Goal: Task Accomplishment & Management: Use online tool/utility

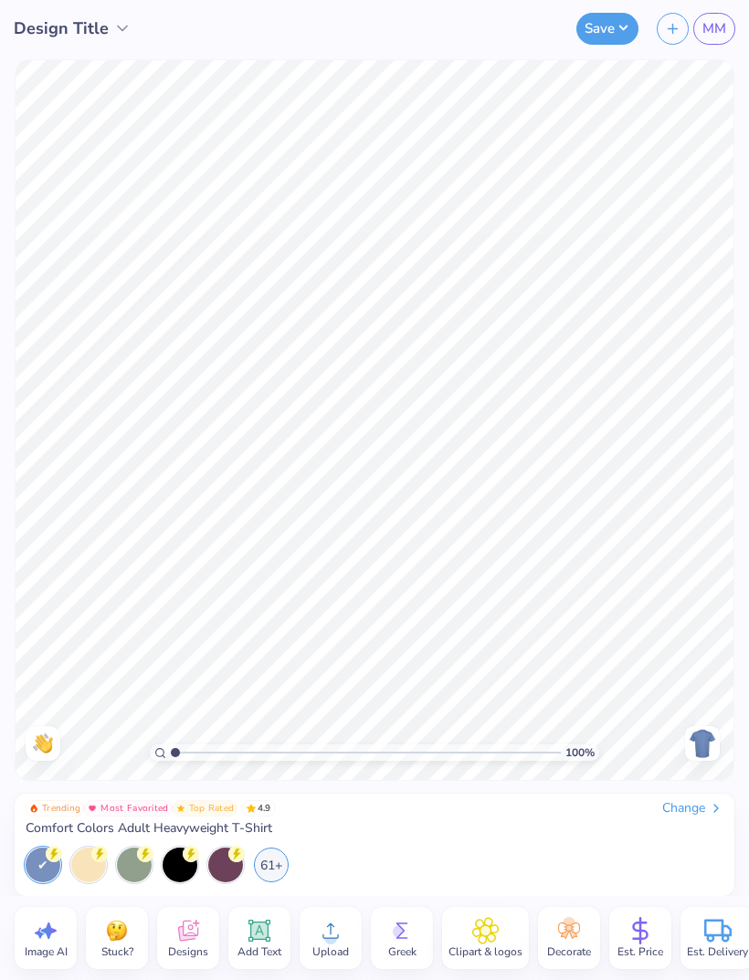
click at [688, 803] on div "Change" at bounding box center [692, 808] width 61 height 16
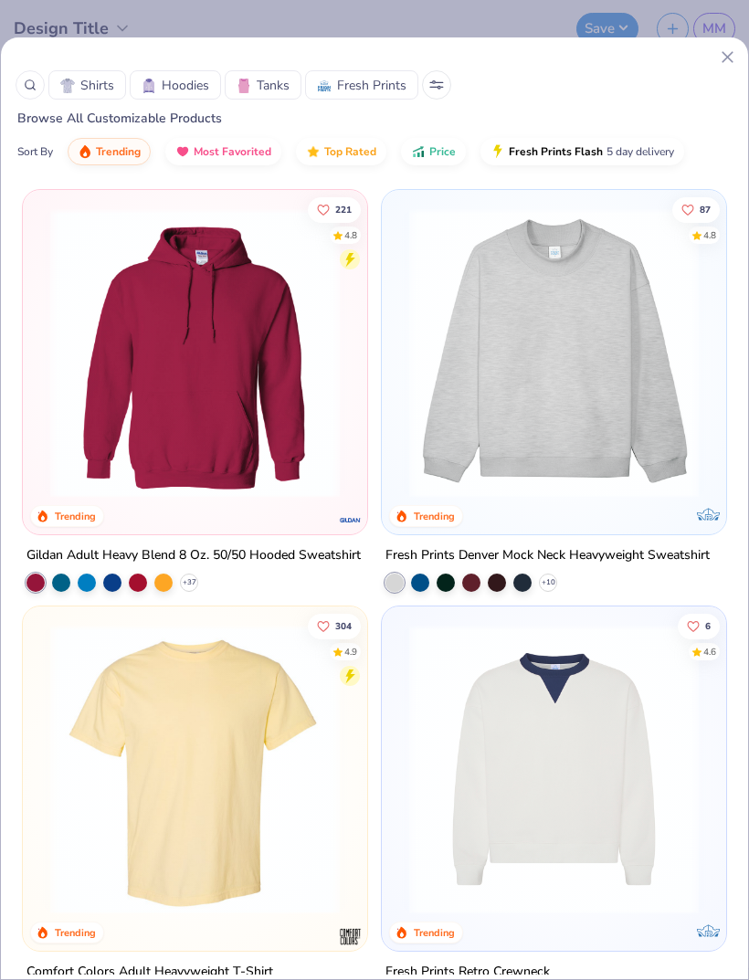
click at [29, 88] on icon at bounding box center [30, 85] width 13 height 13
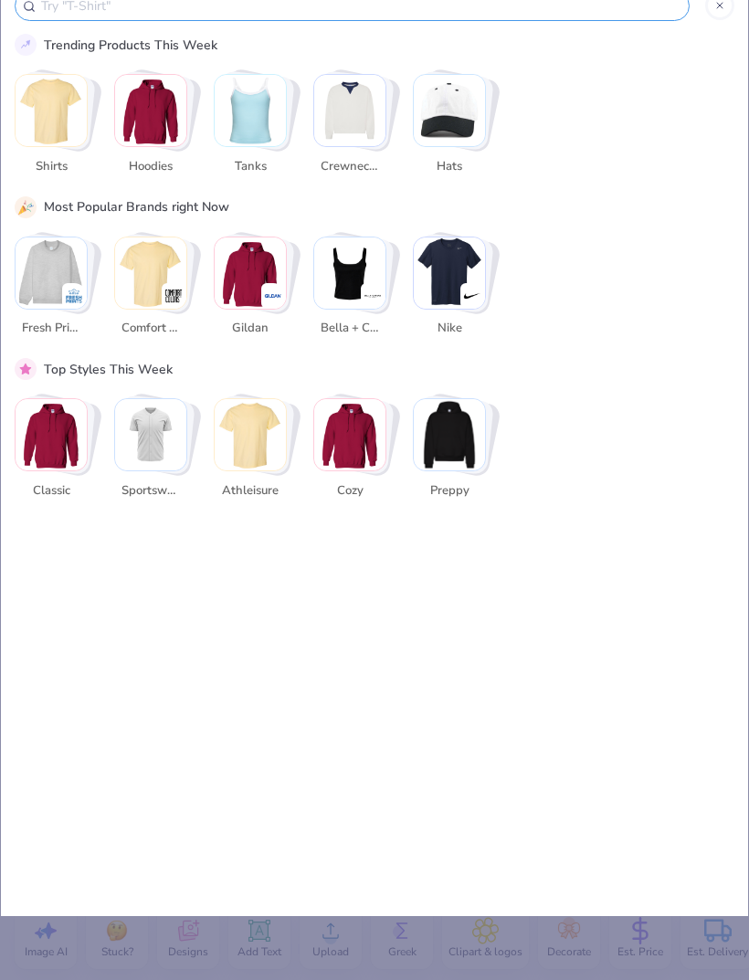
click at [177, 463] on img "Stack Card Button Sportswear" at bounding box center [150, 434] width 71 height 71
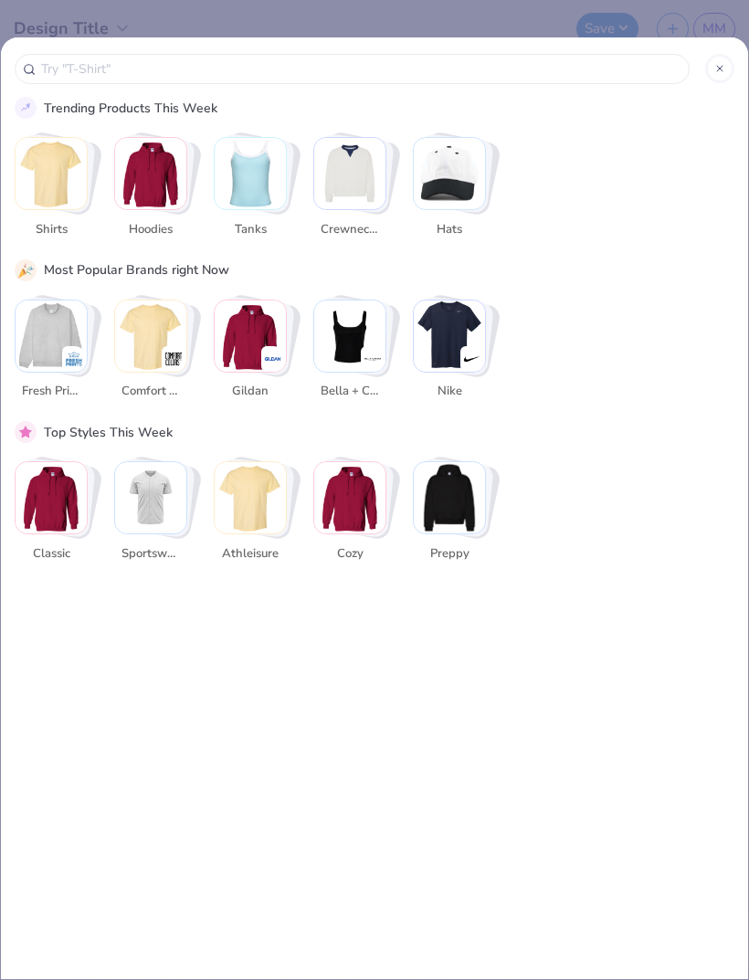
click at [135, 522] on img "Stack Card Button Sportswear" at bounding box center [150, 497] width 71 height 71
click at [146, 509] on img "Stack Card Button Sportswear" at bounding box center [150, 497] width 71 height 71
click at [441, 77] on input "text" at bounding box center [360, 68] width 642 height 21
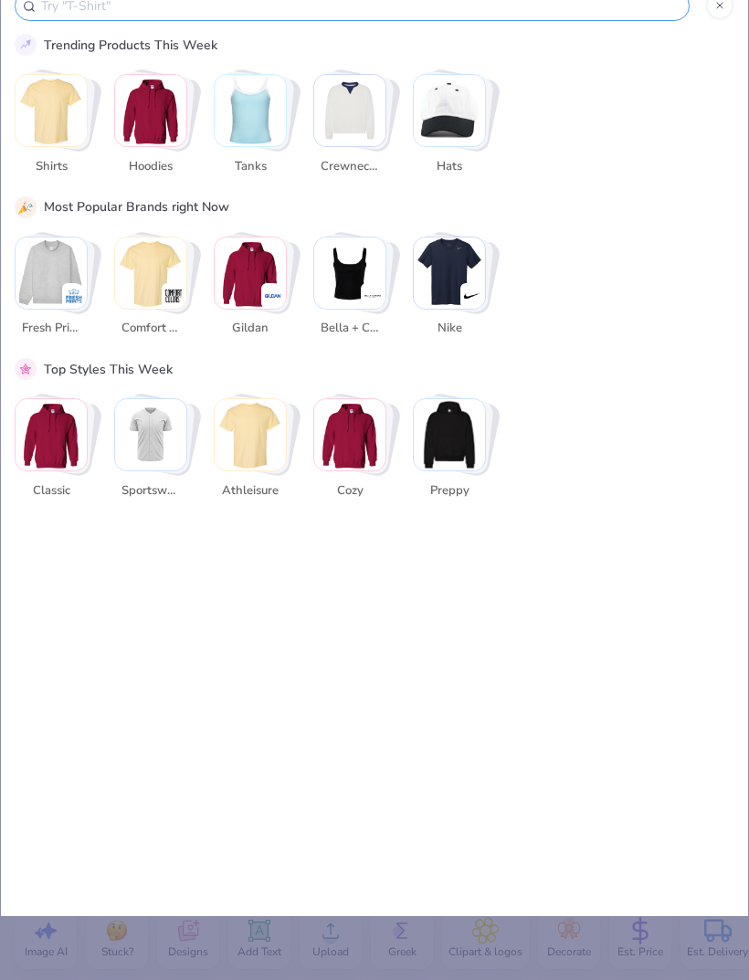
click at [585, 73] on div "Trending Products This Week Shirts Hoodies Tanks Crewnecks Hats" at bounding box center [374, 115] width 719 height 163
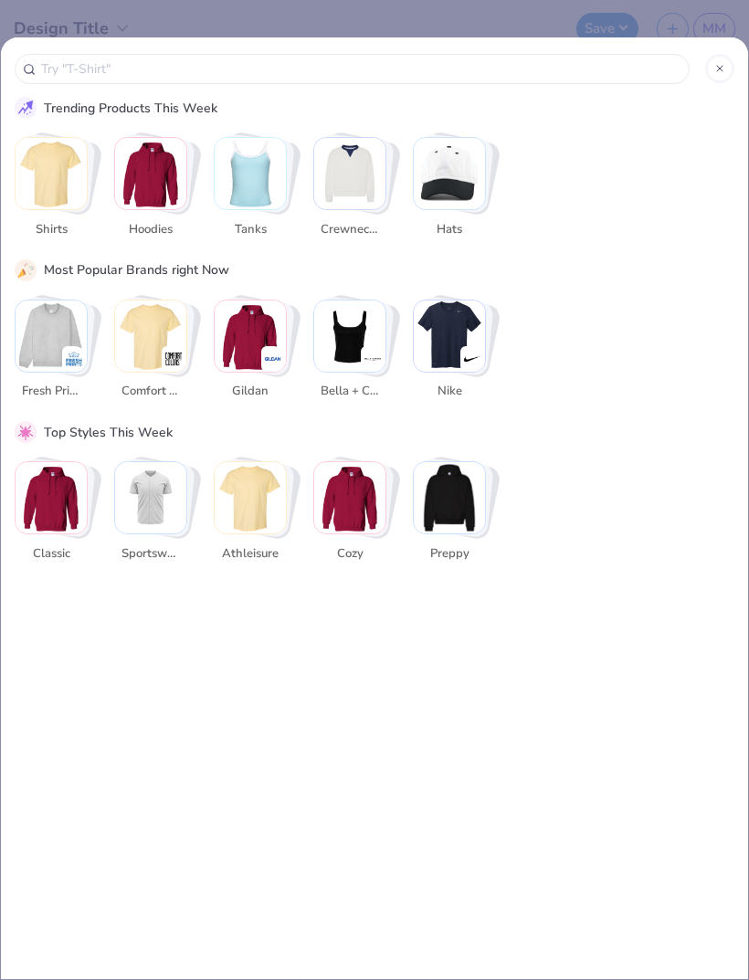
click at [172, 430] on div "Top Styles This Week" at bounding box center [374, 432] width 719 height 22
click at [156, 517] on img "Stack Card Button Sportswear" at bounding box center [150, 497] width 71 height 71
click at [710, 69] on div at bounding box center [719, 68] width 29 height 29
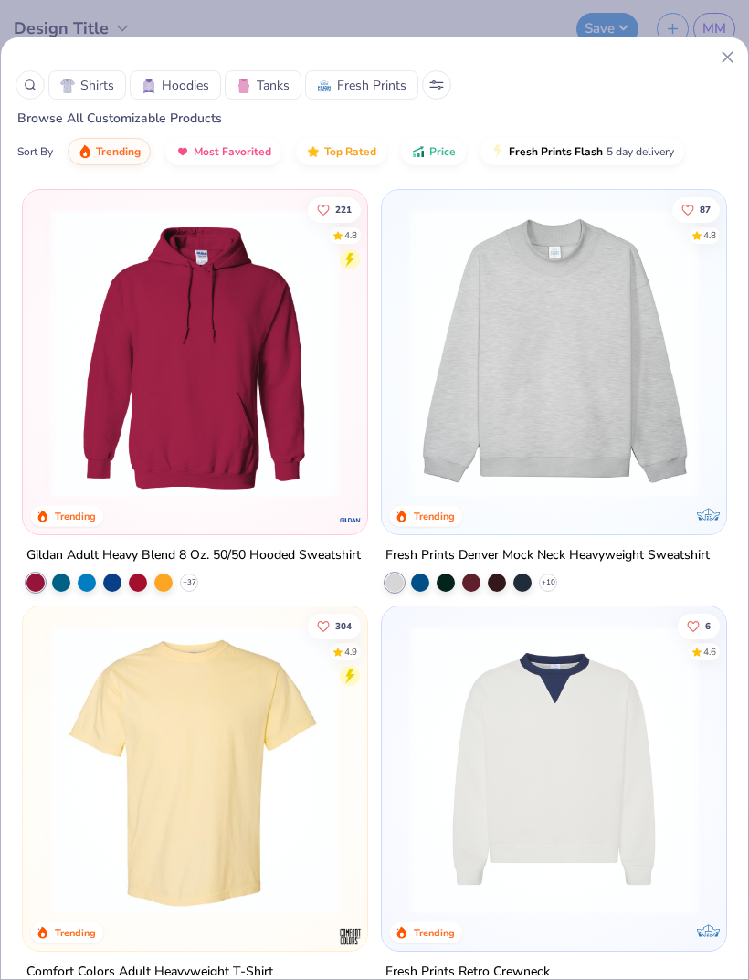
click at [710, 69] on div "Shirts Hoodies Tanks Fresh Prints Browse All Customizable Products Sort By Tren…" at bounding box center [374, 115] width 747 height 129
click at [575, 19] on div "Shirts Hoodies Tanks Fresh Prints Browse All Customizable Products Sort By Tren…" at bounding box center [374, 490] width 749 height 980
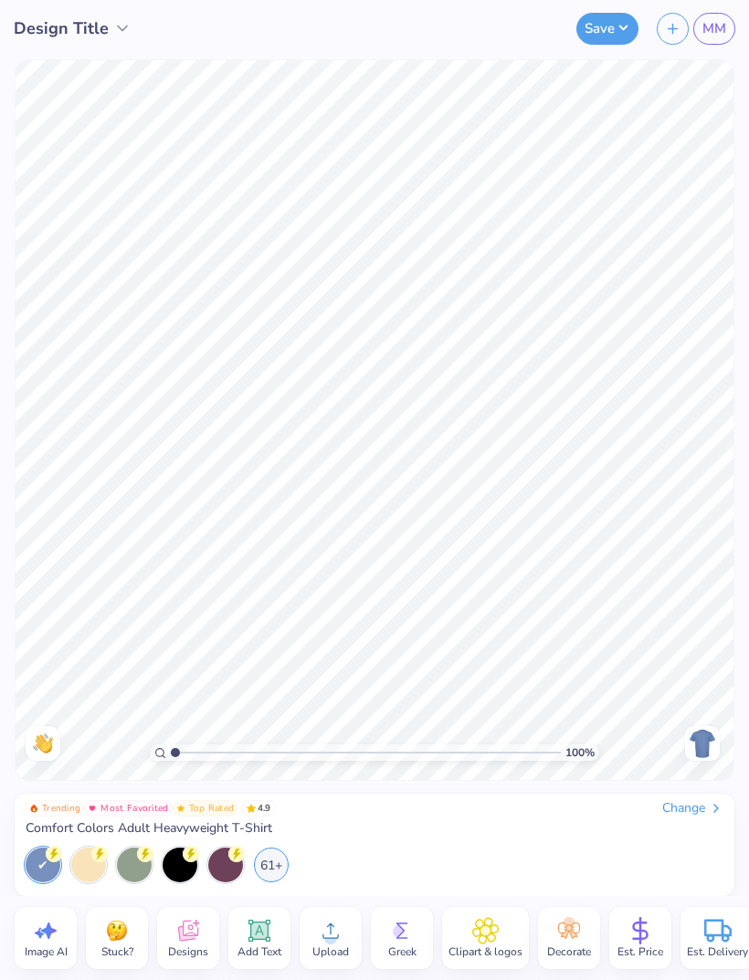
click at [687, 815] on div "Change" at bounding box center [692, 808] width 61 height 16
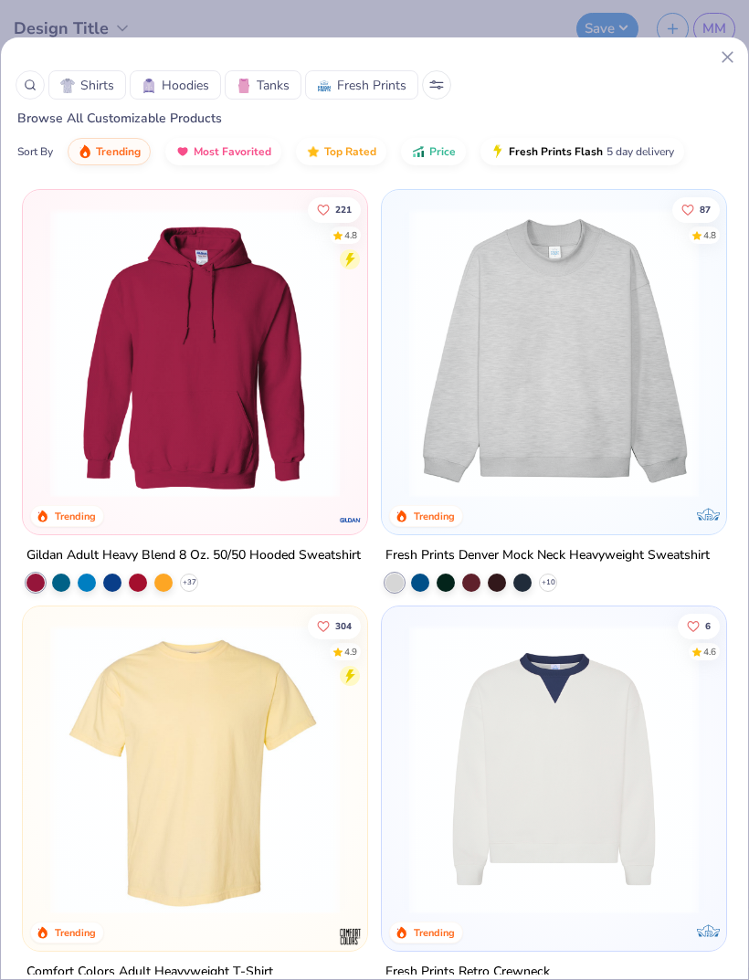
click at [24, 84] on icon at bounding box center [30, 85] width 13 height 13
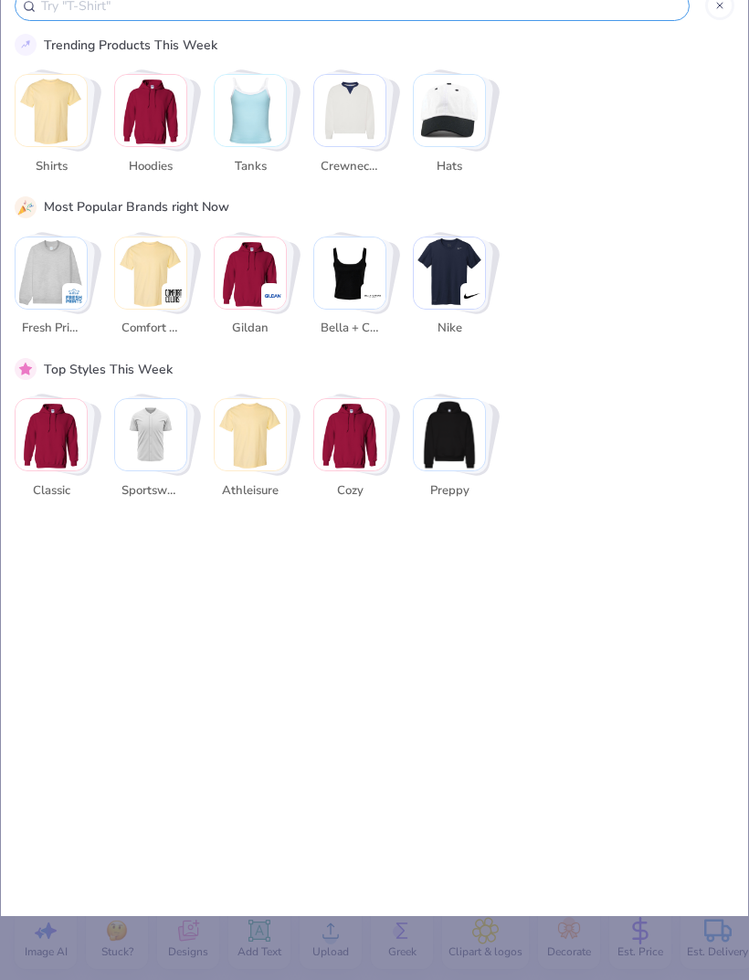
click at [70, 16] on input "text" at bounding box center [360, 5] width 642 height 21
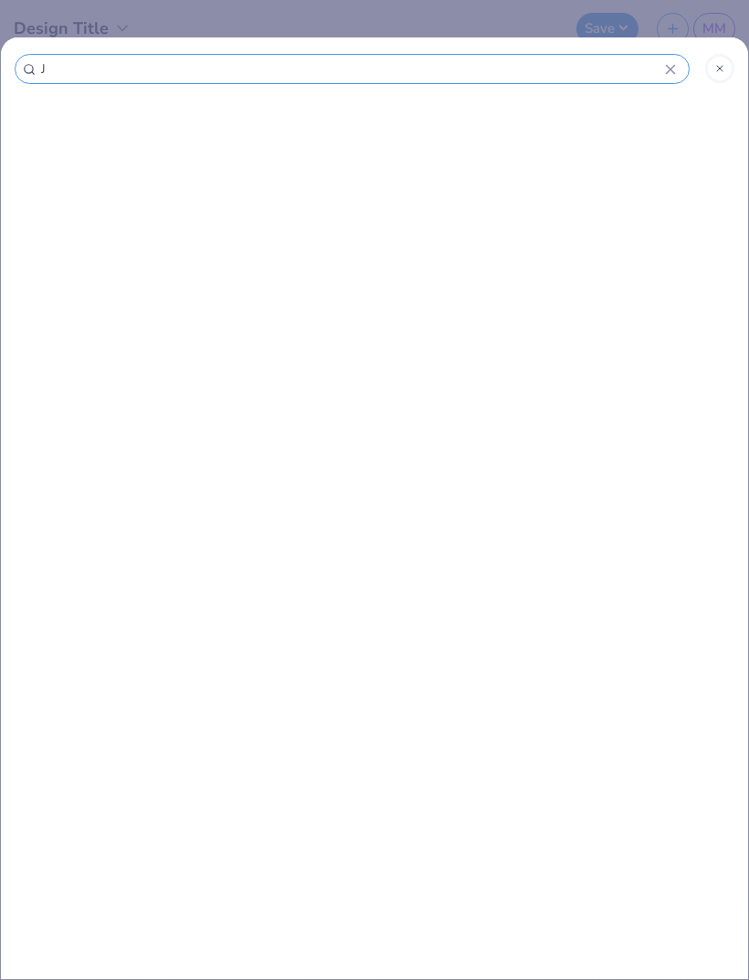
type input "Je"
type input "Jer"
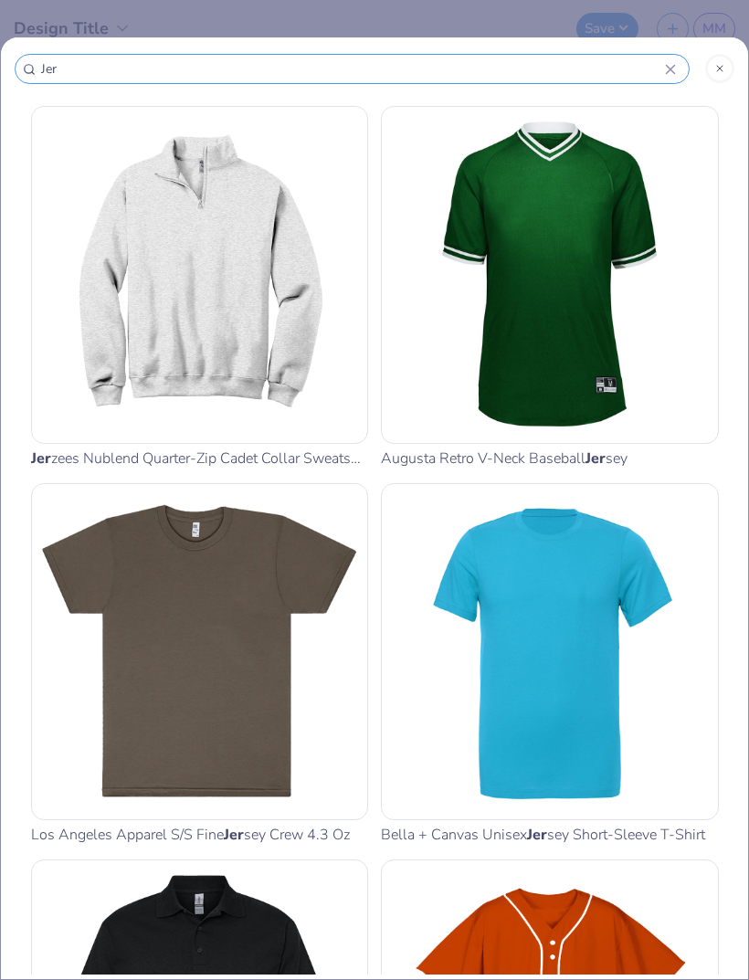
type input "Jers"
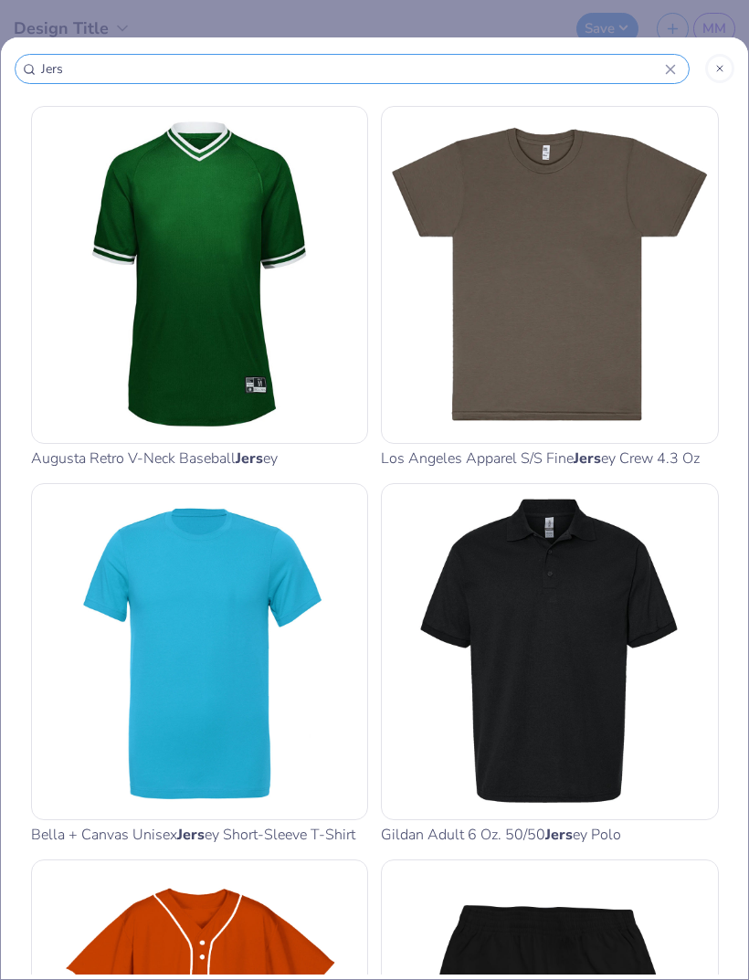
type input "Jerse"
type input "Jersey"
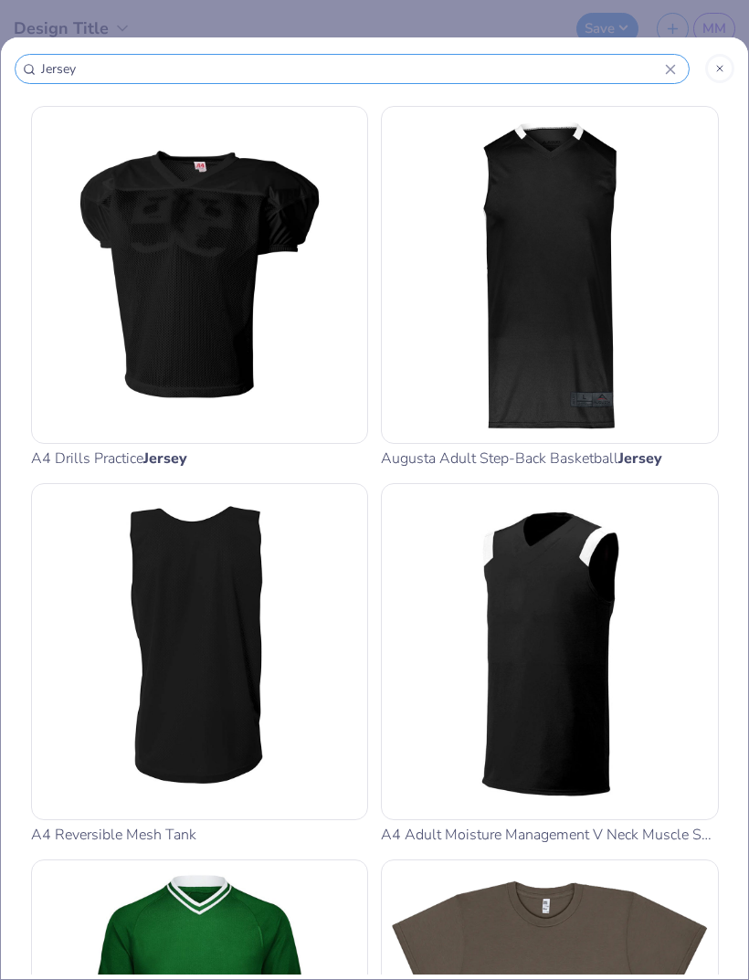
click at [470, 79] on input "Jersey" at bounding box center [351, 68] width 625 height 21
type input "Jersey"
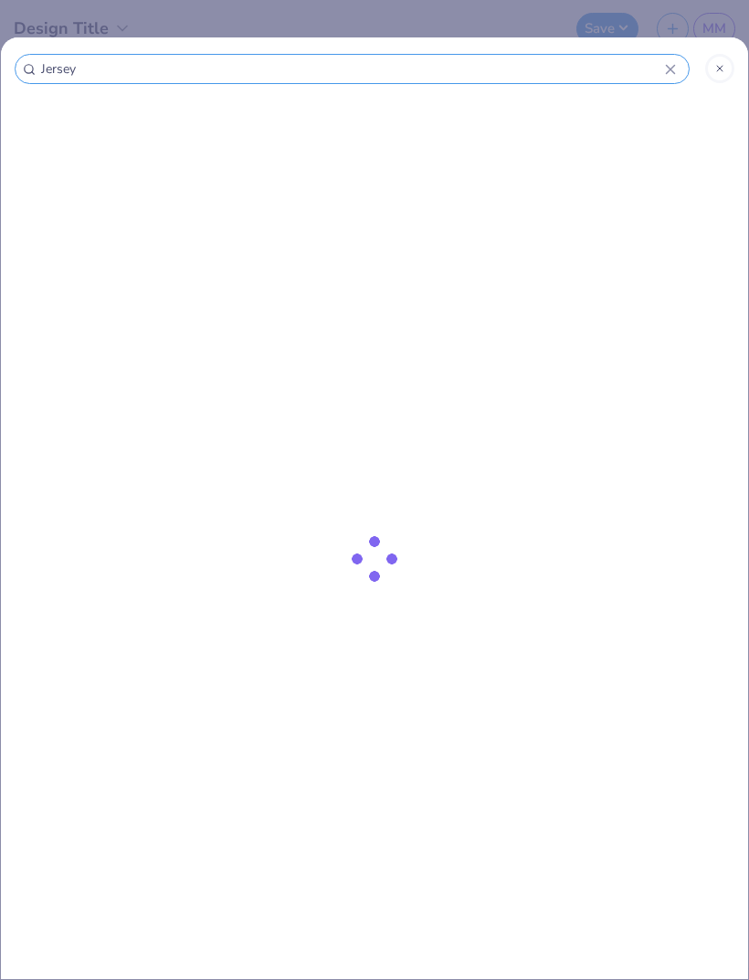
type input "Jersey u"
type input "Jersey un"
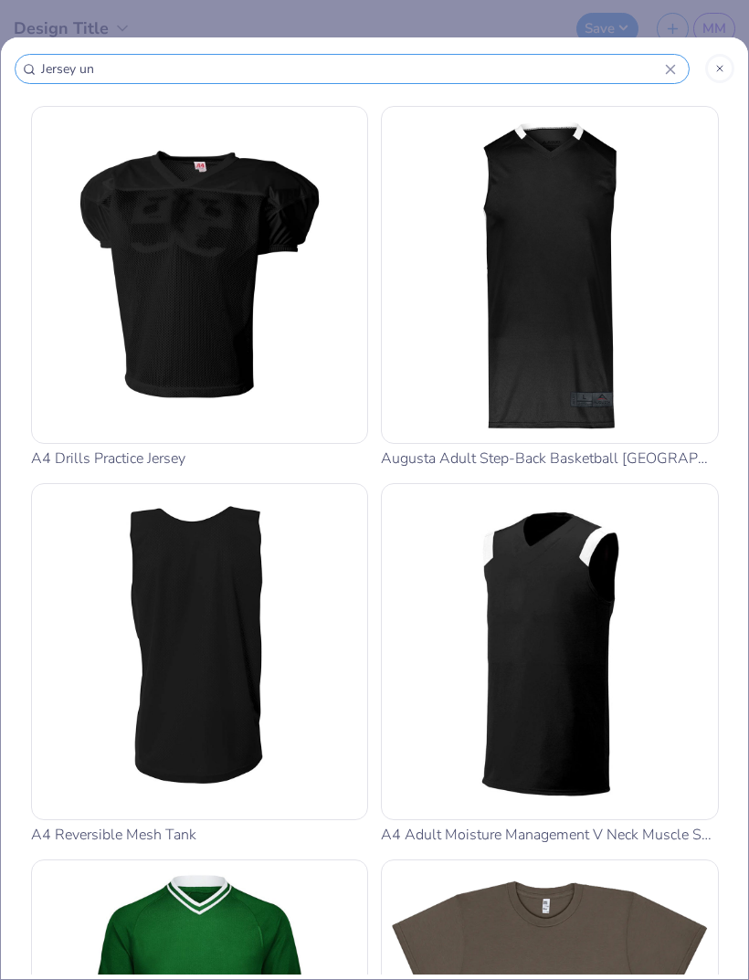
type input "Jersey uni"
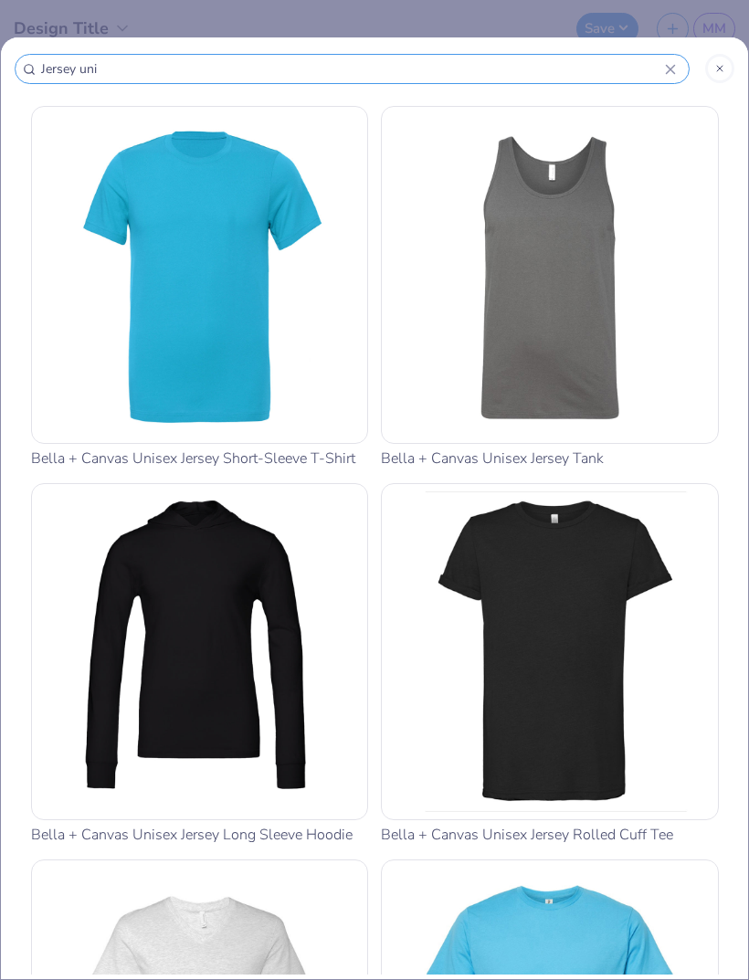
type input "Jersey unis"
type input "Jersey unise"
type input "Jersey unisex"
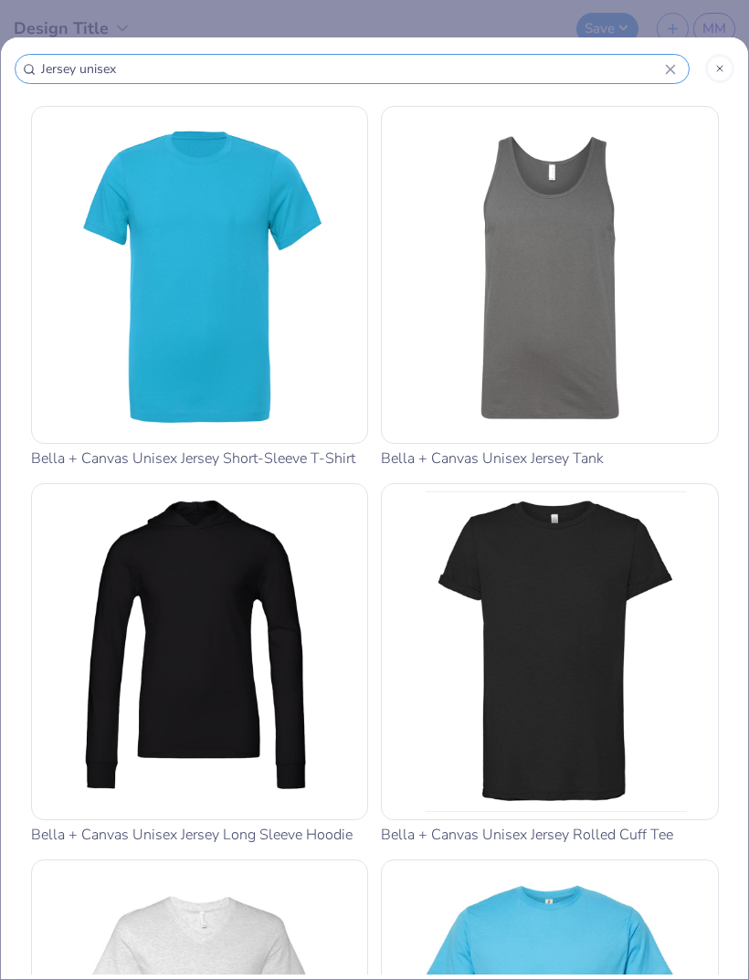
type input "Jersey unisex"
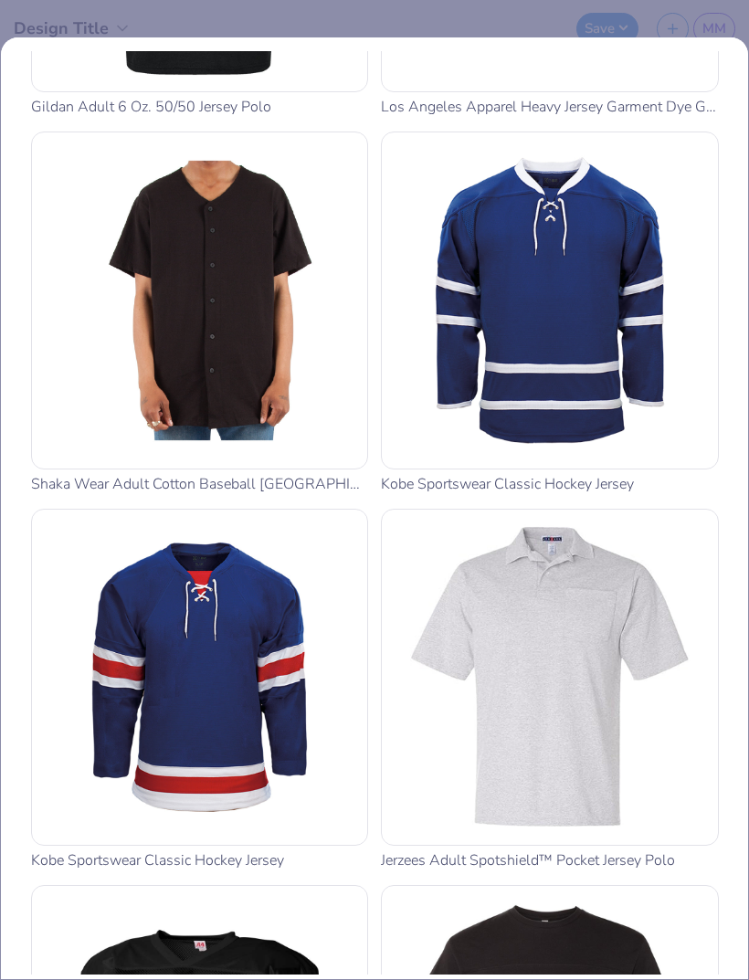
scroll to position [2193, 0]
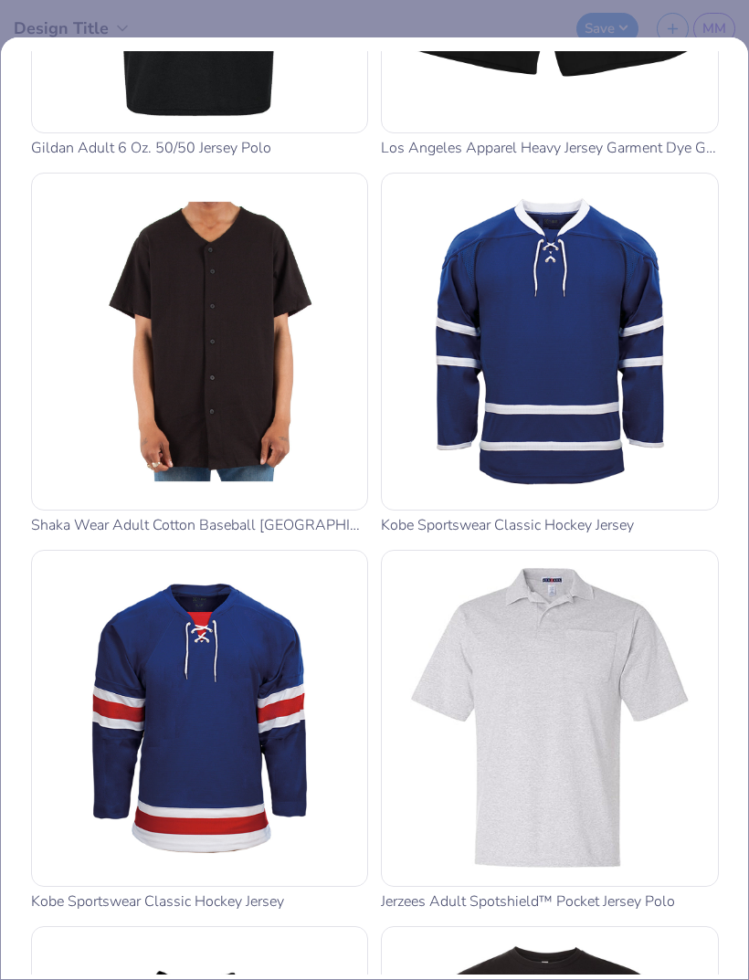
type input "Jersey unise"
type input "Jersey unis"
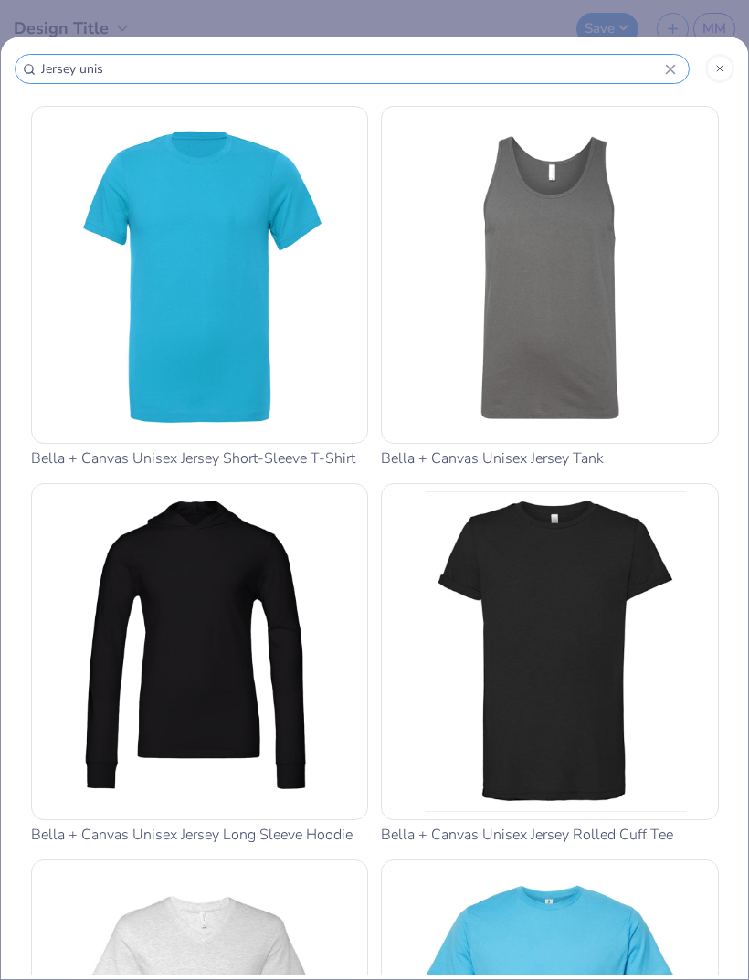
type input "Jersey unis"
type input "Jersey uni"
type input "Jersey un"
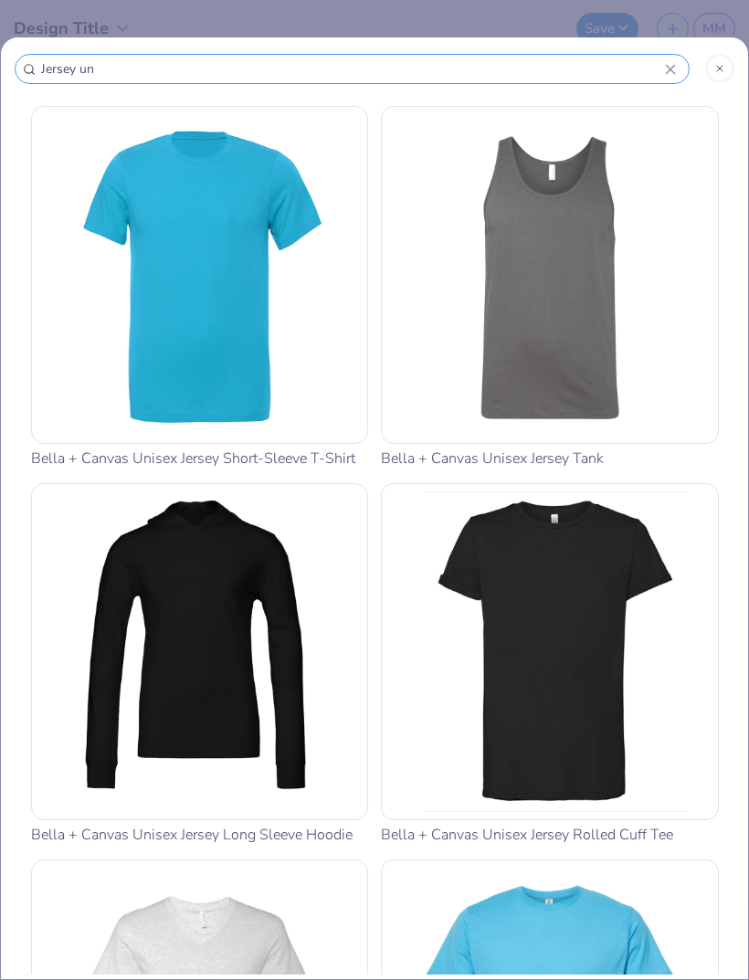
type input "Jersey u"
type input "Jersey"
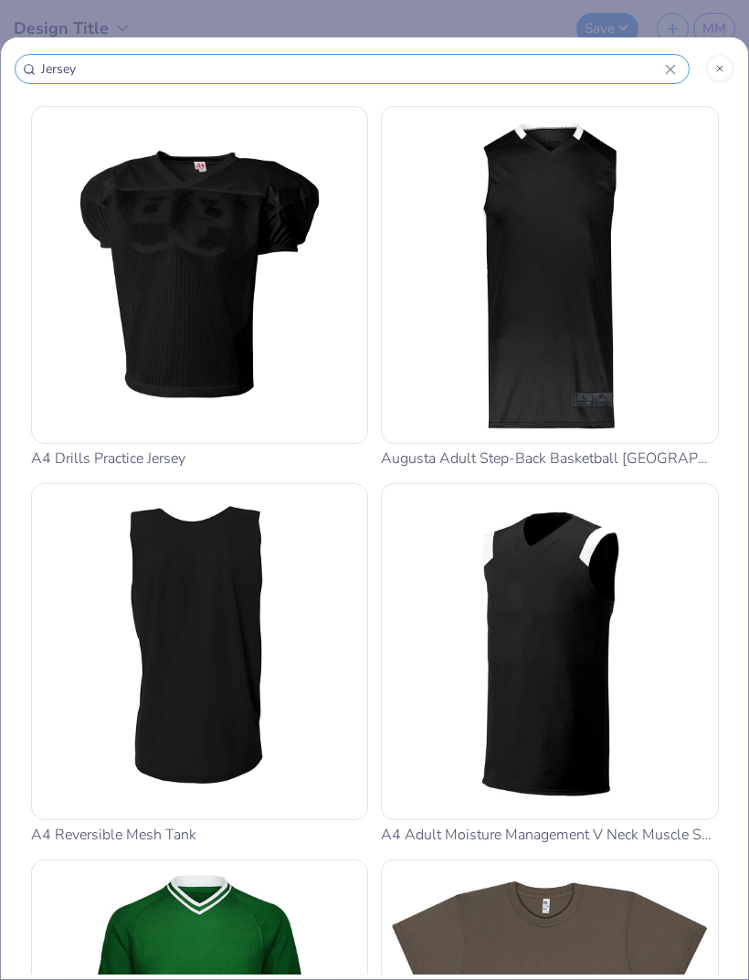
type input "Jersey w"
type input "Jersey wo"
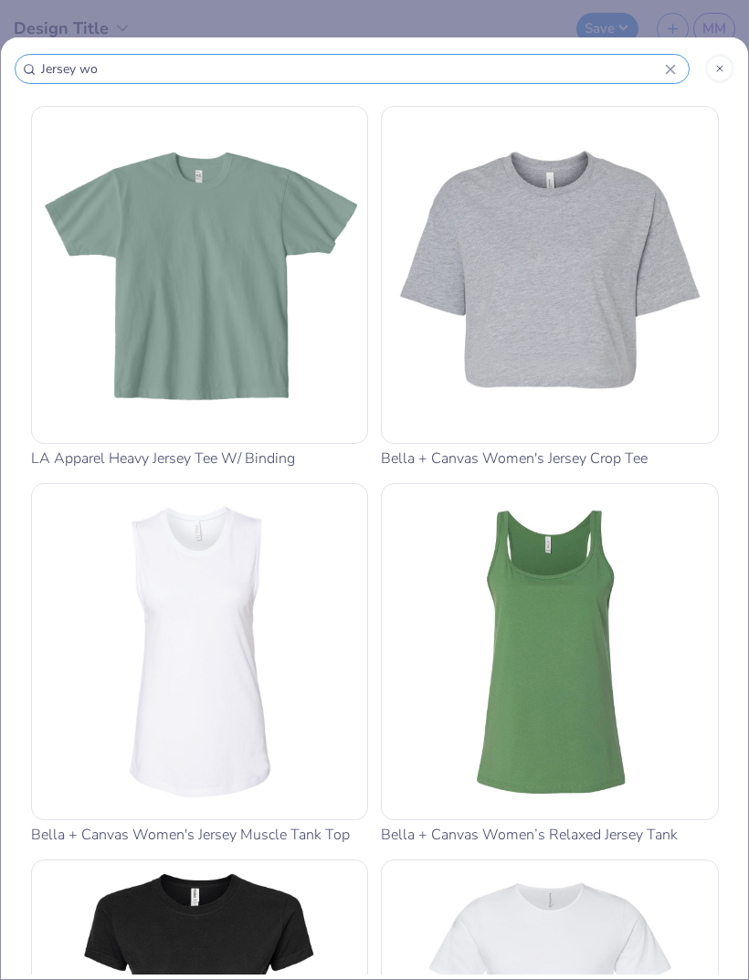
type input "Jersey wom"
type input "Jersey wome"
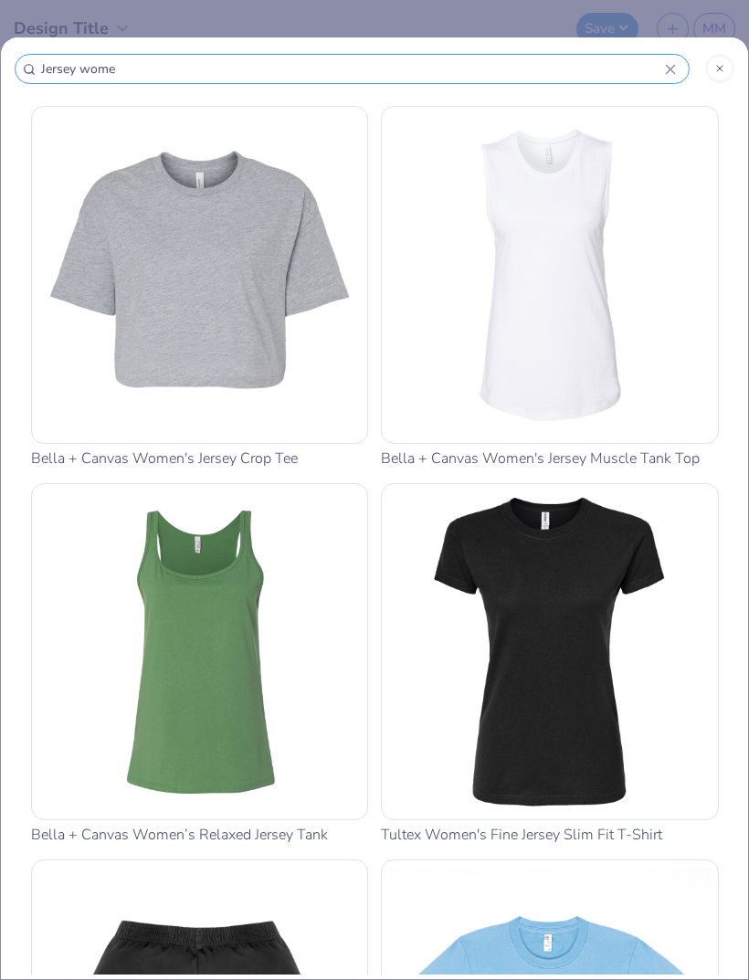
type input "Jersey women"
type input "Jersey wome"
type input "Jersey wom"
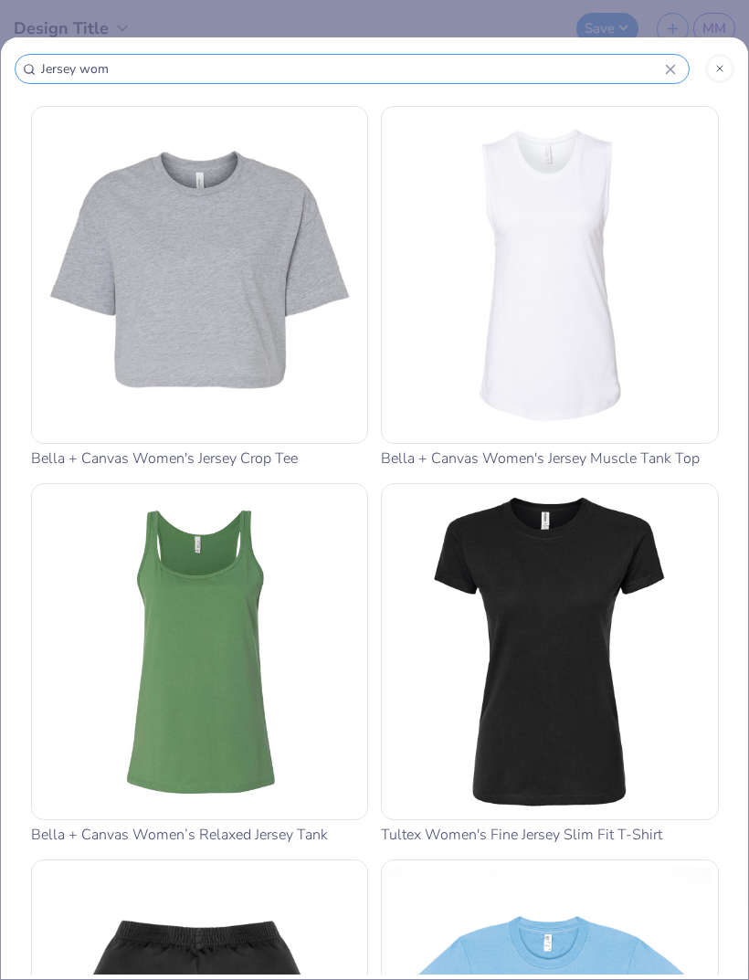
type input "Jersey wom"
type input "Jersey wo"
type input "Jersey w"
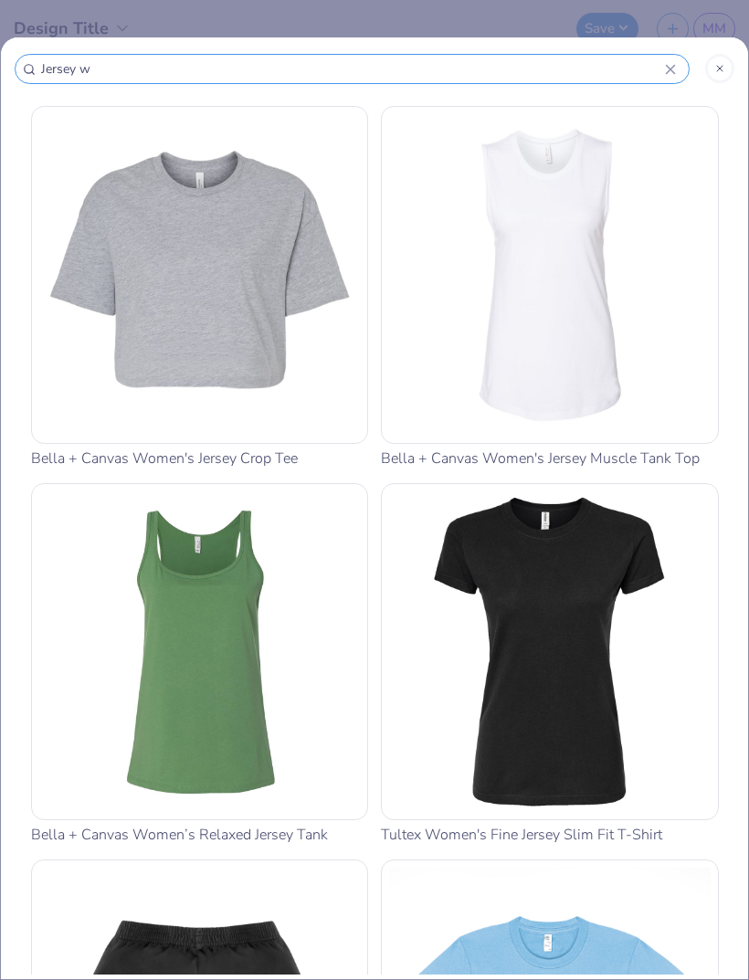
type input "Jersey"
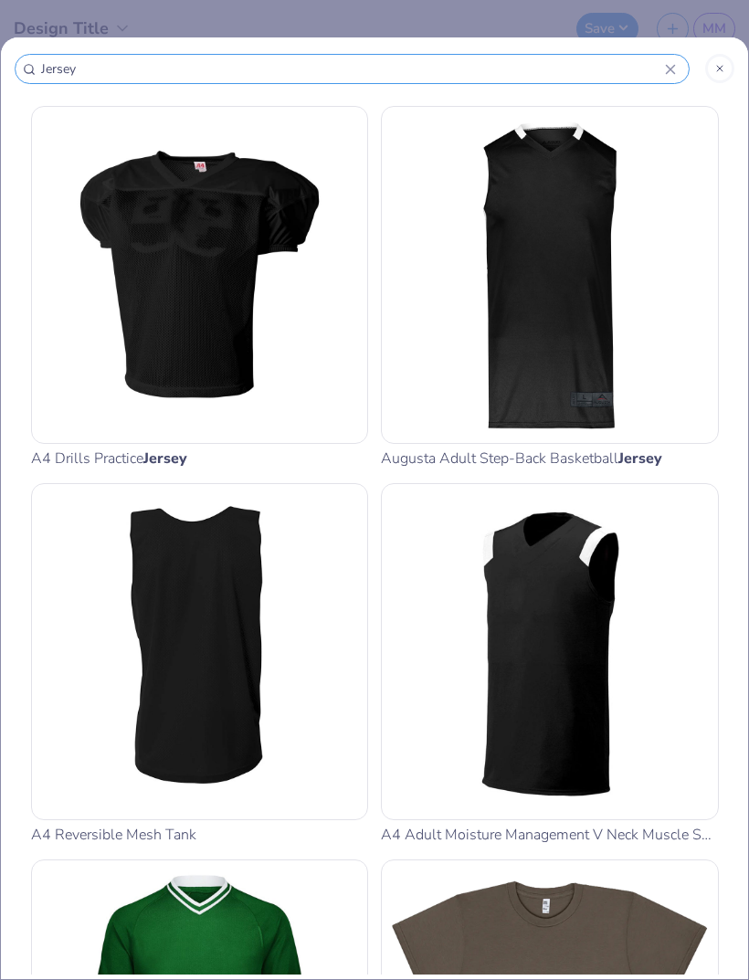
type input "Jersey"
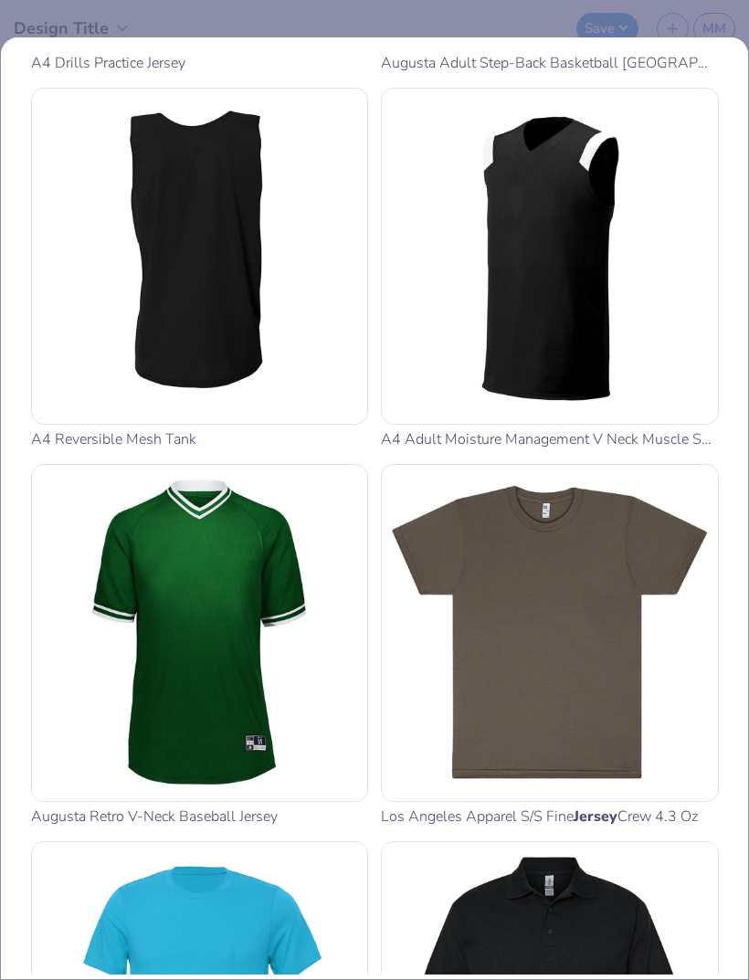
scroll to position [399, 0]
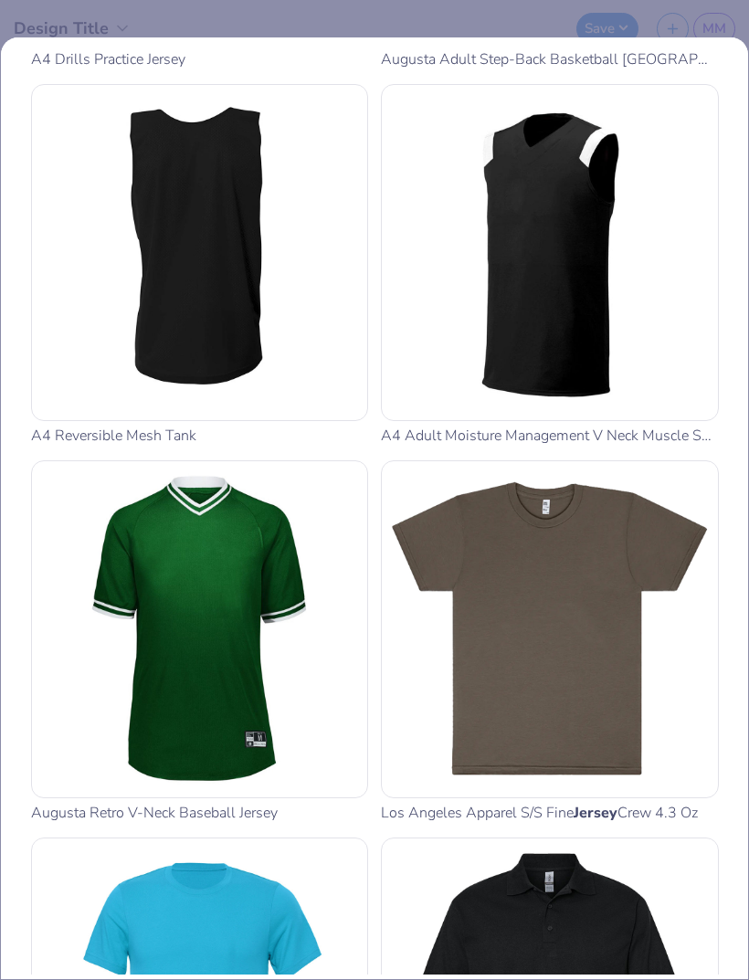
type input "Jersey"
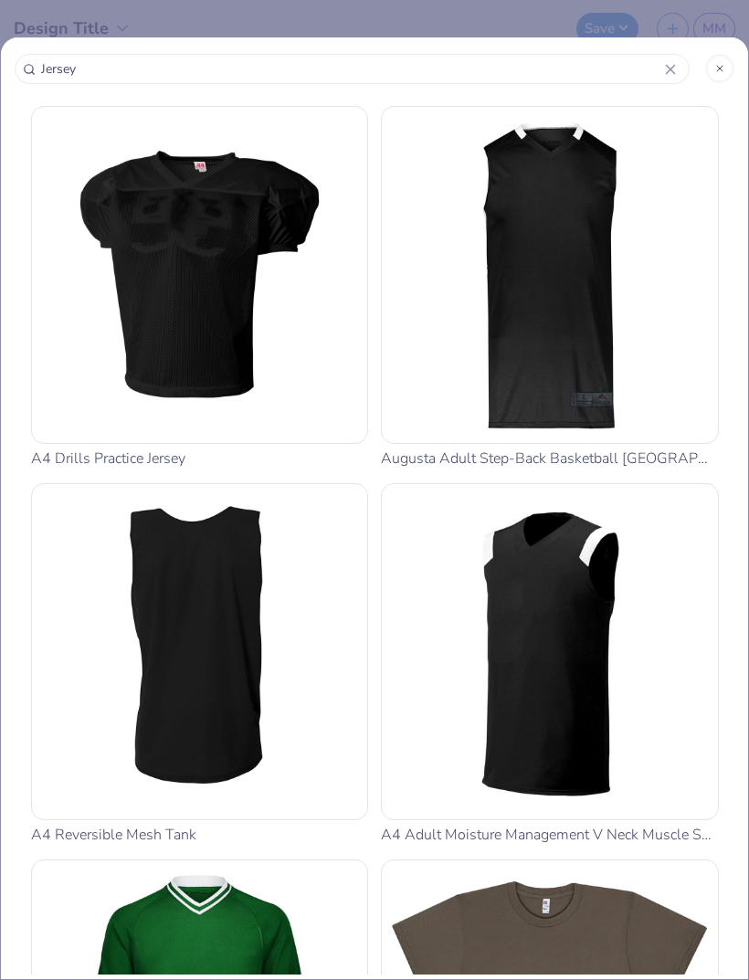
scroll to position [0, 0]
click at [711, 66] on div at bounding box center [719, 68] width 29 height 29
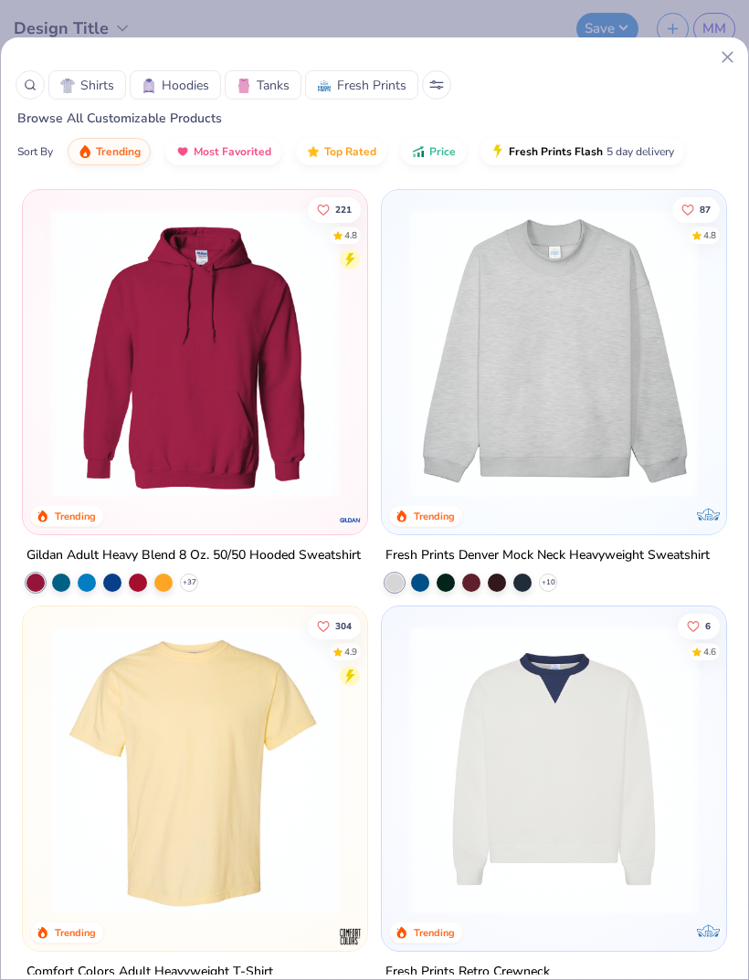
click at [241, 154] on span "Most Favorited" at bounding box center [233, 151] width 78 height 15
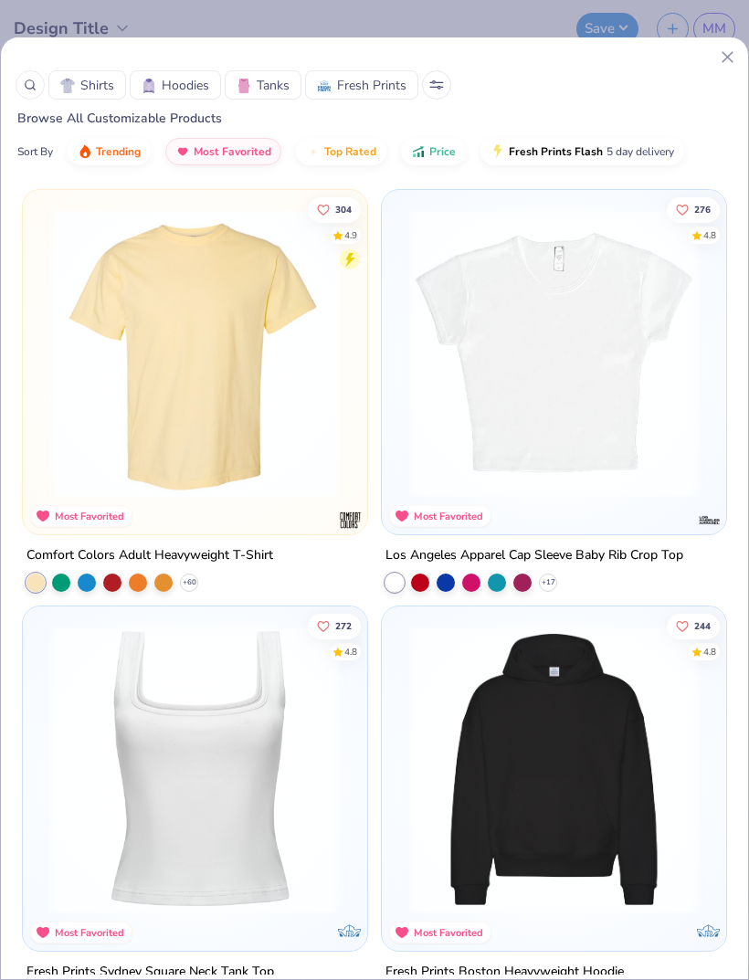
click at [34, 150] on div "Sort By" at bounding box center [35, 151] width 36 height 16
click at [354, 94] on span "Fresh Prints" at bounding box center [371, 85] width 69 height 19
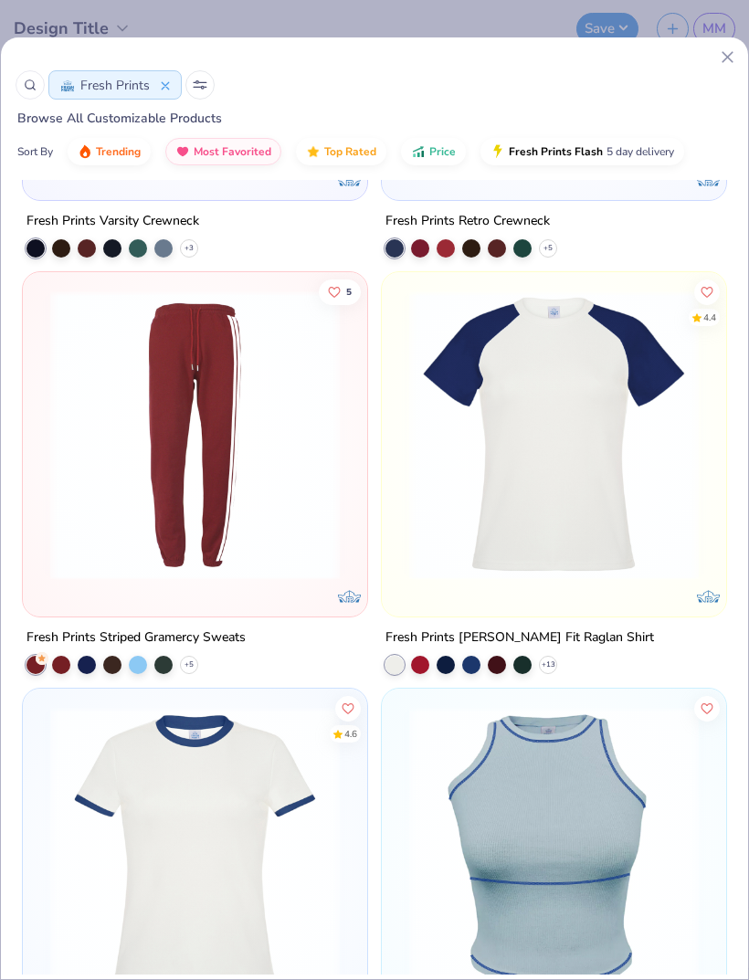
scroll to position [13657, 0]
click at [170, 93] on button "Fresh Prints" at bounding box center [114, 84] width 133 height 29
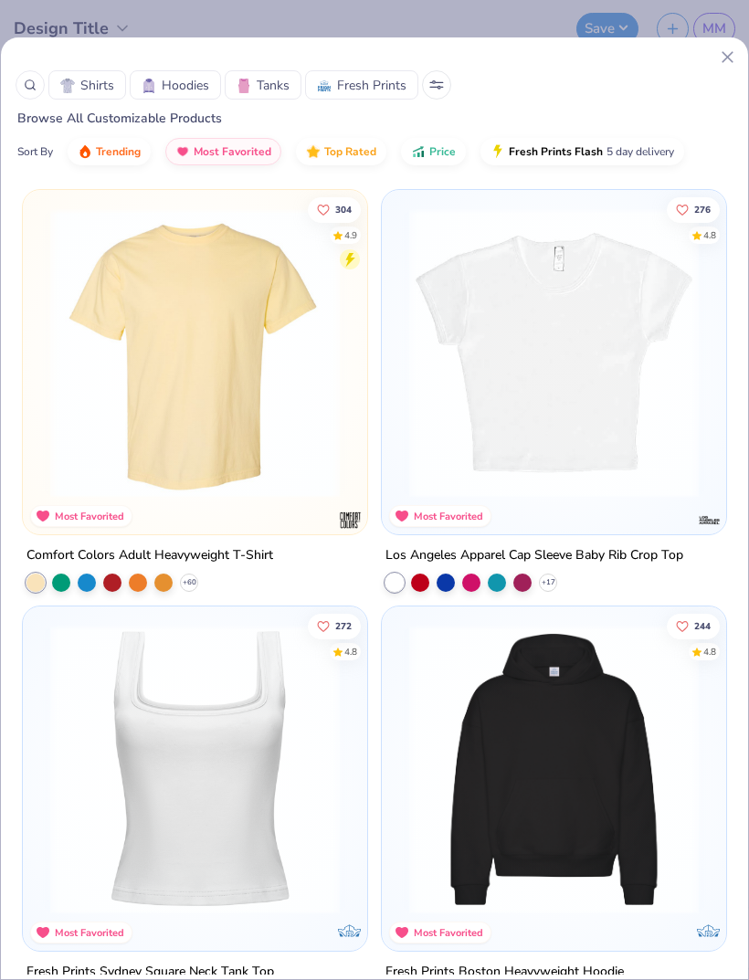
click at [114, 142] on button "Trending" at bounding box center [109, 151] width 83 height 27
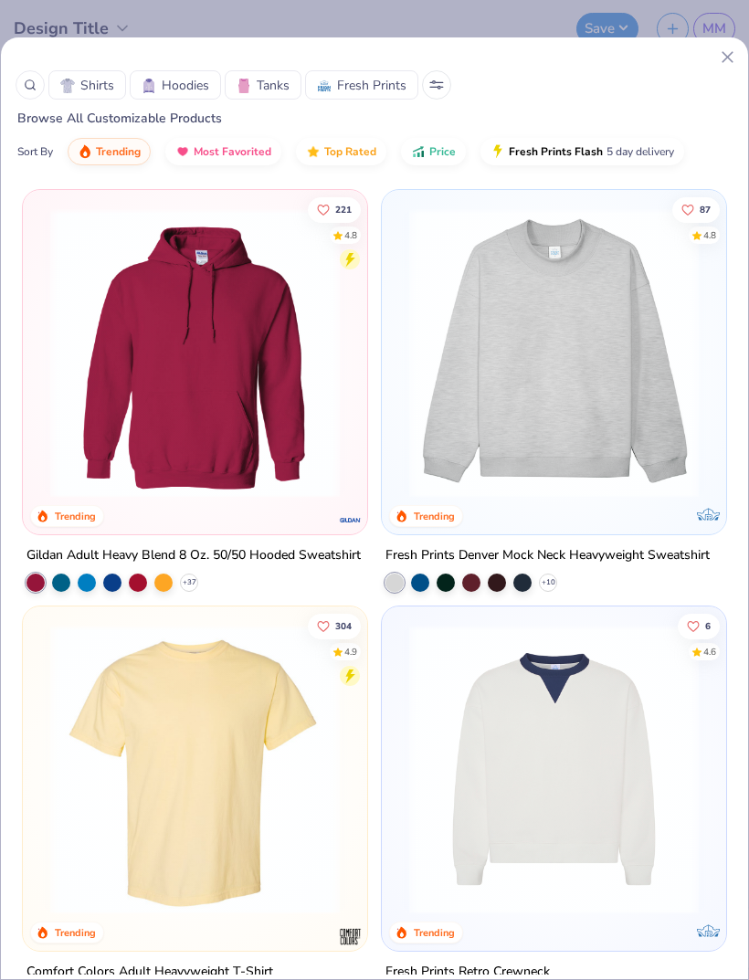
click at [216, 163] on button "Most Favorited" at bounding box center [223, 151] width 116 height 27
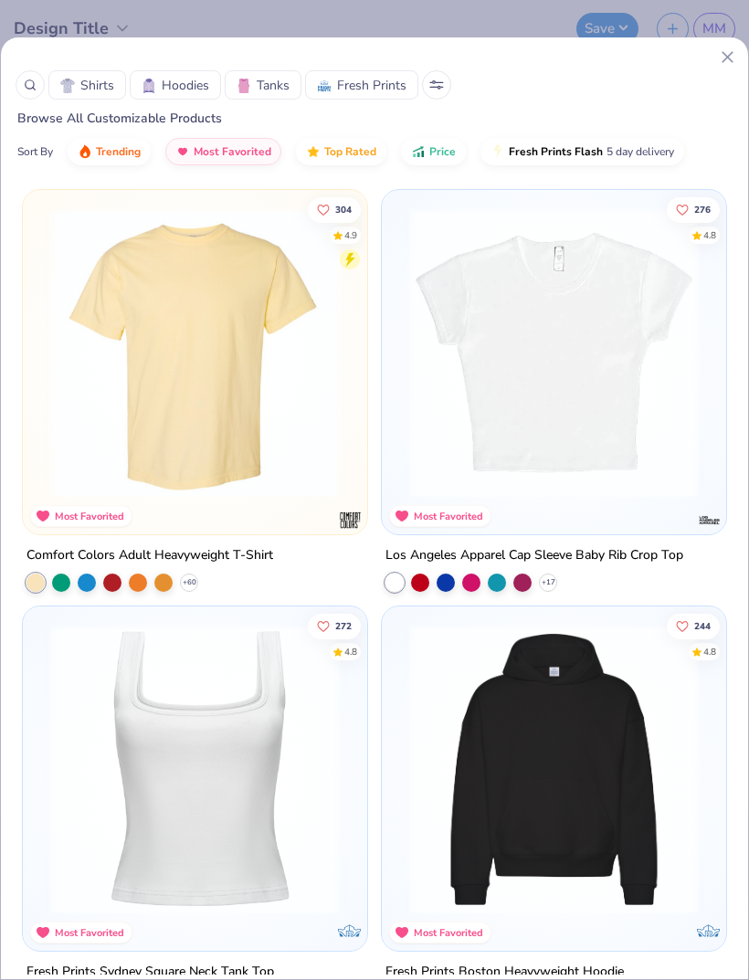
click at [352, 162] on button "Top Rated" at bounding box center [341, 151] width 90 height 27
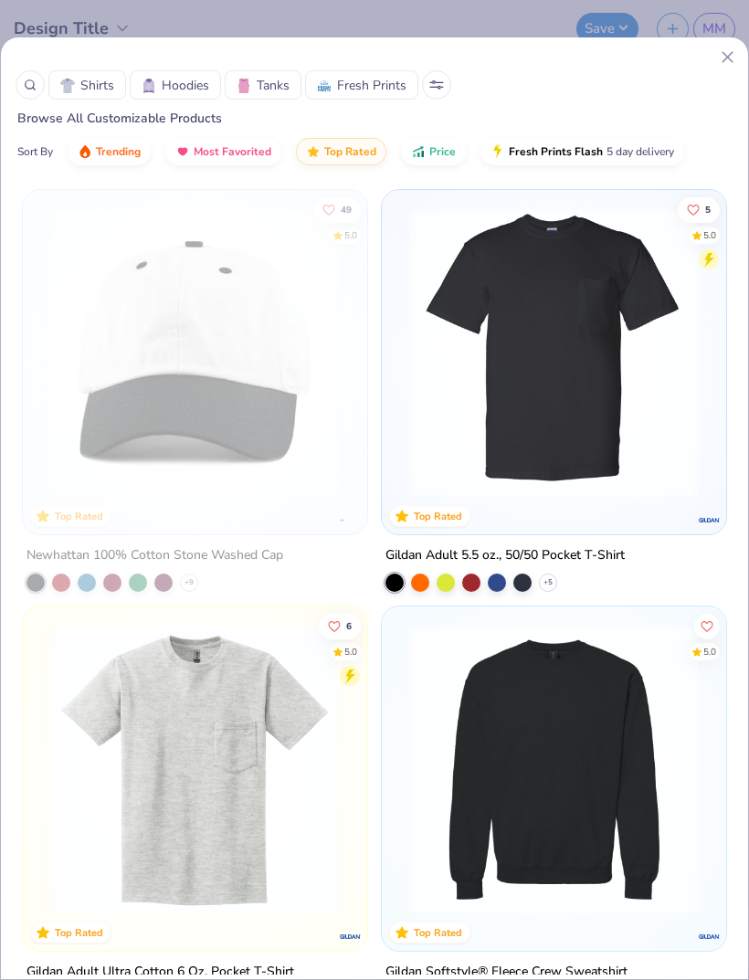
click at [436, 152] on span "Price" at bounding box center [442, 151] width 26 height 15
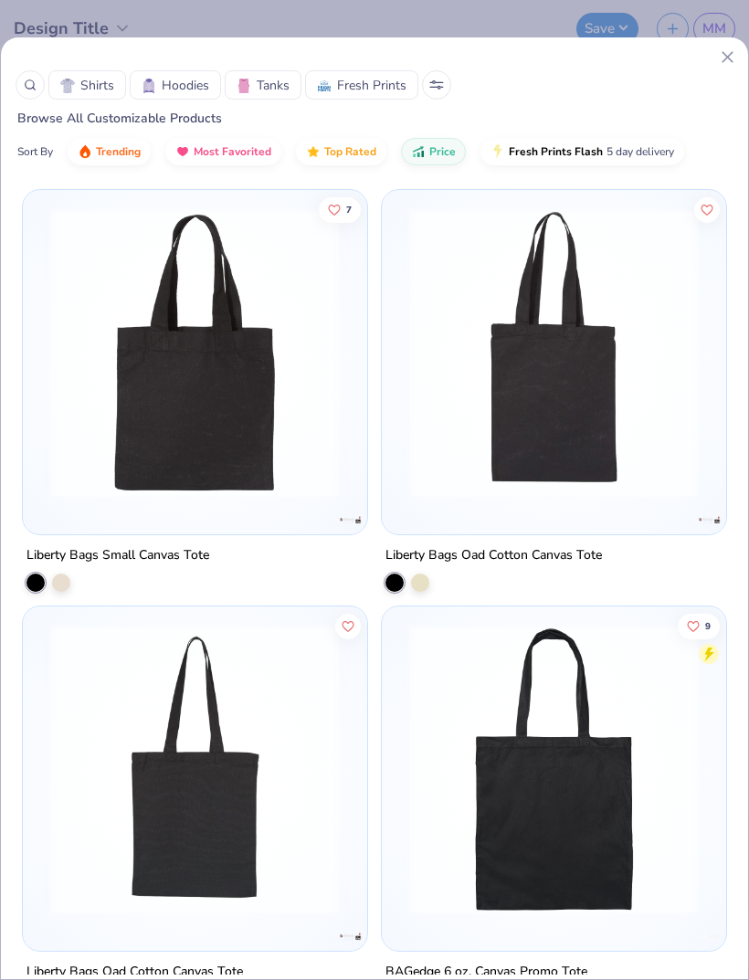
click at [439, 154] on span "Price" at bounding box center [442, 151] width 26 height 15
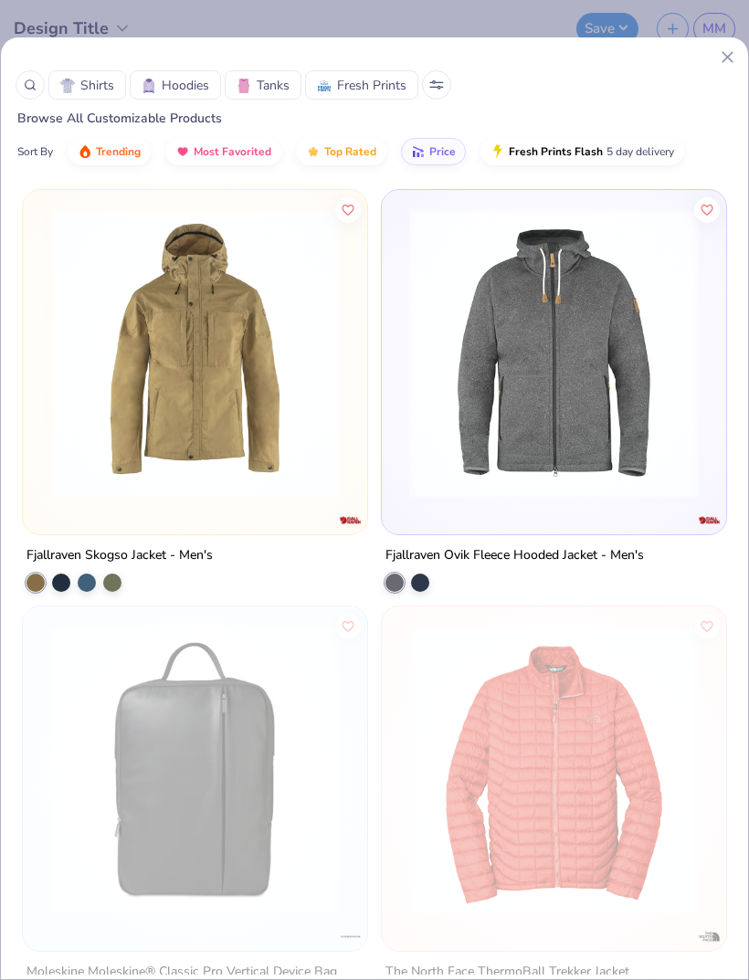
click at [435, 81] on icon at bounding box center [436, 84] width 15 height 9
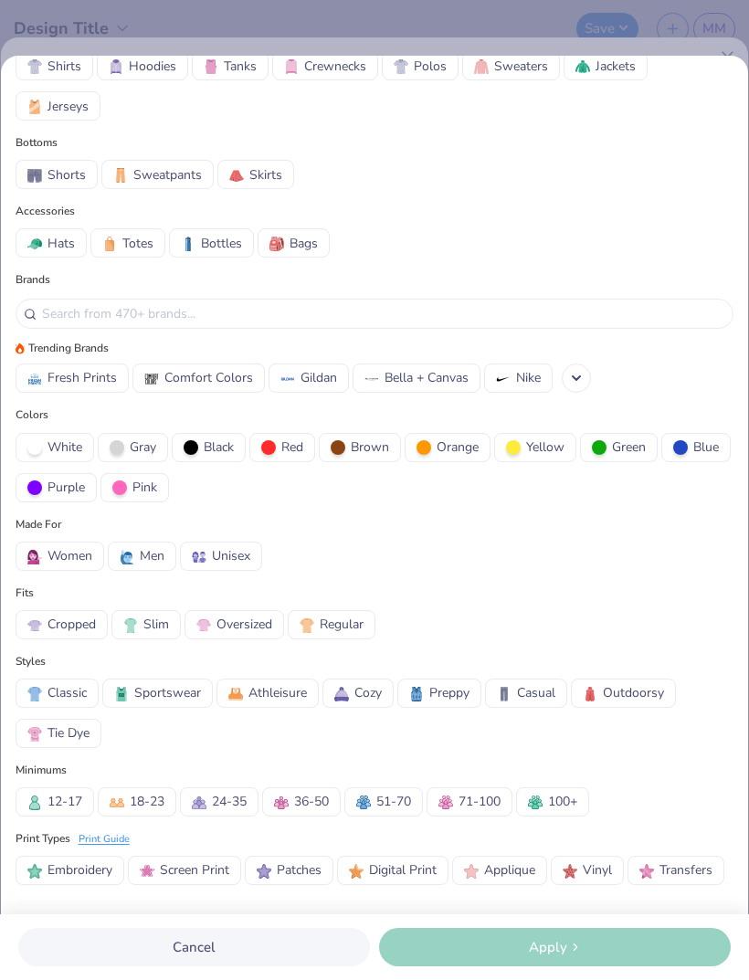
scroll to position [22, 0]
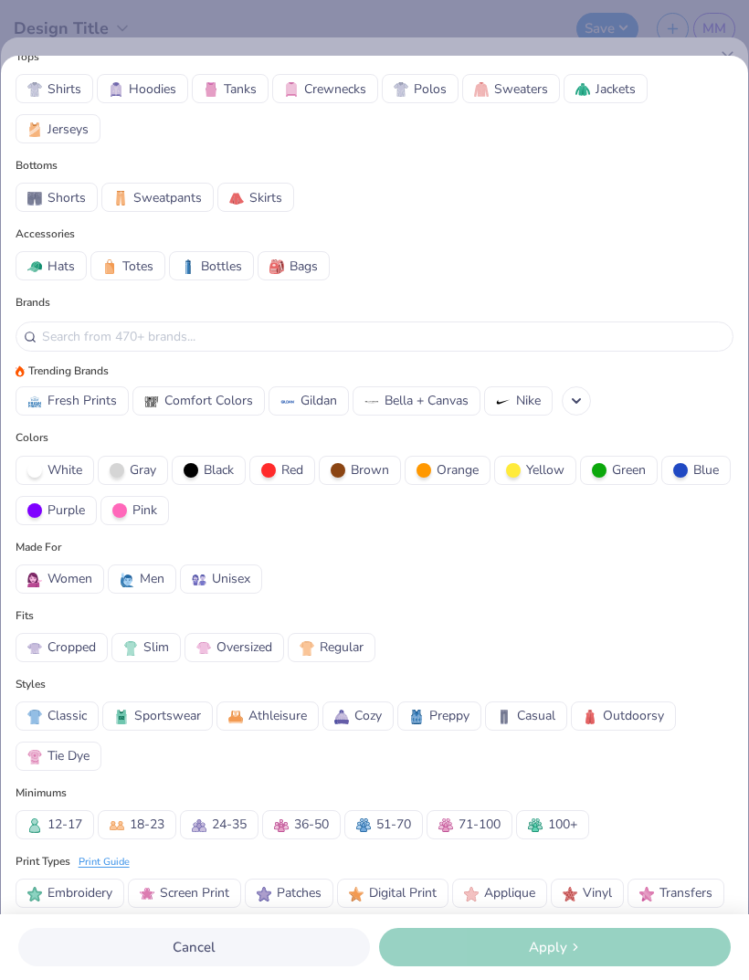
click at [62, 131] on span "Jerseys" at bounding box center [67, 129] width 41 height 19
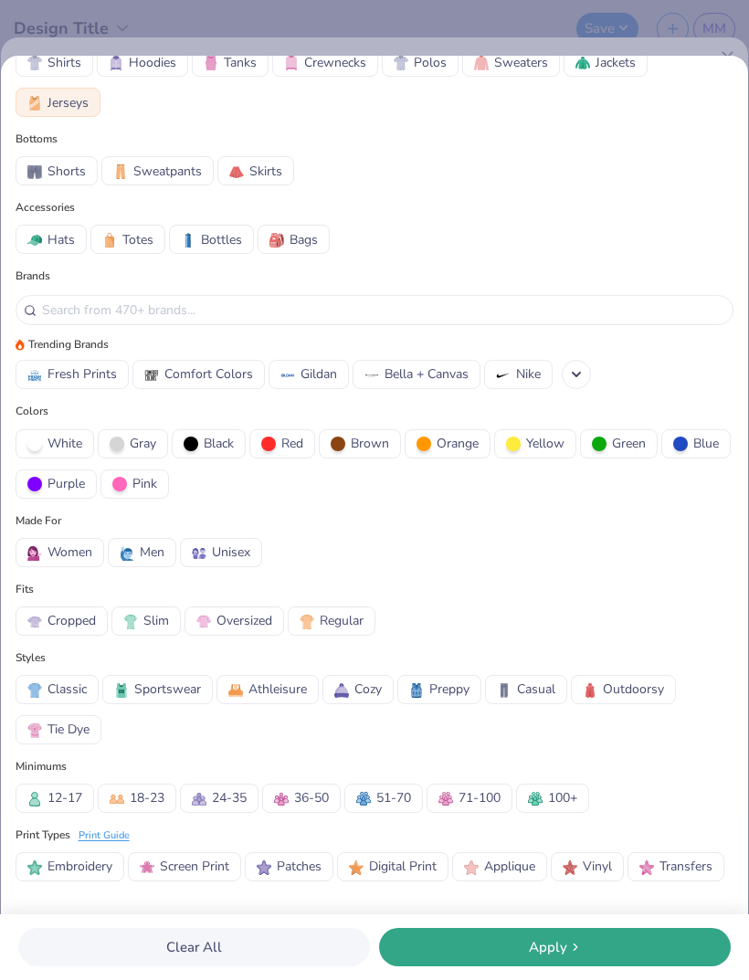
scroll to position [53, 0]
click at [87, 555] on span "Women" at bounding box center [69, 551] width 45 height 19
click at [451, 937] on div "Apply" at bounding box center [554, 947] width 341 height 21
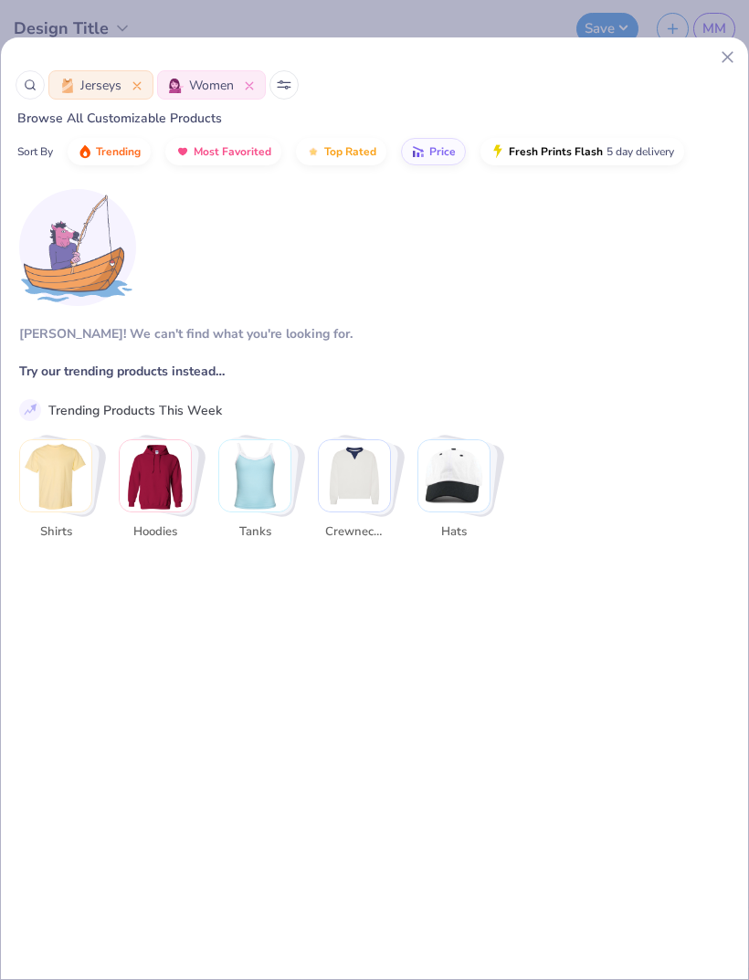
click at [255, 90] on button "Women" at bounding box center [211, 84] width 109 height 29
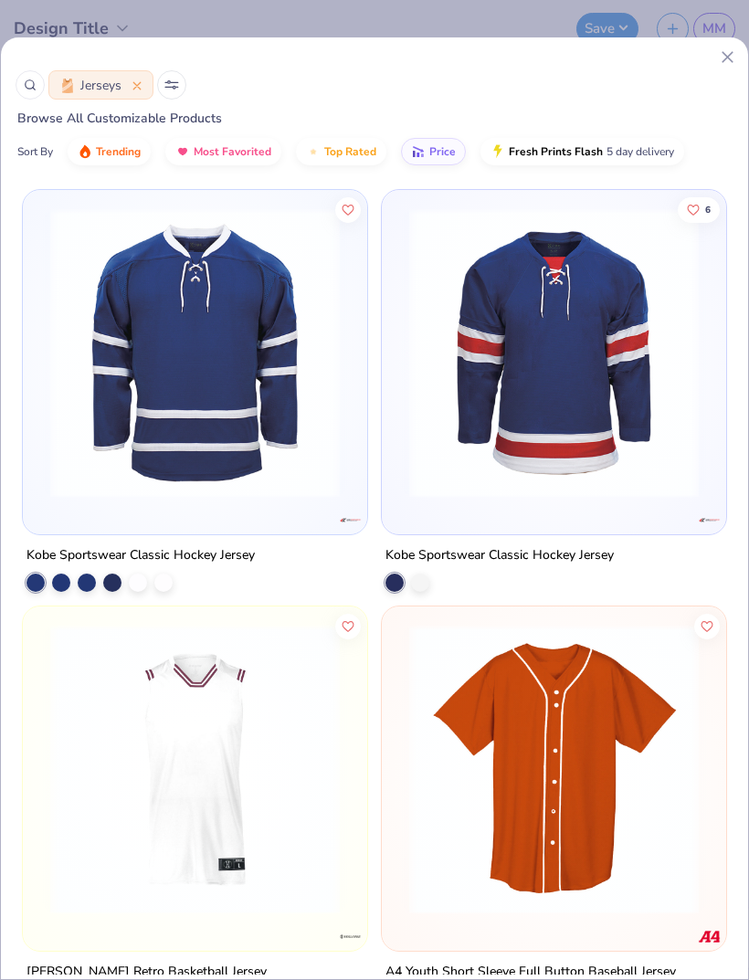
click at [169, 86] on icon at bounding box center [171, 84] width 15 height 9
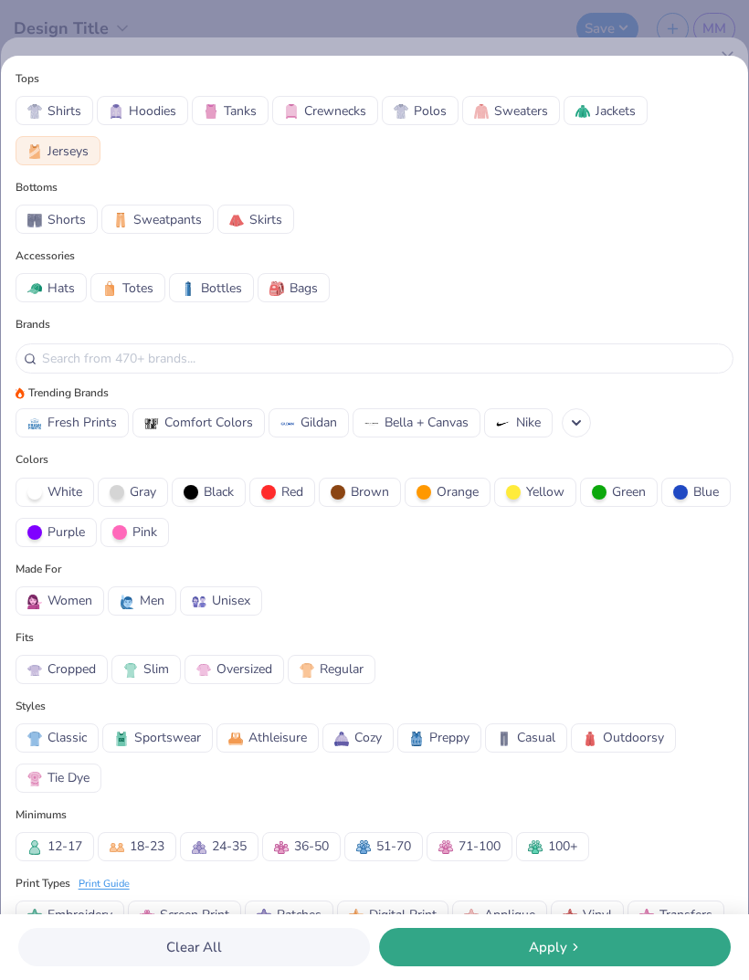
click at [85, 139] on button "Jerseys" at bounding box center [58, 150] width 85 height 29
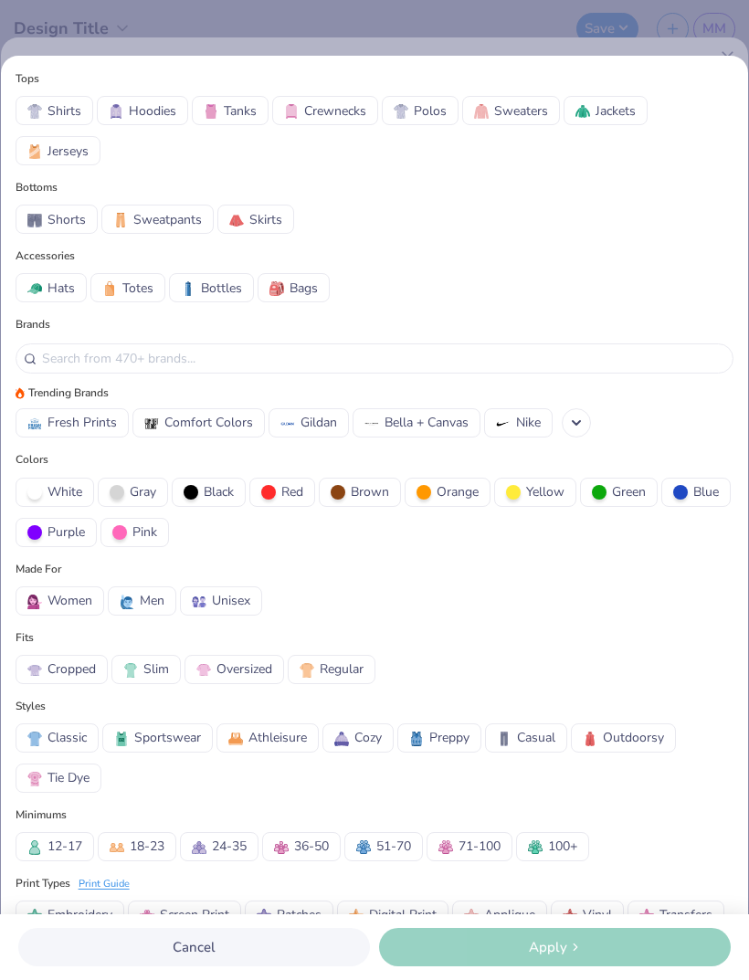
click at [587, 433] on div at bounding box center [576, 422] width 29 height 29
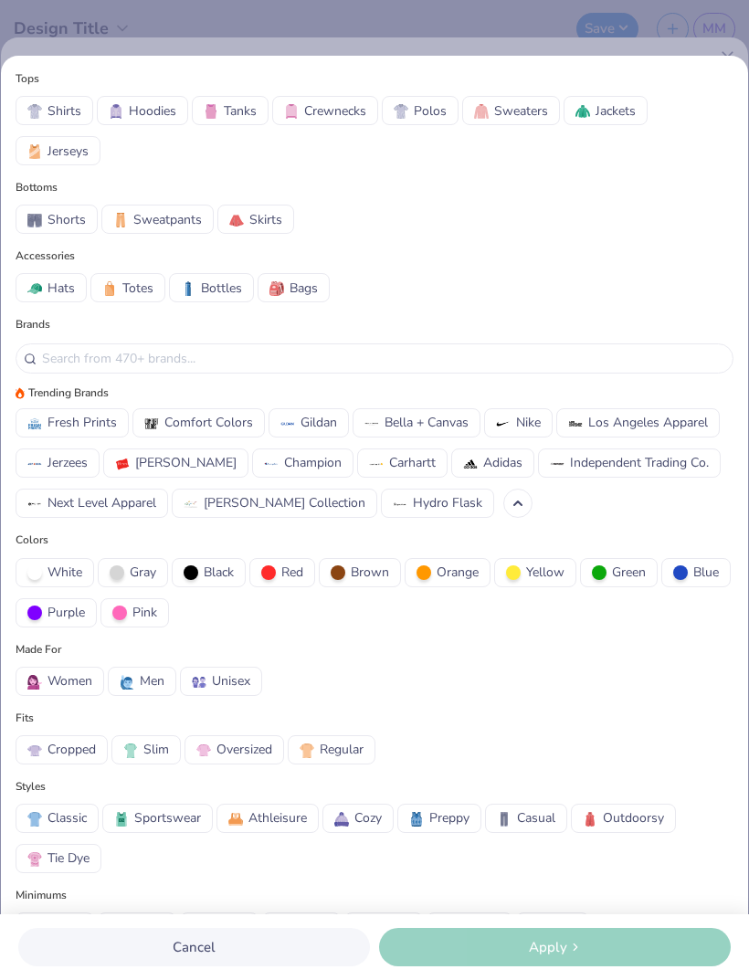
click at [593, 437] on button "Los Angeles Apparel" at bounding box center [637, 422] width 163 height 29
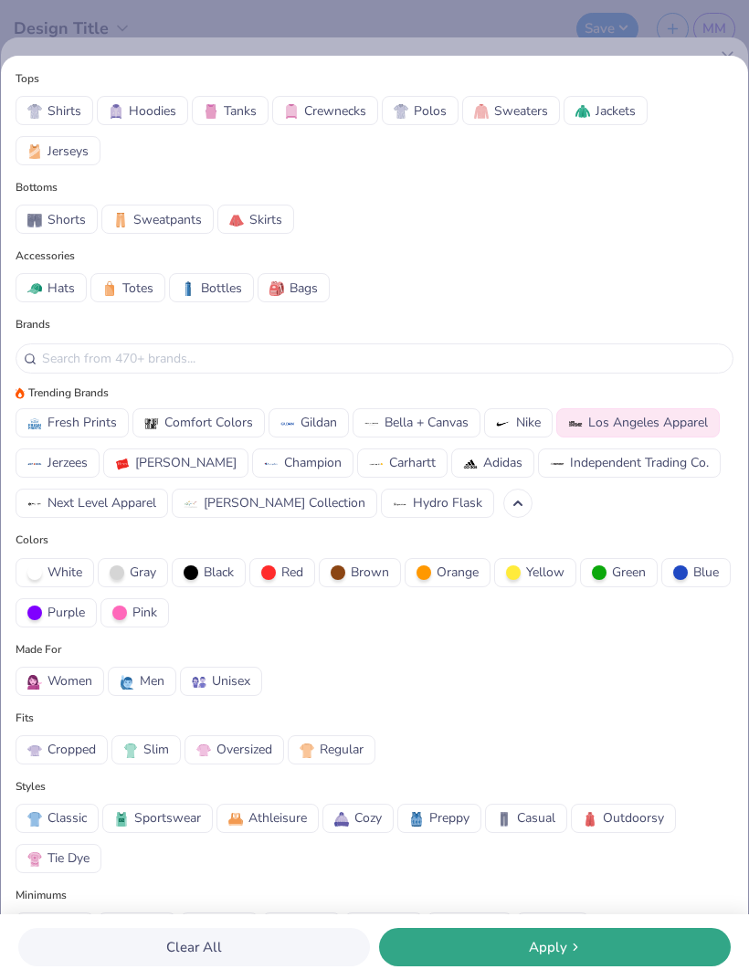
click at [546, 934] on button "Apply" at bounding box center [555, 947] width 352 height 38
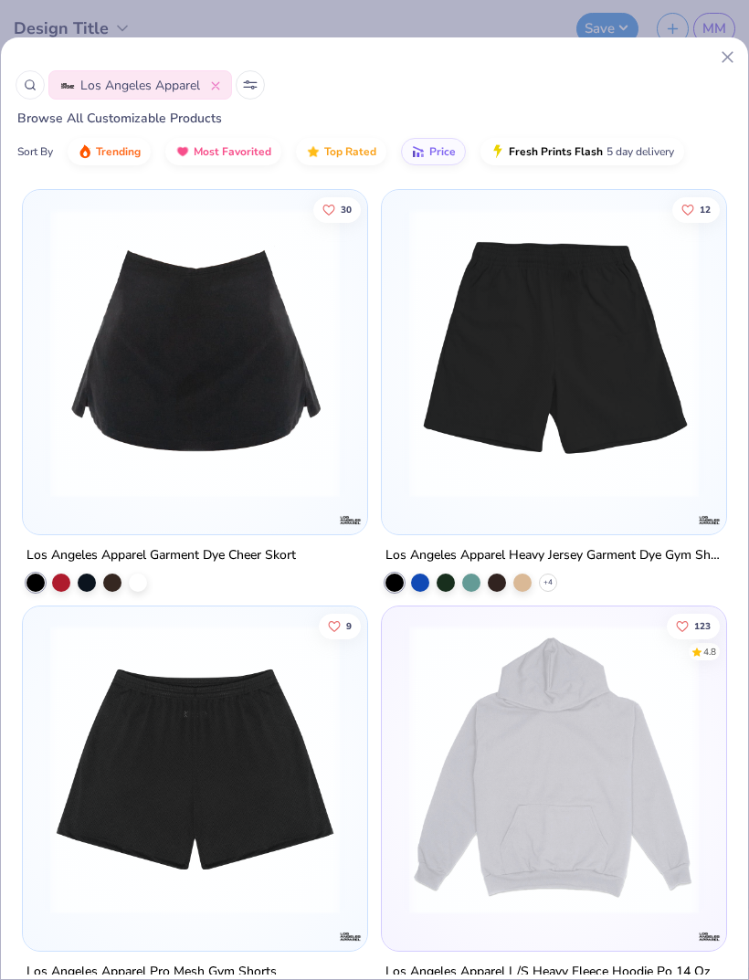
click at [247, 89] on icon at bounding box center [250, 84] width 15 height 9
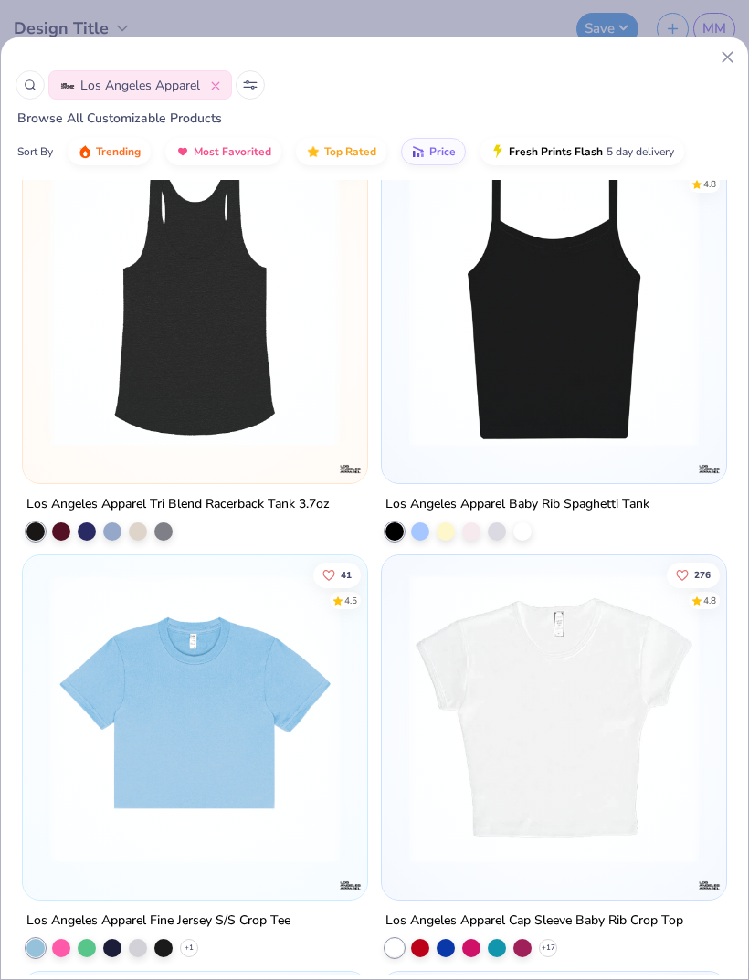
click at [240, 85] on button at bounding box center [250, 84] width 29 height 29
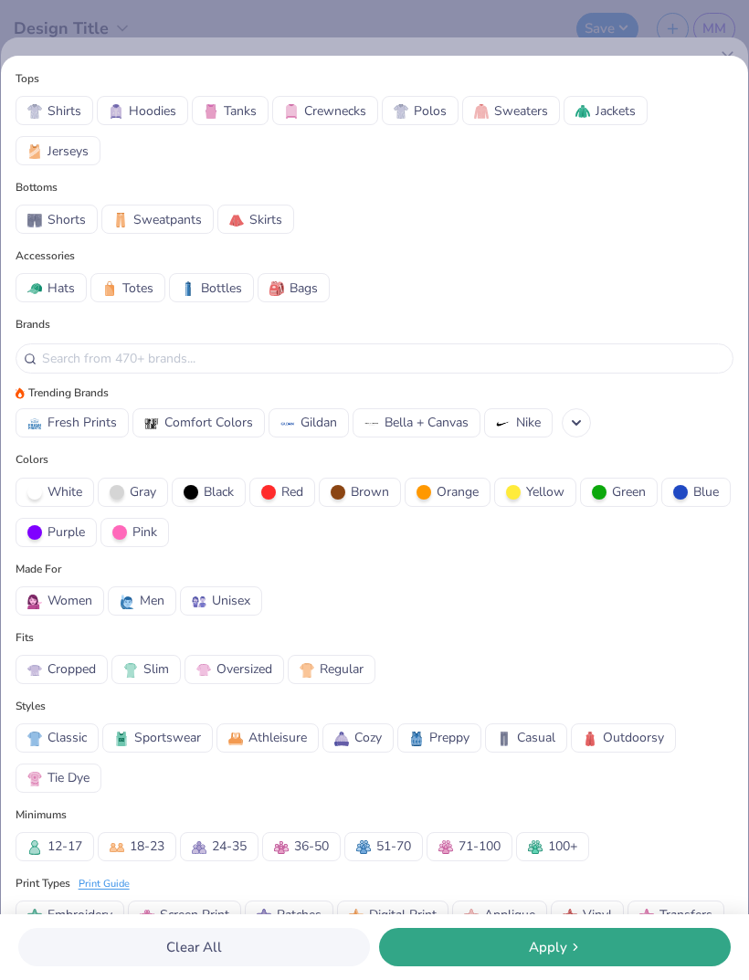
click at [78, 604] on span "Women" at bounding box center [69, 600] width 45 height 19
click at [525, 939] on div "Apply" at bounding box center [554, 947] width 341 height 21
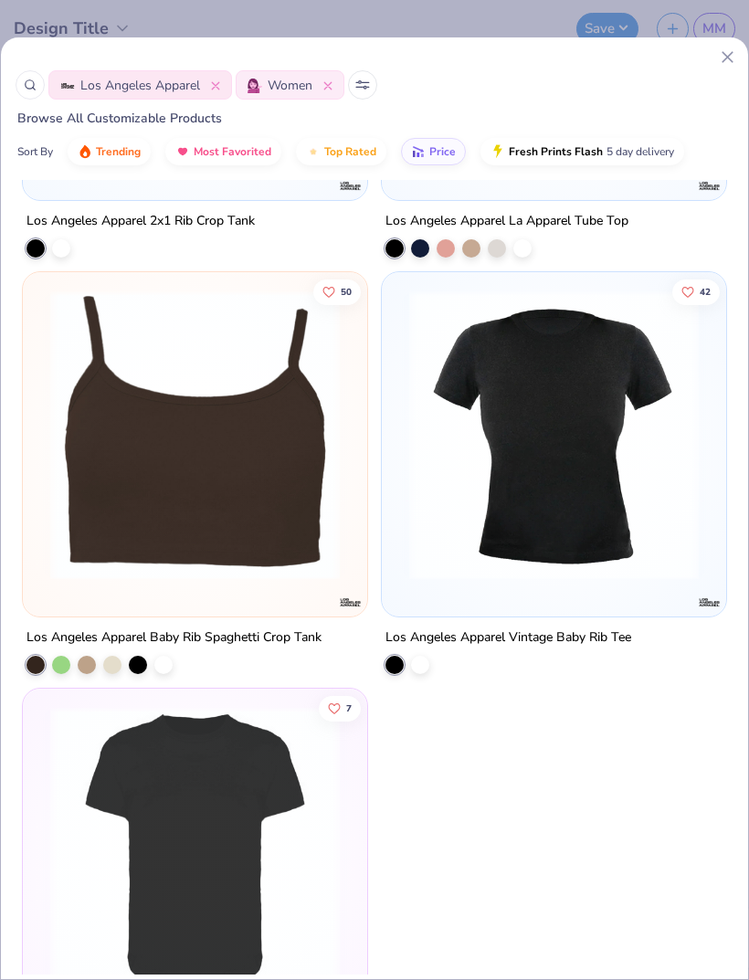
scroll to position [4497, 0]
click at [338, 92] on button "Women" at bounding box center [290, 84] width 109 height 29
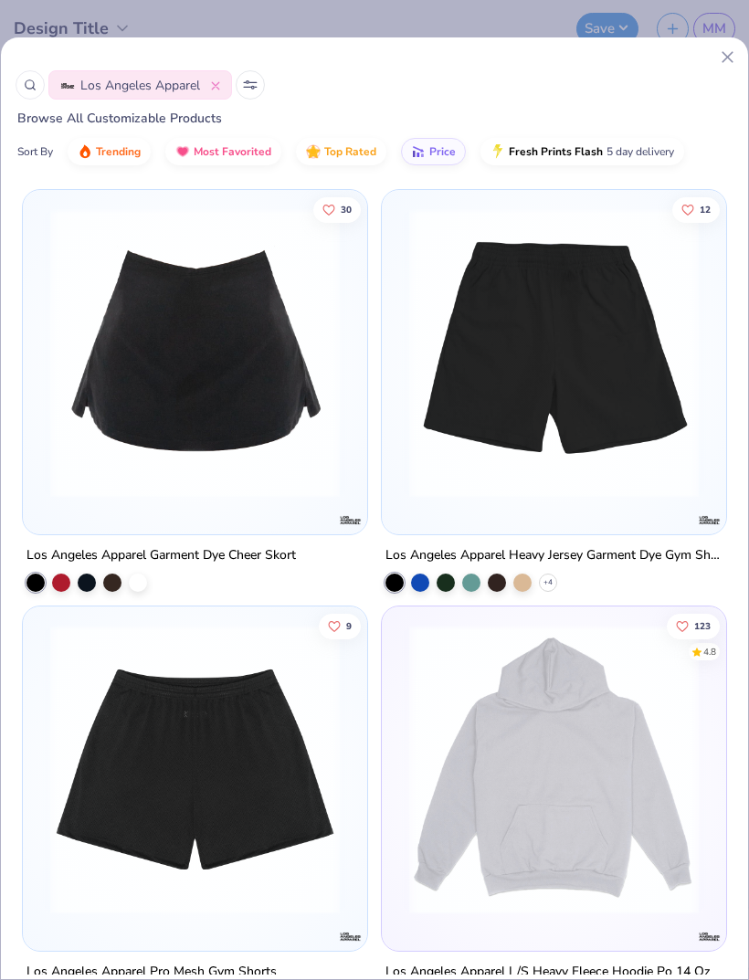
click at [207, 98] on button "Los Angeles Apparel" at bounding box center [140, 84] width 184 height 29
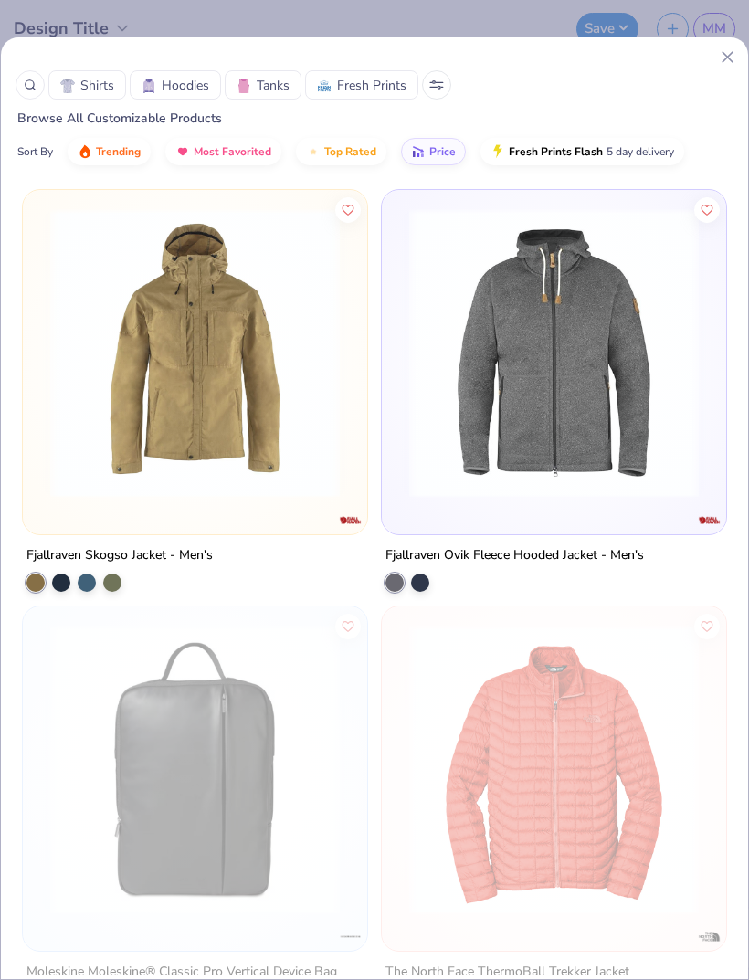
click at [436, 88] on icon at bounding box center [436, 84] width 15 height 9
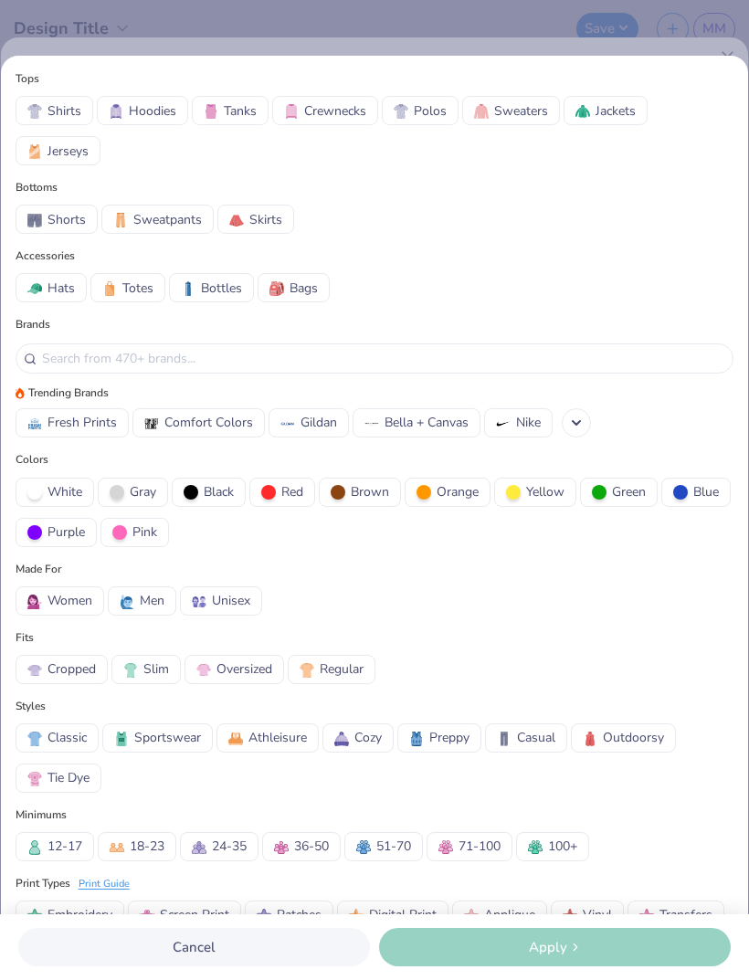
click at [568, 424] on div at bounding box center [576, 422] width 29 height 29
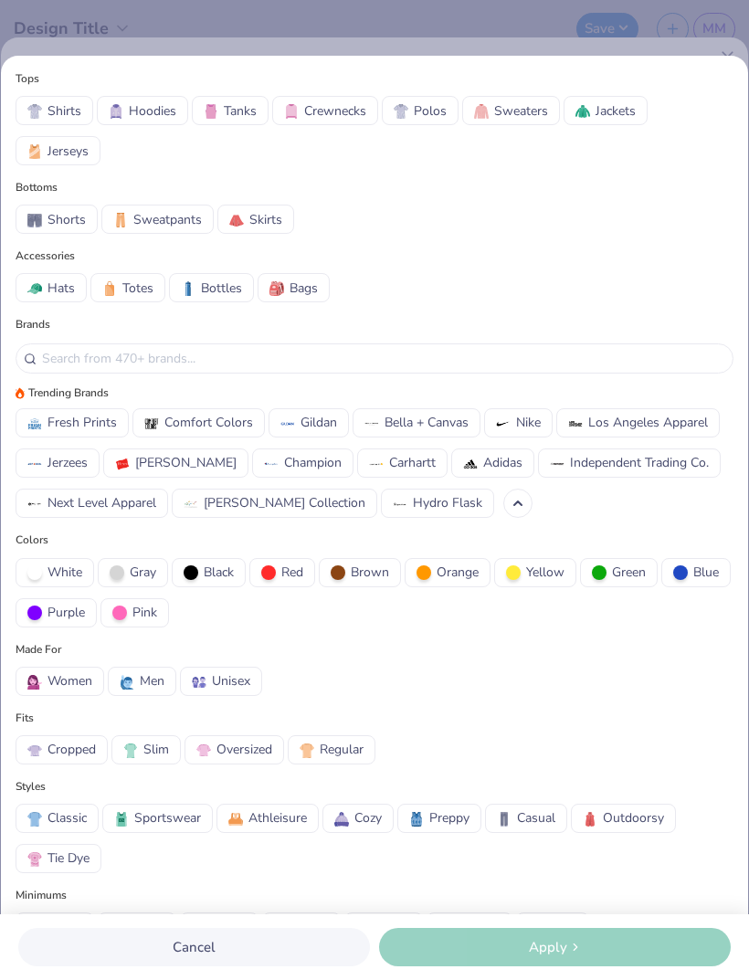
click at [389, 467] on span "Carhartt" at bounding box center [412, 462] width 47 height 19
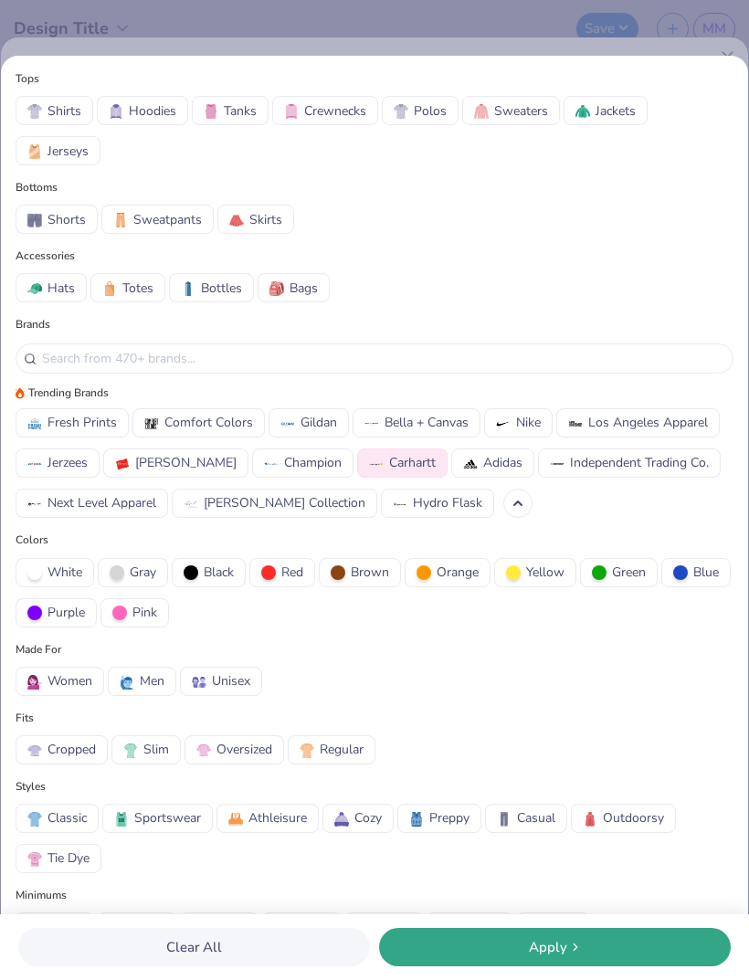
click at [515, 957] on button "Apply" at bounding box center [555, 947] width 352 height 38
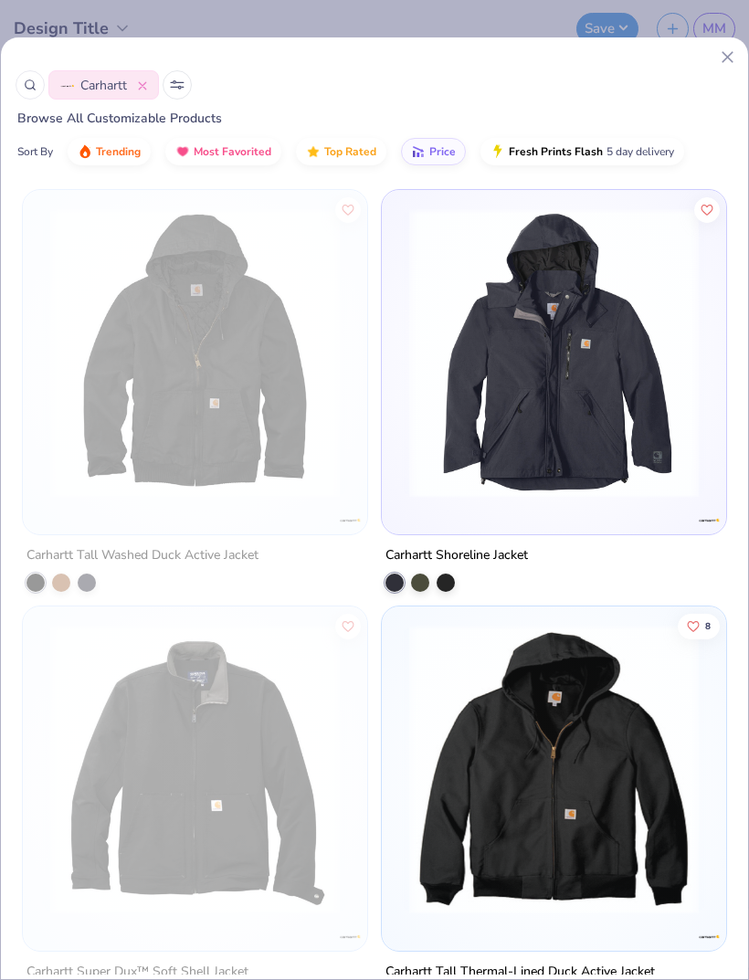
click at [166, 91] on button at bounding box center [177, 84] width 29 height 29
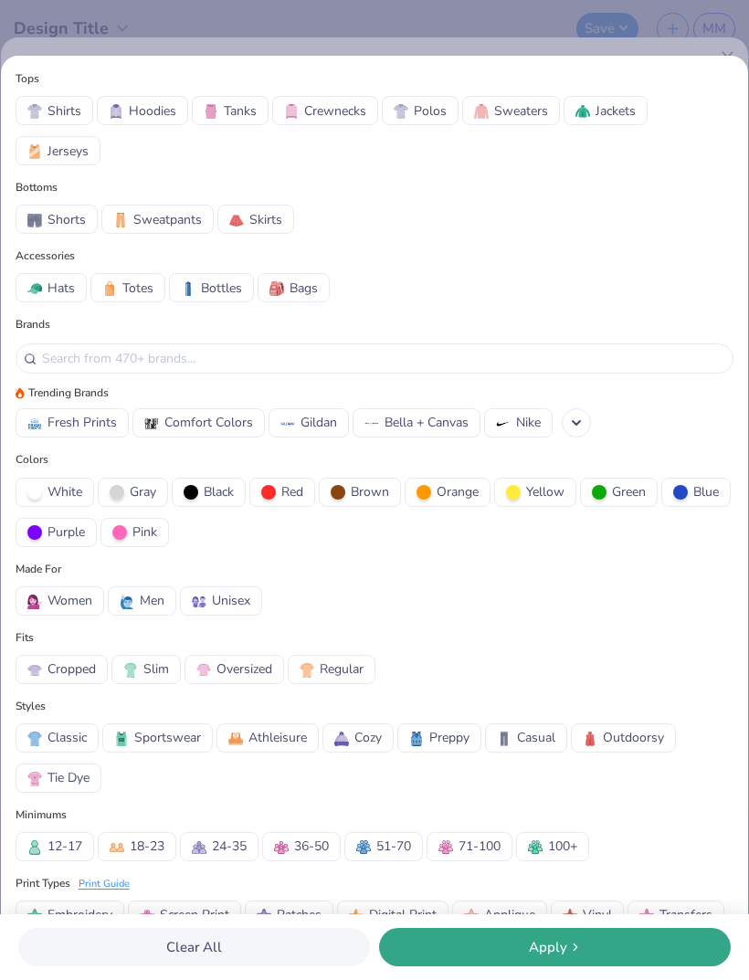
click at [574, 421] on icon at bounding box center [576, 422] width 15 height 15
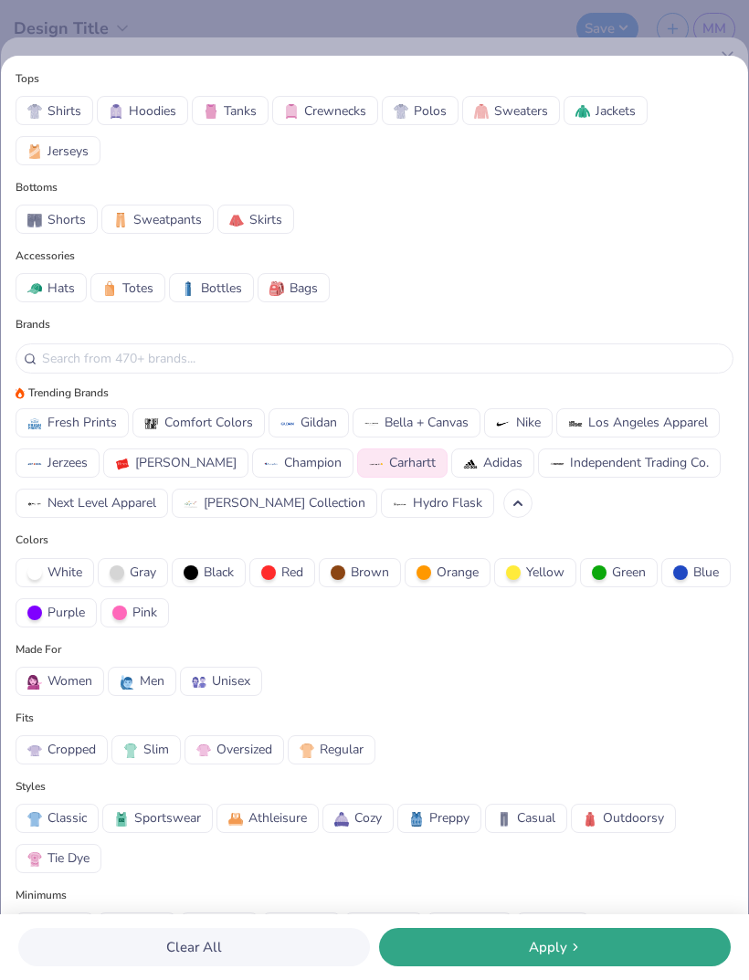
click at [329, 424] on span "Gildan" at bounding box center [318, 422] width 37 height 19
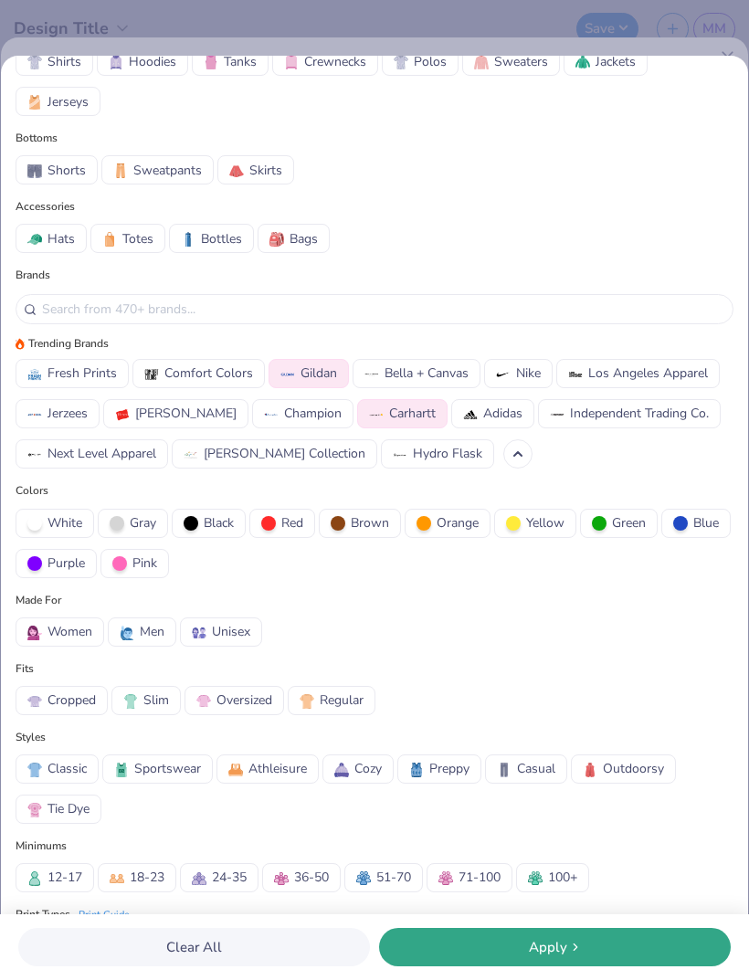
scroll to position [49, 0]
click at [389, 415] on span "Carhartt" at bounding box center [412, 413] width 47 height 19
click at [508, 947] on div "Apply" at bounding box center [554, 947] width 341 height 21
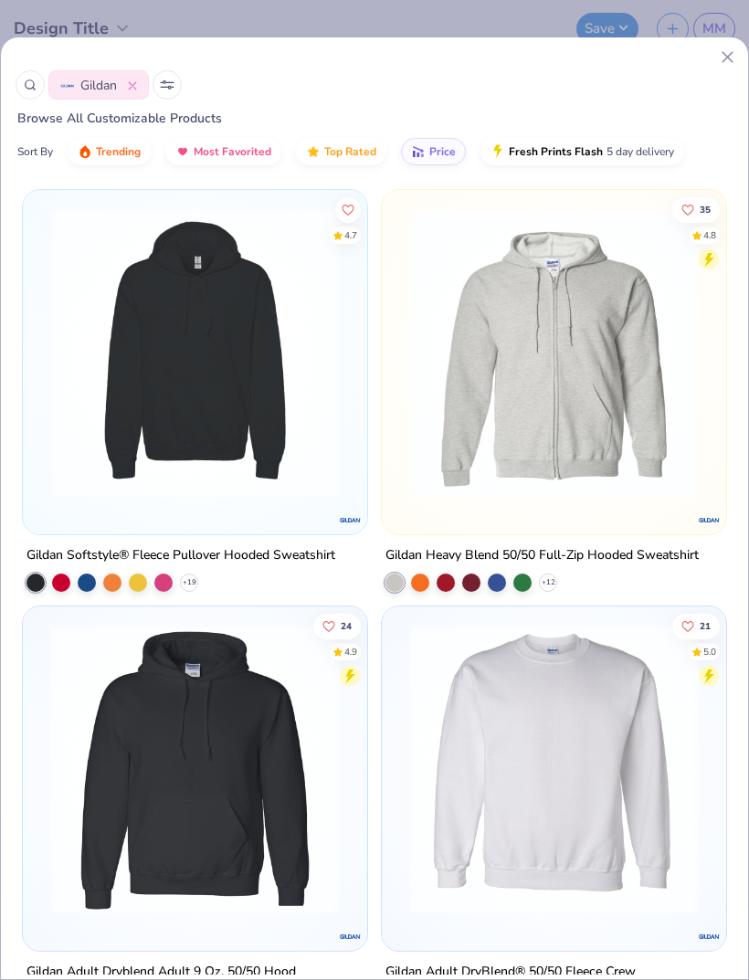
click at [171, 88] on icon at bounding box center [170, 88] width 4 height 4
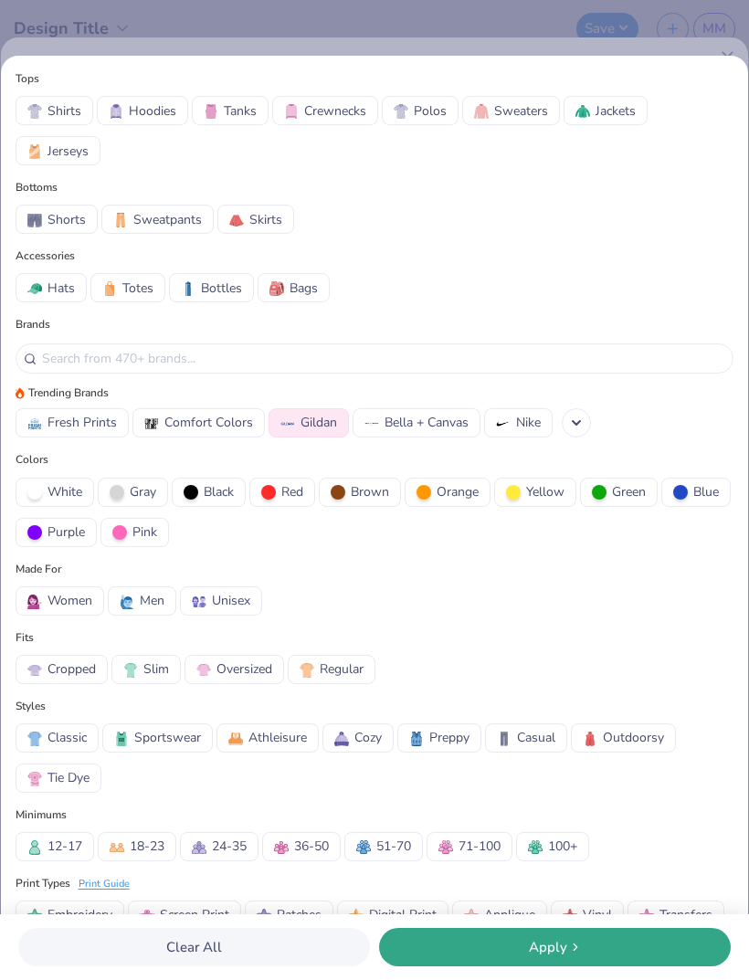
click at [76, 595] on span "Women" at bounding box center [69, 600] width 45 height 19
click at [478, 931] on button "Apply" at bounding box center [555, 947] width 352 height 38
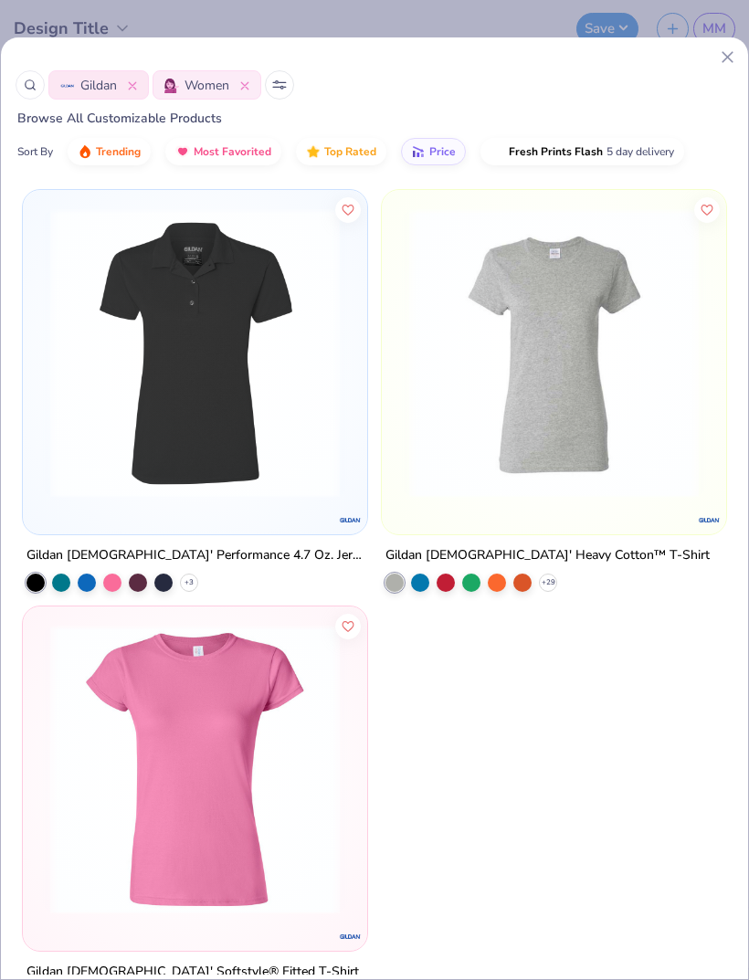
click at [282, 93] on button at bounding box center [279, 84] width 29 height 29
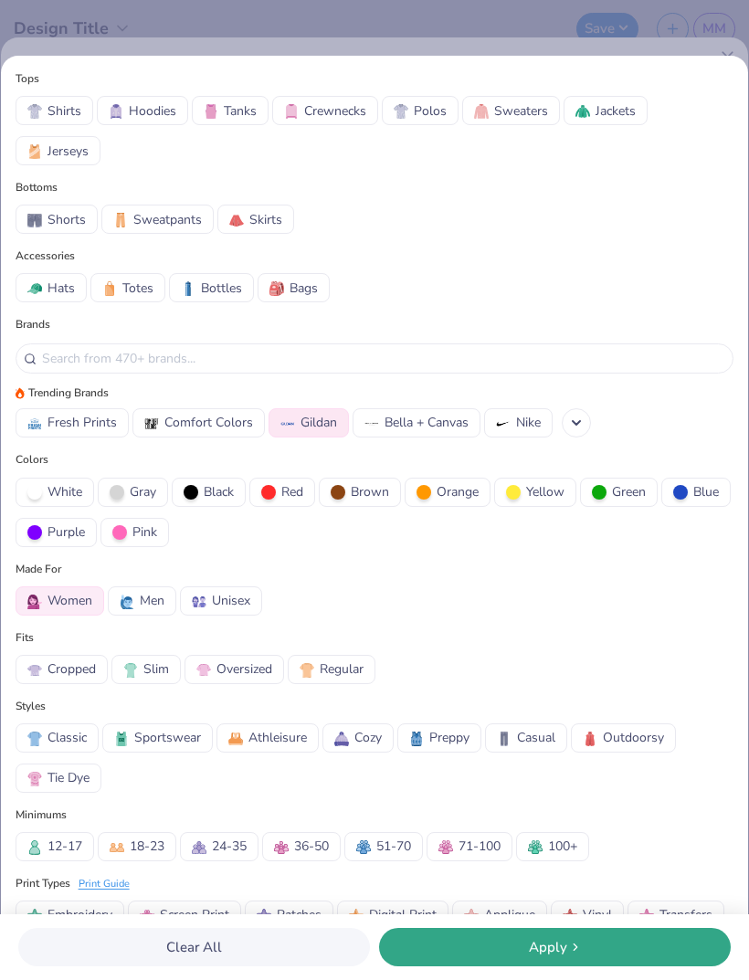
click at [315, 425] on span "Gildan" at bounding box center [318, 422] width 37 height 19
click at [572, 425] on polyline at bounding box center [575, 423] width 7 height 4
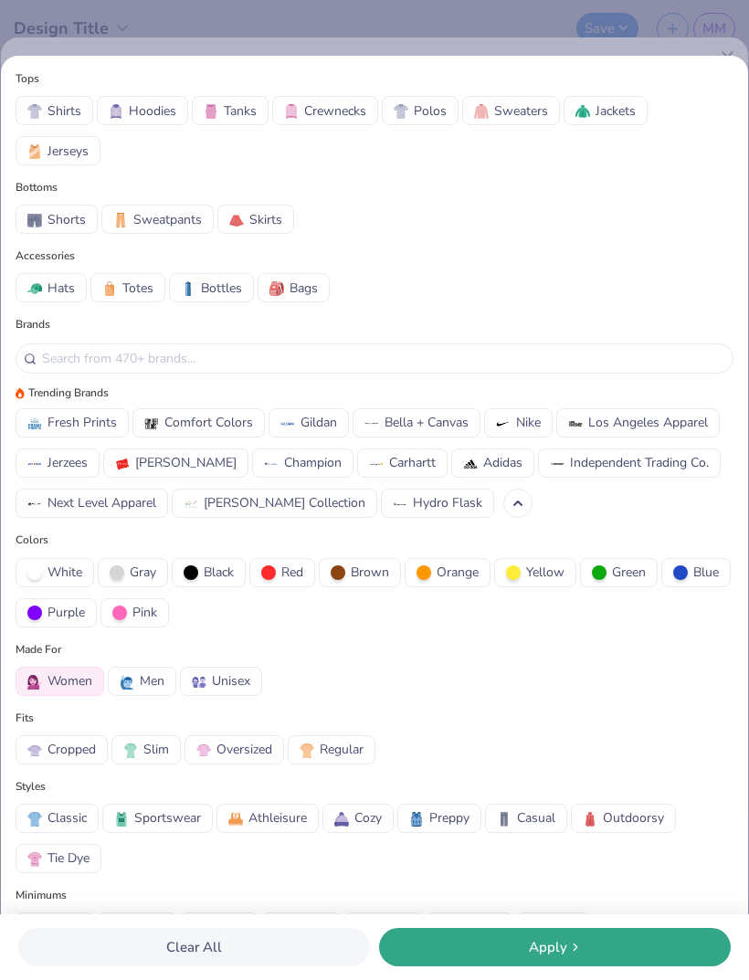
click at [425, 422] on span "Bella + Canvas" at bounding box center [426, 422] width 84 height 19
click at [504, 939] on div "Apply" at bounding box center [554, 947] width 341 height 21
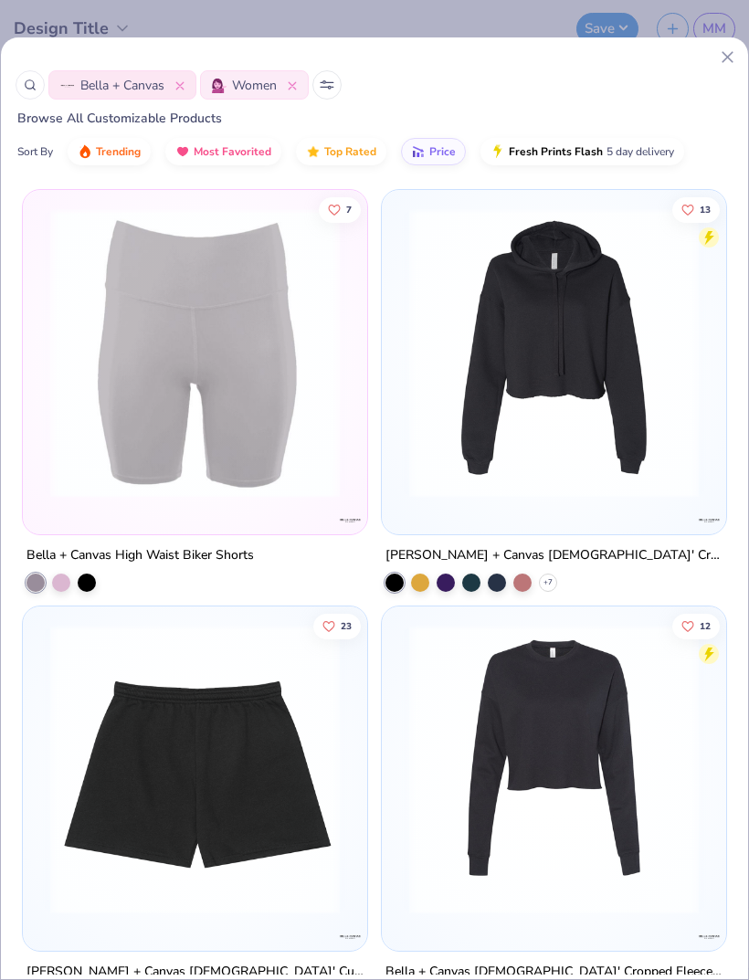
click at [474, 905] on img at bounding box center [554, 769] width 308 height 289
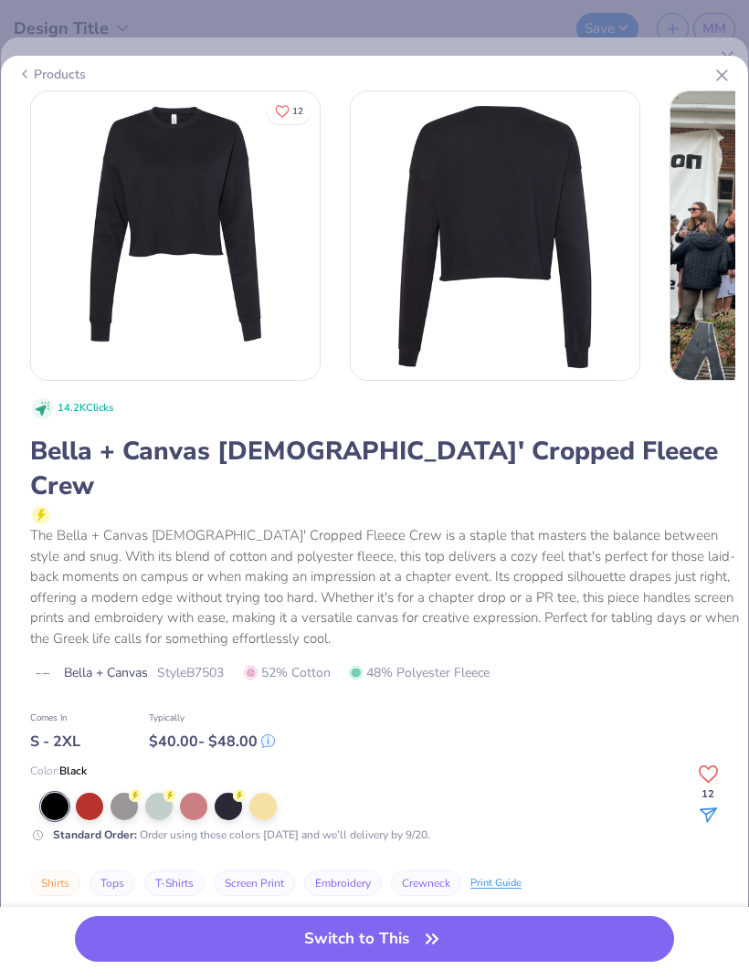
click at [710, 79] on div "Products" at bounding box center [374, 74] width 743 height 33
click at [714, 81] on icon at bounding box center [721, 75] width 19 height 19
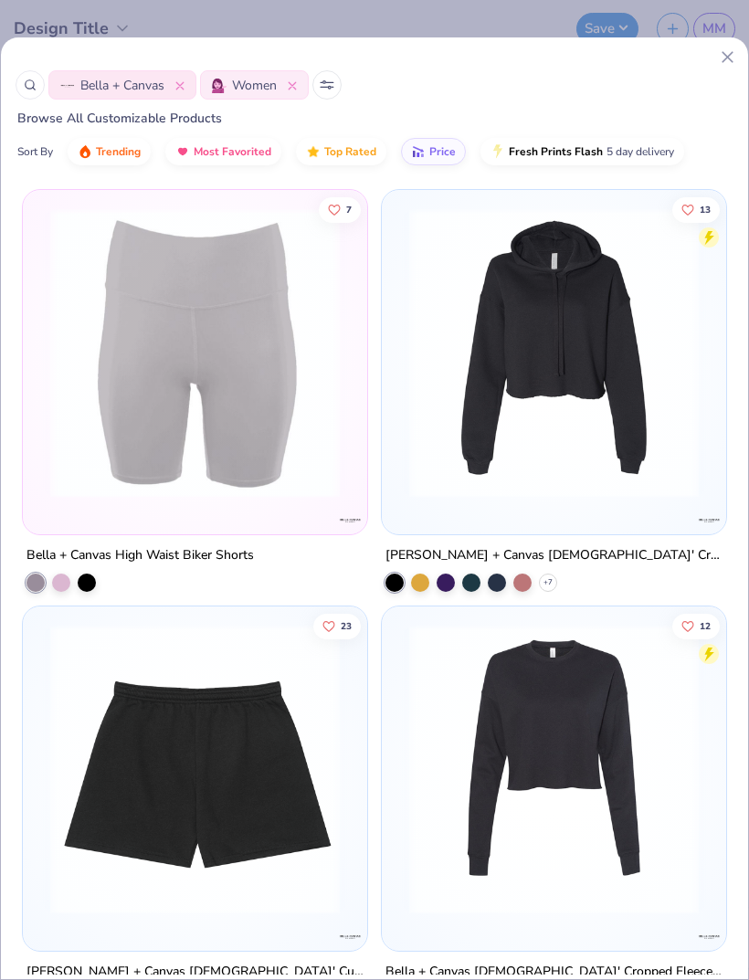
click at [718, 66] on icon at bounding box center [727, 56] width 19 height 19
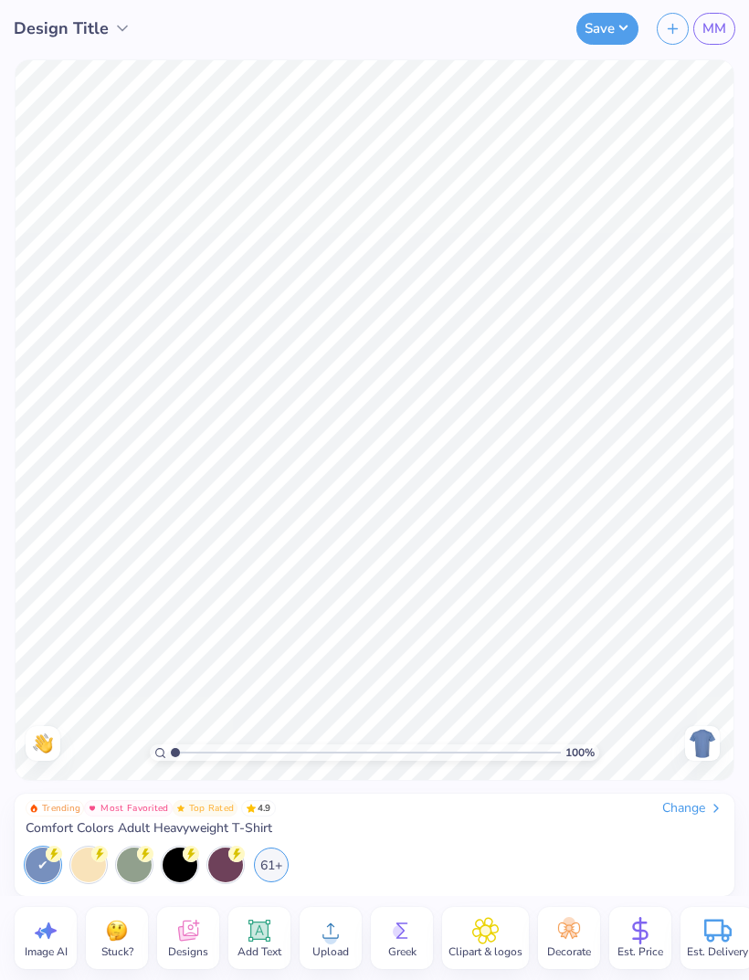
click at [687, 809] on div "Change" at bounding box center [692, 808] width 61 height 16
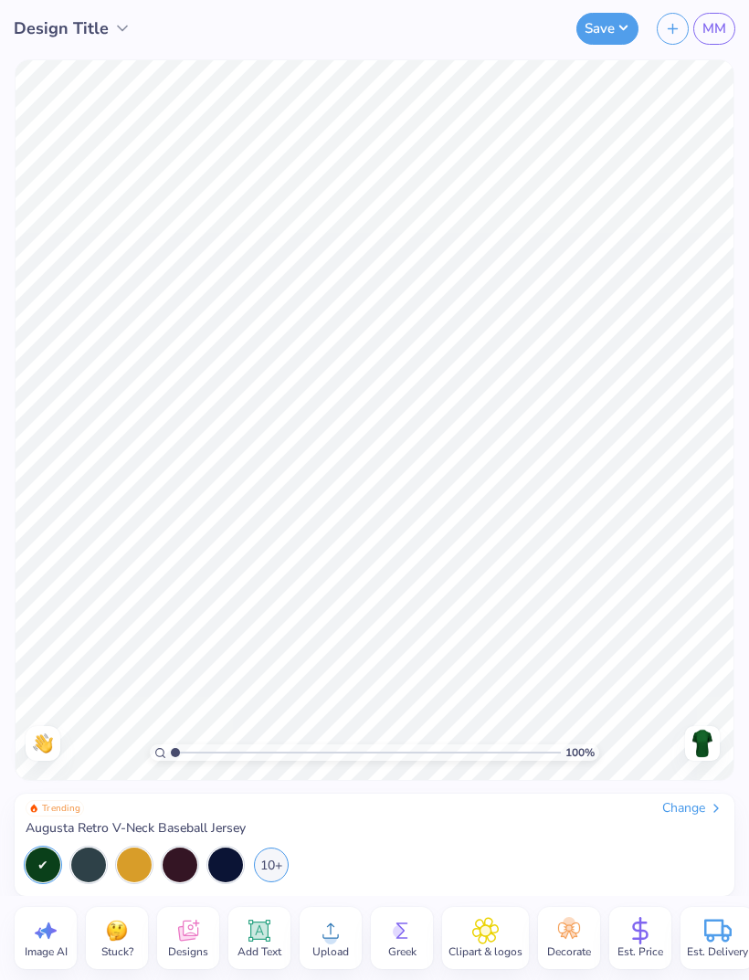
click at [266, 860] on div "10+" at bounding box center [271, 864] width 35 height 35
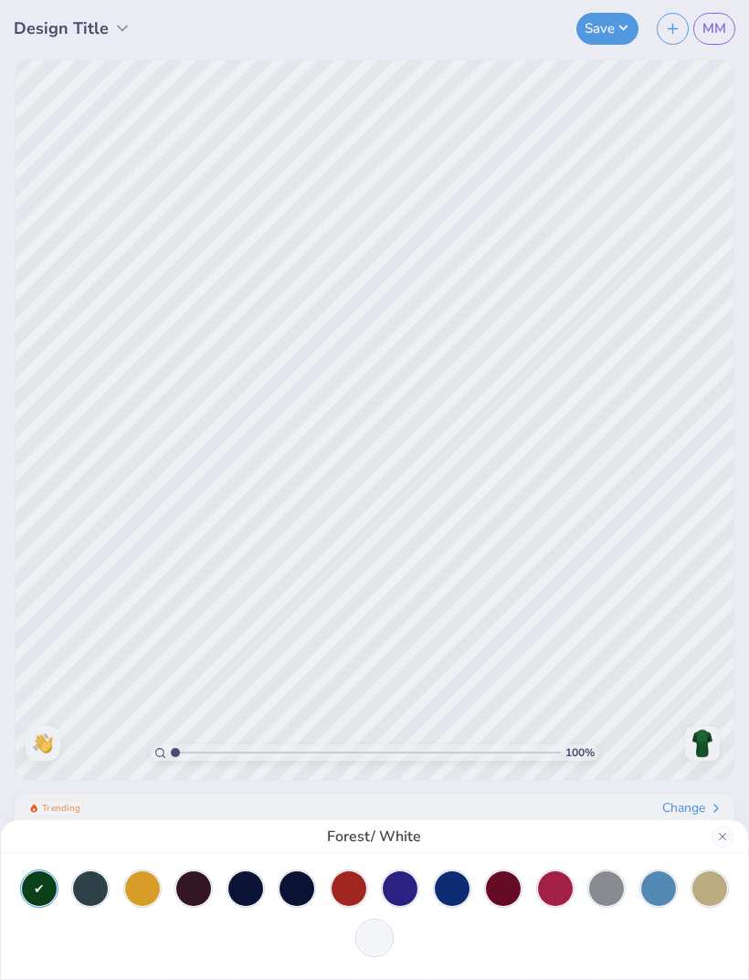
click at [727, 886] on div at bounding box center [709, 888] width 35 height 35
click at [710, 902] on div at bounding box center [709, 888] width 35 height 35
click at [708, 890] on div at bounding box center [709, 888] width 35 height 35
click at [371, 938] on div at bounding box center [374, 937] width 35 height 35
click at [702, 898] on div at bounding box center [709, 888] width 35 height 35
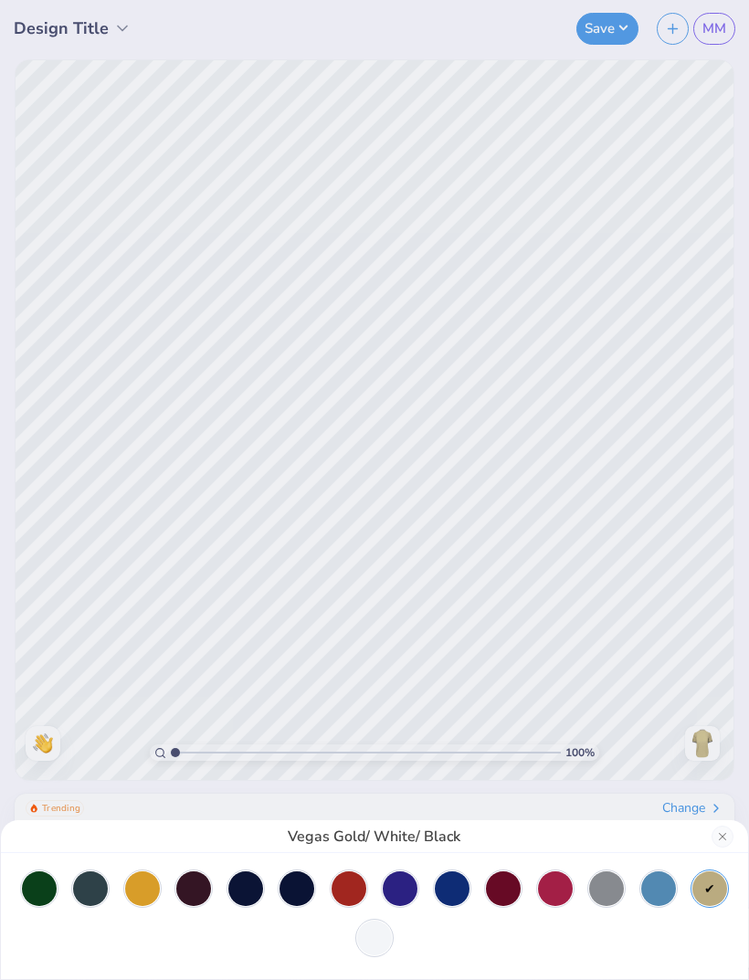
click at [723, 840] on button "Close" at bounding box center [722, 836] width 22 height 22
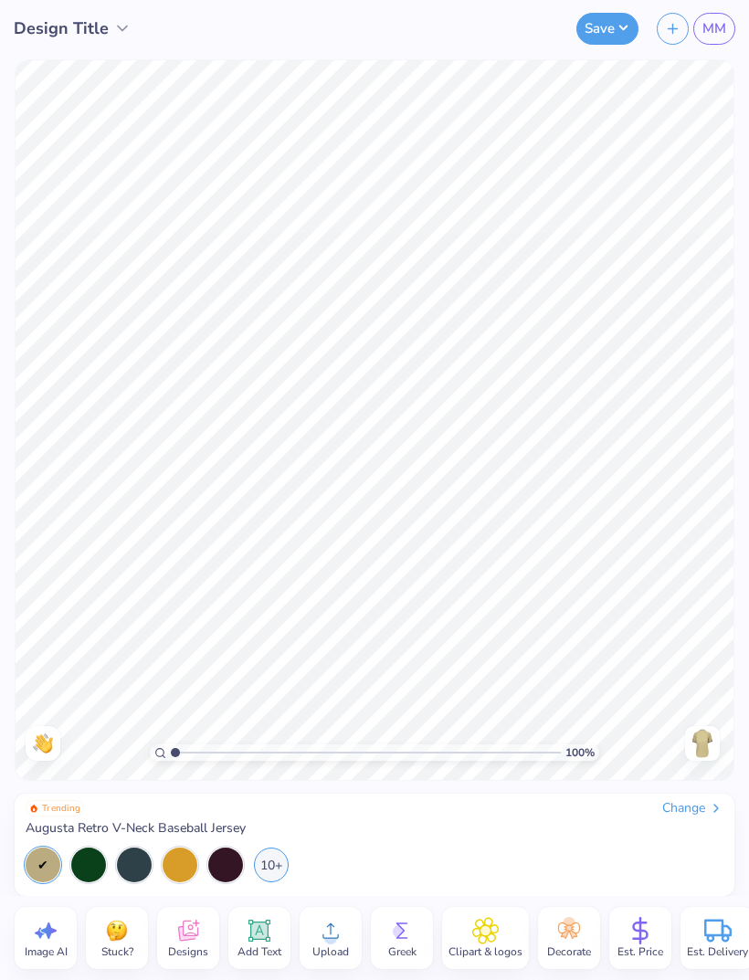
scroll to position [0, 1]
click at [409, 935] on icon at bounding box center [400, 930] width 27 height 27
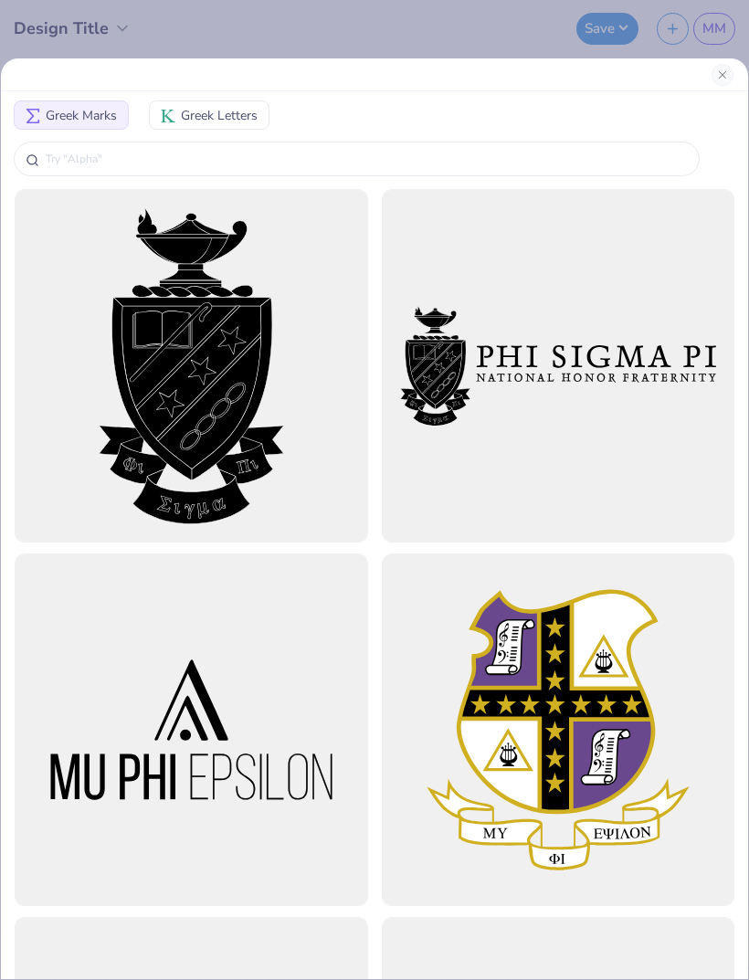
scroll to position [0, 0]
click at [720, 70] on button "Close" at bounding box center [722, 75] width 22 height 22
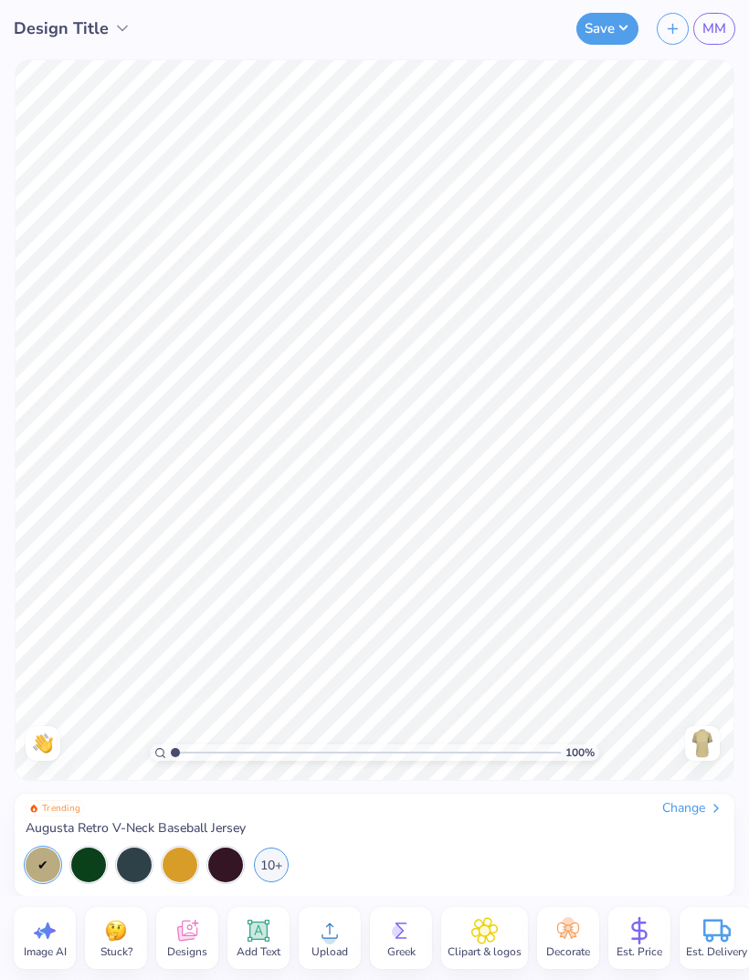
click at [175, 938] on icon at bounding box center [186, 930] width 27 height 27
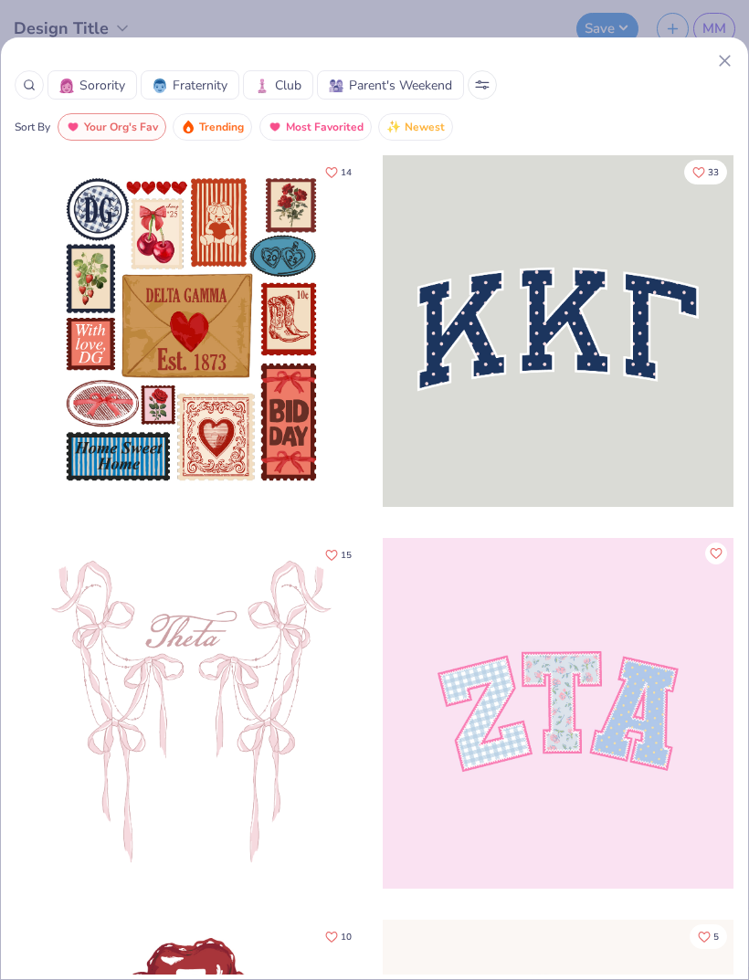
click at [131, 124] on span "Your Org's Fav" at bounding box center [121, 127] width 74 height 21
click at [486, 82] on icon at bounding box center [482, 82] width 13 height 0
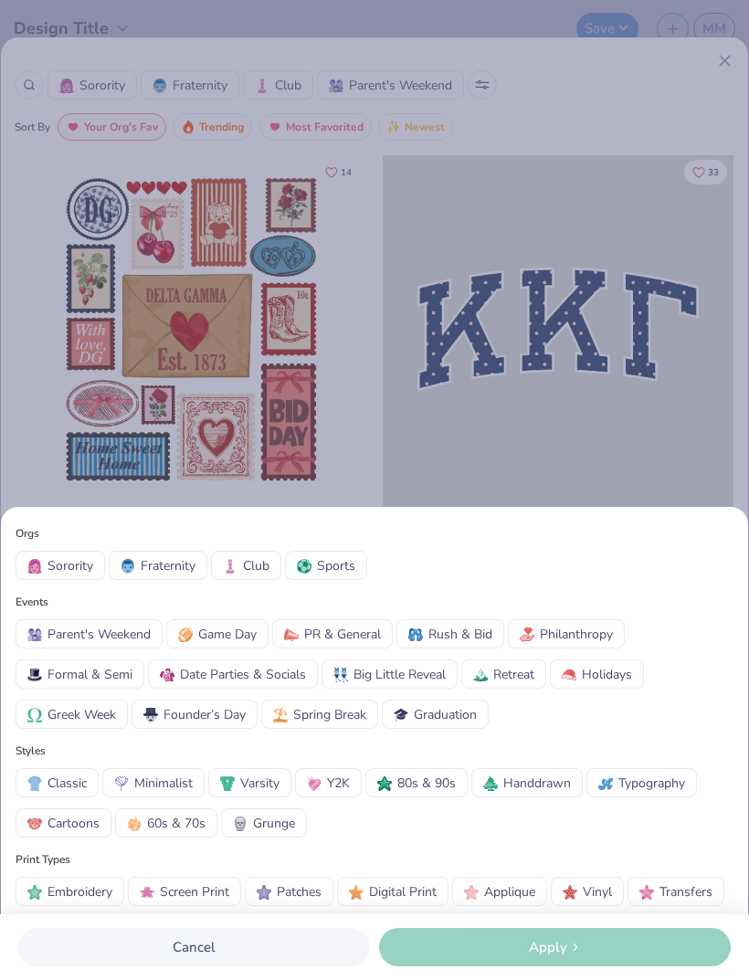
click at [37, 572] on img at bounding box center [34, 566] width 15 height 15
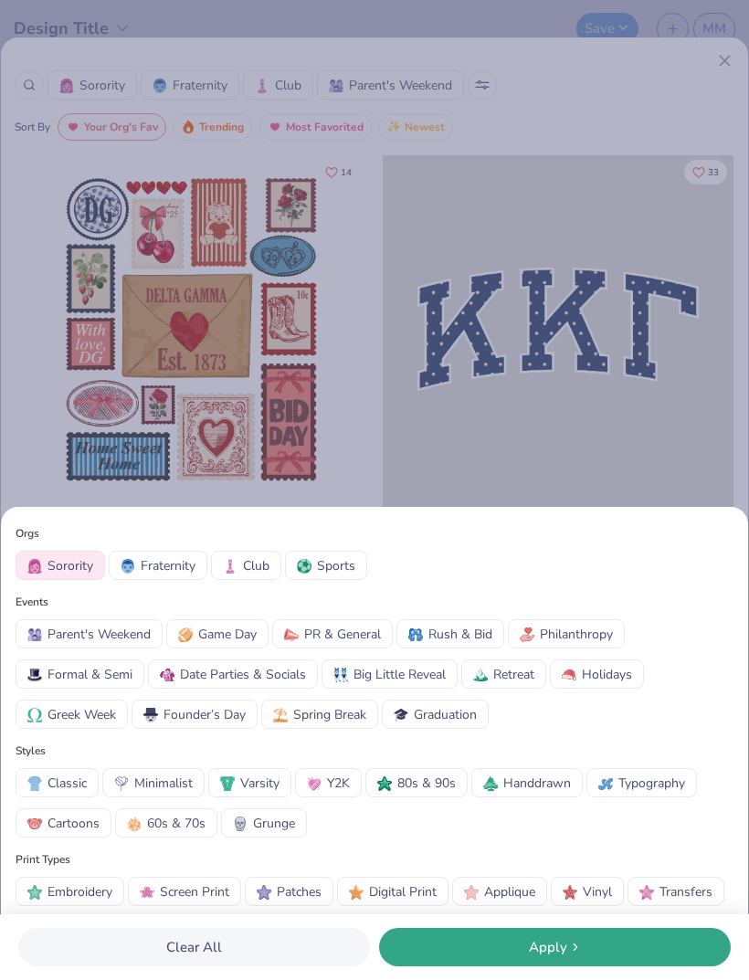
click at [538, 937] on span "Apply" at bounding box center [548, 947] width 38 height 21
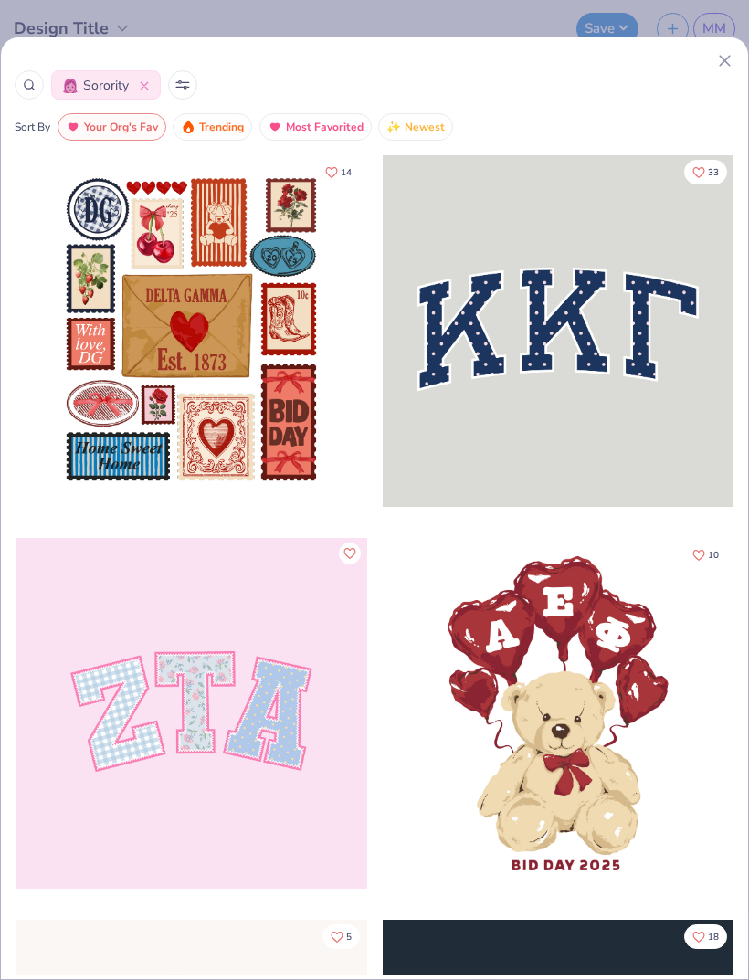
click at [185, 86] on icon at bounding box center [185, 87] width 3 height 3
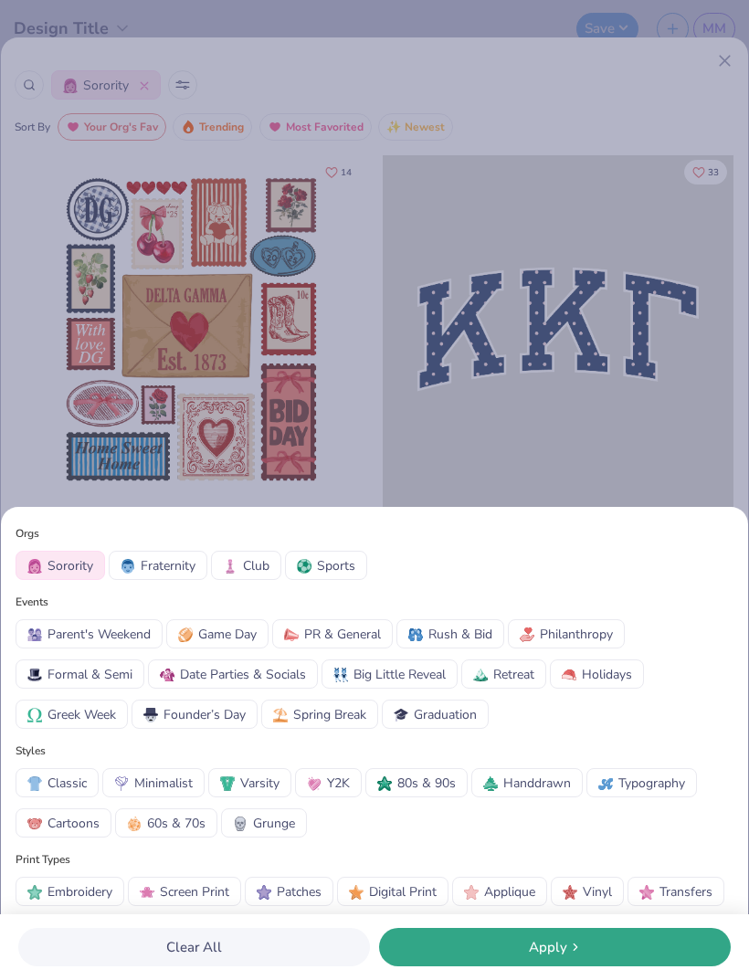
click at [197, 820] on span "60s & 70s" at bounding box center [176, 822] width 58 height 19
click at [509, 948] on div "Apply" at bounding box center [554, 947] width 341 height 21
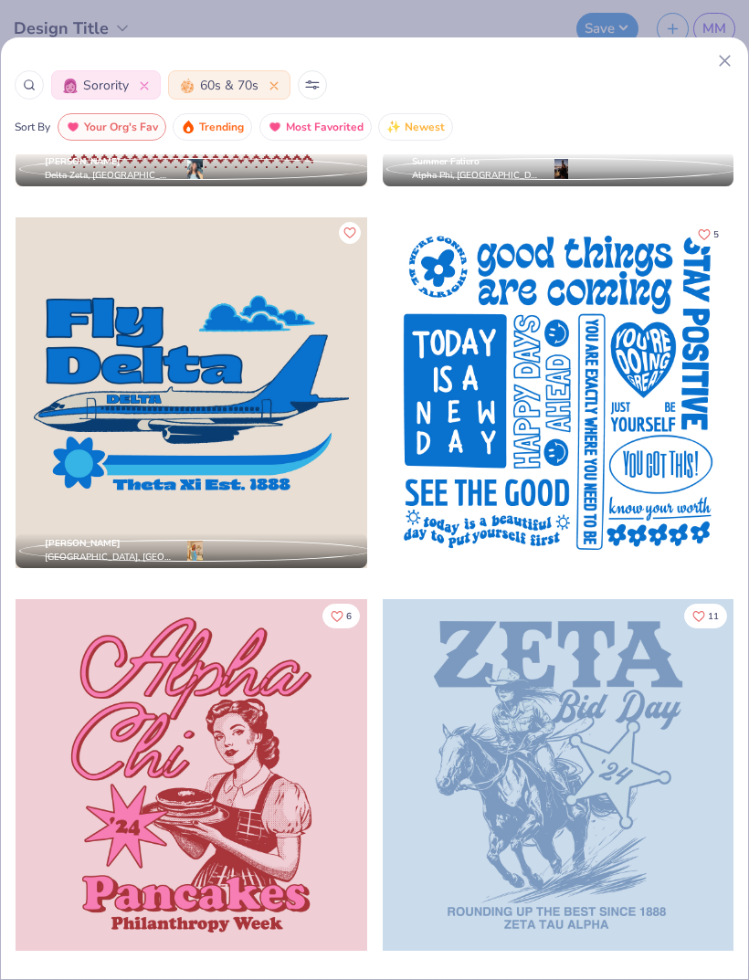
scroll to position [4528, 0]
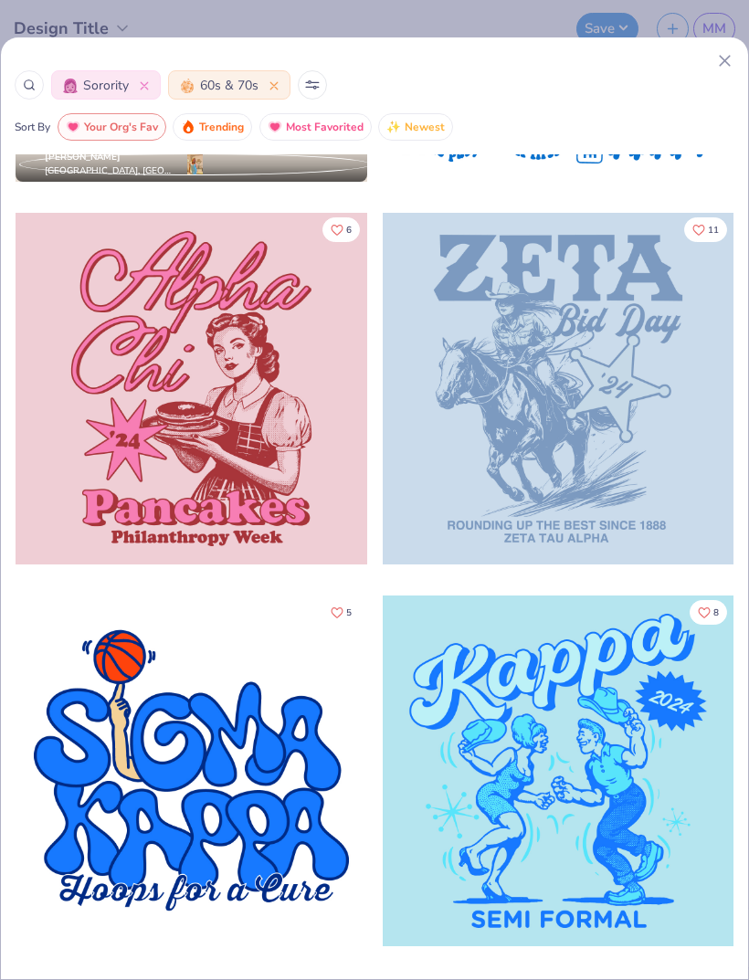
click at [268, 425] on div at bounding box center [192, 389] width 352 height 352
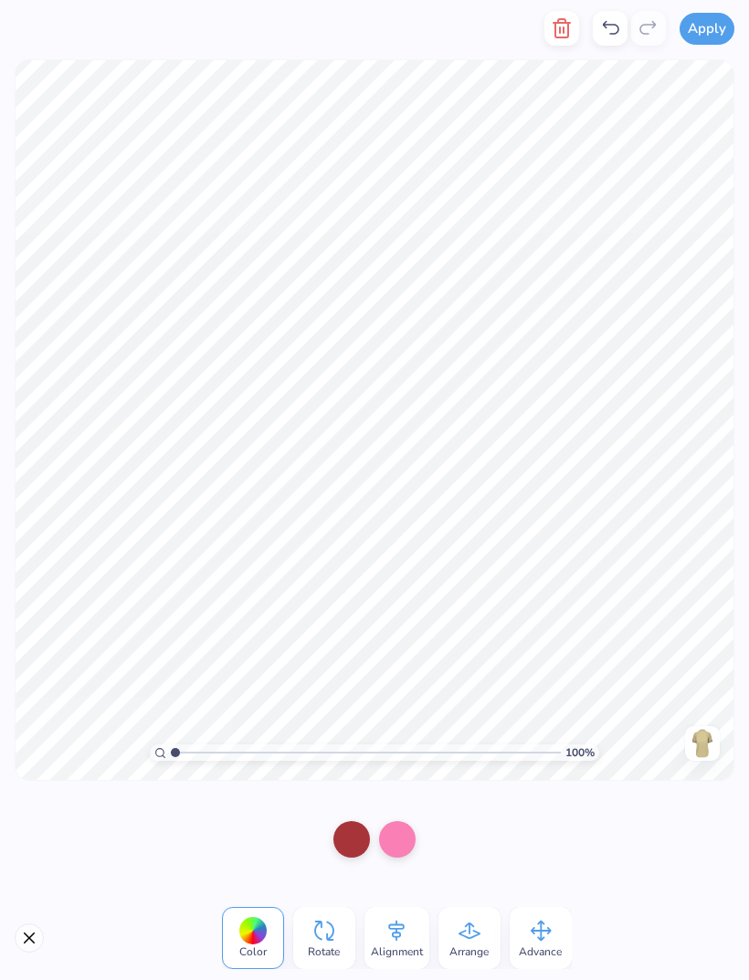
scroll to position [0, 0]
click at [634, 855] on div at bounding box center [374, 838] width 749 height 113
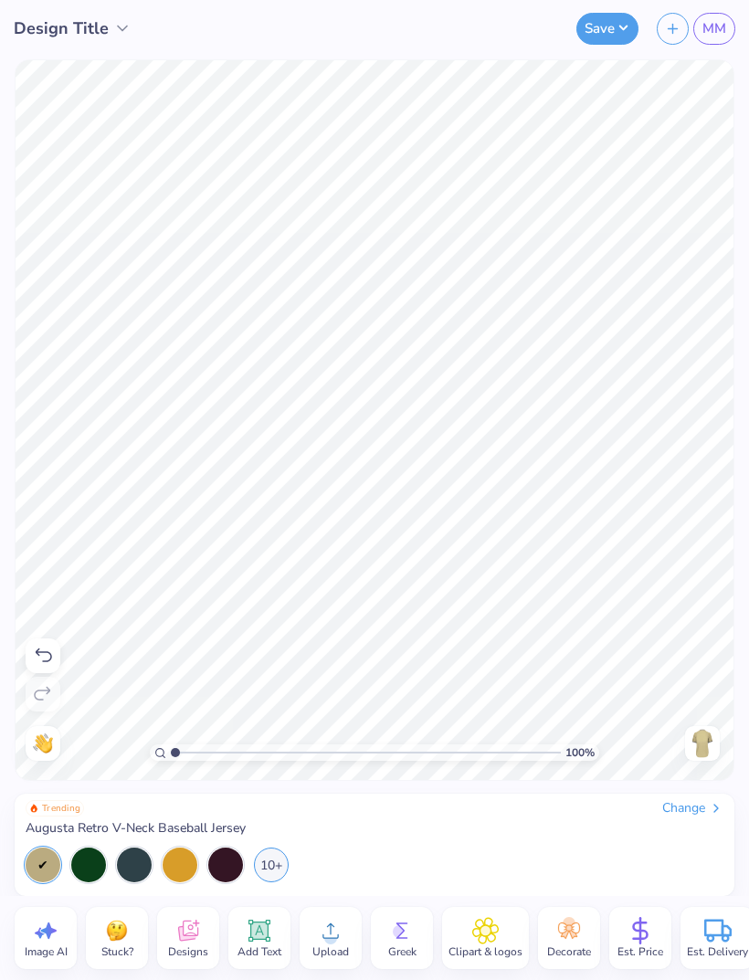
click at [707, 813] on div "Change" at bounding box center [692, 808] width 61 height 16
click at [706, 813] on div "Change" at bounding box center [692, 808] width 61 height 16
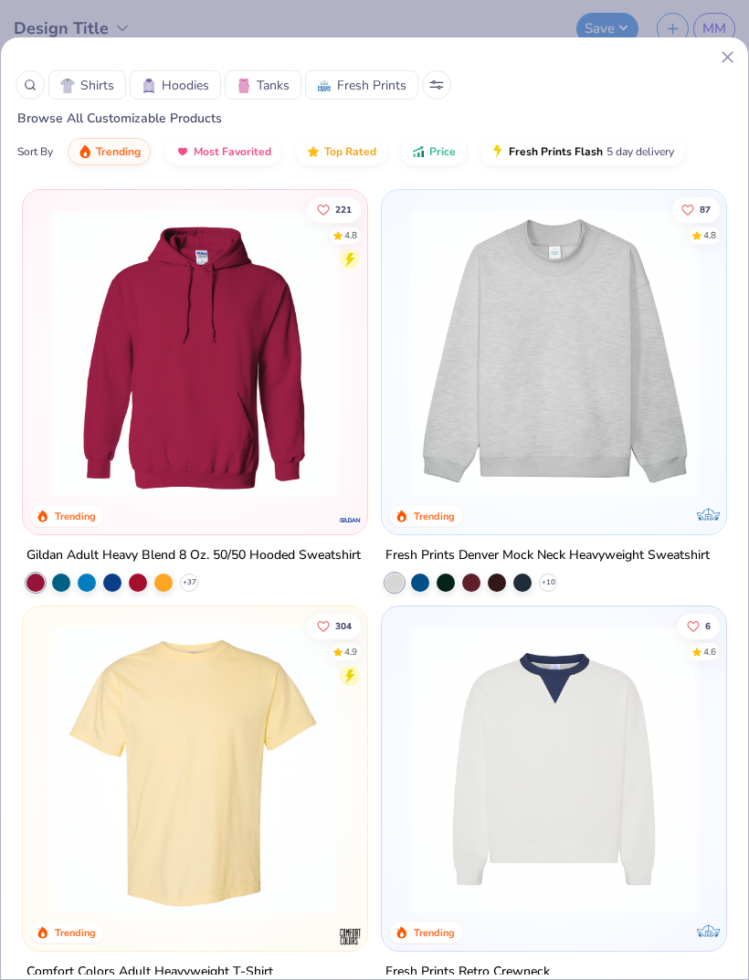
click at [263, 81] on span "Tanks" at bounding box center [273, 85] width 33 height 19
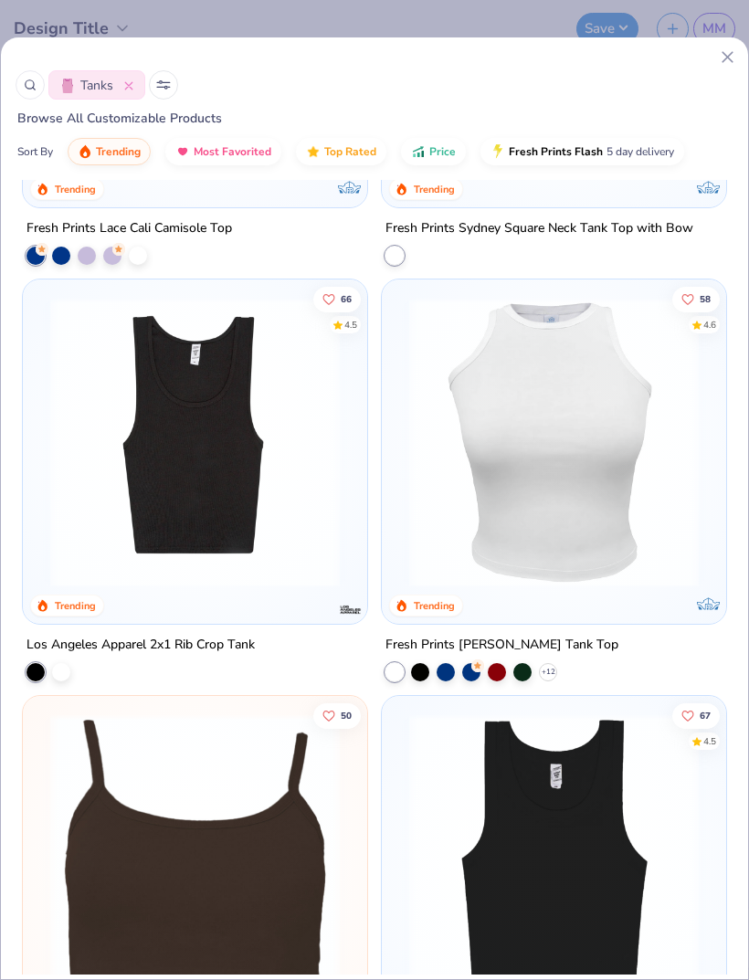
scroll to position [1585, 0]
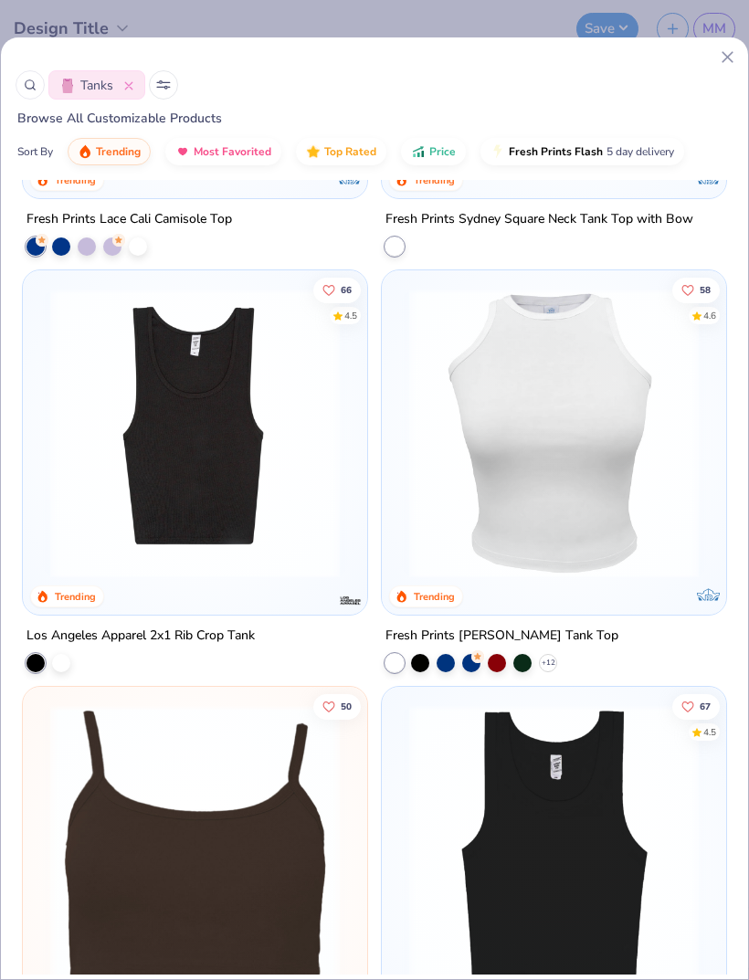
click at [562, 486] on img at bounding box center [554, 433] width 308 height 289
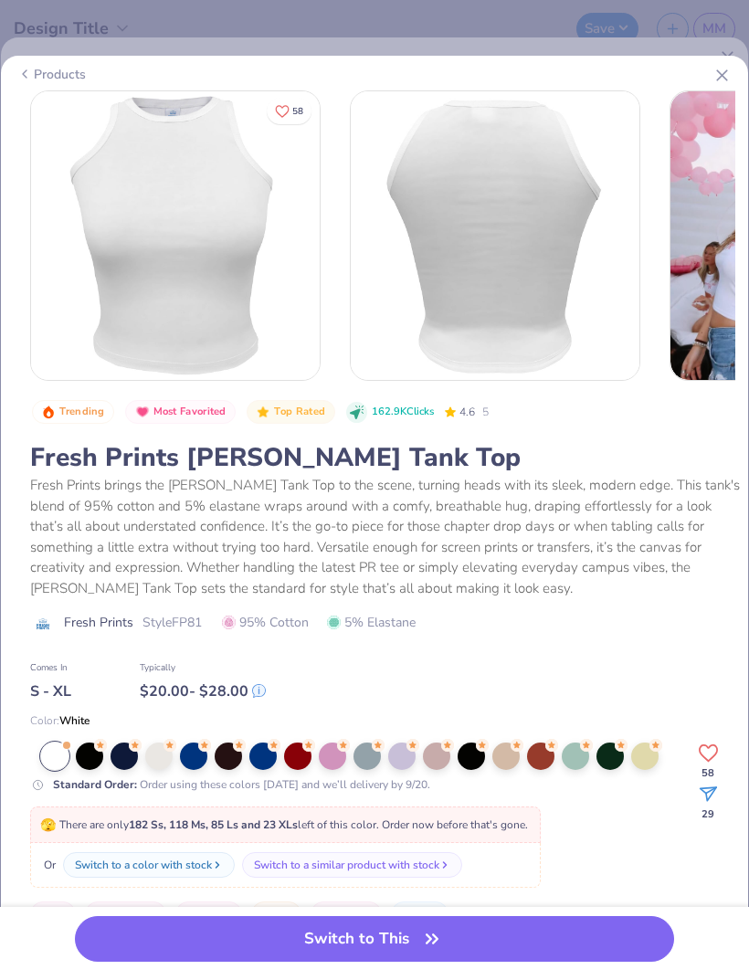
click at [161, 757] on div at bounding box center [158, 755] width 27 height 27
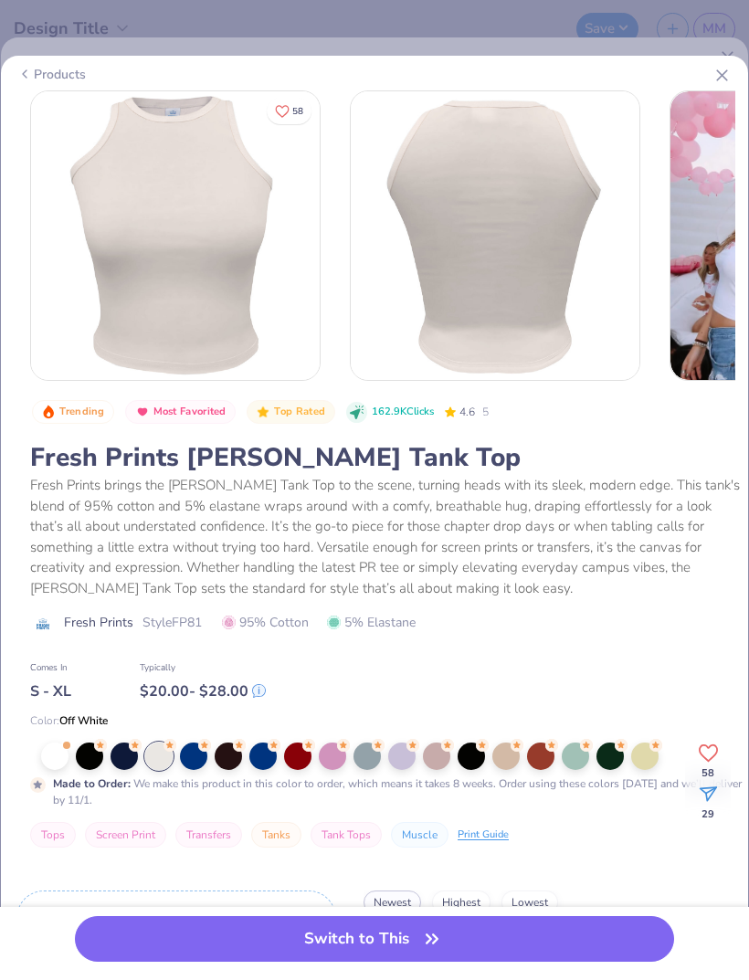
click at [383, 935] on button "Switch to This" at bounding box center [374, 939] width 599 height 46
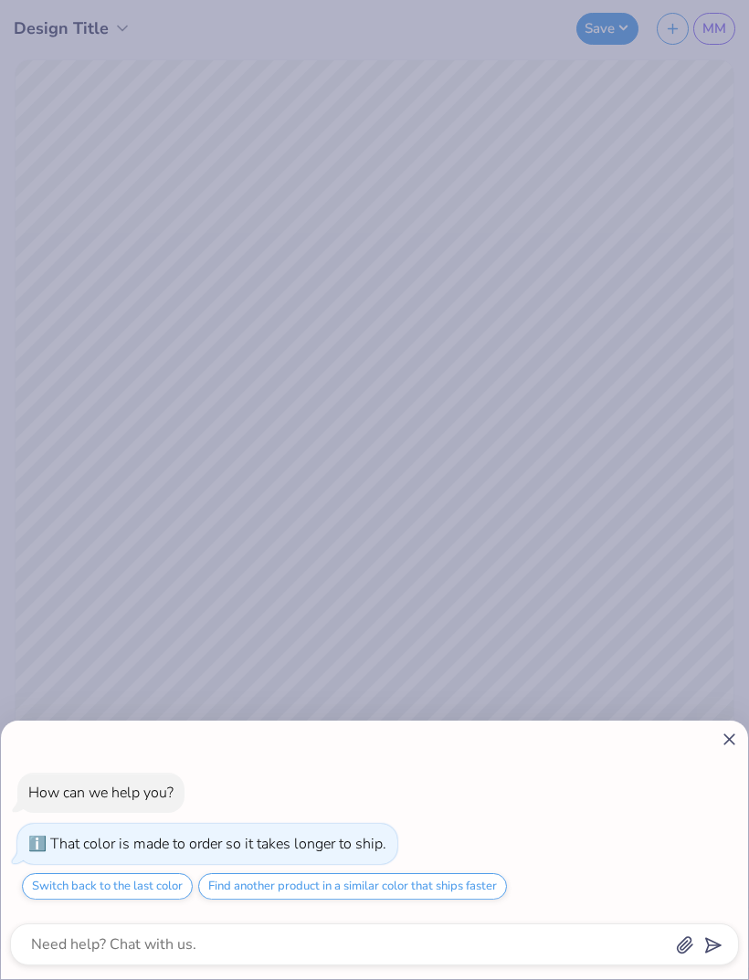
click at [719, 663] on div "How can we help you? That color is made to order so it takes longer to ship. Sw…" at bounding box center [374, 490] width 749 height 980
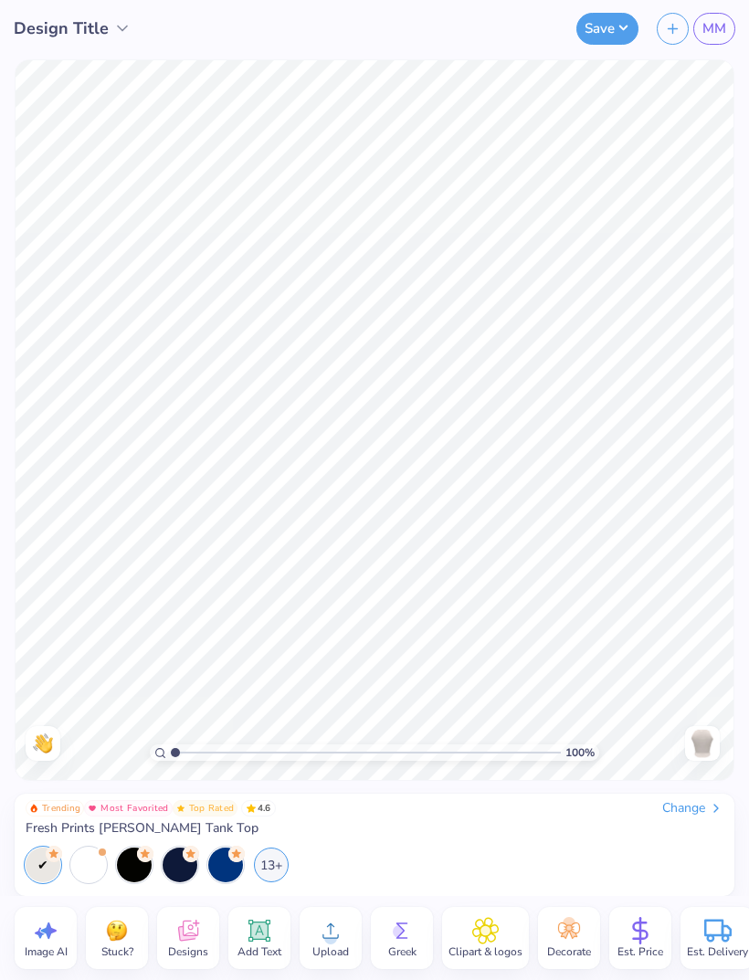
click at [268, 868] on div "13+" at bounding box center [271, 864] width 35 height 35
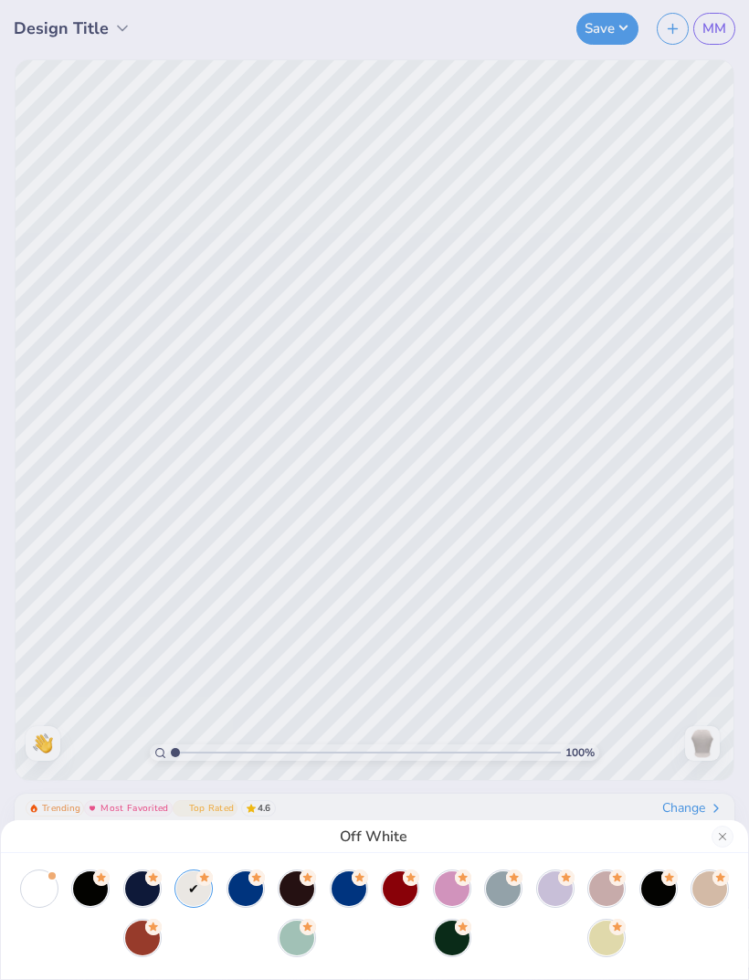
click at [452, 885] on div at bounding box center [452, 888] width 35 height 35
click at [602, 898] on div at bounding box center [606, 888] width 35 height 35
click at [646, 605] on div "Baby Pink White" at bounding box center [374, 490] width 749 height 980
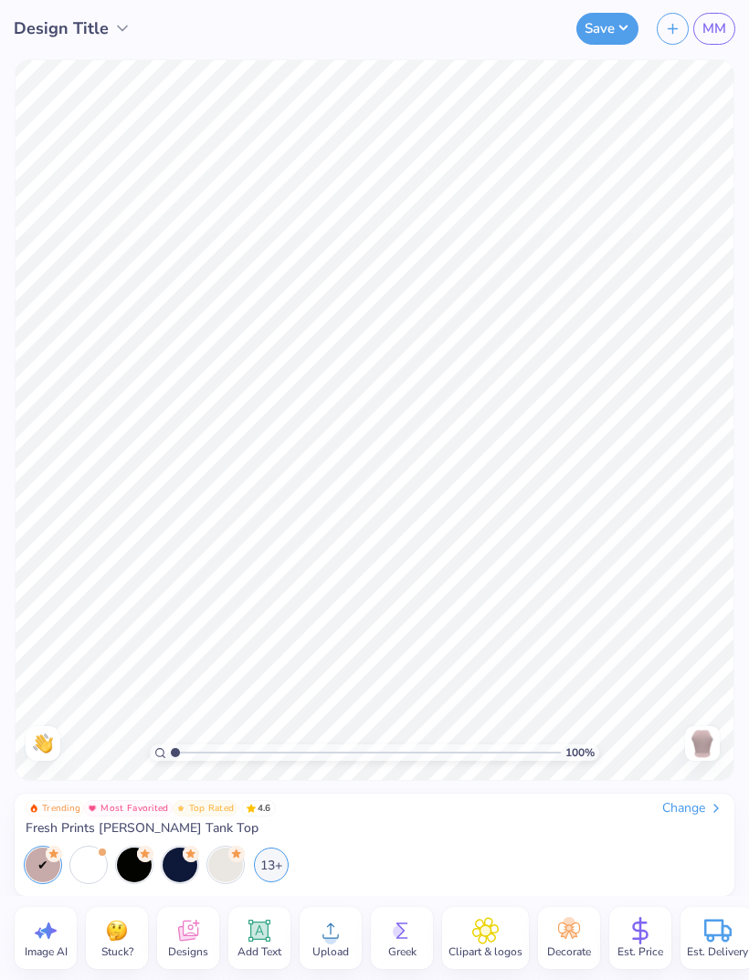
click at [695, 814] on div "Change" at bounding box center [692, 808] width 61 height 16
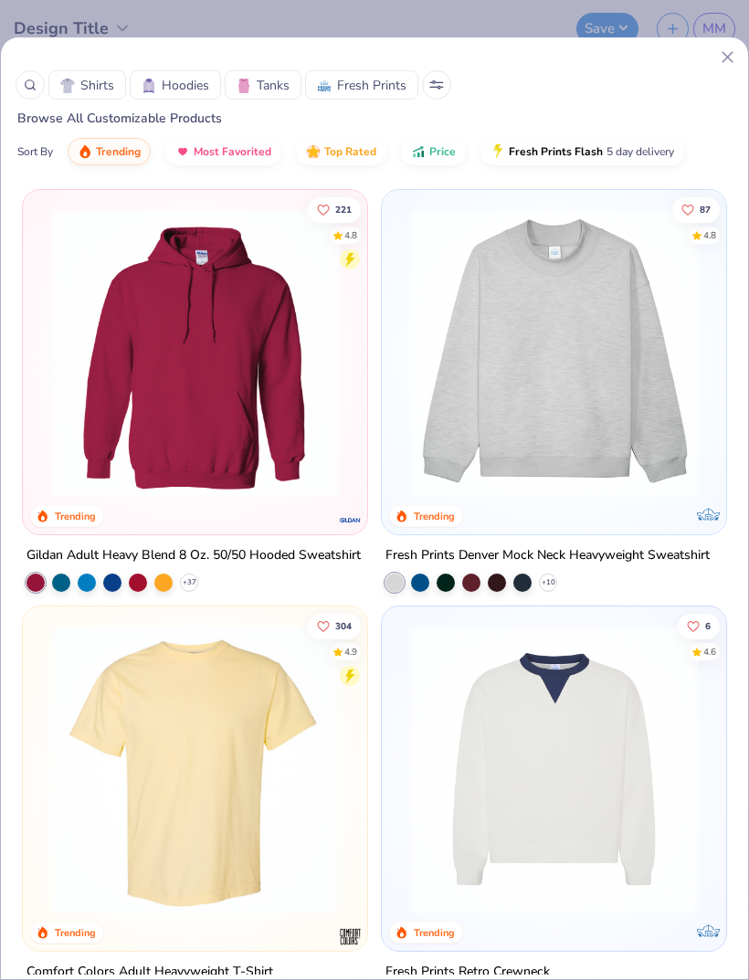
click at [266, 89] on span "Tanks" at bounding box center [273, 85] width 33 height 19
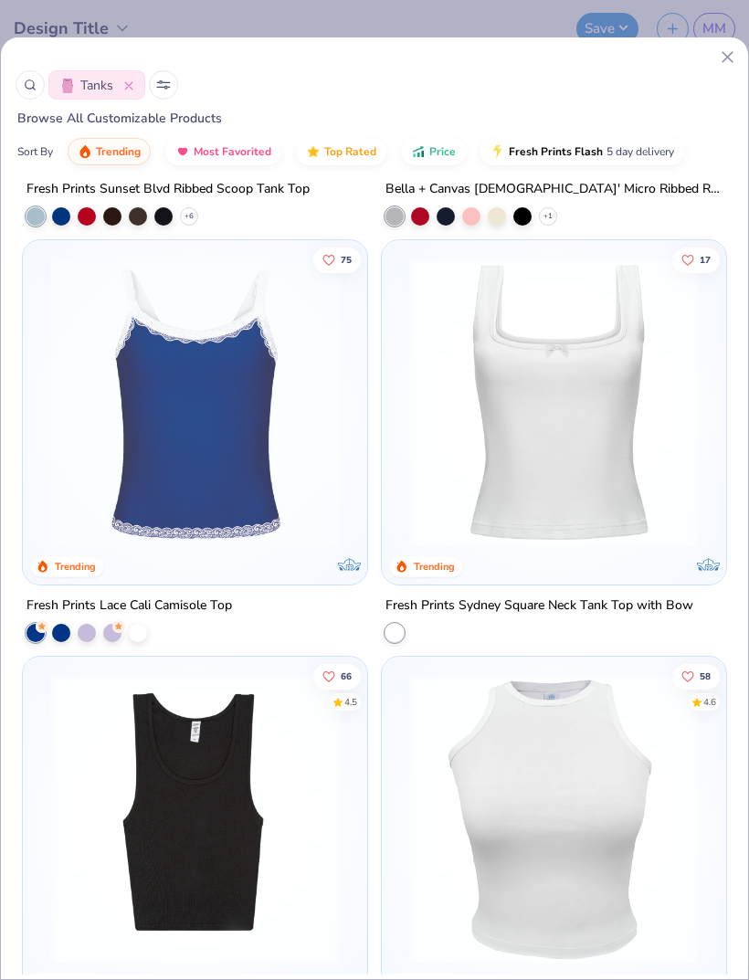
scroll to position [1201, 0]
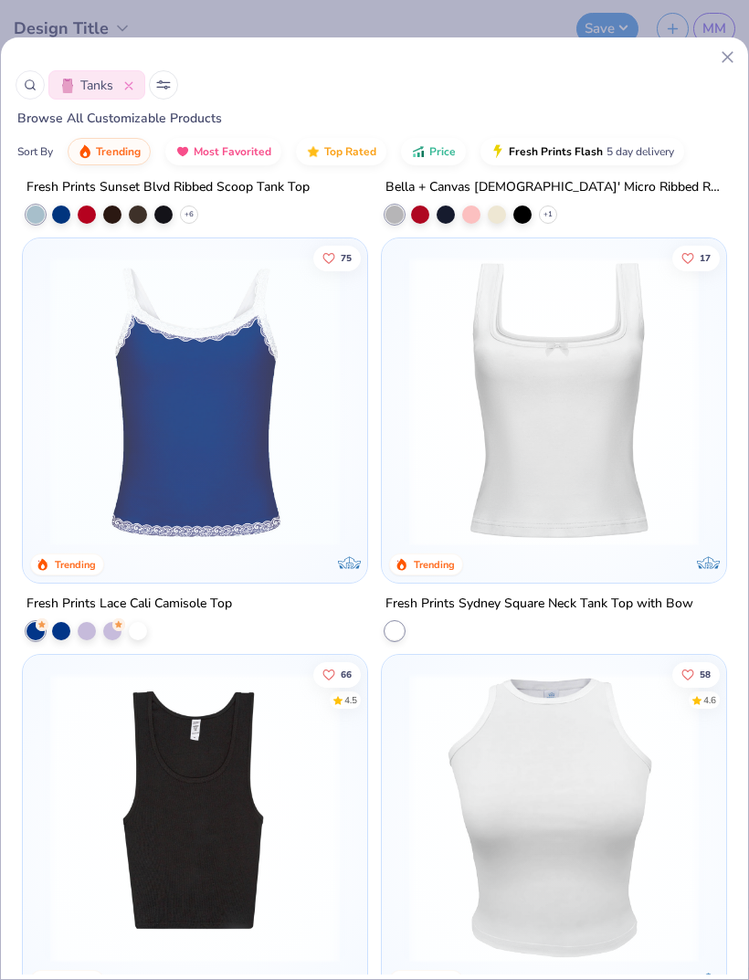
click at [288, 466] on img at bounding box center [195, 401] width 308 height 289
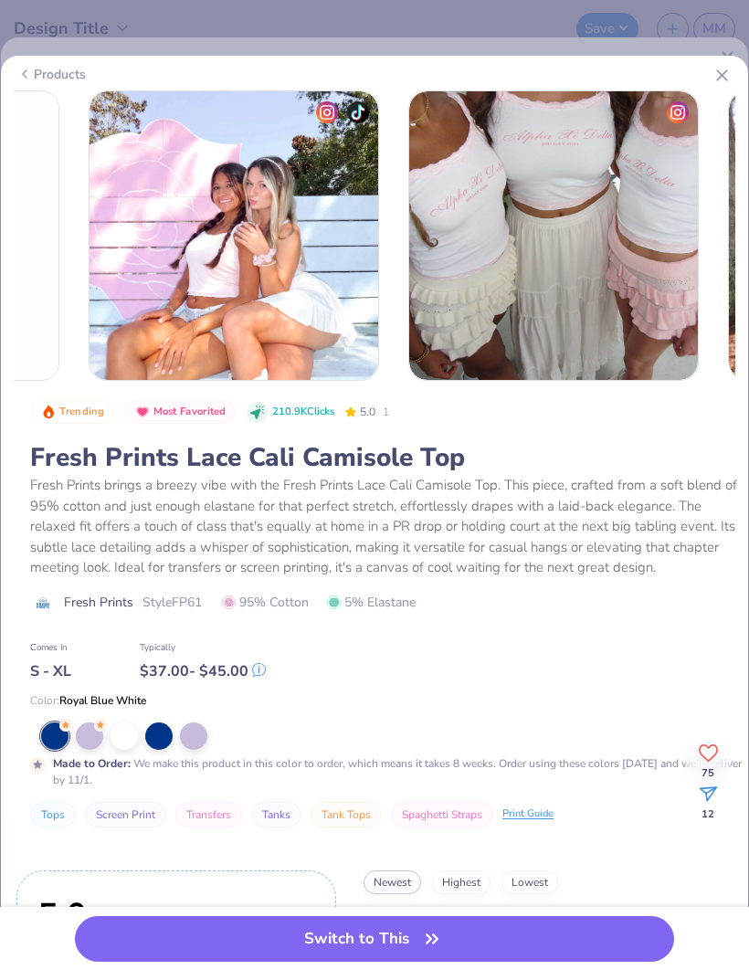
scroll to position [0, 579]
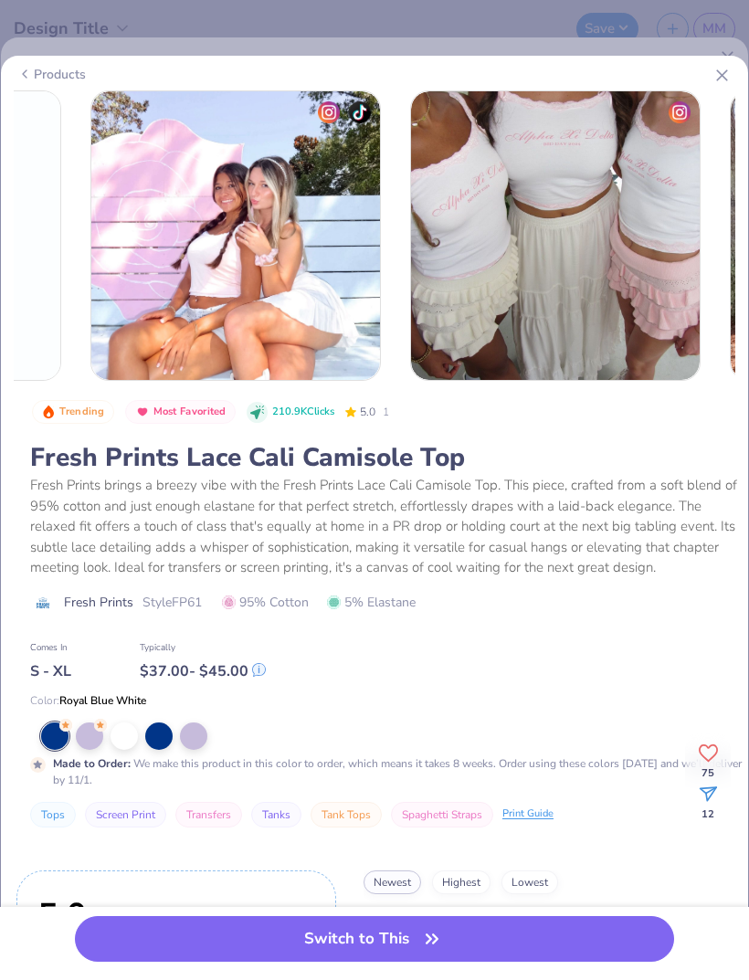
click at [130, 741] on div at bounding box center [123, 735] width 27 height 27
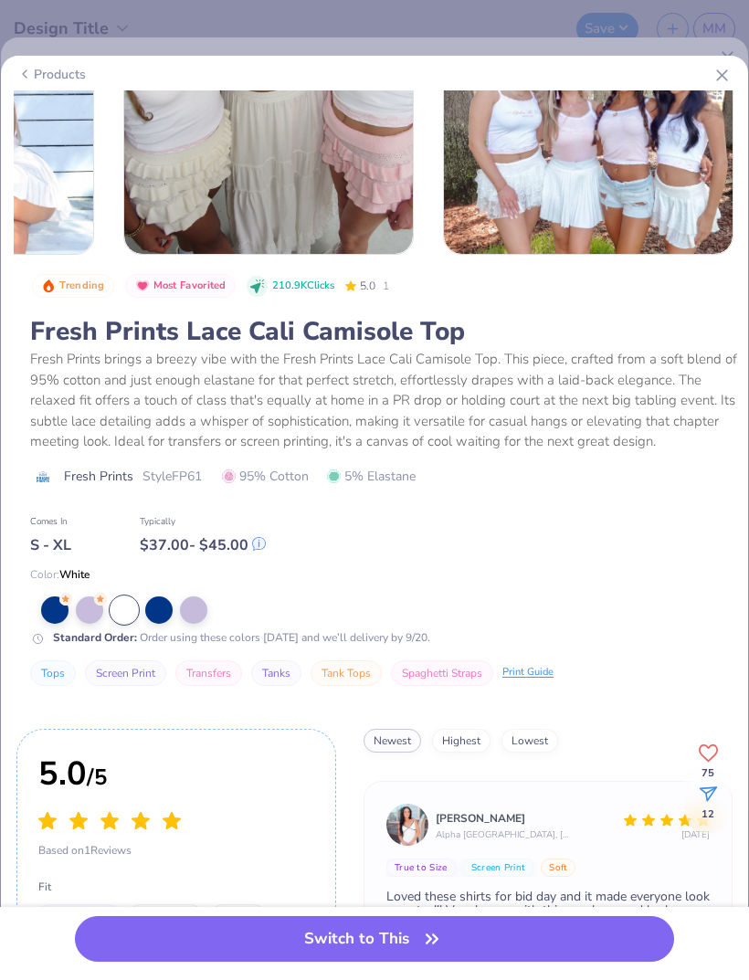
scroll to position [300, 0]
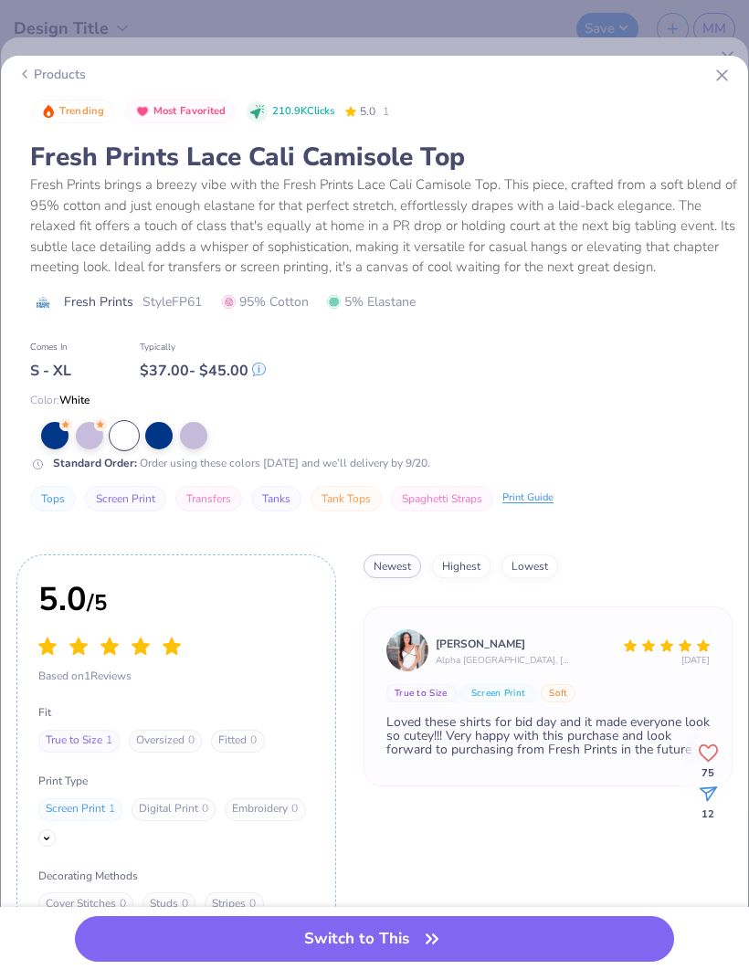
click at [444, 939] on button "Switch to This" at bounding box center [374, 939] width 599 height 46
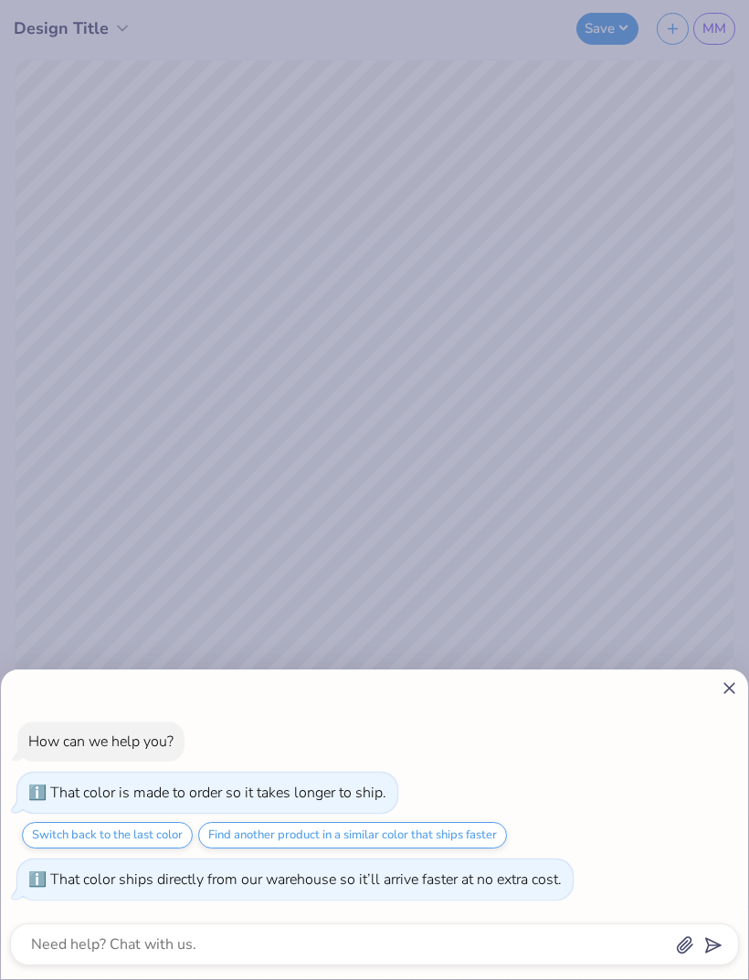
click at [732, 679] on icon at bounding box center [728, 687] width 19 height 19
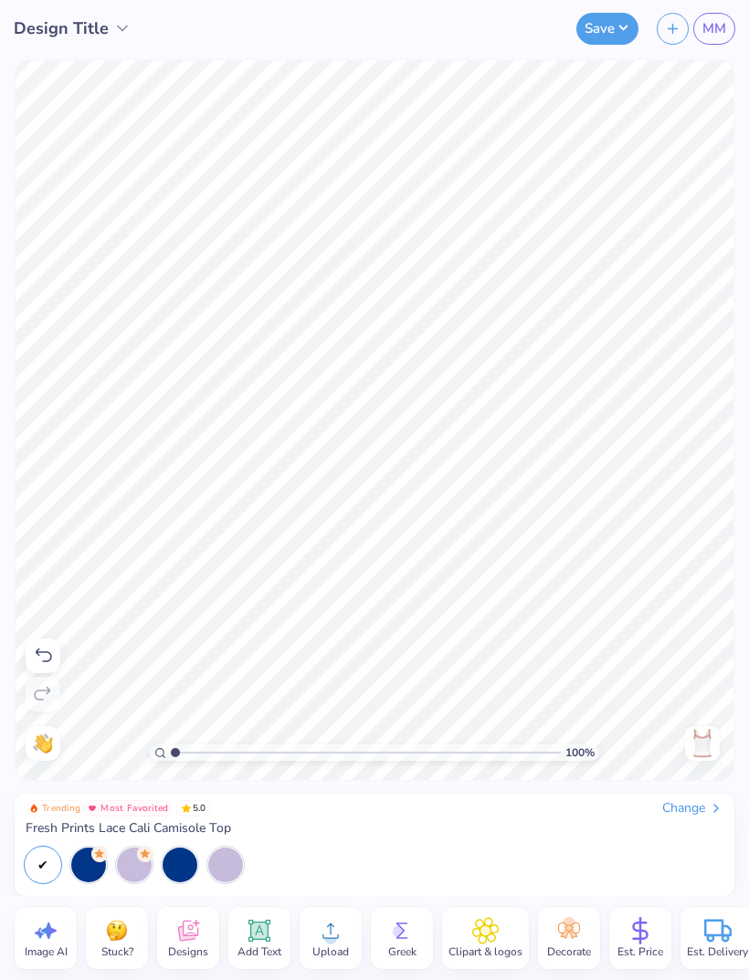
click at [708, 814] on icon at bounding box center [715, 808] width 15 height 15
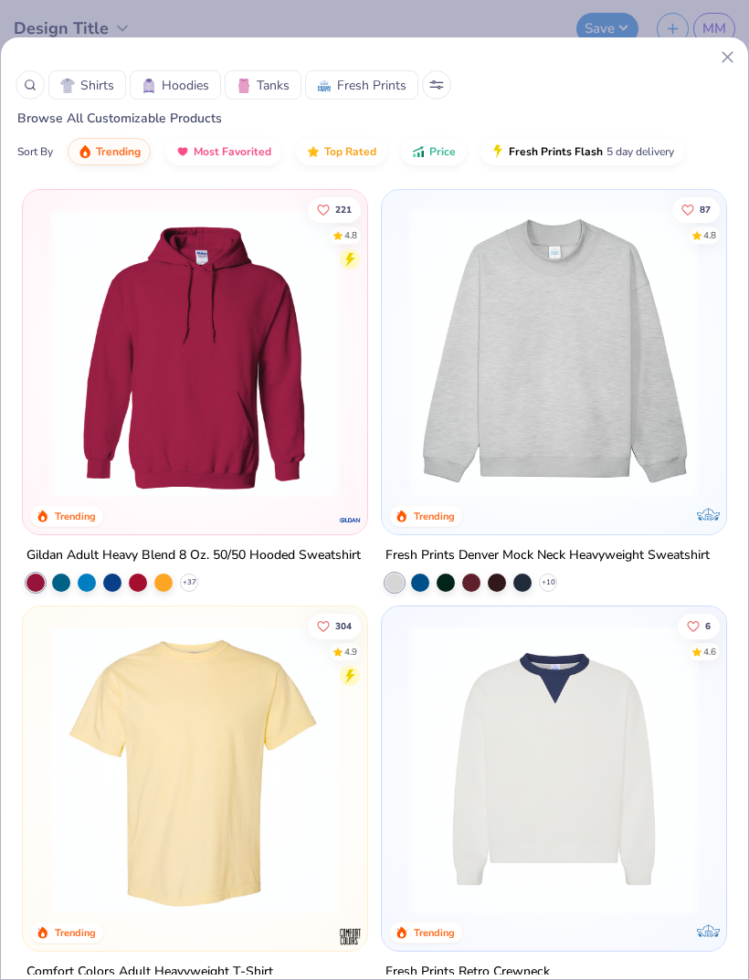
click at [262, 88] on span "Tanks" at bounding box center [273, 85] width 33 height 19
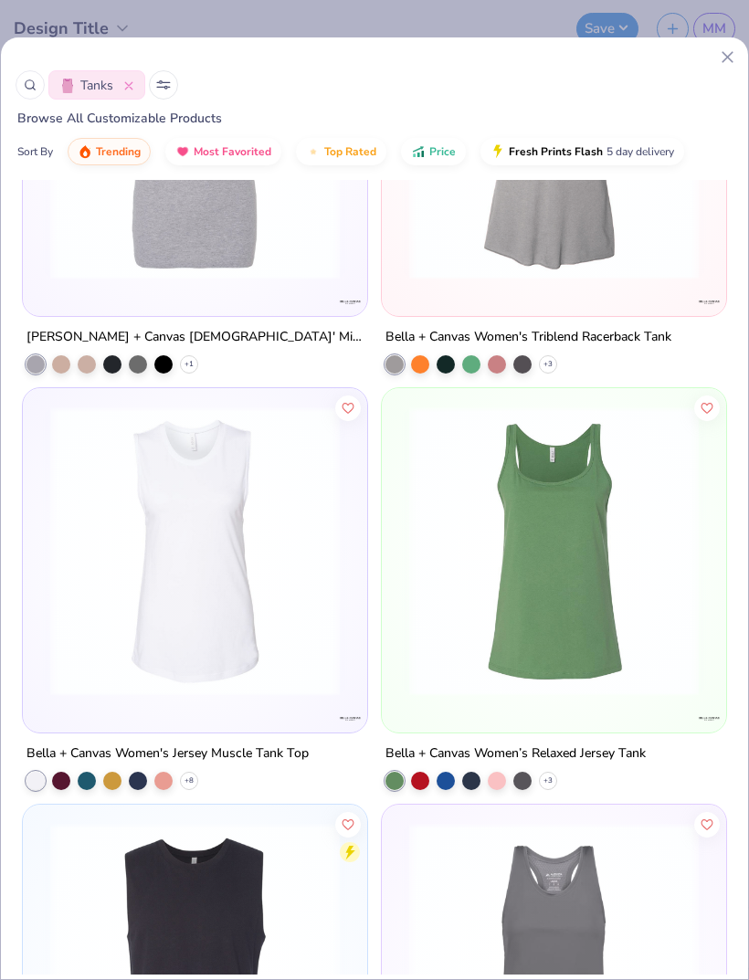
scroll to position [7193, 0]
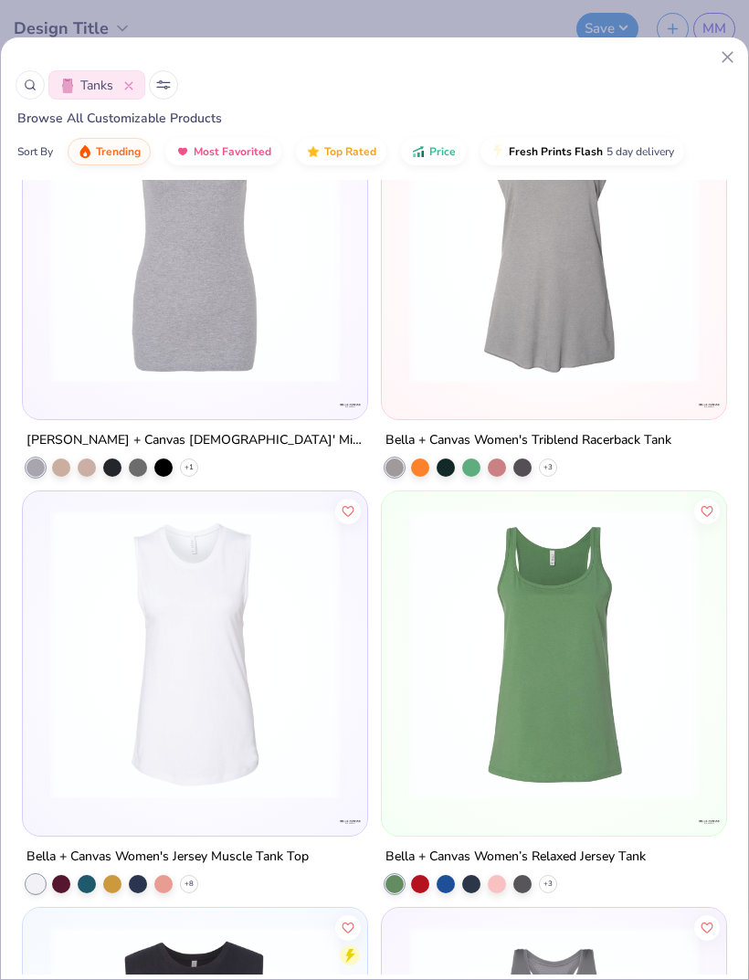
click at [163, 89] on icon at bounding box center [163, 84] width 15 height 9
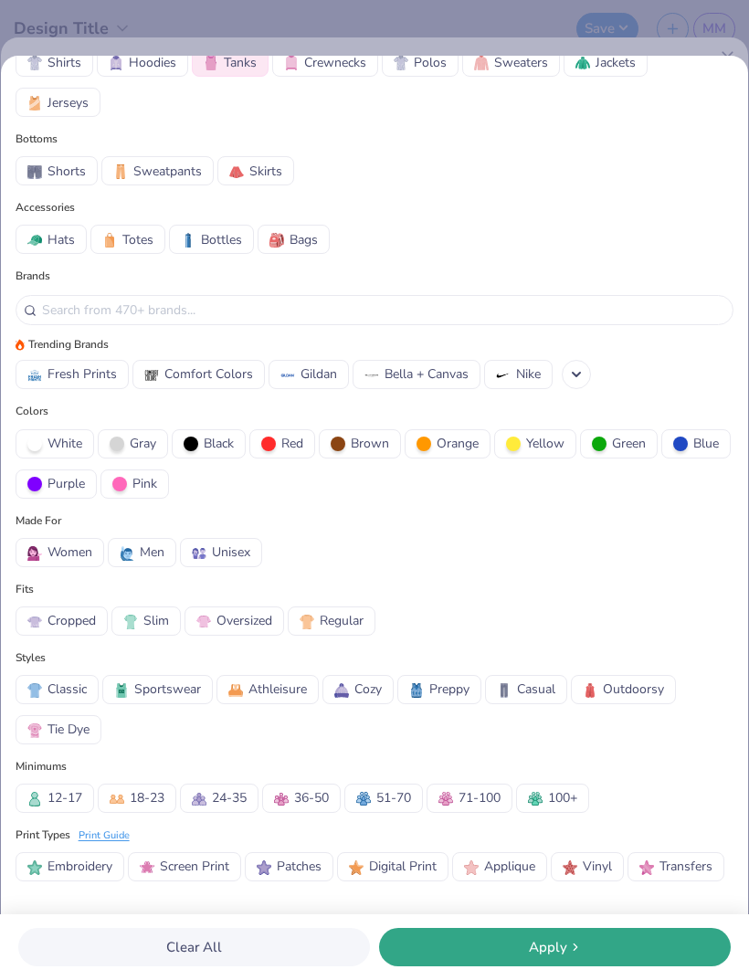
scroll to position [53, 0]
click at [453, 695] on span "Preppy" at bounding box center [449, 688] width 40 height 19
click at [531, 957] on button "Apply" at bounding box center [555, 947] width 352 height 38
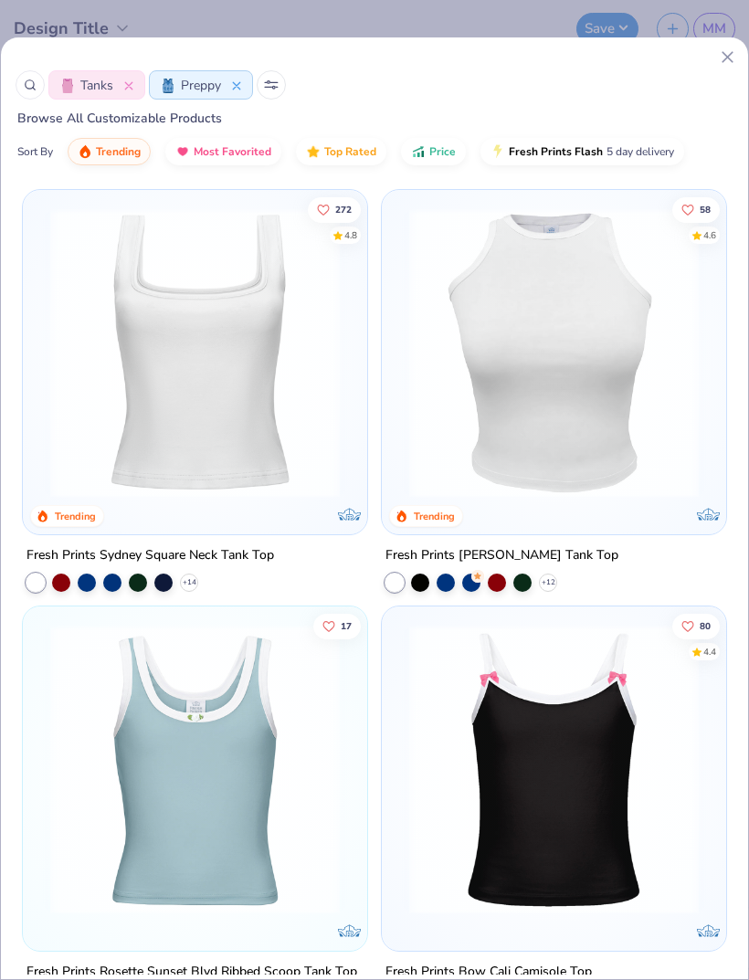
click at [265, 85] on icon at bounding box center [271, 84] width 15 height 9
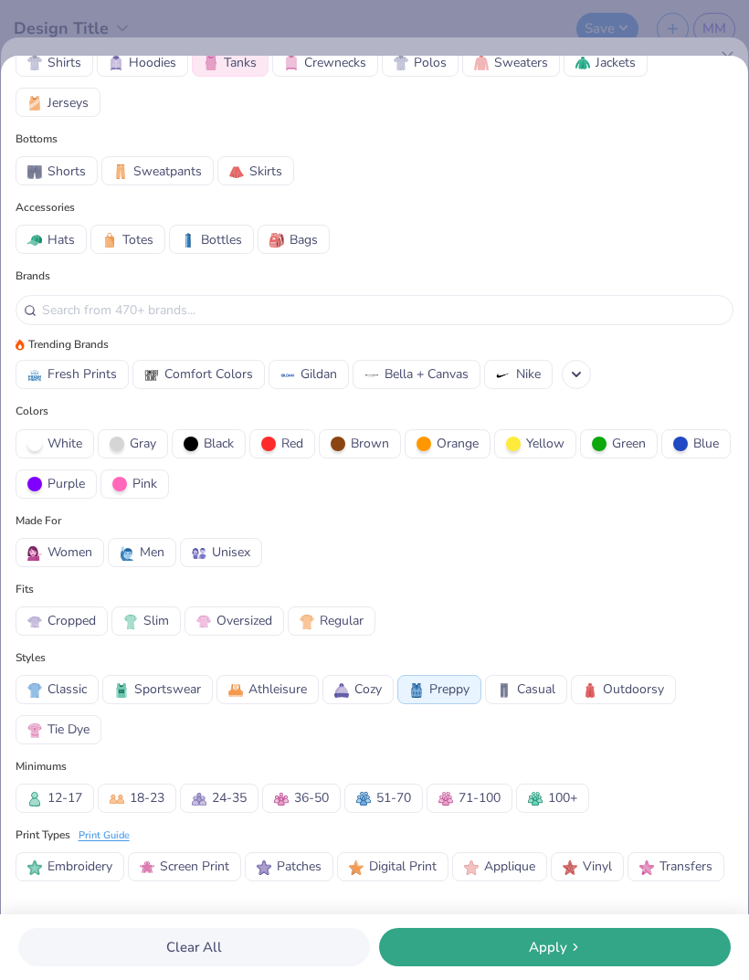
scroll to position [53, 0]
click at [441, 697] on span "Preppy" at bounding box center [449, 688] width 40 height 19
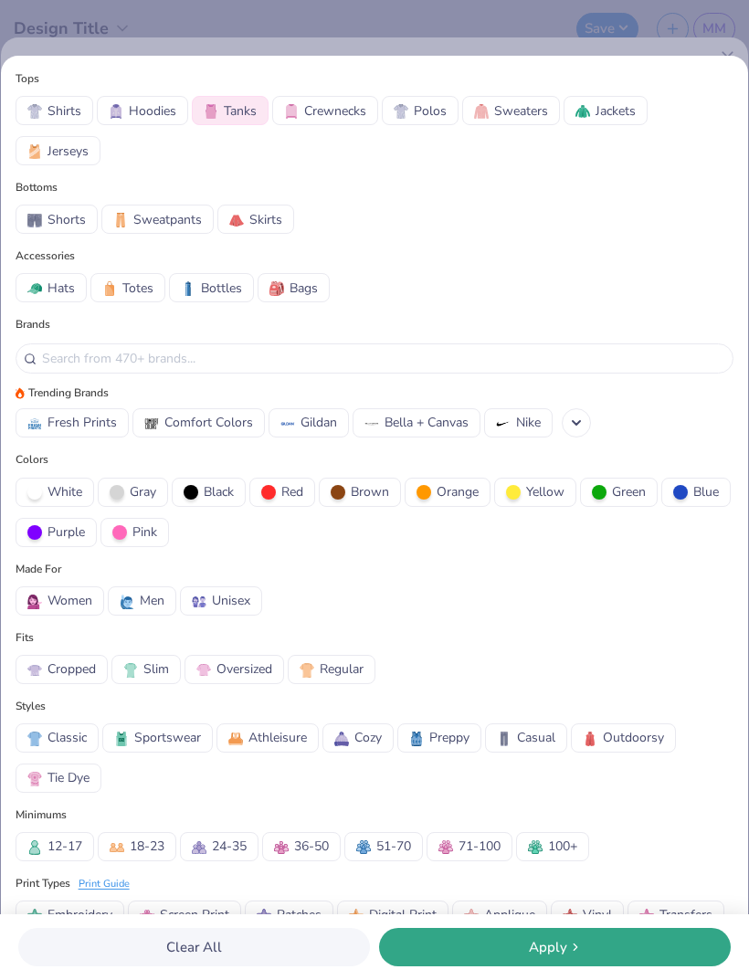
click at [75, 743] on span "Classic" at bounding box center [66, 737] width 39 height 19
click at [73, 745] on span "Classic" at bounding box center [66, 737] width 39 height 19
click at [572, 425] on polyline at bounding box center [575, 423] width 7 height 4
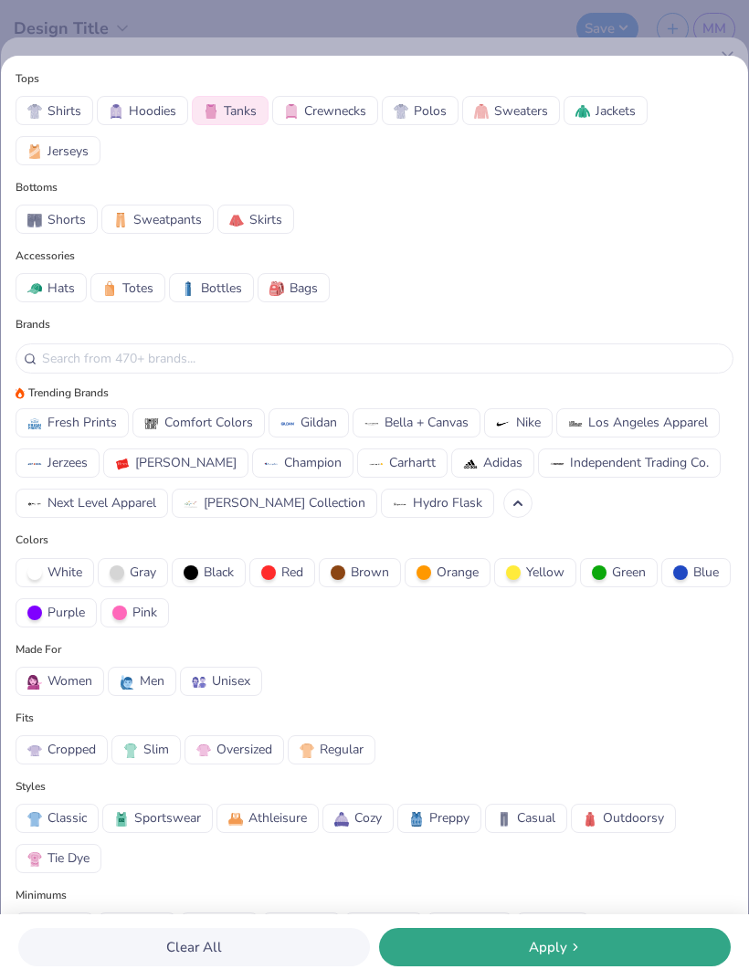
click at [603, 420] on span "Los Angeles Apparel" at bounding box center [648, 422] width 120 height 19
click at [498, 950] on div "Apply" at bounding box center [554, 947] width 341 height 21
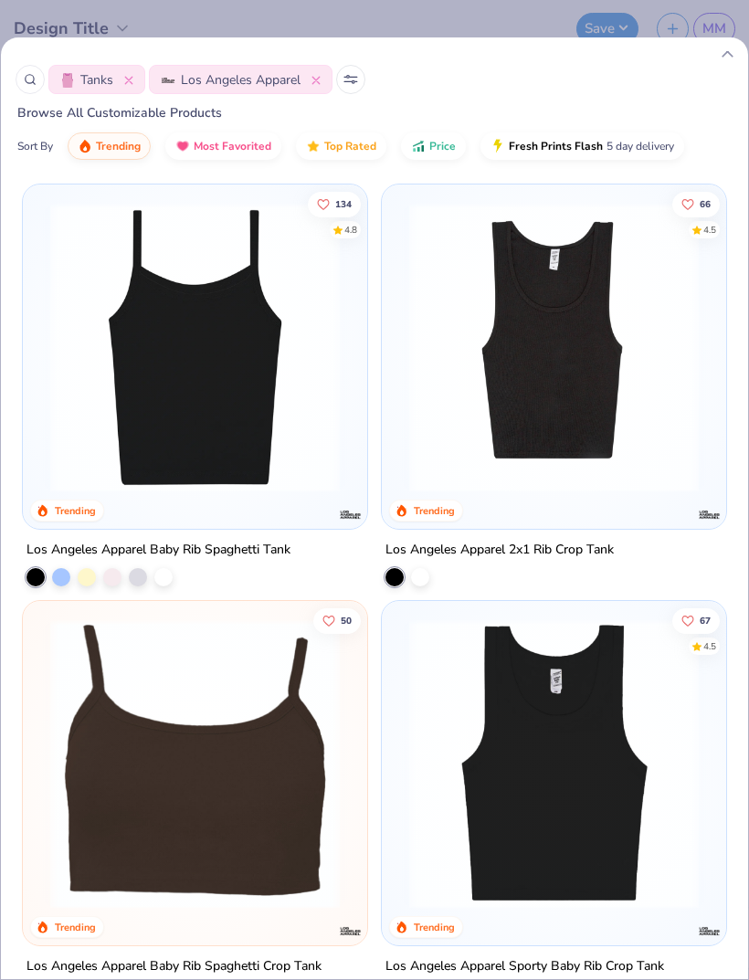
scroll to position [4, 0]
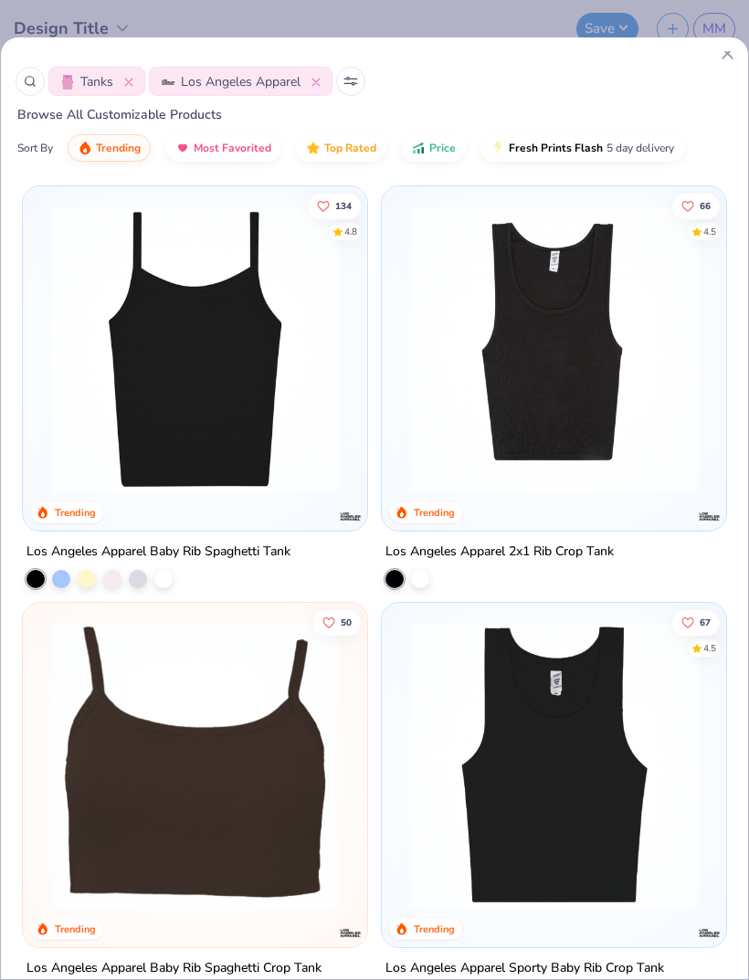
click at [220, 156] on button "Most Favorited" at bounding box center [223, 147] width 116 height 27
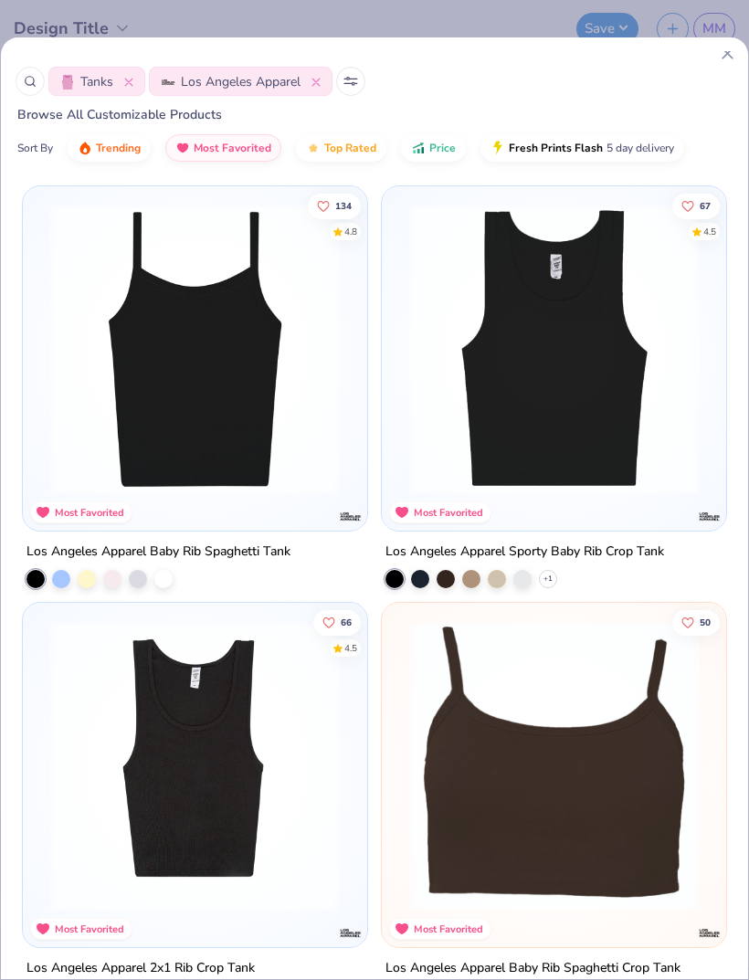
click at [318, 141] on img "button" at bounding box center [313, 148] width 15 height 15
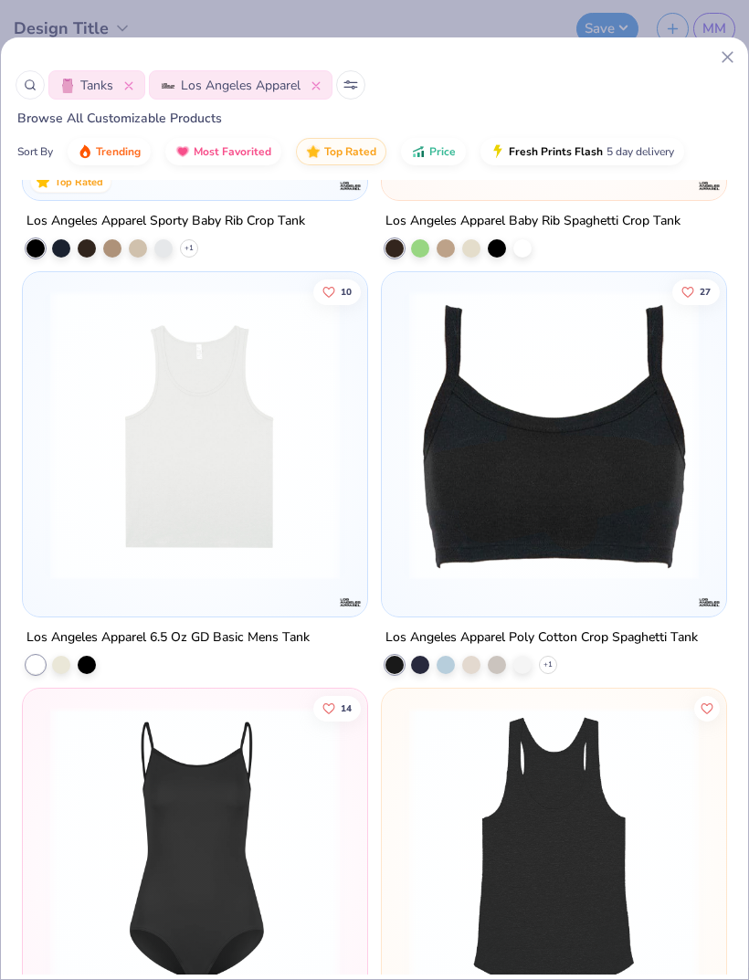
scroll to position [0, 0]
click at [47, 147] on div "Sort By" at bounding box center [35, 151] width 36 height 16
click at [37, 157] on div "Sort By" at bounding box center [35, 151] width 36 height 16
click at [36, 153] on div "Sort By" at bounding box center [35, 151] width 36 height 16
click at [128, 92] on div at bounding box center [126, 85] width 15 height 19
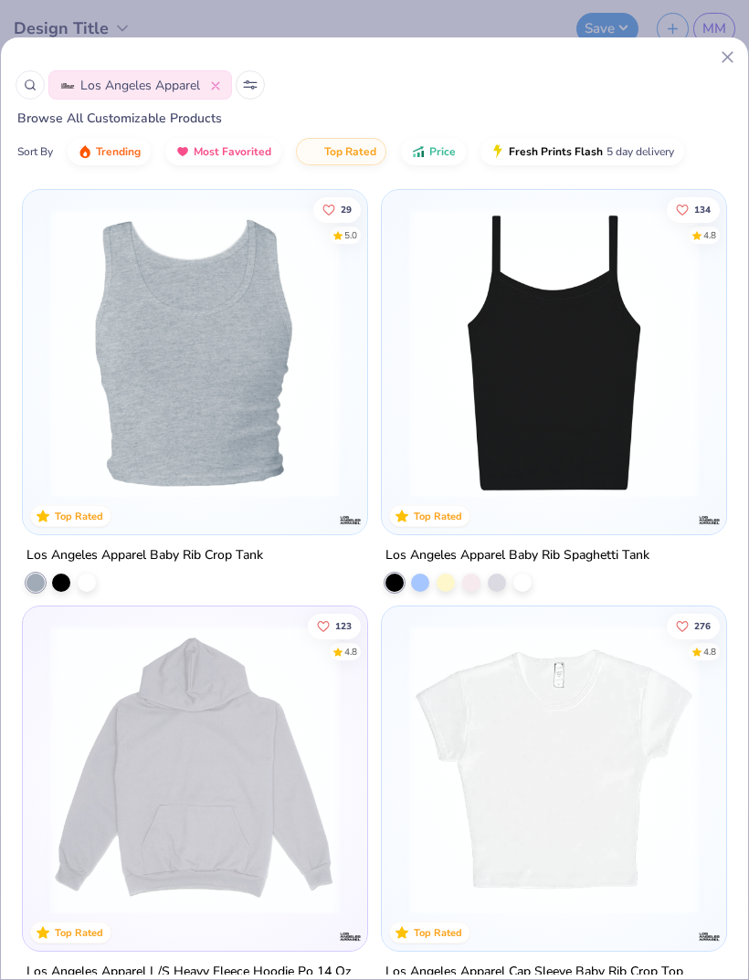
click at [216, 84] on icon at bounding box center [215, 85] width 9 height 9
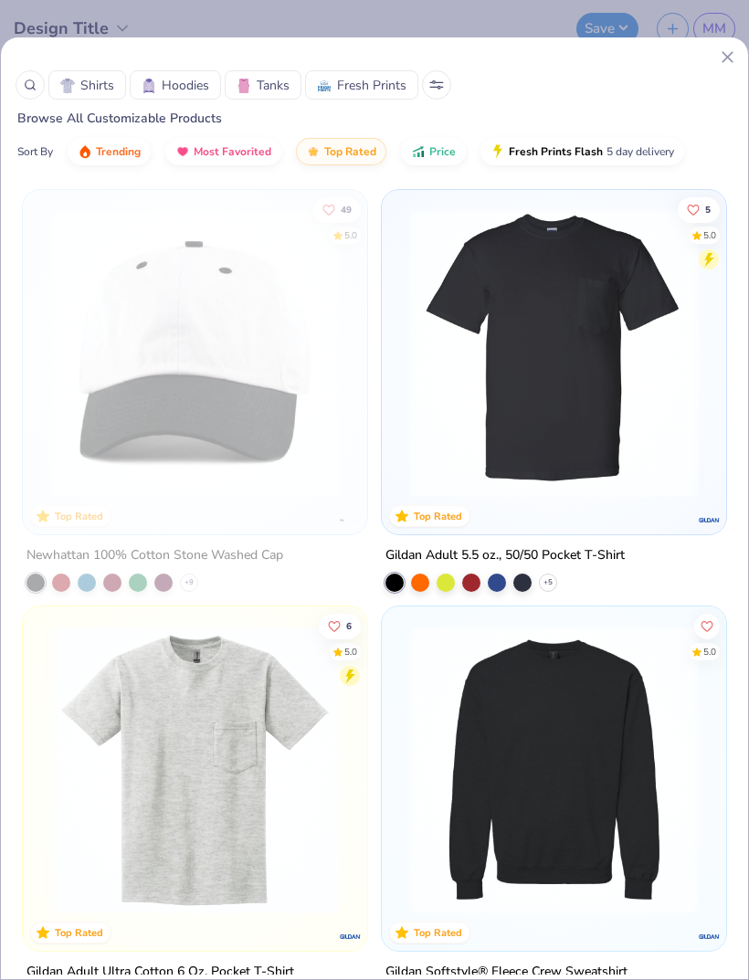
click at [132, 164] on button "Trending" at bounding box center [109, 151] width 83 height 27
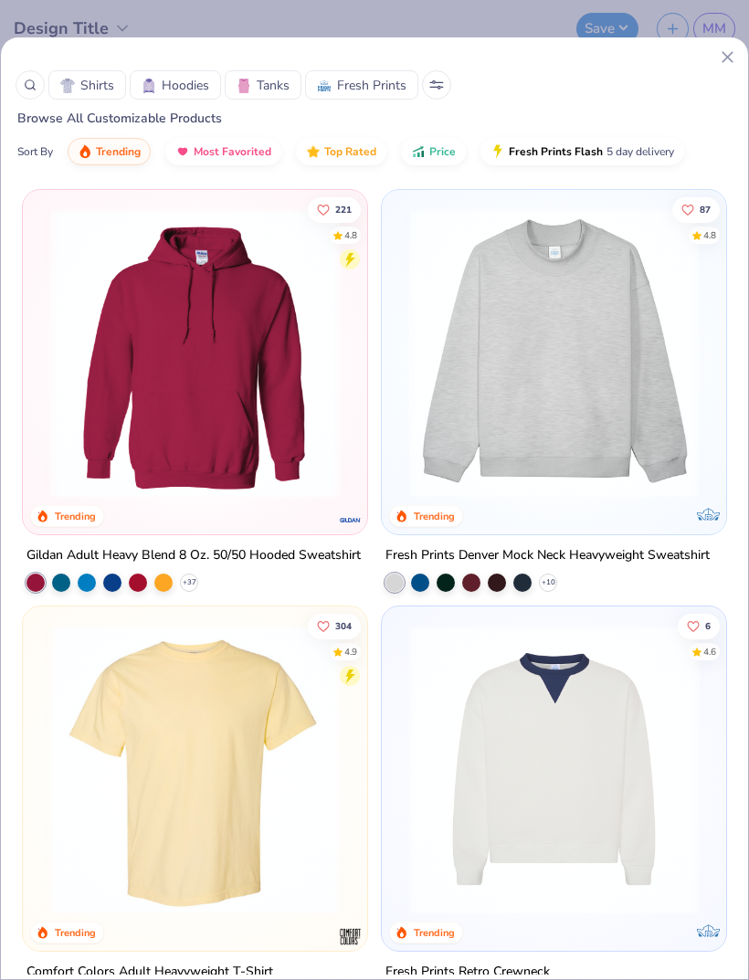
click at [211, 146] on span "Most Favorited" at bounding box center [233, 151] width 78 height 15
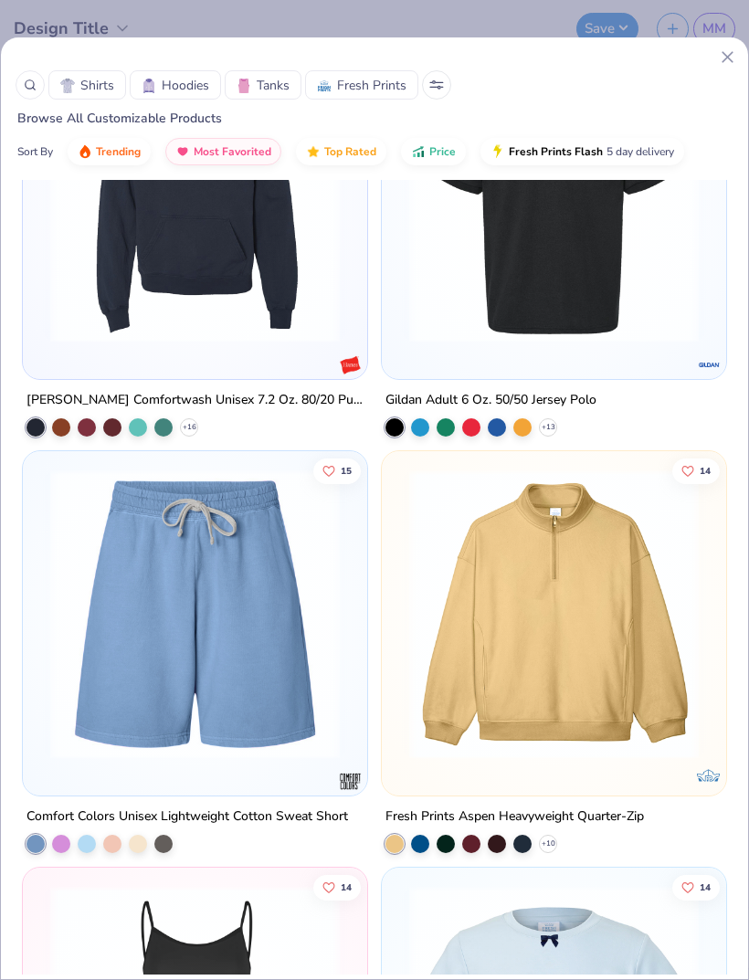
click at [343, 156] on span "Top Rated" at bounding box center [350, 151] width 52 height 15
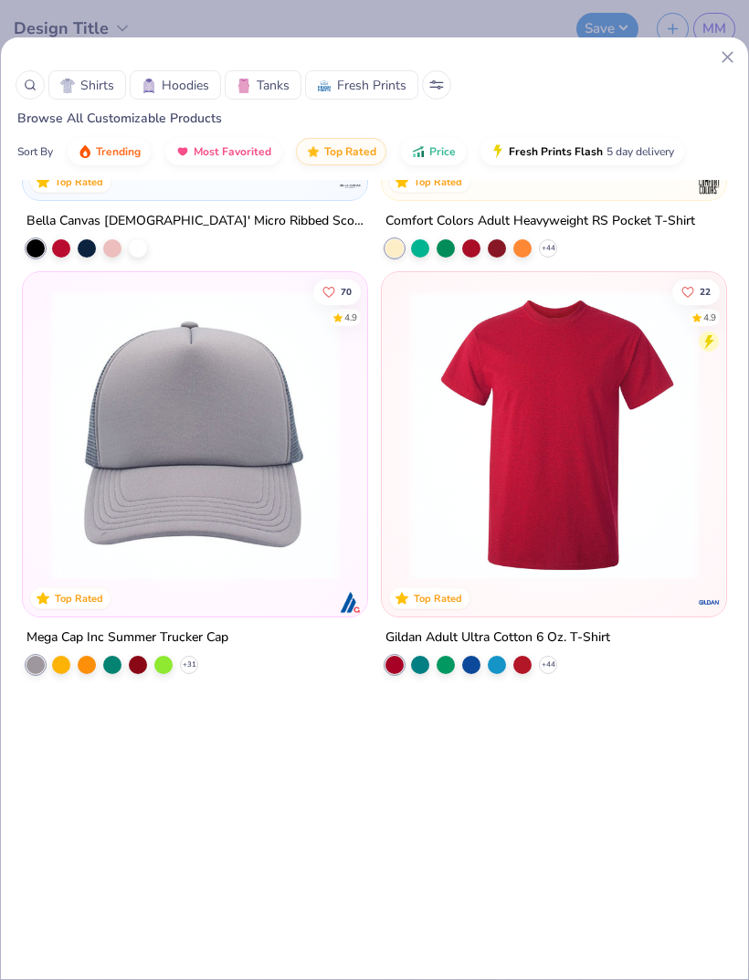
click at [433, 154] on span "Price" at bounding box center [442, 151] width 26 height 15
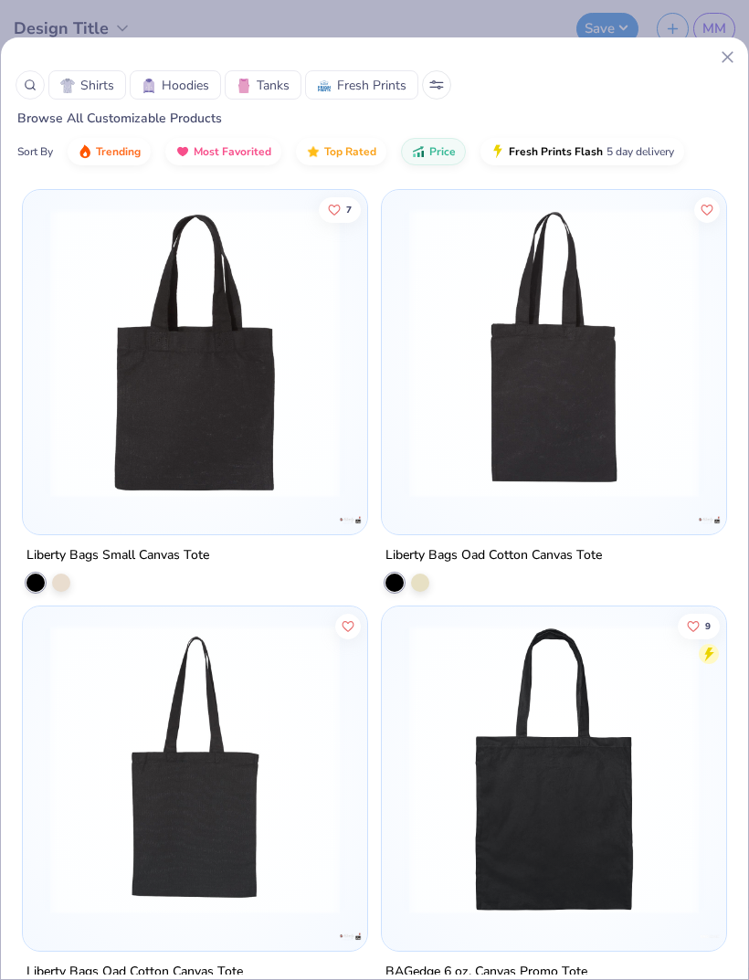
click at [522, 158] on span "Fresh Prints Flash" at bounding box center [556, 151] width 94 height 15
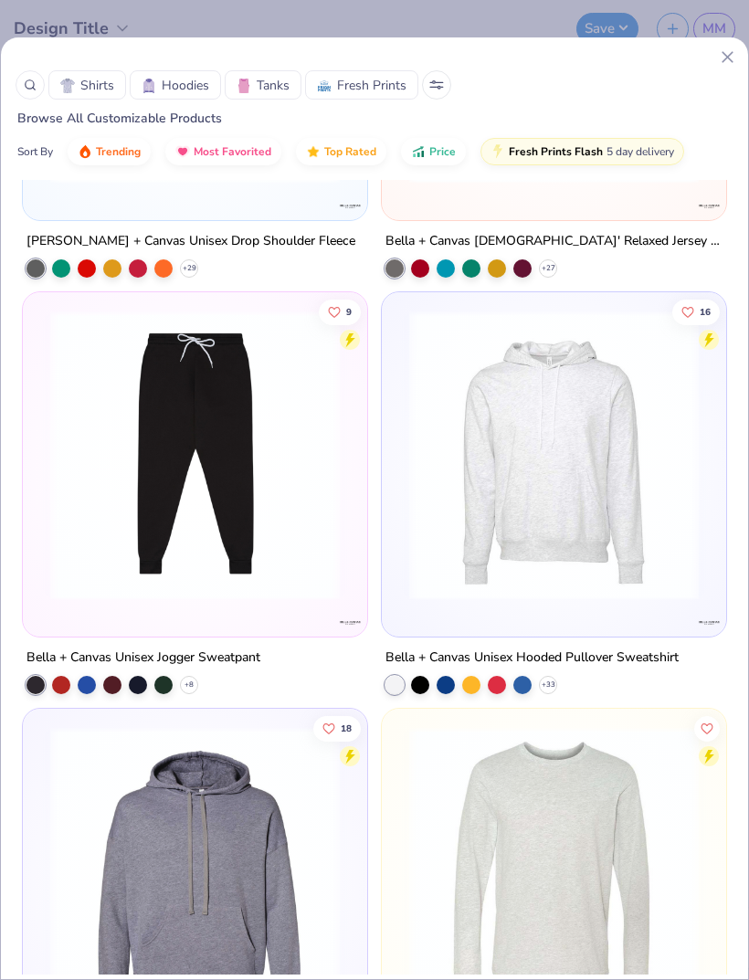
scroll to position [30705, 0]
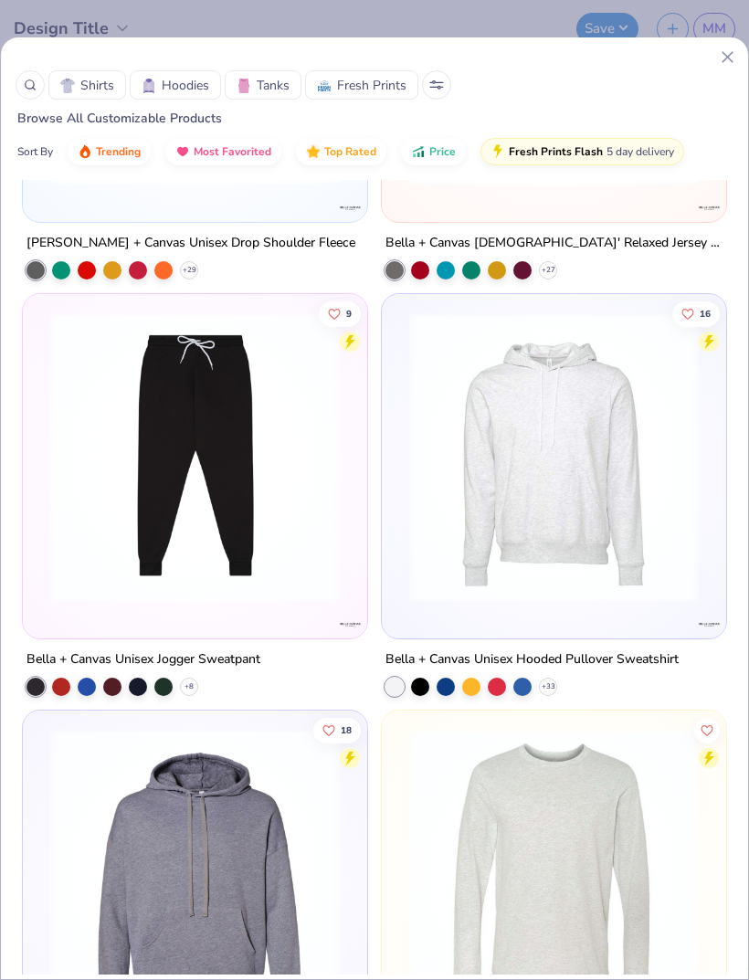
click at [263, 90] on span "Tanks" at bounding box center [273, 85] width 33 height 19
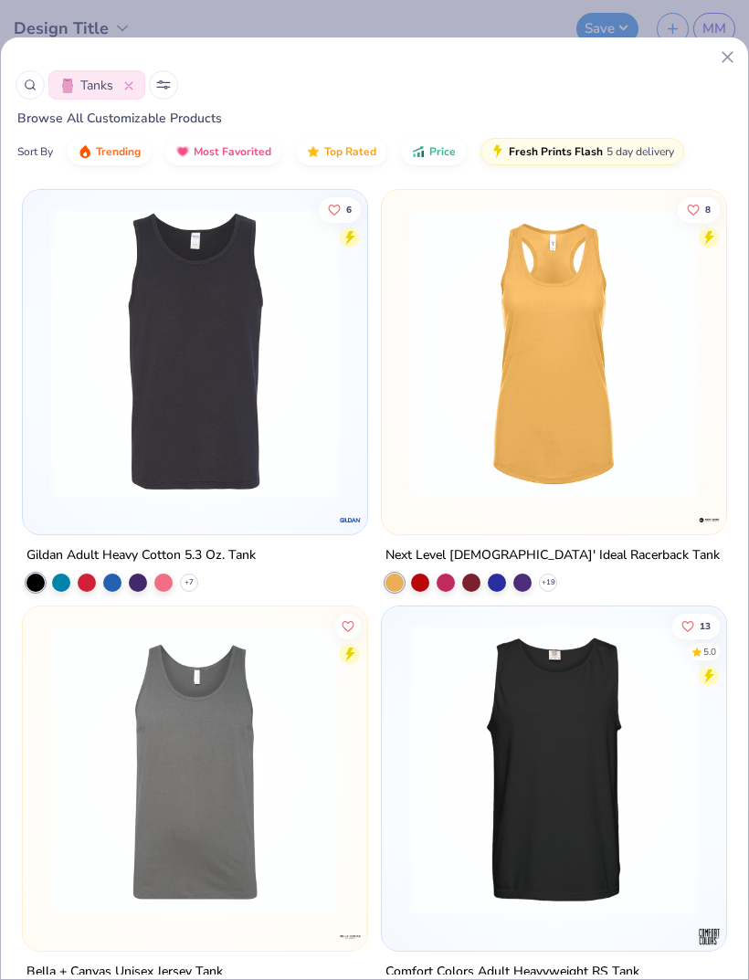
click at [555, 152] on span "Fresh Prints Flash" at bounding box center [556, 151] width 94 height 15
click at [530, 162] on button "Fresh Prints Flash 5 day delivery" at bounding box center [582, 151] width 204 height 27
click at [162, 84] on icon at bounding box center [163, 84] width 15 height 9
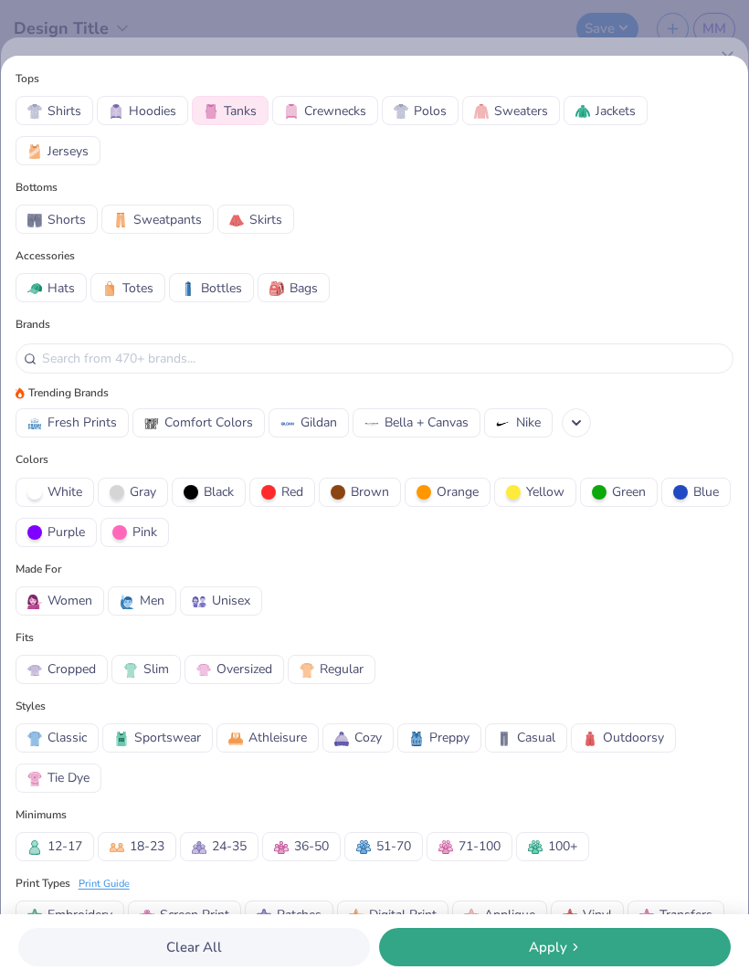
click at [281, 939] on button "Clear All" at bounding box center [194, 947] width 352 height 38
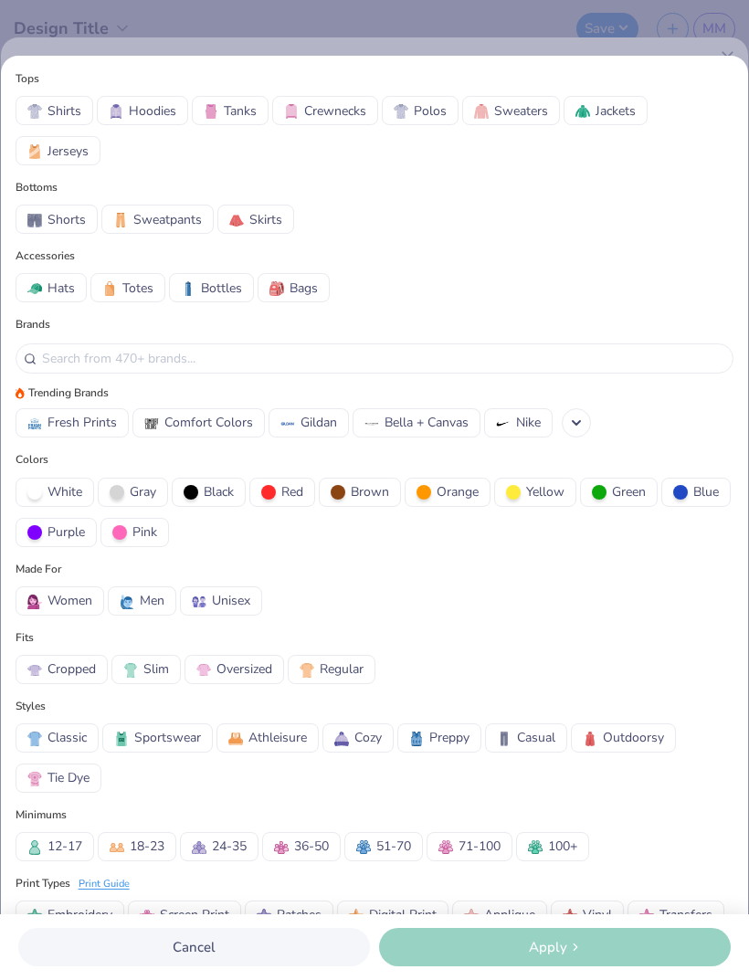
click at [274, 930] on button "Cancel" at bounding box center [194, 947] width 352 height 38
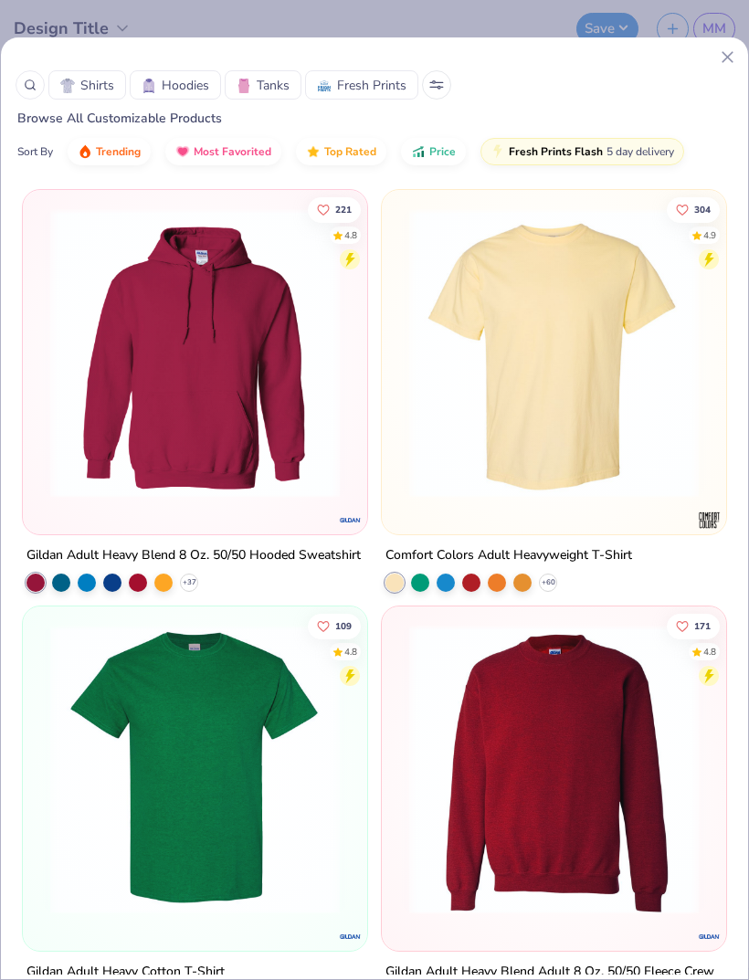
click at [558, 146] on span "Fresh Prints Flash" at bounding box center [556, 151] width 94 height 15
click at [132, 154] on span "Trending" at bounding box center [118, 151] width 45 height 15
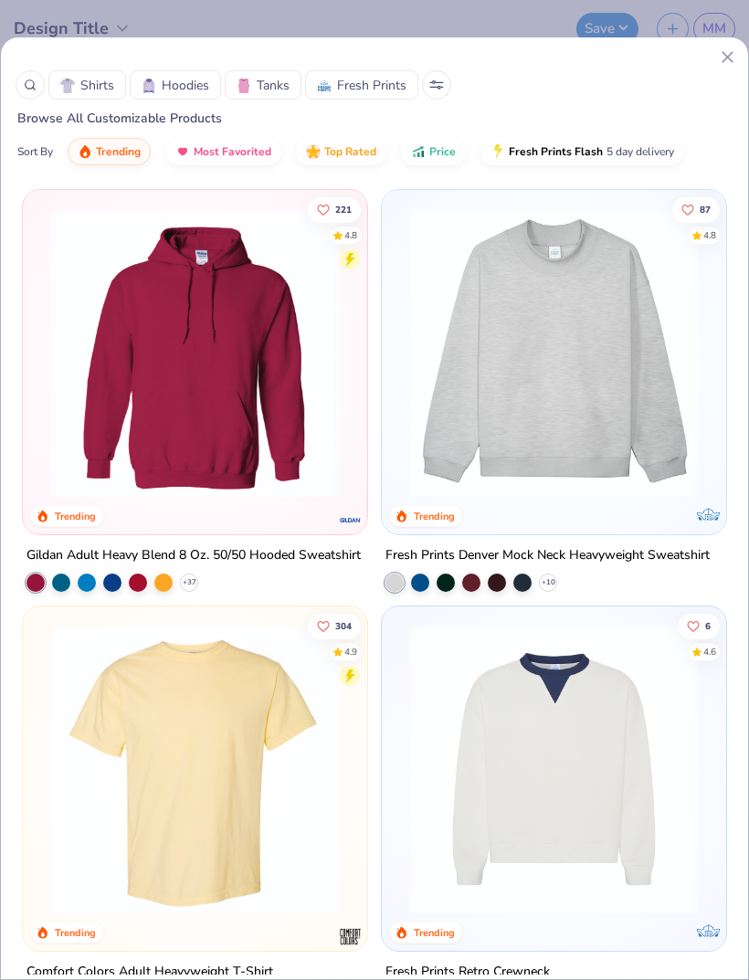
click at [260, 81] on span "Tanks" at bounding box center [273, 85] width 33 height 19
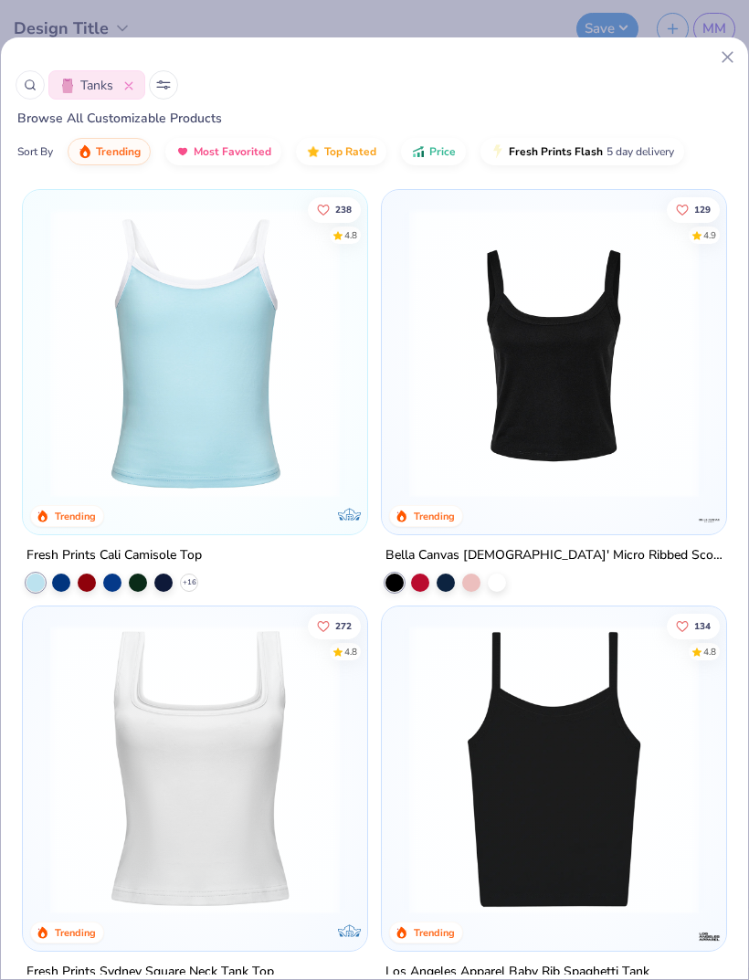
click at [311, 415] on img at bounding box center [195, 352] width 308 height 289
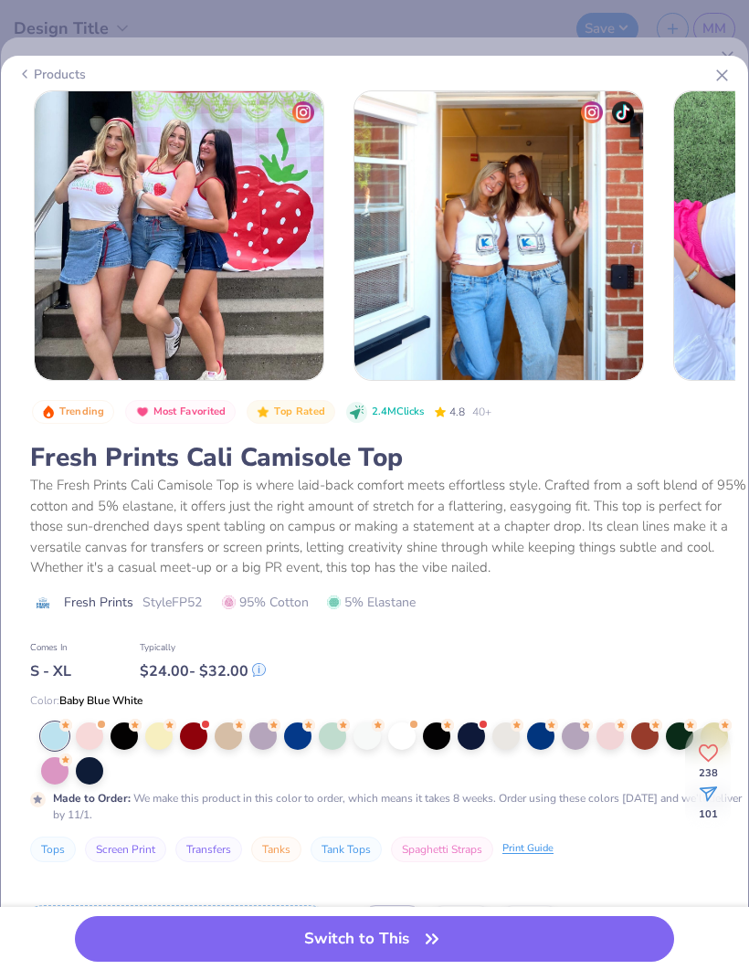
scroll to position [0, 961]
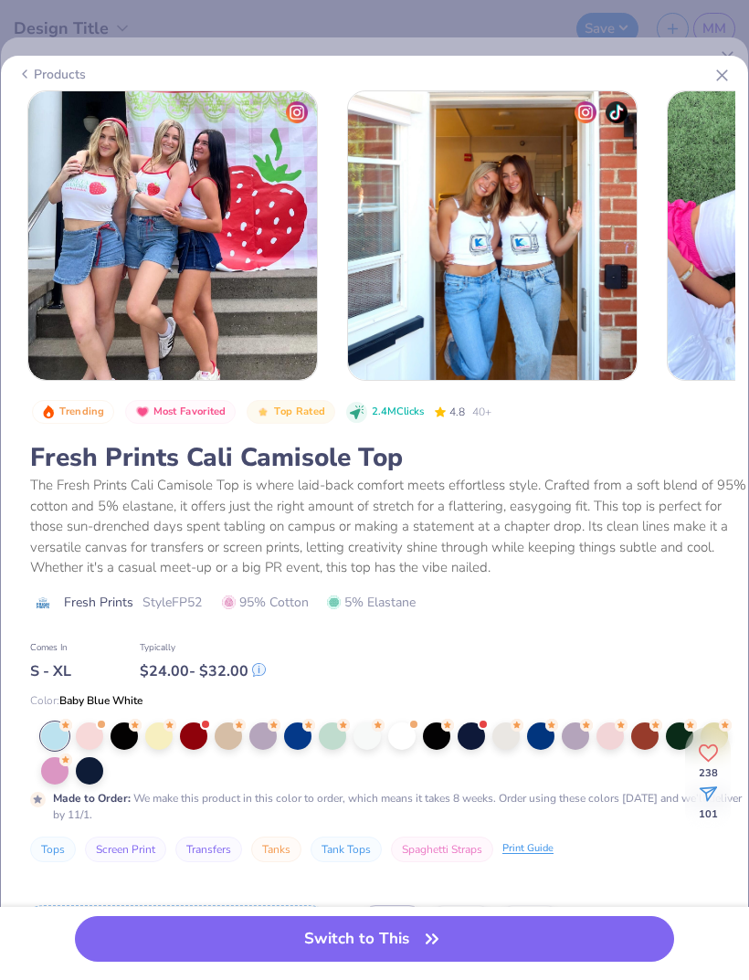
click at [707, 84] on div "Products" at bounding box center [374, 74] width 743 height 33
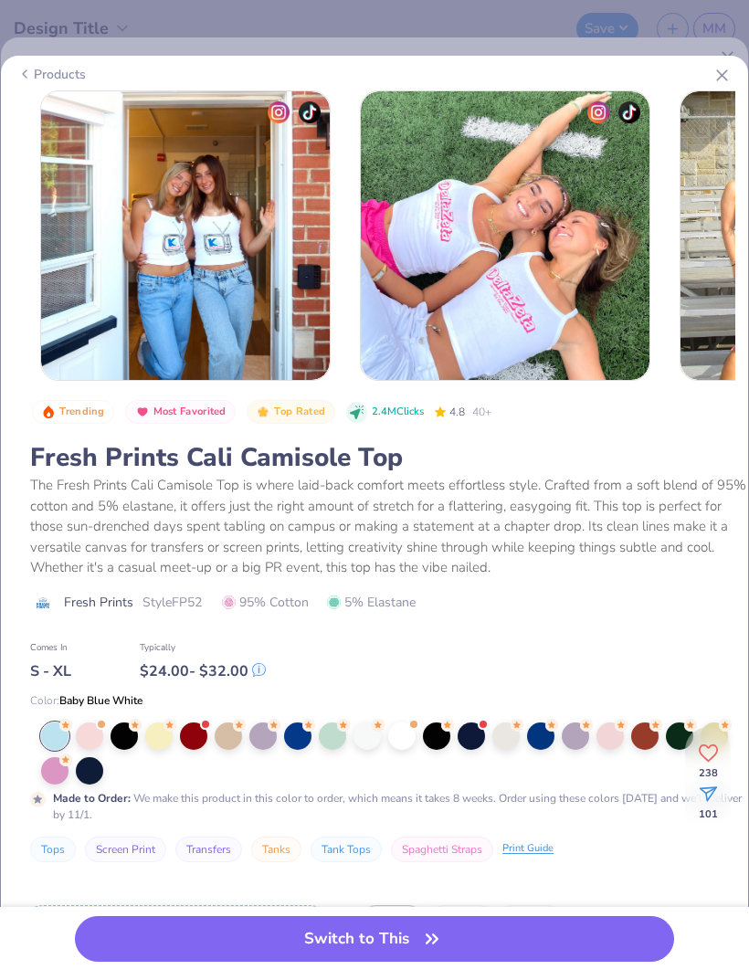
scroll to position [0, 1267]
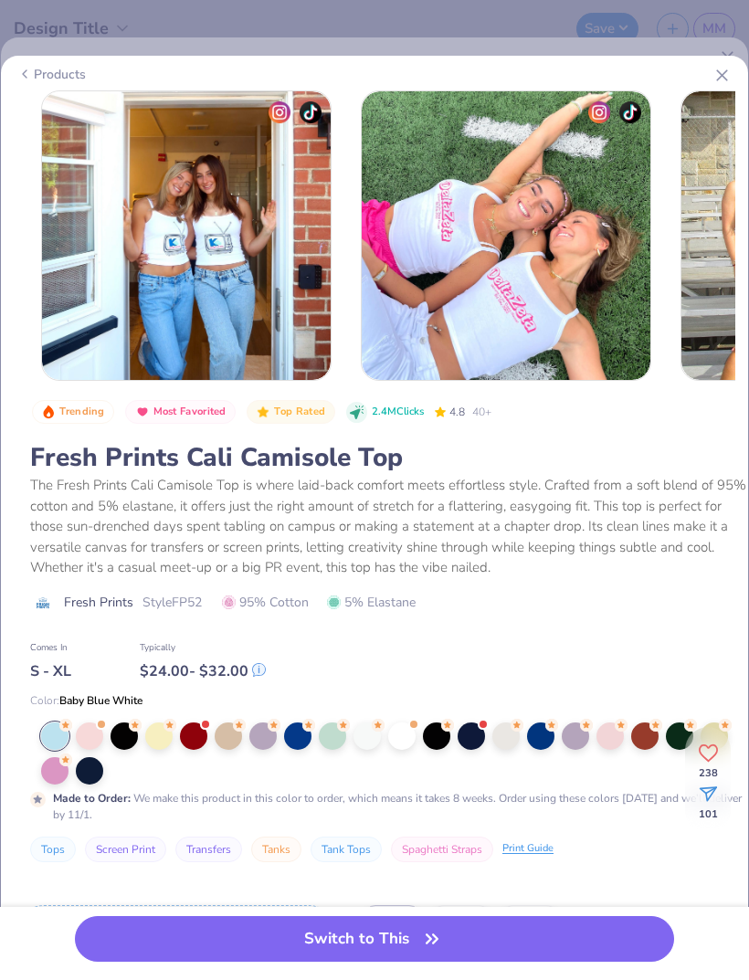
click at [719, 81] on icon at bounding box center [721, 75] width 19 height 19
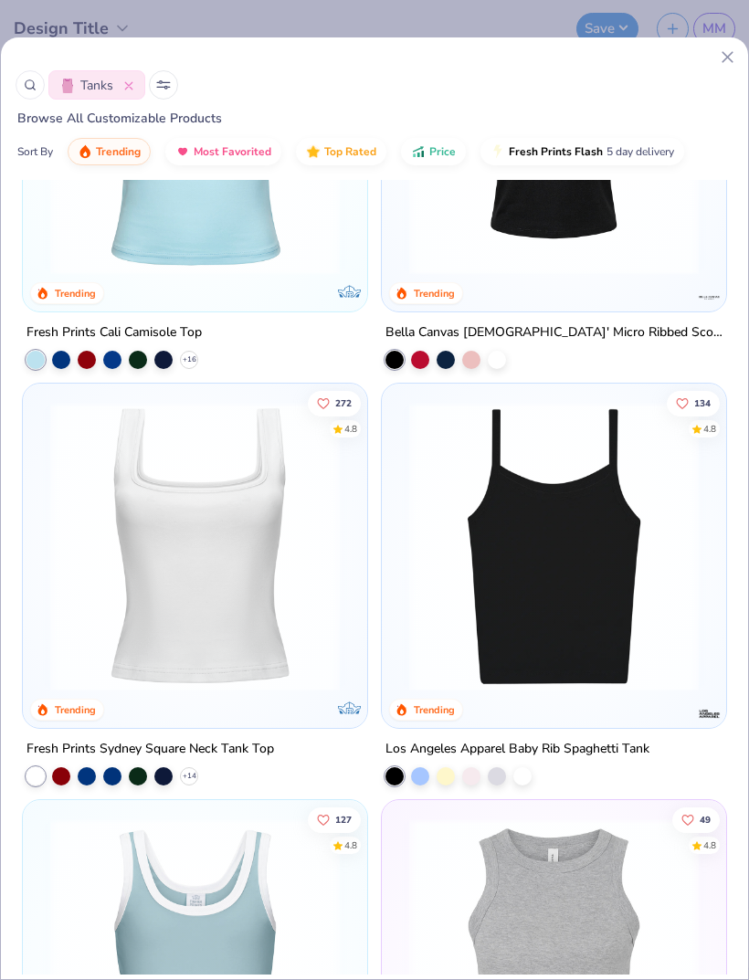
scroll to position [224, 0]
click at [155, 557] on img at bounding box center [195, 545] width 308 height 289
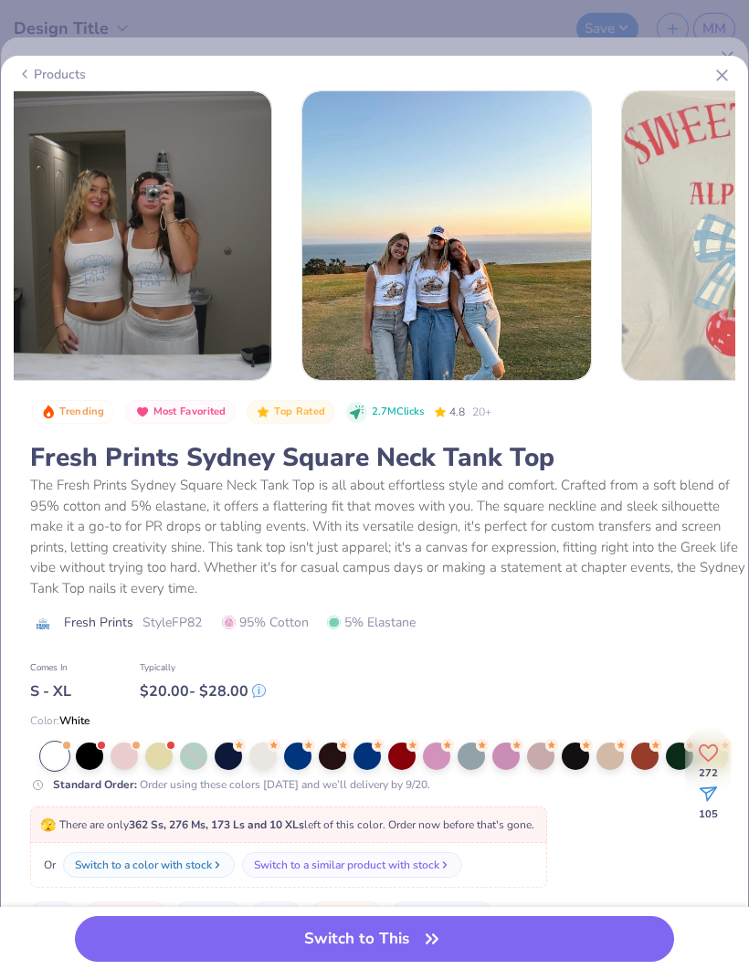
scroll to position [0, 1351]
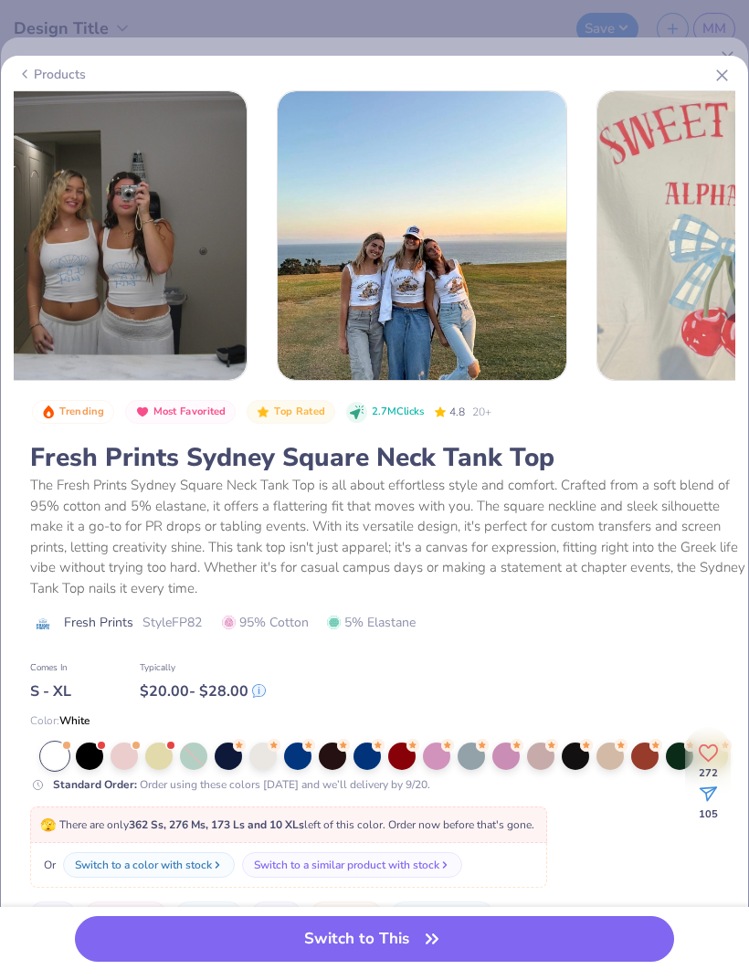
click at [708, 75] on div "Products" at bounding box center [374, 74] width 743 height 33
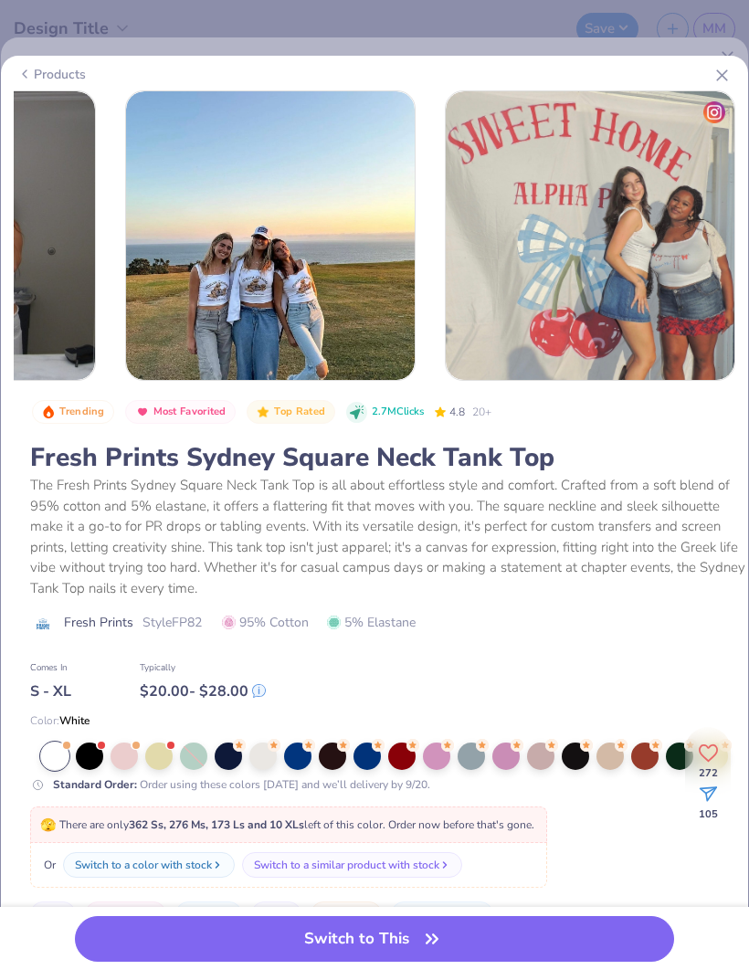
scroll to position [0, 1503]
click at [717, 83] on icon at bounding box center [721, 75] width 19 height 19
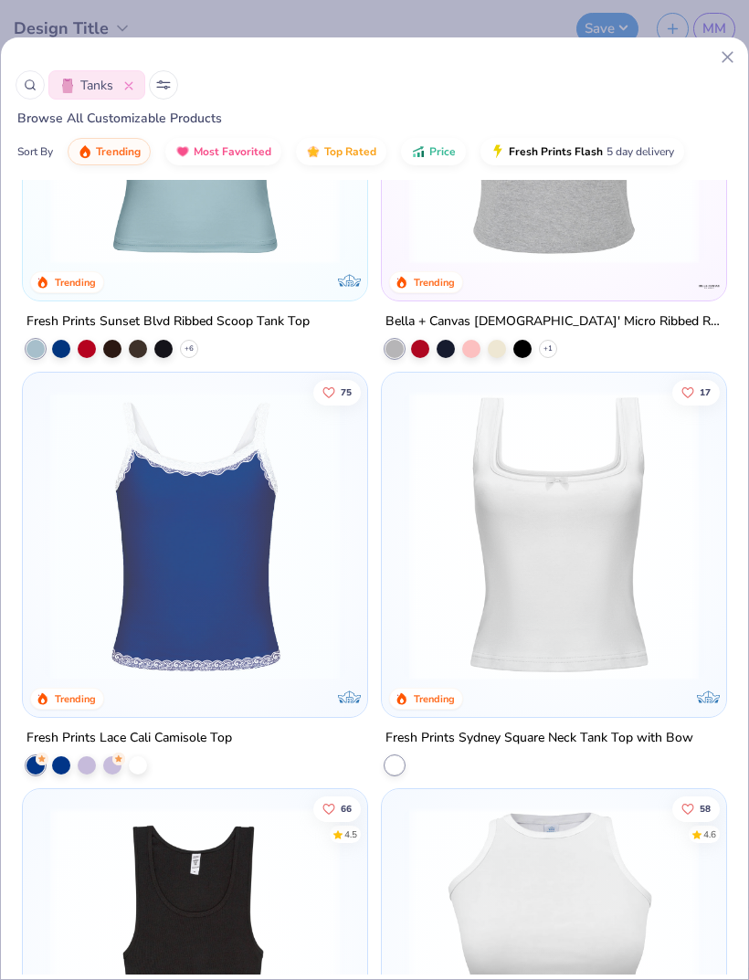
scroll to position [1074, 0]
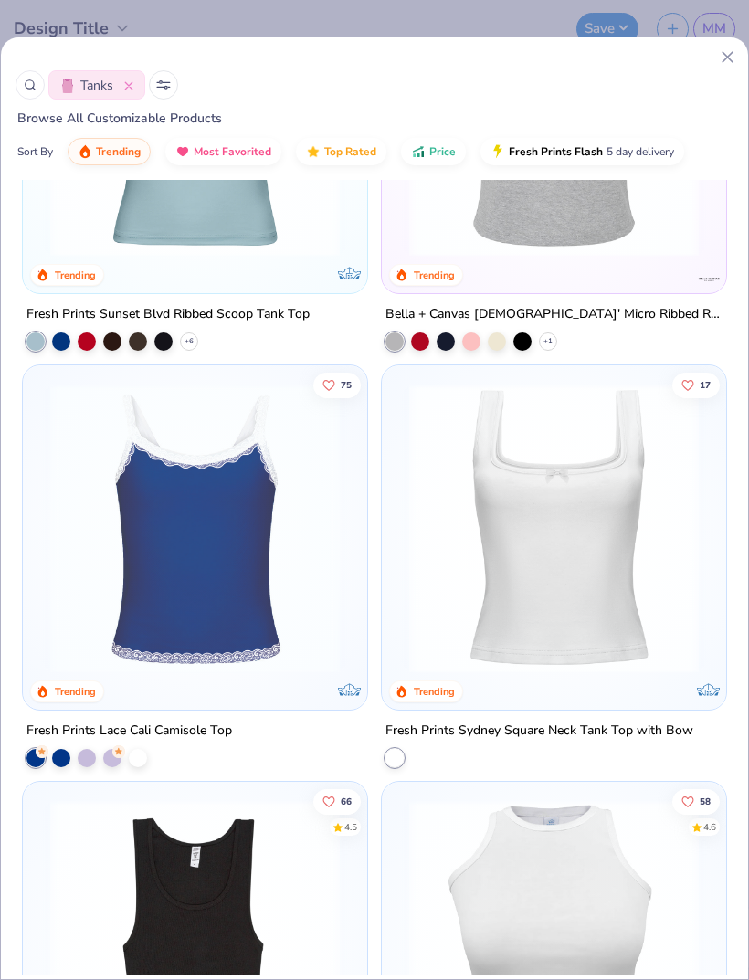
click at [586, 582] on img at bounding box center [554, 527] width 308 height 289
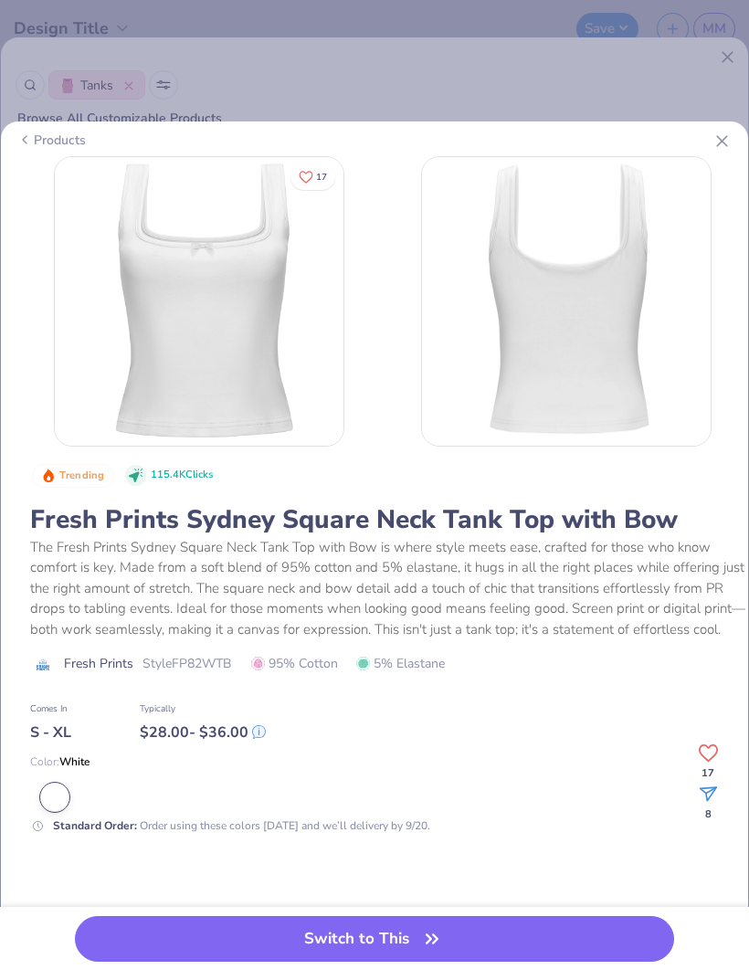
click at [710, 151] on div "Products" at bounding box center [374, 139] width 743 height 33
click at [698, 37] on div "Products 17 Trending 115.4K Clicks Fresh Prints Sydney Square Neck Tank Top wit…" at bounding box center [374, 490] width 749 height 980
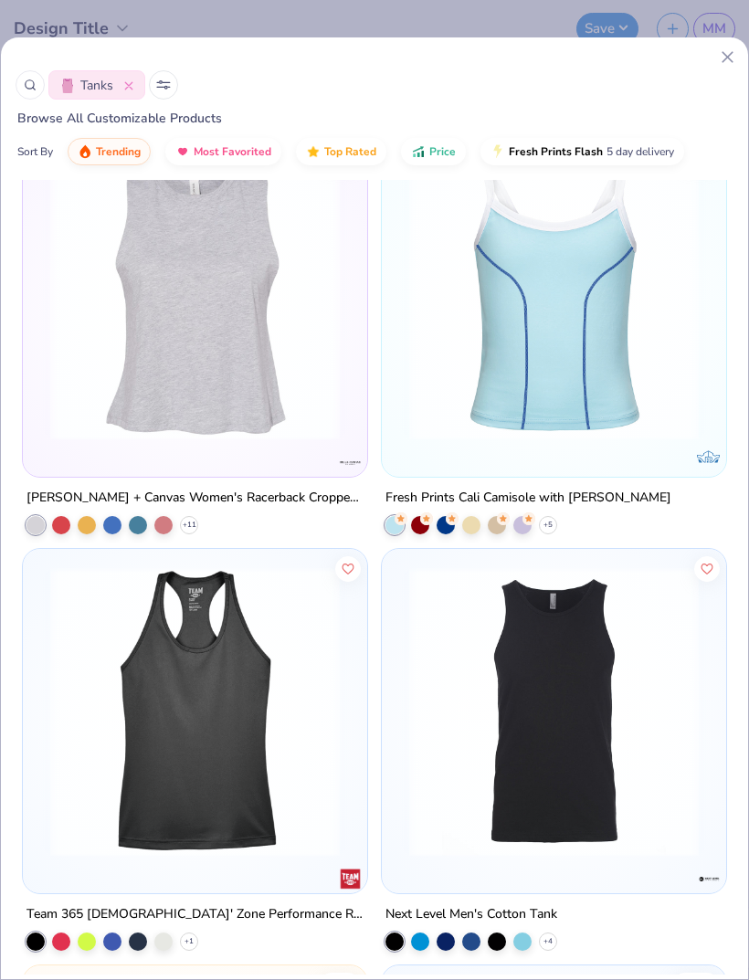
scroll to position [4219, 0]
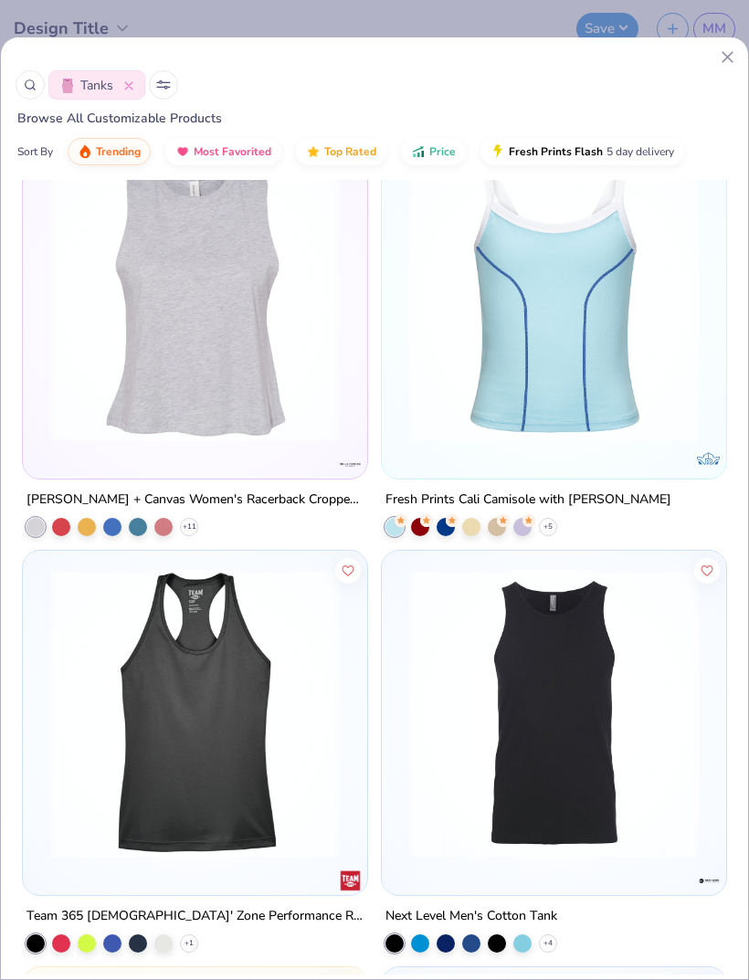
click at [620, 367] on img at bounding box center [554, 296] width 308 height 289
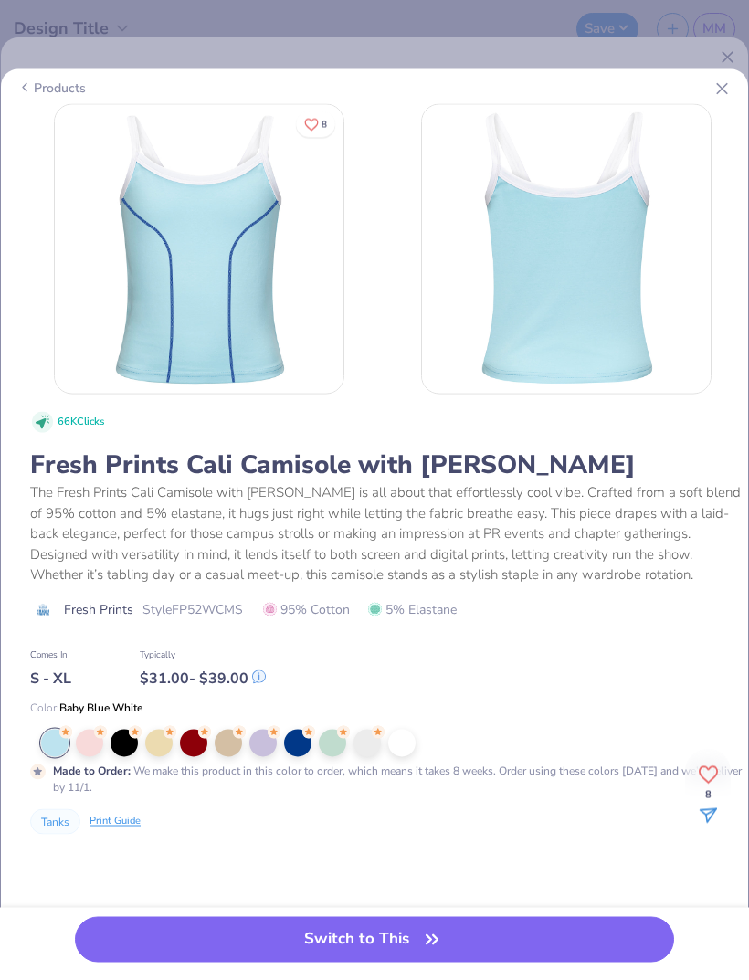
click at [721, 91] on line at bounding box center [722, 88] width 10 height 10
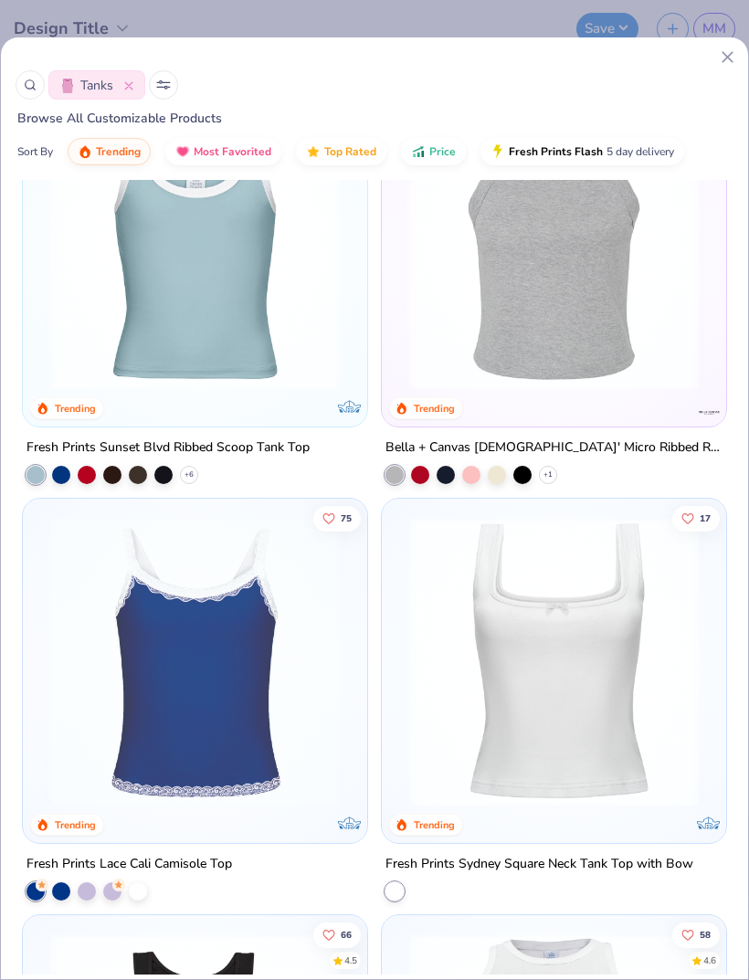
scroll to position [806, 0]
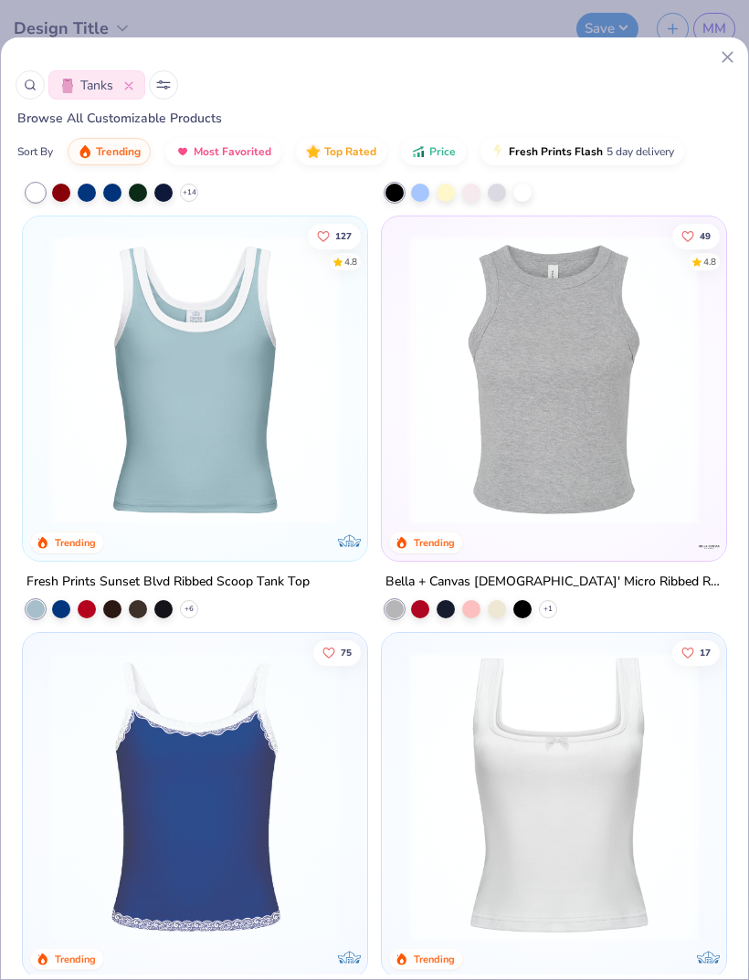
click at [89, 479] on img at bounding box center [195, 379] width 308 height 289
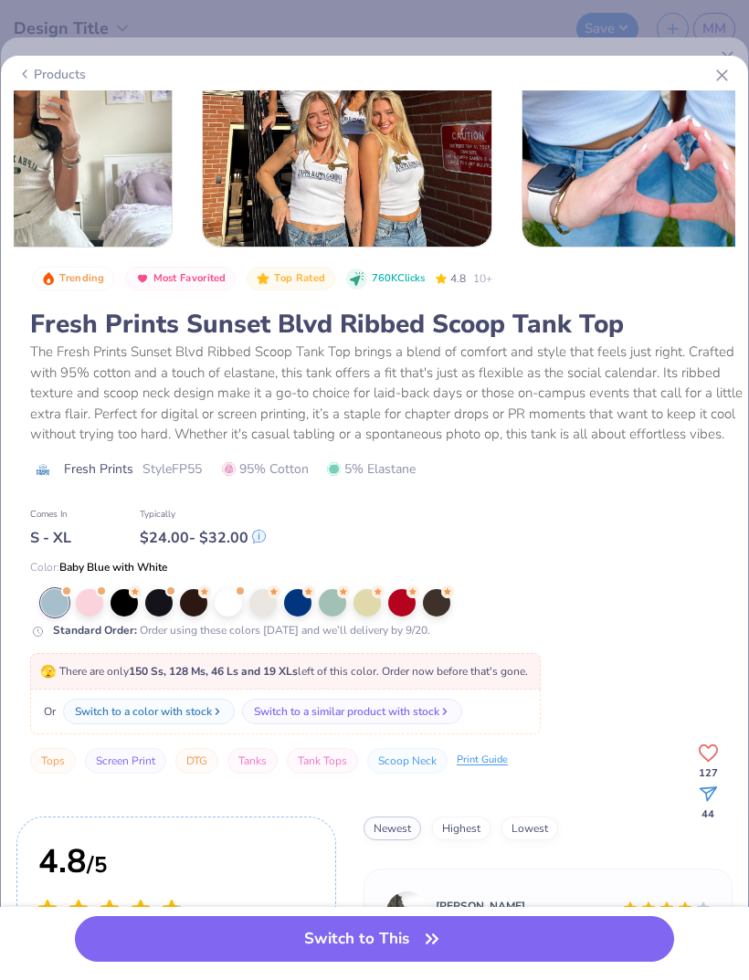
scroll to position [135, 0]
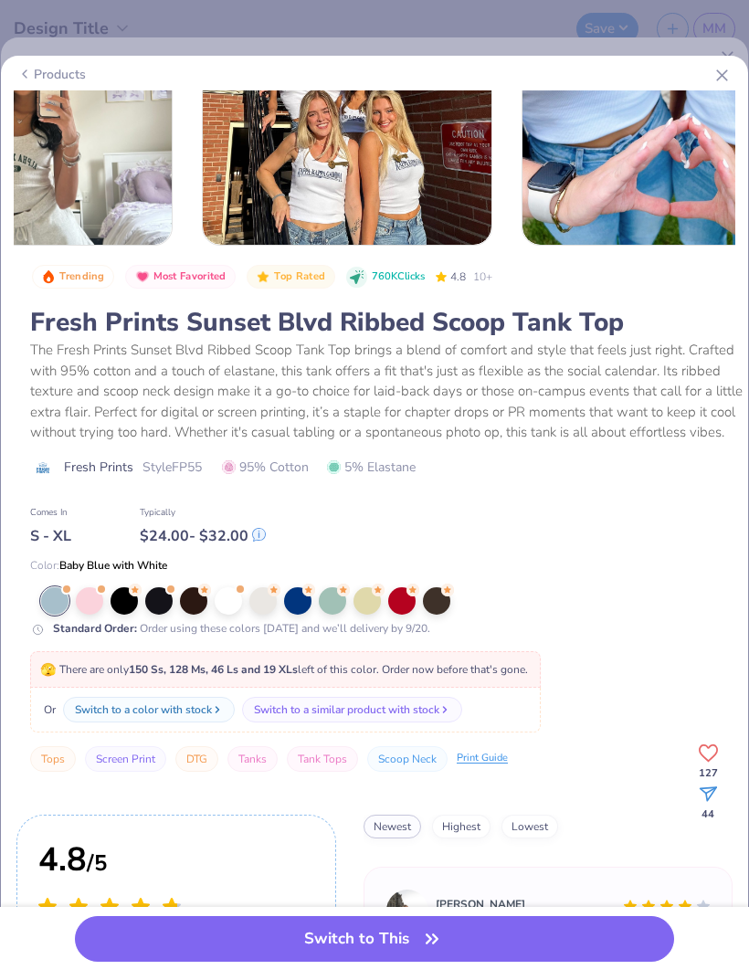
click at [476, 759] on div "Print Guide" at bounding box center [482, 758] width 51 height 16
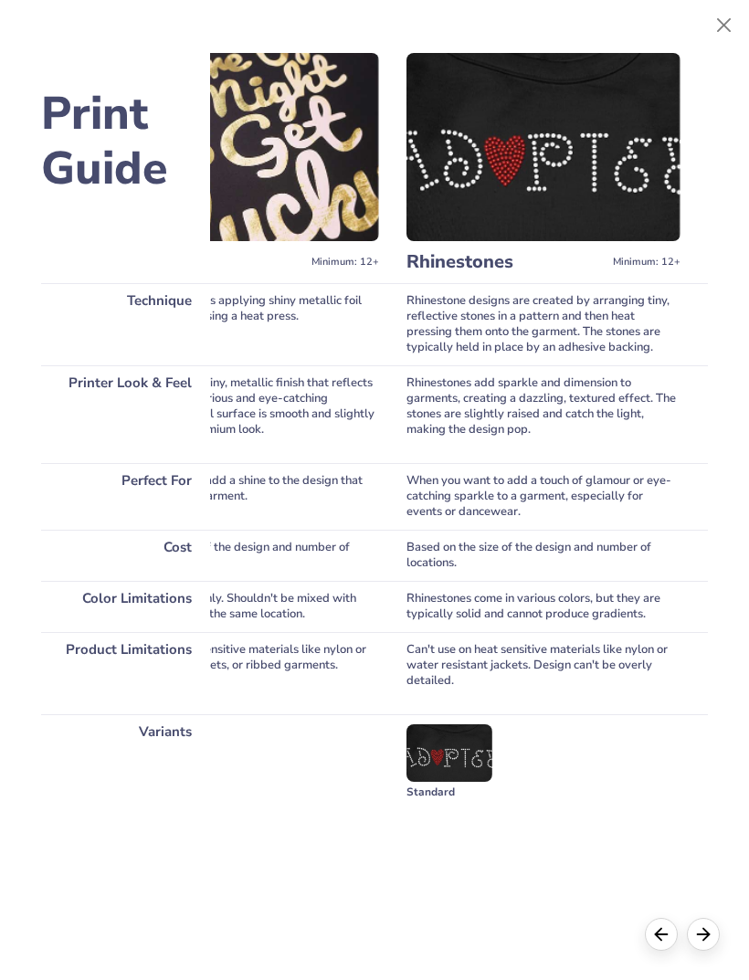
click at [715, 14] on button "Close" at bounding box center [724, 25] width 35 height 35
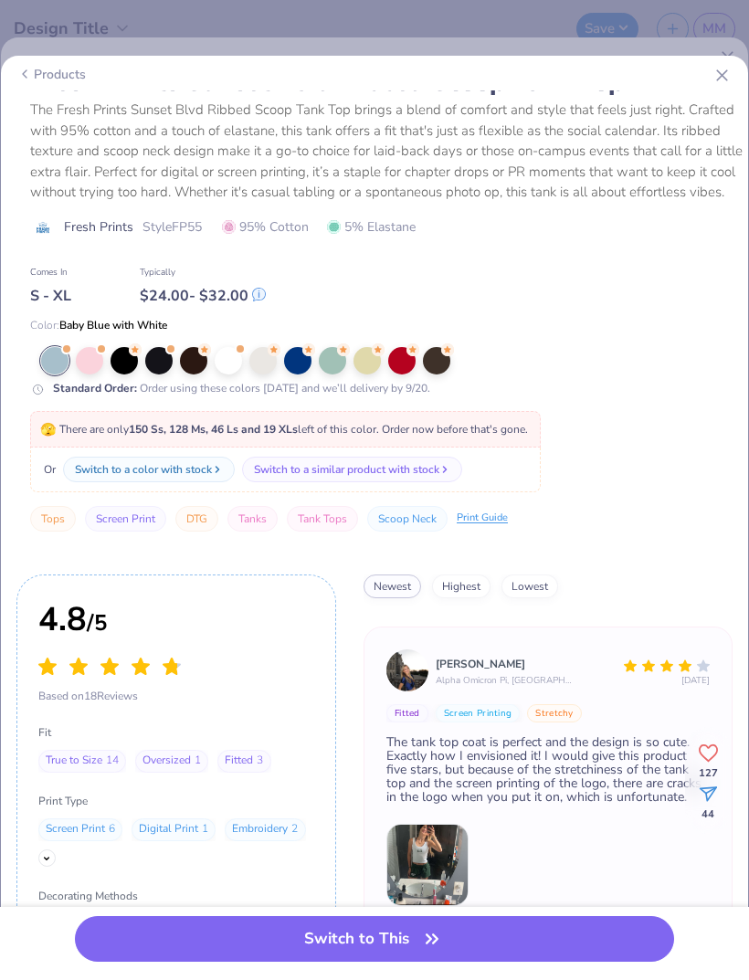
scroll to position [0, 0]
click at [222, 360] on div at bounding box center [228, 360] width 27 height 27
click at [372, 937] on button "Switch to This" at bounding box center [374, 939] width 599 height 46
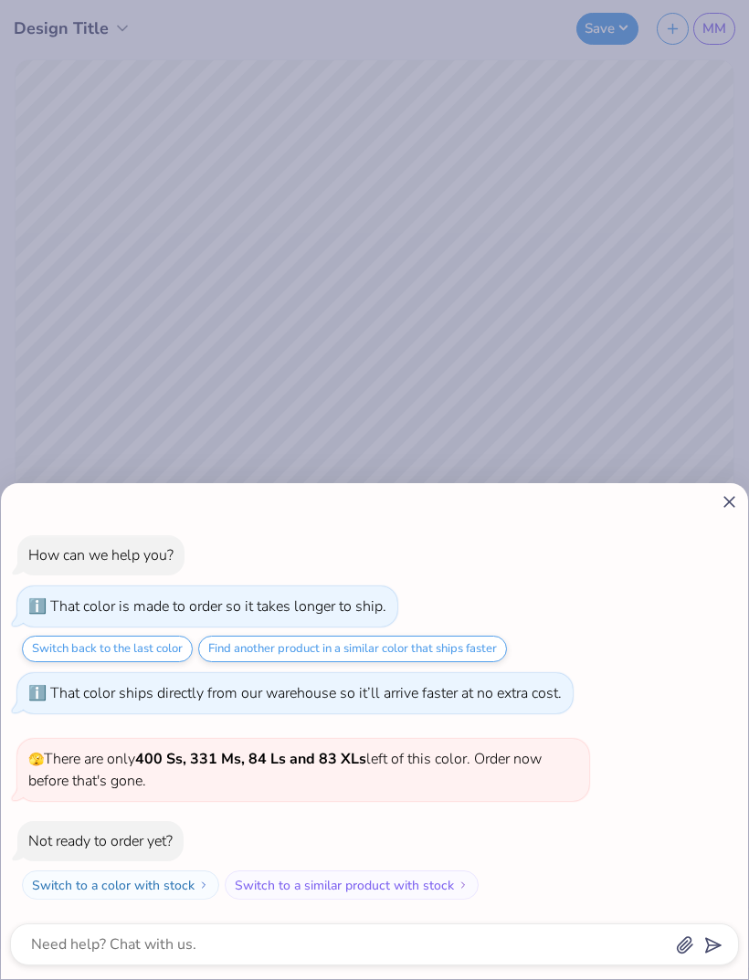
click at [719, 504] on icon at bounding box center [728, 501] width 19 height 19
type textarea "x"
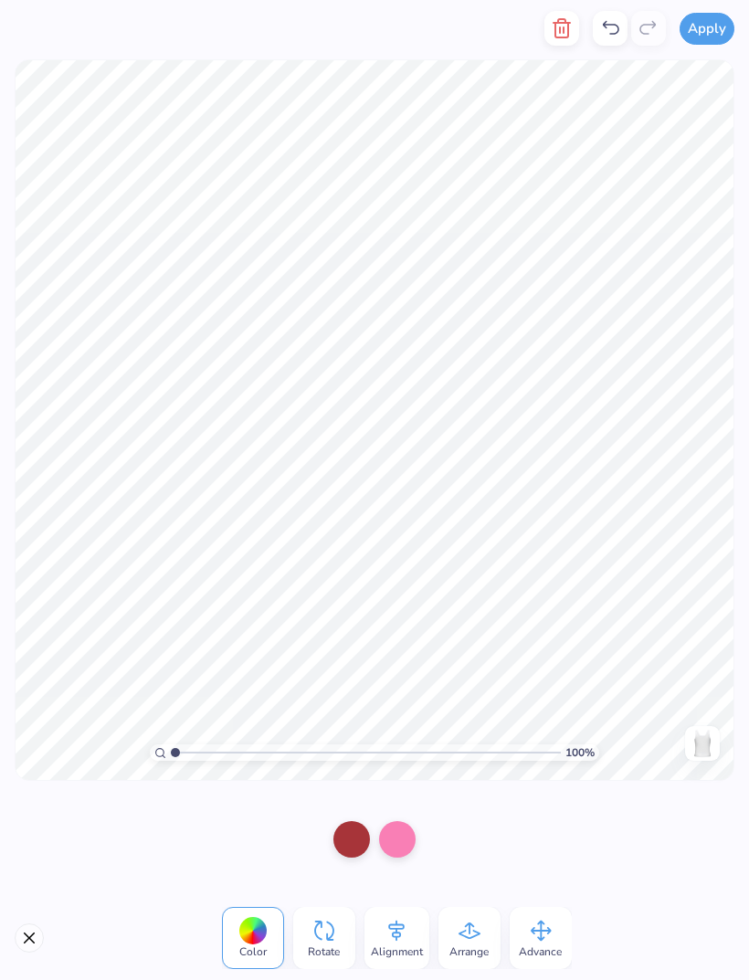
click at [257, 924] on div at bounding box center [252, 931] width 28 height 28
click at [263, 933] on div at bounding box center [252, 931] width 28 height 28
click at [260, 935] on div at bounding box center [252, 931] width 28 height 28
click at [705, 750] on img at bounding box center [701, 743] width 29 height 29
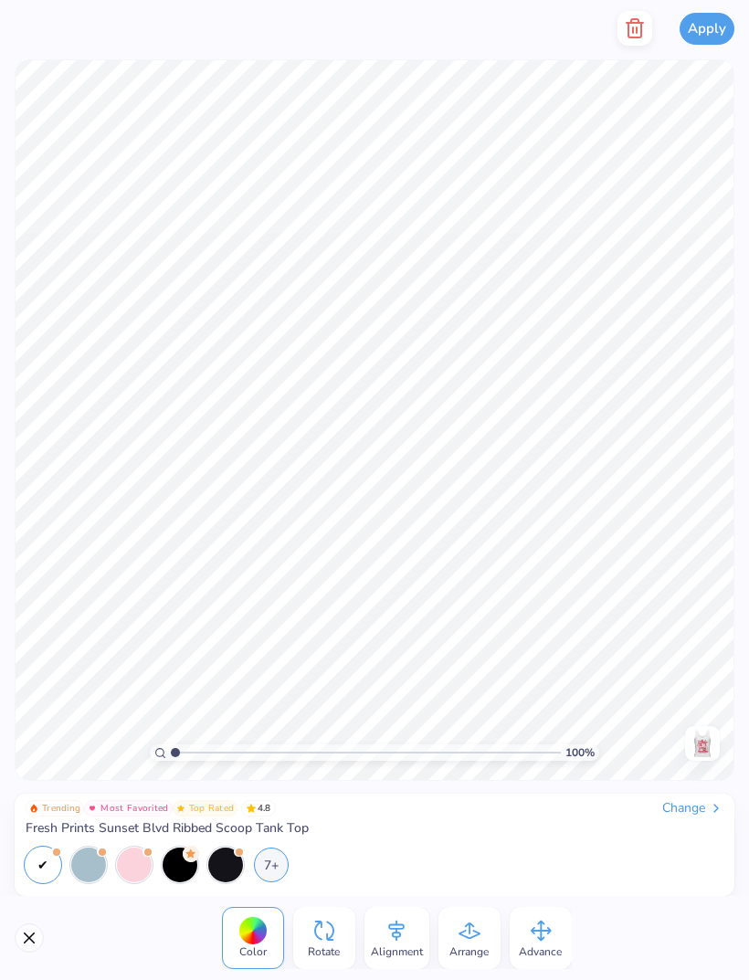
click at [704, 24] on button "Apply" at bounding box center [706, 29] width 55 height 32
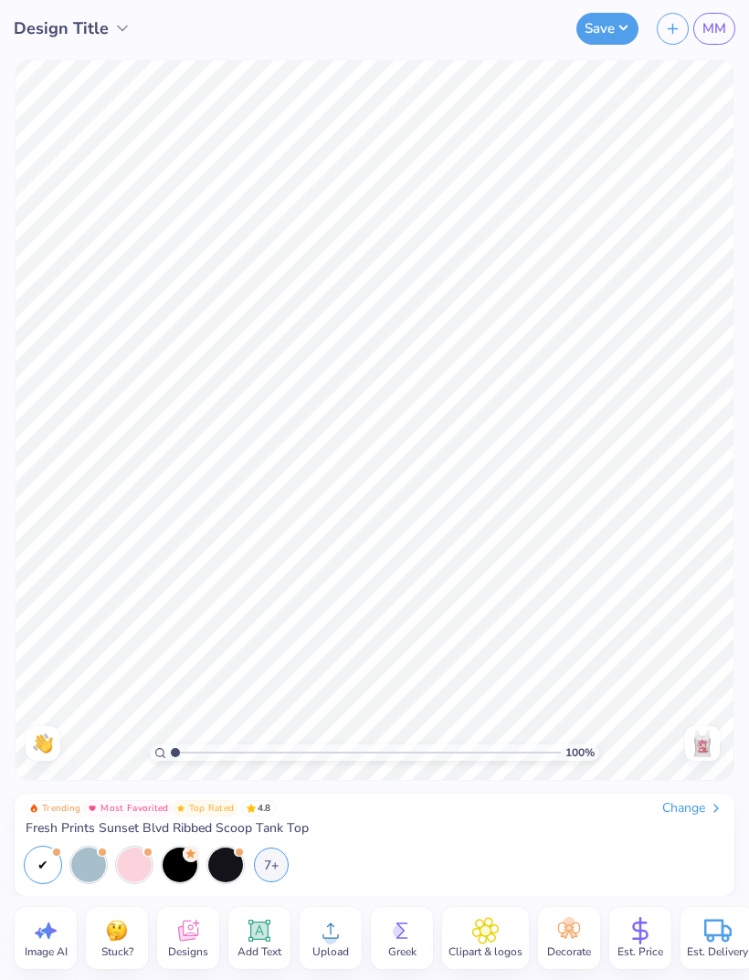
click at [722, 741] on div "Front" at bounding box center [702, 743] width 42 height 35
click at [722, 741] on div "Back" at bounding box center [702, 743] width 42 height 35
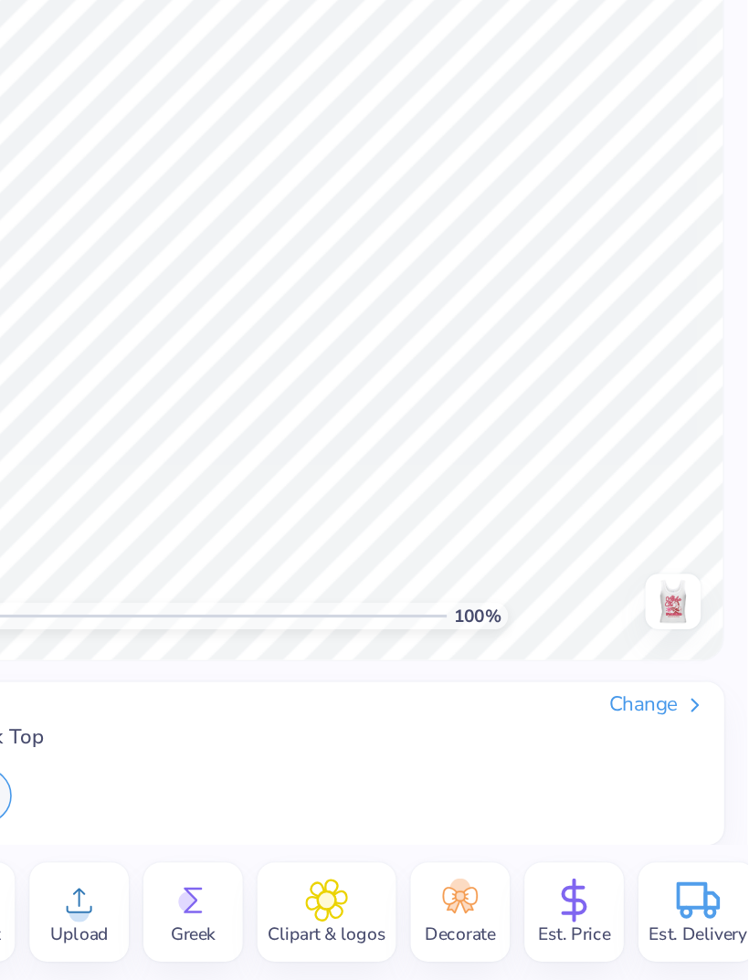
scroll to position [0, 1]
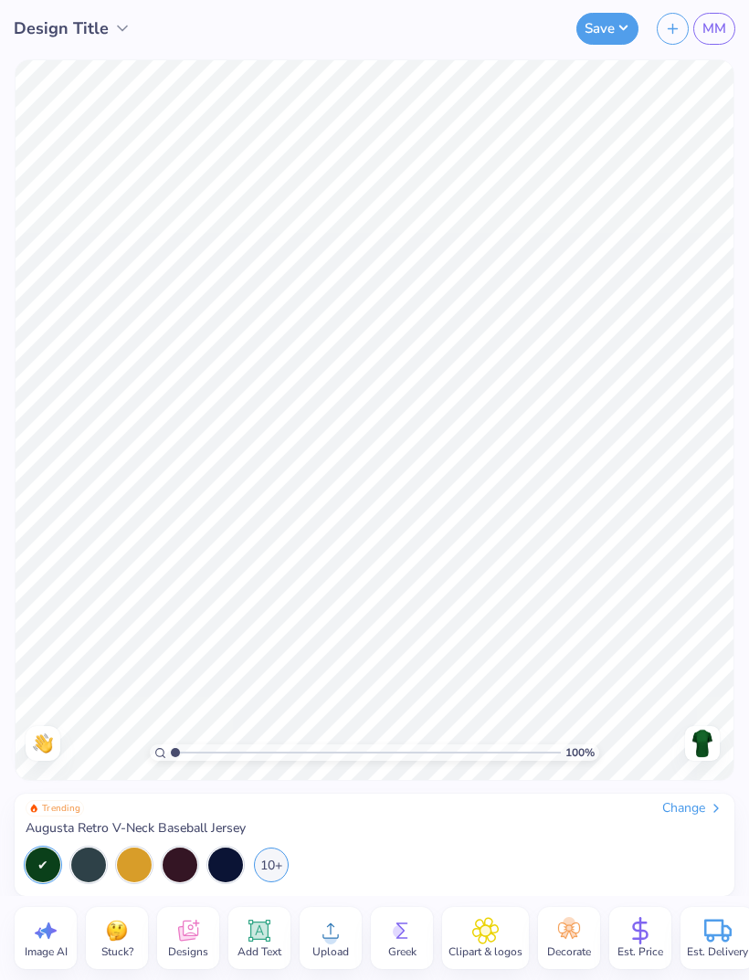
click at [687, 803] on div "Change" at bounding box center [692, 808] width 61 height 16
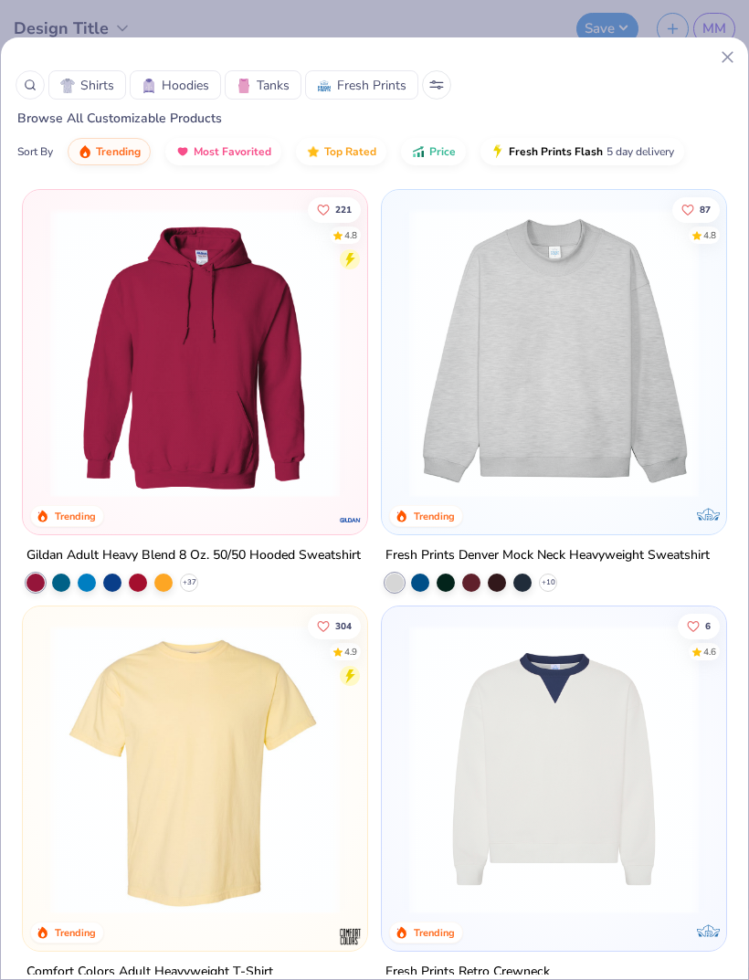
click at [276, 81] on span "Tanks" at bounding box center [273, 85] width 33 height 19
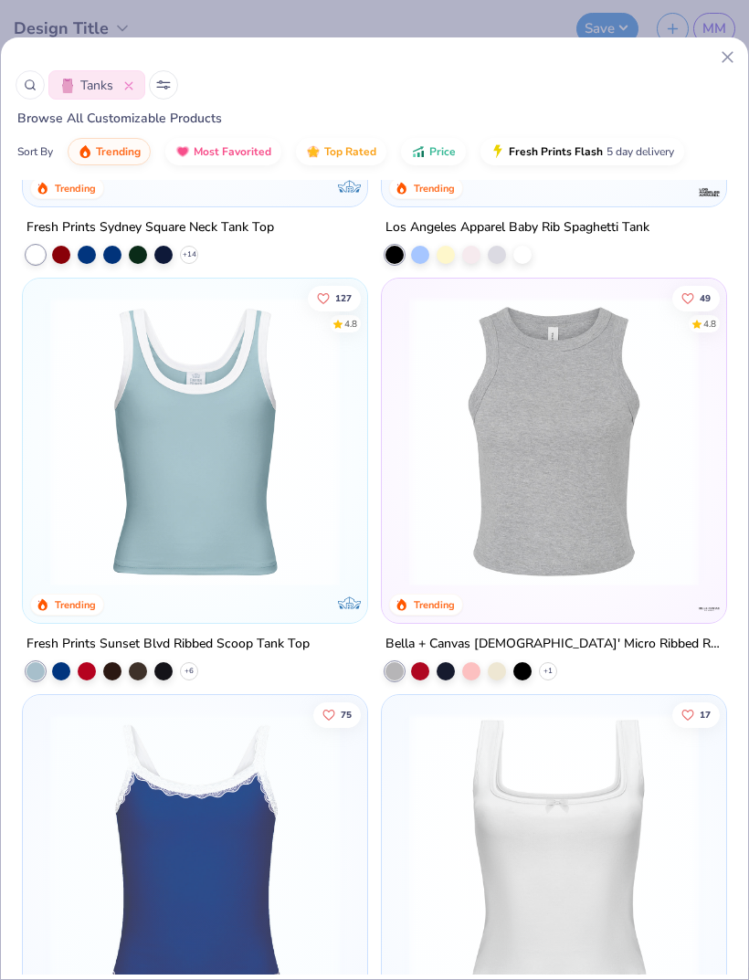
scroll to position [742, 0]
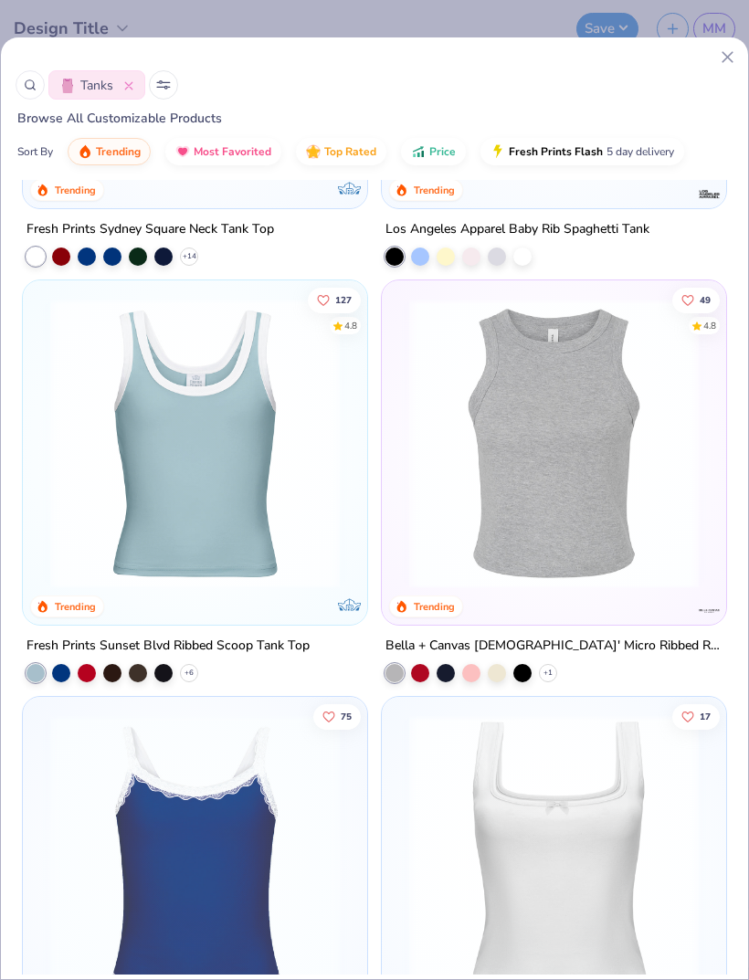
click at [306, 480] on img at bounding box center [195, 443] width 308 height 289
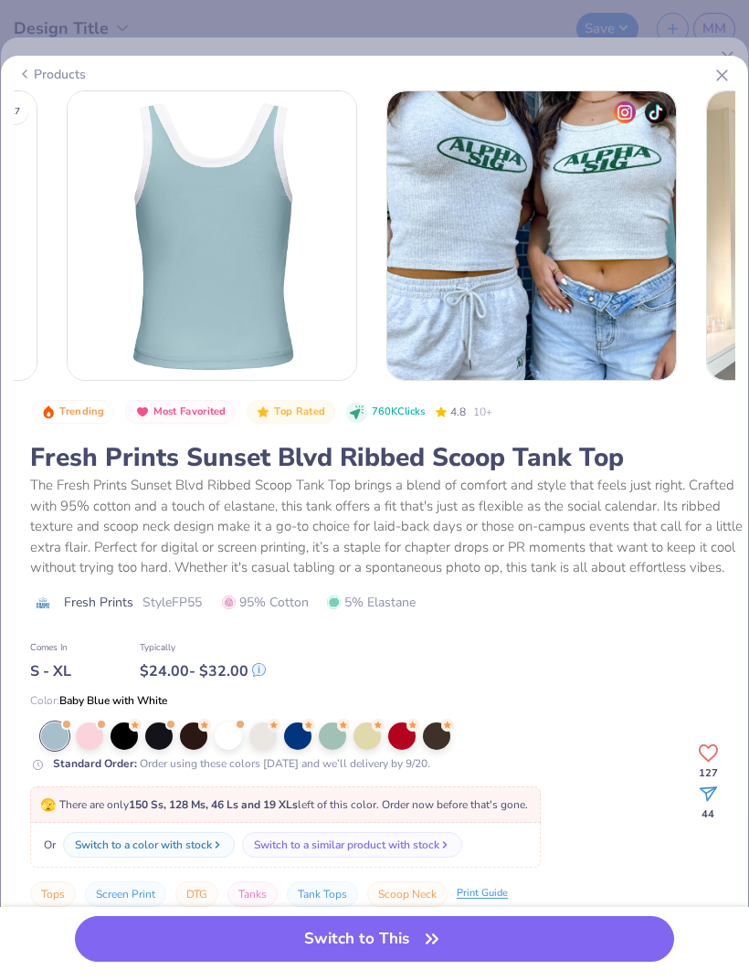
scroll to position [0, 281]
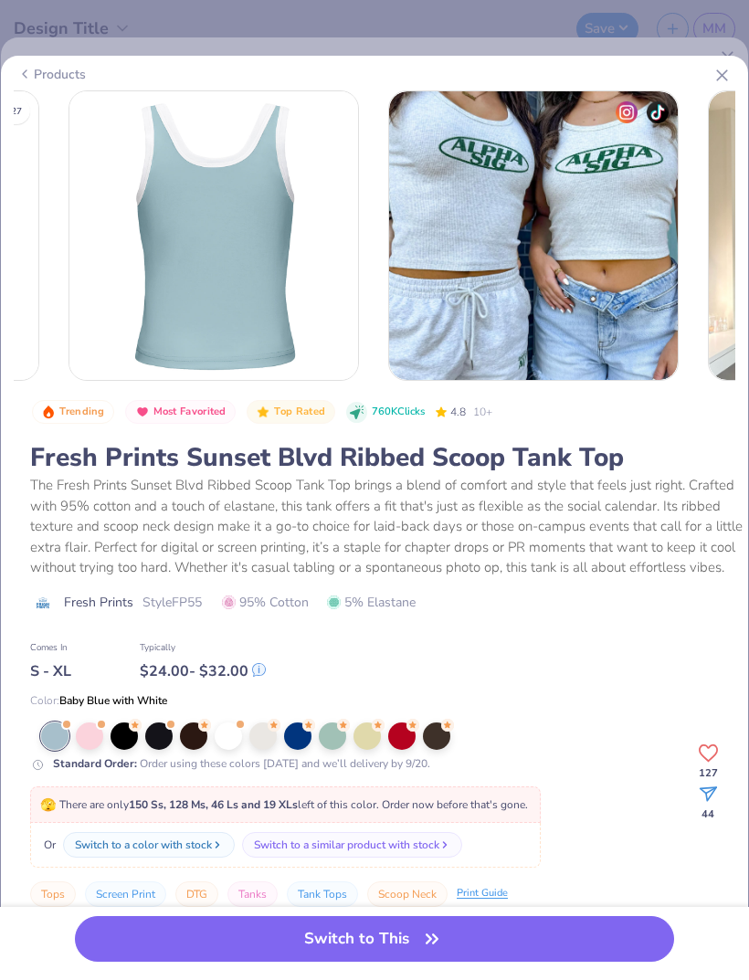
click at [95, 735] on div at bounding box center [89, 735] width 27 height 27
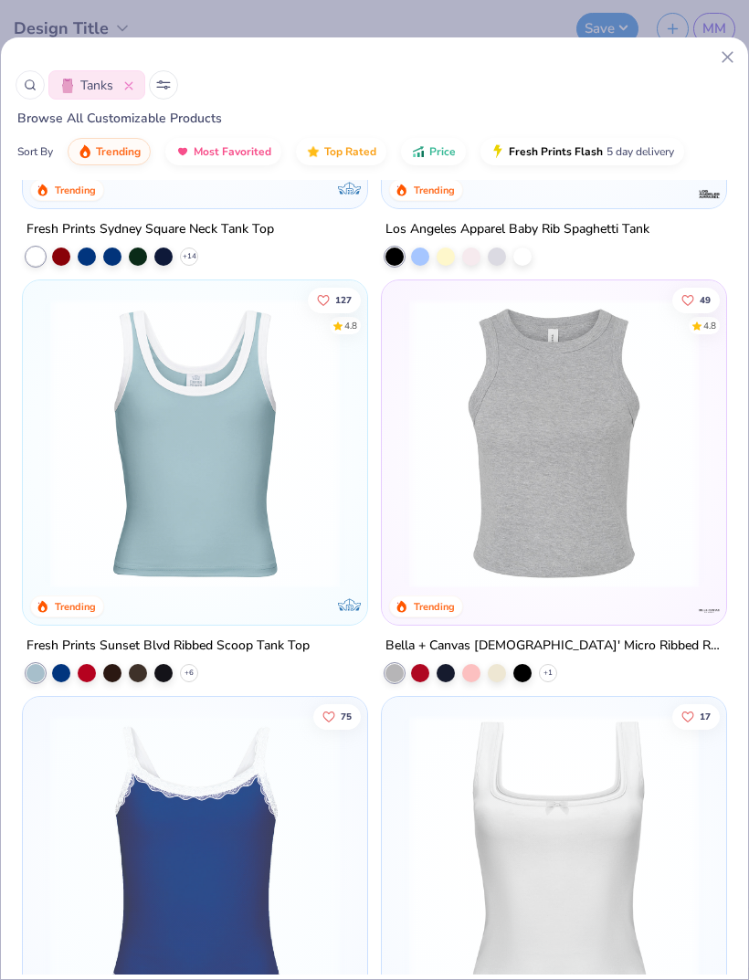
click at [267, 510] on img at bounding box center [195, 443] width 308 height 289
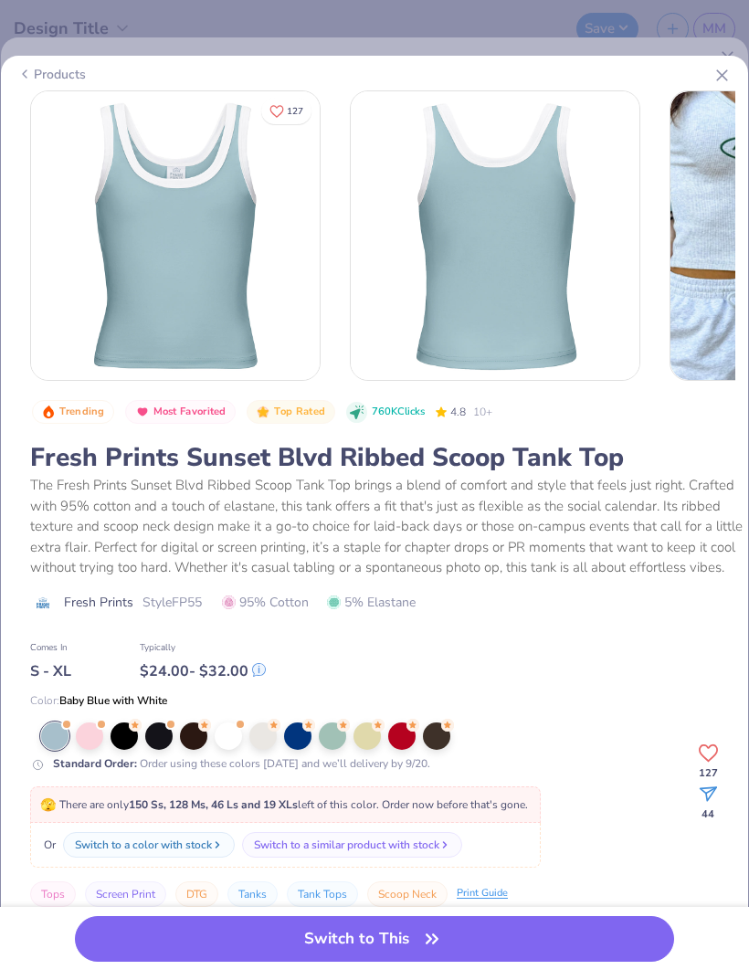
click at [89, 736] on div at bounding box center [89, 735] width 27 height 27
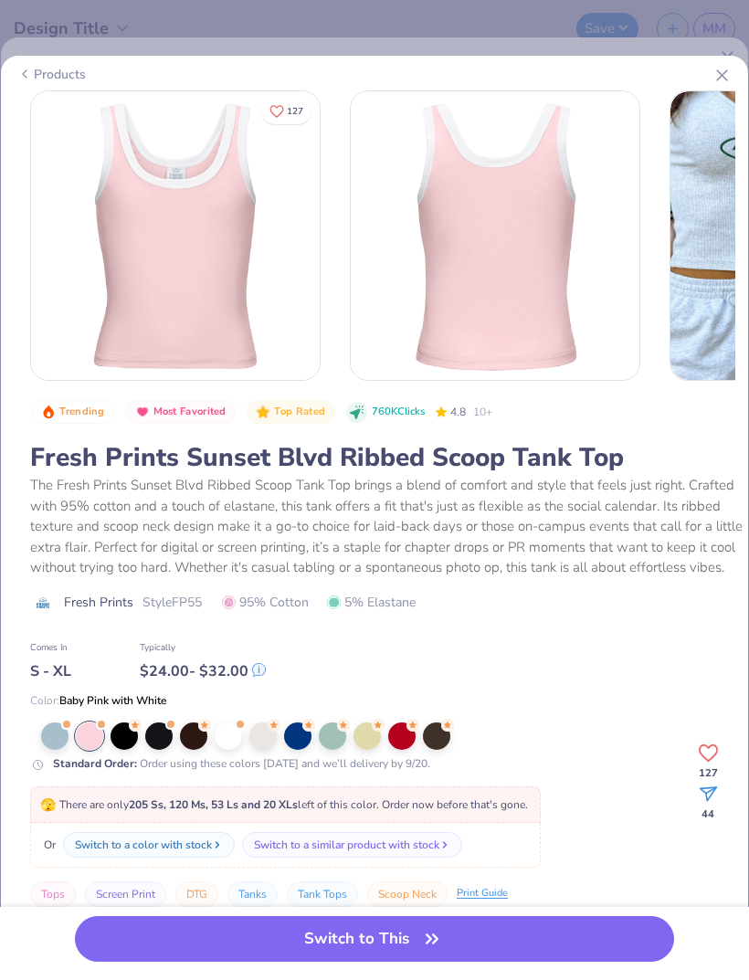
click at [408, 948] on button "Switch to This" at bounding box center [374, 939] width 599 height 46
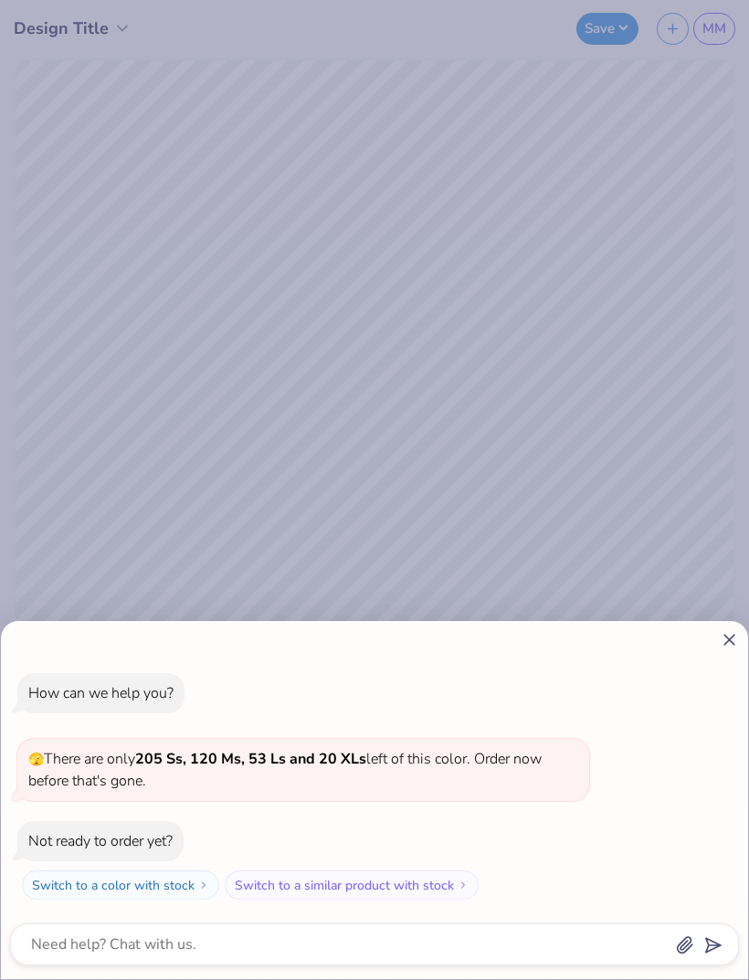
click at [721, 647] on icon at bounding box center [728, 639] width 19 height 19
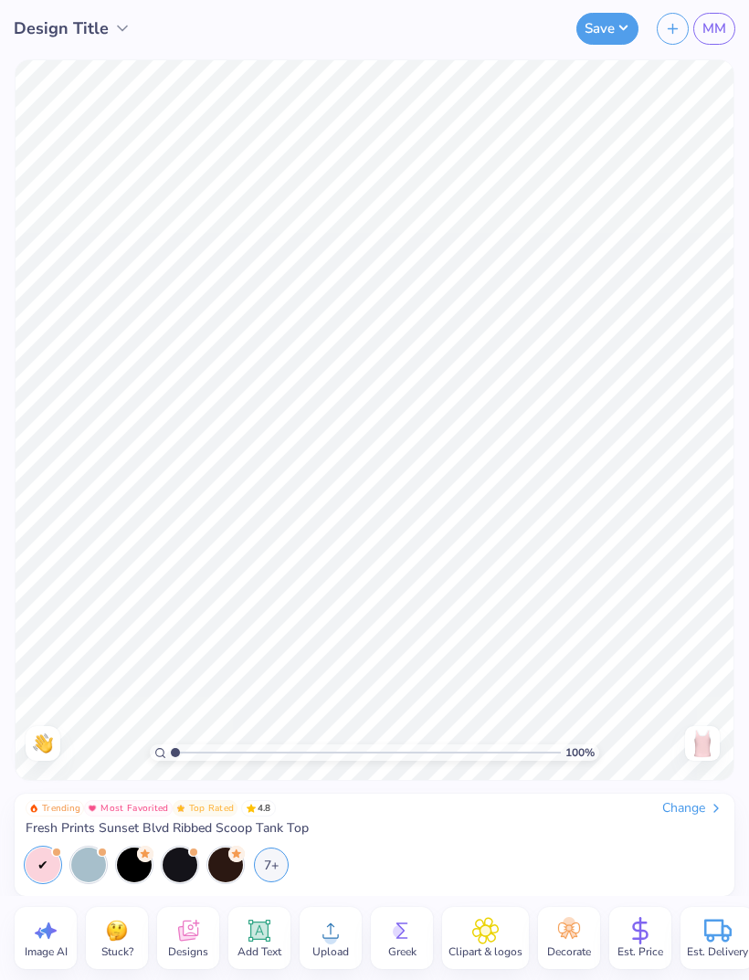
click at [33, 852] on div at bounding box center [43, 864] width 35 height 35
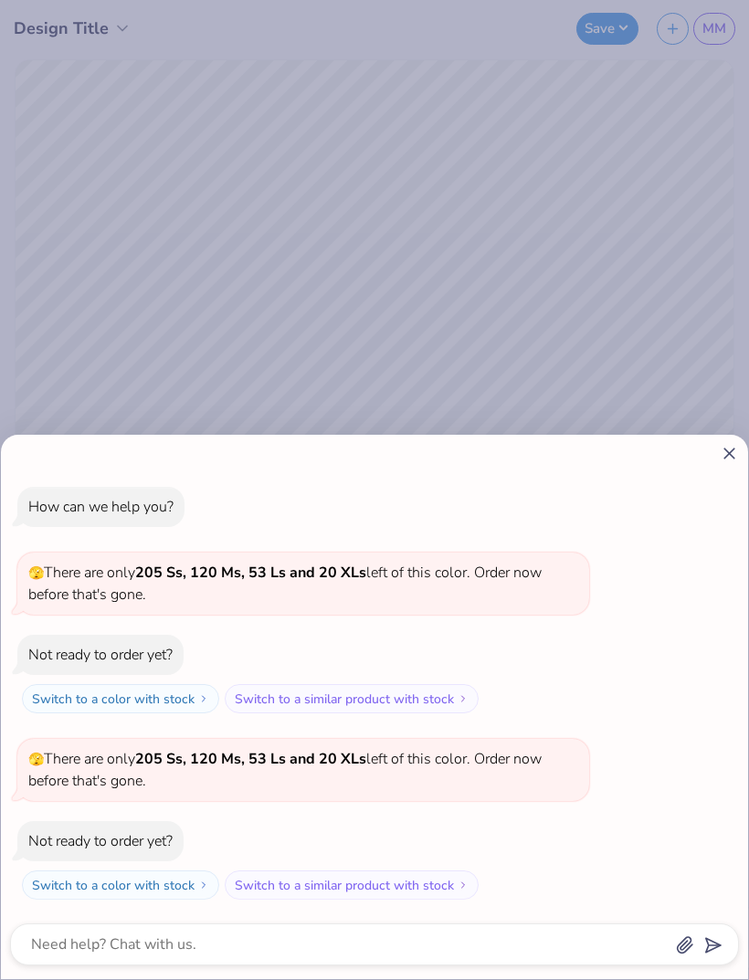
click at [184, 884] on button "Switch to a color with stock" at bounding box center [120, 884] width 197 height 29
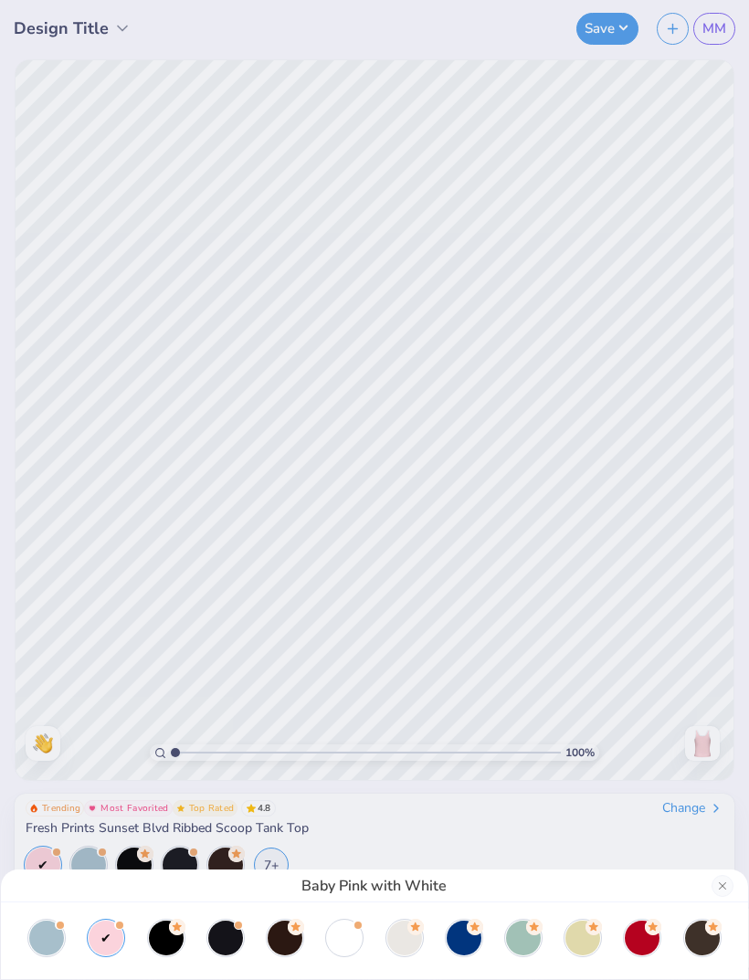
click at [634, 944] on div at bounding box center [642, 937] width 35 height 35
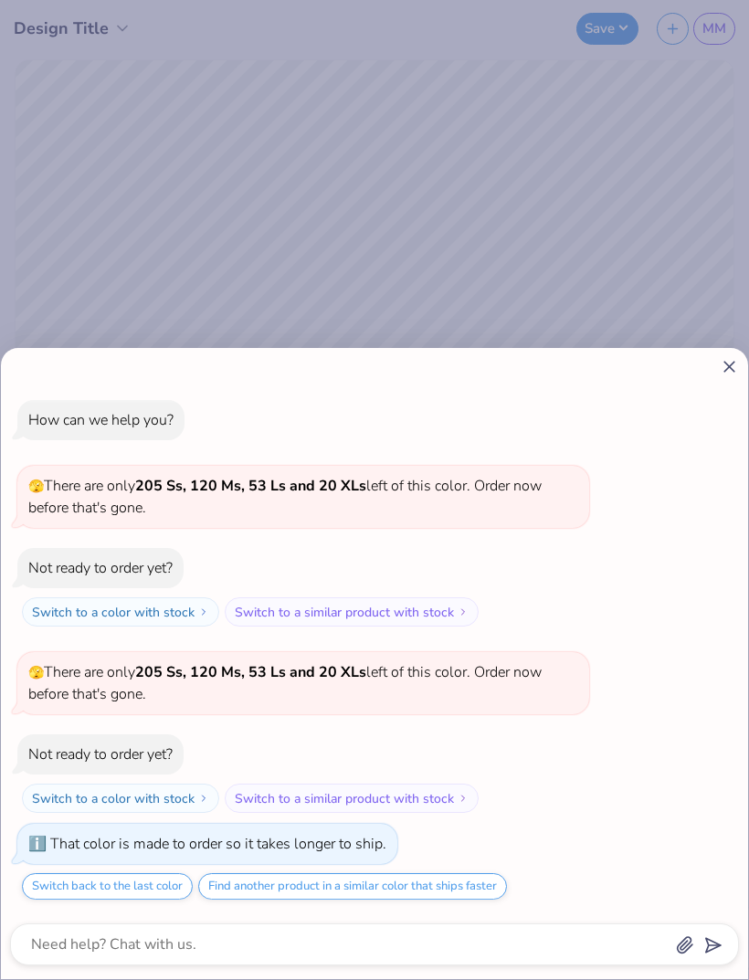
click at [731, 373] on icon at bounding box center [728, 366] width 19 height 19
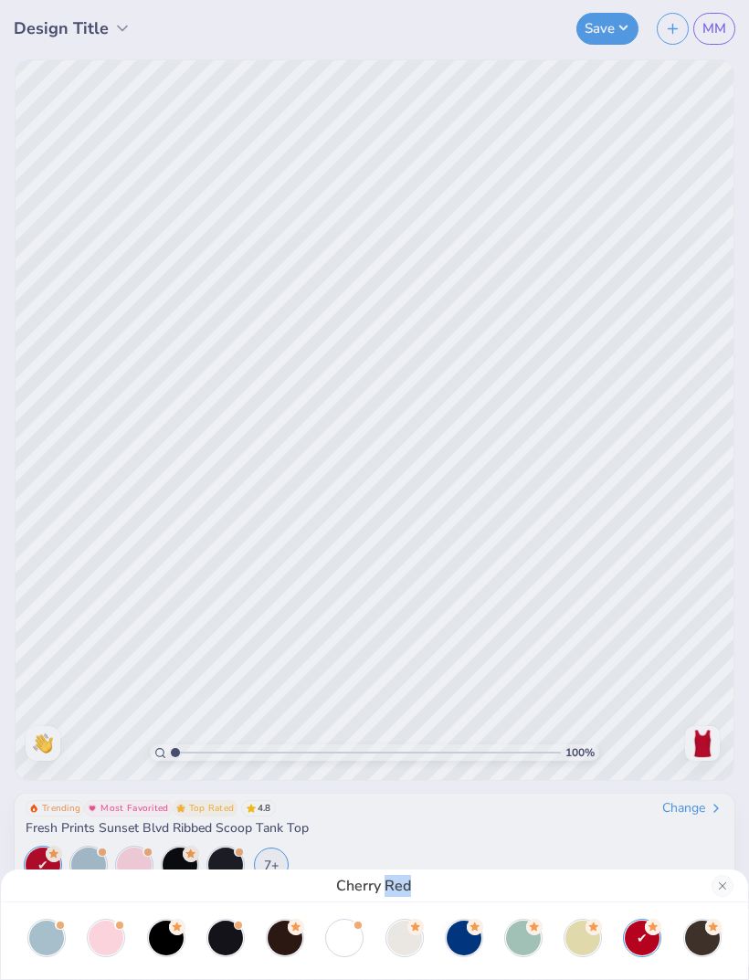
click at [712, 622] on div "Cherry Red" at bounding box center [374, 490] width 749 height 980
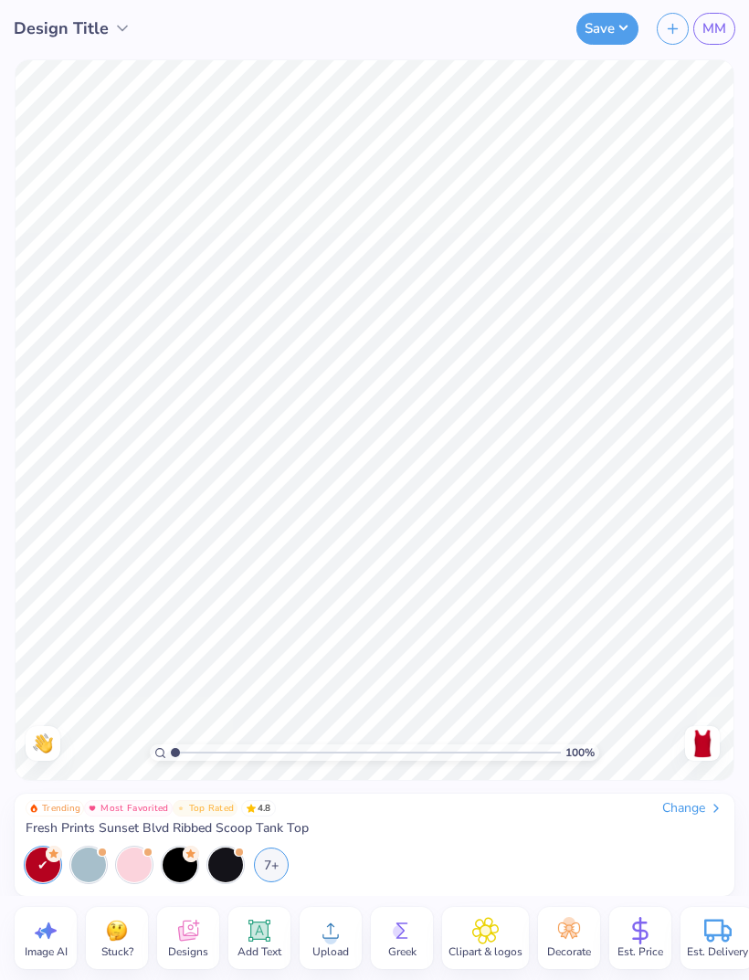
click at [271, 866] on div "7+" at bounding box center [271, 864] width 35 height 35
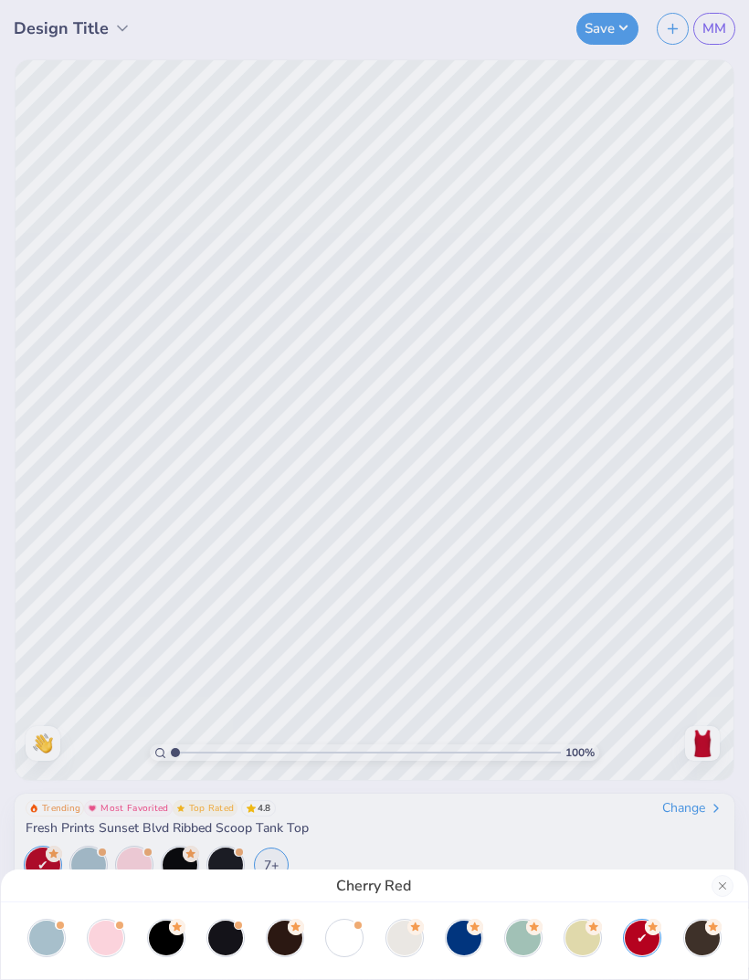
click at [401, 947] on div at bounding box center [404, 937] width 35 height 35
click at [51, 936] on div at bounding box center [46, 937] width 35 height 35
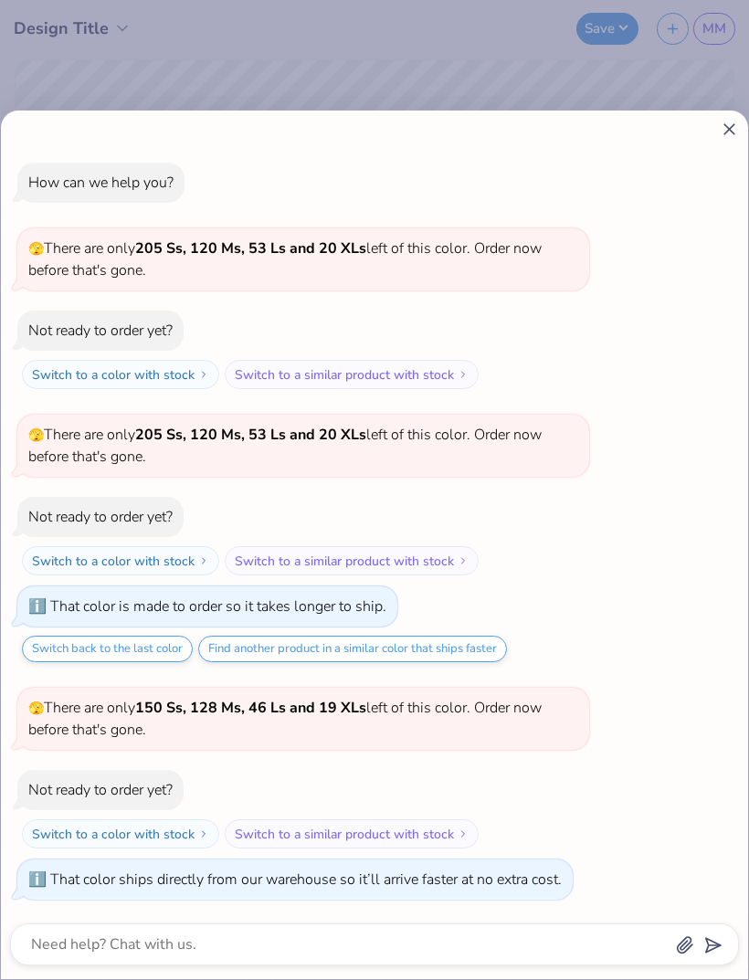
click at [719, 136] on icon at bounding box center [728, 129] width 19 height 19
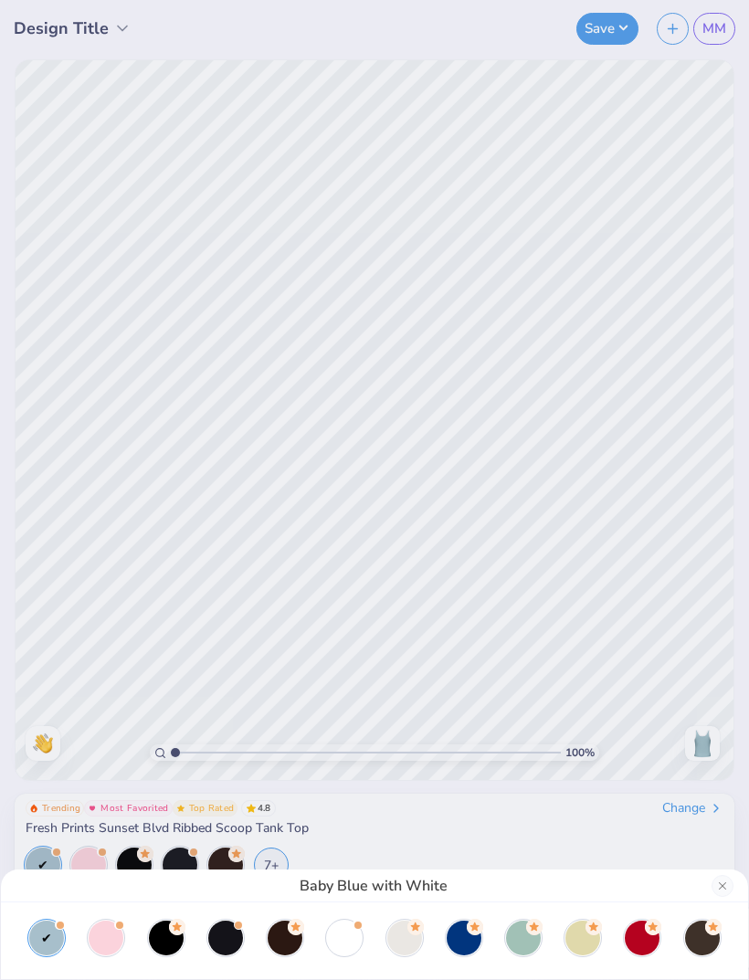
click at [170, 939] on div at bounding box center [166, 937] width 35 height 35
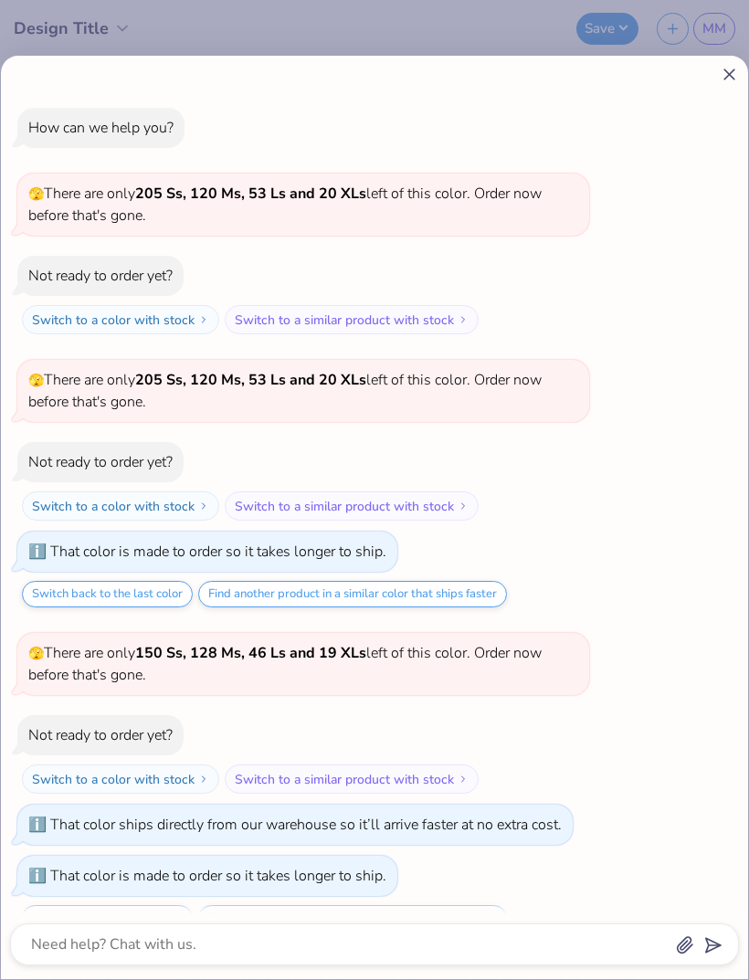
scroll to position [32, 0]
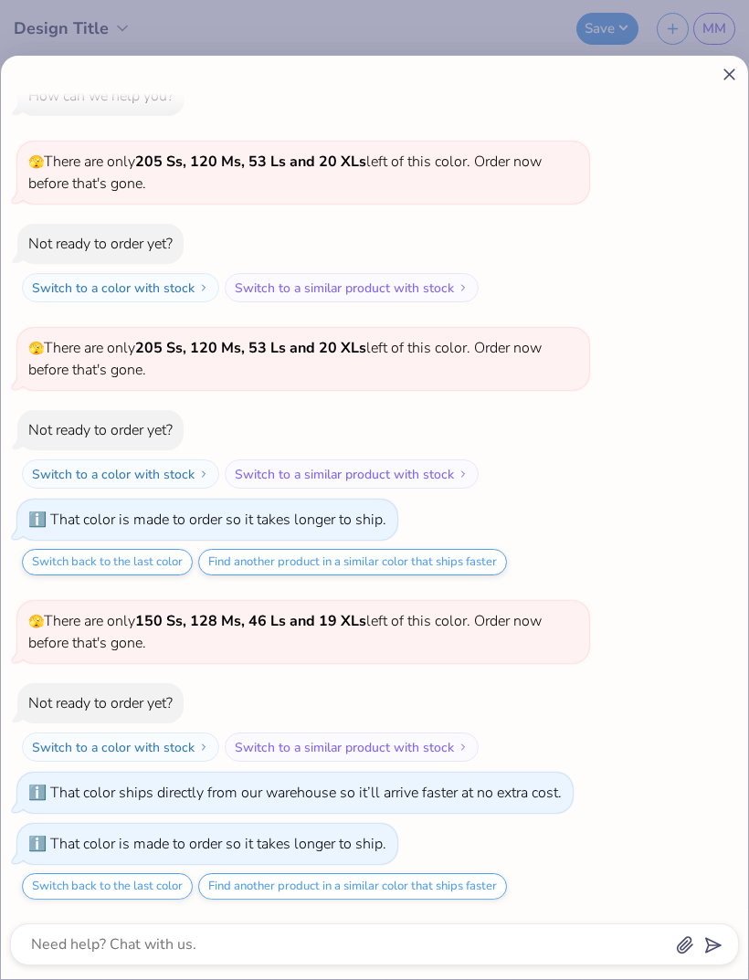
click at [727, 72] on line at bounding box center [729, 74] width 10 height 10
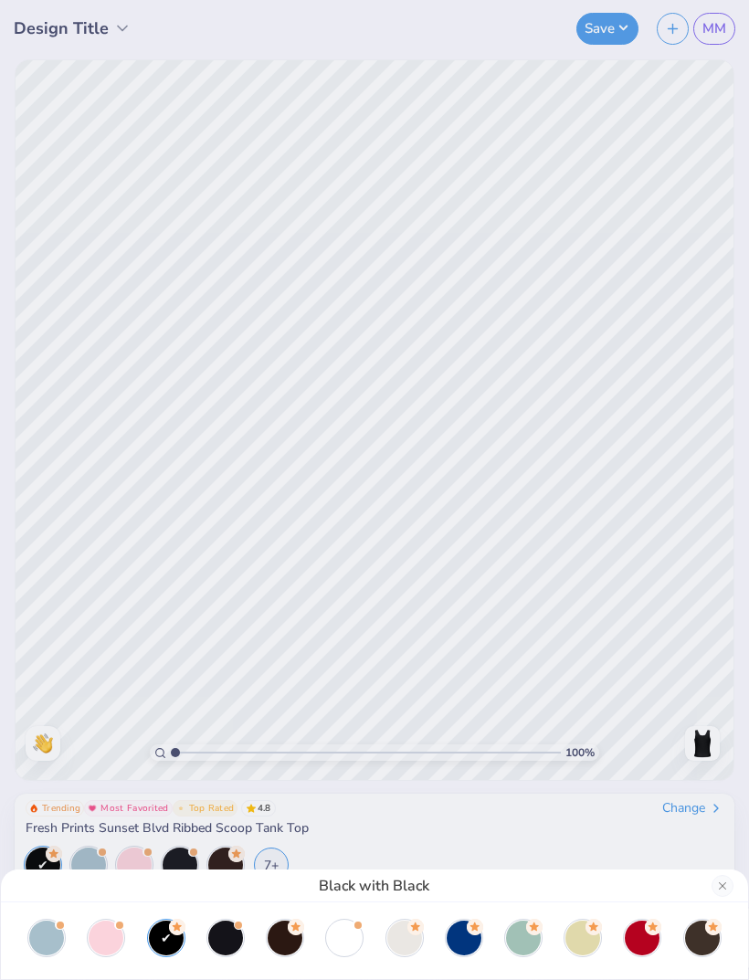
click at [348, 947] on div at bounding box center [344, 937] width 35 height 35
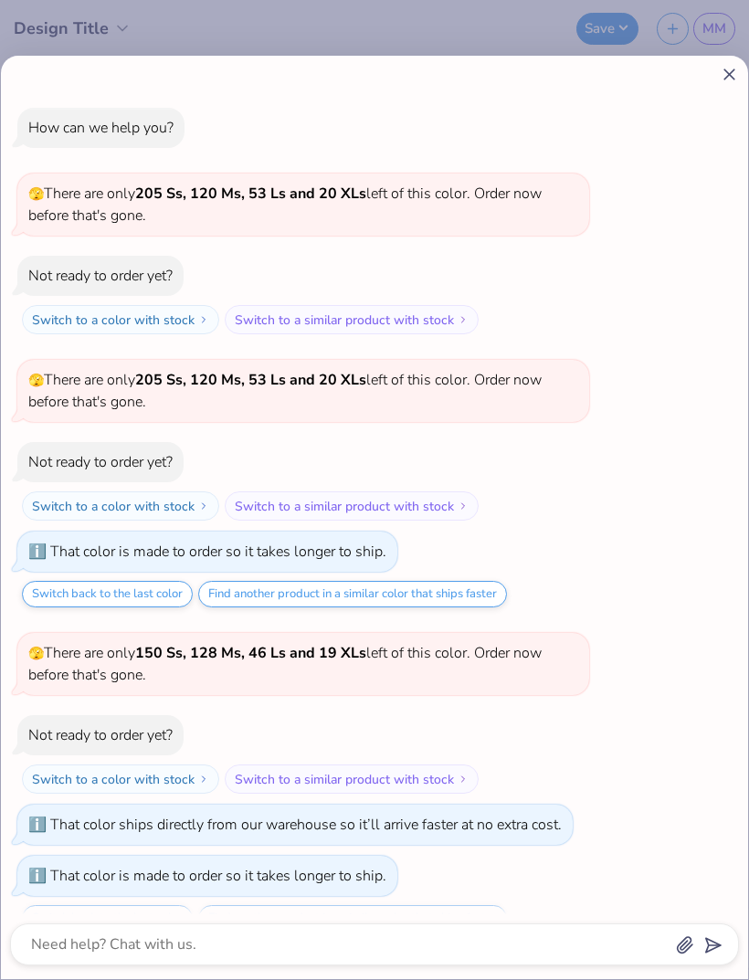
scroll to position [269, 0]
click at [713, 83] on div at bounding box center [374, 74] width 729 height 19
click at [713, 82] on div at bounding box center [374, 74] width 729 height 19
click at [731, 83] on icon at bounding box center [728, 74] width 19 height 19
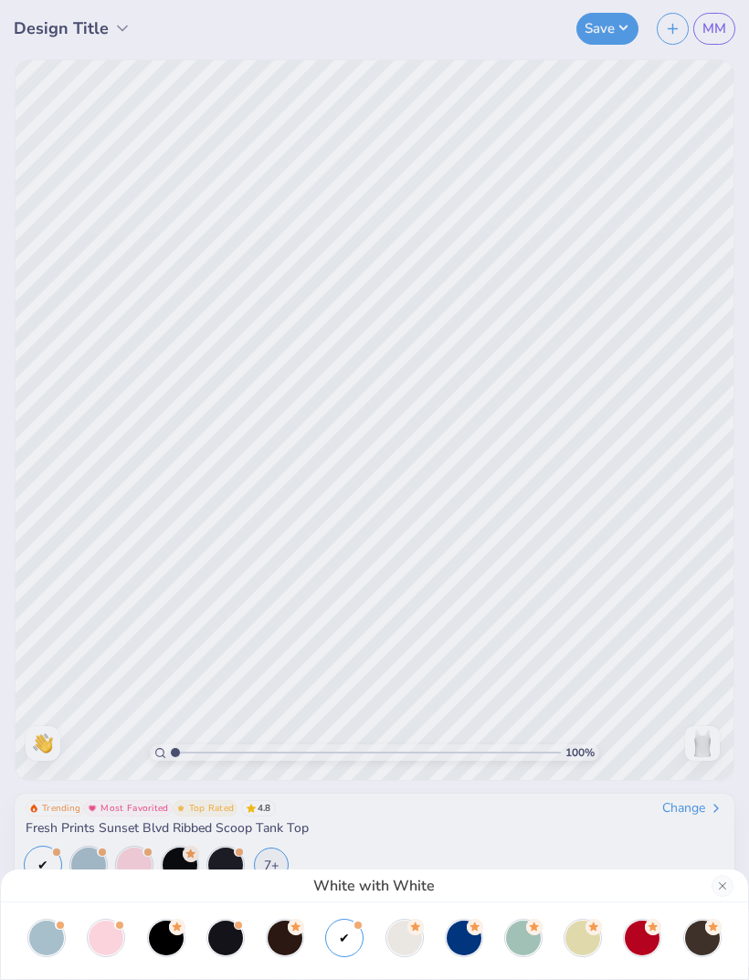
click at [696, 941] on div at bounding box center [702, 937] width 35 height 35
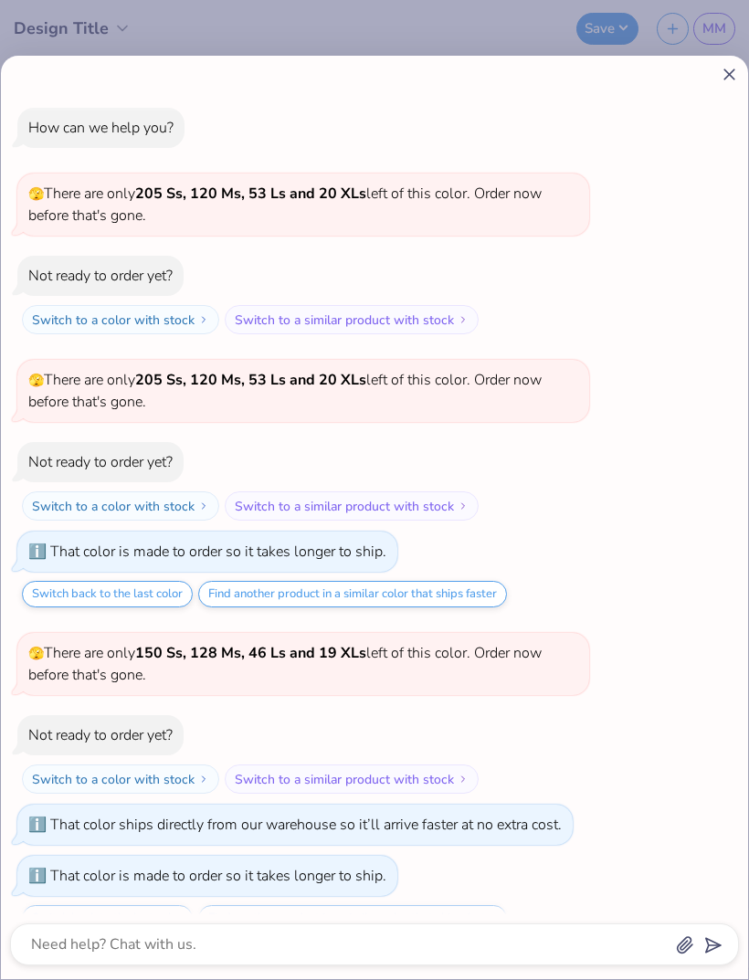
scroll to position [356, 0]
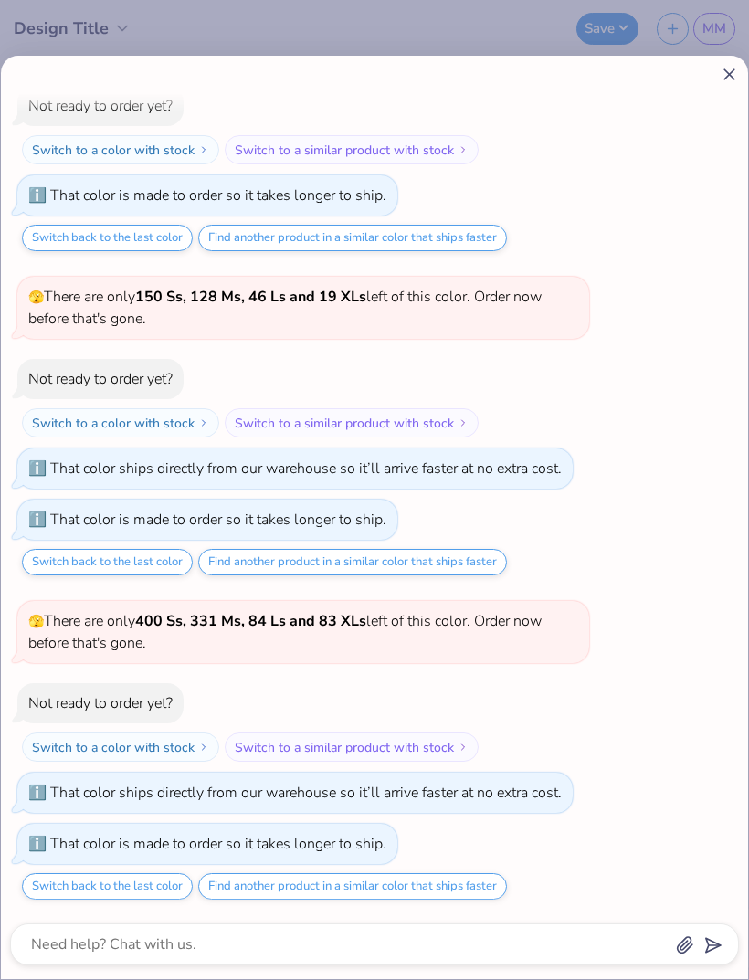
click at [731, 80] on icon at bounding box center [728, 74] width 19 height 19
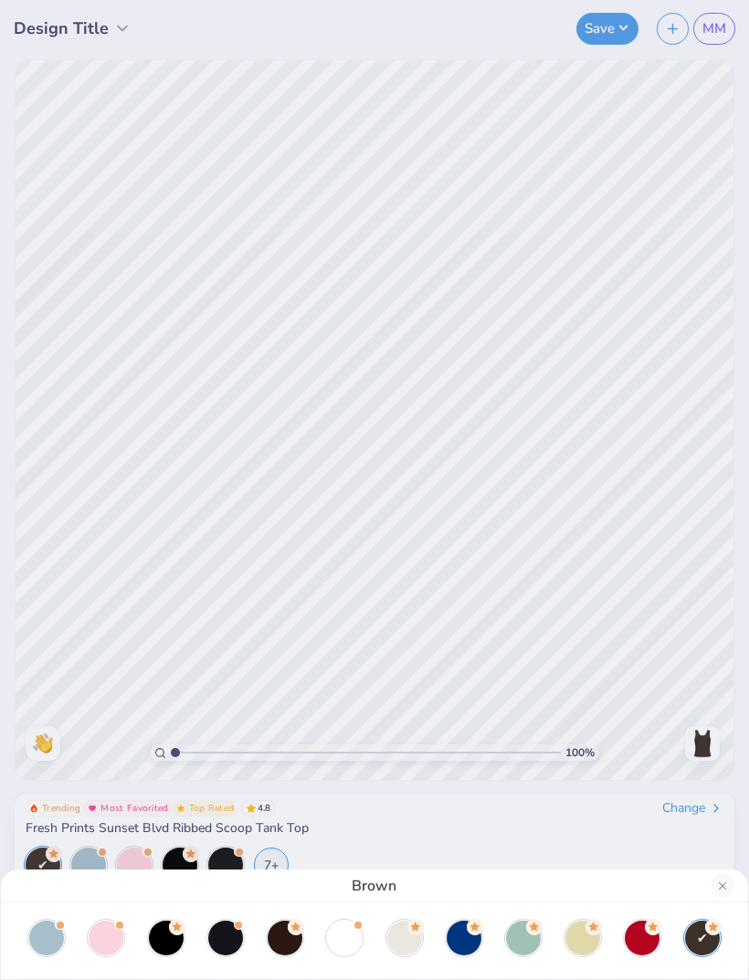
click at [574, 947] on div at bounding box center [582, 937] width 35 height 35
click at [637, 943] on div at bounding box center [642, 937] width 35 height 35
click at [117, 944] on div at bounding box center [106, 937] width 35 height 35
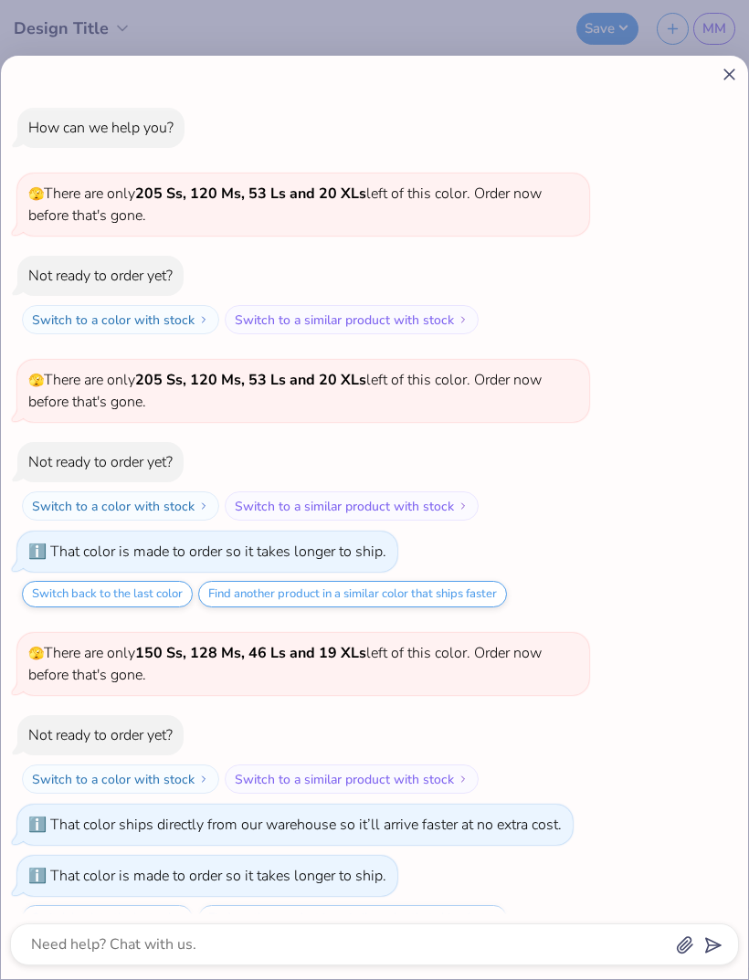
scroll to position [593, 0]
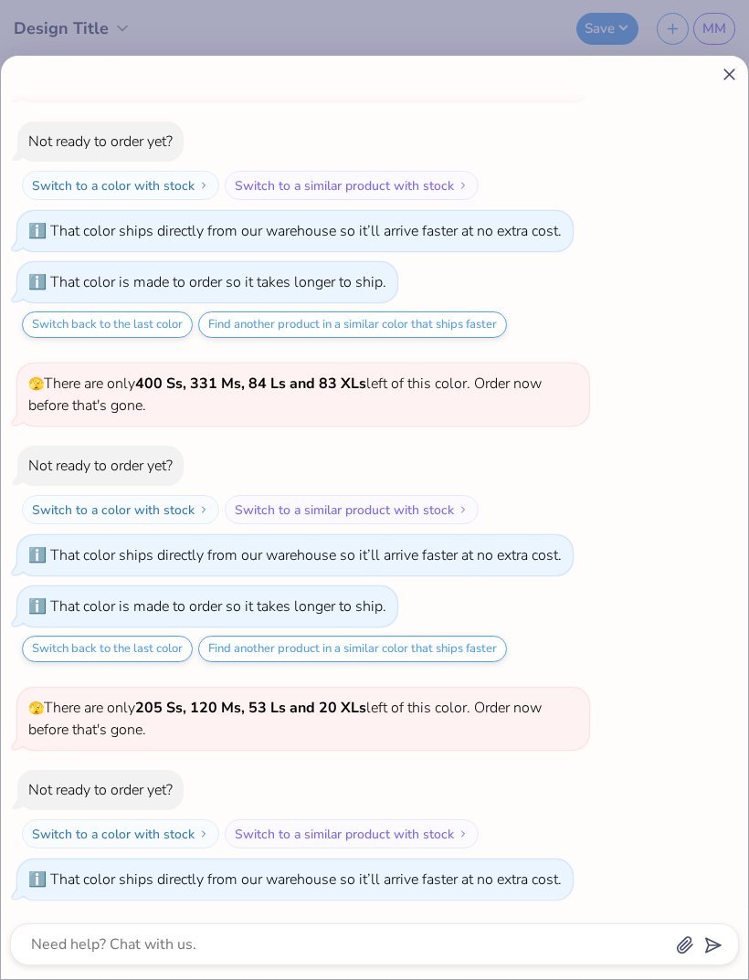
click at [731, 79] on icon at bounding box center [728, 74] width 19 height 19
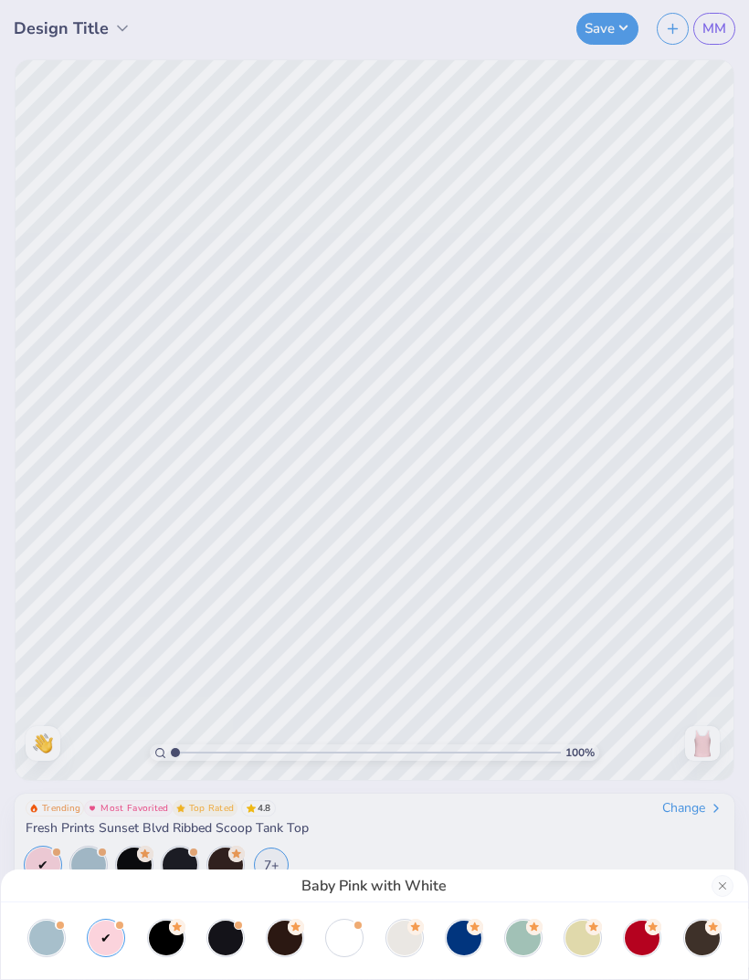
click at [351, 939] on div at bounding box center [344, 937] width 35 height 35
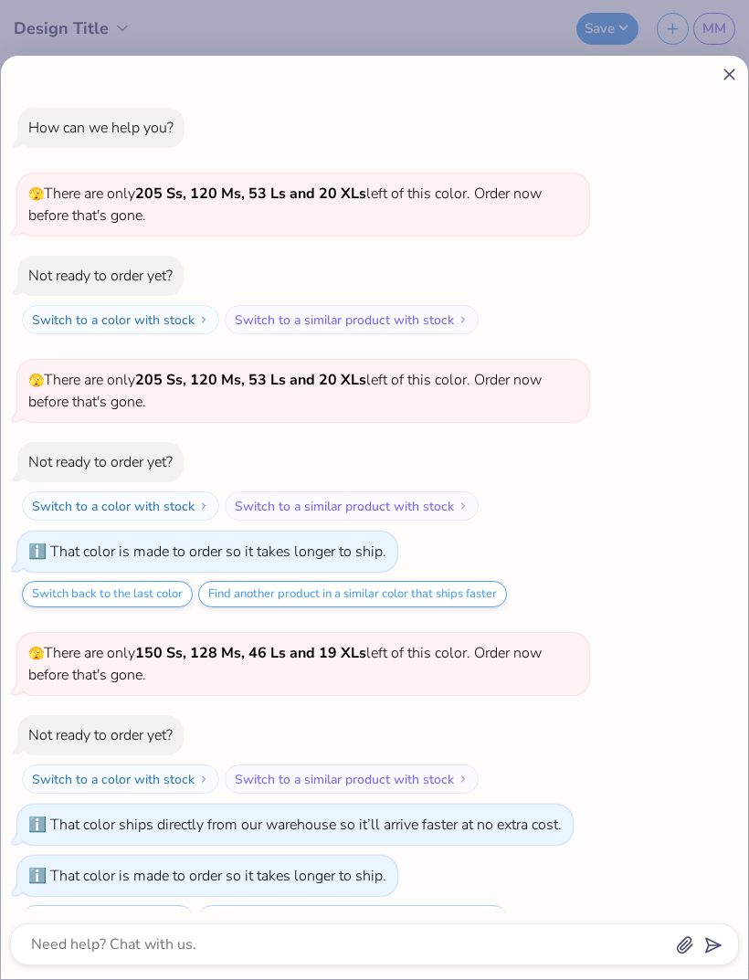
scroll to position [780, 0]
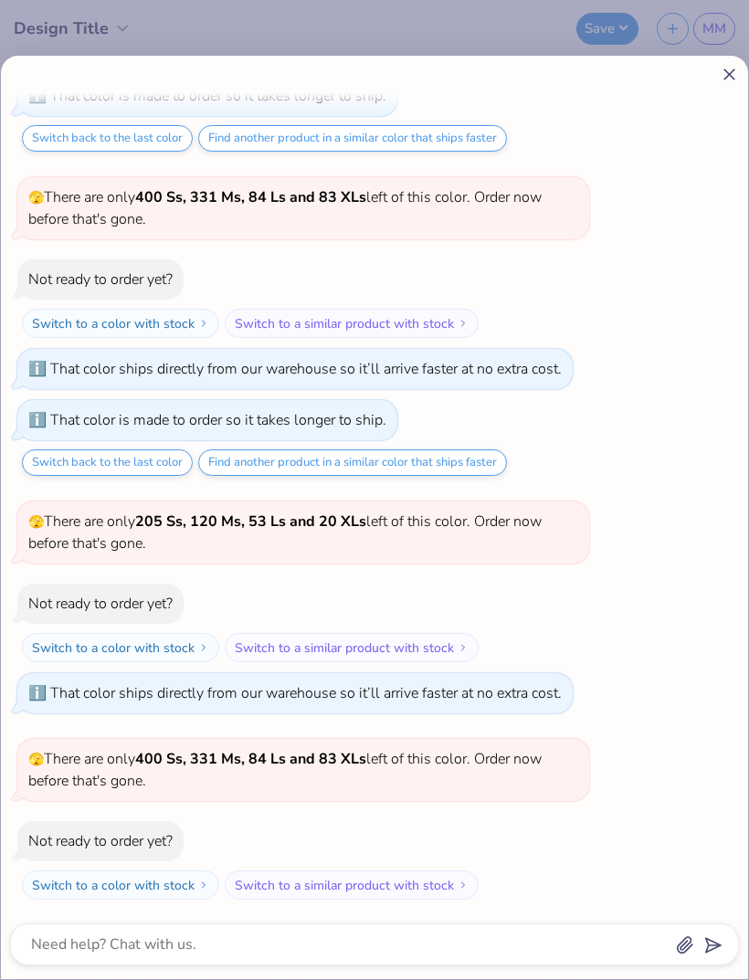
click at [730, 78] on icon at bounding box center [728, 74] width 19 height 19
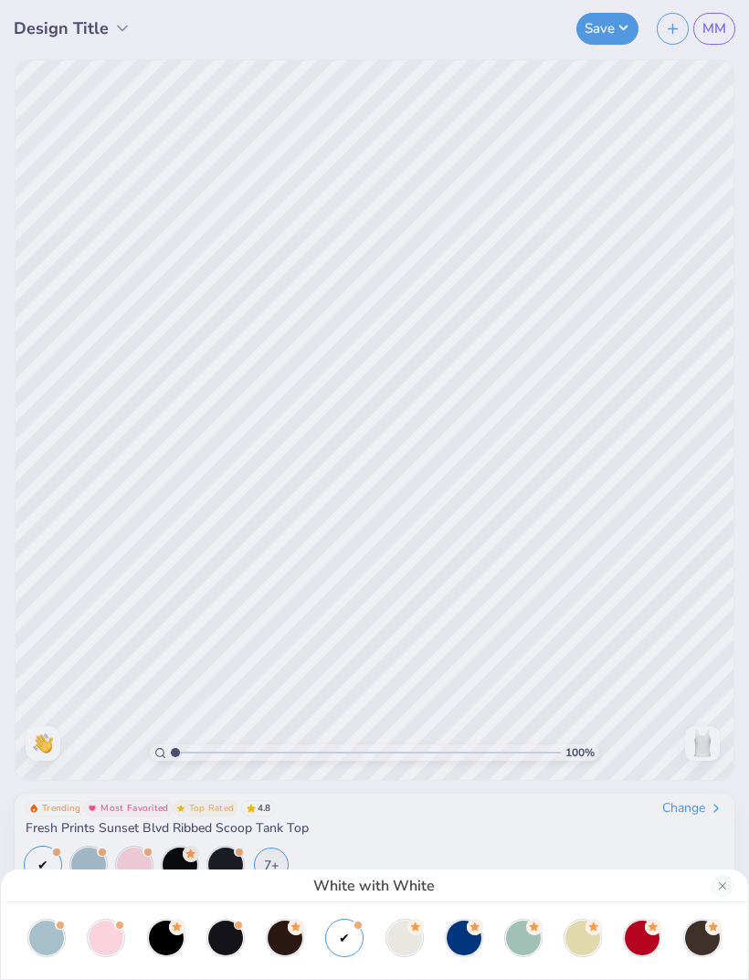
click at [405, 944] on div at bounding box center [404, 937] width 35 height 35
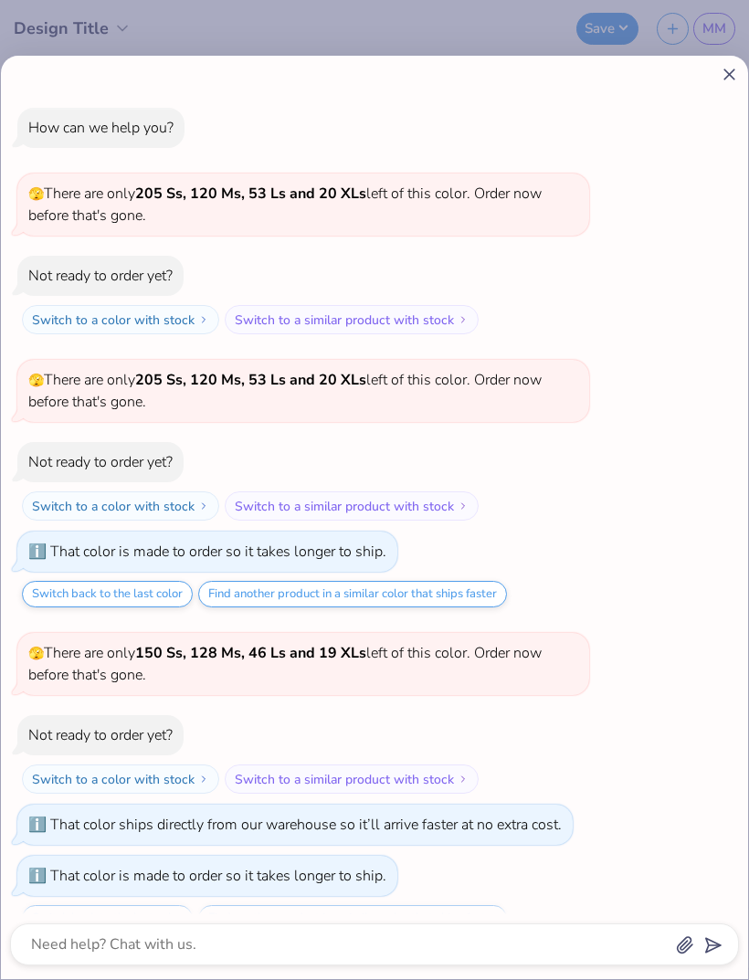
scroll to position [866, 0]
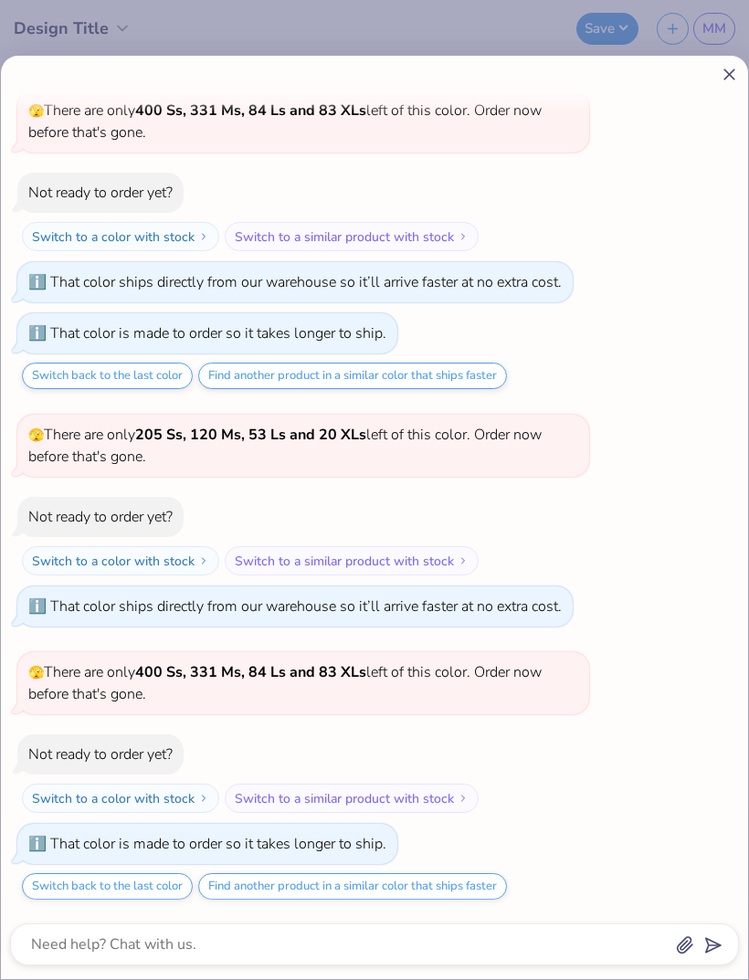
click at [727, 69] on icon at bounding box center [728, 74] width 19 height 19
type textarea "x"
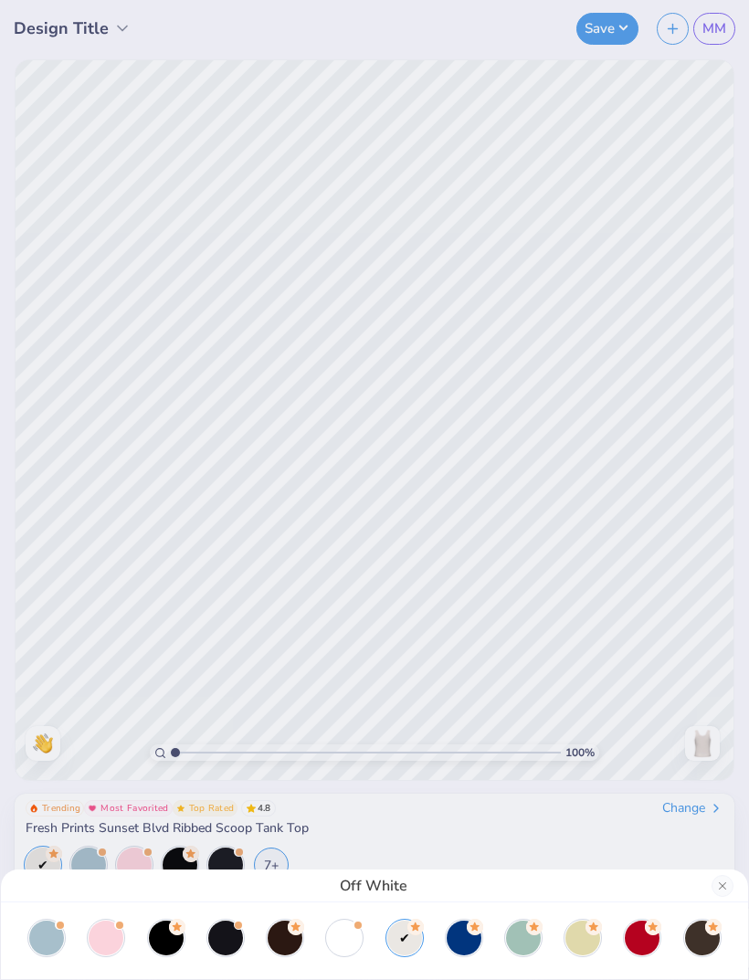
click at [724, 887] on button "Close" at bounding box center [722, 886] width 22 height 22
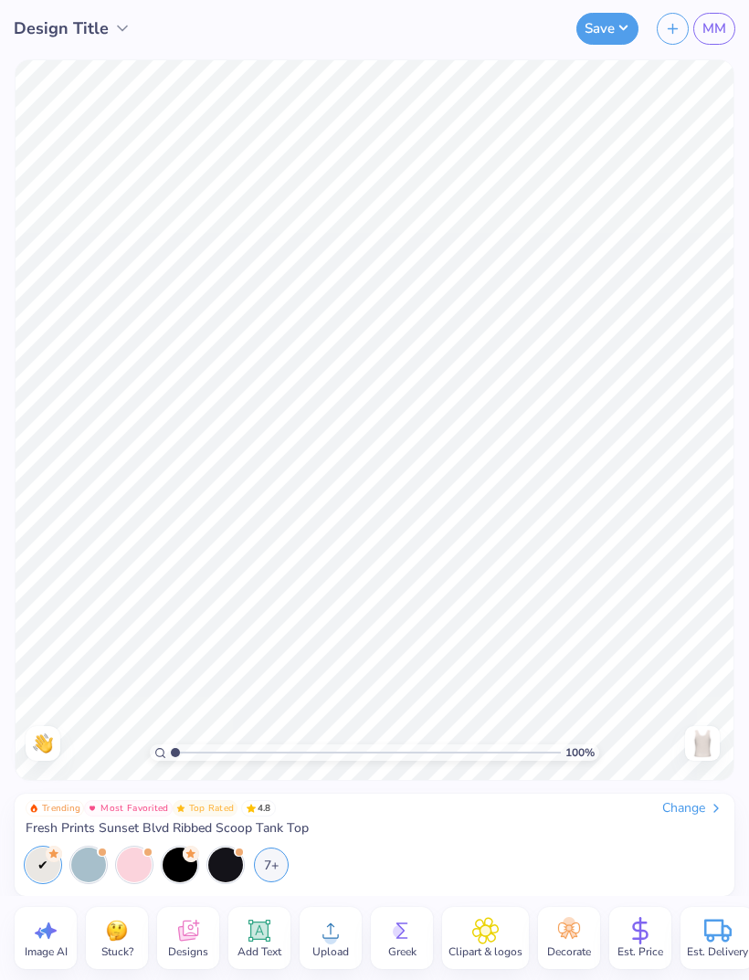
scroll to position [0, 0]
click at [194, 940] on icon at bounding box center [187, 930] width 27 height 27
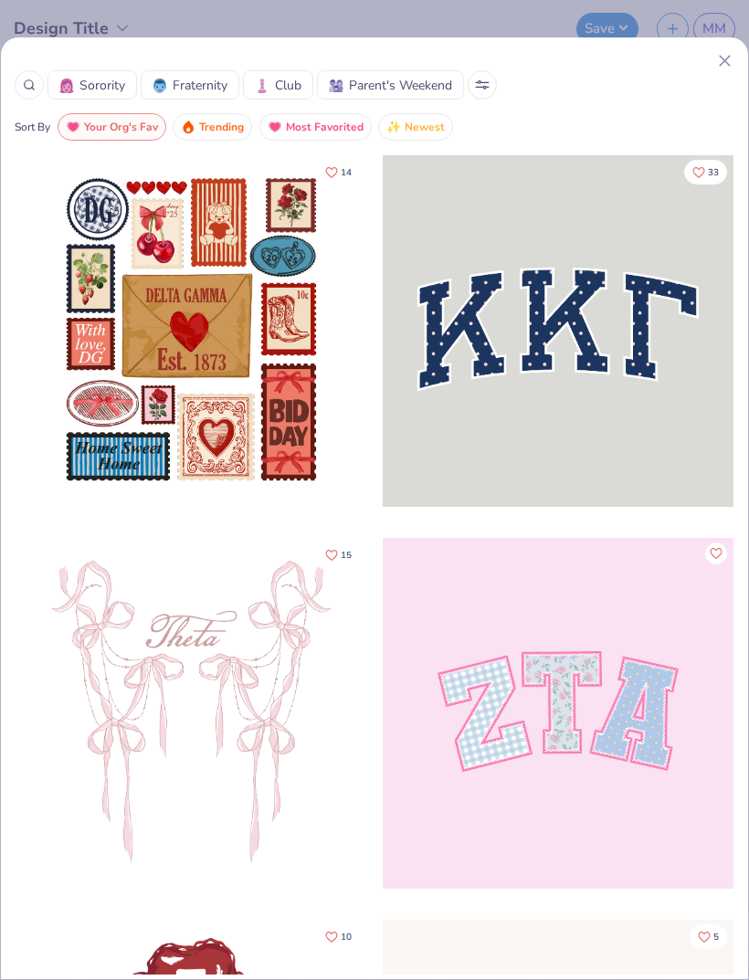
click at [111, 97] on button "Sorority" at bounding box center [91, 84] width 89 height 29
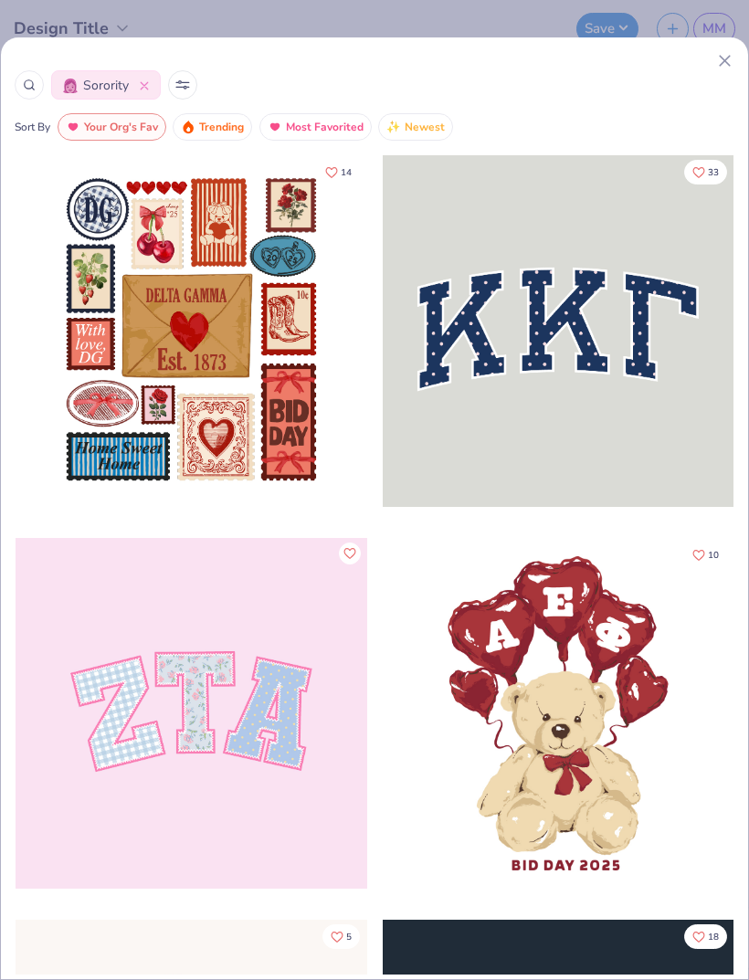
click at [179, 84] on icon at bounding box center [182, 84] width 15 height 9
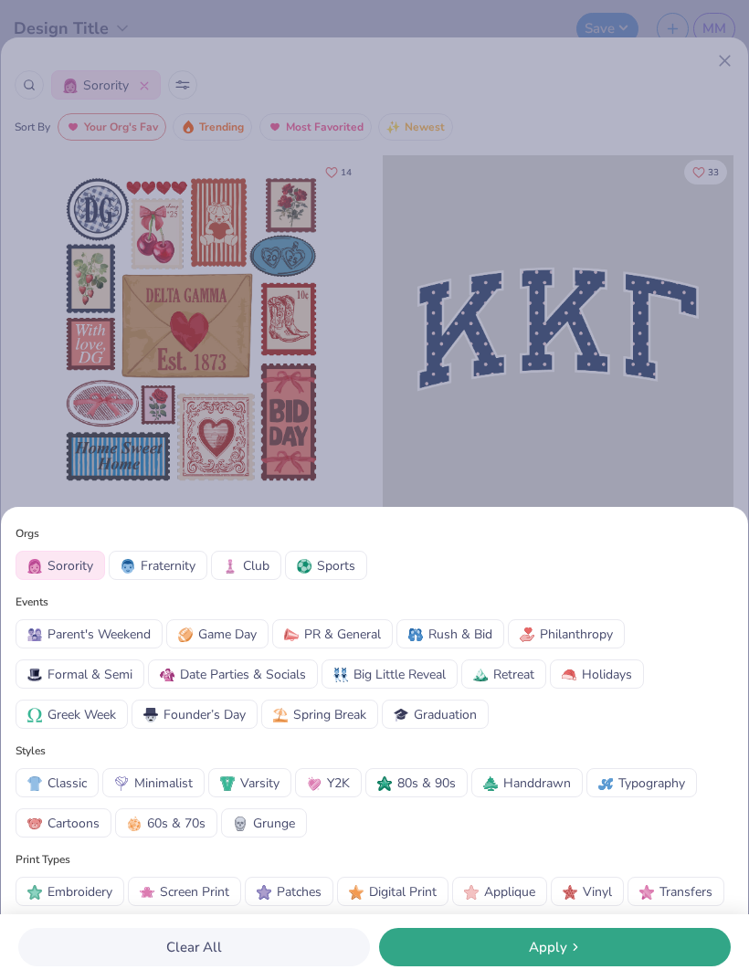
click at [183, 817] on span "60s & 70s" at bounding box center [176, 822] width 58 height 19
click at [190, 826] on span "60s & 70s" at bounding box center [176, 822] width 58 height 19
click at [514, 960] on button "Apply" at bounding box center [555, 947] width 352 height 38
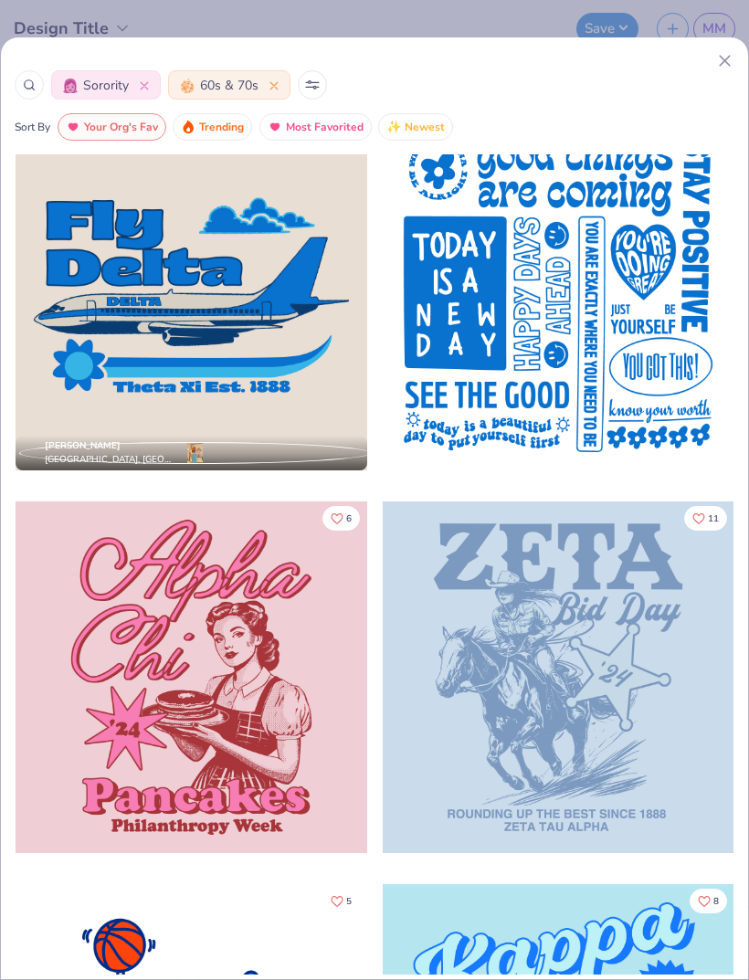
scroll to position [4238, 0]
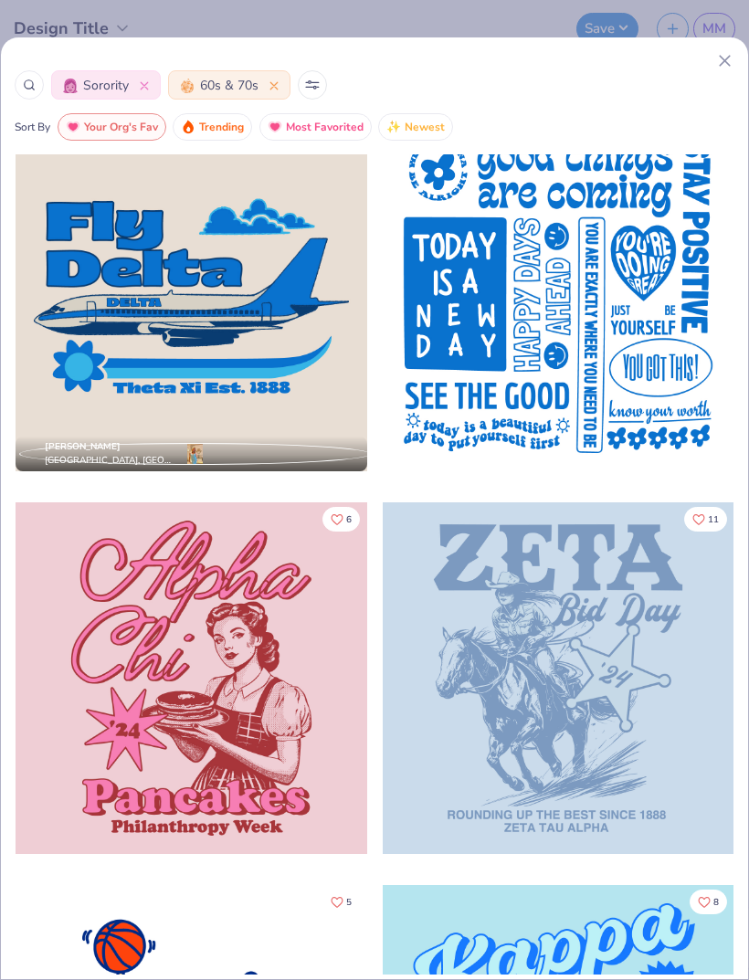
click at [307, 650] on div at bounding box center [192, 678] width 352 height 352
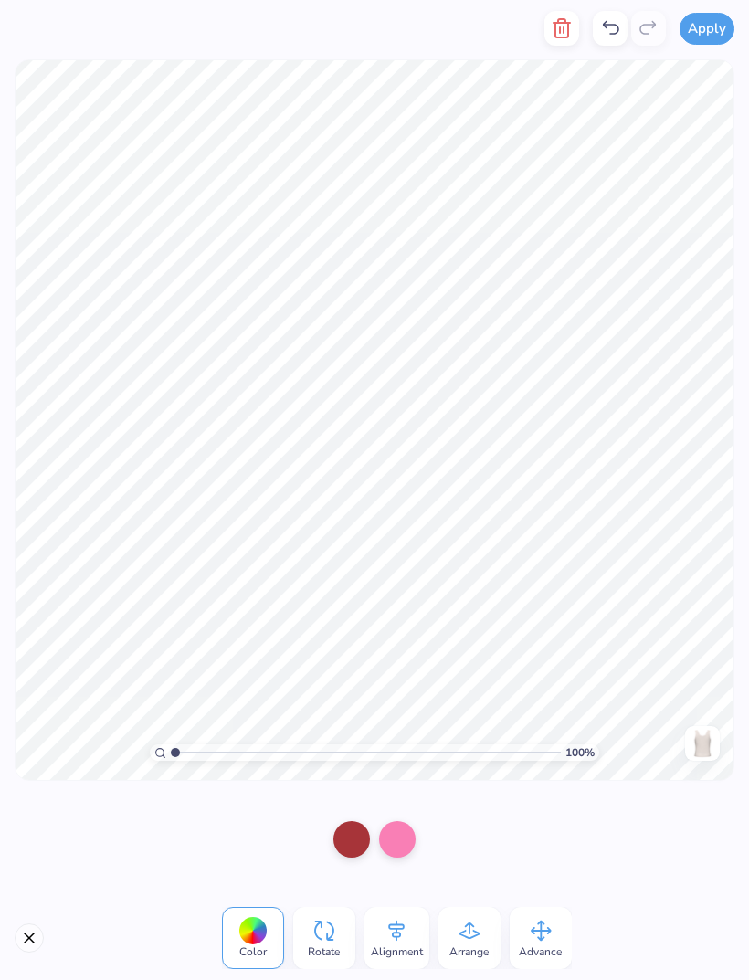
click at [395, 927] on icon at bounding box center [396, 930] width 27 height 27
click at [469, 935] on icon at bounding box center [470, 930] width 27 height 27
click at [531, 938] on icon at bounding box center [540, 930] width 27 height 27
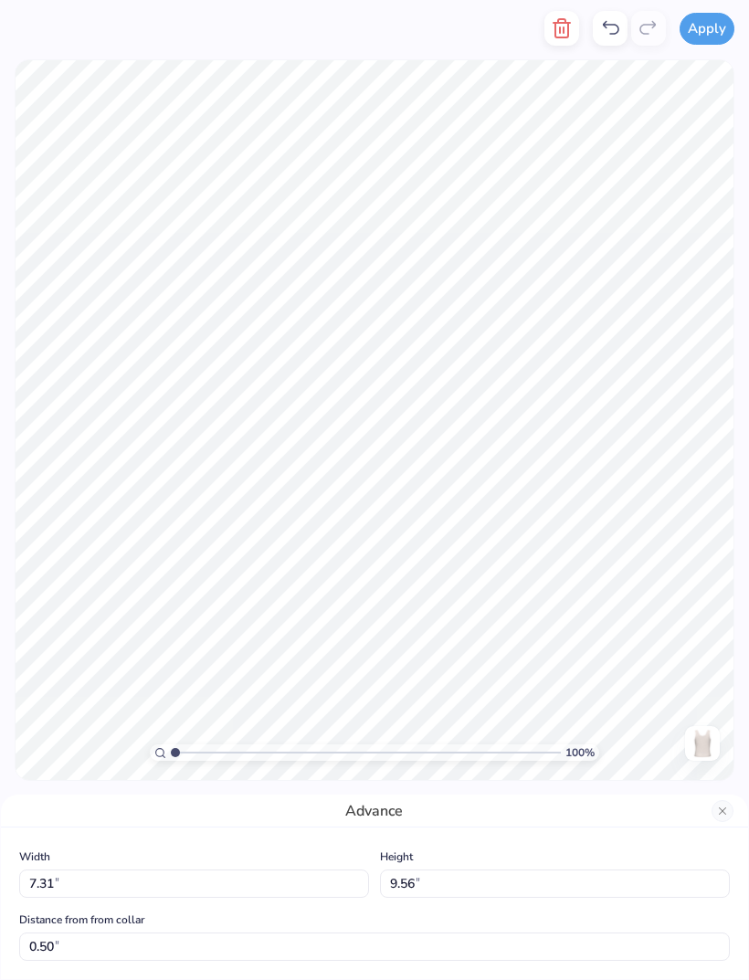
click at [724, 810] on button "Close" at bounding box center [722, 811] width 22 height 22
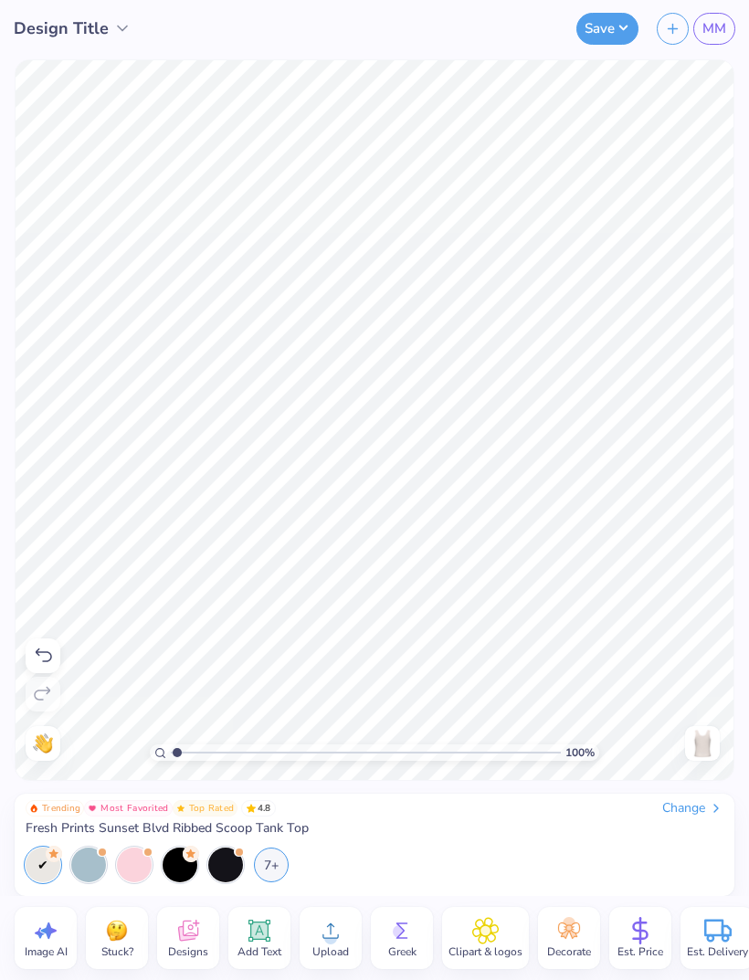
type input "1.5"
type textarea "x"
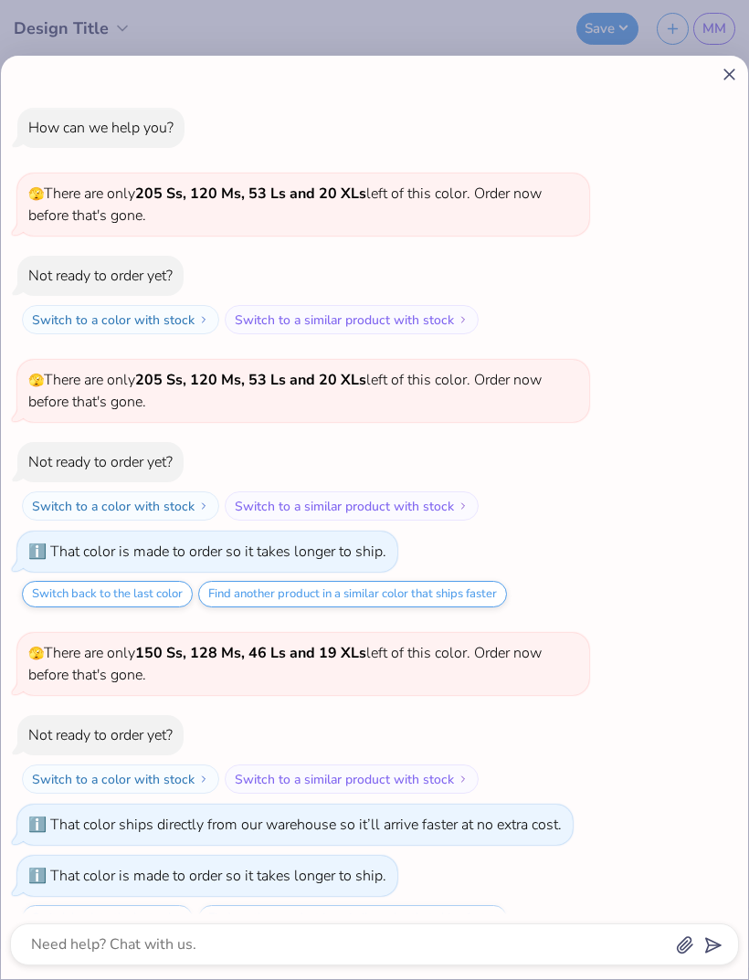
type input "1.52"
type textarea "x"
type input "8.54"
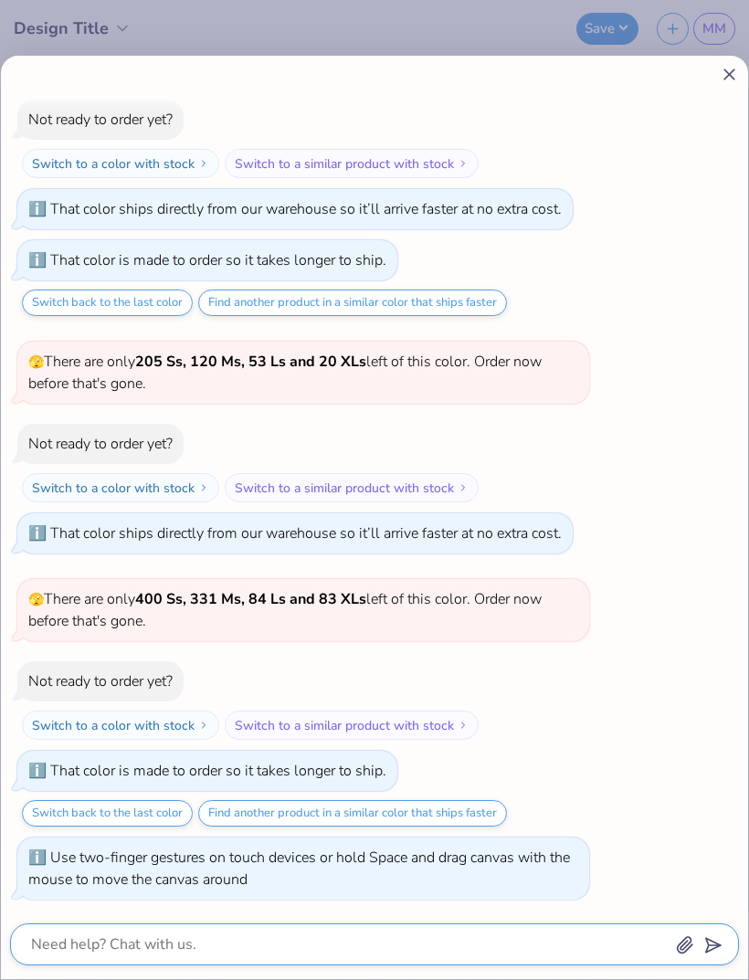
click at [174, 943] on textarea at bounding box center [349, 944] width 640 height 26
type textarea "x"
type textarea "Ca"
type textarea "x"
type textarea "Can"
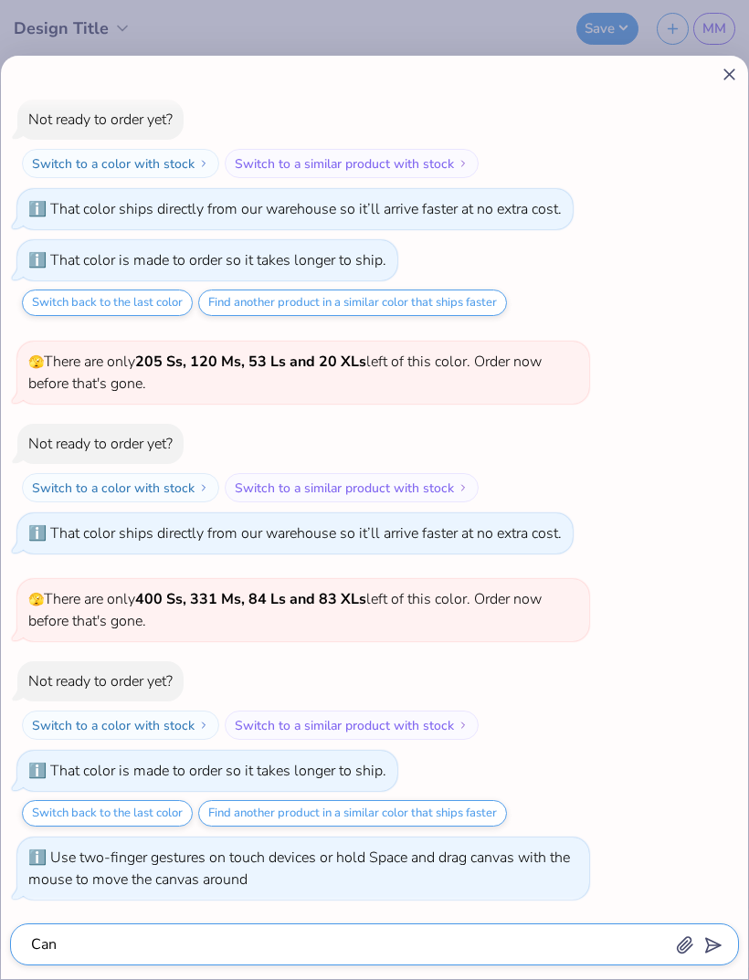
type textarea "x"
type textarea "Can u"
type textarea "x"
type textarea "Can u c"
type textarea "x"
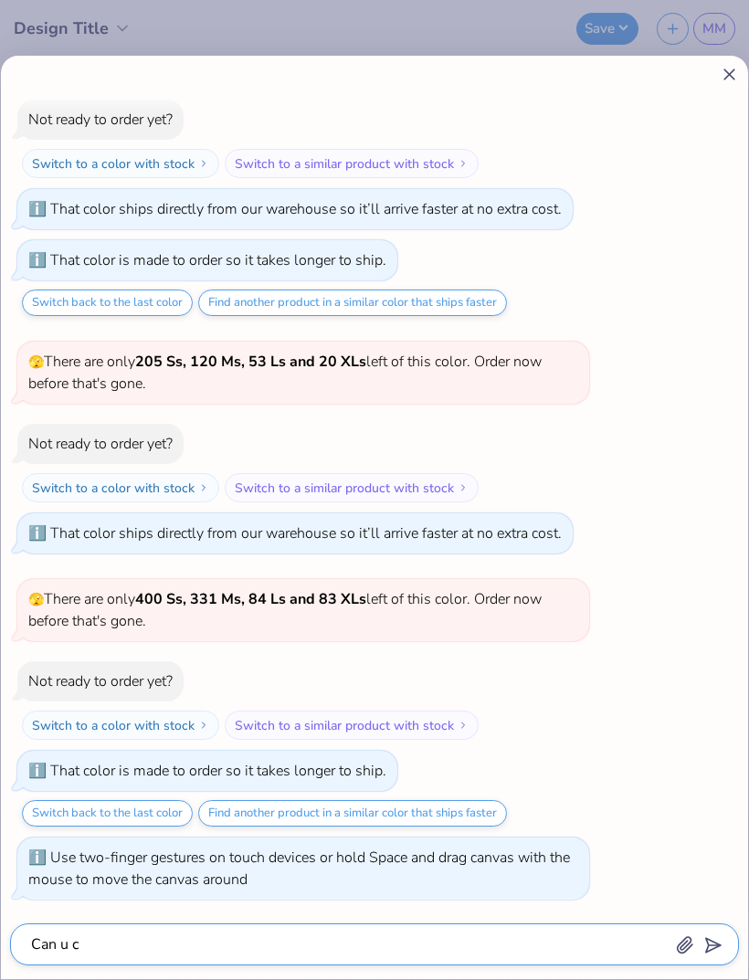
type textarea "Can u ch"
type textarea "x"
type textarea "Can u cha"
type textarea "x"
type textarea "Can u chan"
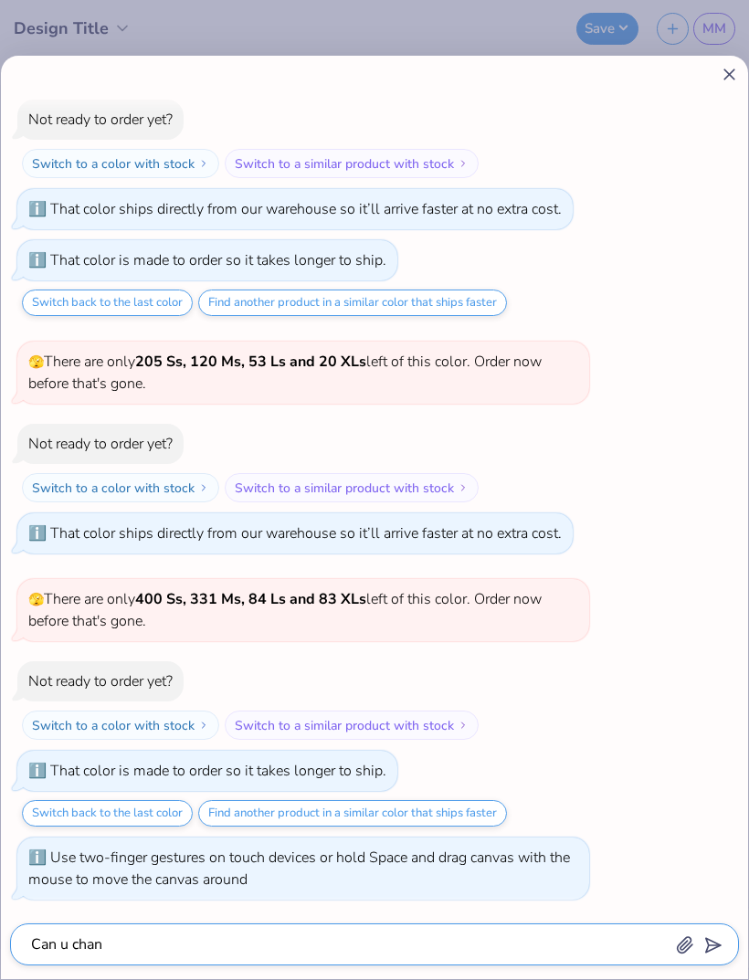
type textarea "x"
type textarea "Can u chang"
type textarea "x"
type textarea "Can u change"
type textarea "x"
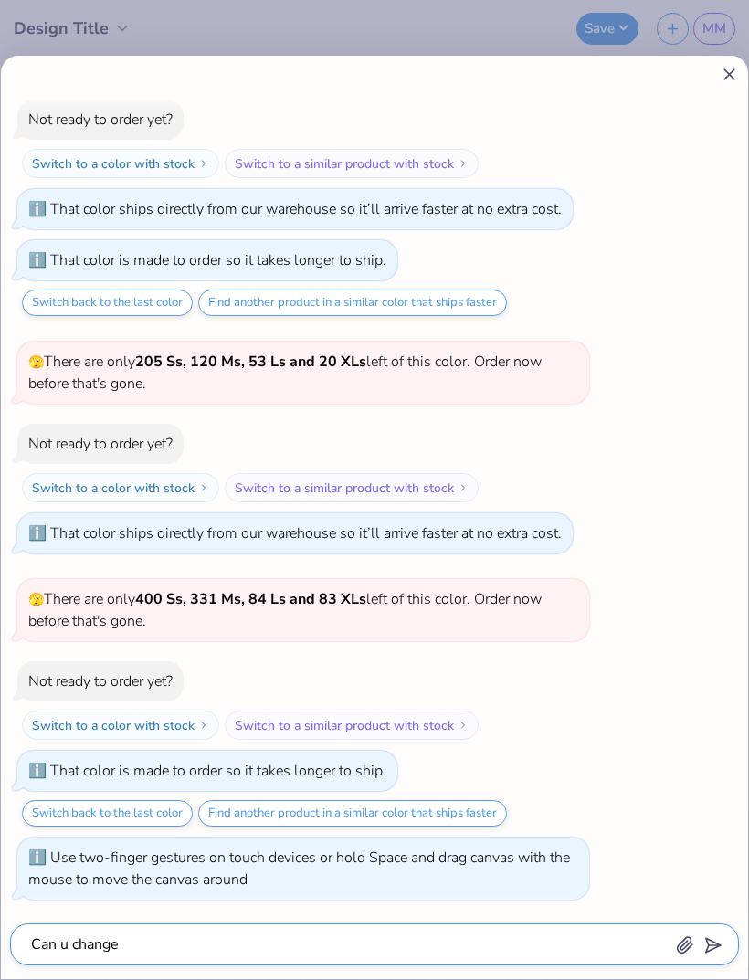
type textarea "Can u change"
type textarea "x"
type textarea "Can u change t"
type textarea "x"
type textarea "Can u change th"
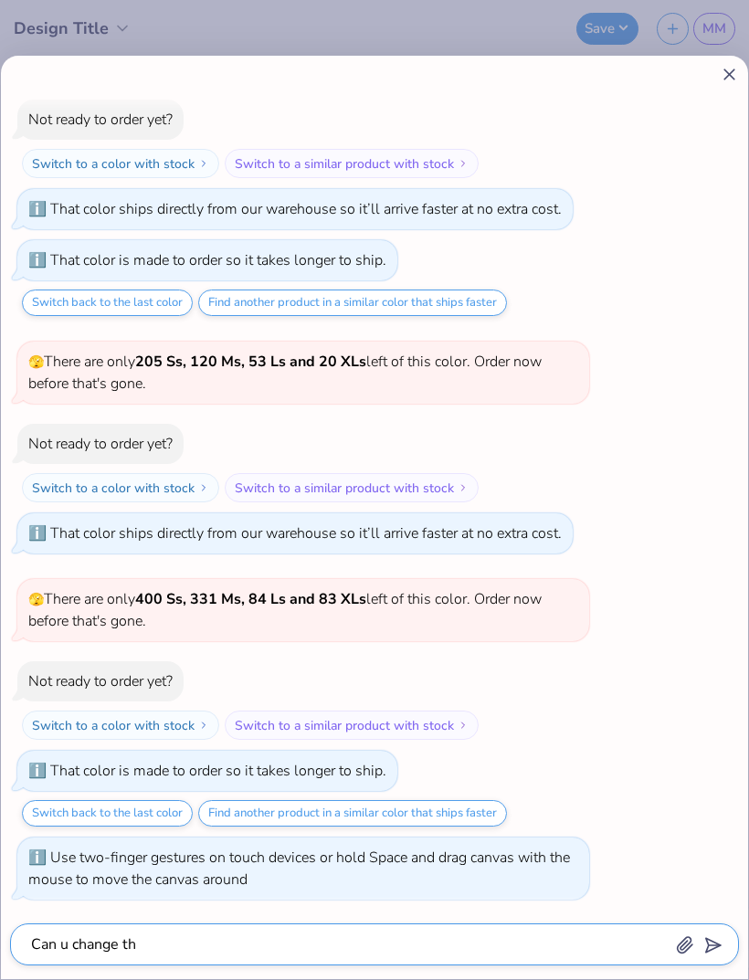
type textarea "x"
type textarea "Can u change thr"
type textarea "x"
type textarea "Can u change th"
type textarea "x"
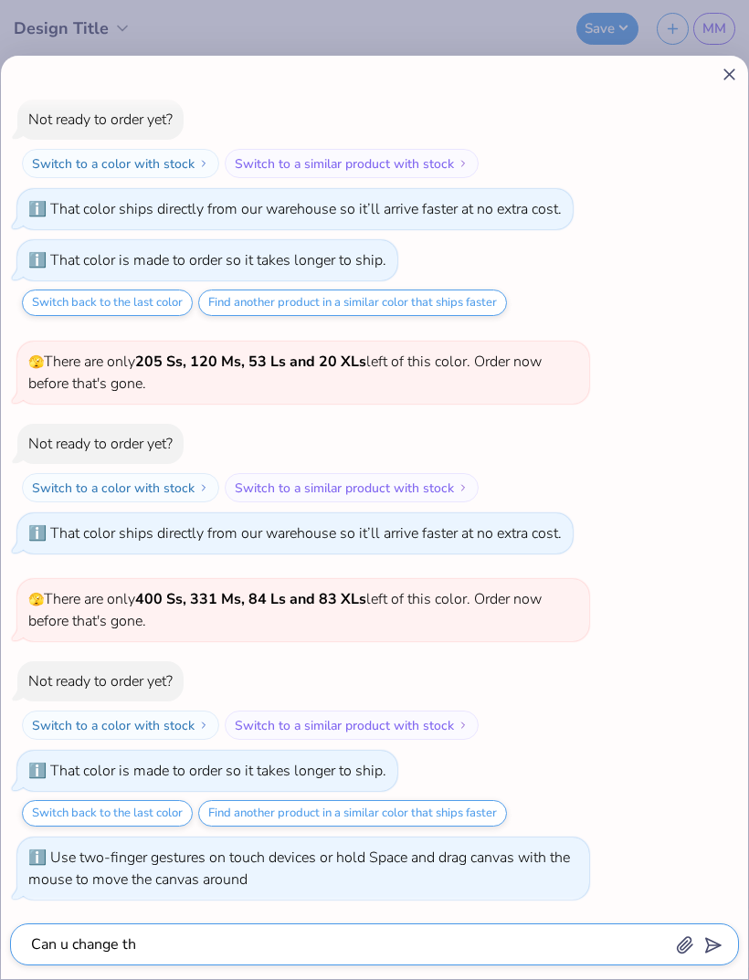
type textarea "Can u change the"
type textarea "x"
type textarea "Can u change the"
type textarea "x"
type textarea "Can u change the l"
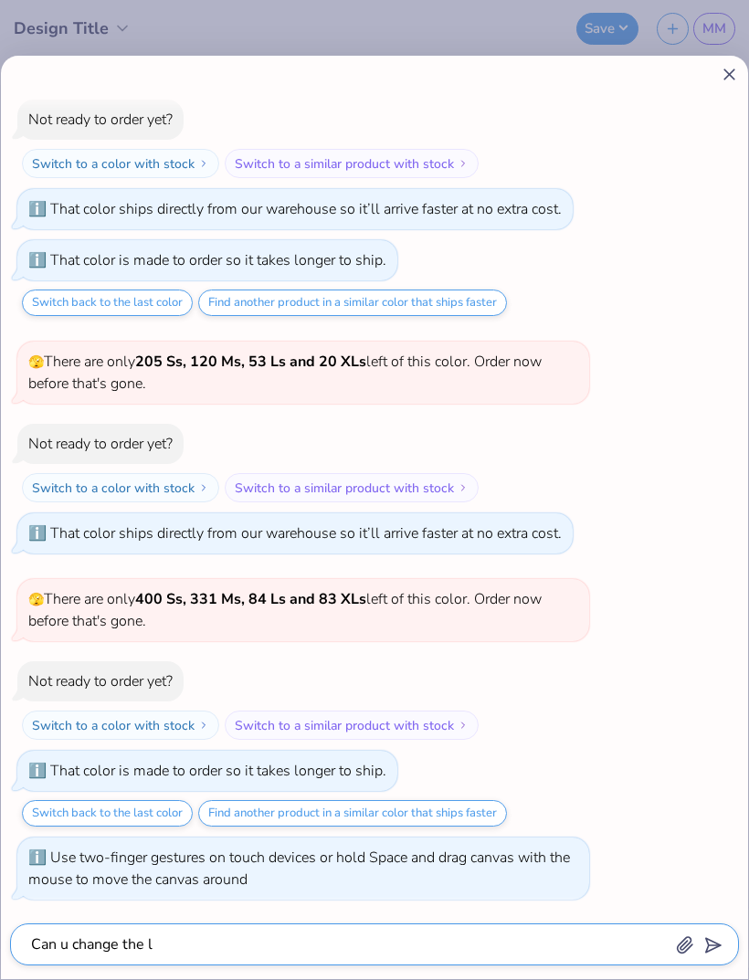
type textarea "x"
type textarea "Can u change the le"
type textarea "x"
type textarea "Can u change the let"
type textarea "x"
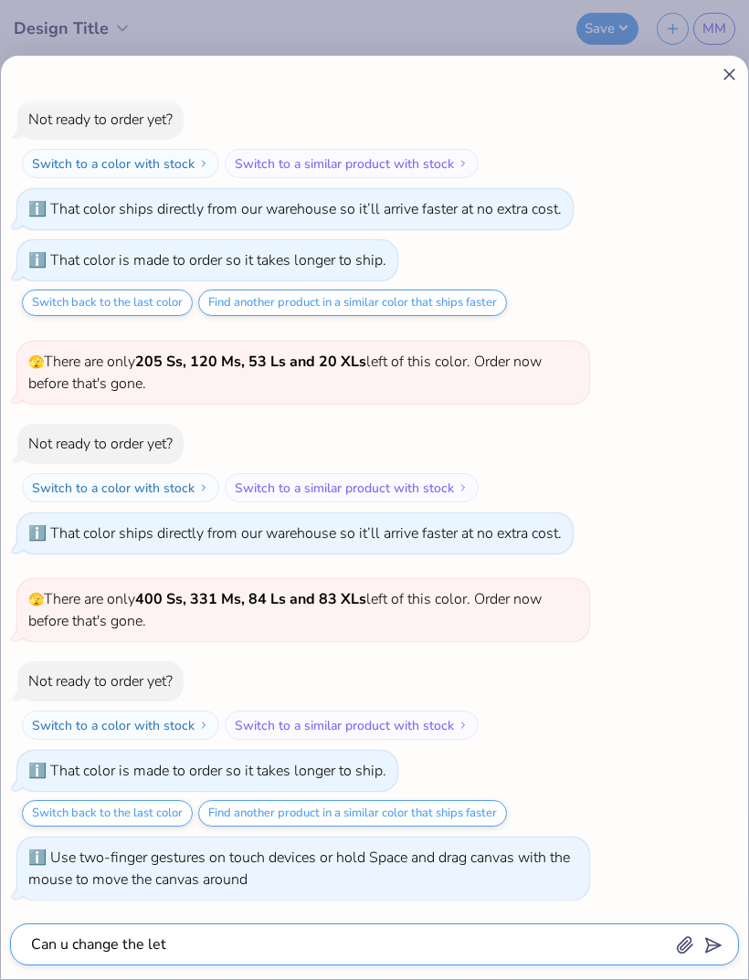
type textarea "Can u change the lett"
type textarea "x"
type textarea "Can u change the letter"
type textarea "x"
type textarea "Can u change the letters"
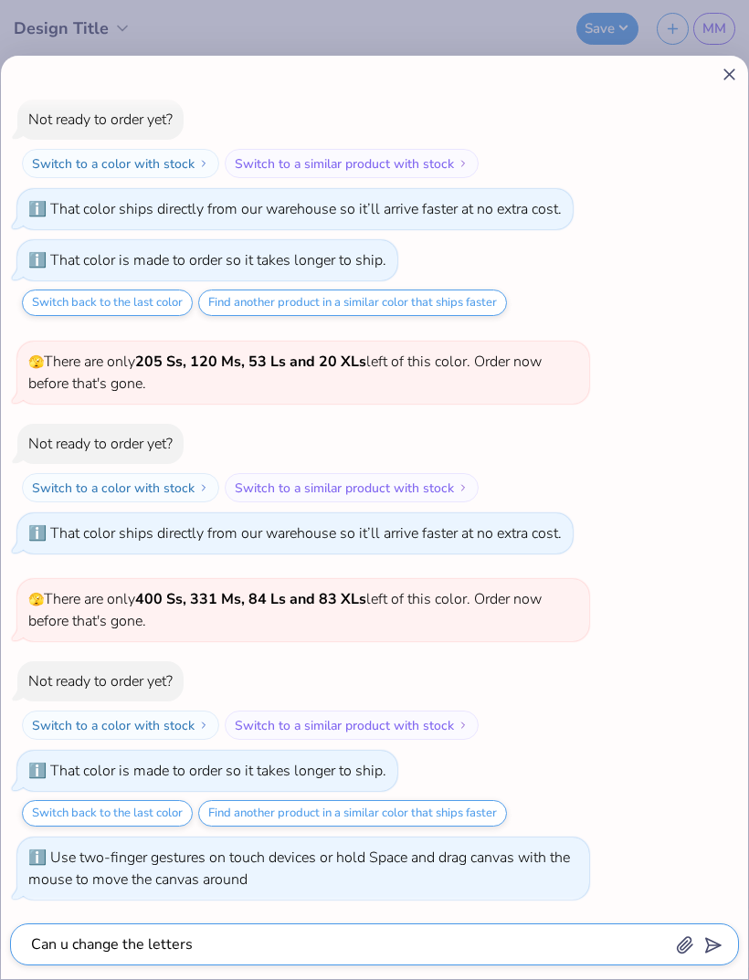
type textarea "x"
type textarea "Can u change the letters t"
type textarea "x"
type textarea "Can u change the letters to"
type textarea "x"
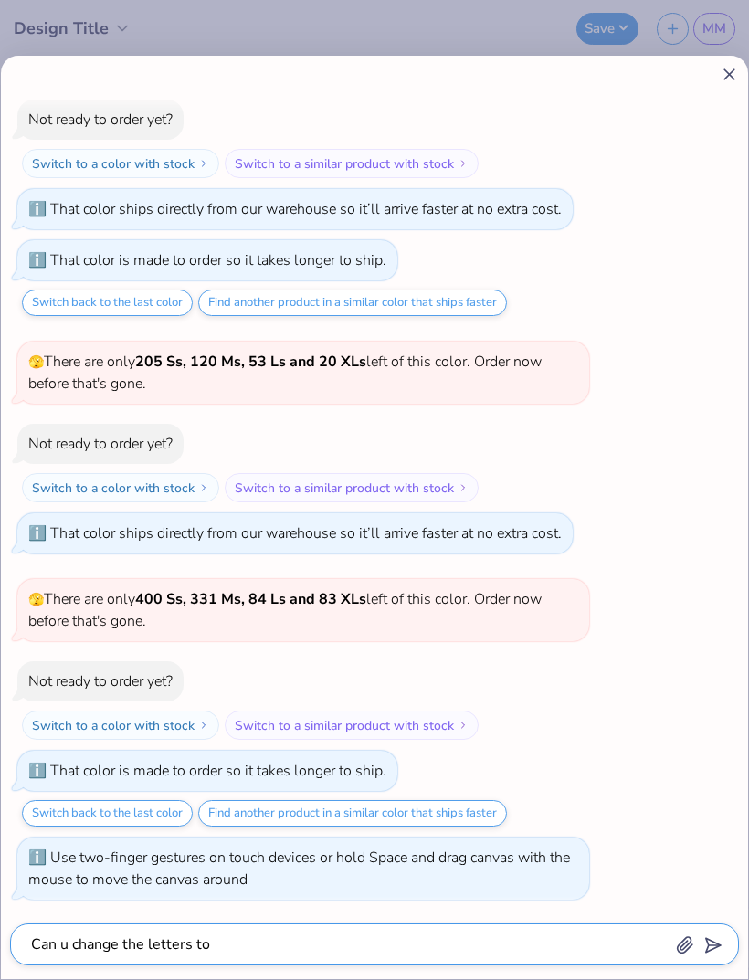
type textarea "Can u change the letters to"
type textarea "x"
type textarea "Can u change the letters to s"
type textarea "x"
type textarea "Can u change the letters to sa"
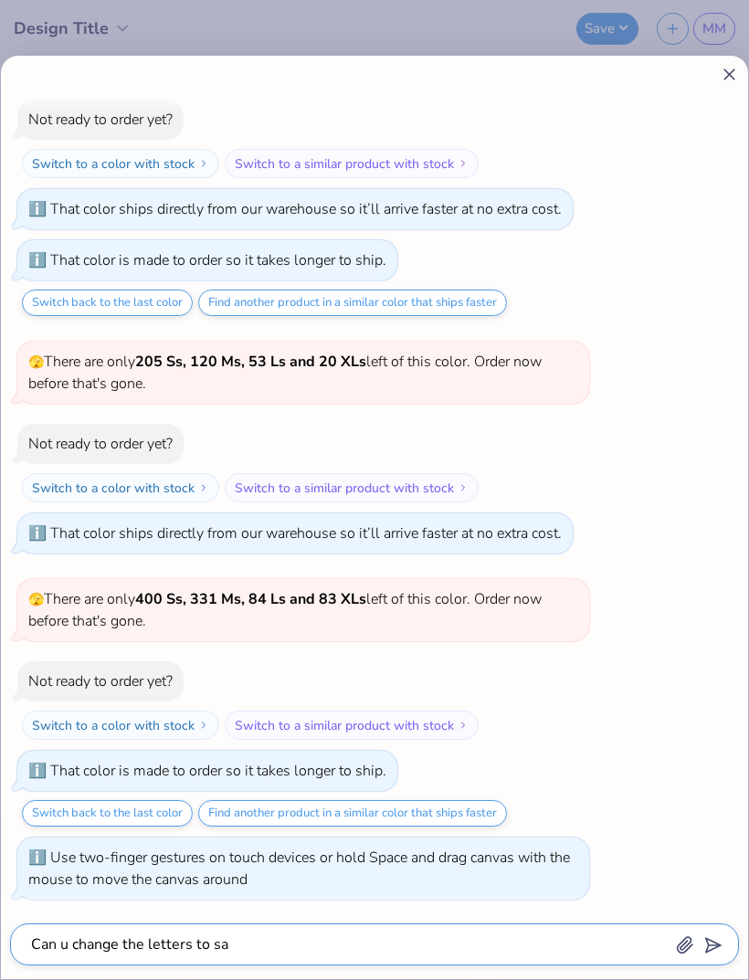
type textarea "x"
type textarea "Can u change the letters to say"
type textarea "x"
type textarea "Can u change the letters to say t"
type textarea "x"
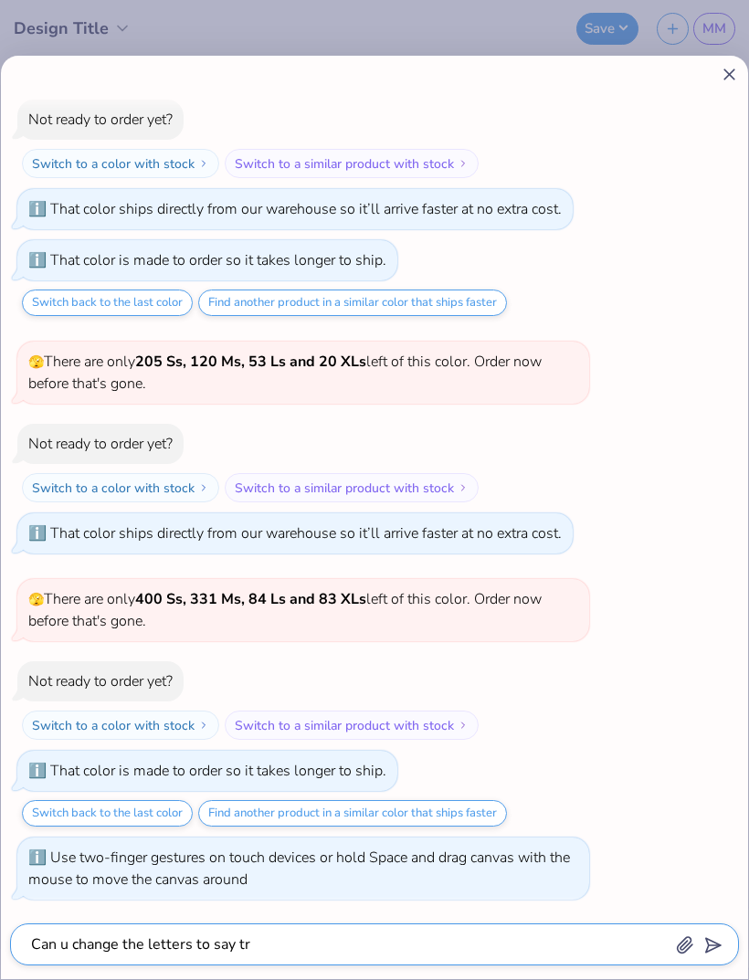
type textarea "Can u change the letters to say tri"
type textarea "x"
type textarea "Can u change the letters to say tri d"
type textarea "x"
type textarea "Can u change the letters to say tri de"
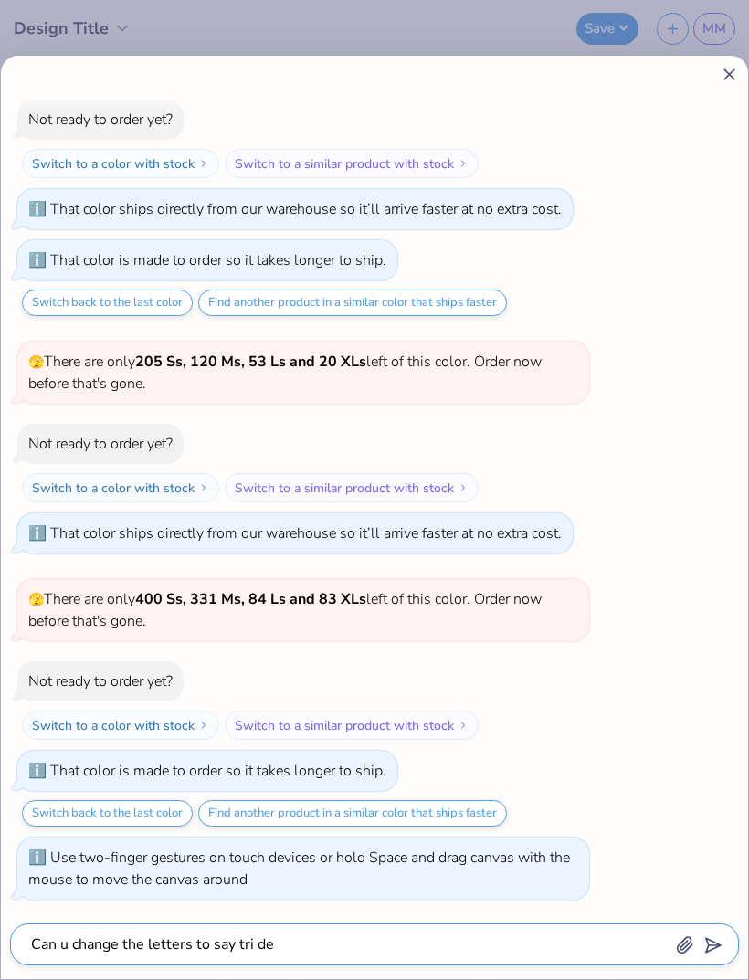
type textarea "x"
type textarea "Can u change the letters to say tri del"
type textarea "x"
type textarea "Can u change the letters to say tri delta"
type textarea "x"
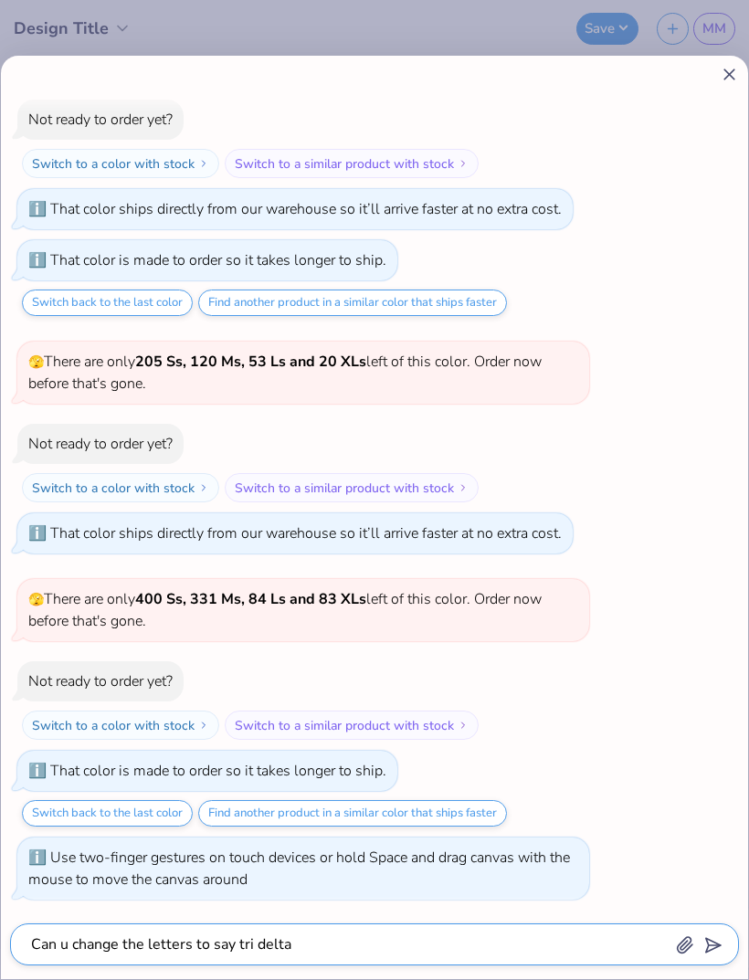
type textarea "Can u change the letters to say tri delta"
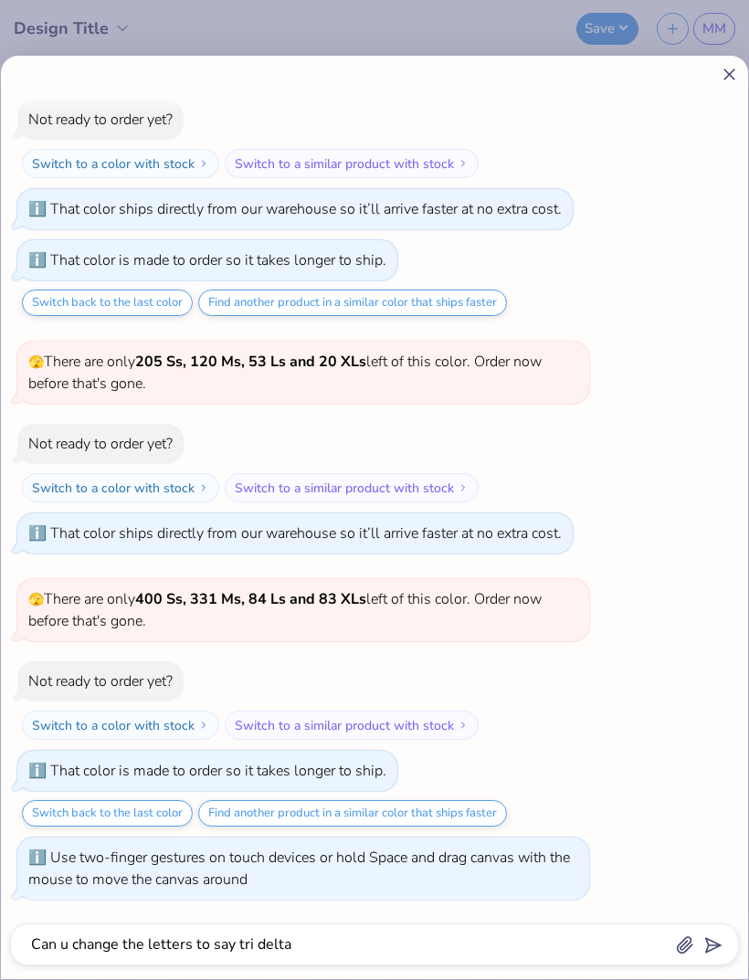
scroll to position [991, 0]
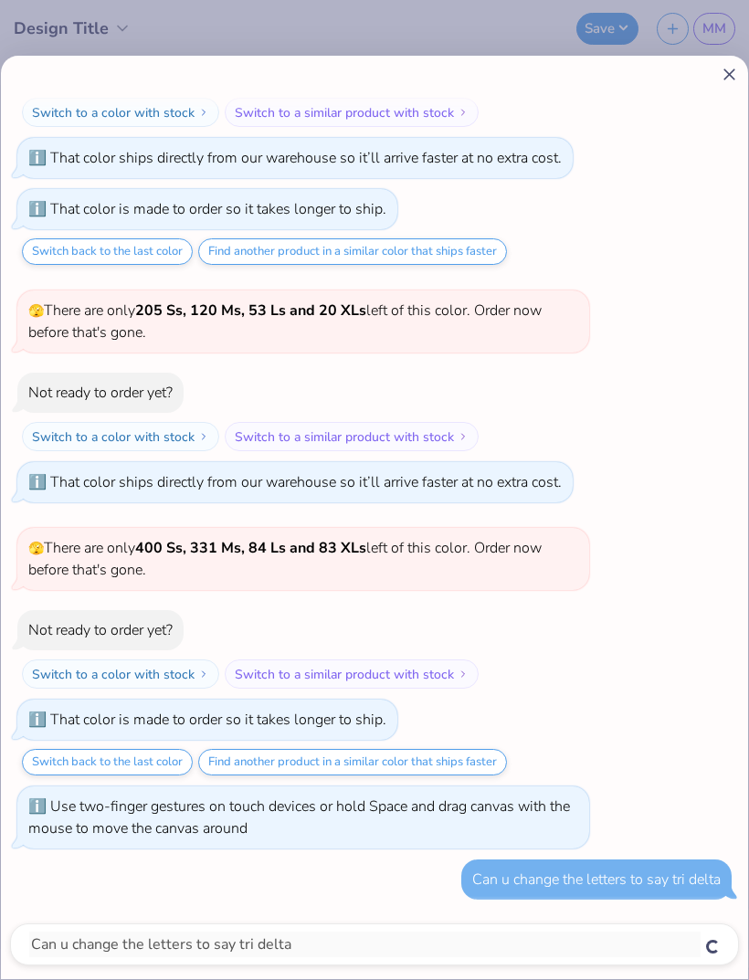
type textarea "x"
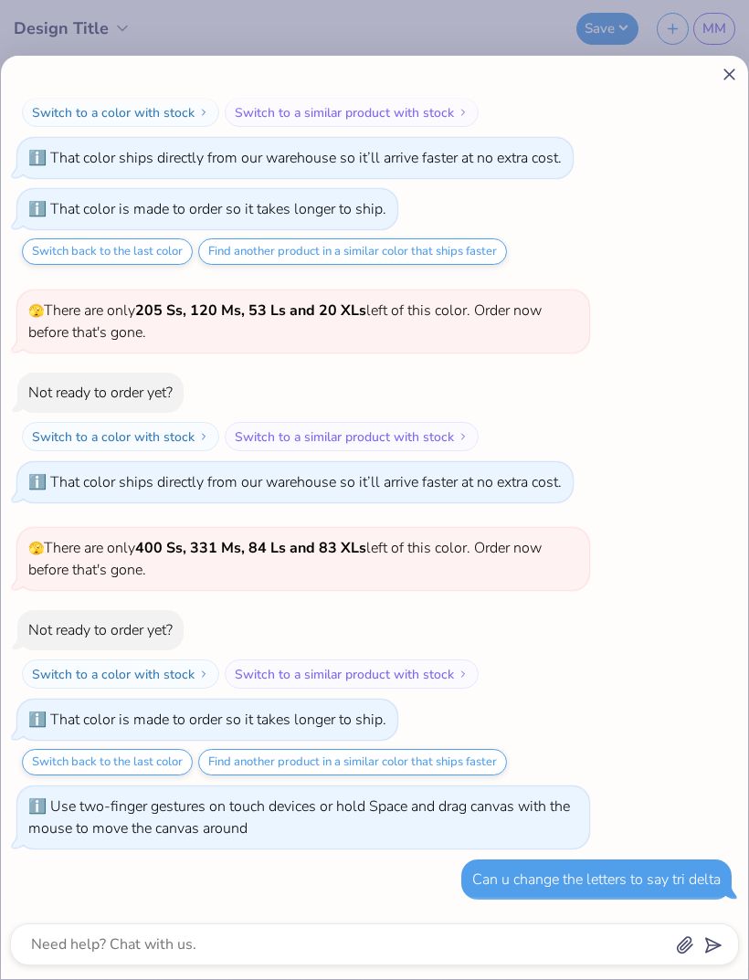
click at [712, 942] on icon "submit" at bounding box center [710, 945] width 26 height 26
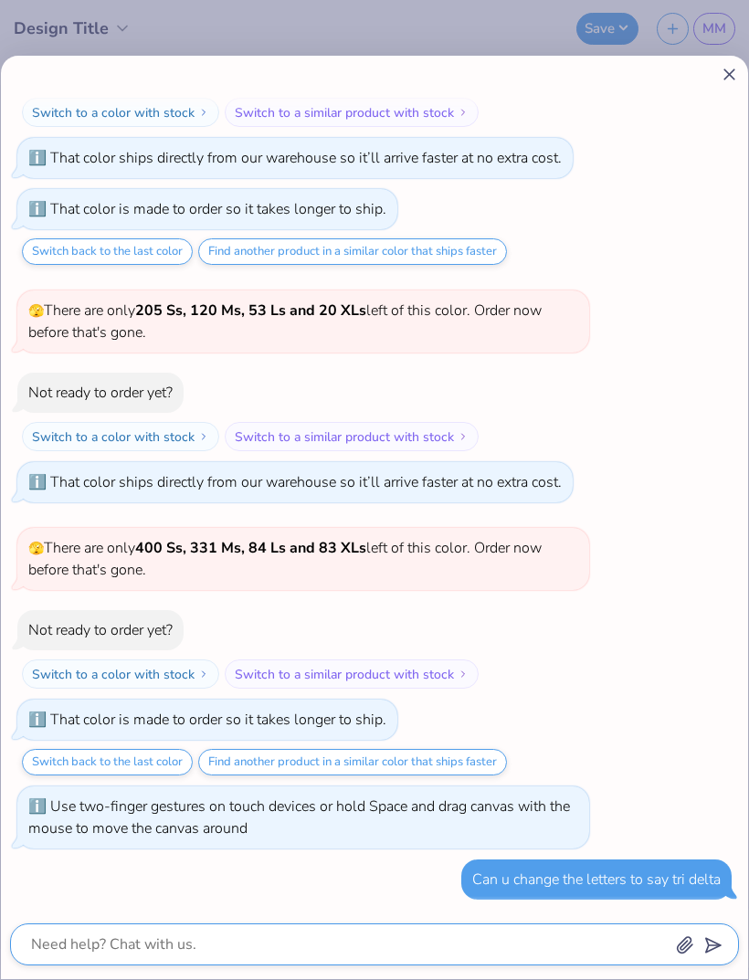
click at [179, 955] on textarea at bounding box center [349, 944] width 640 height 26
type textarea "x"
type textarea "He"
type textarea "x"
type textarea "Hel"
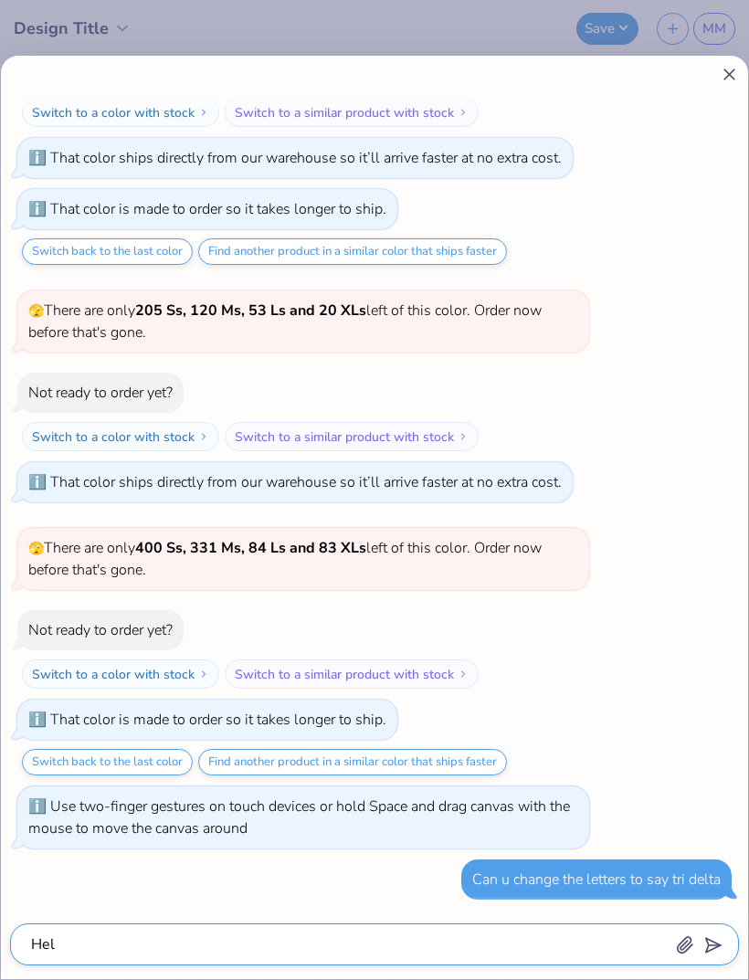
type textarea "x"
type textarea "Hell"
type textarea "x"
type textarea "Hello"
type textarea "x"
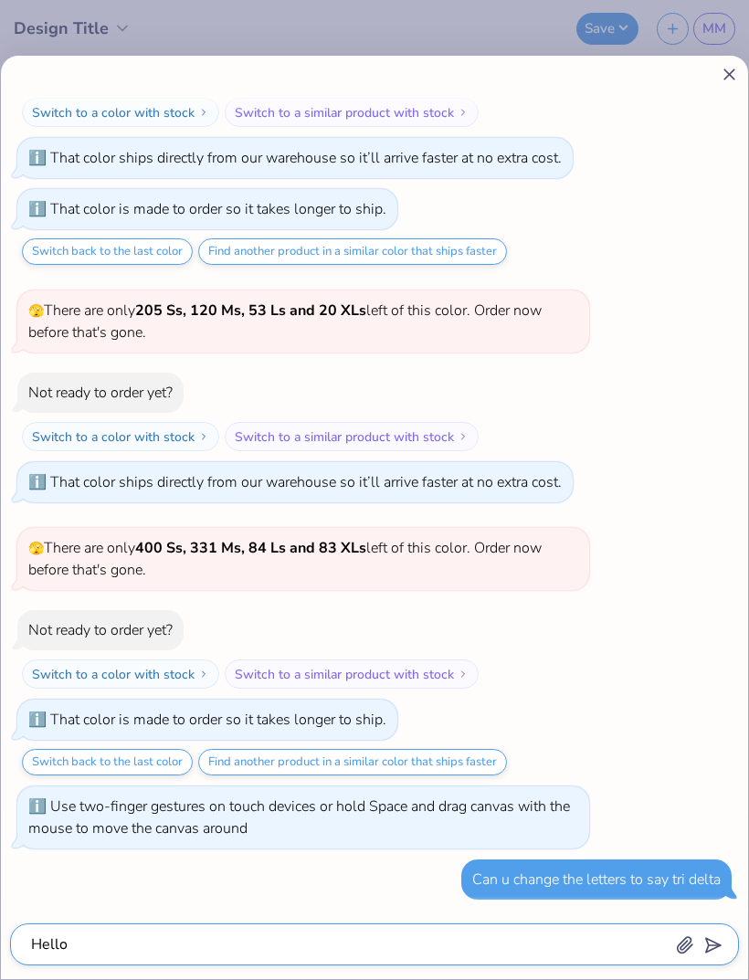
type textarea "Hello"
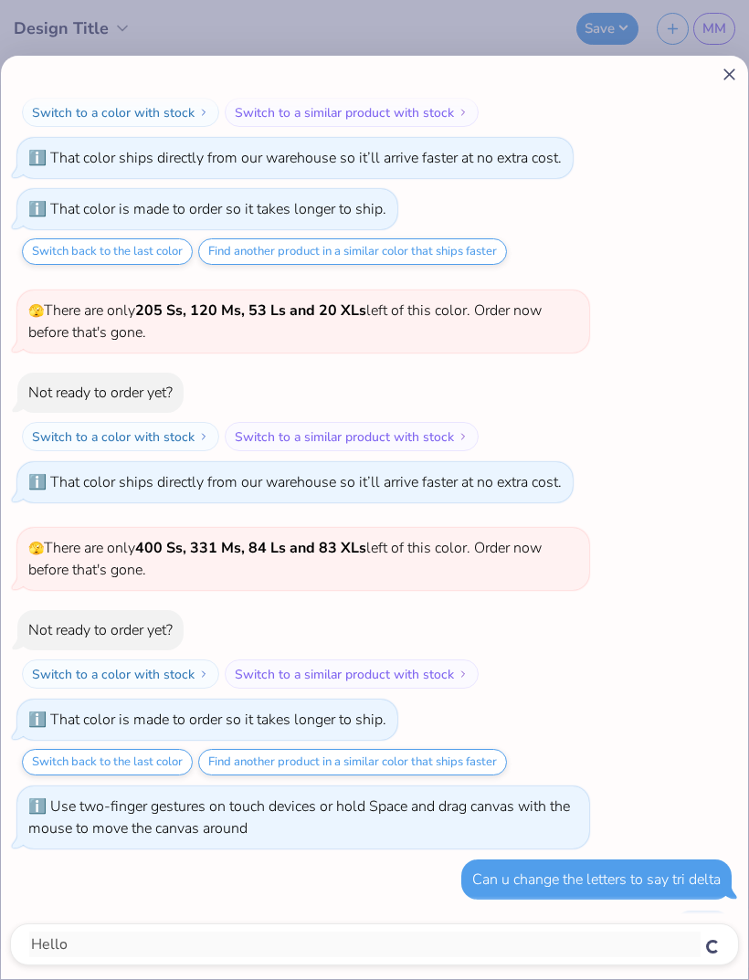
scroll to position [1042, 0]
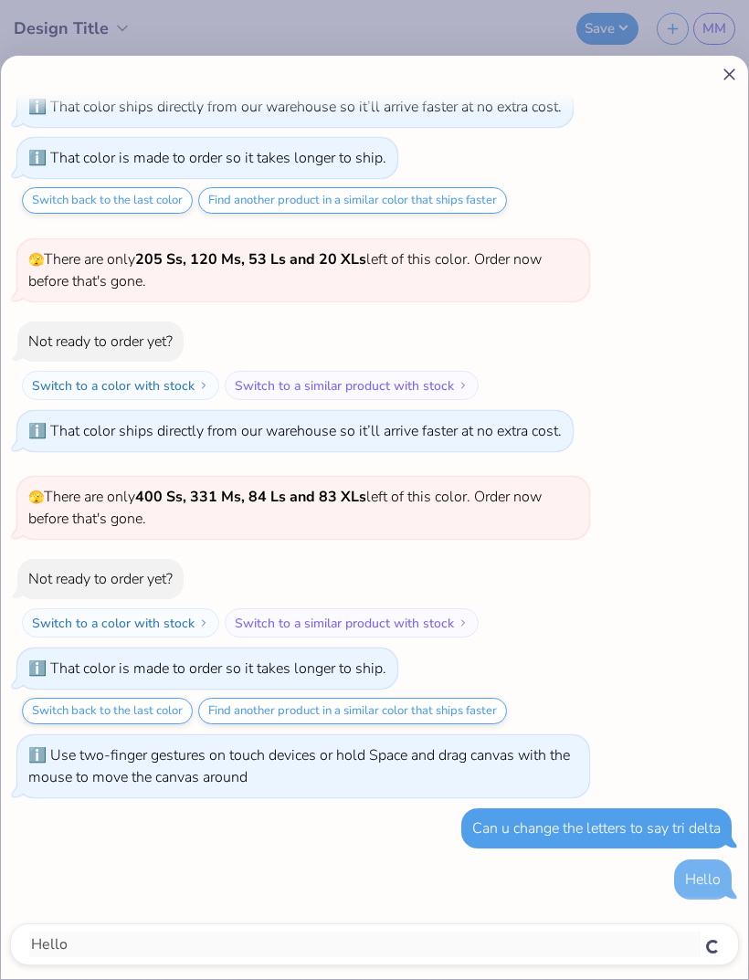
type textarea "x"
click at [713, 81] on div at bounding box center [374, 74] width 729 height 19
click at [722, 79] on icon at bounding box center [728, 74] width 19 height 19
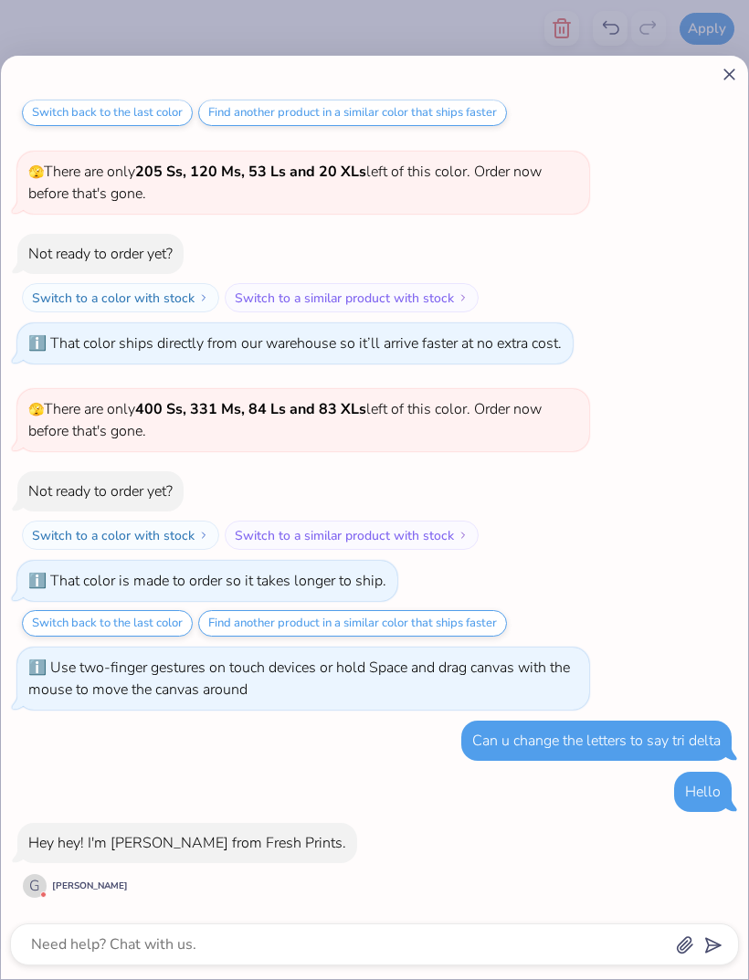
scroll to position [1129, 0]
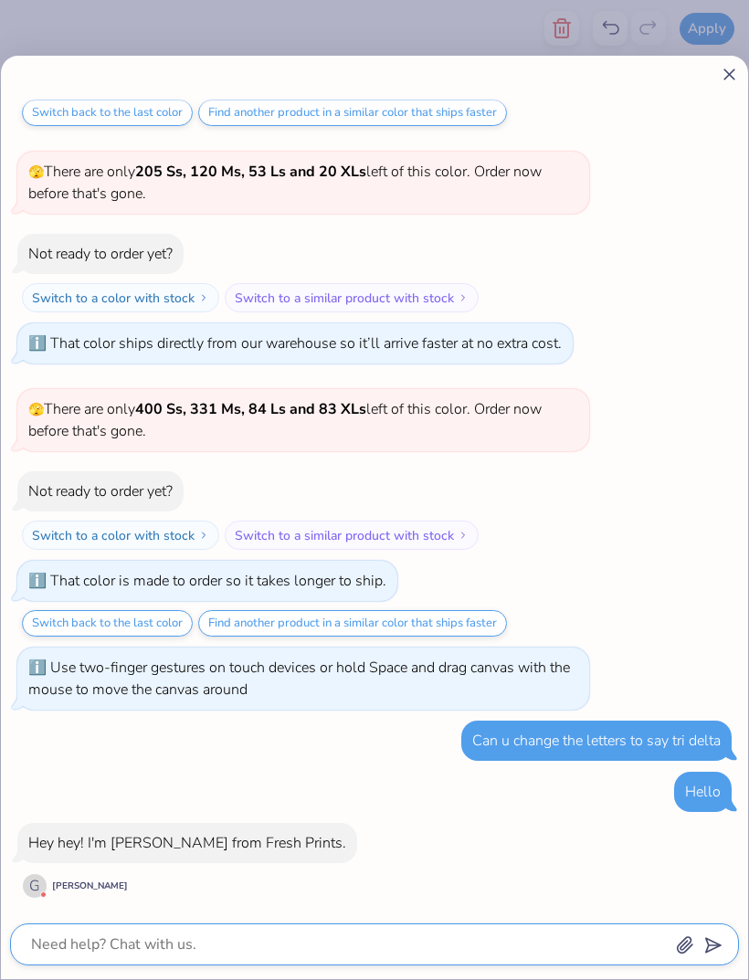
click at [211, 937] on textarea at bounding box center [349, 944] width 640 height 26
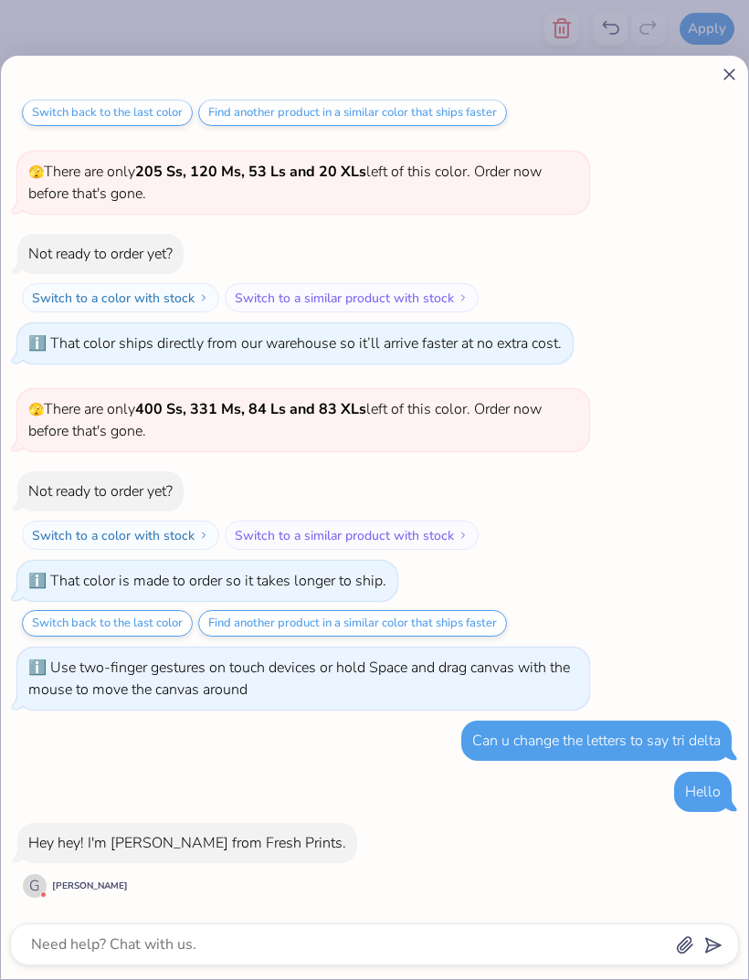
click at [748, 75] on div "How can we help you? 🫣 There are only 205 Ss, 120 Ms, 53 Ls and 20 XLs left of …" at bounding box center [374, 517] width 749 height 925
click at [713, 84] on div "How can we help you? 🫣 There are only 205 Ss, 120 Ms, 53 Ls and 20 XLs left of …" at bounding box center [374, 517] width 747 height 923
click at [721, 76] on icon at bounding box center [728, 74] width 19 height 19
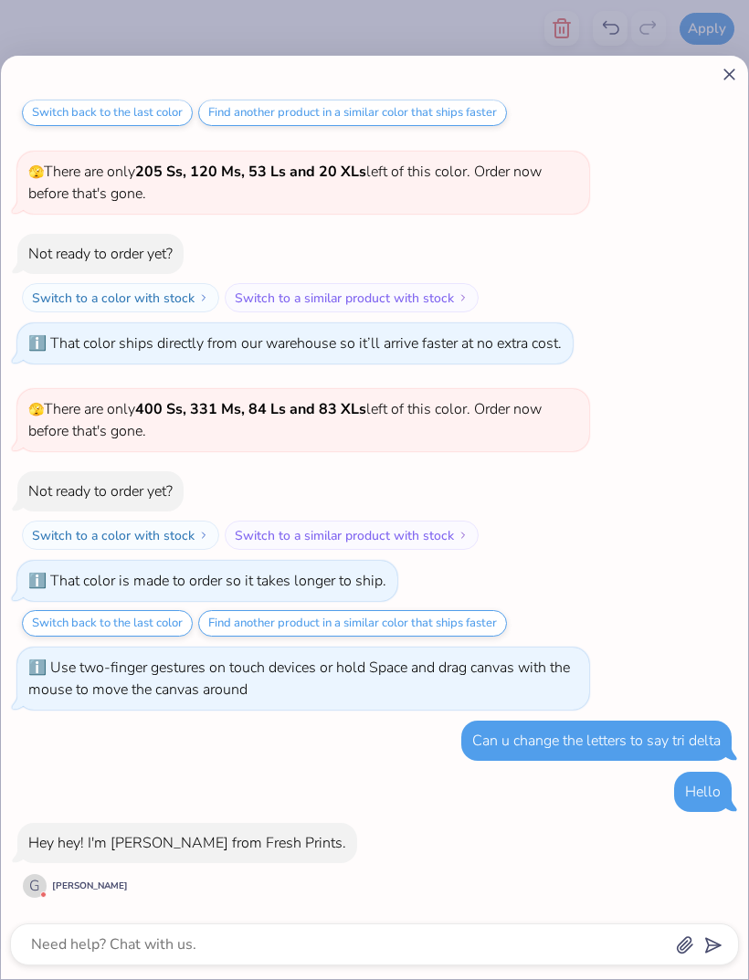
type textarea "x"
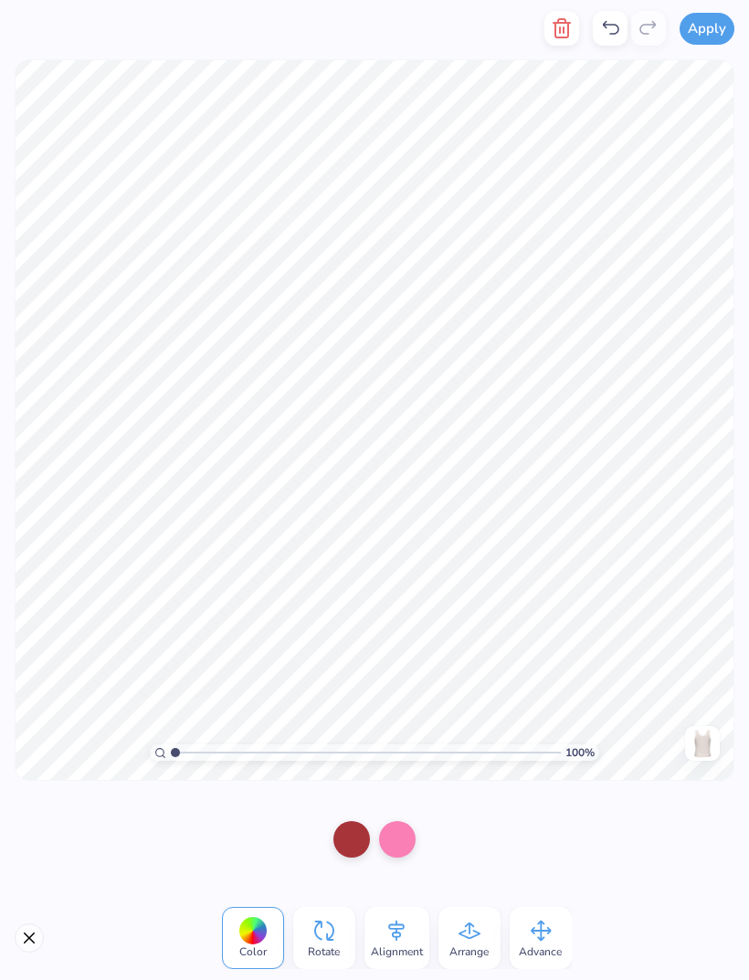
type input "1"
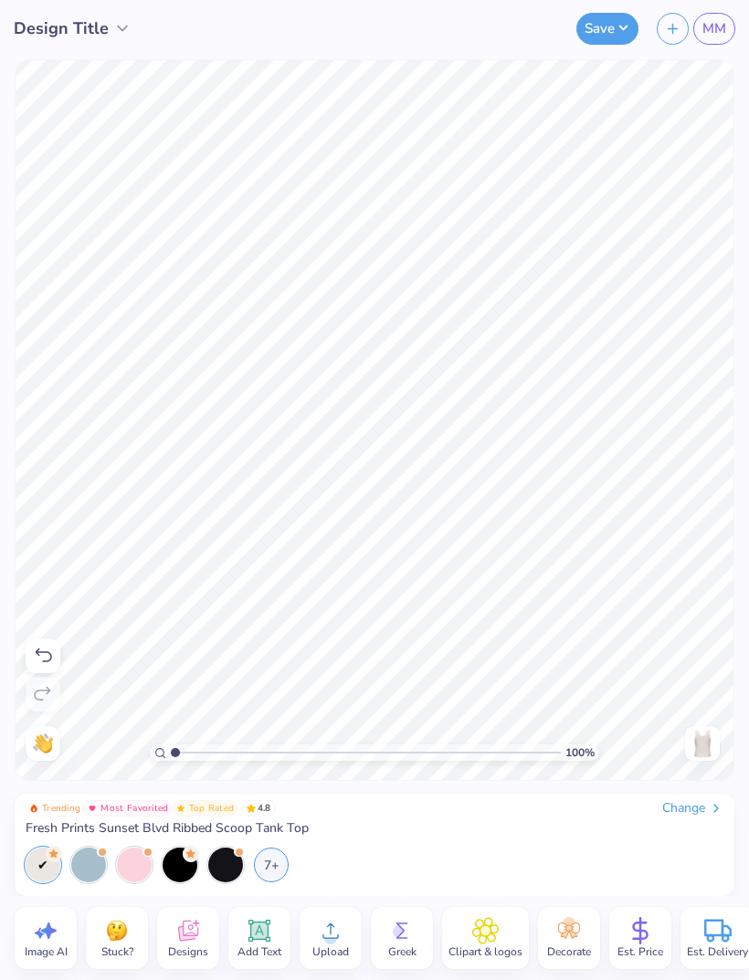
click at [36, 938] on icon at bounding box center [45, 930] width 27 height 27
select select "4"
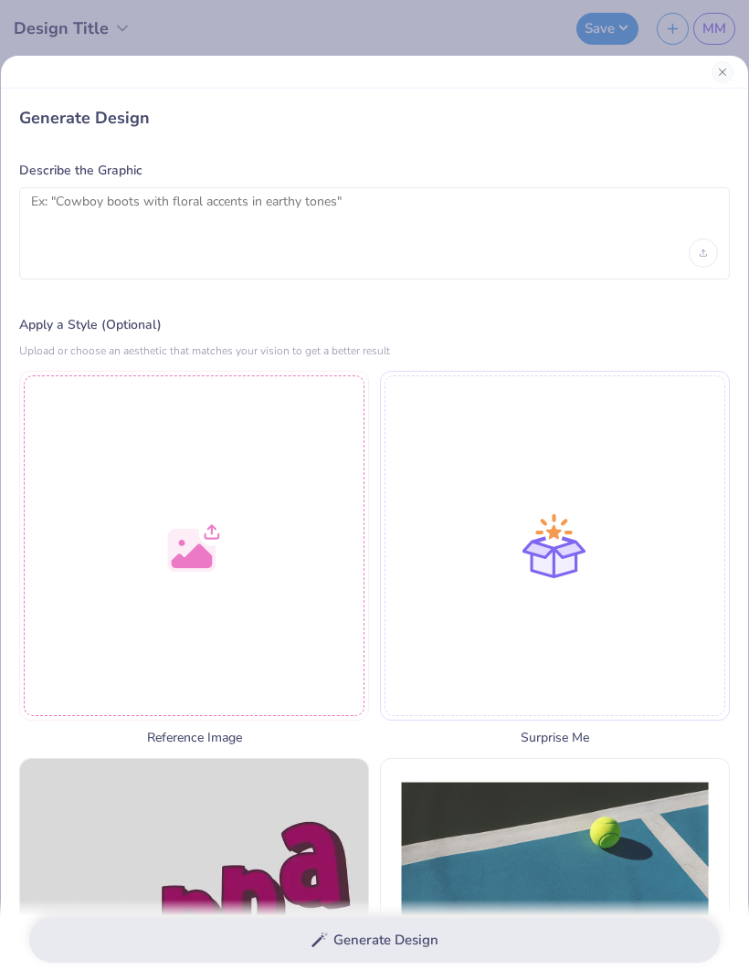
click at [719, 64] on button "Close" at bounding box center [722, 72] width 22 height 22
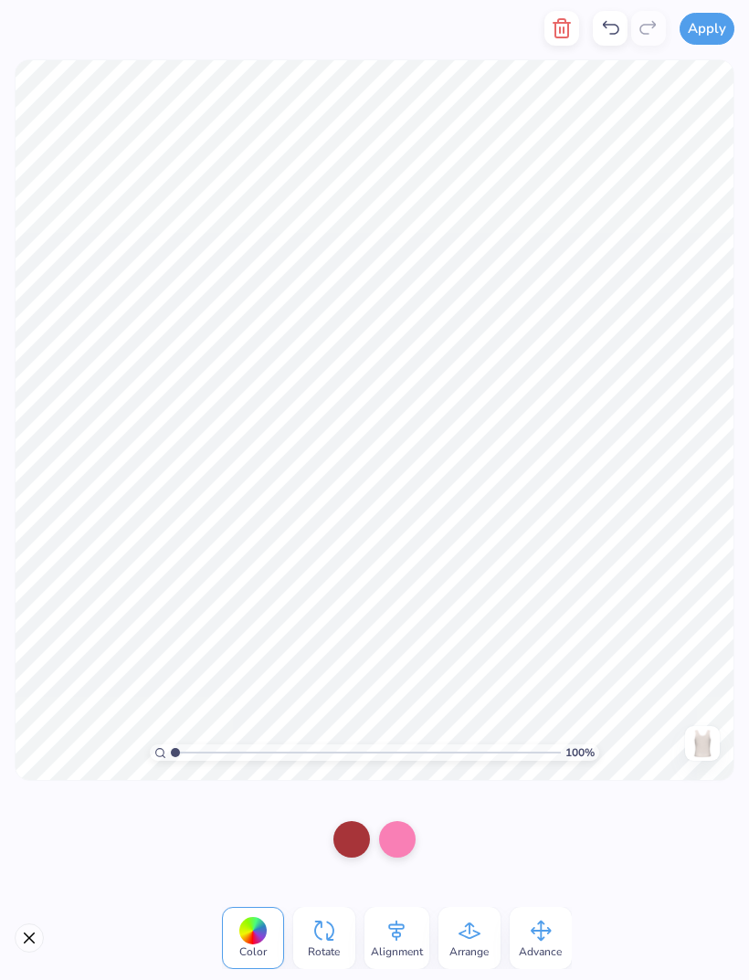
click at [32, 935] on button "Close" at bounding box center [29, 937] width 29 height 29
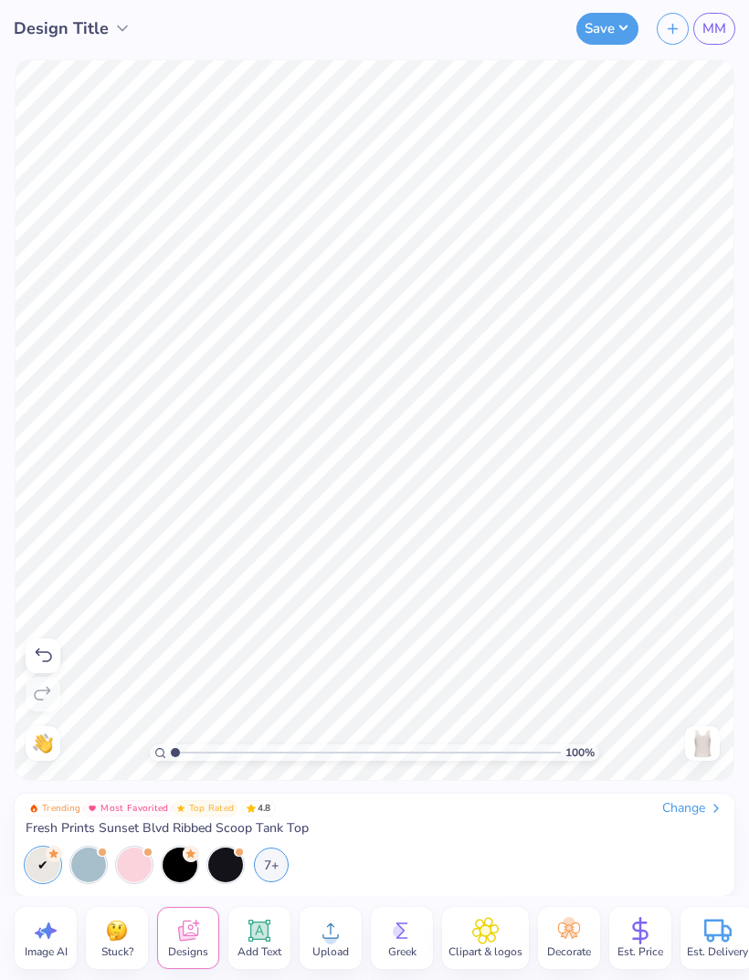
click at [52, 937] on icon at bounding box center [45, 930] width 27 height 27
select select "4"
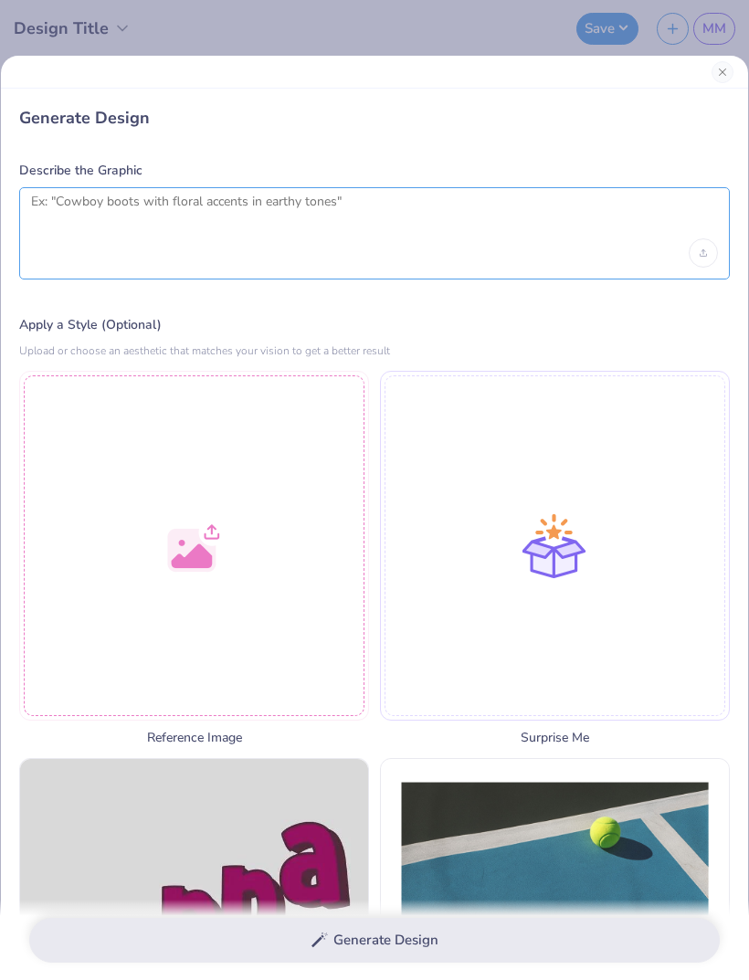
click at [441, 222] on textarea at bounding box center [374, 217] width 687 height 46
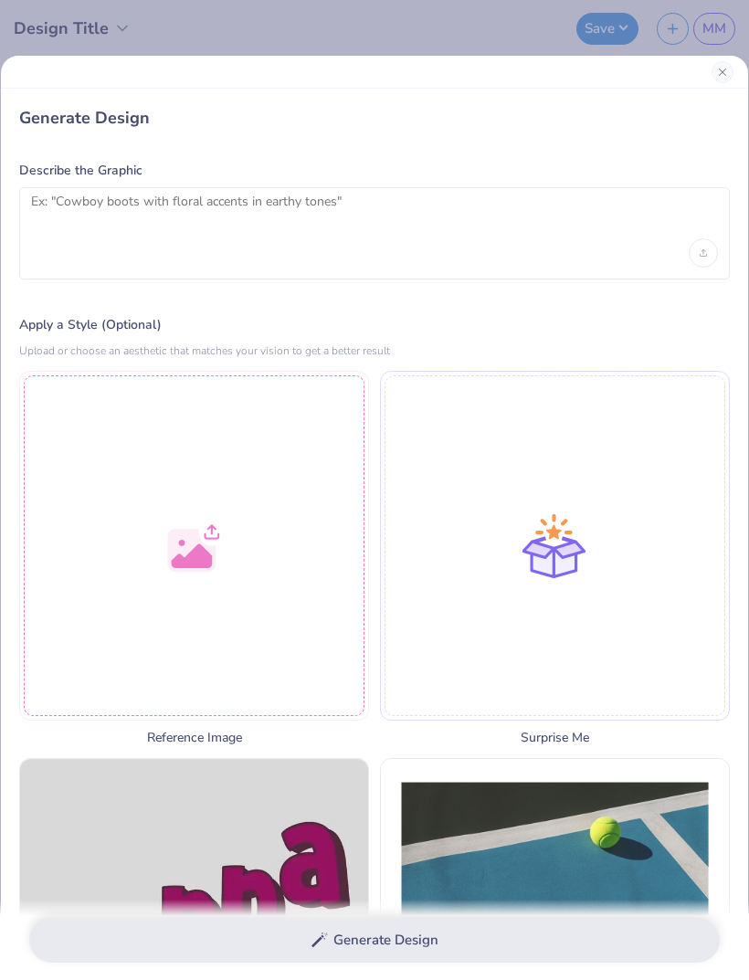
click at [714, 70] on button "Close" at bounding box center [722, 72] width 22 height 22
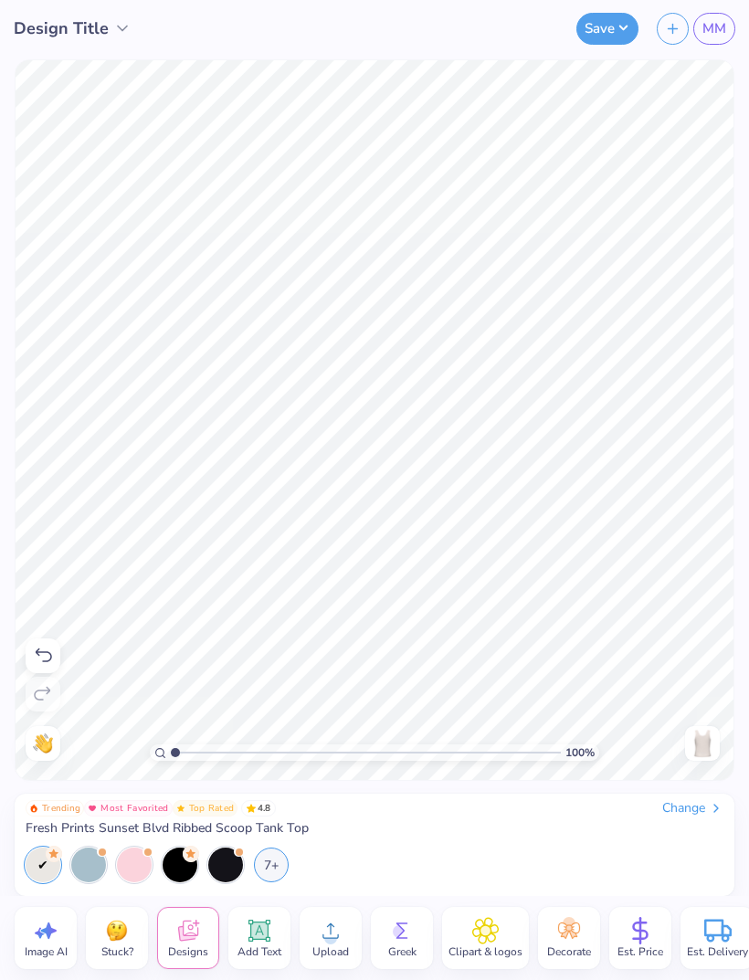
click at [134, 857] on div at bounding box center [134, 864] width 35 height 35
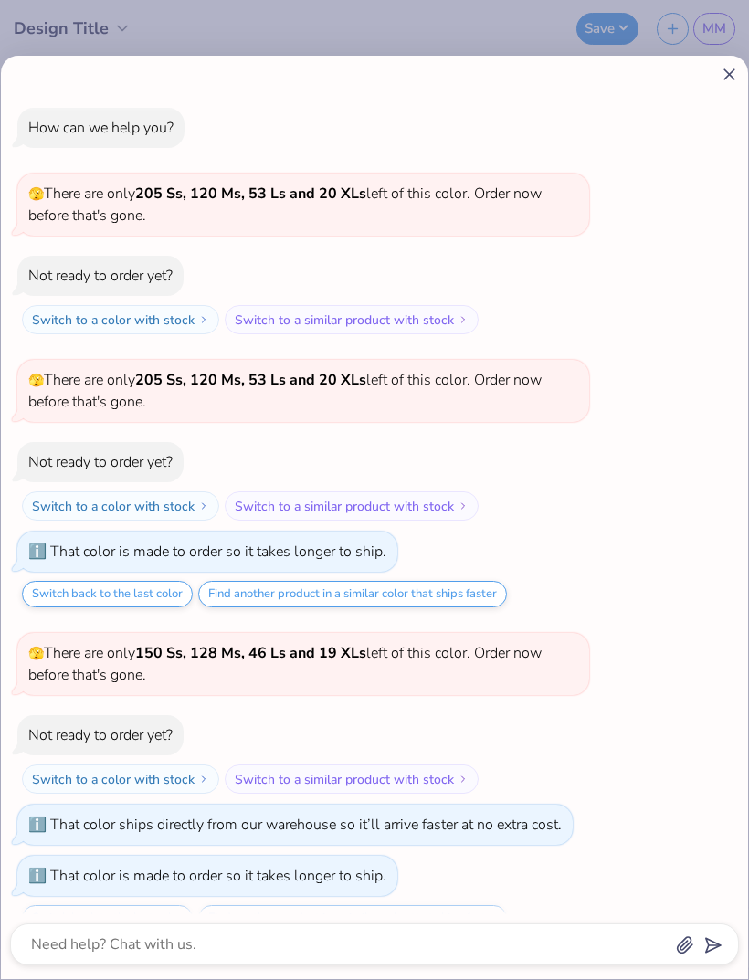
scroll to position [1367, 0]
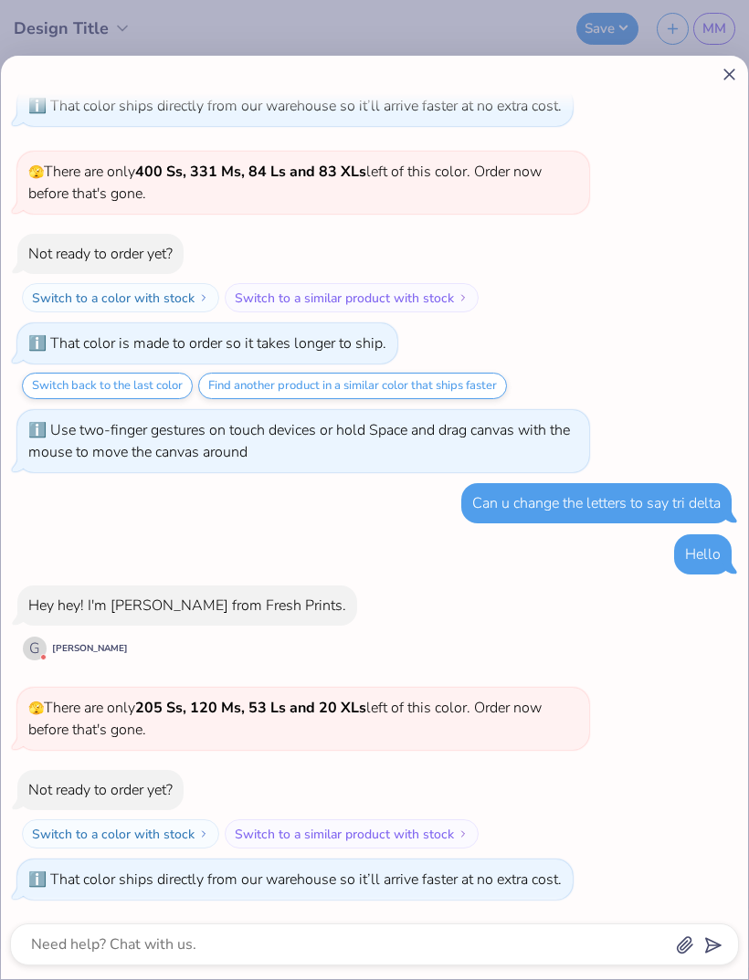
click at [724, 76] on icon at bounding box center [728, 74] width 19 height 19
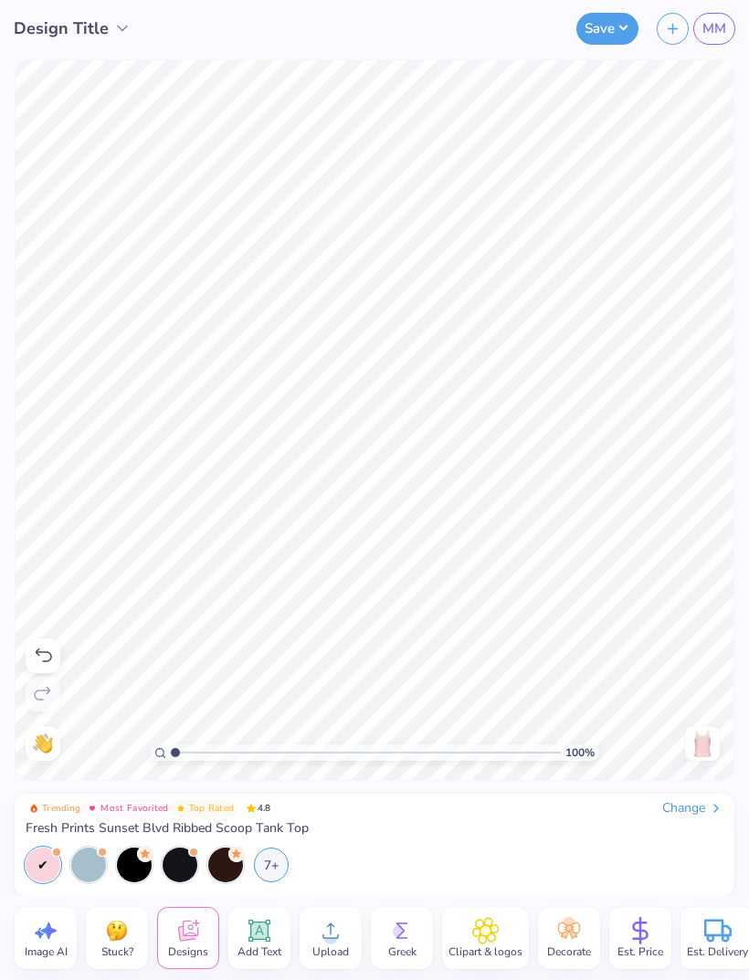
click at [273, 864] on div "7+" at bounding box center [271, 864] width 35 height 35
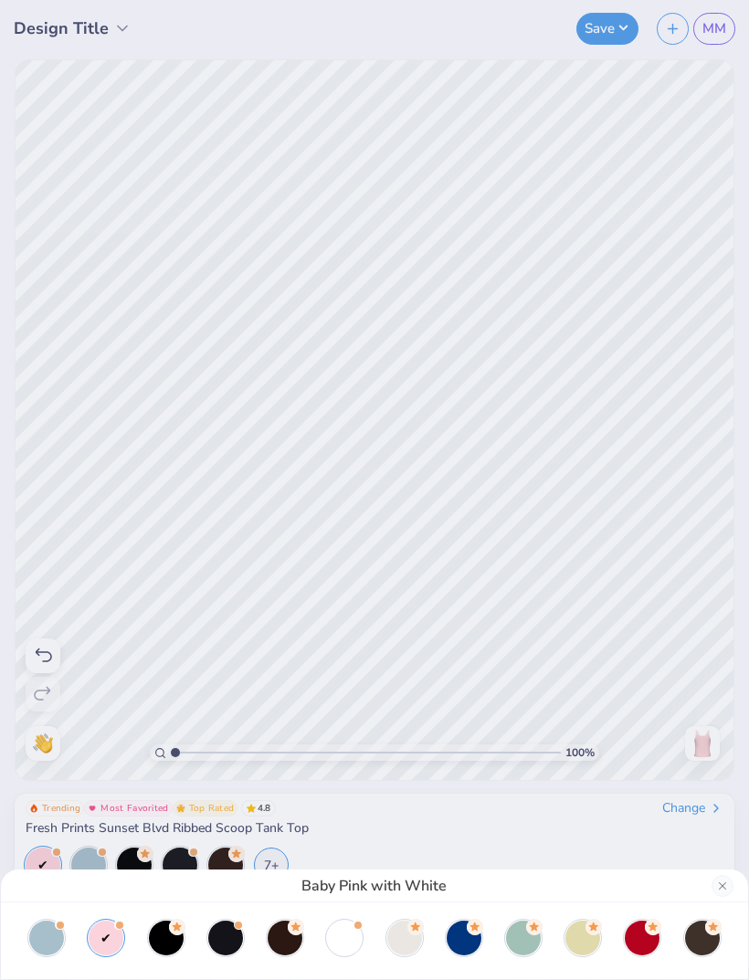
click at [402, 943] on div at bounding box center [404, 937] width 35 height 35
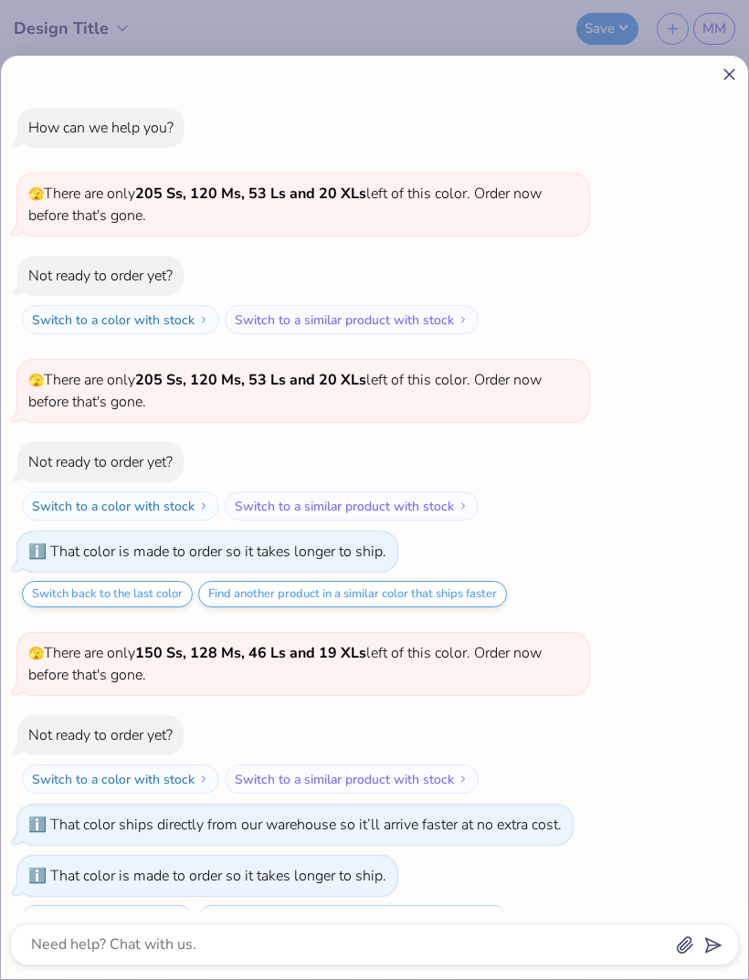
click at [737, 83] on icon at bounding box center [728, 74] width 19 height 19
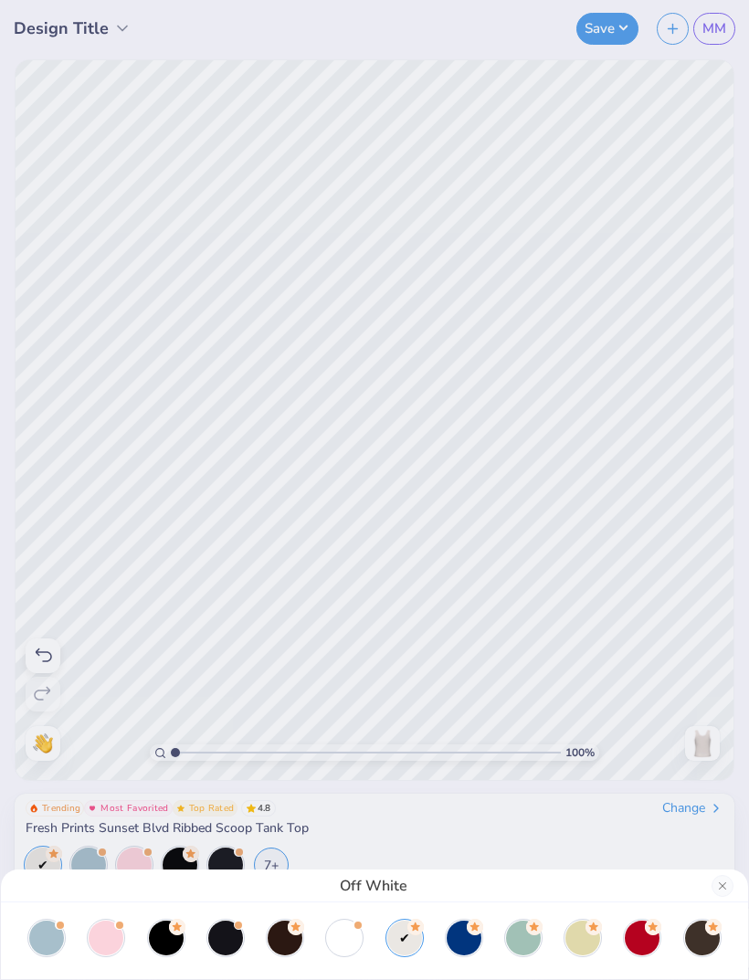
click at [638, 934] on div at bounding box center [642, 937] width 35 height 35
click at [167, 944] on div at bounding box center [166, 937] width 35 height 35
click at [231, 940] on div at bounding box center [225, 937] width 35 height 35
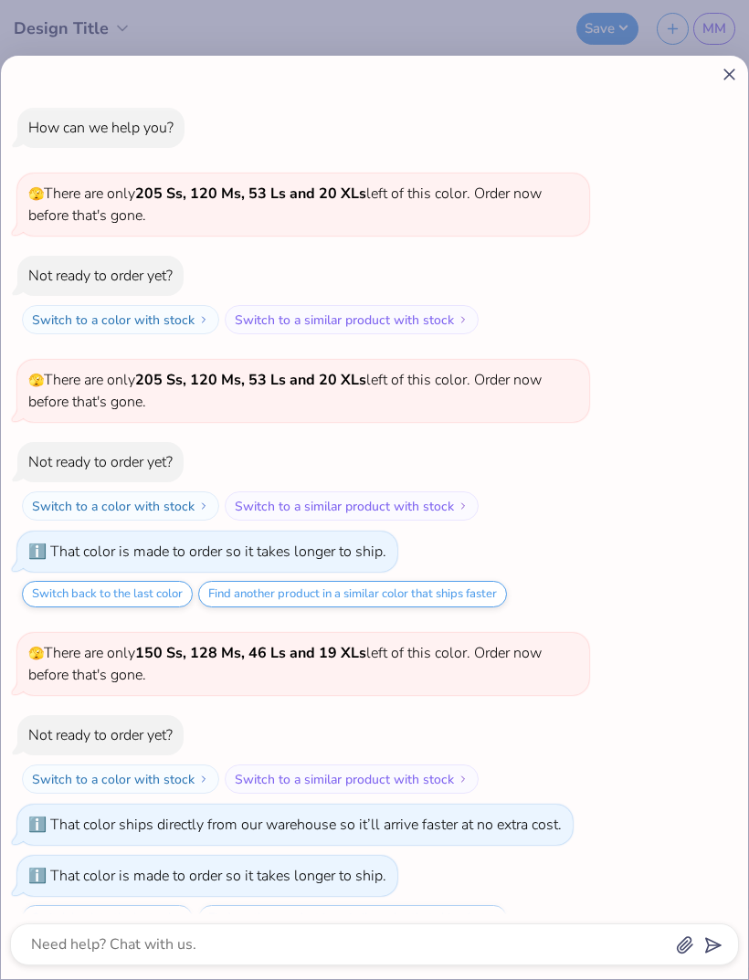
scroll to position [1691, 0]
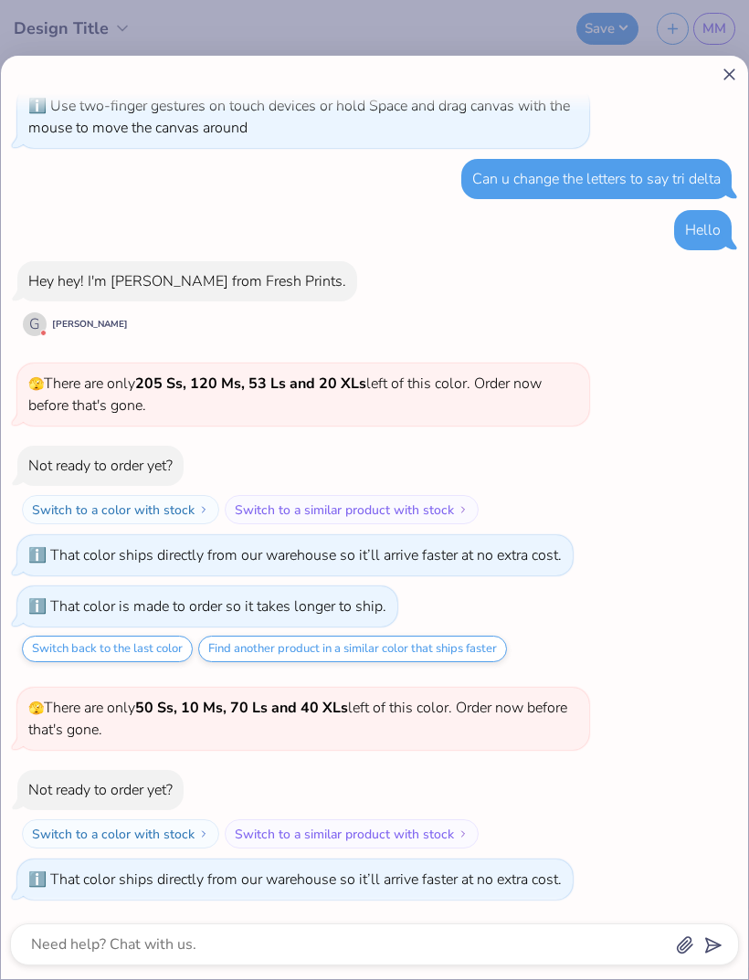
click at [727, 83] on icon at bounding box center [728, 74] width 19 height 19
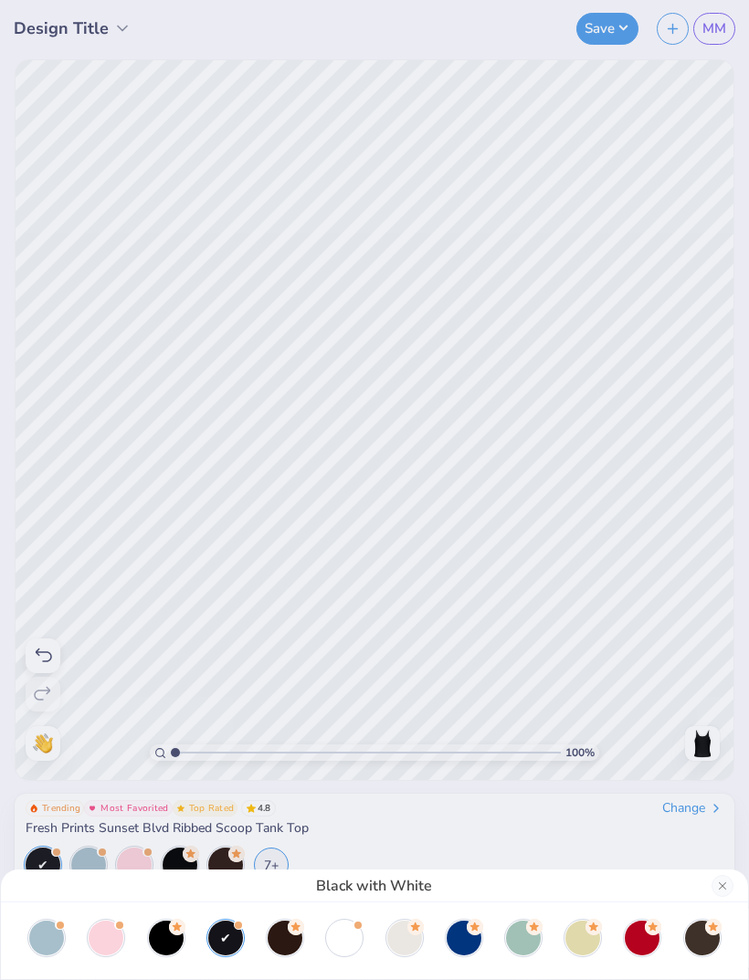
click at [288, 944] on div at bounding box center [285, 937] width 35 height 35
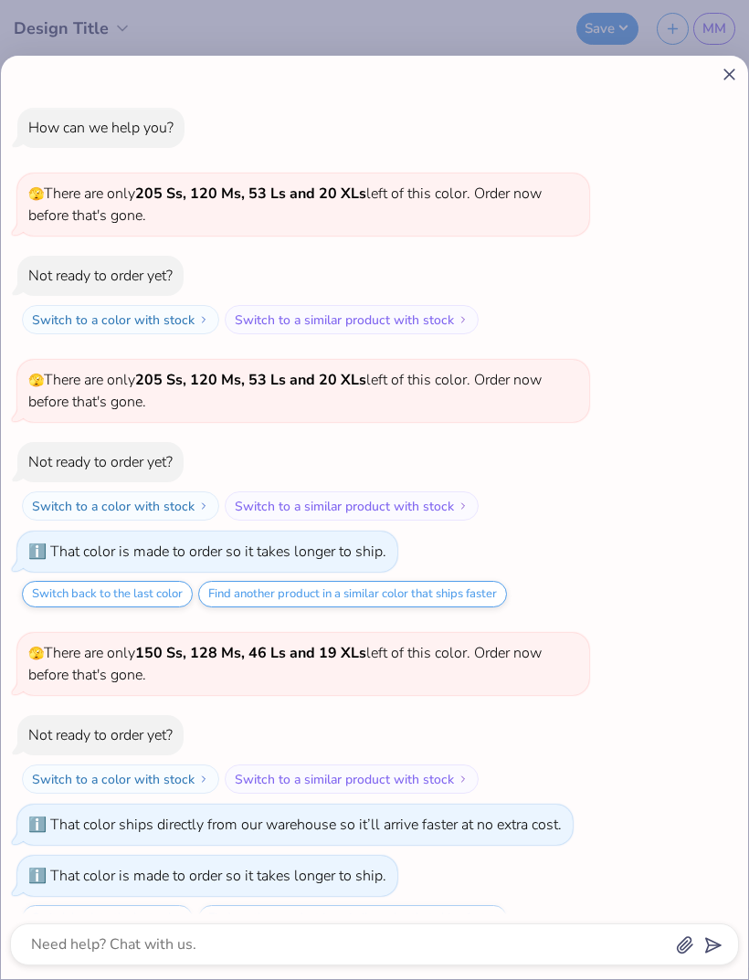
scroll to position [1778, 0]
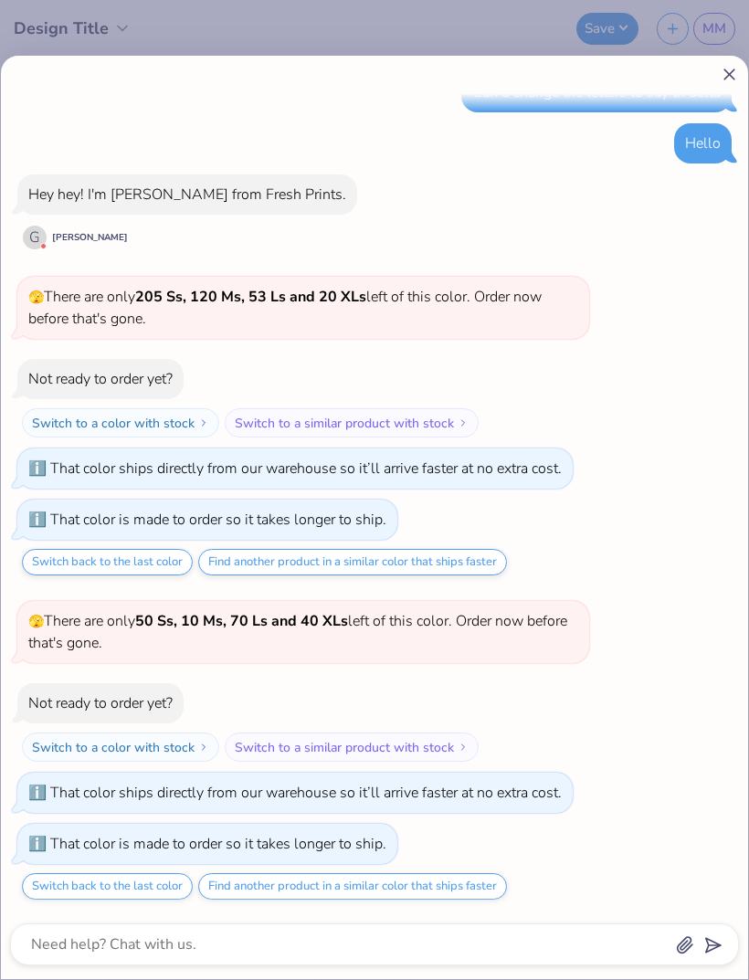
click at [723, 79] on icon at bounding box center [728, 74] width 19 height 19
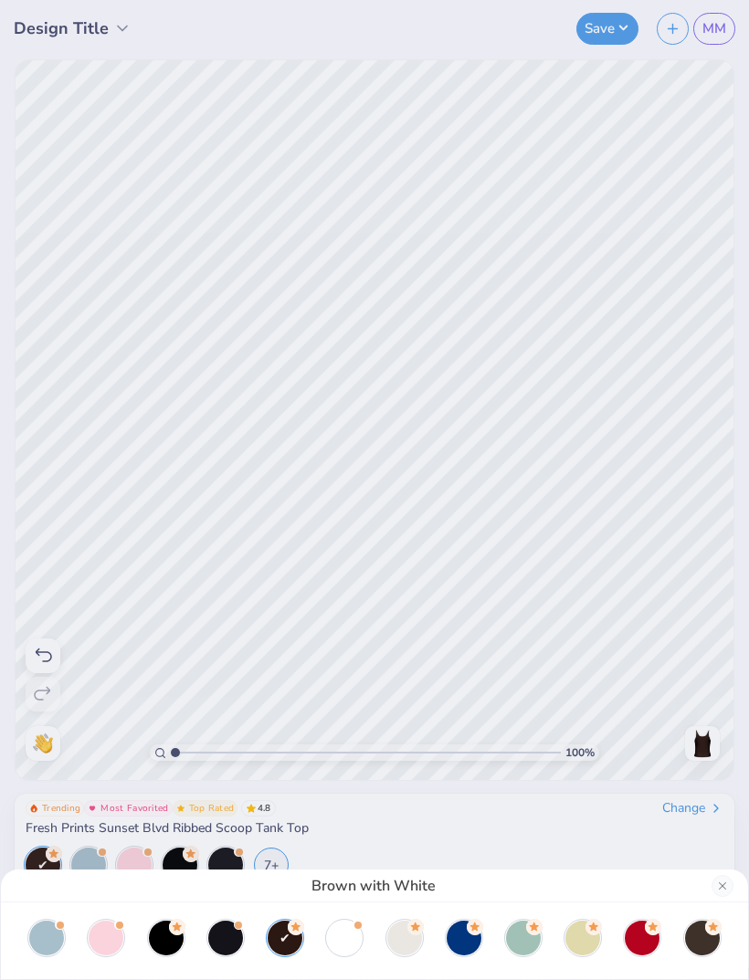
click at [347, 940] on div at bounding box center [344, 937] width 35 height 35
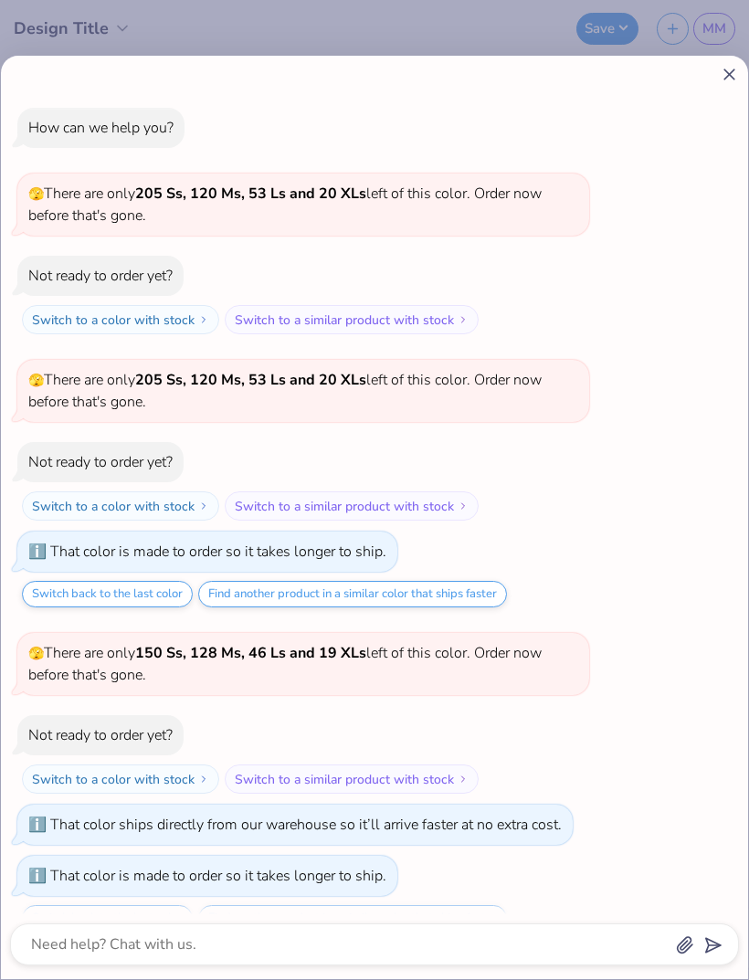
scroll to position [2015, 0]
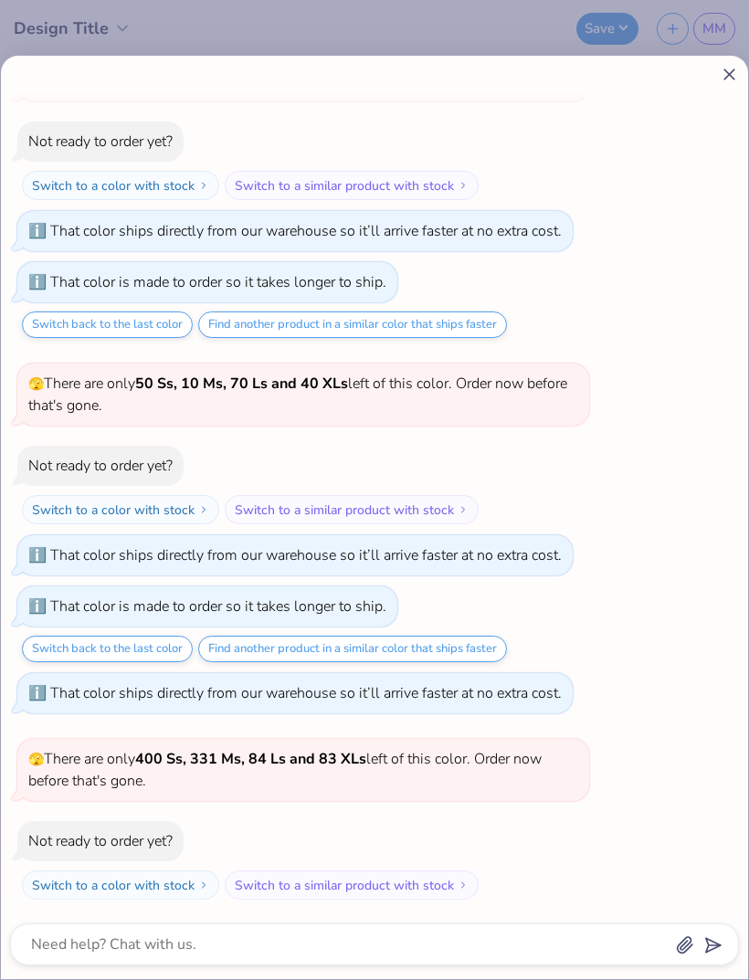
click at [732, 77] on line at bounding box center [729, 74] width 10 height 10
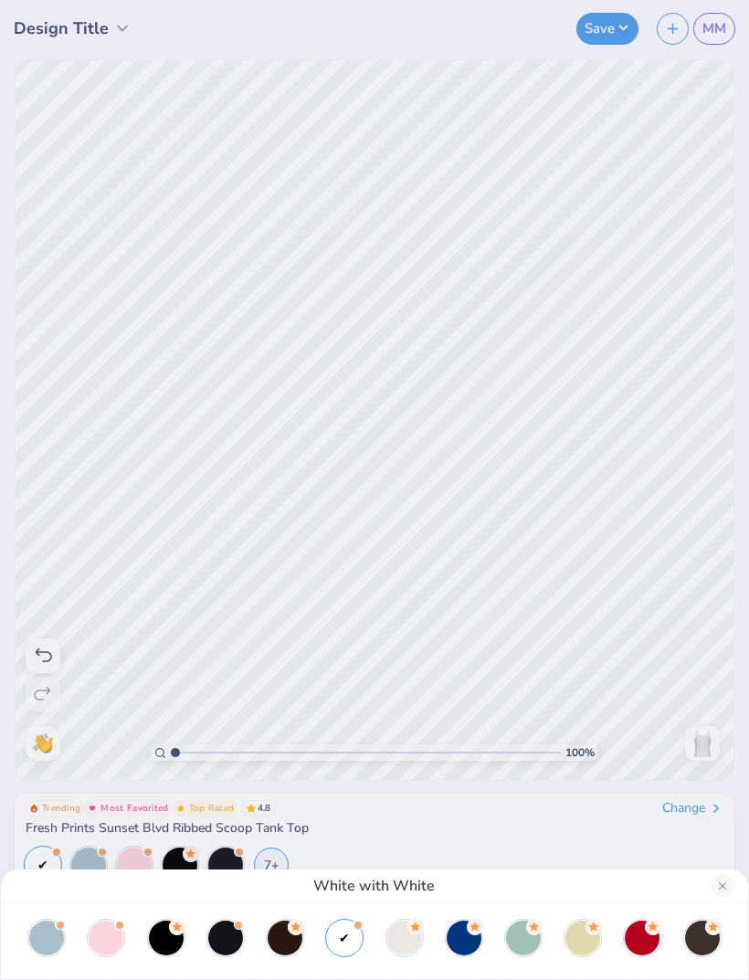
click at [410, 937] on div at bounding box center [404, 937] width 35 height 35
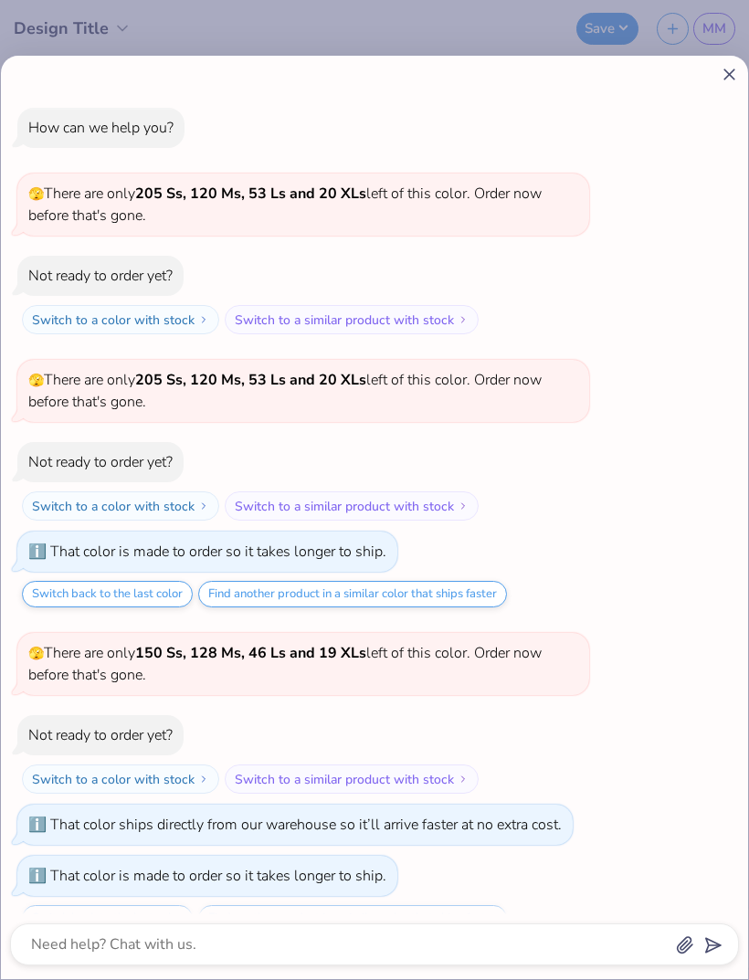
scroll to position [2102, 0]
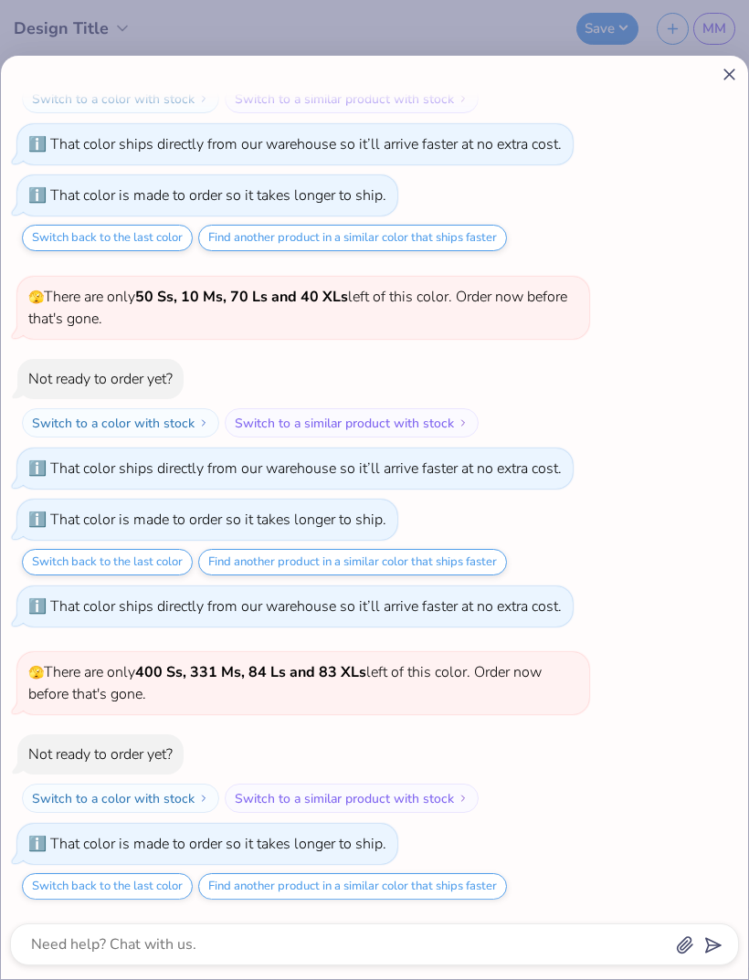
click at [725, 71] on line at bounding box center [729, 74] width 10 height 10
type textarea "x"
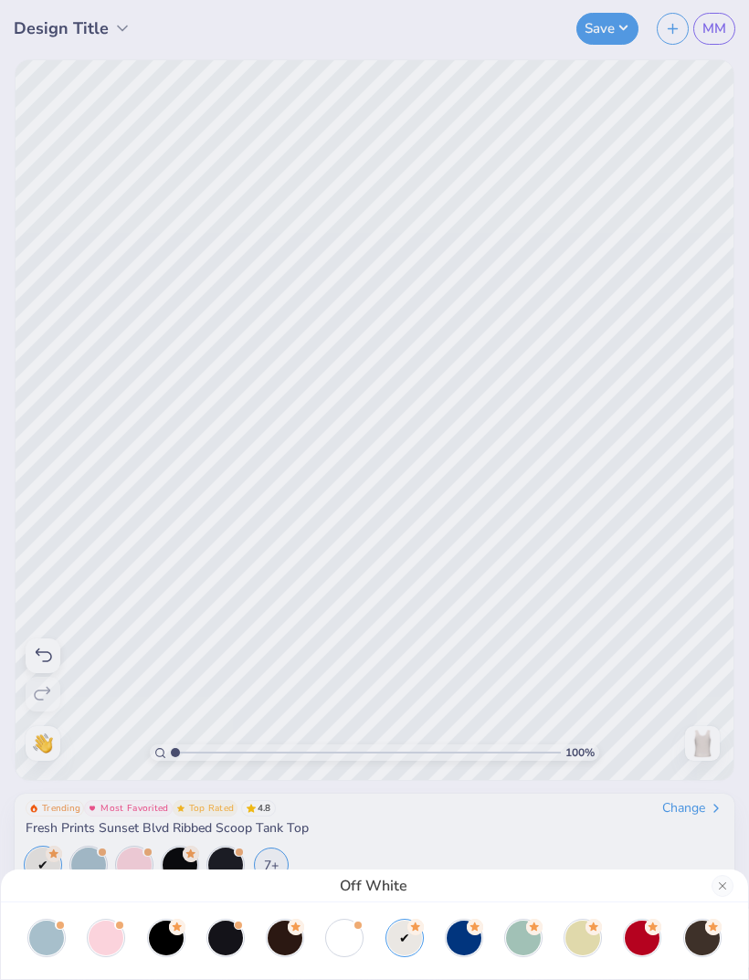
click at [708, 580] on div "Off White" at bounding box center [374, 490] width 749 height 980
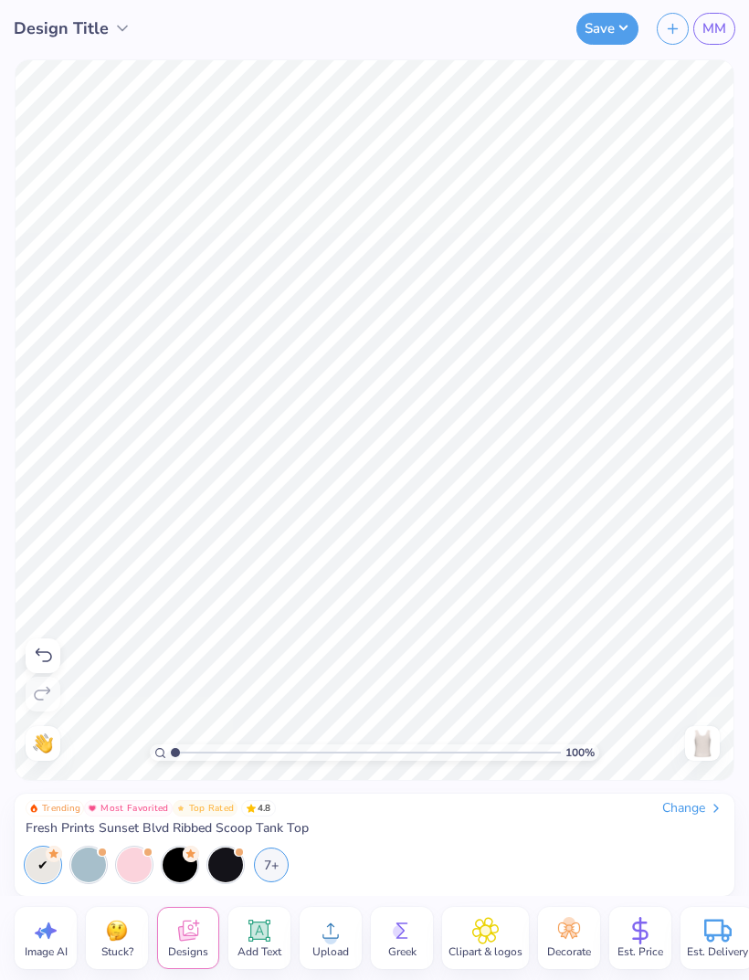
click at [259, 929] on icon at bounding box center [259, 930] width 17 height 17
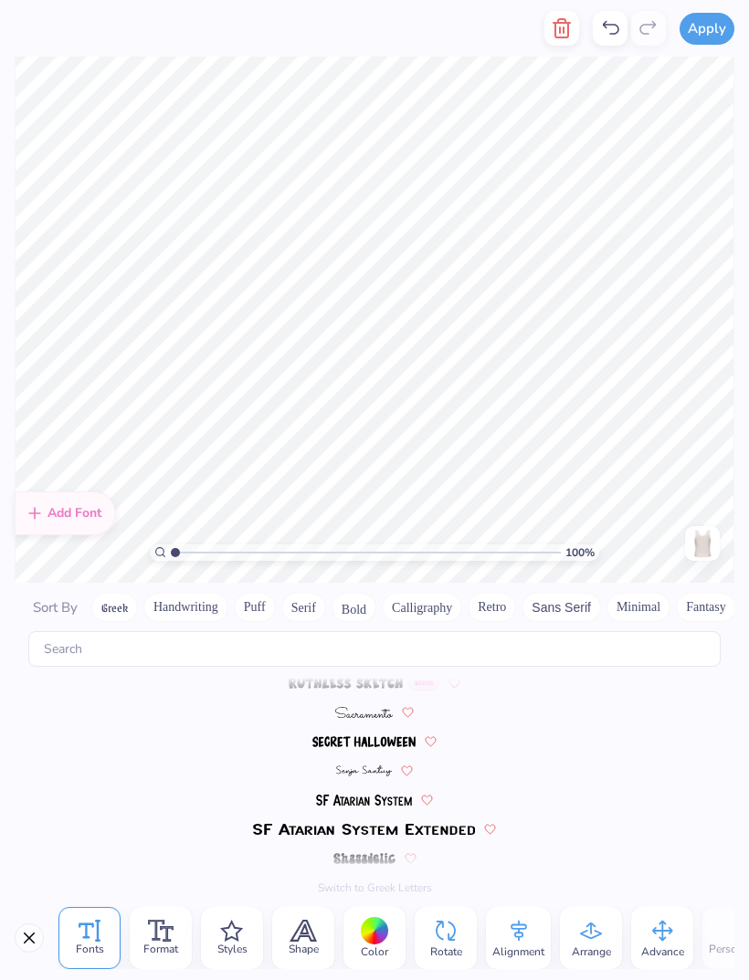
scroll to position [7991, 0]
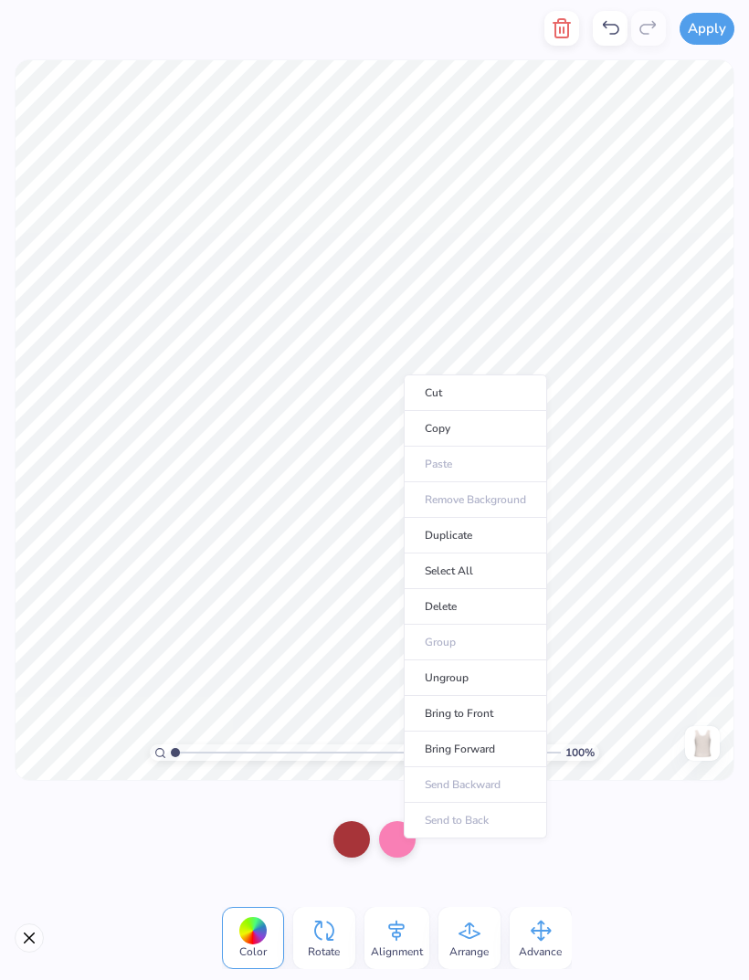
click at [471, 400] on li "Cut" at bounding box center [475, 392] width 143 height 37
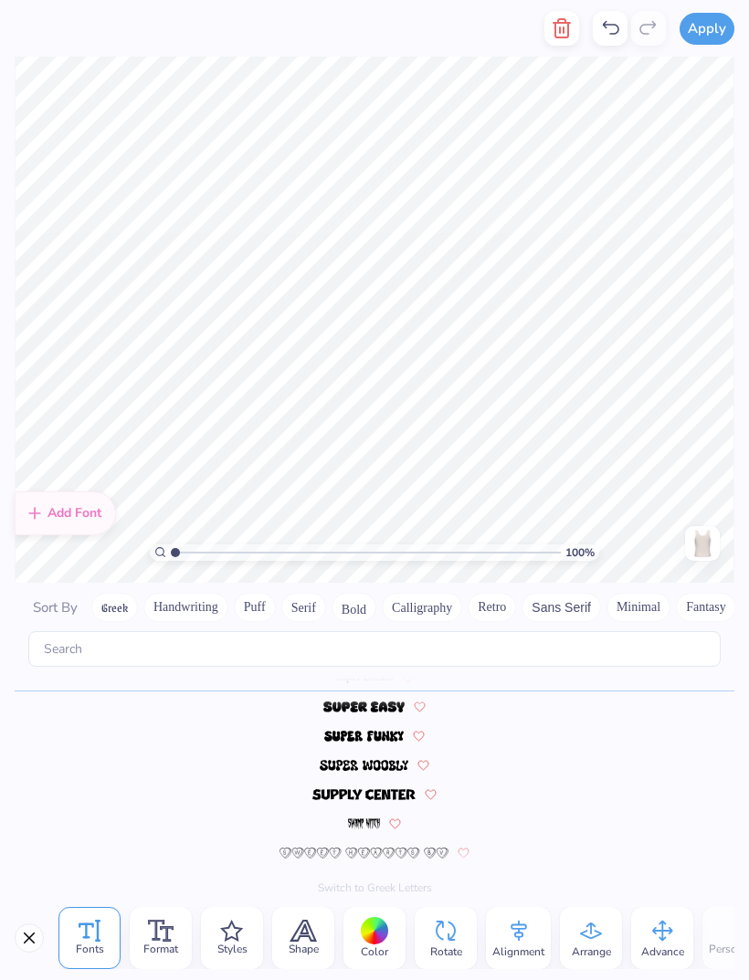
click at [555, 23] on polyline "button" at bounding box center [561, 23] width 16 height 0
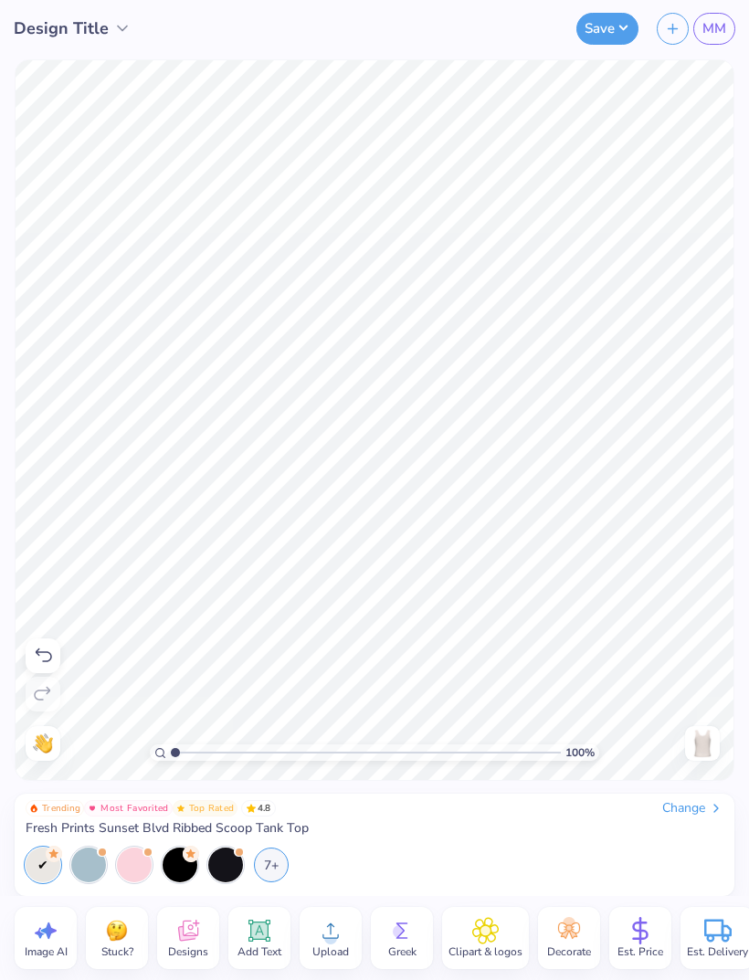
scroll to position [0, 0]
click at [200, 933] on icon at bounding box center [187, 930] width 27 height 27
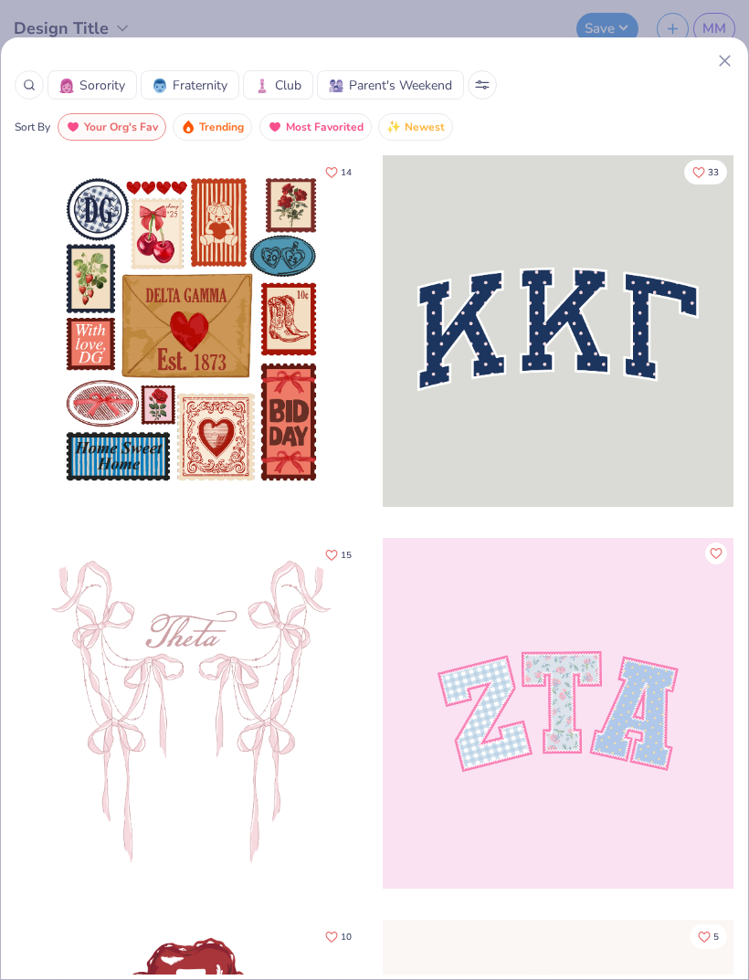
click at [114, 82] on span "Sorority" at bounding box center [102, 85] width 46 height 19
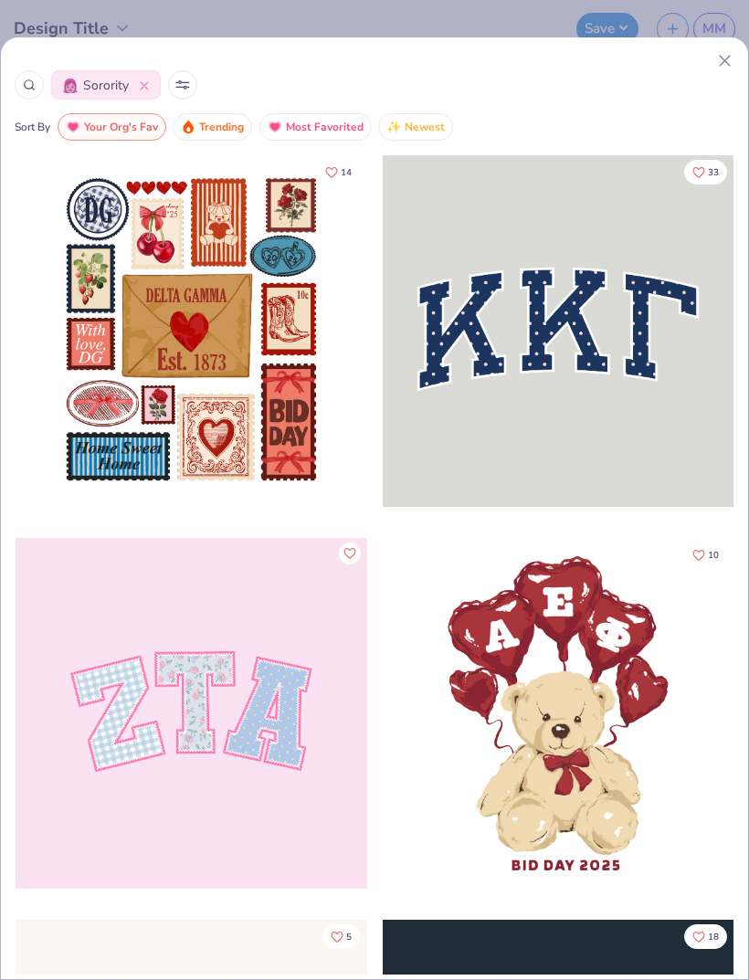
click at [184, 88] on icon at bounding box center [185, 87] width 3 height 3
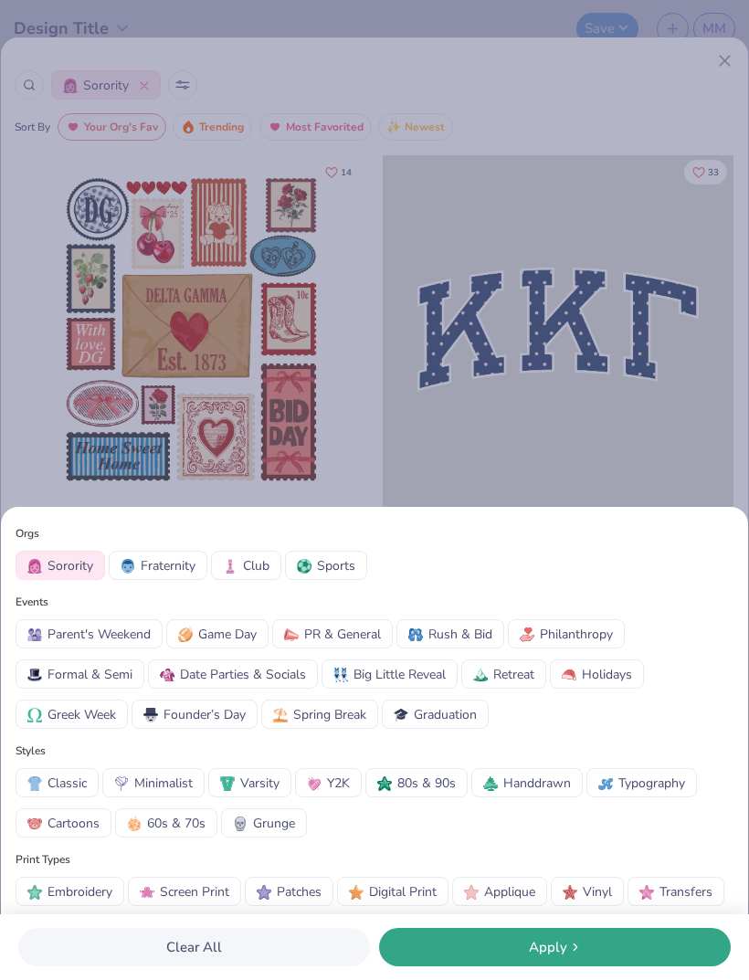
click at [180, 825] on span "60s & 70s" at bounding box center [176, 822] width 58 height 19
click at [499, 956] on div "Apply" at bounding box center [554, 947] width 341 height 21
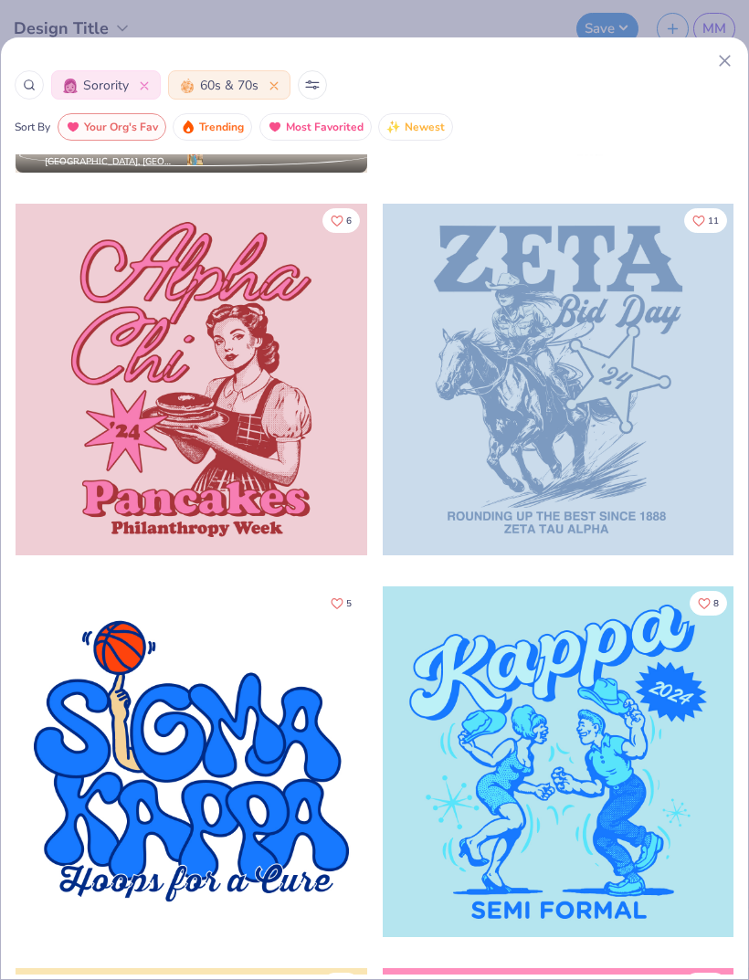
scroll to position [4545, 0]
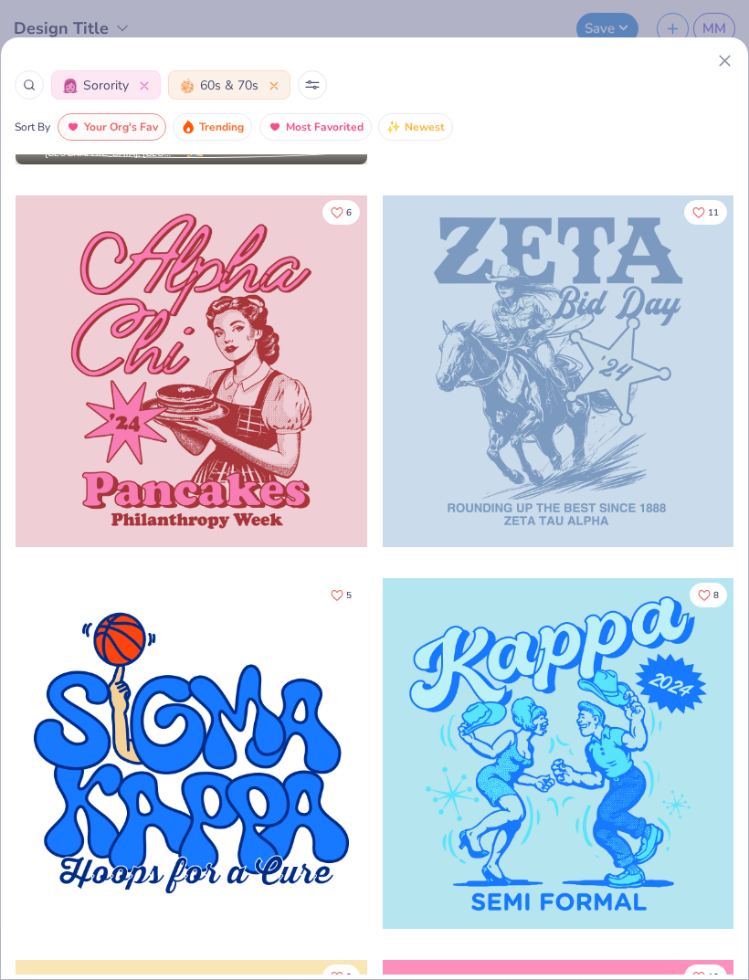
click at [169, 360] on div at bounding box center [192, 371] width 352 height 352
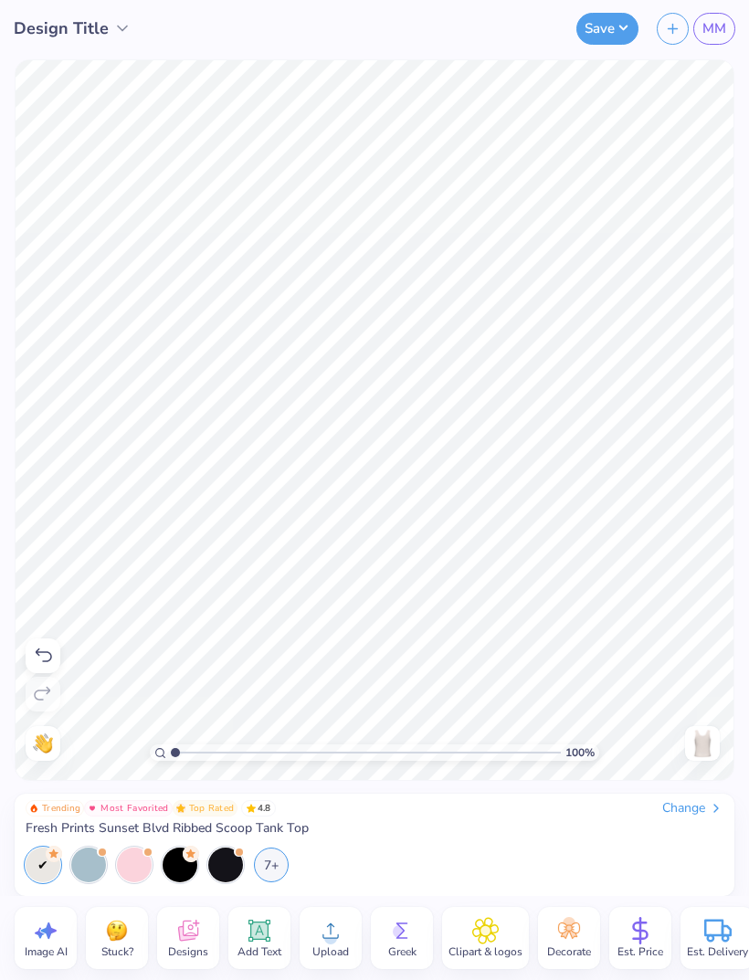
click at [567, 934] on icon at bounding box center [565, 934] width 8 height 8
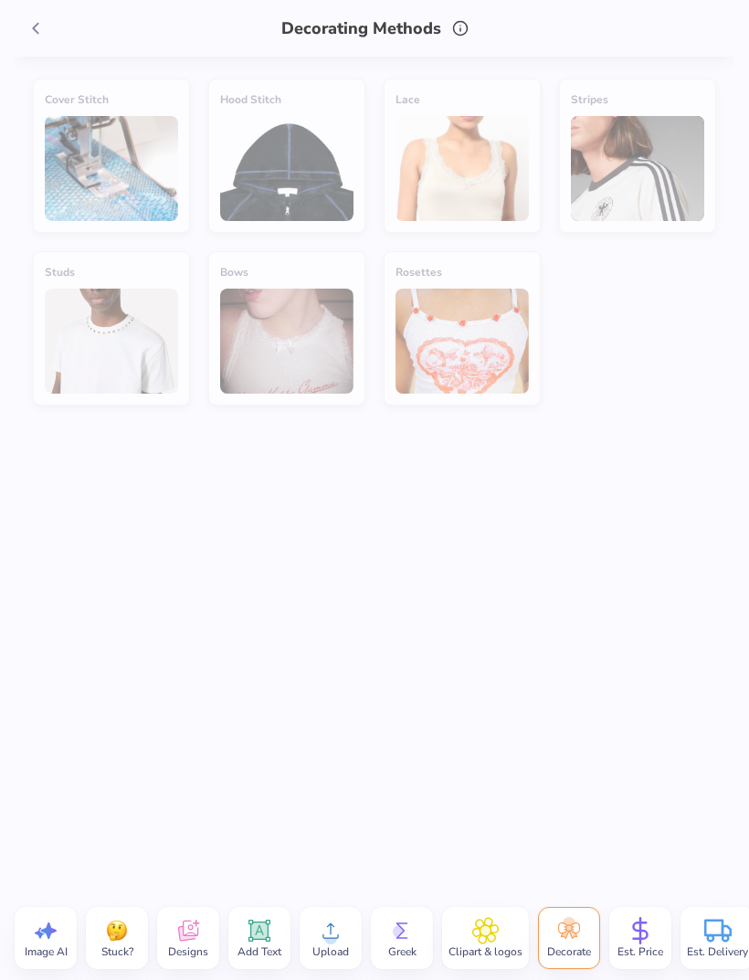
click at [251, 298] on div "Bows" at bounding box center [286, 328] width 157 height 154
click at [300, 360] on div "Bows" at bounding box center [286, 328] width 157 height 154
click at [37, 31] on polyline at bounding box center [35, 29] width 5 height 10
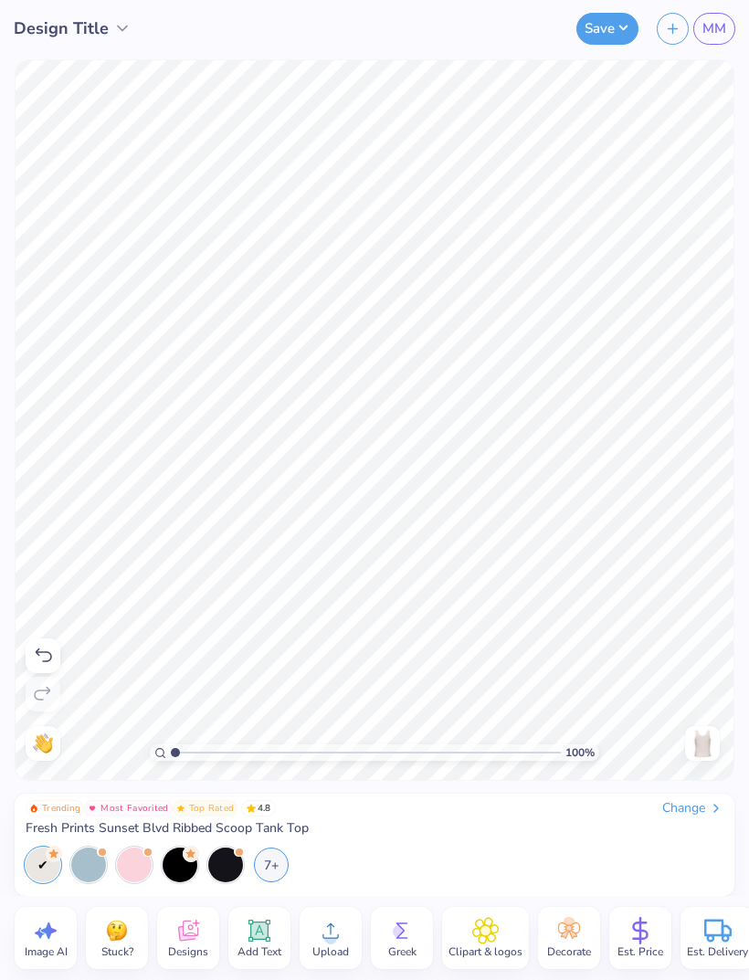
click at [481, 925] on icon at bounding box center [485, 930] width 26 height 27
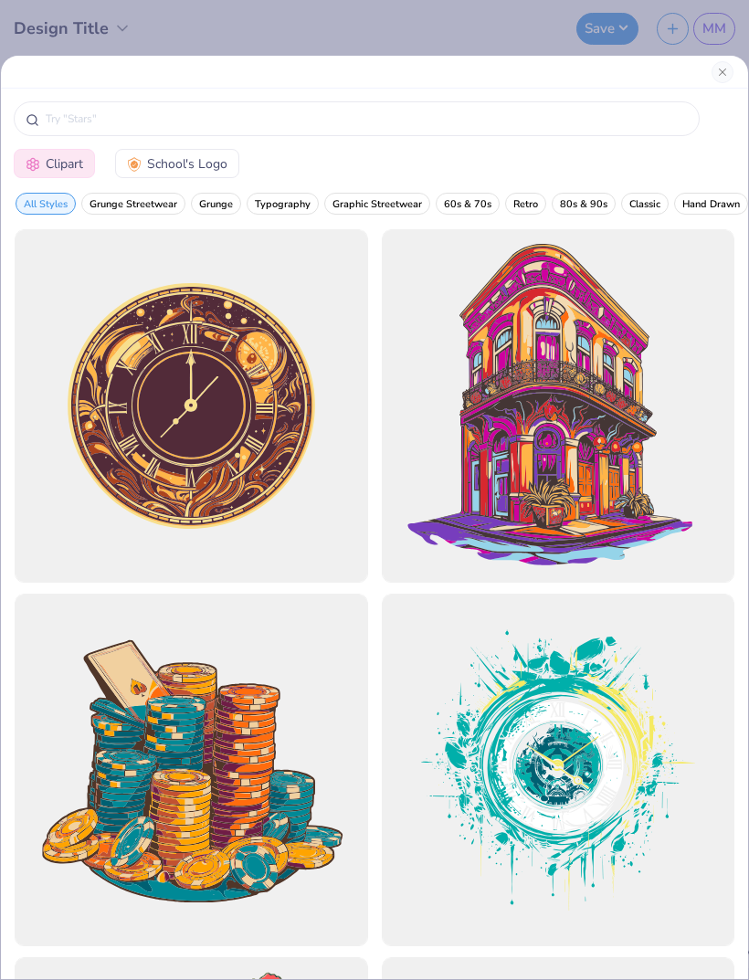
scroll to position [0, 0]
click at [721, 65] on button "Close" at bounding box center [722, 72] width 22 height 22
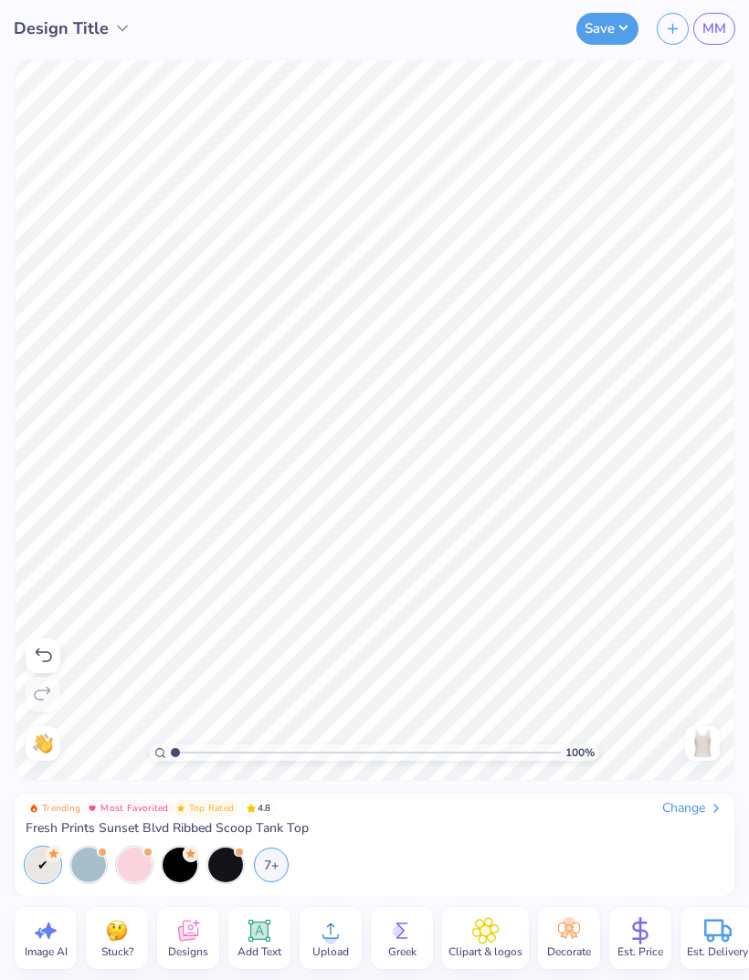
click at [116, 938] on img at bounding box center [116, 930] width 27 height 27
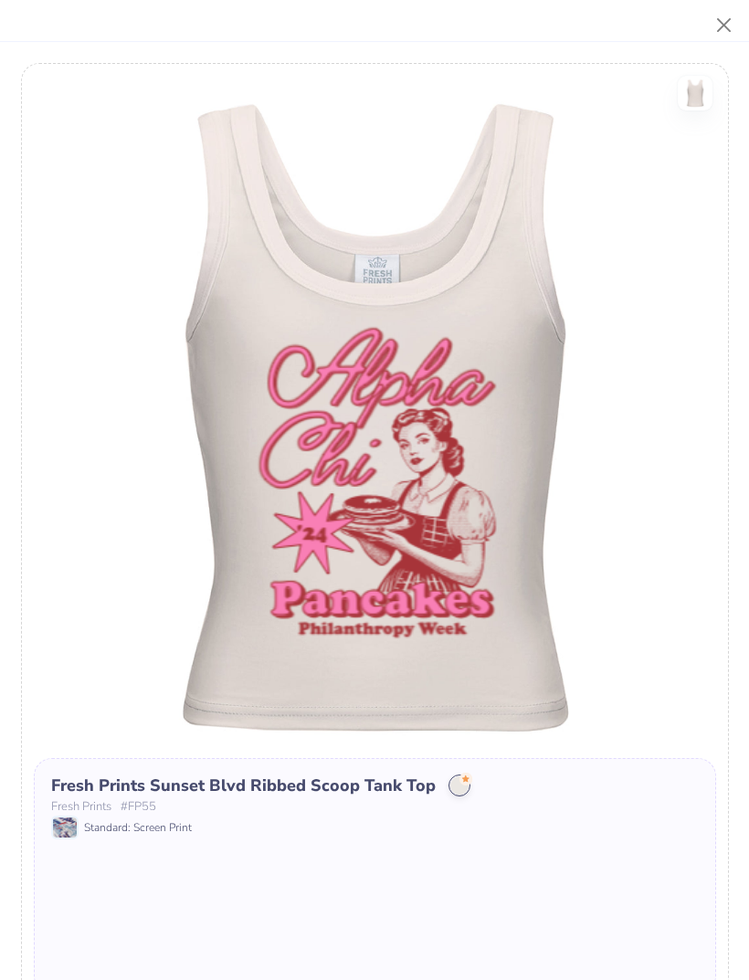
click at [723, 30] on button "Close" at bounding box center [724, 25] width 35 height 35
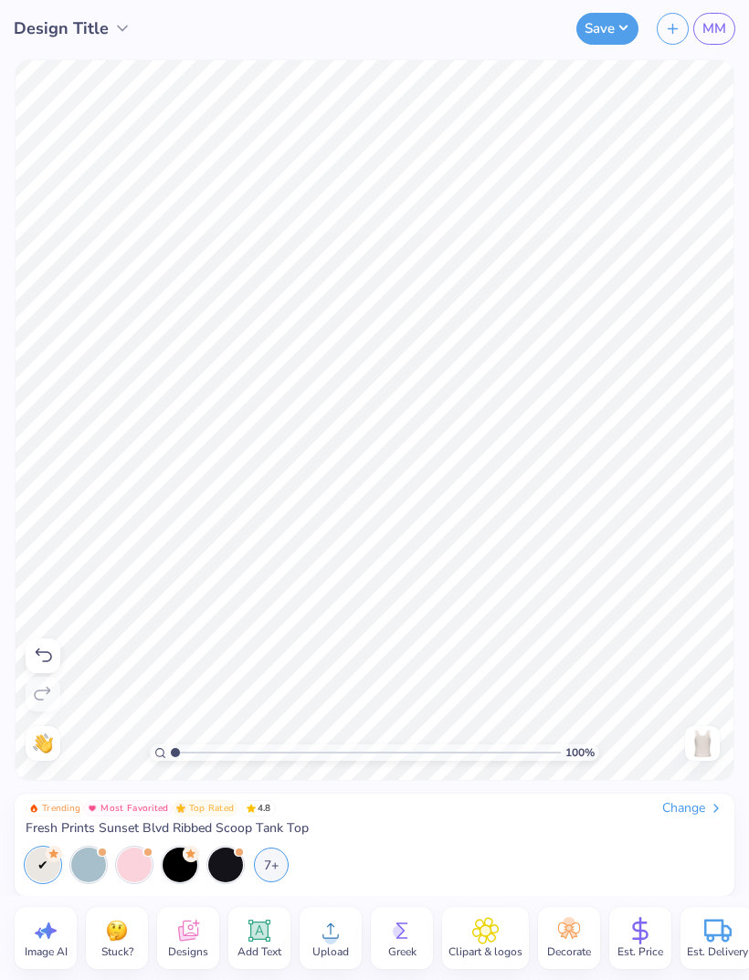
click at [61, 935] on div "Image AI" at bounding box center [46, 938] width 62 height 62
select select "4"
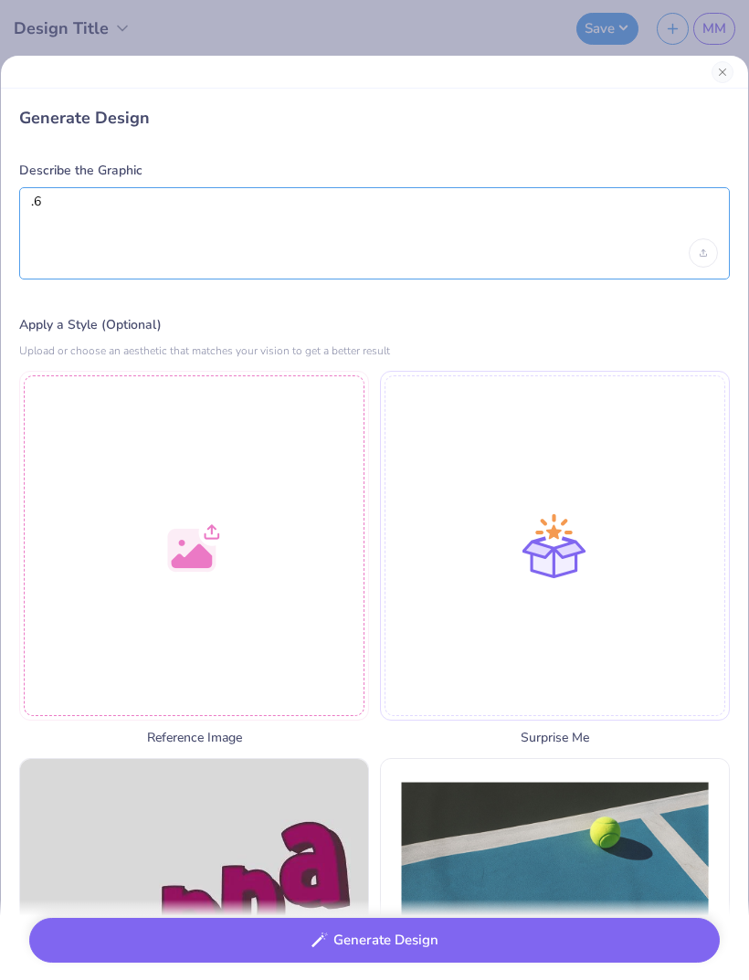
type textarea "."
click at [379, 199] on textarea "60s pancake house with letters saying tri delta DHOP , philathropy week" at bounding box center [374, 217] width 687 height 46
type textarea "60s pancake house with letters saying tri delta DHOP , philanthropy week"
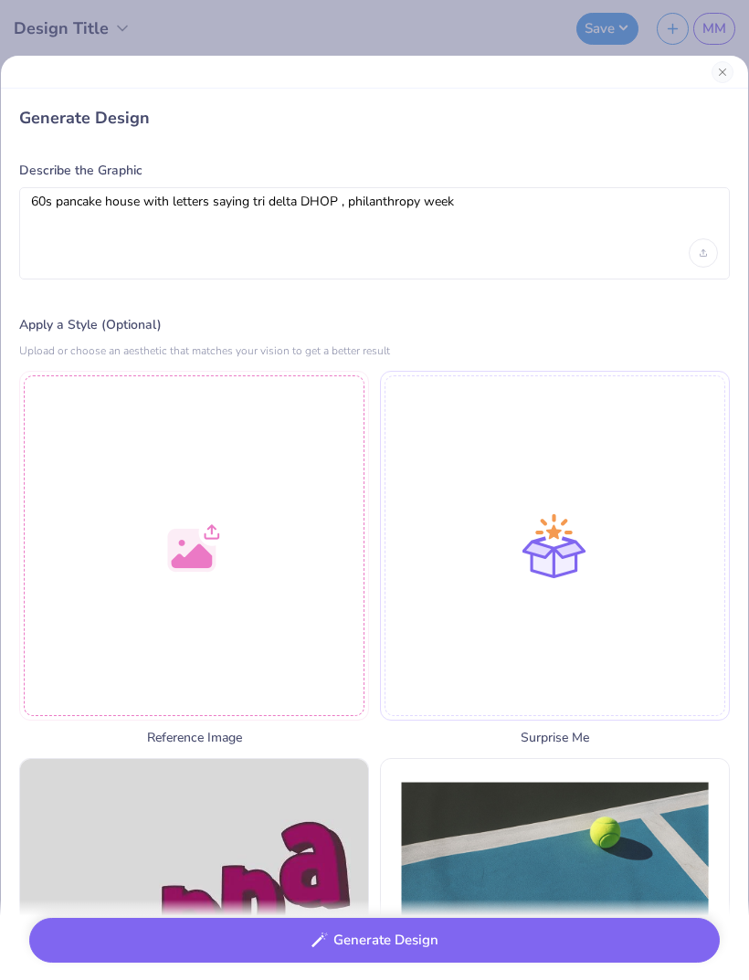
click at [627, 346] on div "Upload or choose an aesthetic that matches your vision to get a better result" at bounding box center [374, 350] width 710 height 18
click at [435, 939] on button "Generate Design" at bounding box center [374, 940] width 690 height 45
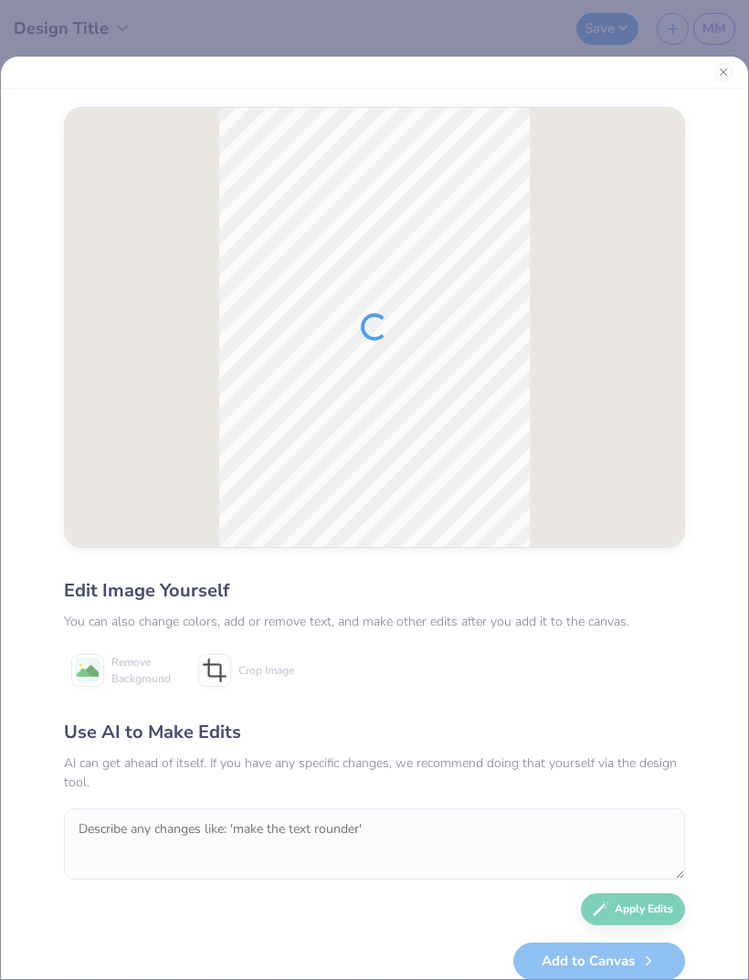
click at [702, 110] on div "Edit Image Yourself You can also change colors, add or remove text, and make ot…" at bounding box center [374, 534] width 657 height 890
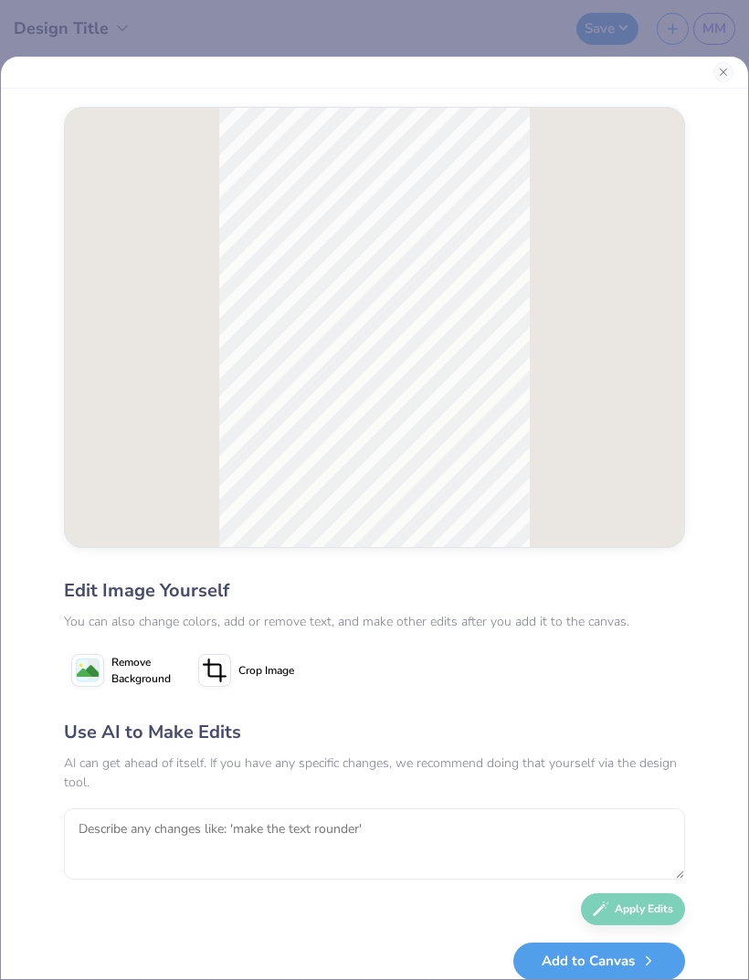
scroll to position [-5, 0]
click at [720, 68] on button "Close" at bounding box center [723, 72] width 20 height 20
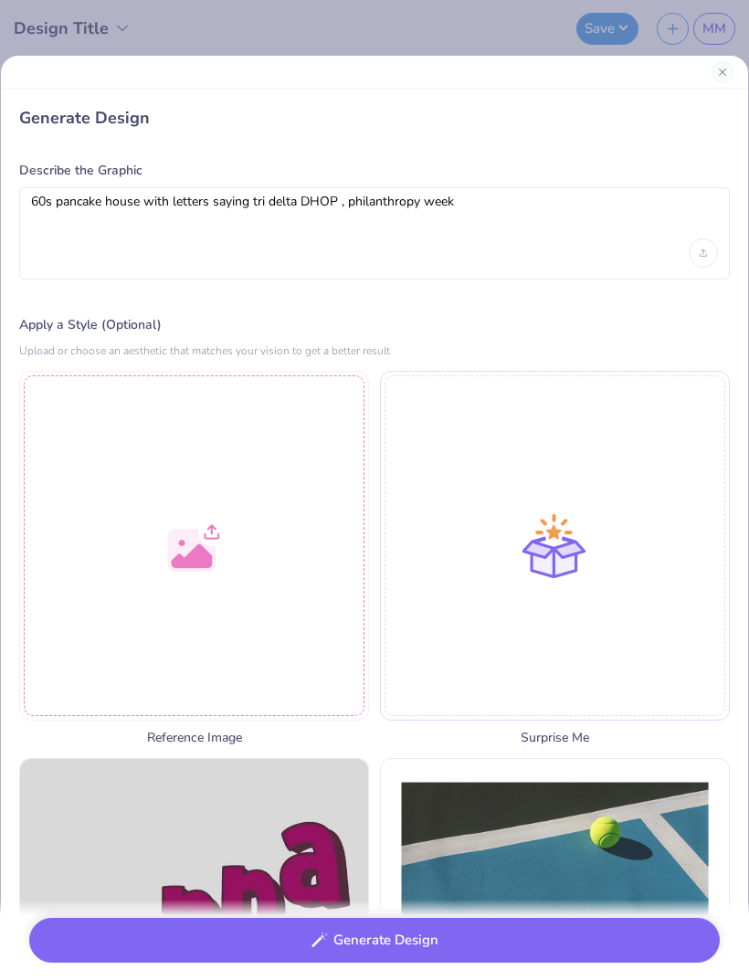
click at [734, 62] on div at bounding box center [374, 72] width 747 height 33
click at [715, 75] on button "Close" at bounding box center [722, 72] width 22 height 22
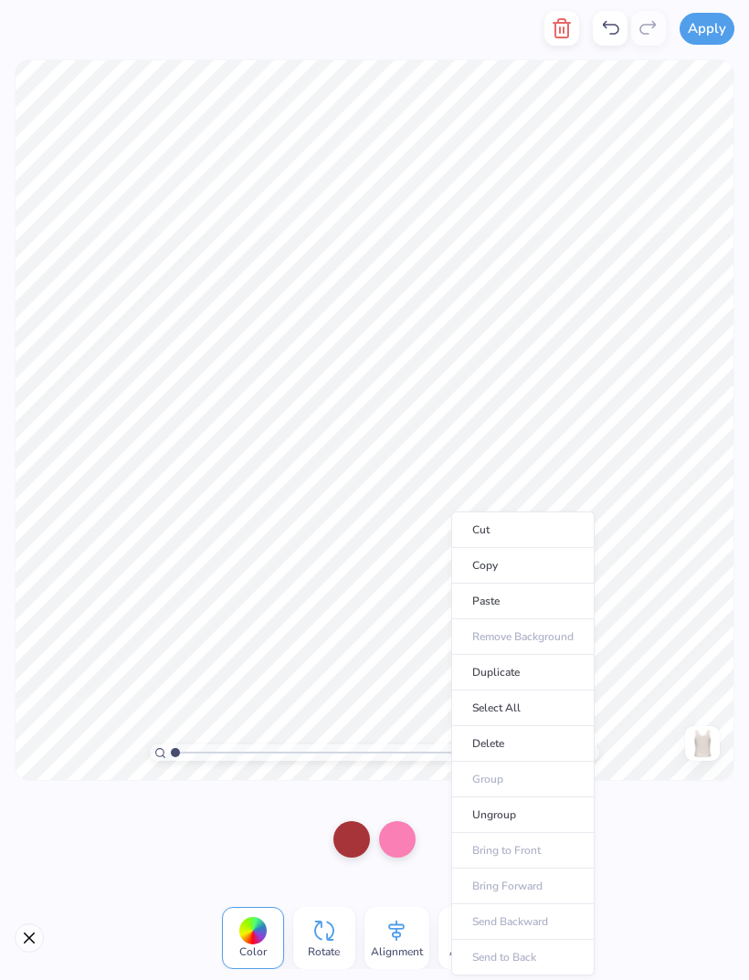
click at [512, 568] on li "Copy" at bounding box center [522, 566] width 143 height 36
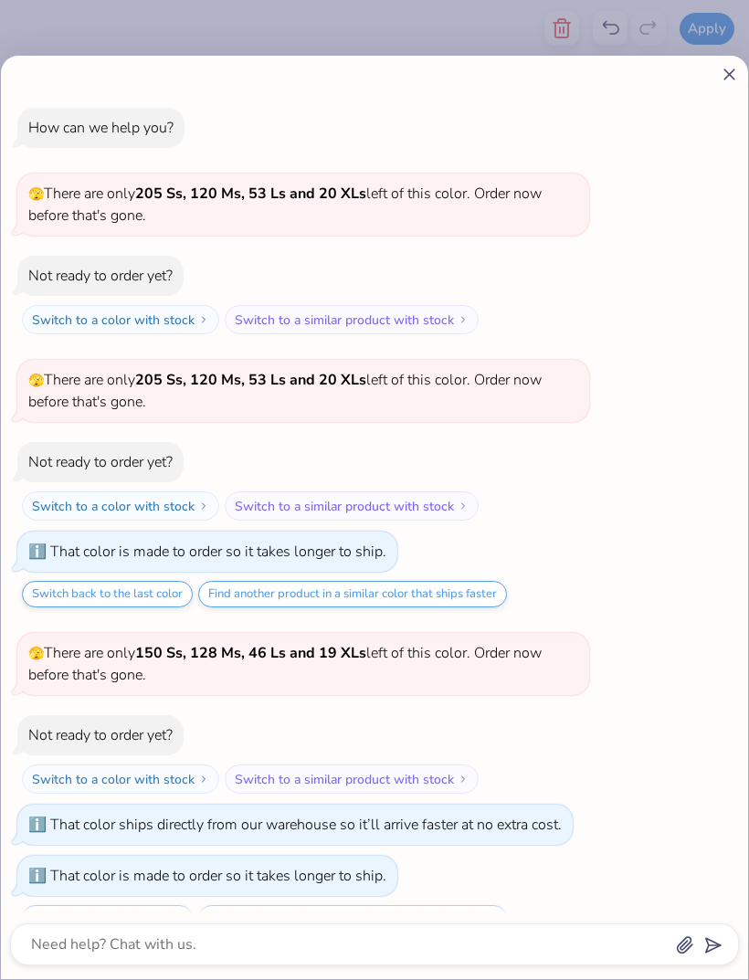
scroll to position [2321, 0]
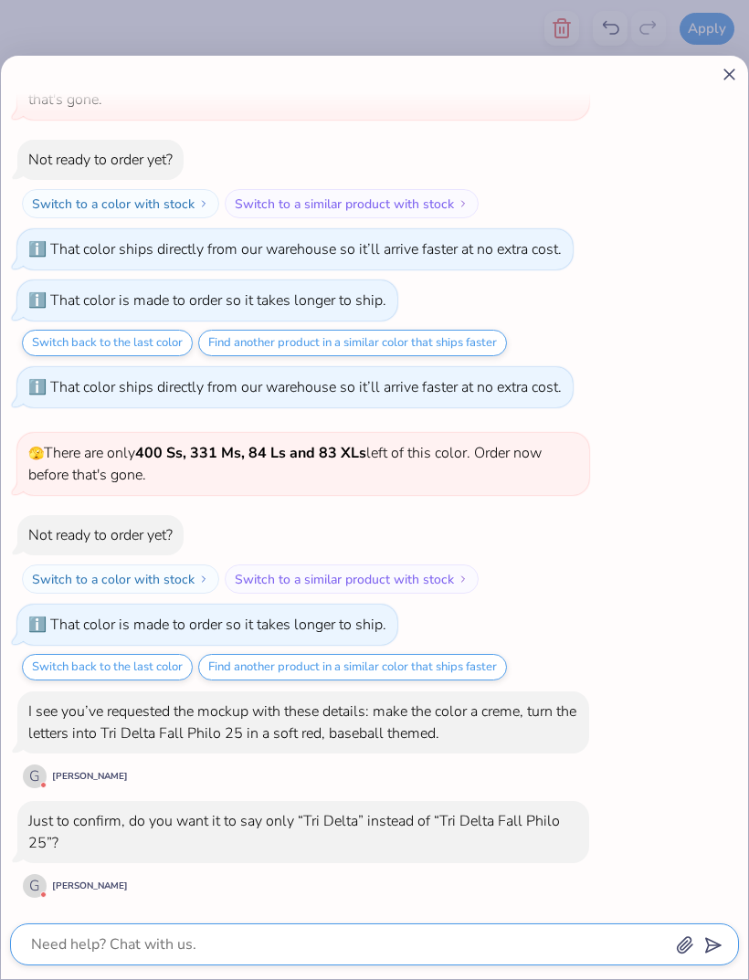
click at [317, 956] on textarea at bounding box center [349, 944] width 640 height 26
type textarea "x"
type textarea "T"
type textarea "x"
type textarea "Tr"
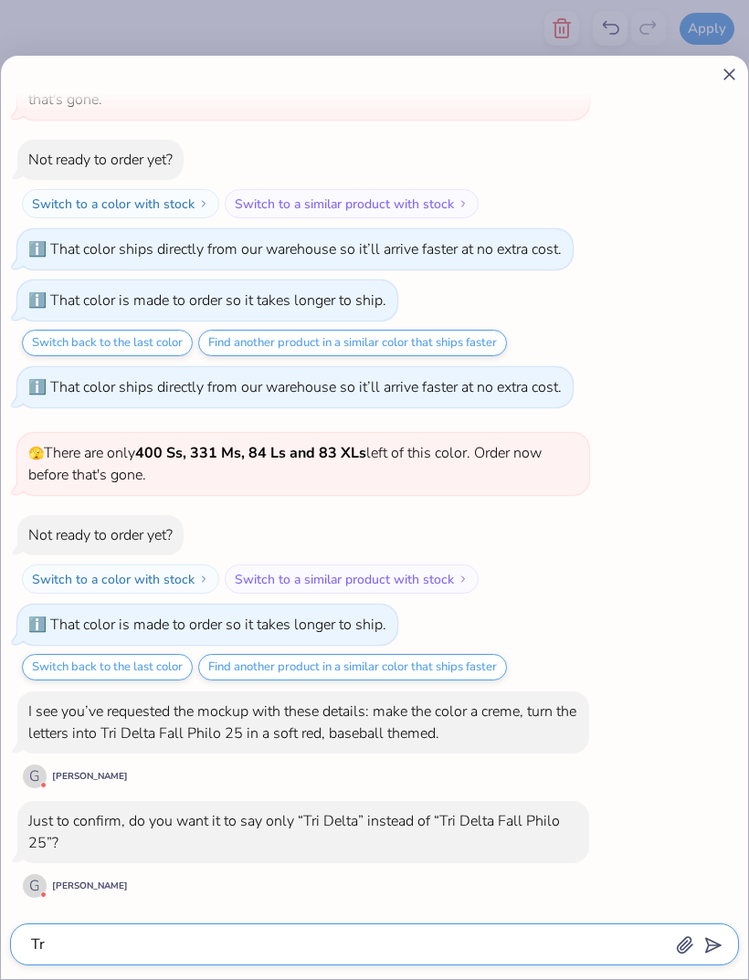
type textarea "x"
type textarea "Tri"
type textarea "x"
type textarea "Tri de"
type textarea "x"
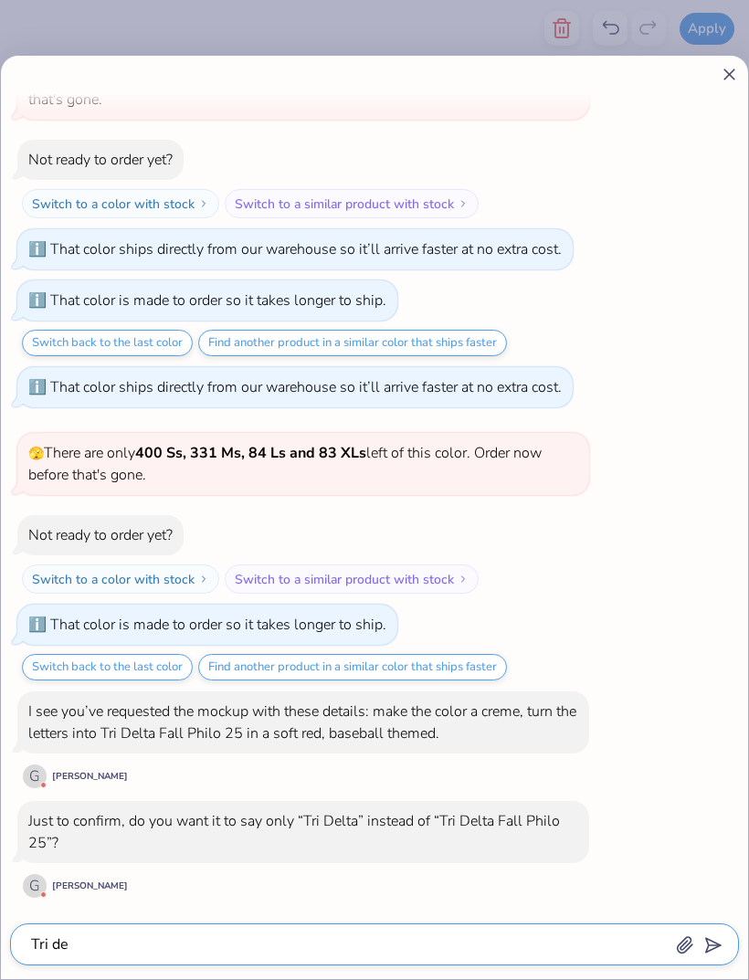
type textarea "Tri del"
type textarea "x"
type textarea "Tri delt"
type textarea "x"
type textarea "Tri delta"
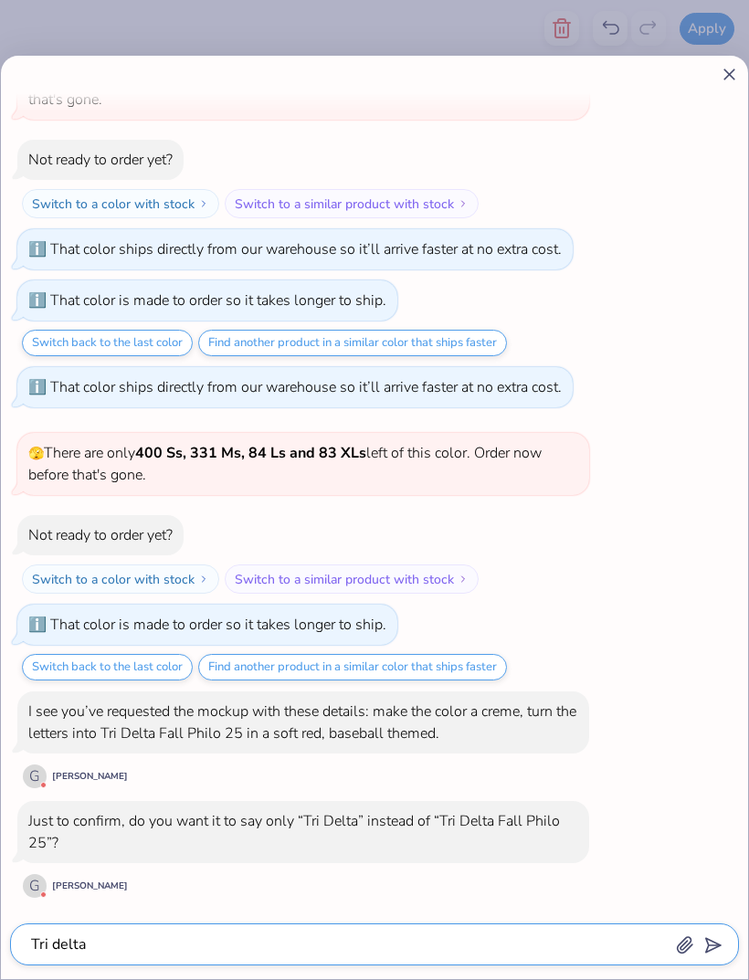
type textarea "x"
type textarea "Tri delta p"
type textarea "x"
type textarea "Tri delta ph"
type textarea "x"
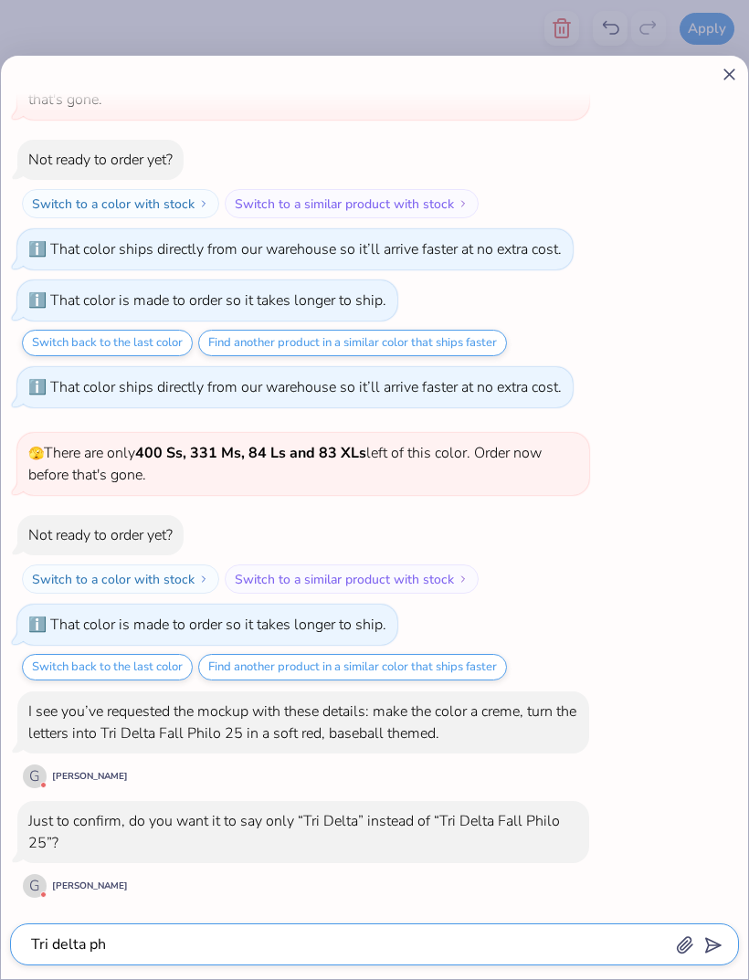
type textarea "Tri delta phi"
type textarea "x"
type textarea "Tri delta philo"
type textarea "x"
type textarea "Tri delta philo"
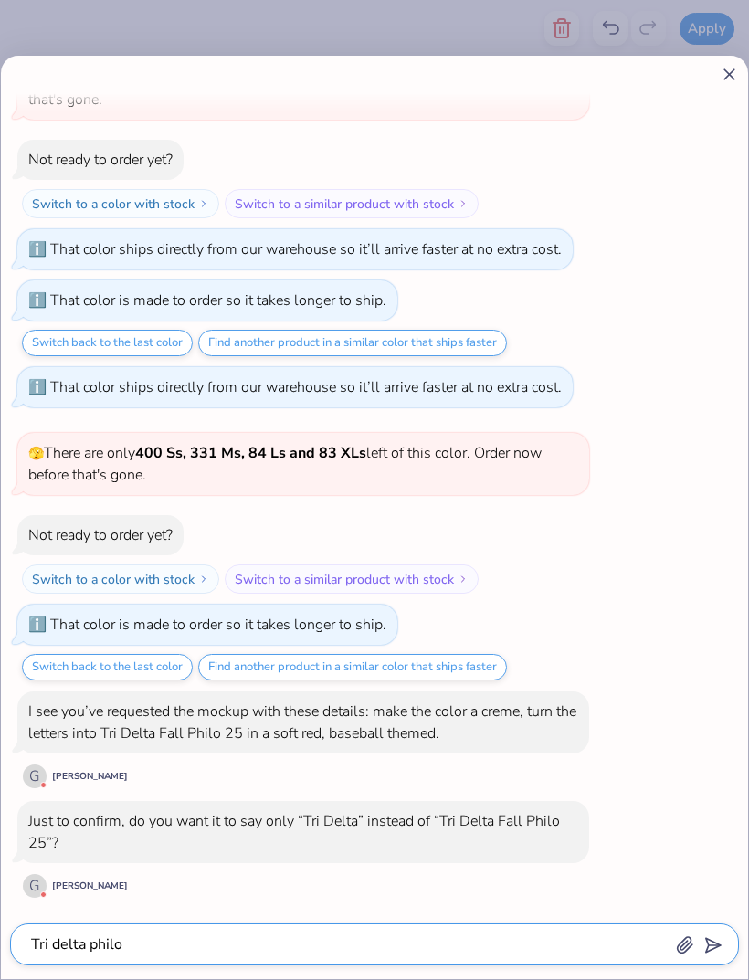
type textarea "x"
type textarea "Tri delta philo"
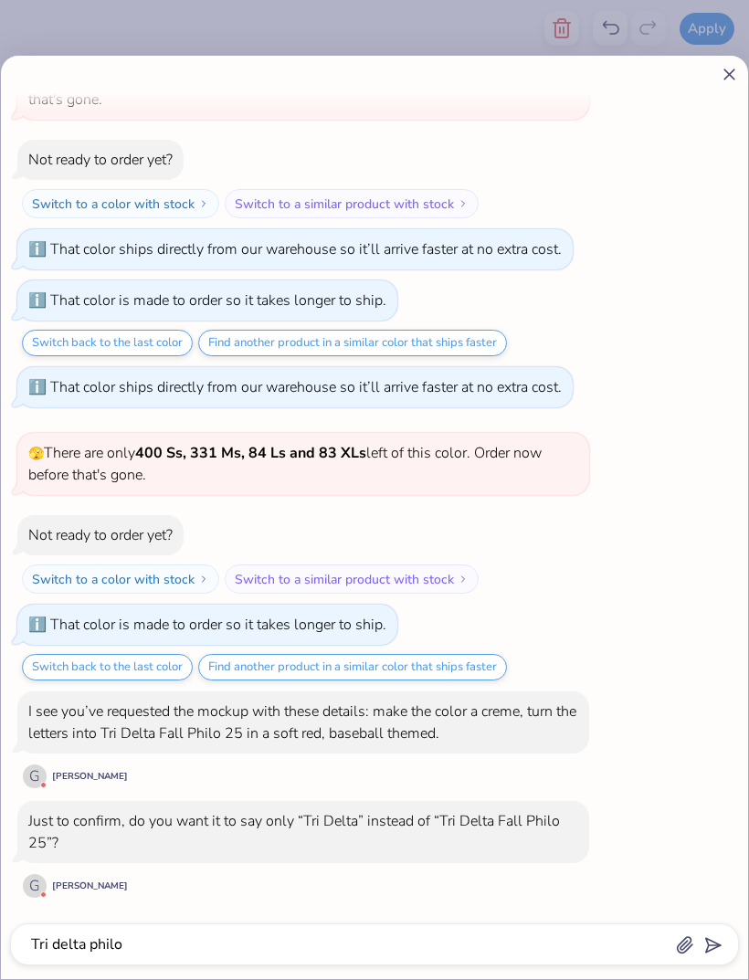
click at [721, 78] on icon at bounding box center [728, 74] width 19 height 19
type textarea "x"
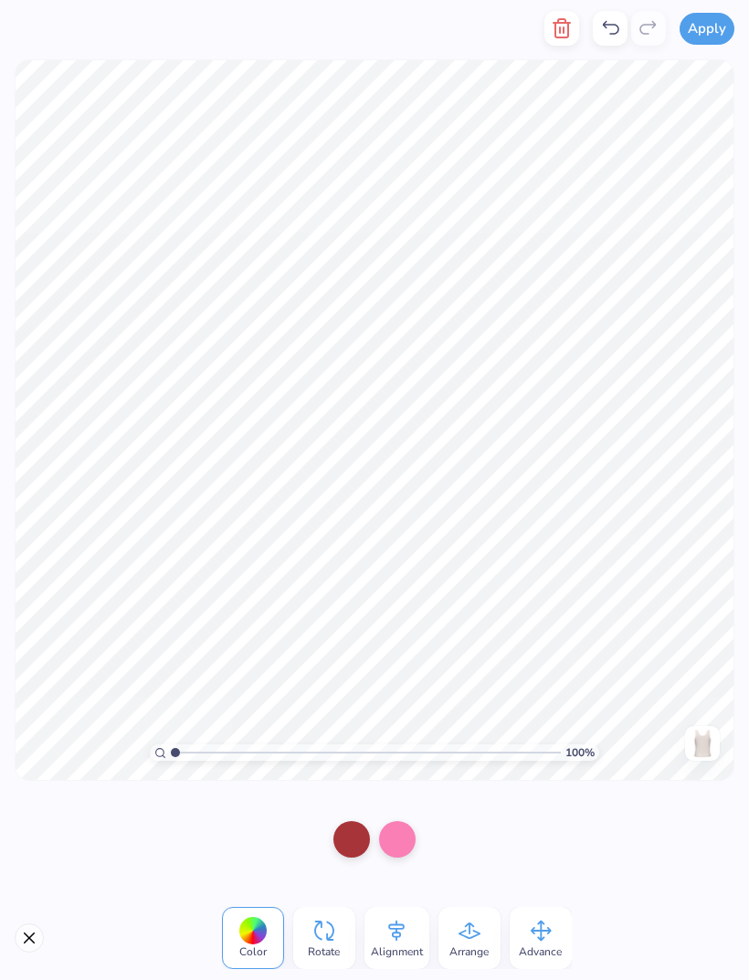
click at [40, 926] on div "Color Rotate Alignment Arrange Advance" at bounding box center [374, 938] width 749 height 84
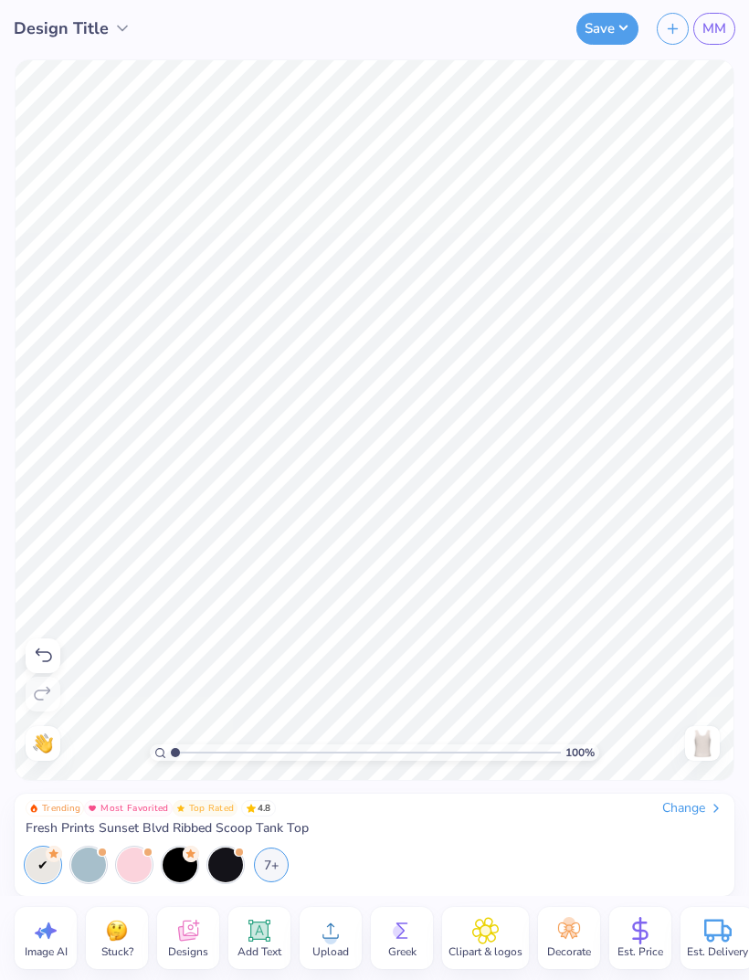
click at [60, 949] on span "Image AI" at bounding box center [46, 951] width 43 height 15
select select "4"
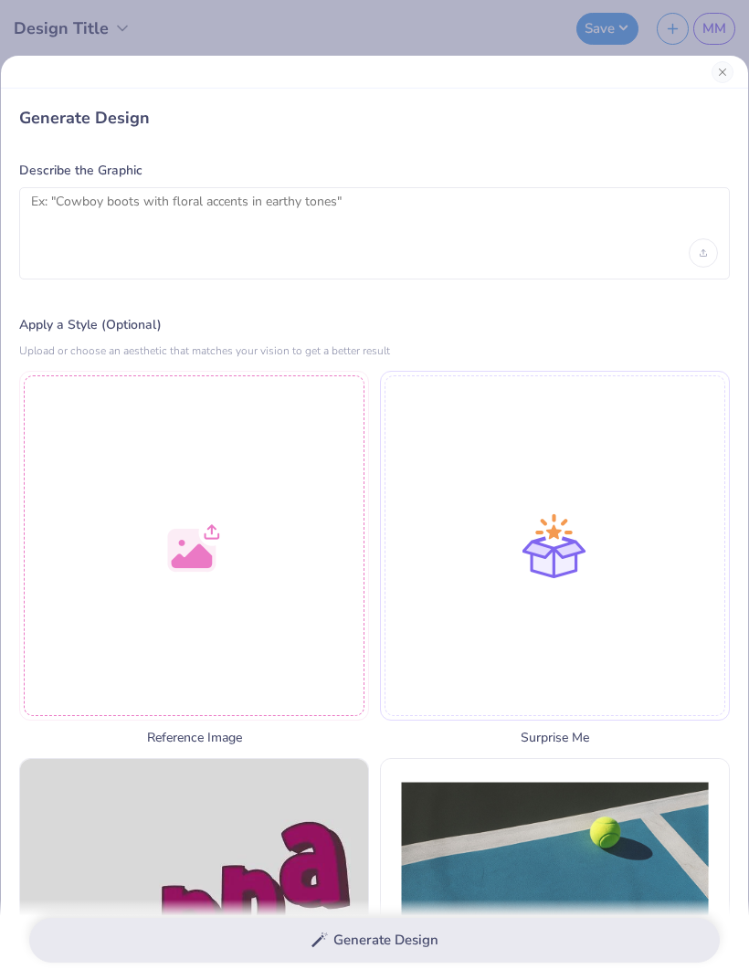
click at [210, 529] on div at bounding box center [194, 546] width 350 height 350
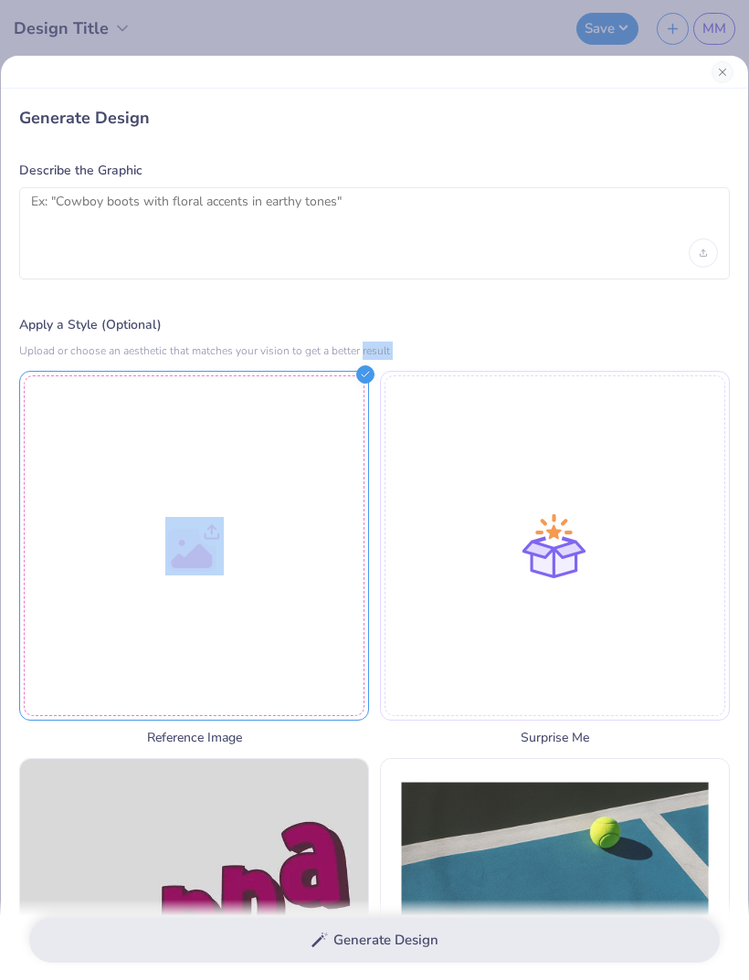
click at [305, 532] on div at bounding box center [194, 546] width 350 height 350
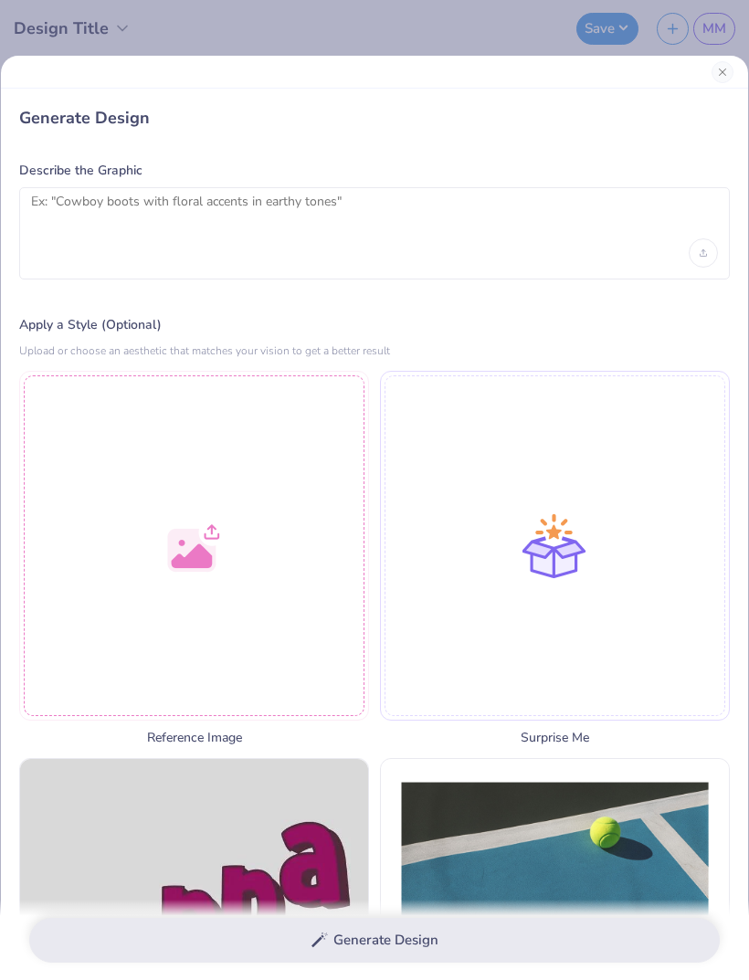
click at [724, 72] on button "Close" at bounding box center [722, 72] width 22 height 22
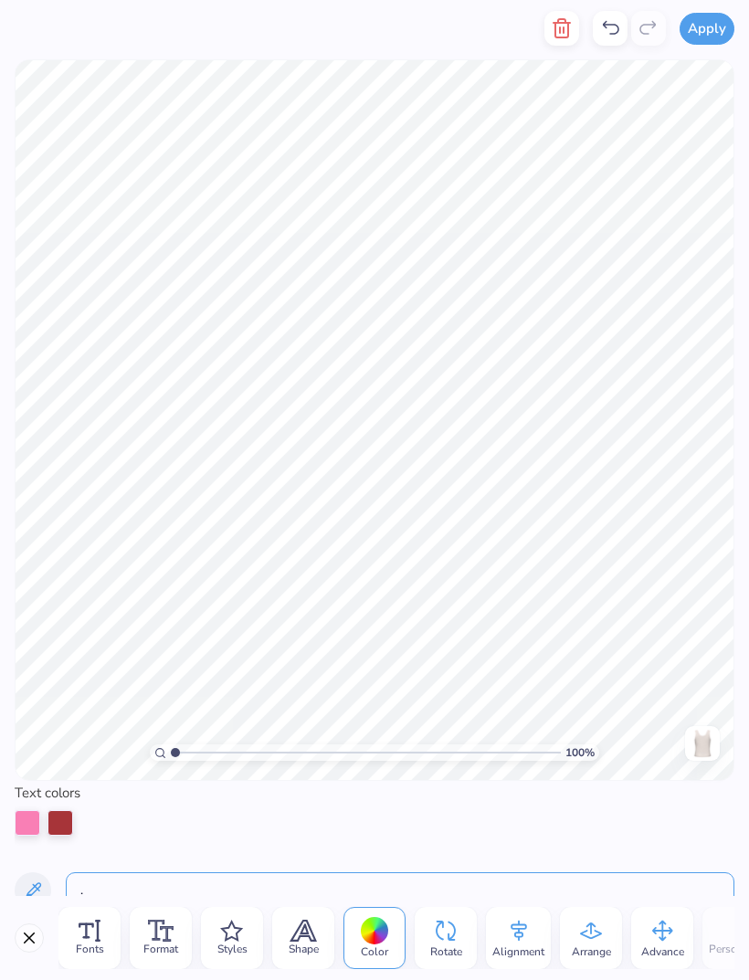
scroll to position [5, 0]
type input "."
type input "Tri"
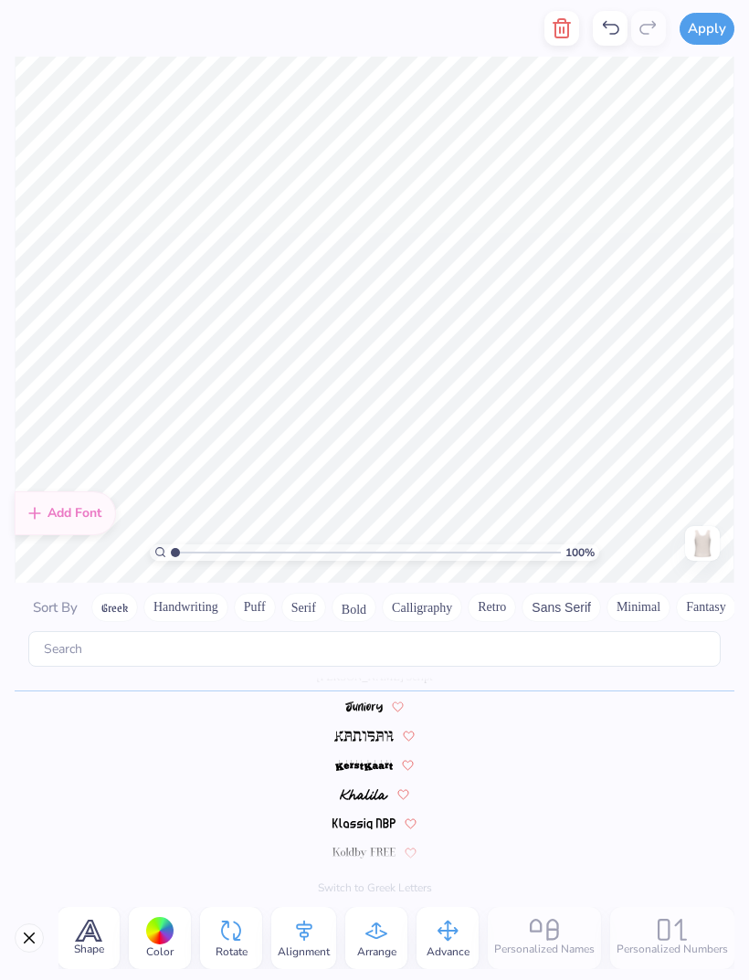
scroll to position [0, 215]
click at [381, 942] on icon at bounding box center [375, 930] width 27 height 27
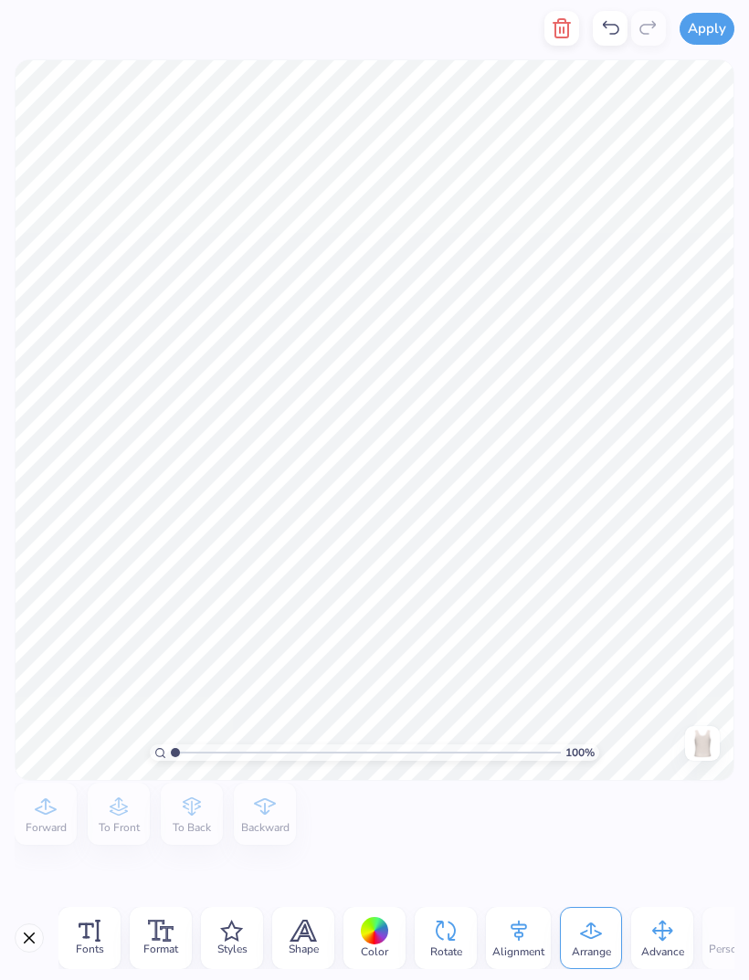
scroll to position [1, 2]
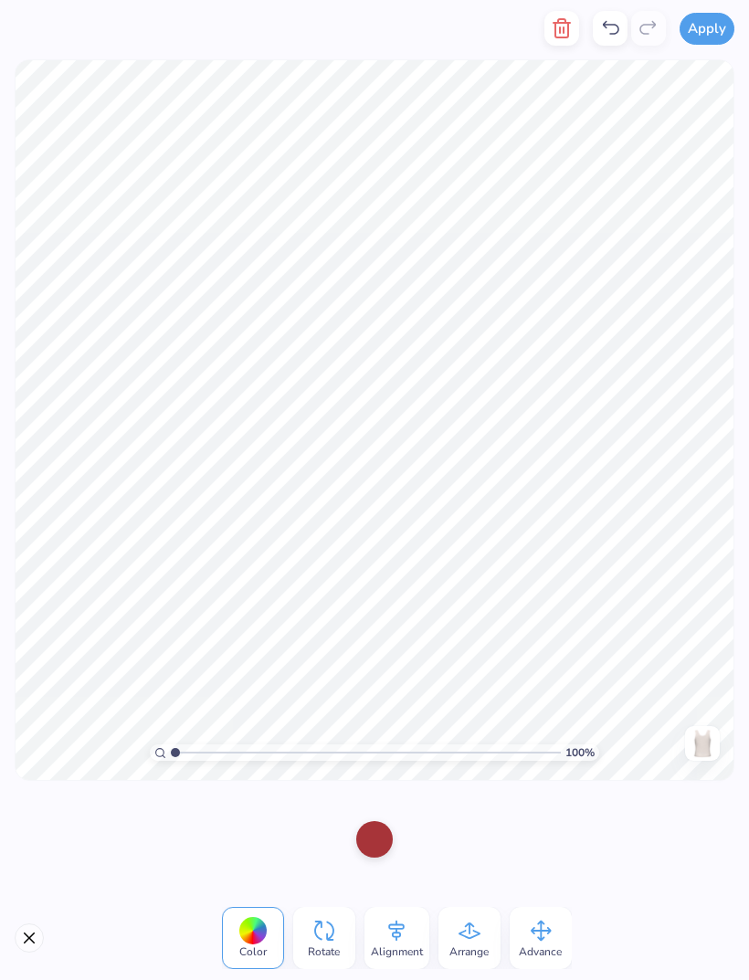
click at [604, 32] on icon at bounding box center [610, 28] width 22 height 22
click at [619, 32] on icon at bounding box center [610, 28] width 22 height 22
click at [608, 33] on icon at bounding box center [610, 28] width 22 height 22
click at [615, 35] on icon at bounding box center [610, 28] width 22 height 22
click at [615, 29] on icon at bounding box center [610, 28] width 22 height 22
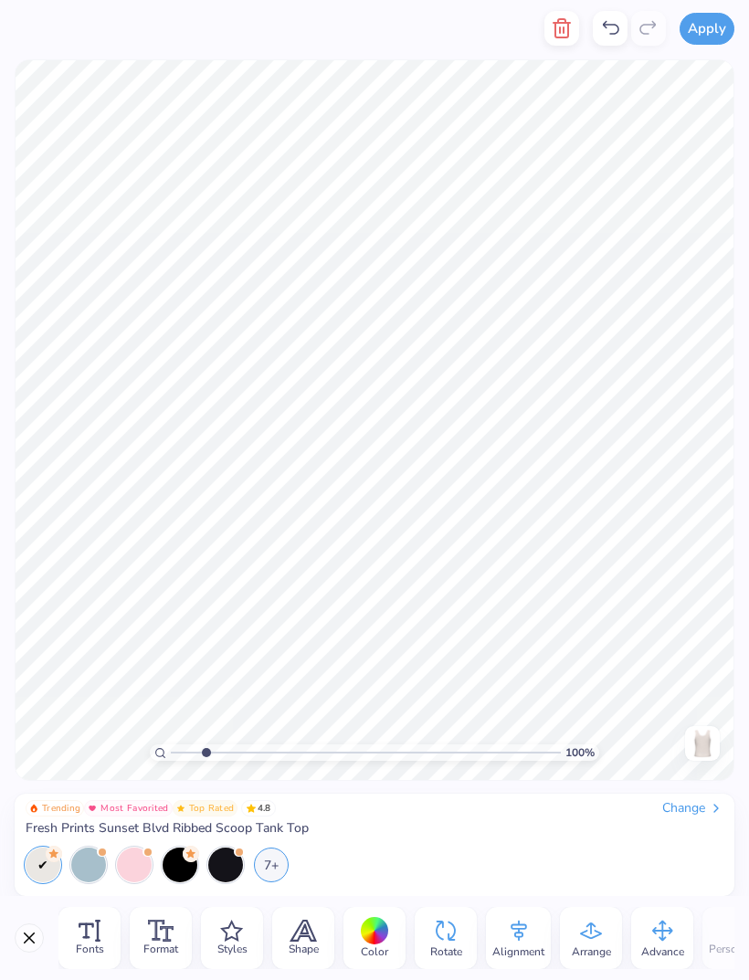
type input "1"
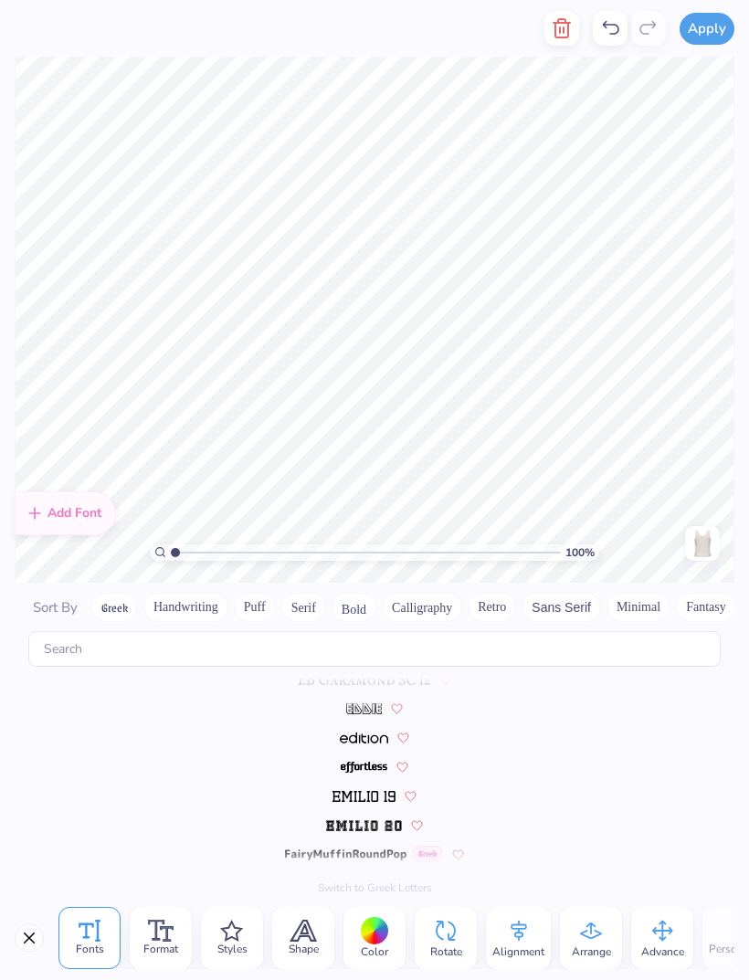
scroll to position [4514, 0]
click at [560, 22] on icon "button" at bounding box center [561, 28] width 13 height 18
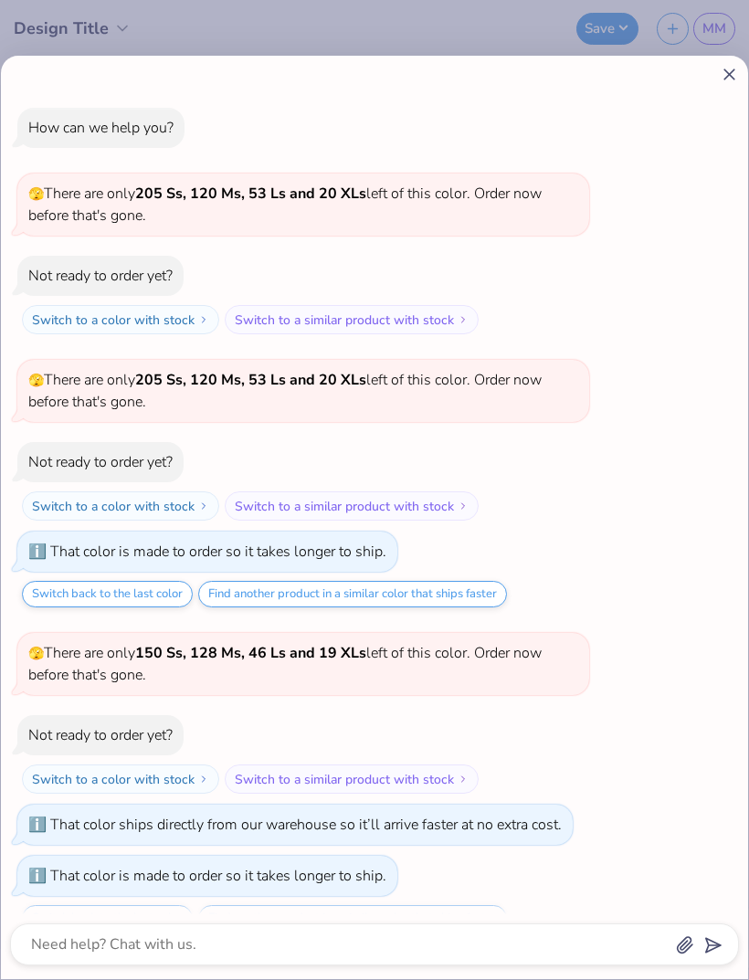
scroll to position [2409, 0]
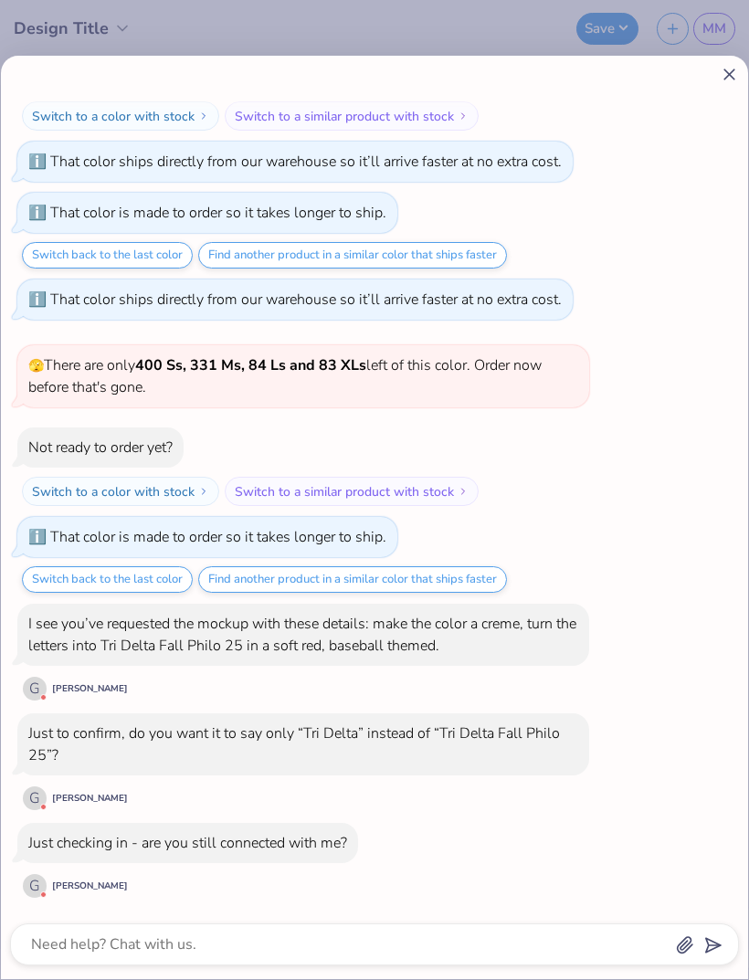
click at [743, 66] on div "How can we help you? 🫣 There are only 205 Ss, 120 Ms, 53 Ls and 20 XLs left of …" at bounding box center [374, 517] width 747 height 923
click at [714, 86] on div "How can we help you? 🫣 There are only 205 Ss, 120 Ms, 53 Ls and 20 XLs left of …" at bounding box center [374, 517] width 747 height 923
click at [720, 77] on icon at bounding box center [728, 74] width 19 height 19
type textarea "x"
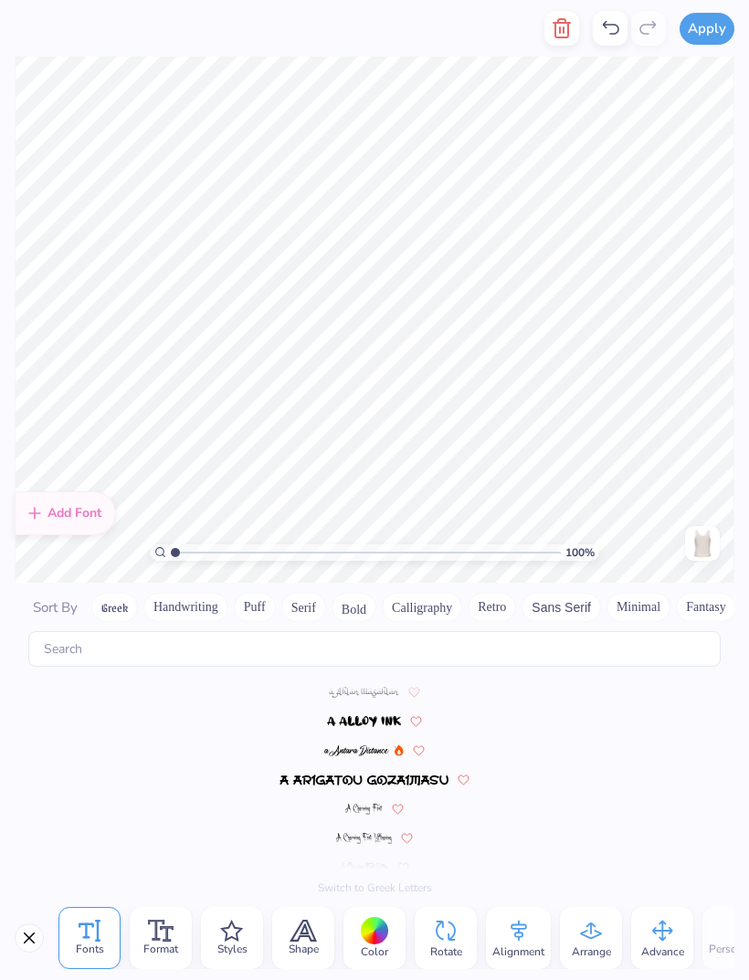
scroll to position [4514, 0]
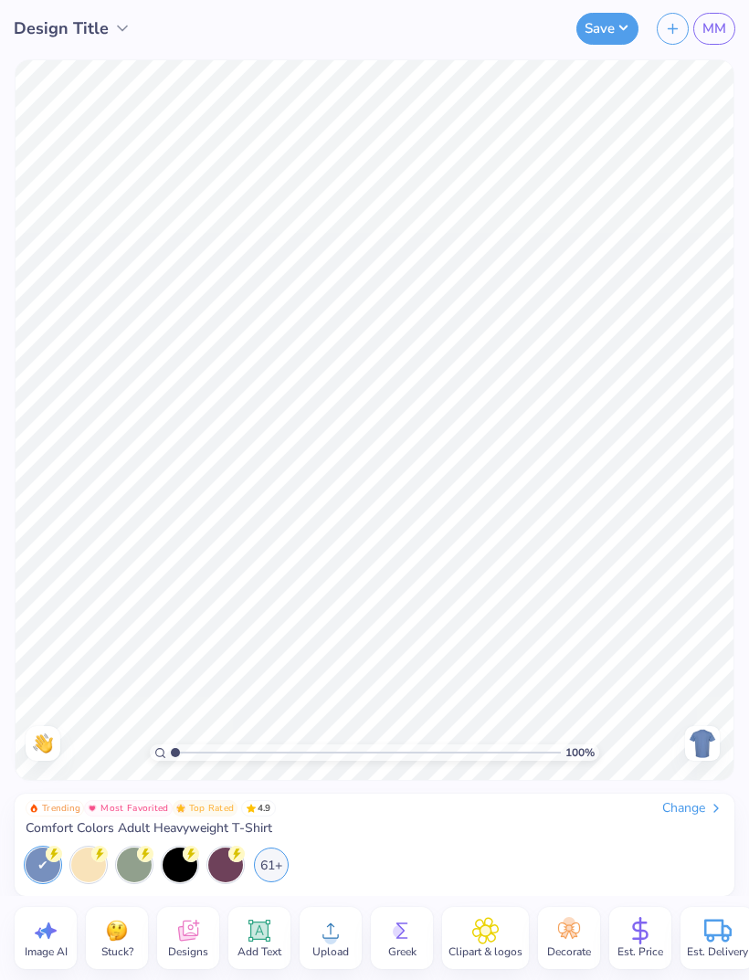
click at [690, 816] on div "Change" at bounding box center [692, 808] width 61 height 16
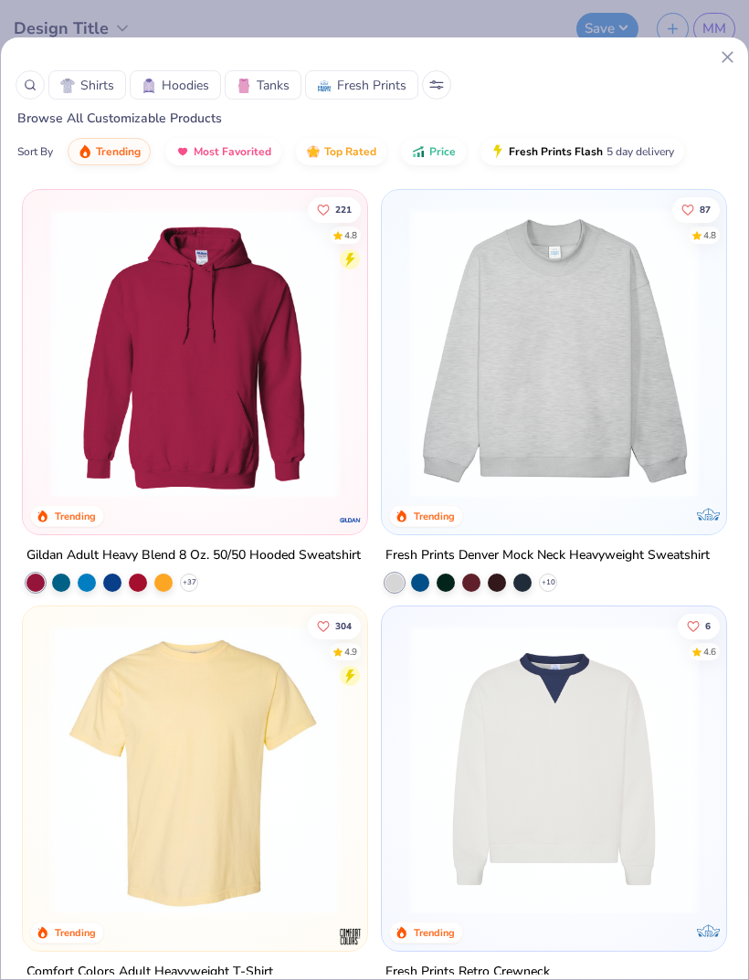
click at [250, 79] on img at bounding box center [243, 86] width 15 height 15
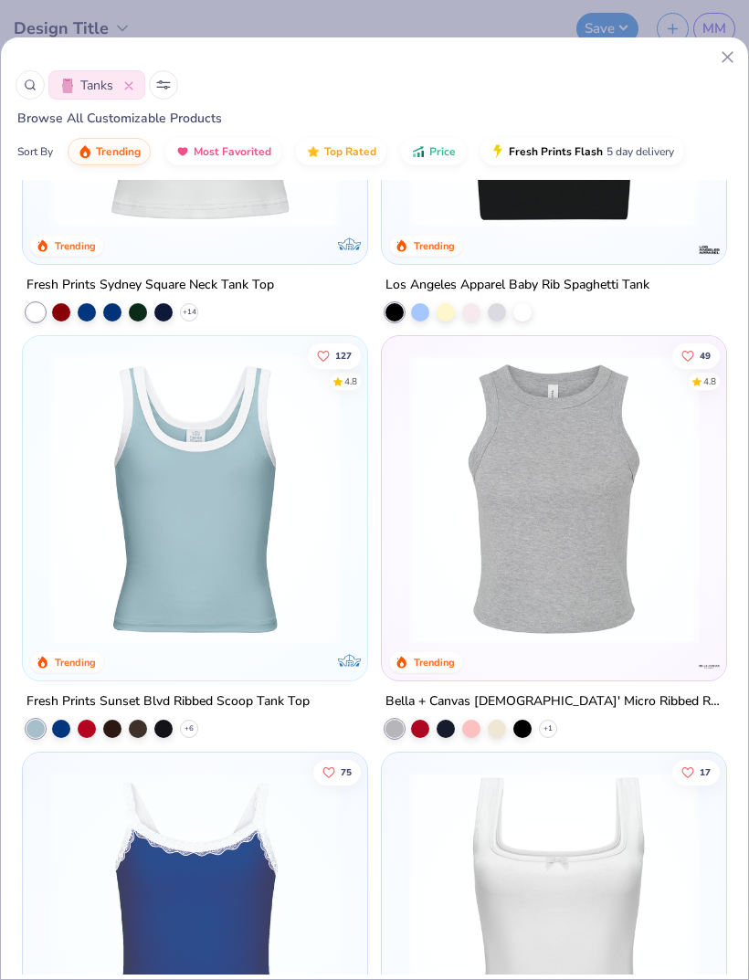
scroll to position [685, 0]
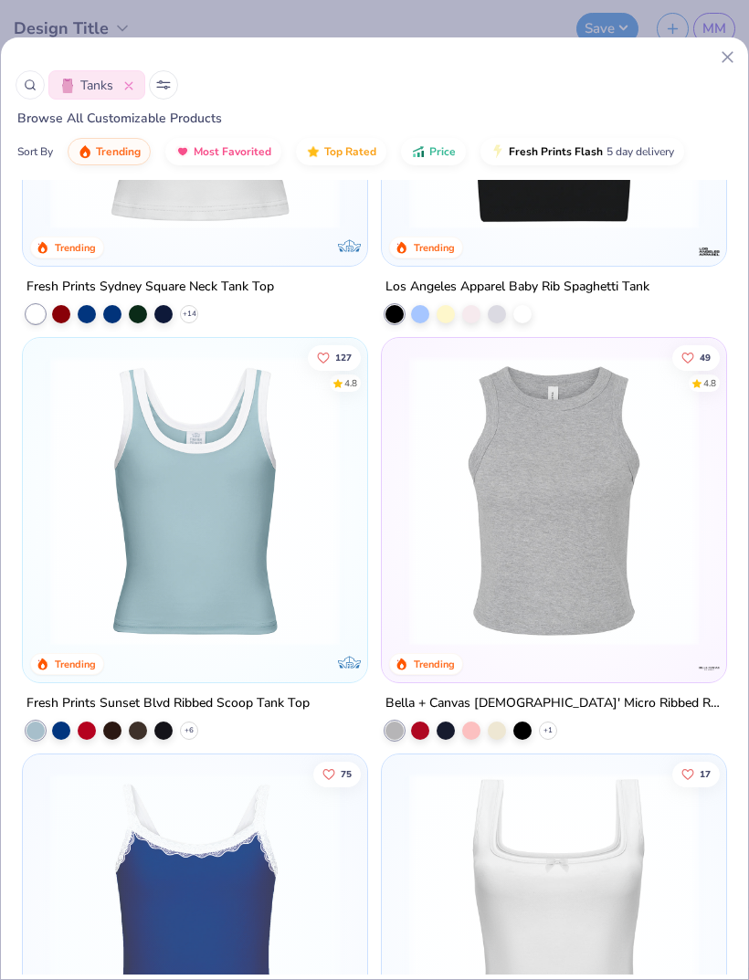
click at [285, 584] on img at bounding box center [195, 500] width 308 height 289
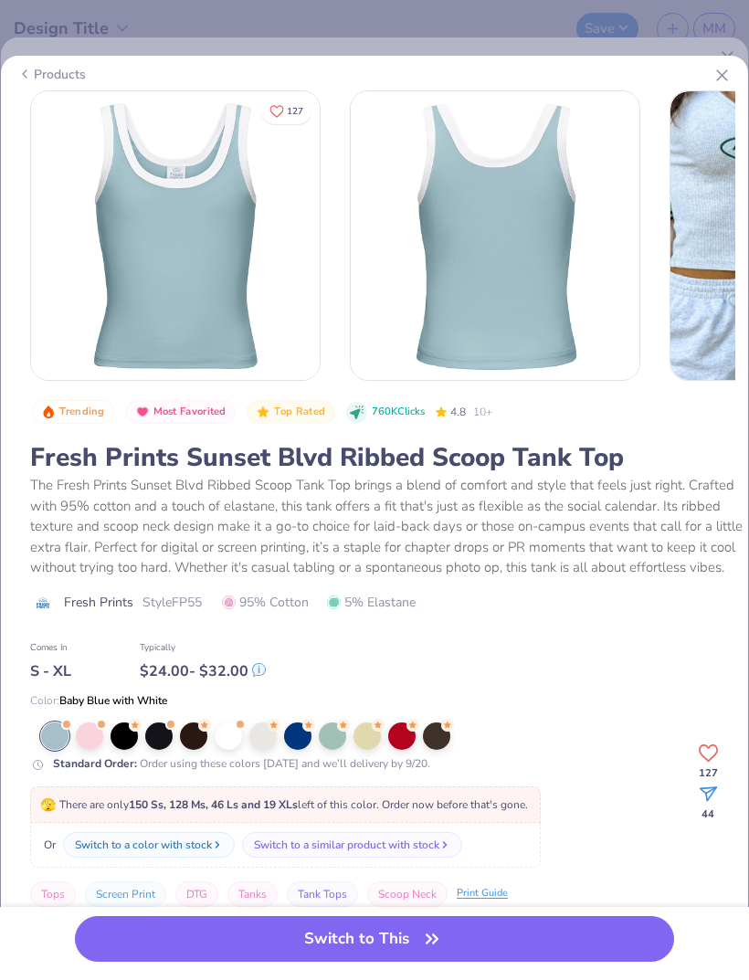
click at [267, 740] on div at bounding box center [262, 735] width 27 height 27
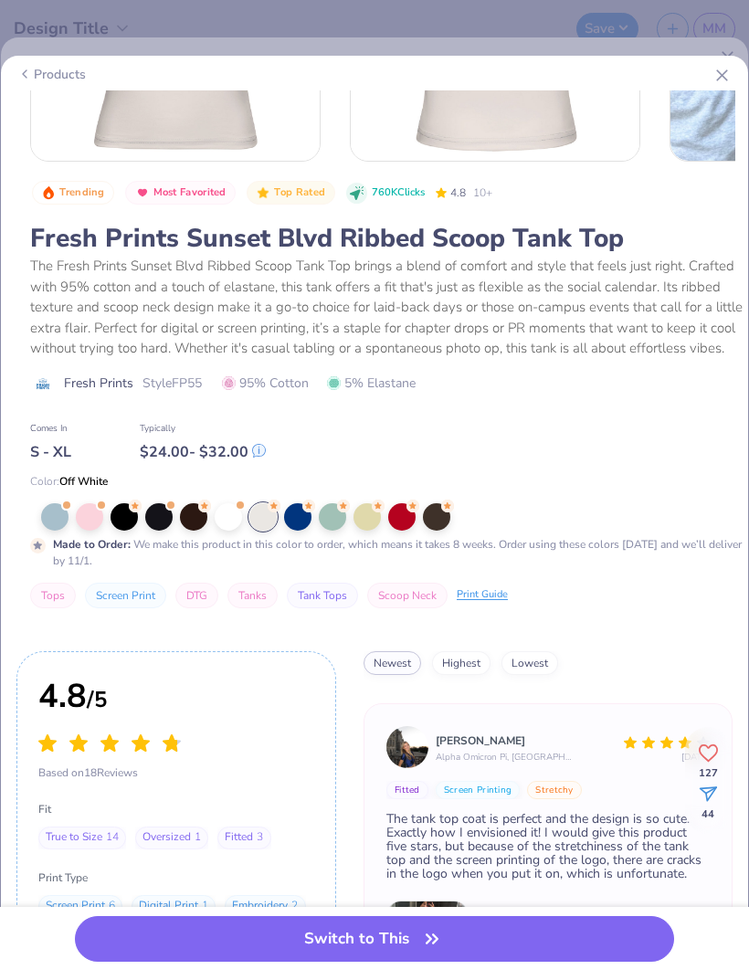
scroll to position [216, 0]
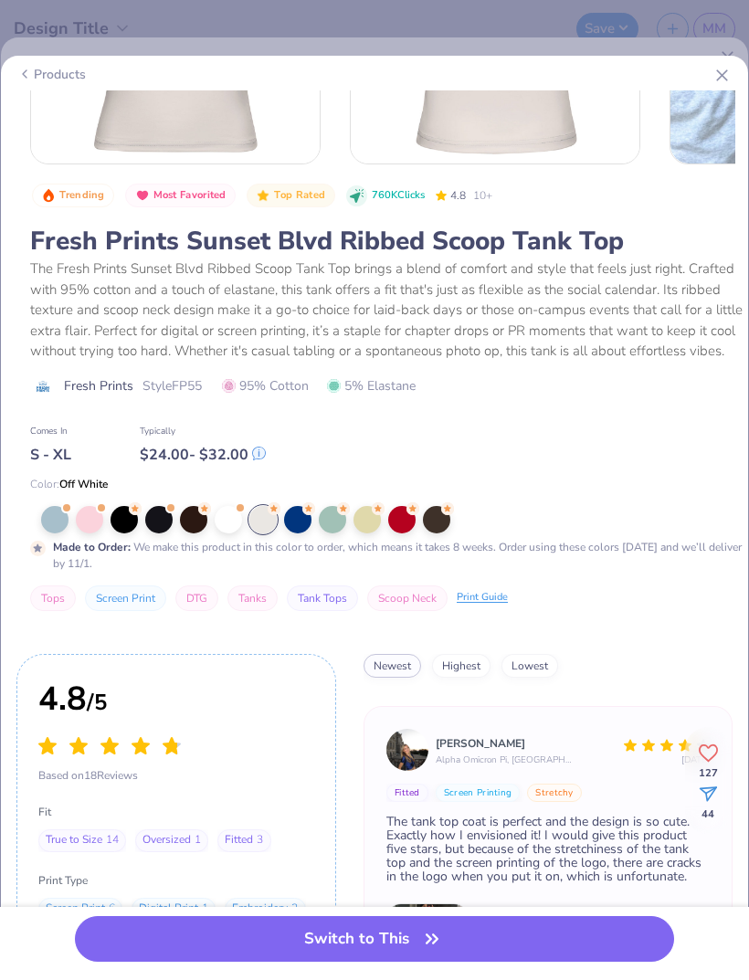
click at [442, 943] on icon "button" at bounding box center [432, 939] width 26 height 26
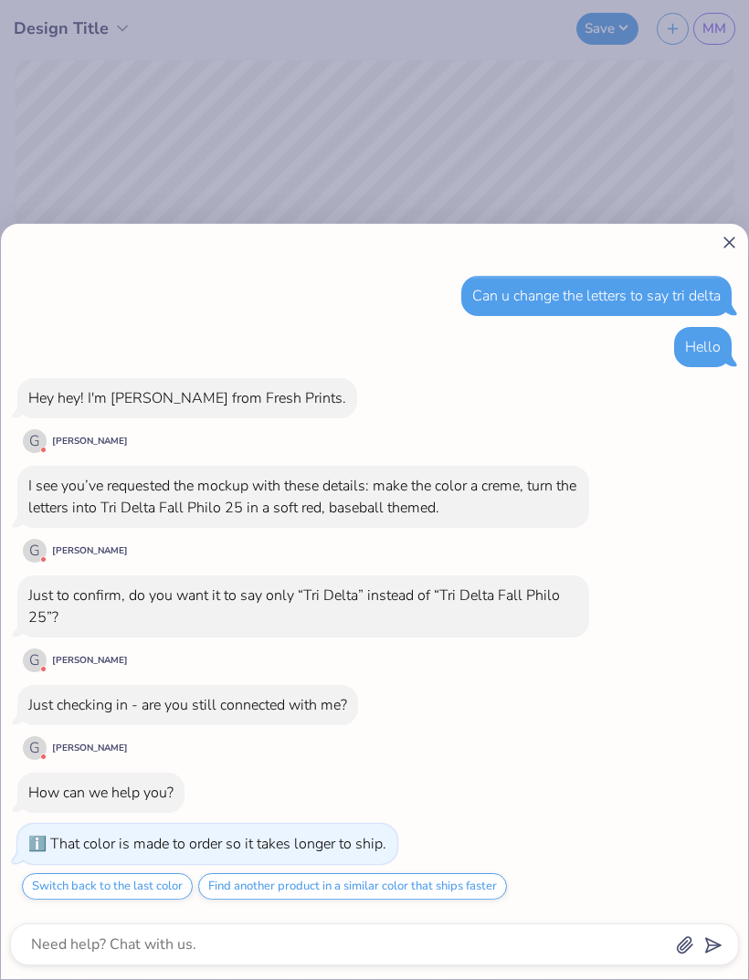
click at [728, 251] on icon at bounding box center [728, 242] width 19 height 19
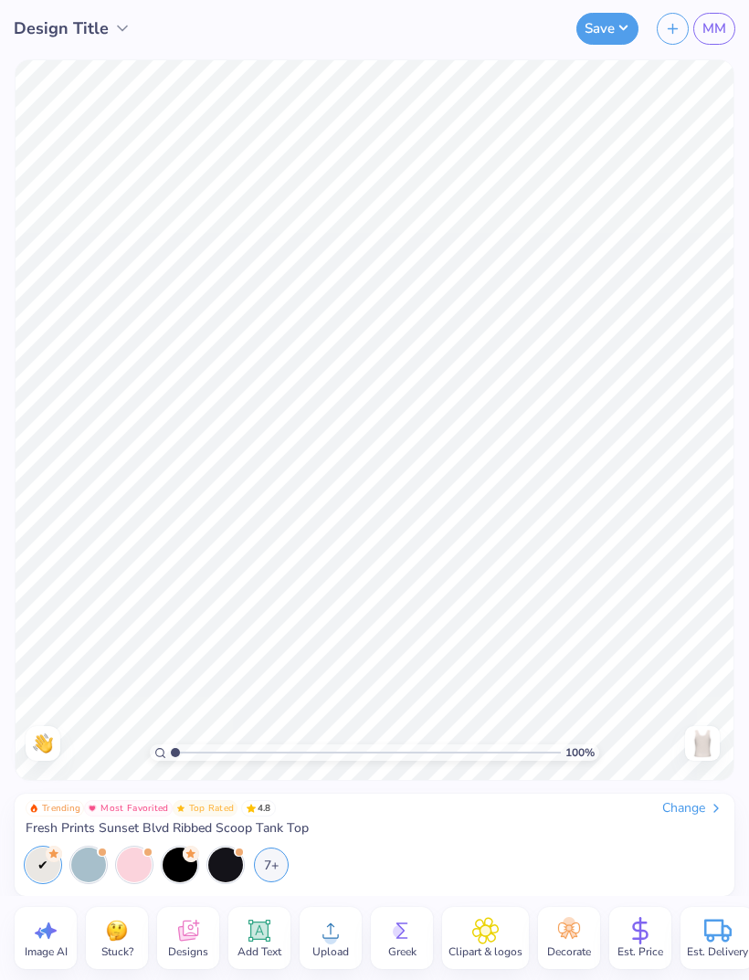
click at [186, 936] on icon at bounding box center [187, 933] width 17 height 15
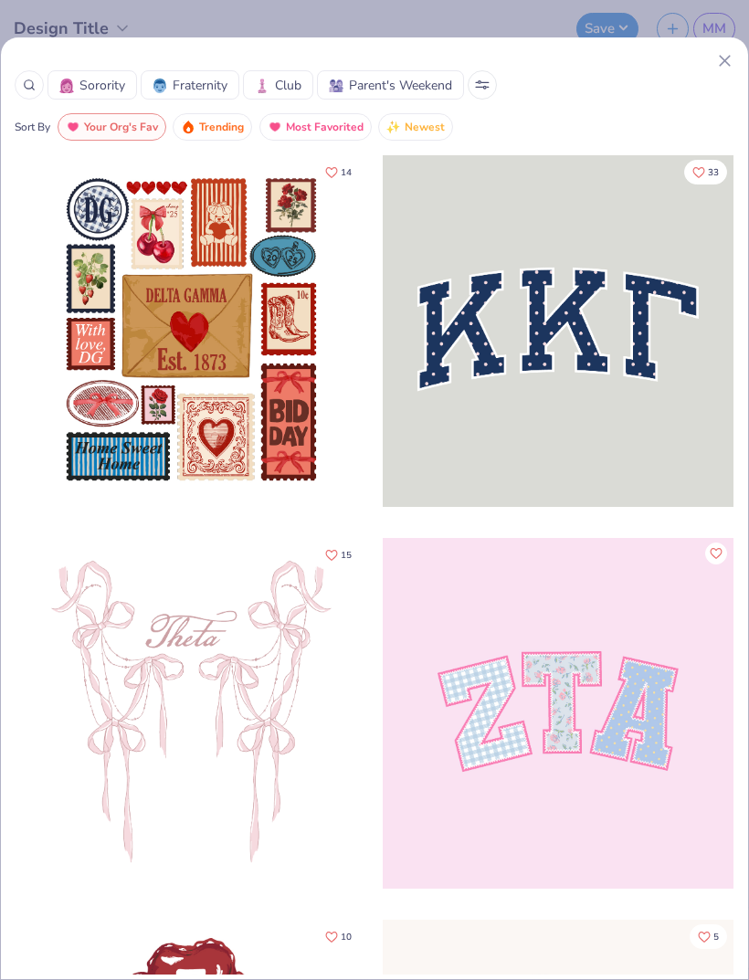
click at [105, 81] on span "Sorority" at bounding box center [102, 85] width 46 height 19
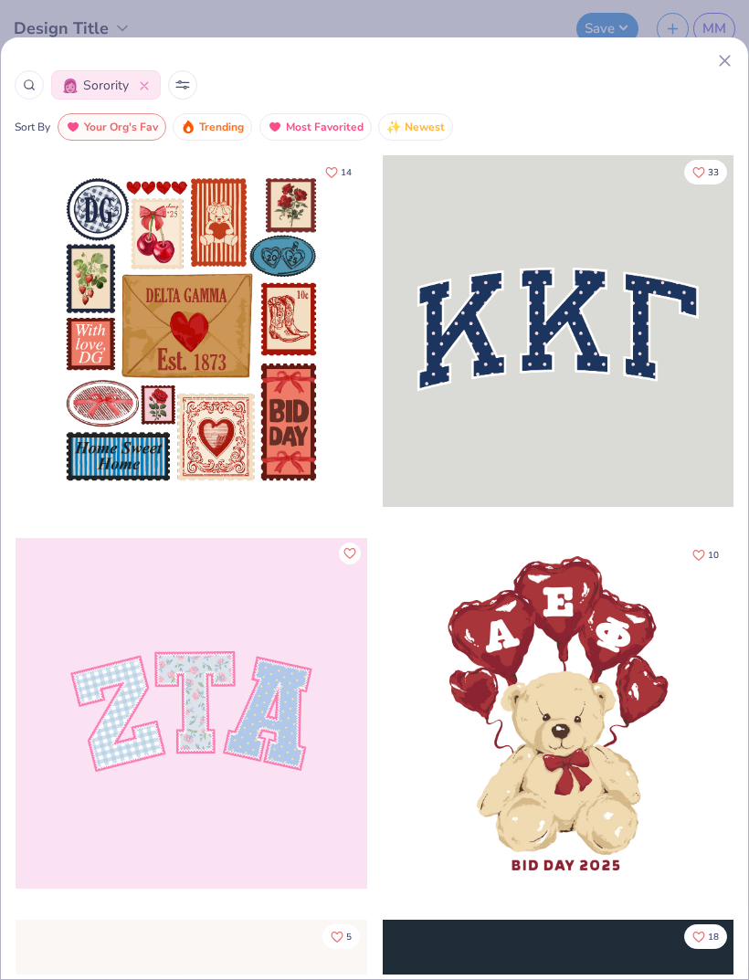
click at [187, 76] on button at bounding box center [182, 84] width 29 height 29
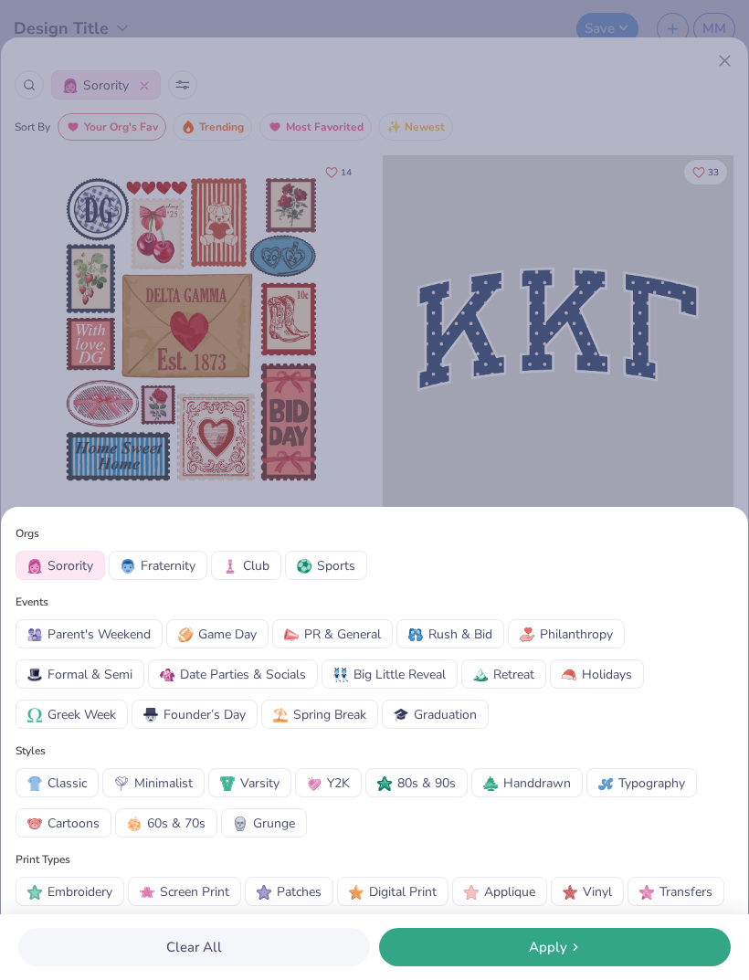
click at [179, 823] on span "60s & 70s" at bounding box center [176, 822] width 58 height 19
click at [513, 951] on div "Apply" at bounding box center [554, 947] width 341 height 21
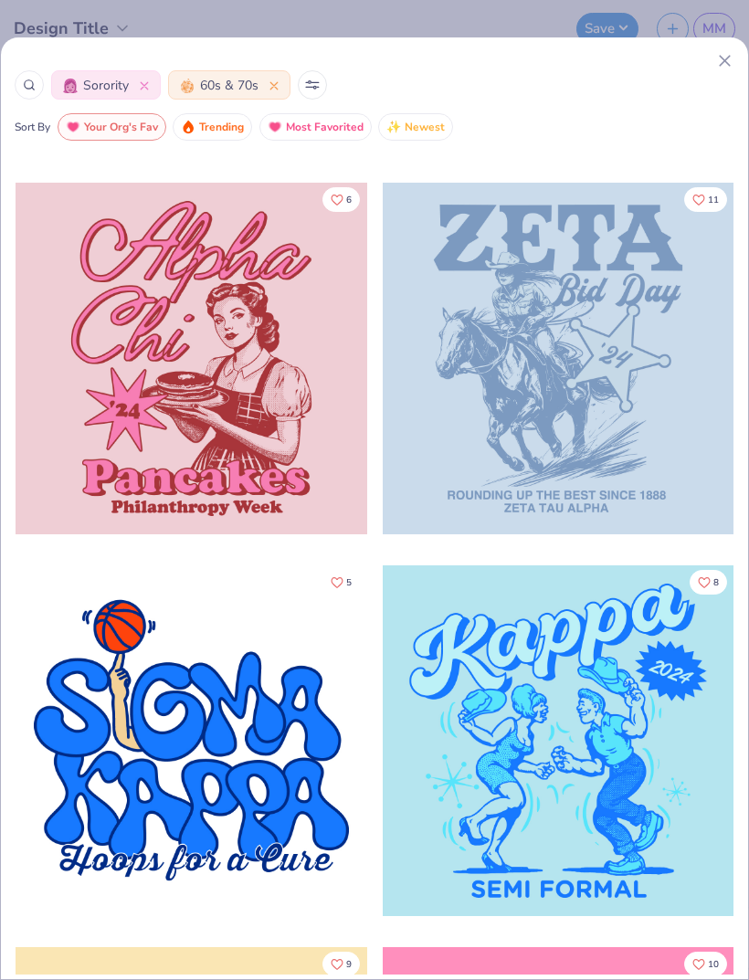
scroll to position [4518, 0]
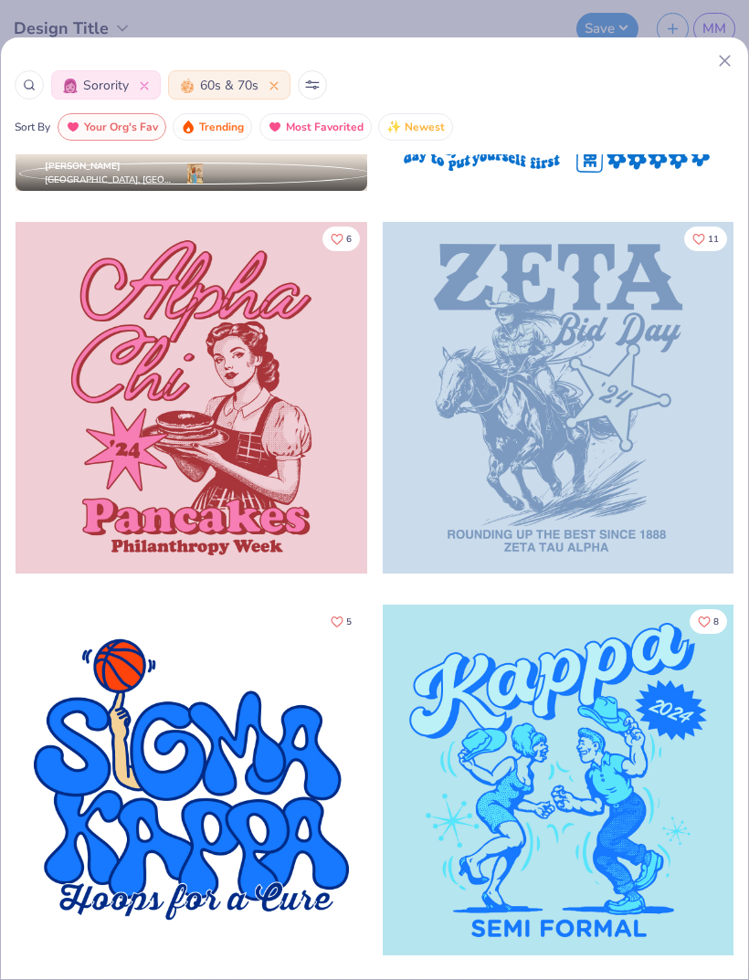
click at [265, 474] on div at bounding box center [192, 398] width 352 height 352
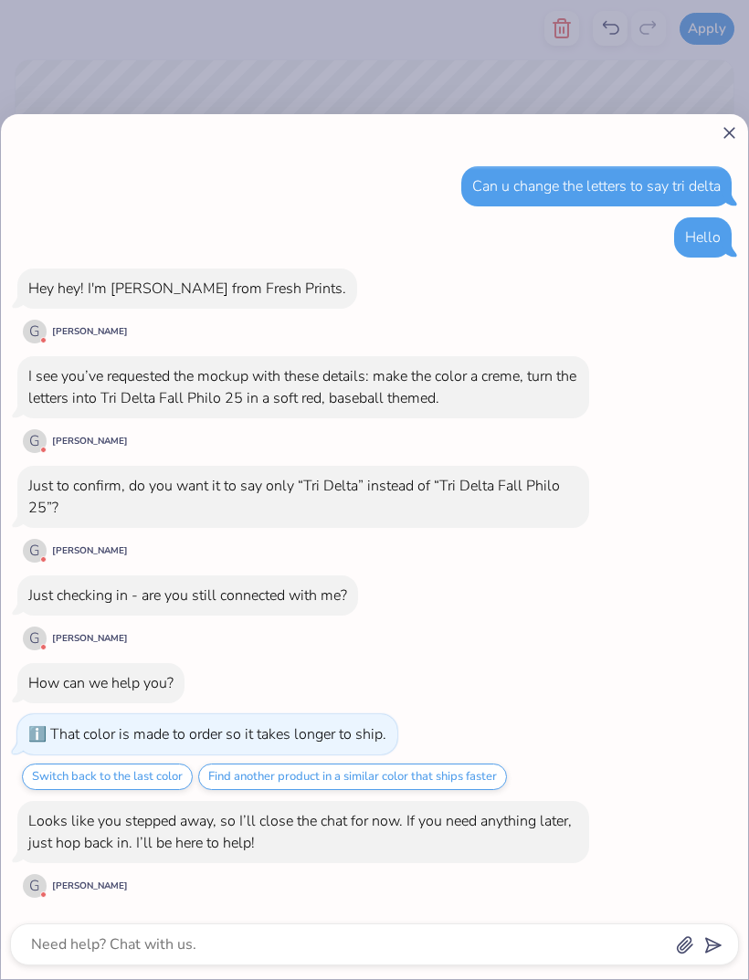
click at [729, 139] on icon at bounding box center [728, 132] width 19 height 19
type textarea "x"
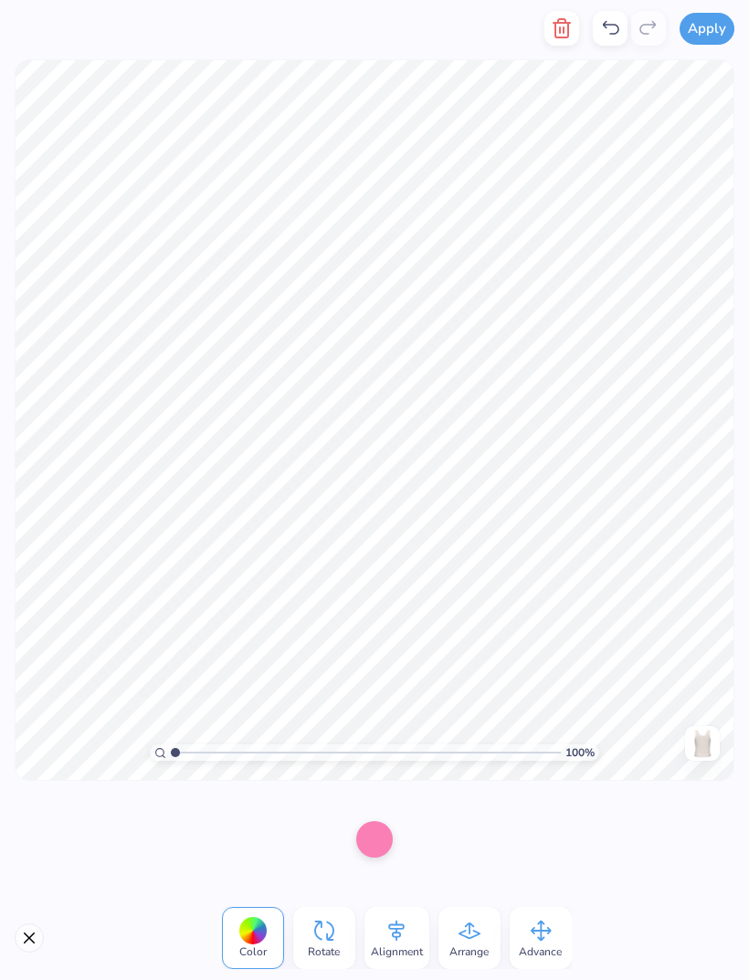
click at [470, 929] on icon at bounding box center [469, 930] width 27 height 27
click at [472, 935] on icon at bounding box center [469, 930] width 27 height 27
click at [33, 941] on button "Close" at bounding box center [29, 937] width 29 height 29
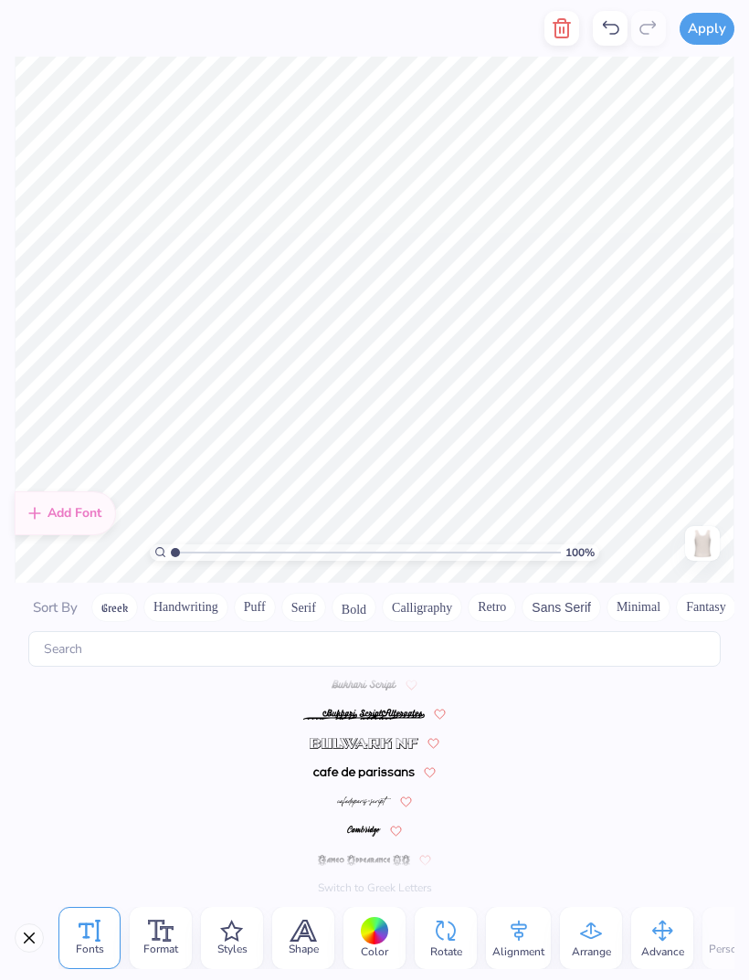
scroll to position [2469, 0]
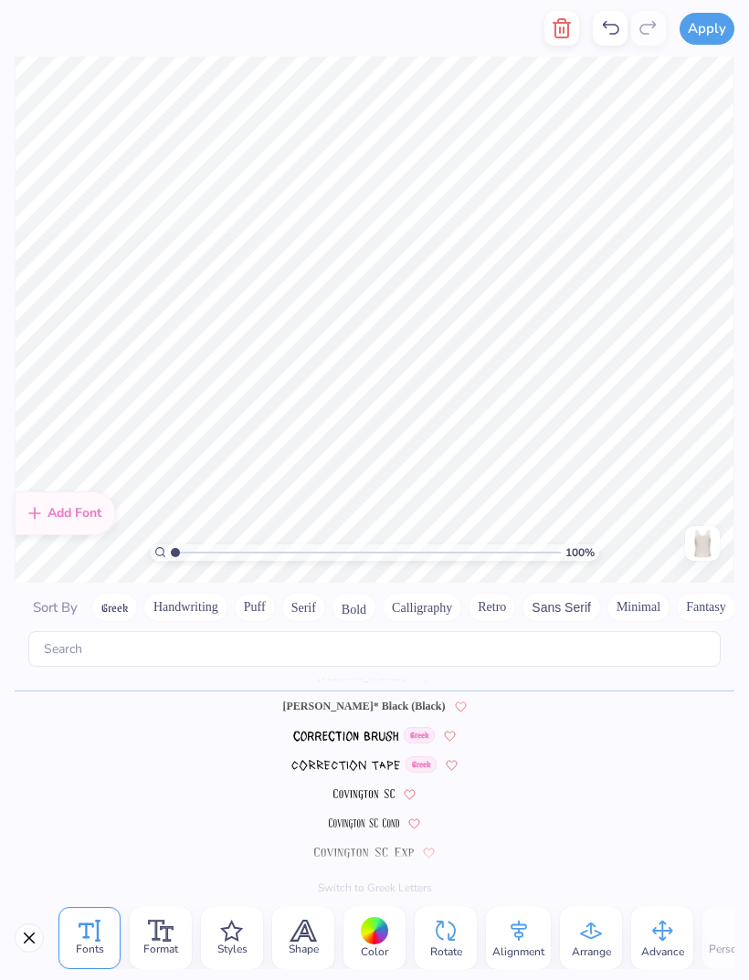
type textarea "'4"
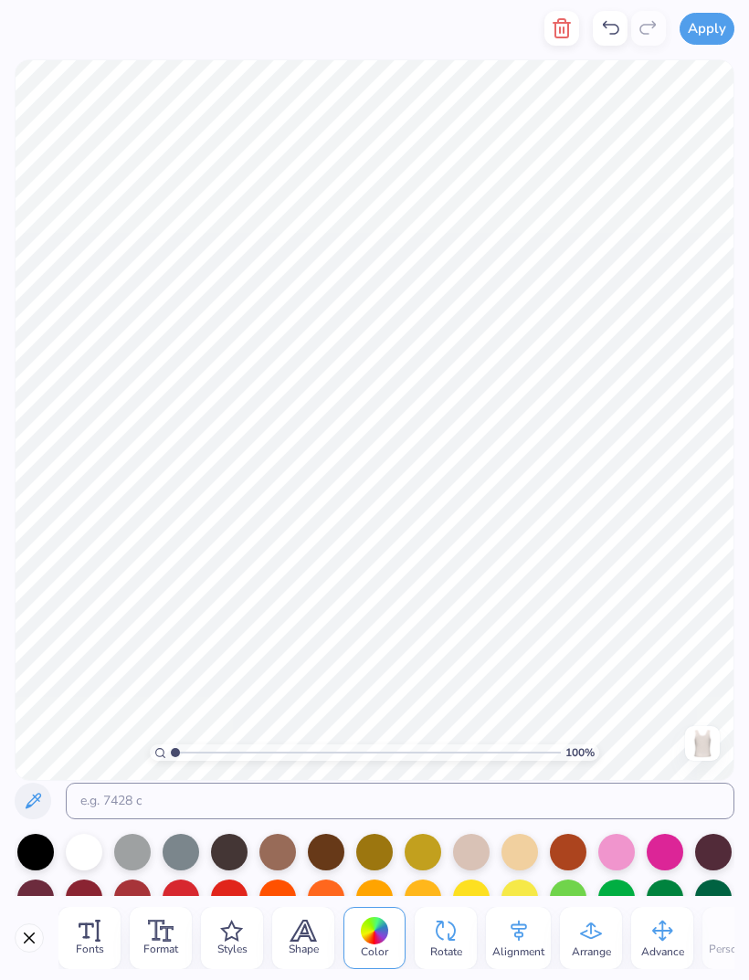
scroll to position [1, 0]
type textarea "25"
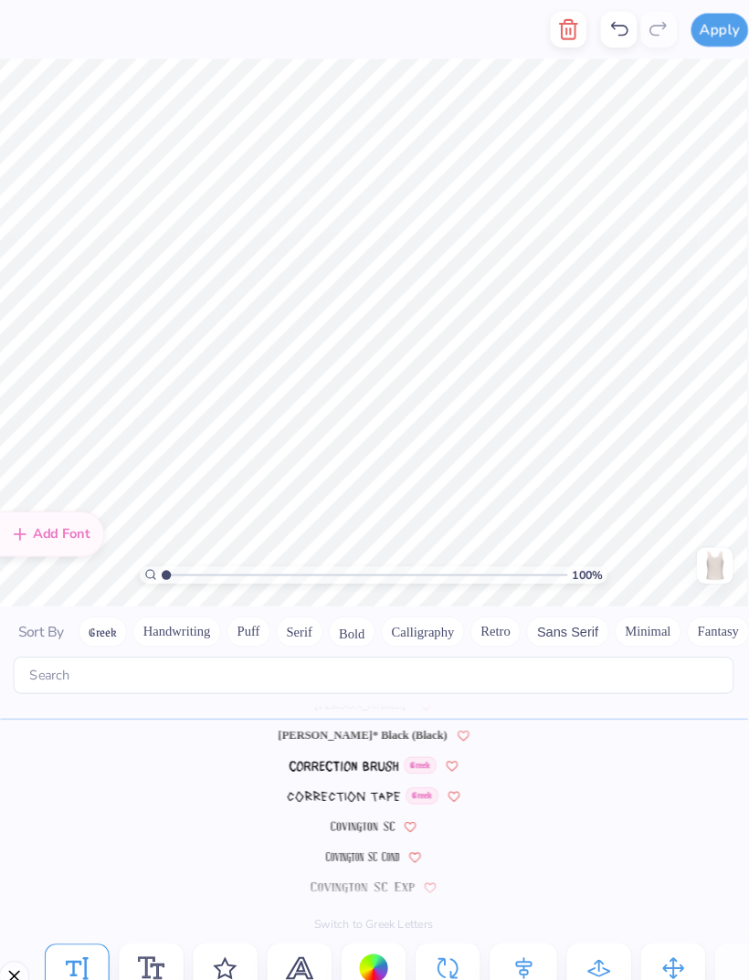
type textarea "'25"
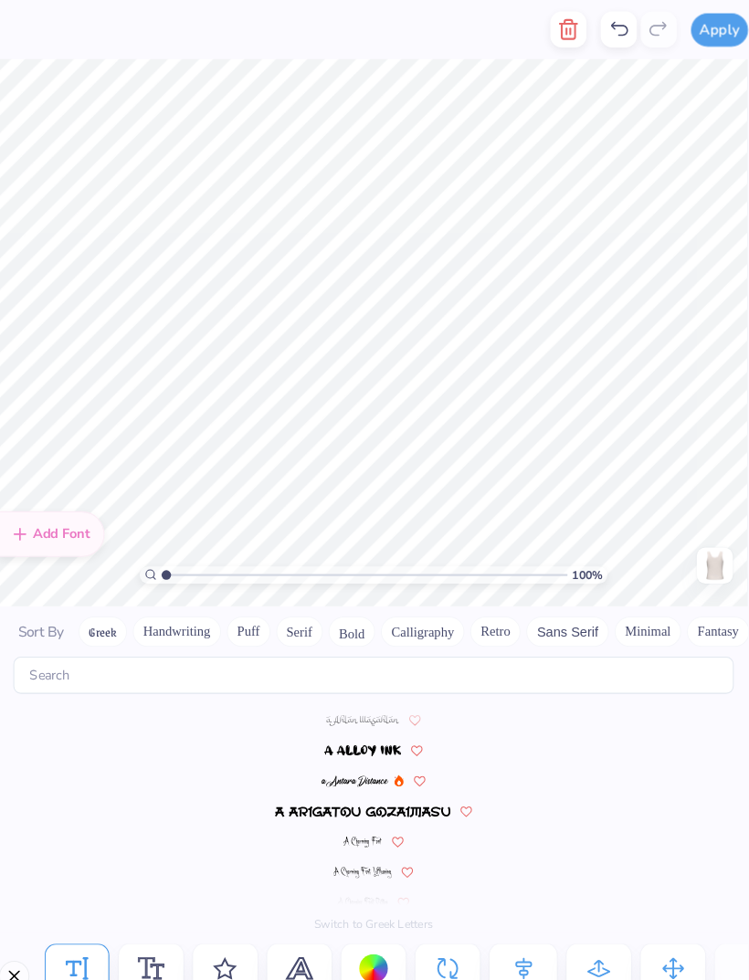
scroll to position [4514, 0]
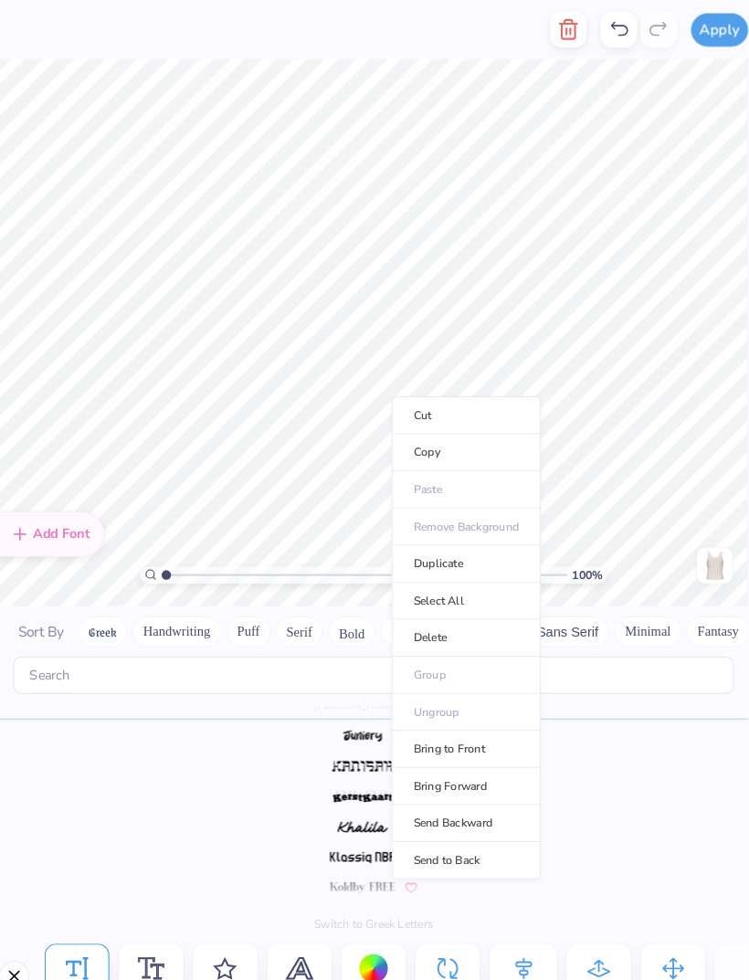
click at [599, 27] on icon at bounding box center [610, 28] width 22 height 22
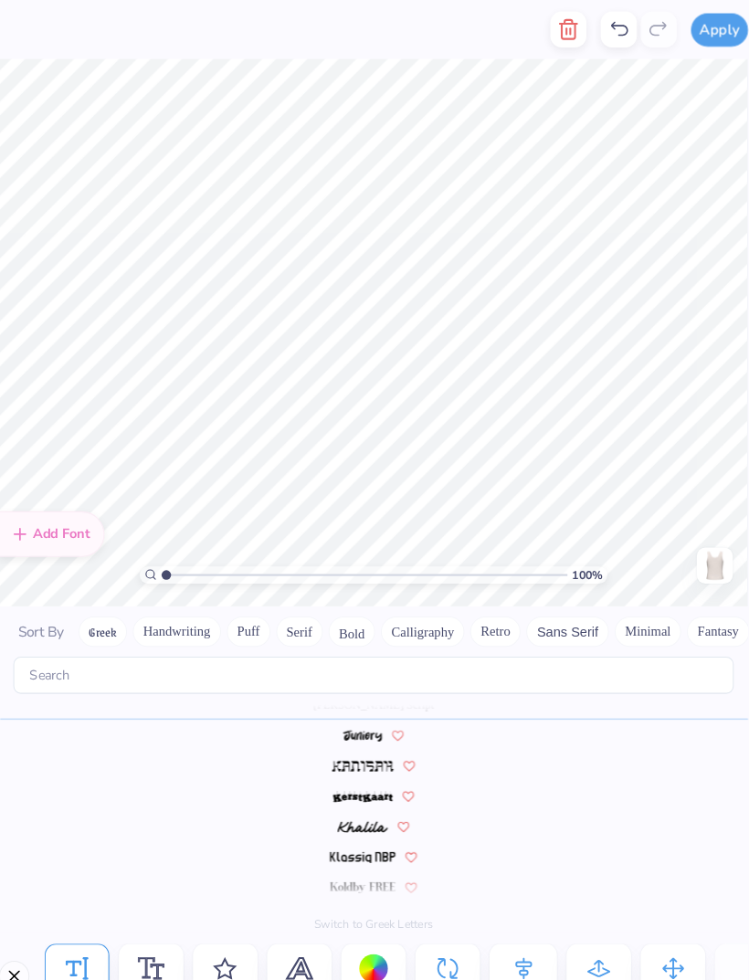
scroll to position [1, 2]
type textarea "Tri Delta"
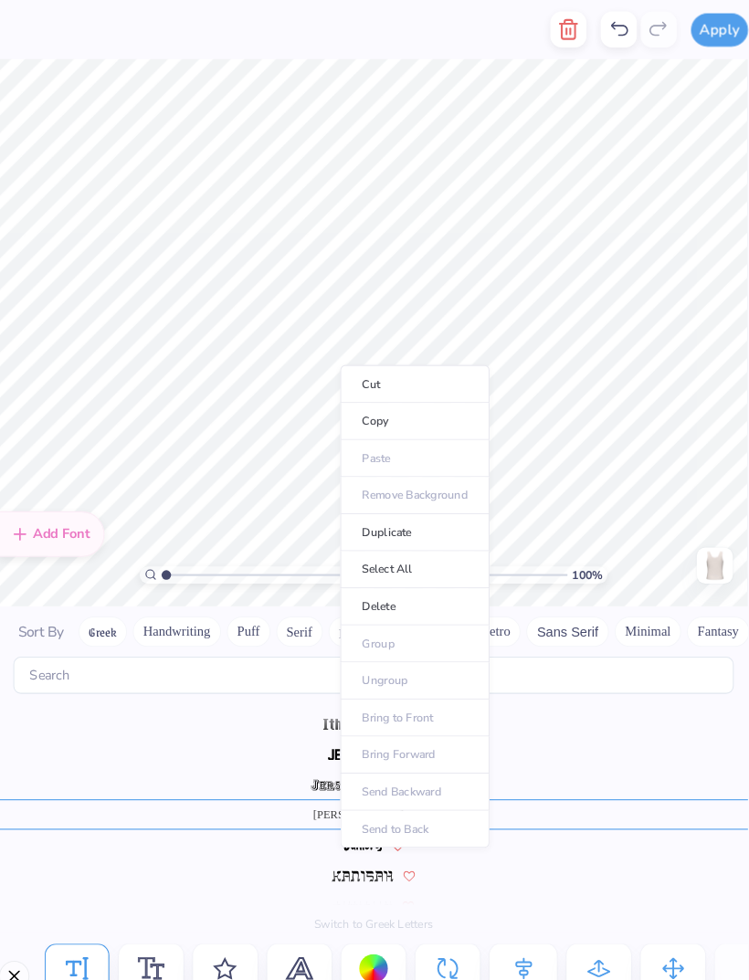
scroll to position [1, 0]
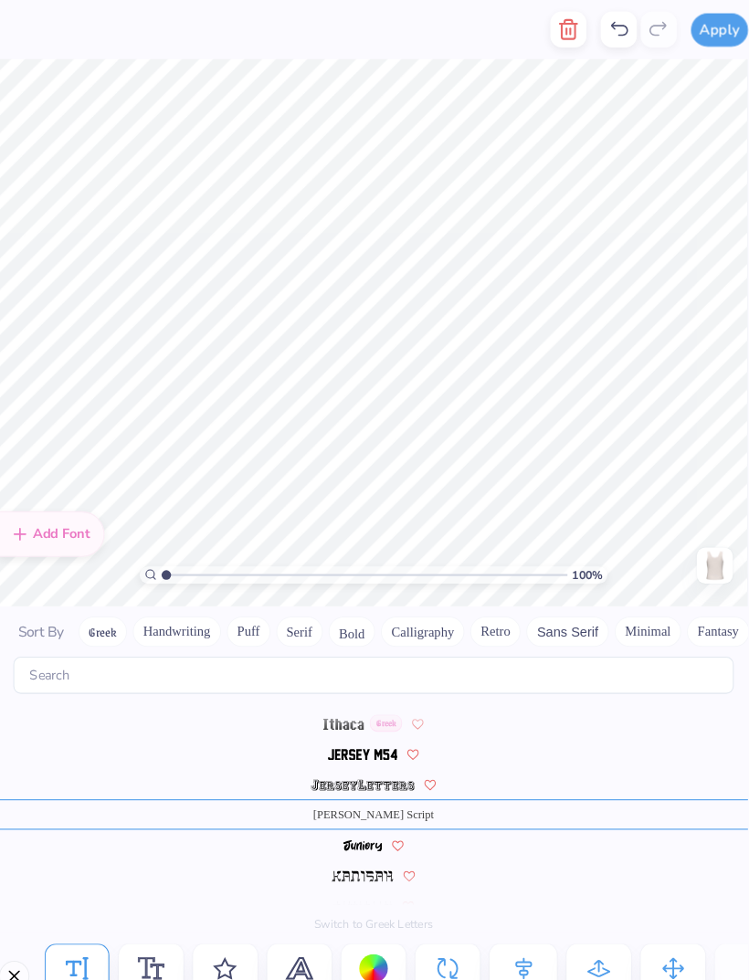
type textarea "C"
type textarea "DHOP"
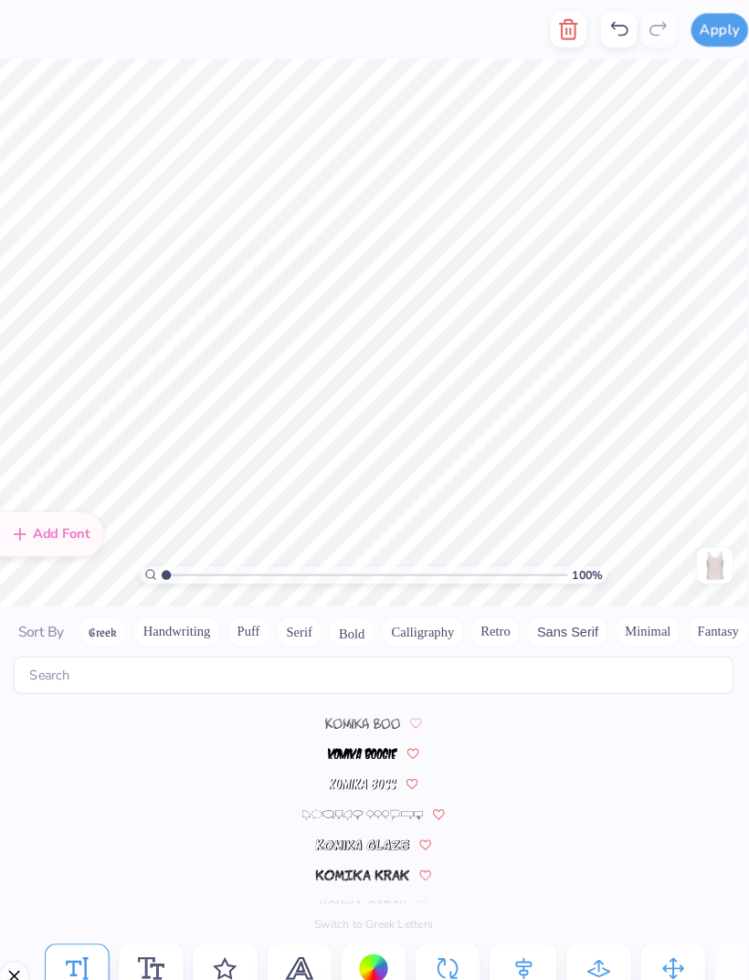
scroll to position [4729, 0]
type textarea "DH OP"
click at [356, 749] on img at bounding box center [363, 754] width 65 height 11
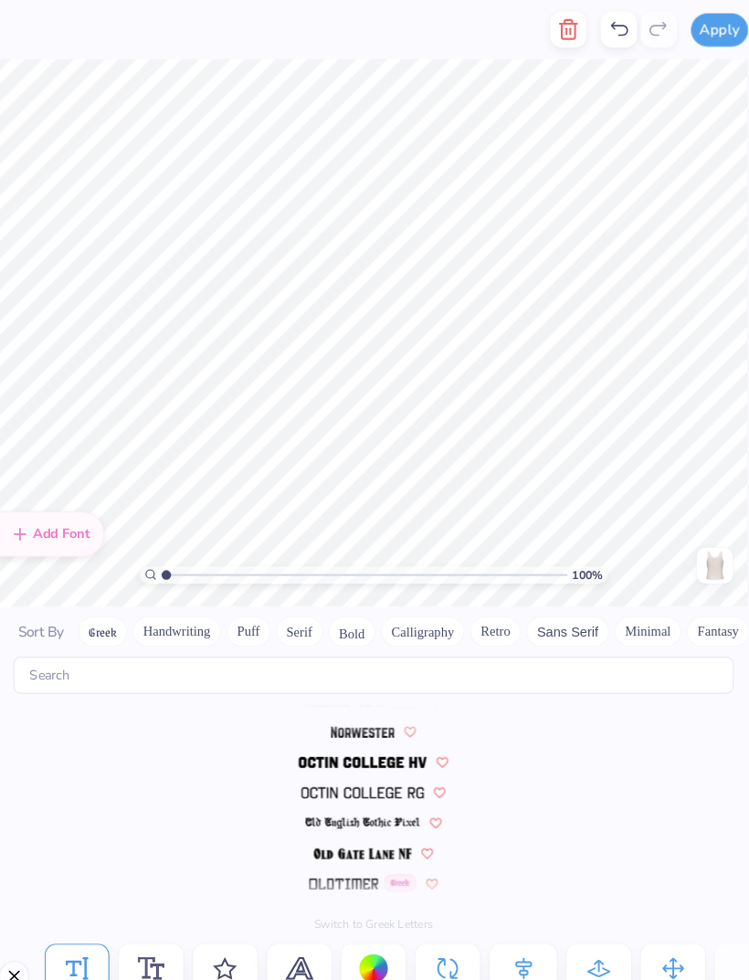
scroll to position [6366, 0]
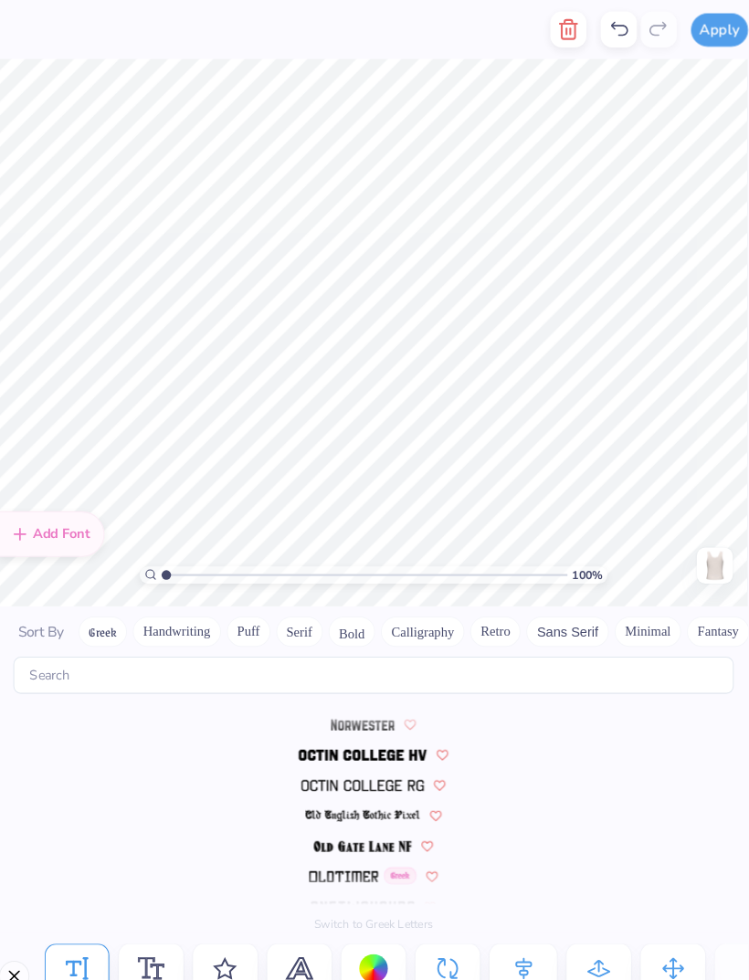
click at [362, 719] on img at bounding box center [364, 724] width 124 height 11
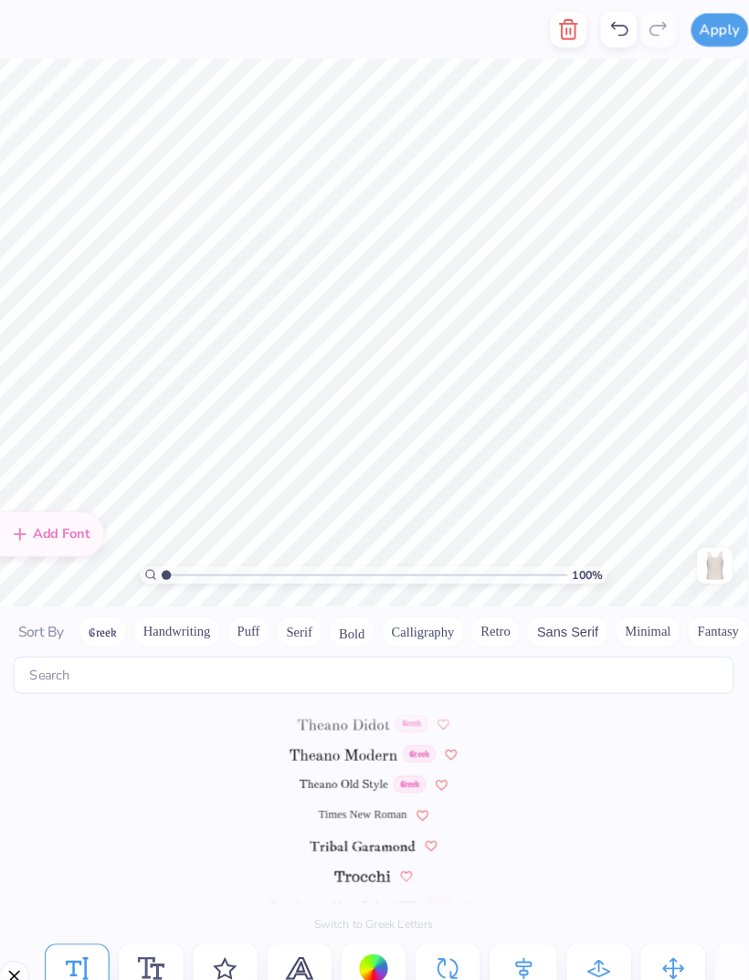
scroll to position [8381, 0]
click at [350, 836] on img at bounding box center [364, 841] width 54 height 11
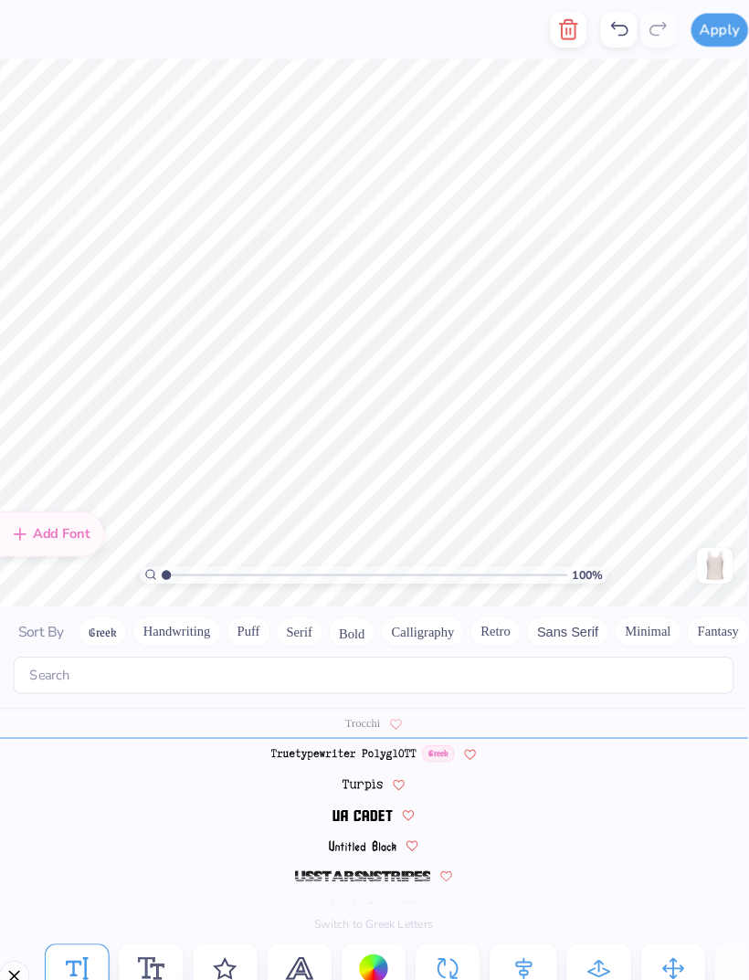
scroll to position [8528, 0]
click at [347, 778] on img at bounding box center [363, 783] width 57 height 11
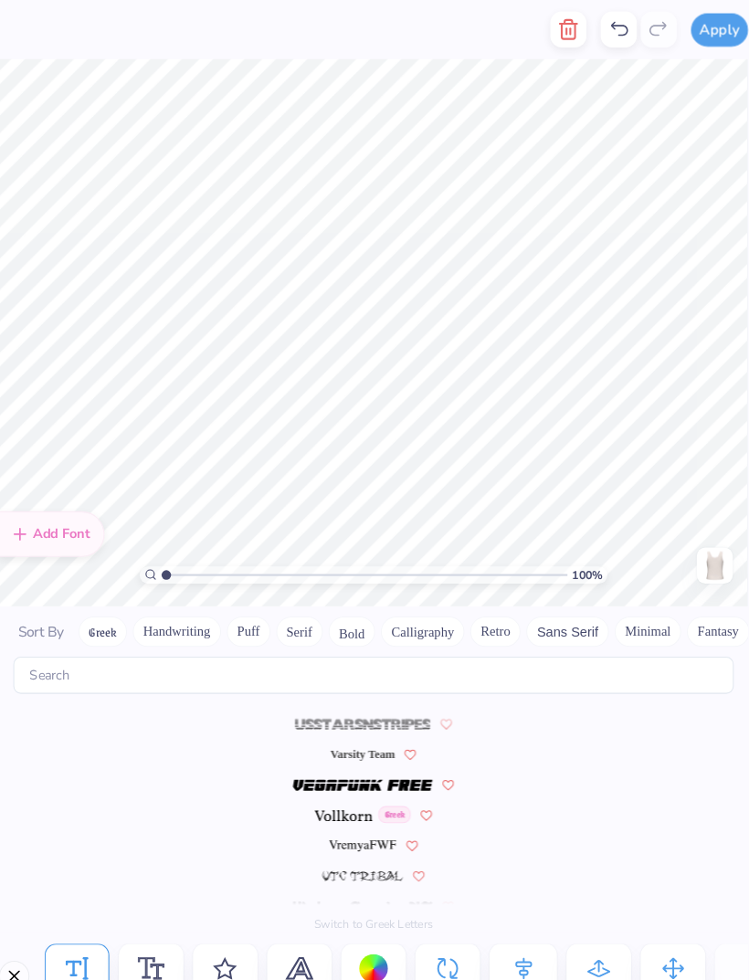
scroll to position [8674, 0]
click at [323, 778] on img at bounding box center [346, 783] width 56 height 11
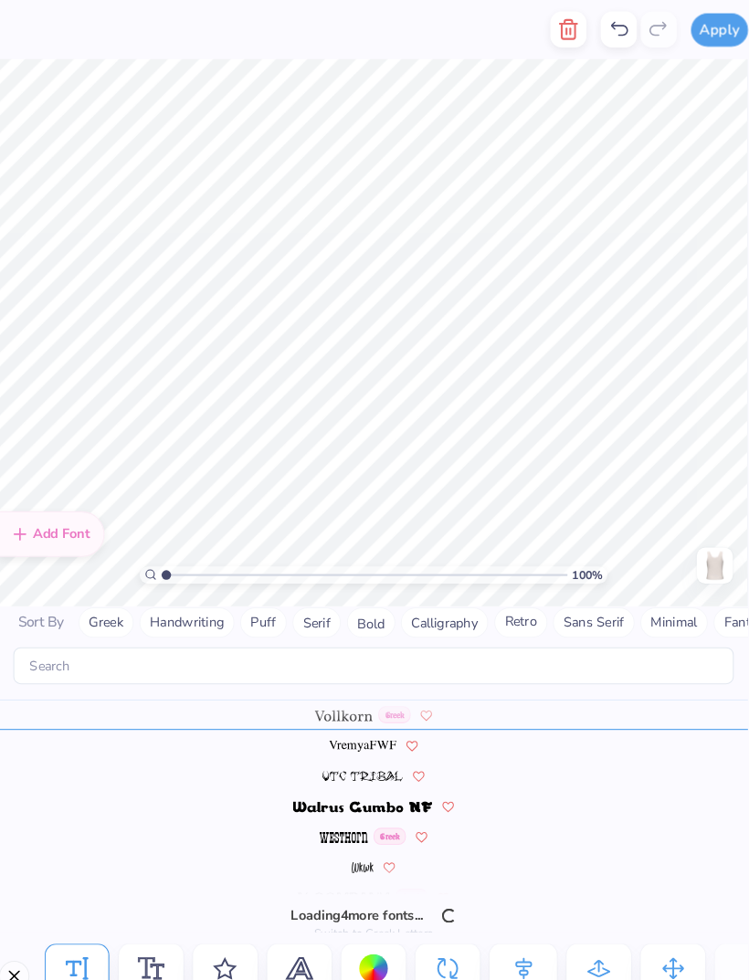
scroll to position [8761, 0]
click at [326, 798] on img at bounding box center [345, 803] width 47 height 11
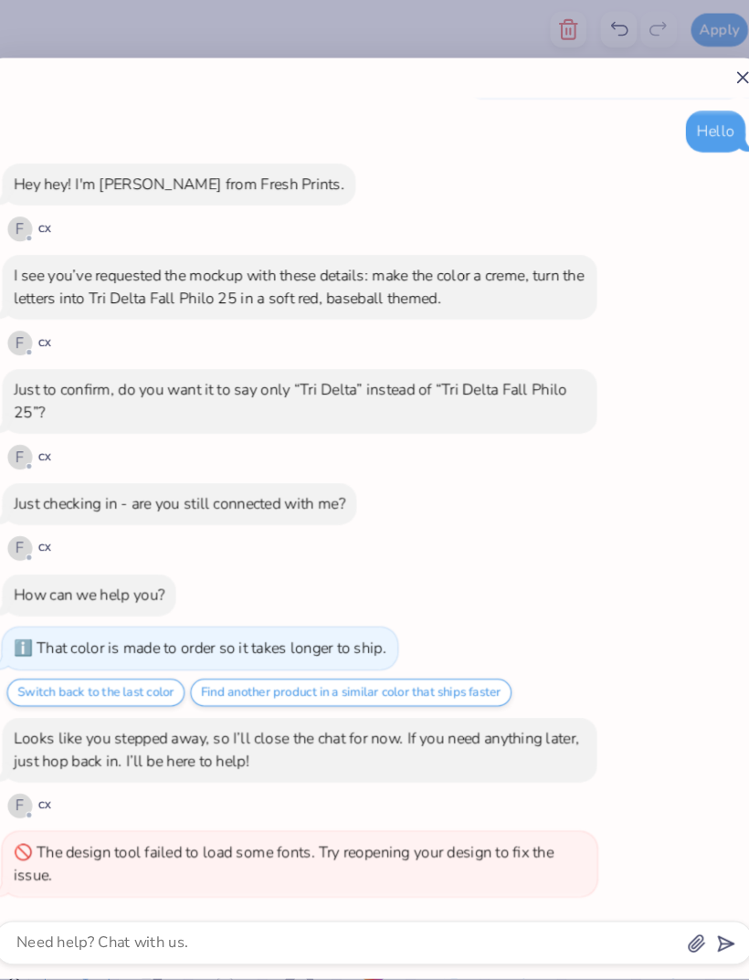
scroll to position [8674, 0]
click at [699, 72] on div at bounding box center [374, 74] width 729 height 19
click at [719, 79] on icon at bounding box center [728, 74] width 19 height 19
type textarea "x"
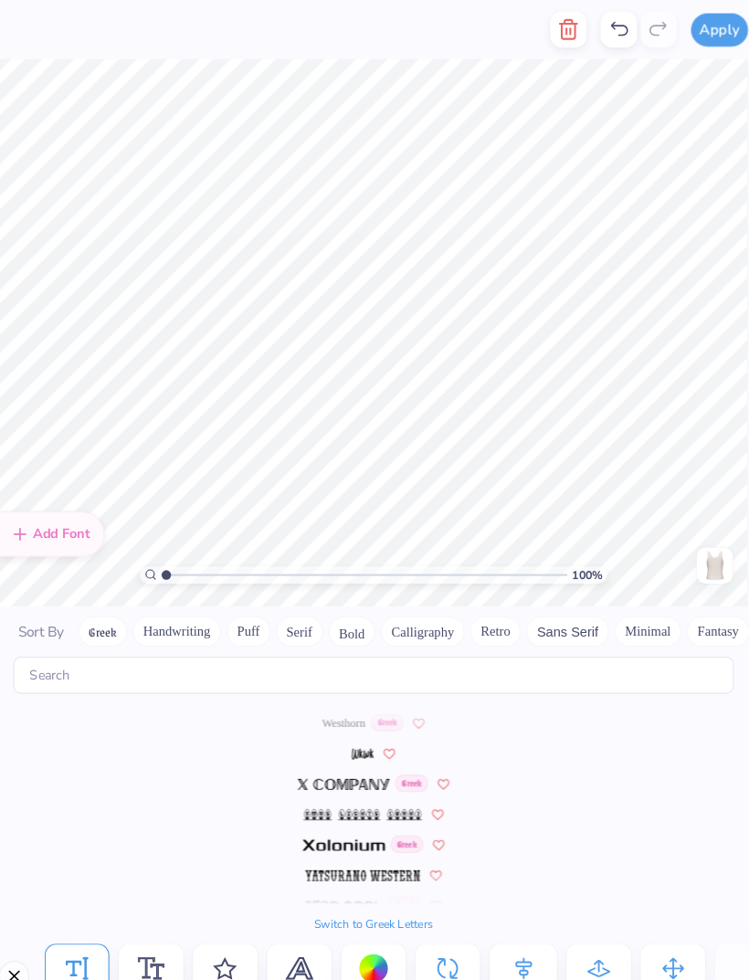
scroll to position [8878, 0]
click at [341, 807] on img at bounding box center [345, 812] width 79 height 11
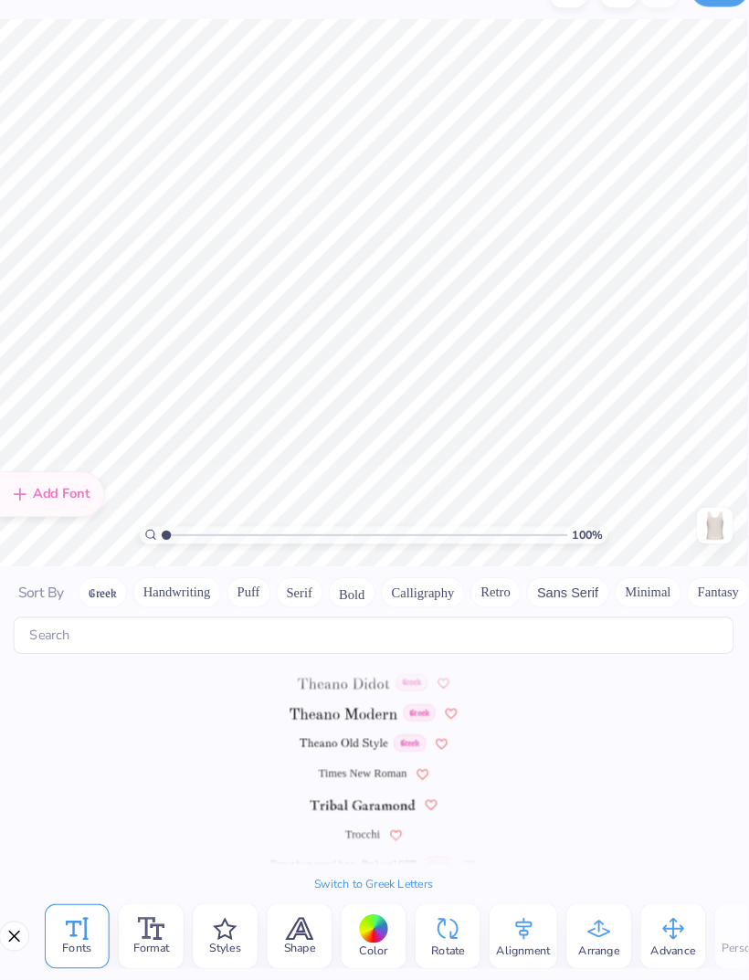
scroll to position [8381, 0]
click at [323, 719] on img at bounding box center [345, 724] width 103 height 11
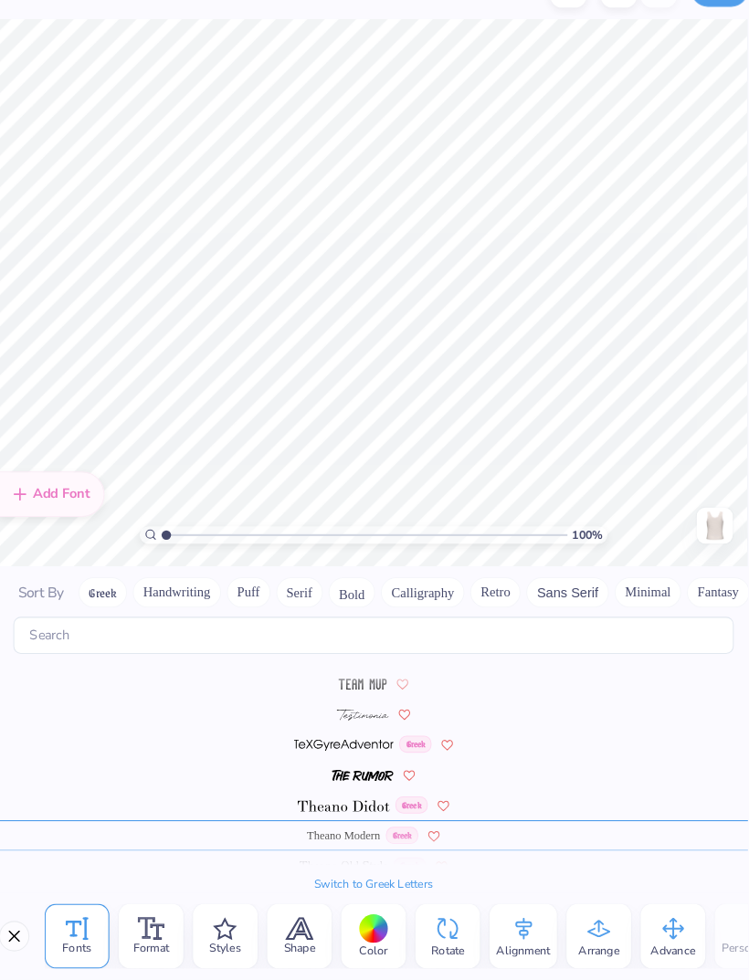
scroll to position [8265, 0]
click at [345, 803] on span at bounding box center [345, 811] width 89 height 16
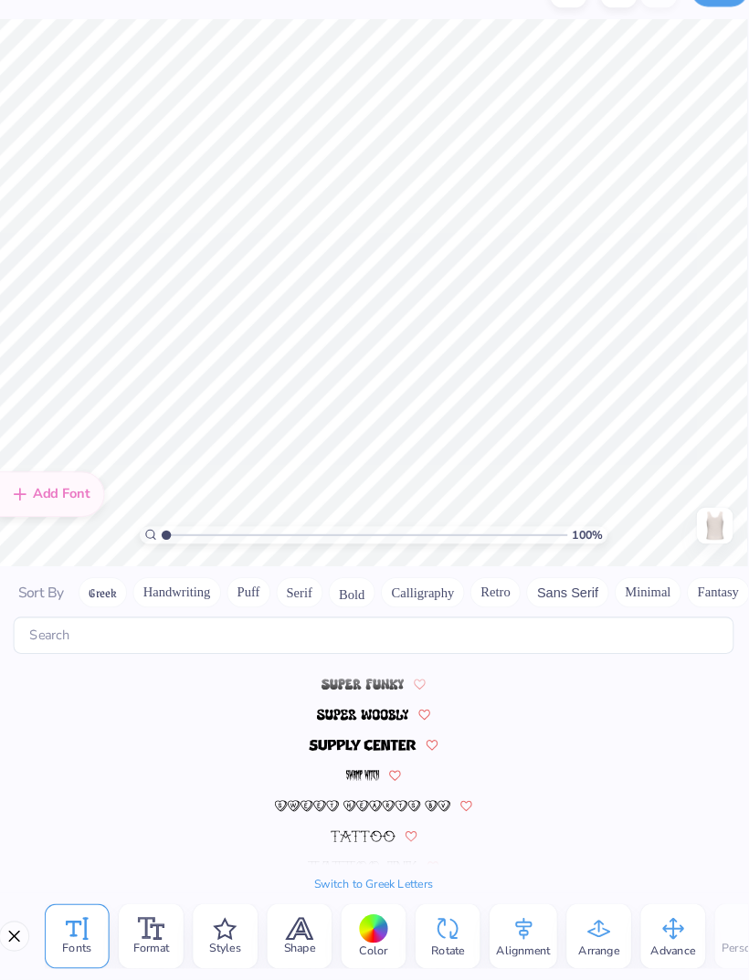
scroll to position [8031, 0]
click at [299, 807] on img at bounding box center [363, 812] width 169 height 11
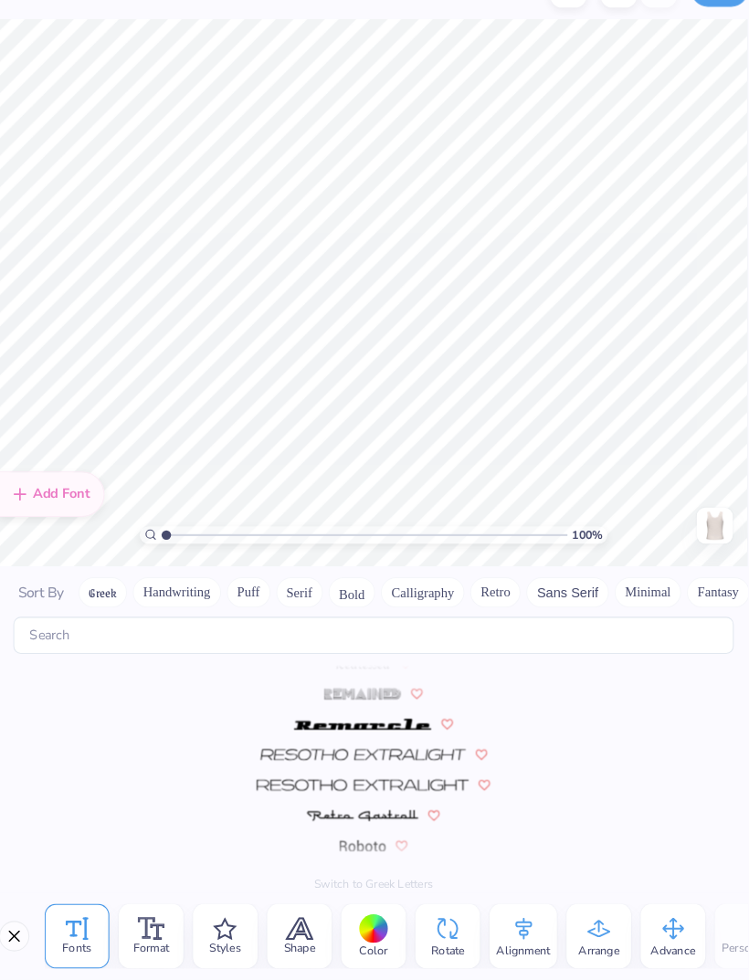
scroll to position [8060, 0]
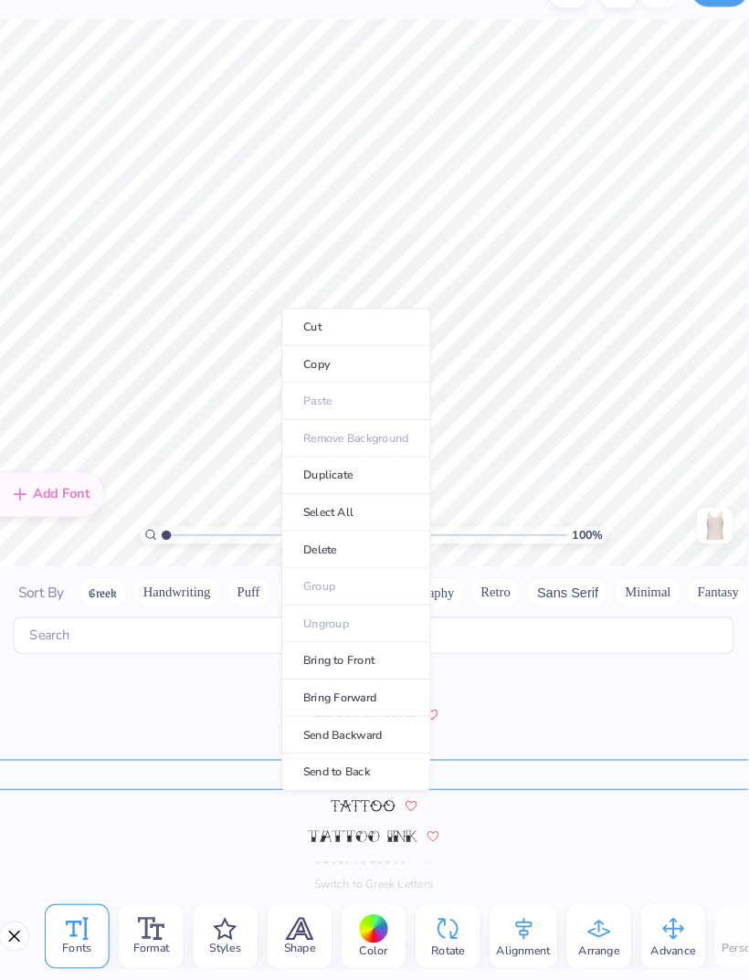
click at [310, 371] on li "Copy" at bounding box center [357, 389] width 143 height 36
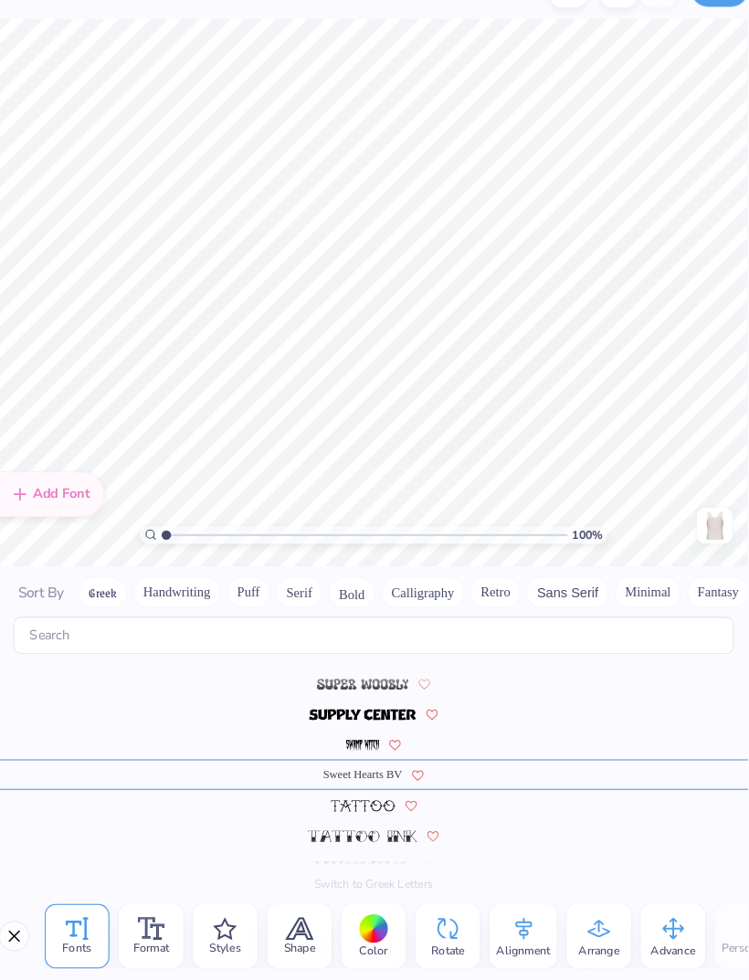
scroll to position [2, 1]
type textarea "DHOP"
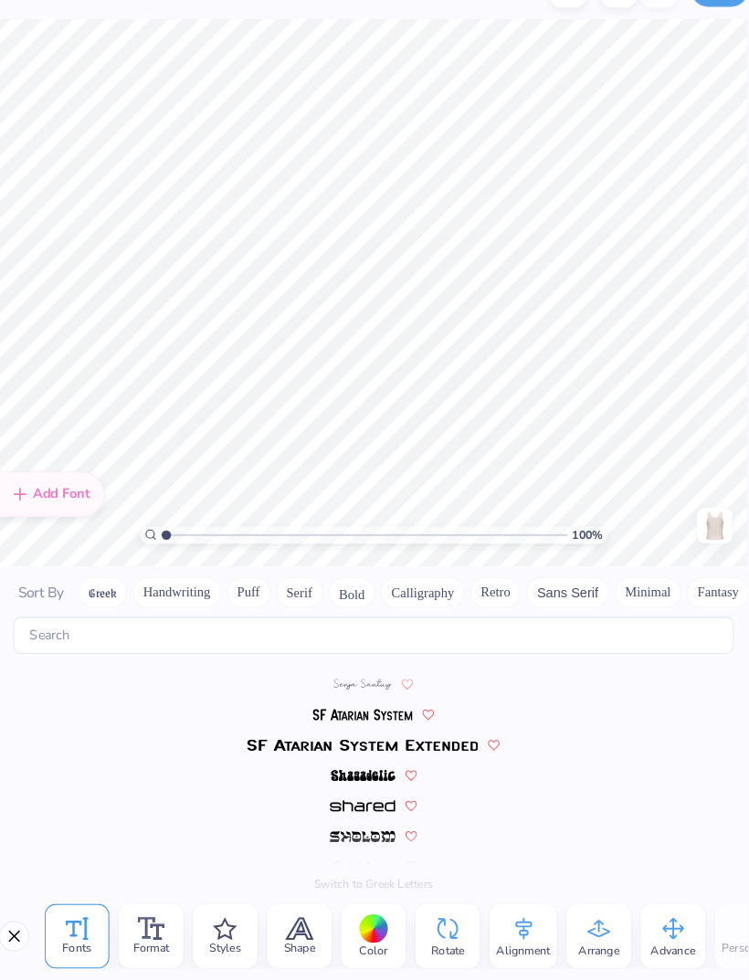
scroll to position [8166, 0]
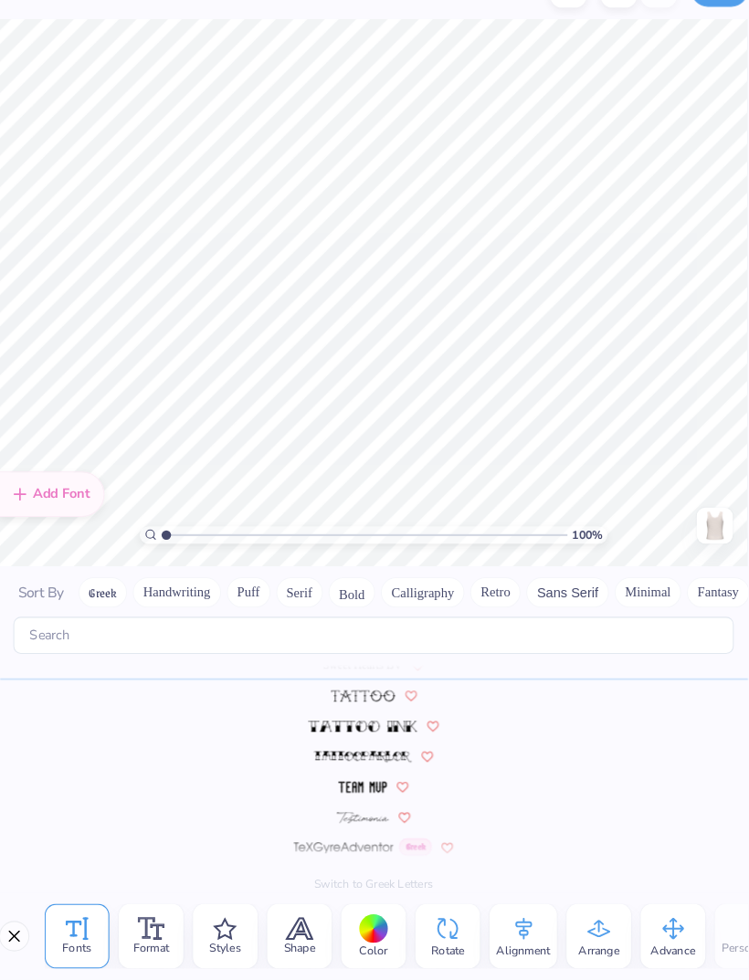
type textarea "DH OP"
type textarea "DHOP"
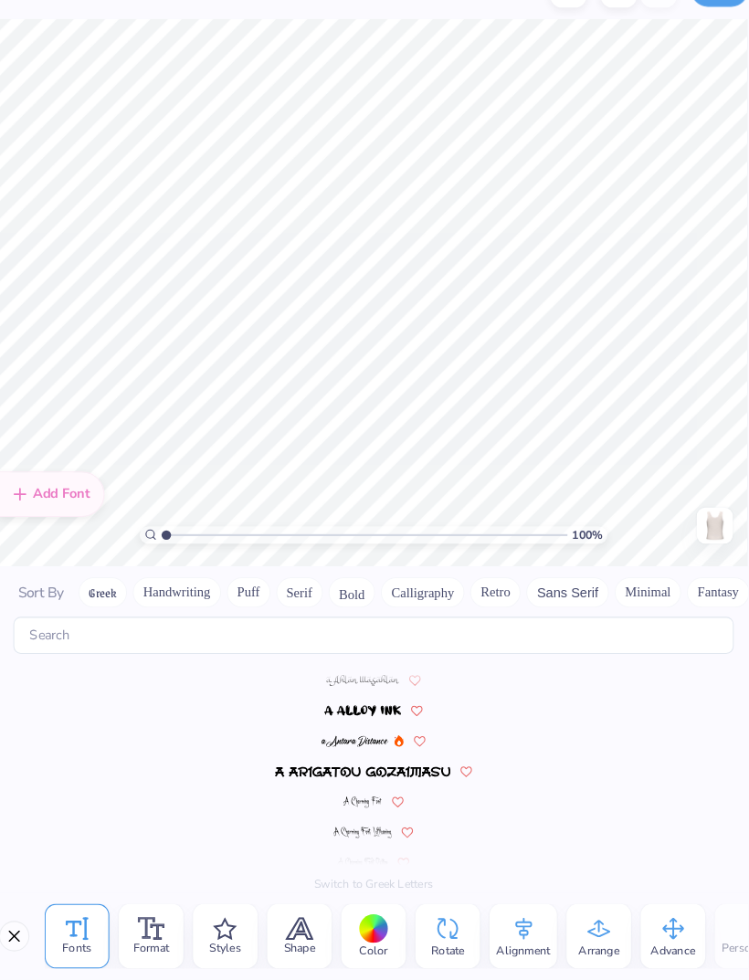
scroll to position [8166, 0]
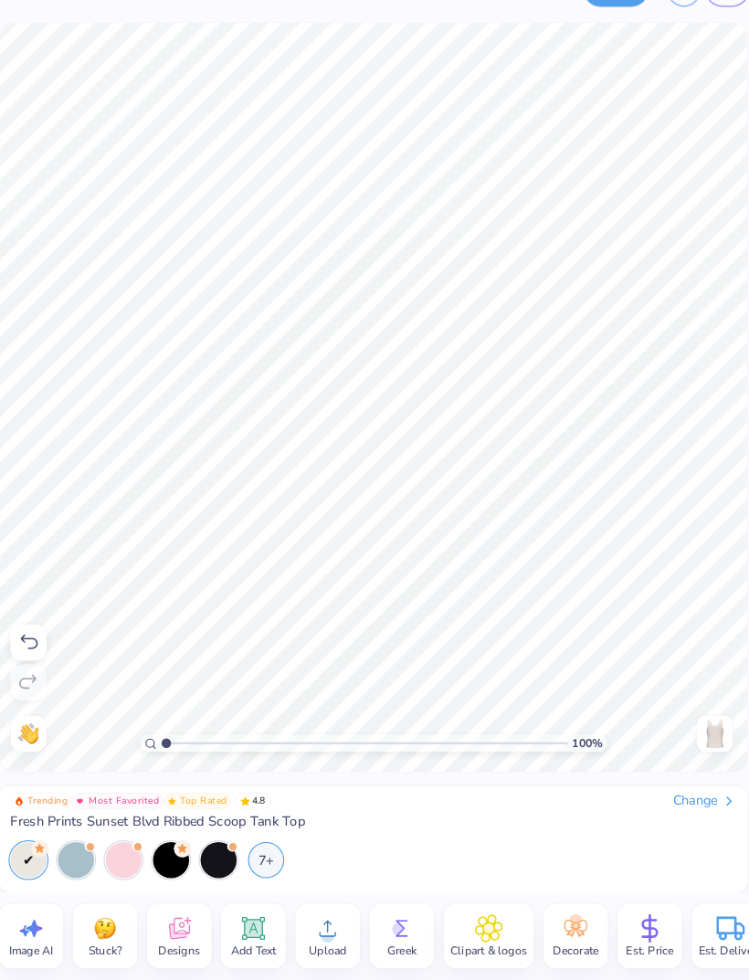
click at [625, 944] on span "Est. Price" at bounding box center [640, 951] width 46 height 15
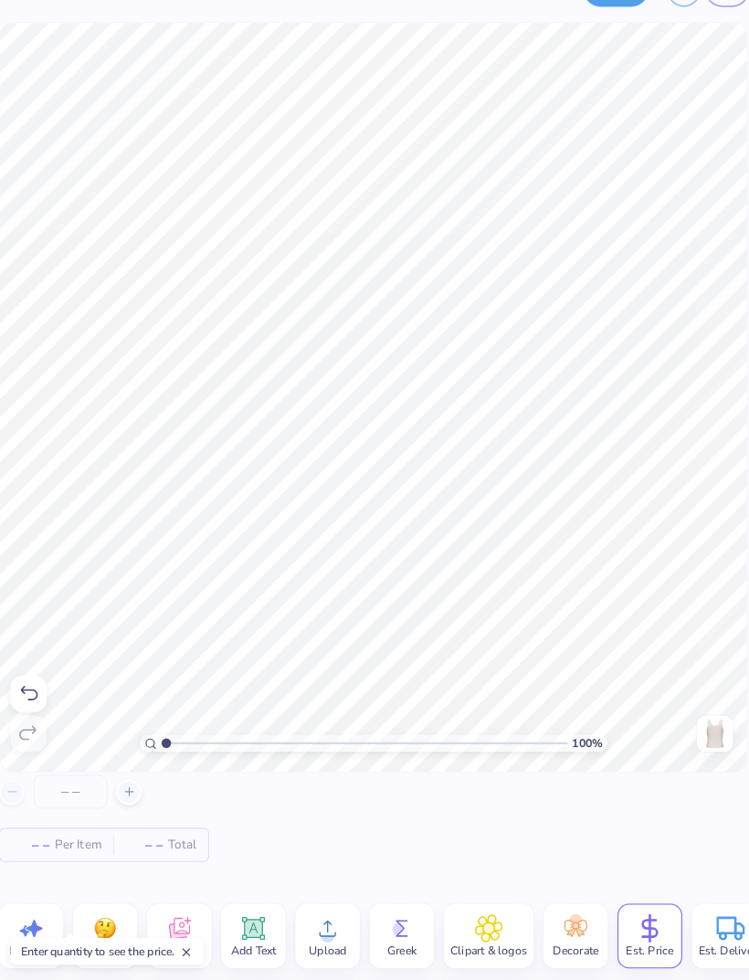
click at [294, 813] on div "– – Per Item – – Total" at bounding box center [374, 824] width 719 height 84
click at [687, 729] on img at bounding box center [701, 743] width 29 height 29
click at [690, 729] on img at bounding box center [701, 743] width 29 height 29
click at [687, 729] on img at bounding box center [701, 743] width 29 height 29
click at [133, 792] on icon at bounding box center [139, 798] width 13 height 13
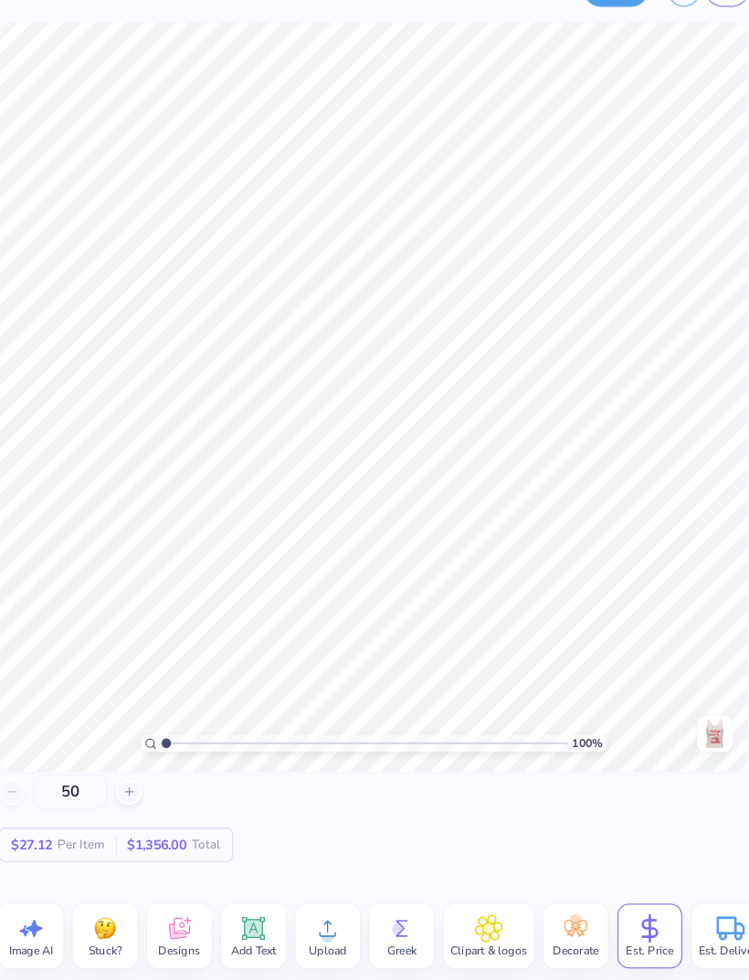
type input "5"
click at [687, 729] on img at bounding box center [701, 743] width 29 height 29
click at [74, 782] on input "75" at bounding box center [82, 798] width 71 height 33
type input "7"
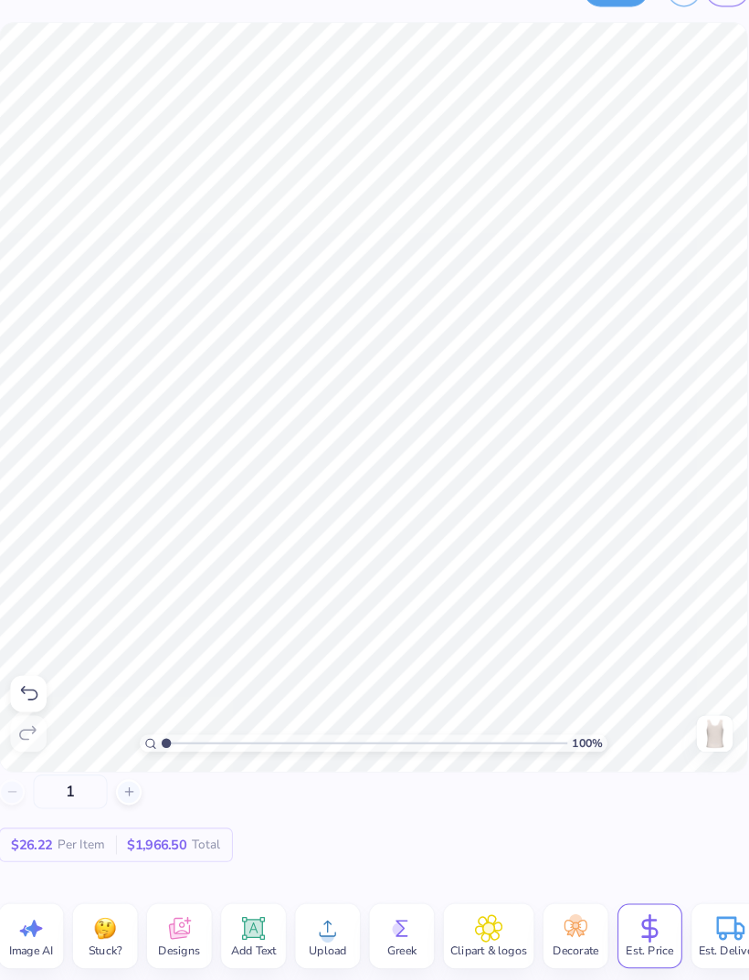
type input "50"
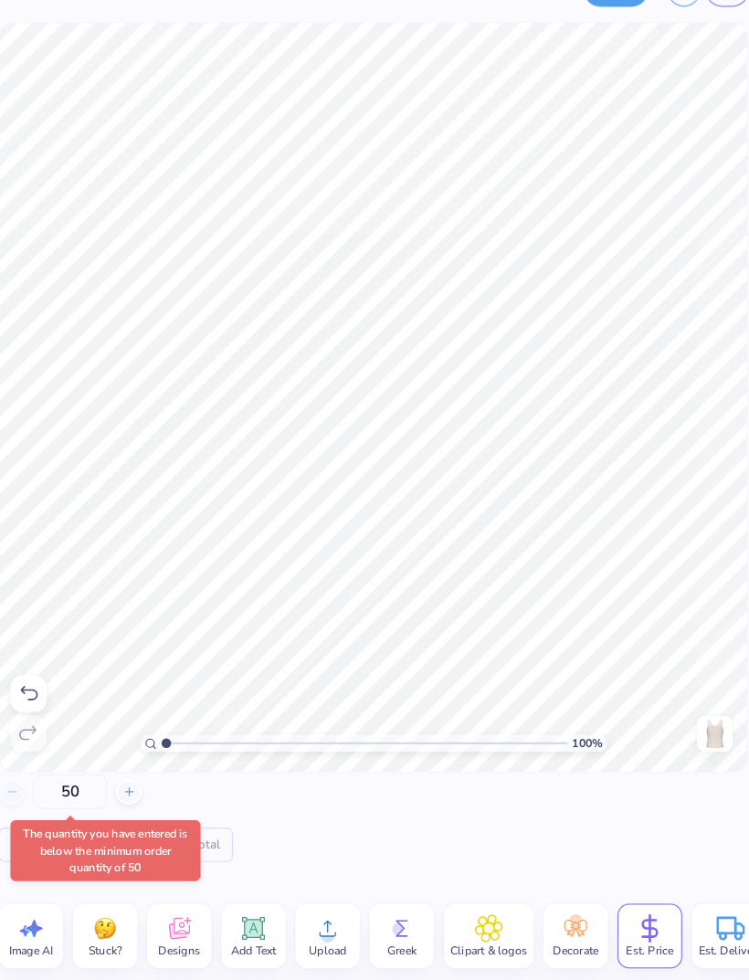
click at [600, 818] on div "50 $27.12 Per Item $1,356.00 Total" at bounding box center [374, 824] width 719 height 84
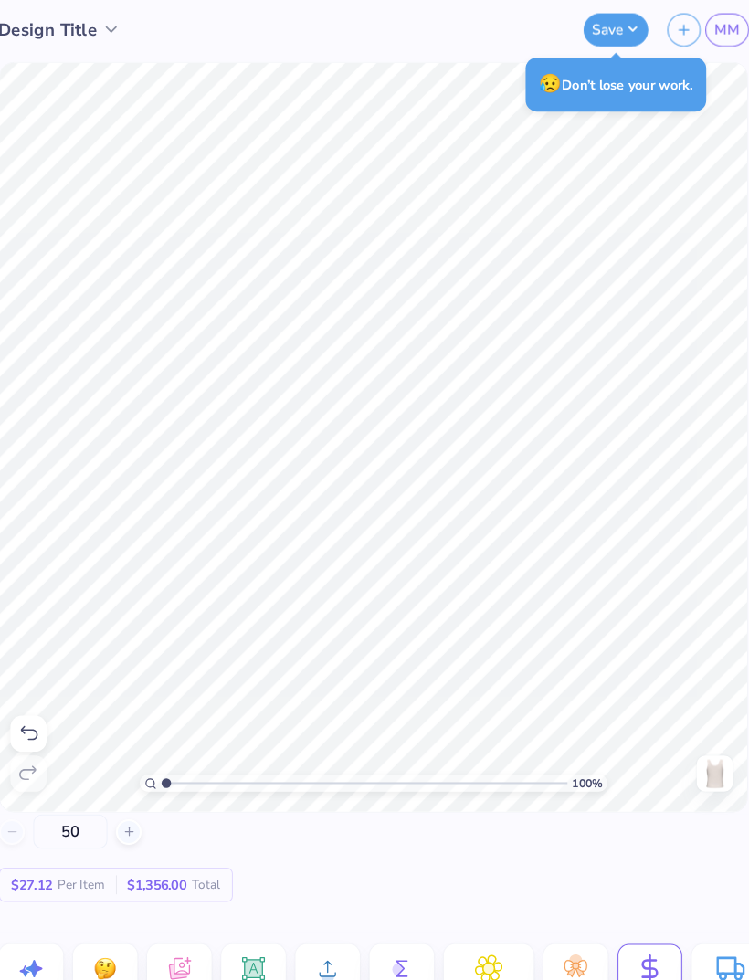
click at [582, 33] on button "Save" at bounding box center [607, 29] width 62 height 32
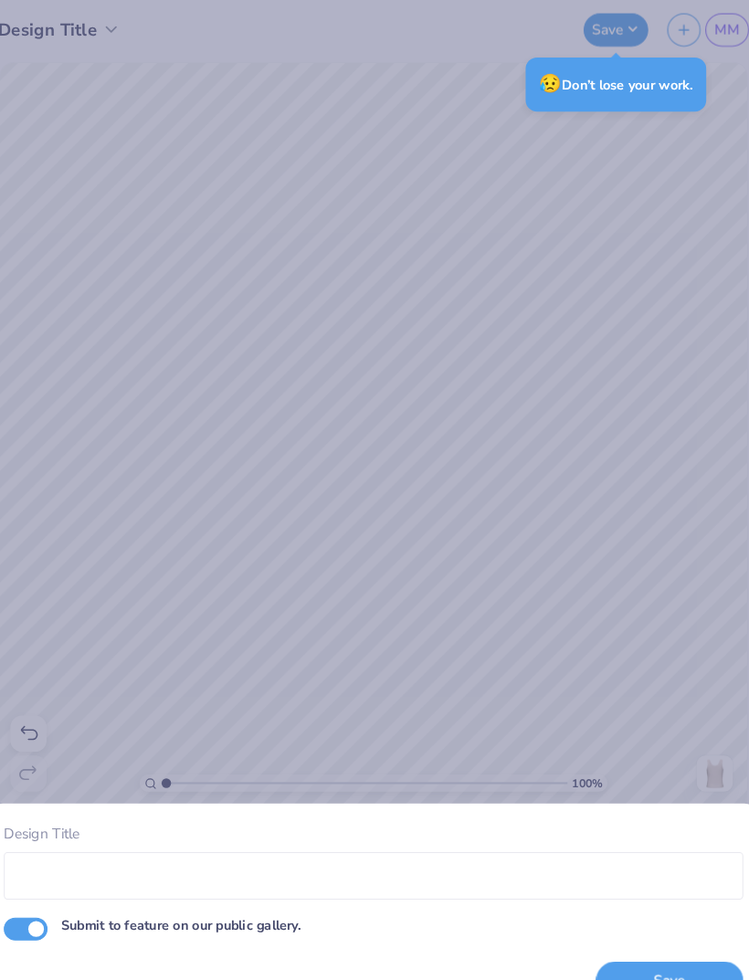
click at [30, 894] on input "Submit to feature on our public gallery." at bounding box center [40, 892] width 42 height 22
checkbox input "false"
click at [628, 486] on div "Design Title Submit to feature on our public gallery. Save" at bounding box center [374, 490] width 749 height 980
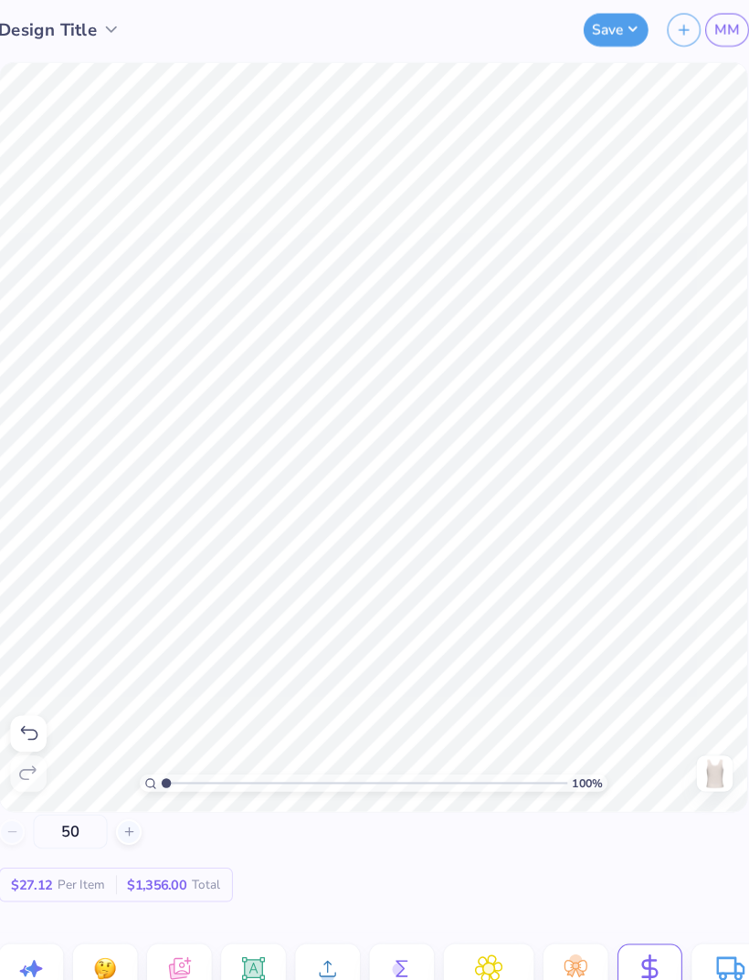
click at [665, 32] on icon "button" at bounding box center [673, 29] width 16 height 16
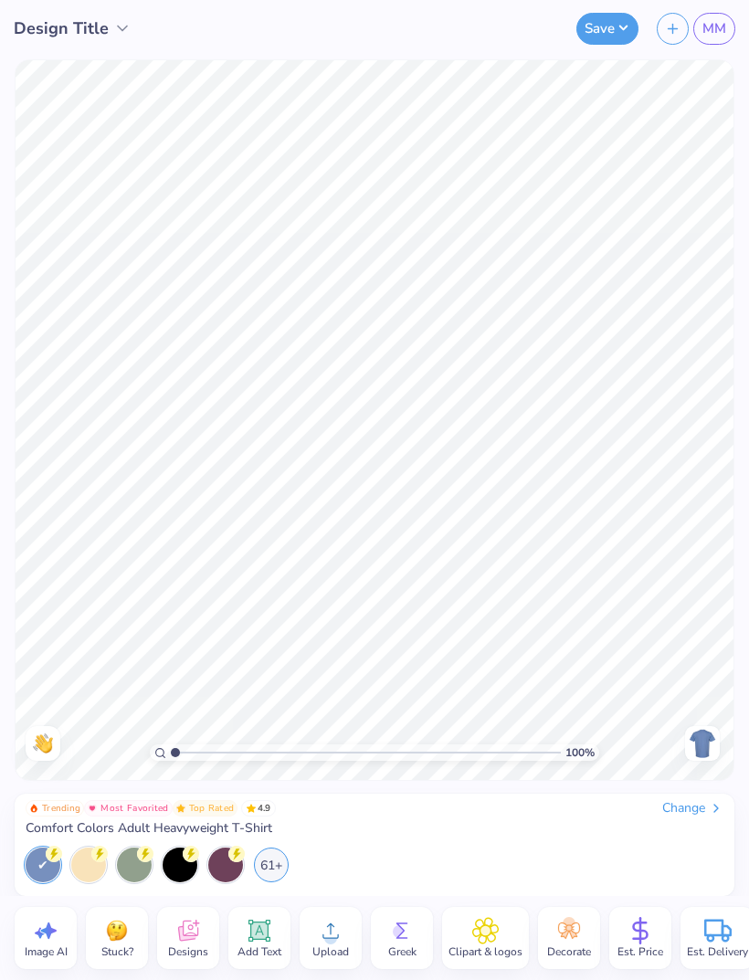
click at [702, 740] on img at bounding box center [701, 743] width 29 height 29
click at [696, 805] on div "Change" at bounding box center [692, 808] width 61 height 16
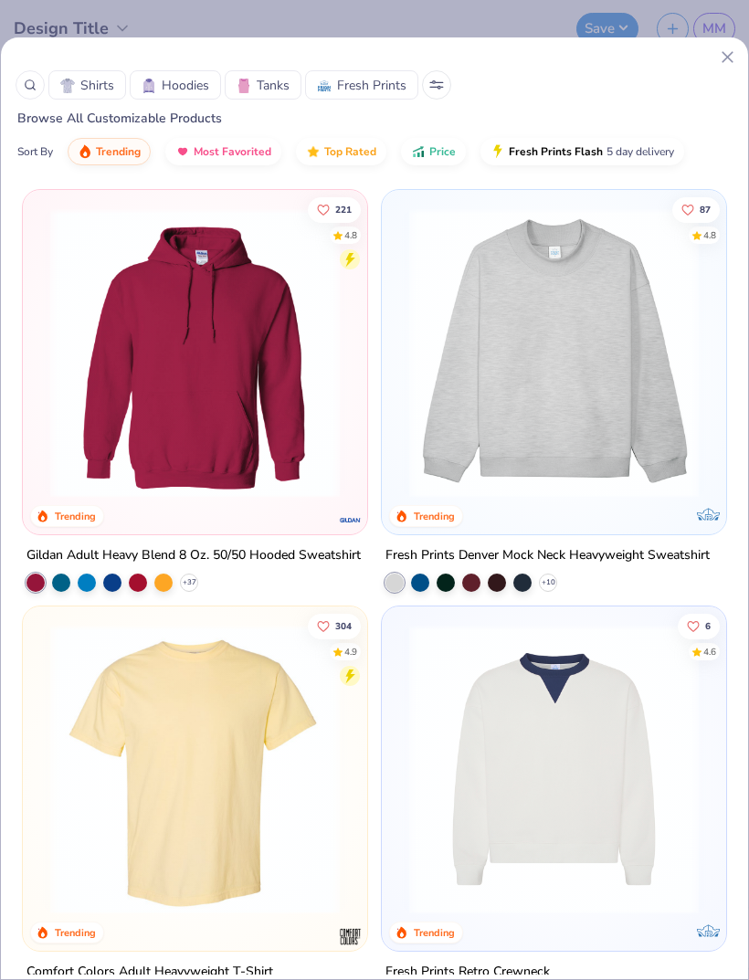
click at [437, 89] on icon at bounding box center [438, 87] width 3 height 3
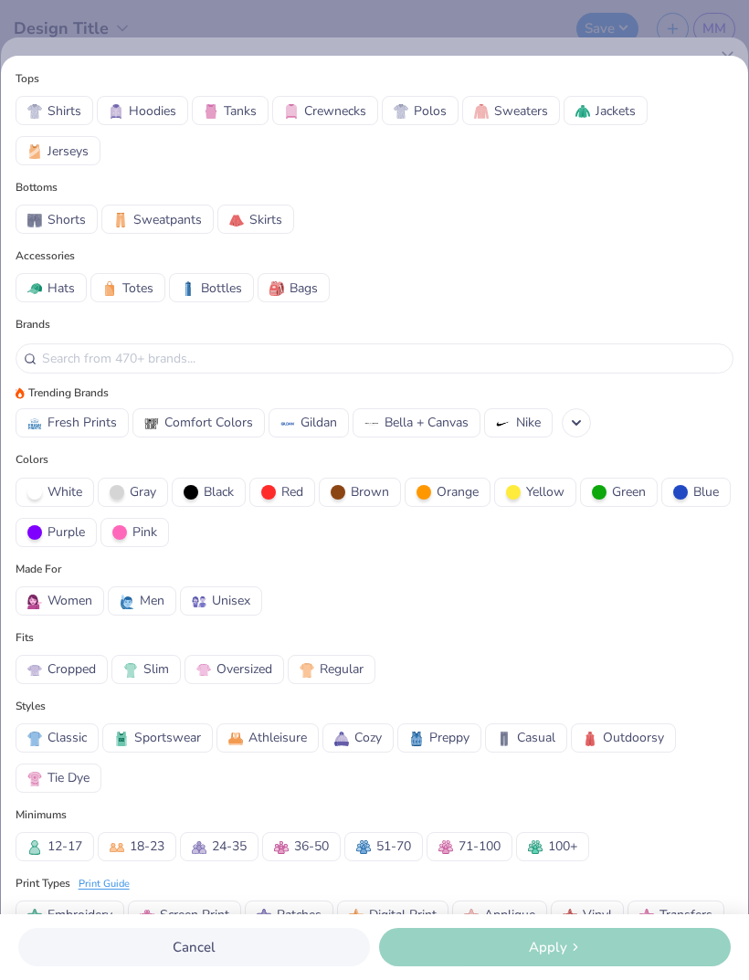
click at [40, 150] on img at bounding box center [34, 151] width 15 height 15
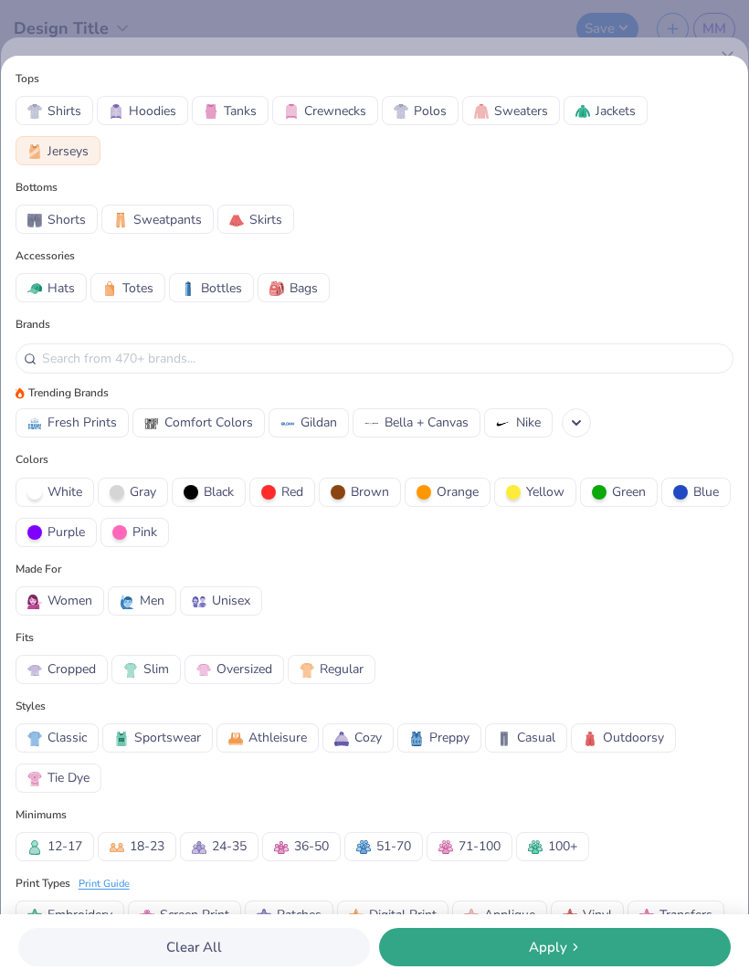
click at [520, 928] on button "Apply" at bounding box center [555, 947] width 352 height 38
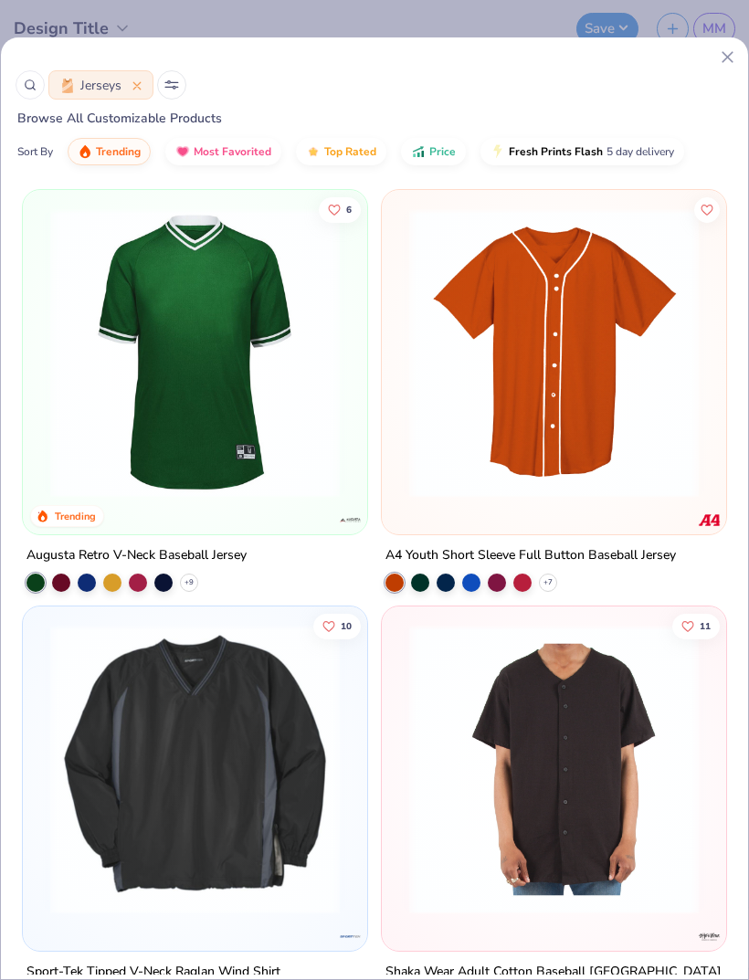
click at [157, 333] on img at bounding box center [195, 352] width 308 height 289
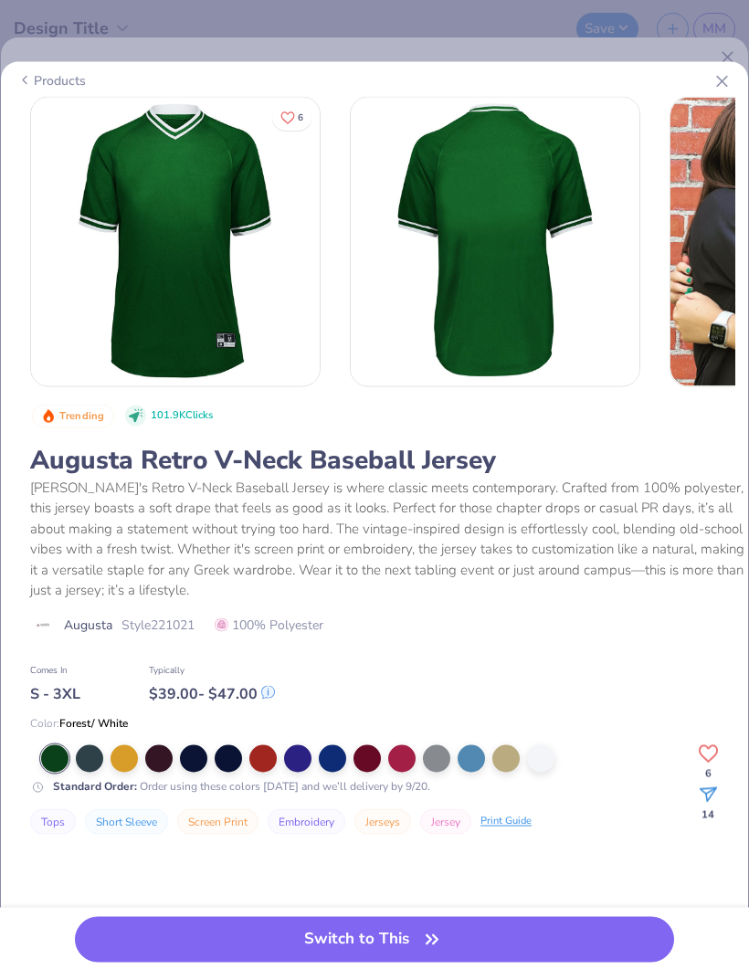
click at [394, 2] on div "Products 6 NY Nu Sigma Chi, [GEOGRAPHIC_DATA][US_STATE] [GEOGRAPHIC_DATA] Alpha…" at bounding box center [374, 490] width 749 height 980
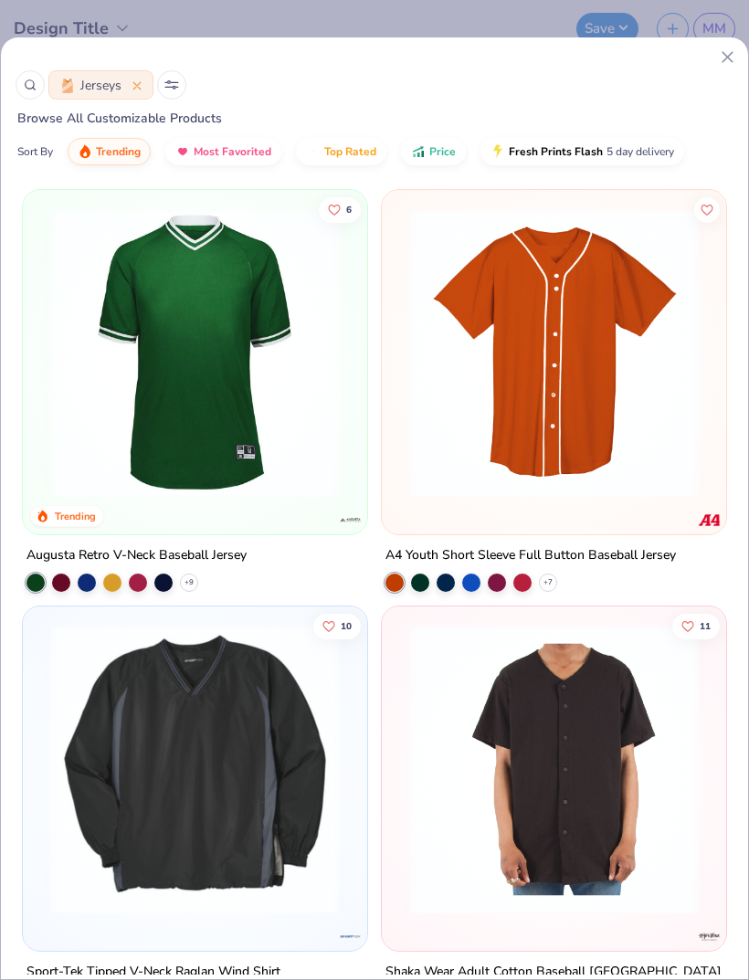
click at [150, 383] on img at bounding box center [195, 352] width 308 height 289
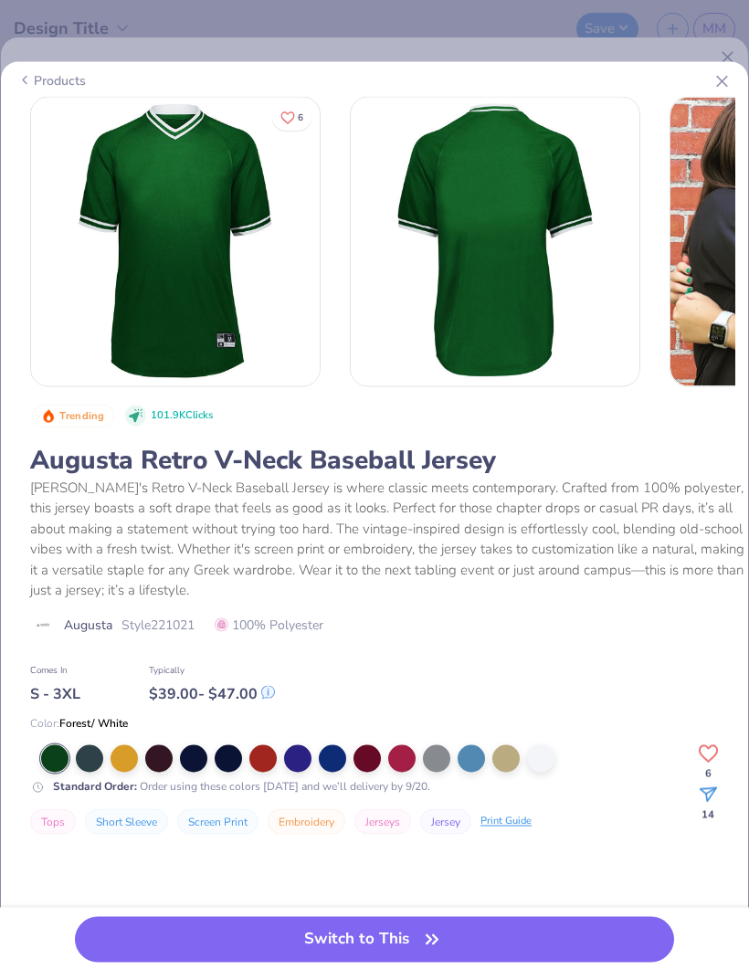
click at [541, 761] on div at bounding box center [540, 757] width 27 height 27
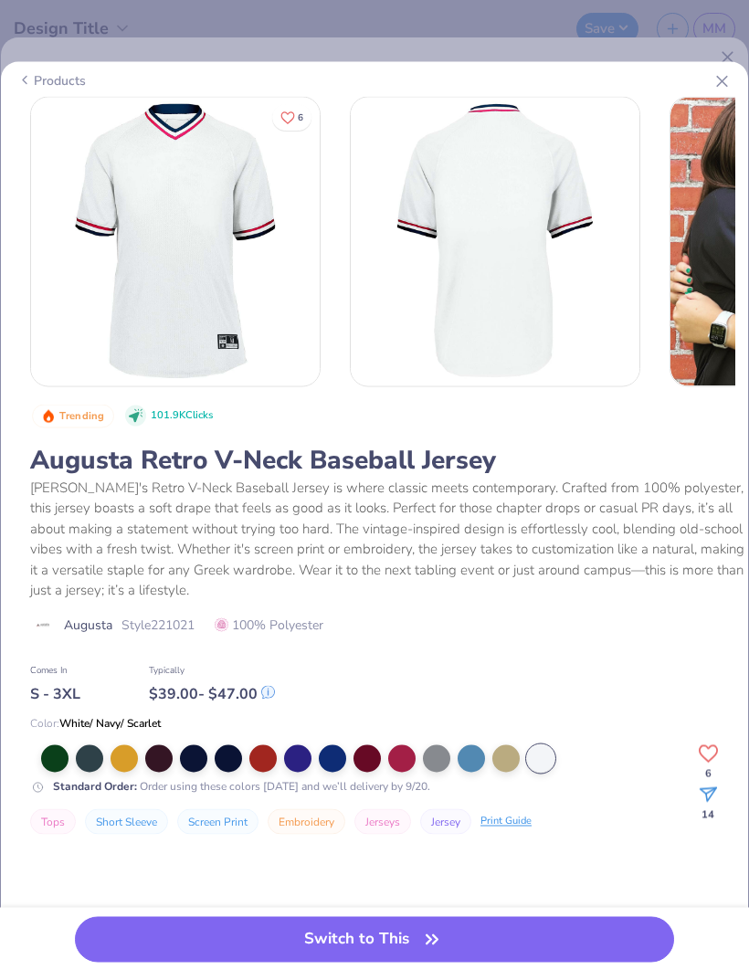
click at [717, 90] on icon at bounding box center [721, 80] width 19 height 19
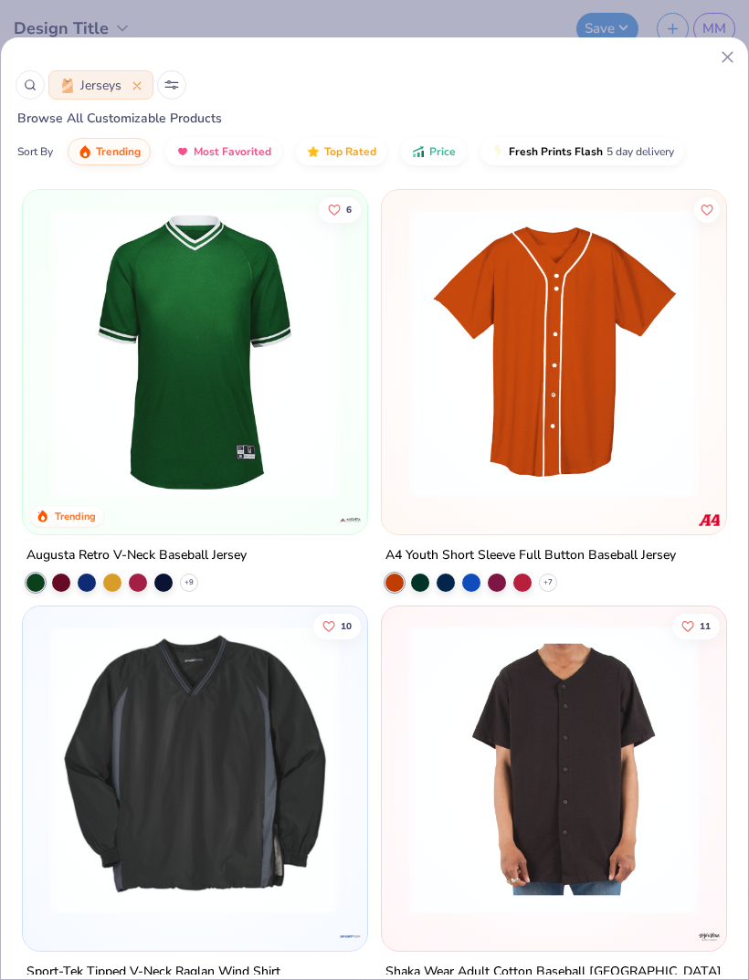
click at [136, 345] on img at bounding box center [195, 352] width 308 height 289
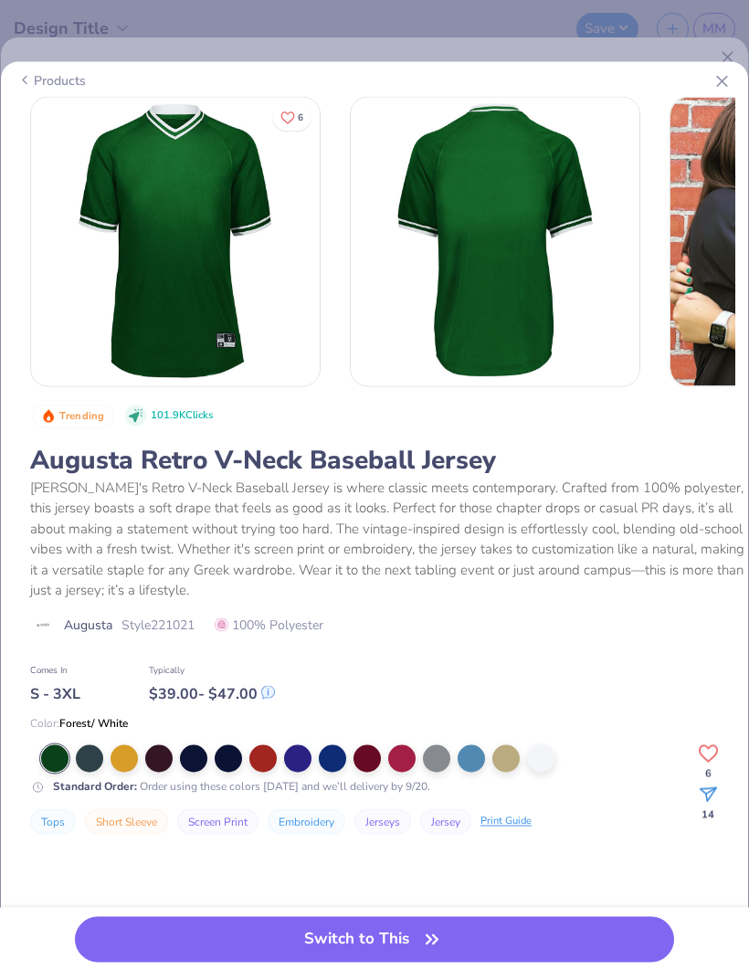
click at [404, 761] on div at bounding box center [401, 757] width 27 height 27
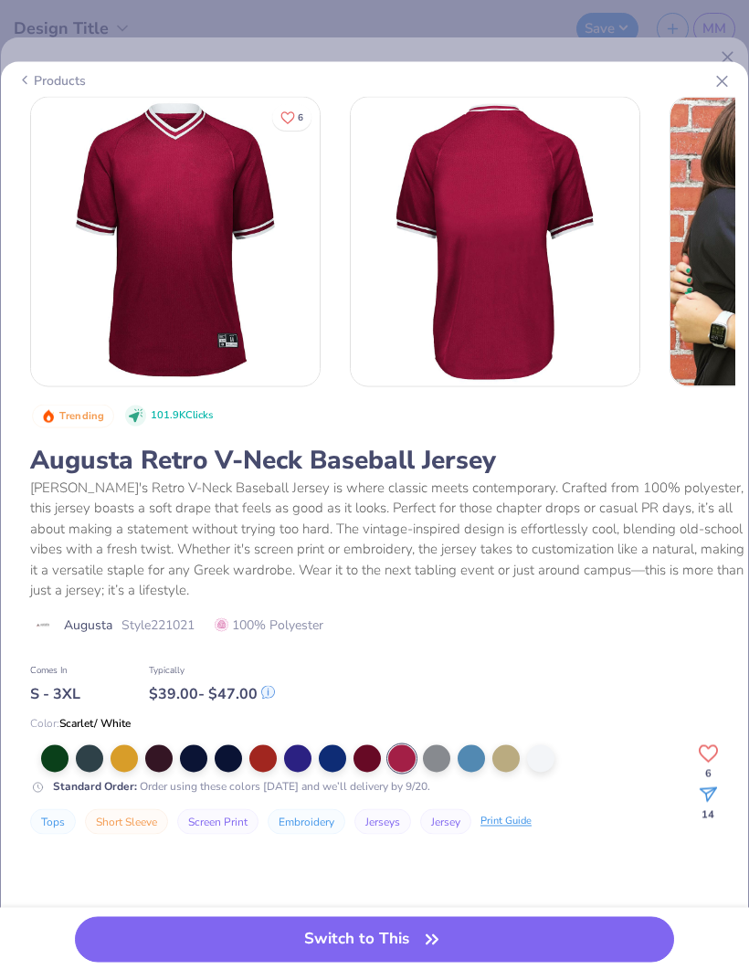
click at [368, 761] on div at bounding box center [366, 757] width 27 height 27
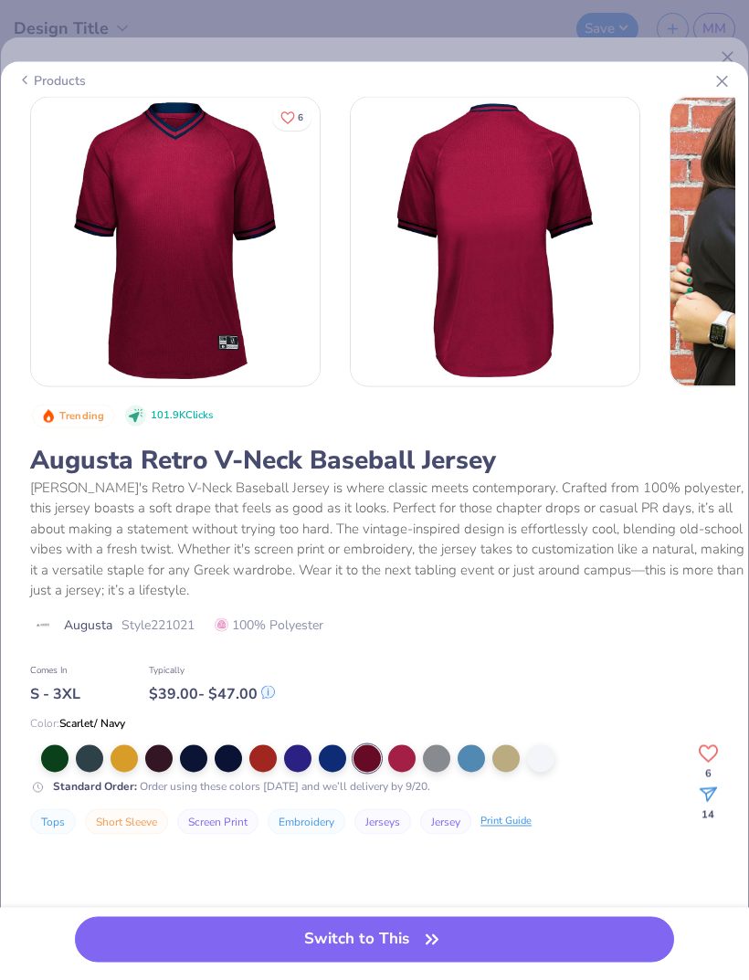
click at [264, 756] on div at bounding box center [262, 757] width 27 height 27
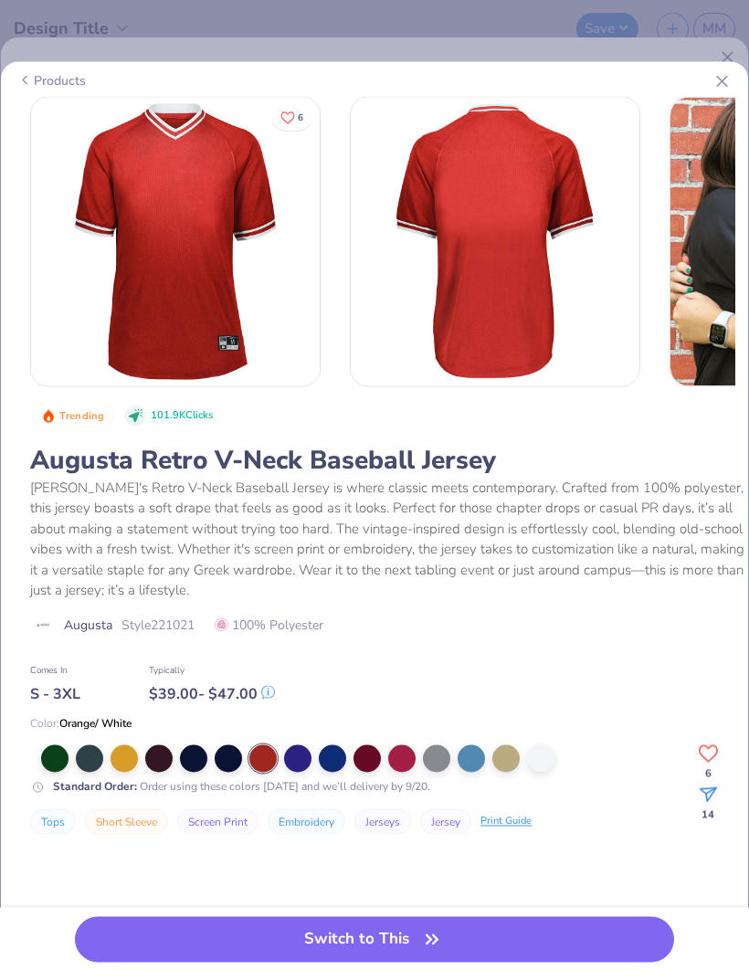
click at [397, 928] on button "Switch to This" at bounding box center [374, 939] width 599 height 46
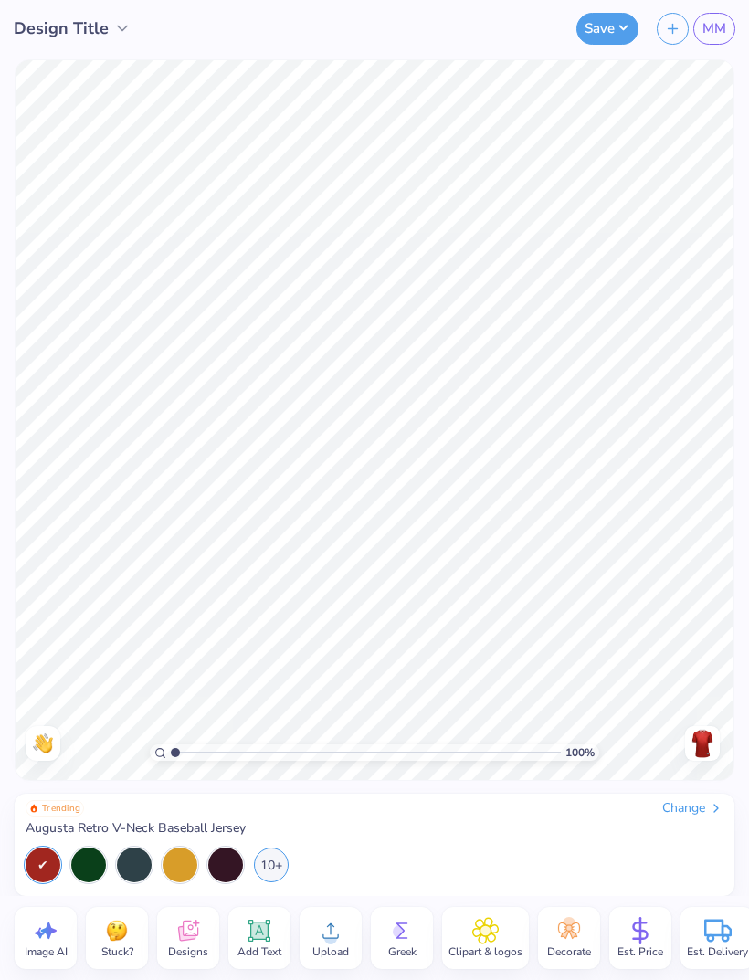
click at [704, 736] on img at bounding box center [701, 743] width 29 height 29
click at [197, 936] on icon at bounding box center [187, 930] width 27 height 27
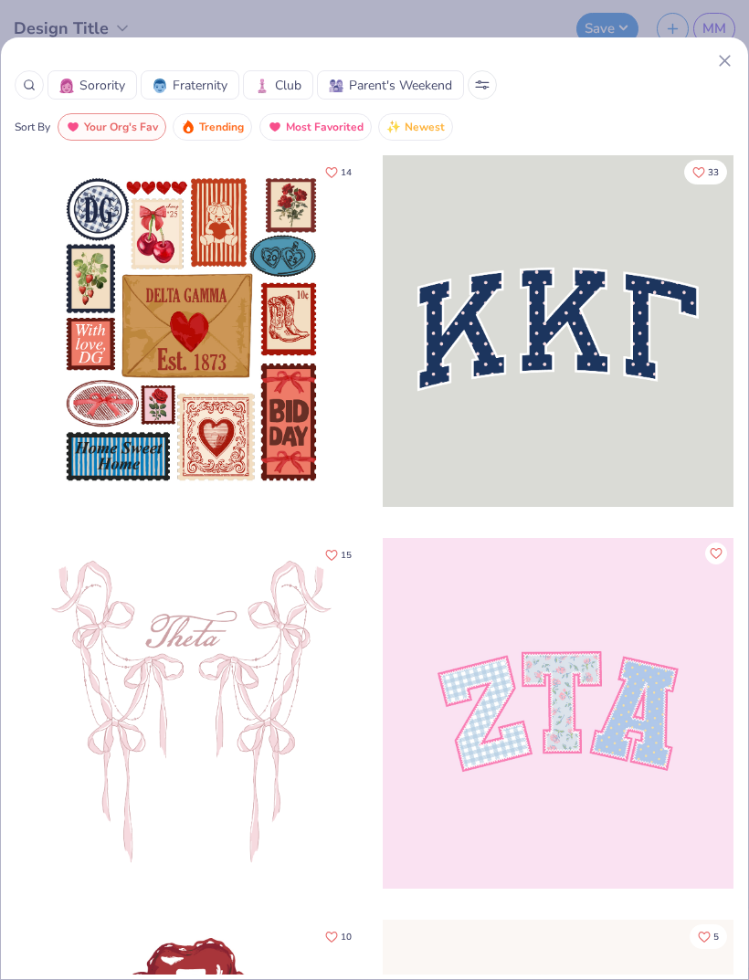
click at [120, 78] on span "Sorority" at bounding box center [102, 85] width 46 height 19
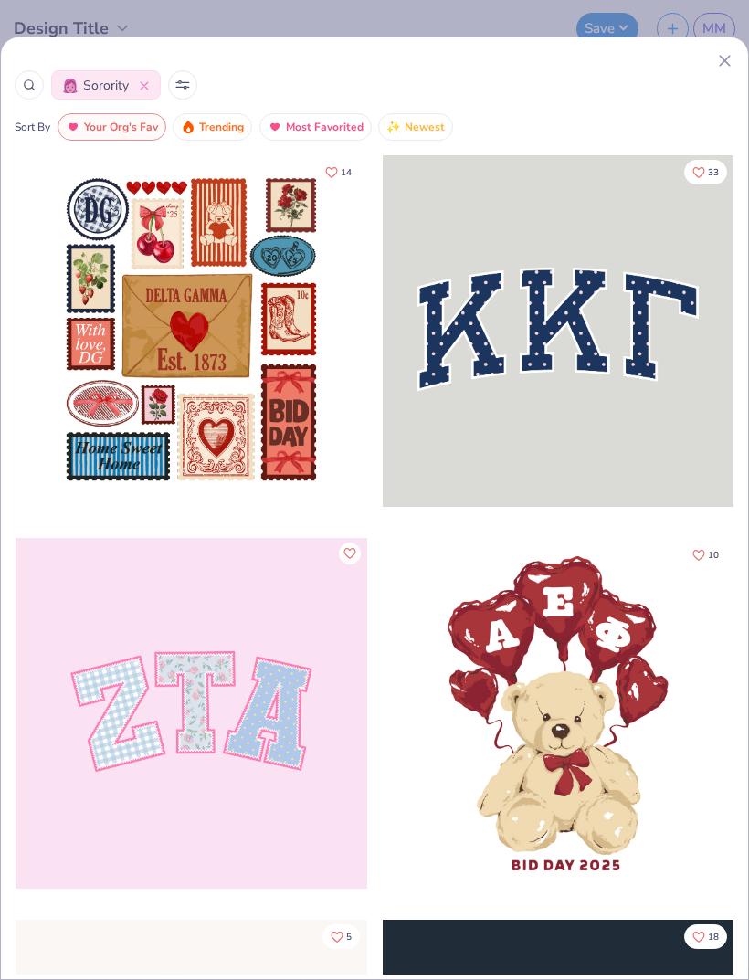
click at [176, 100] on div "Sorority Sort By Your Org's Fav Trending Most Favorited Newest" at bounding box center [374, 95] width 747 height 89
click at [194, 87] on button at bounding box center [182, 84] width 29 height 29
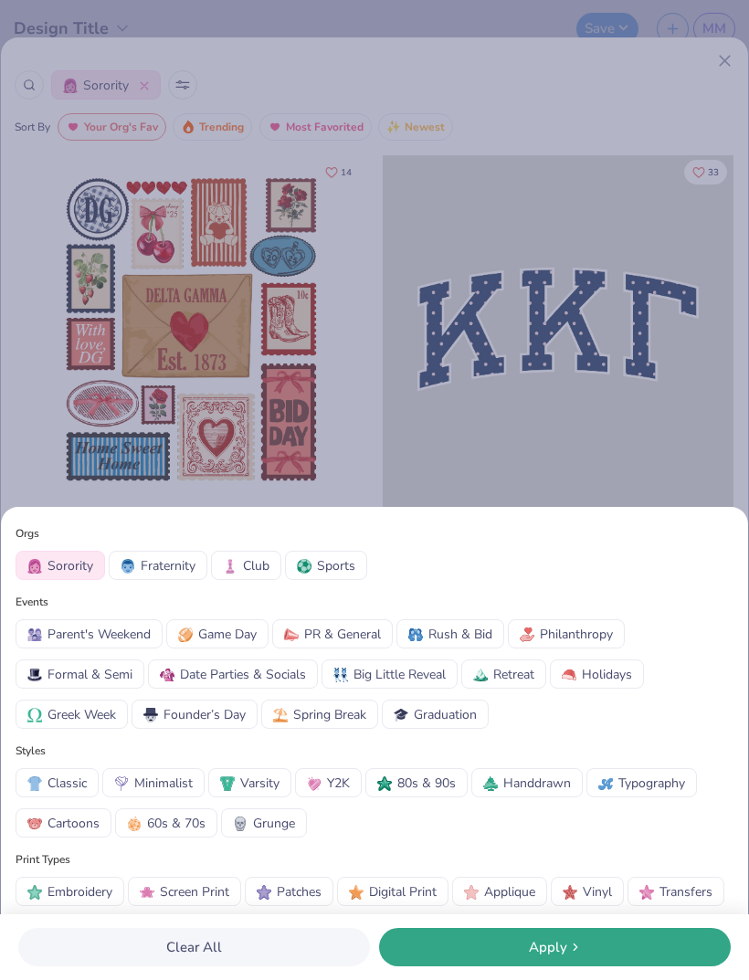
click at [244, 638] on span "Game Day" at bounding box center [227, 634] width 58 height 19
click at [510, 948] on div "Apply" at bounding box center [554, 947] width 341 height 21
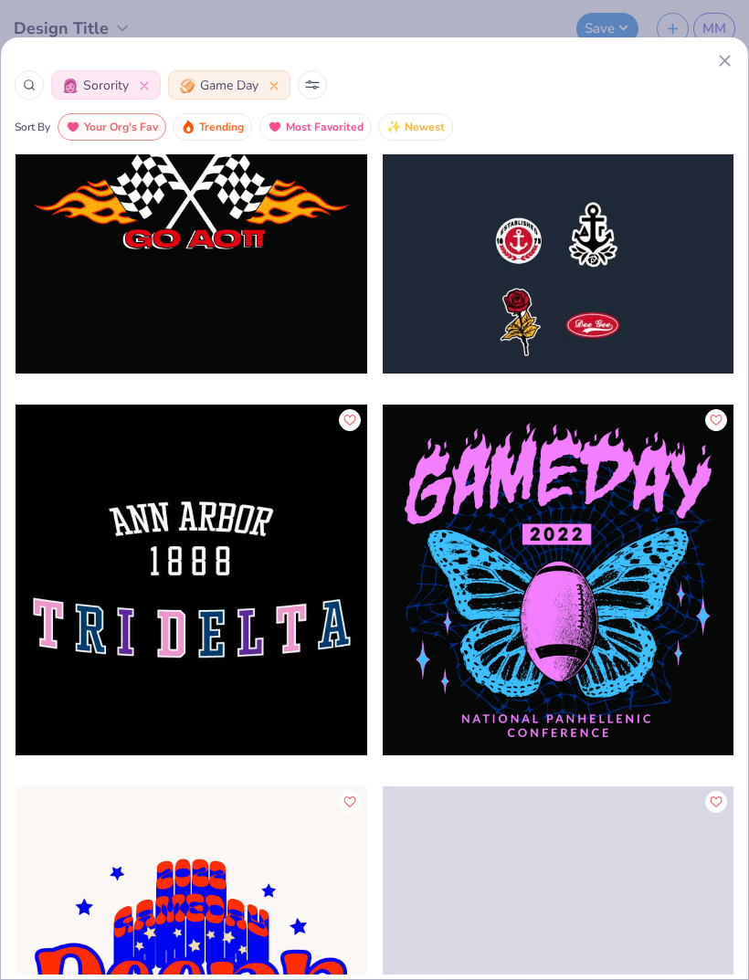
scroll to position [17867, 0]
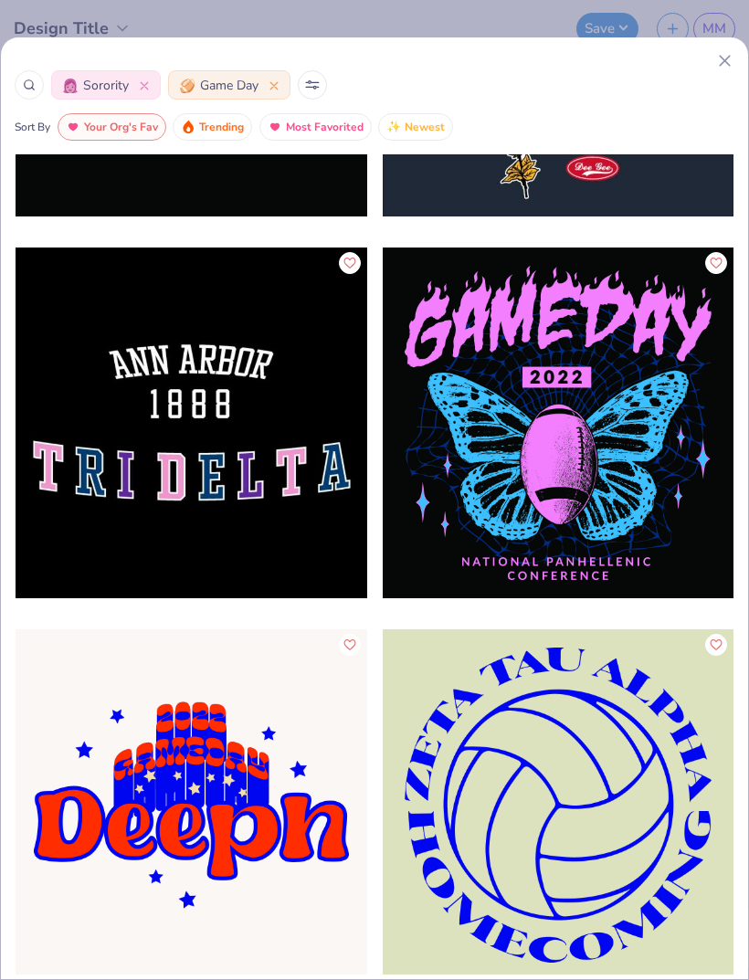
click at [438, 817] on div at bounding box center [559, 805] width 352 height 352
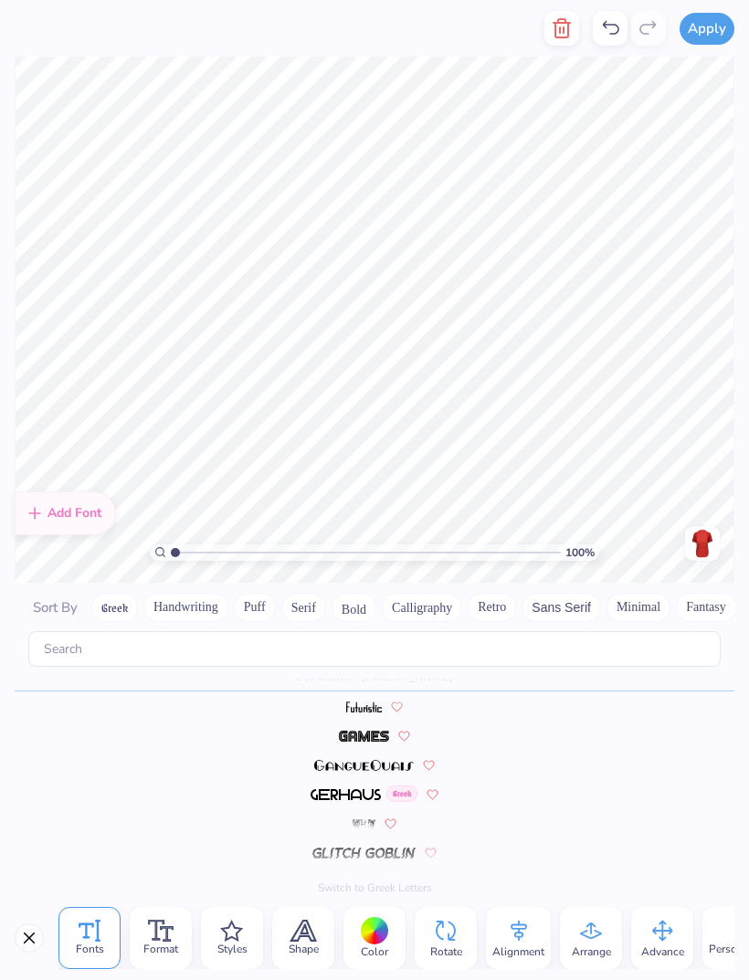
scroll to position [1, 5]
click at [612, 35] on icon at bounding box center [610, 28] width 22 height 22
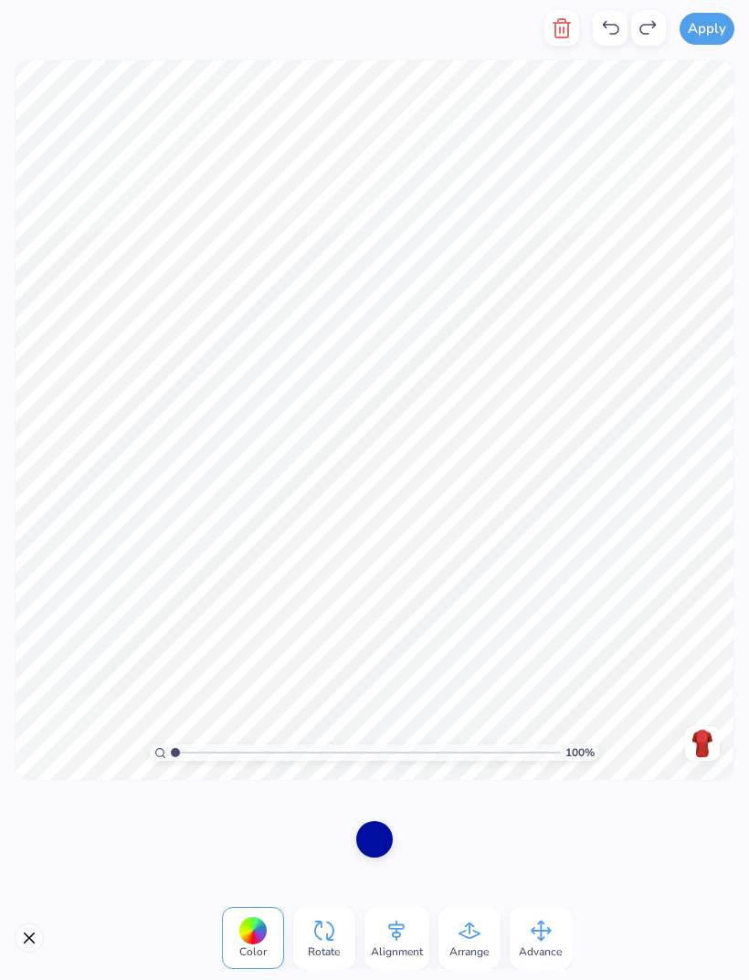
click at [611, 30] on icon at bounding box center [610, 28] width 22 height 22
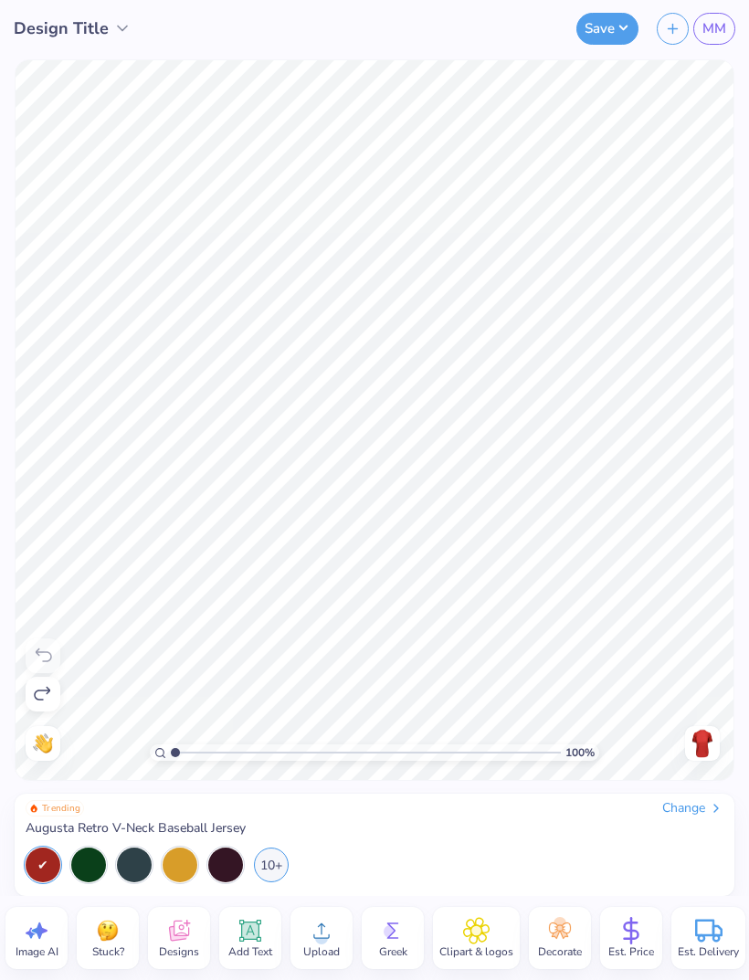
scroll to position [0, 11]
click at [42, 936] on icon at bounding box center [34, 930] width 27 height 27
select select "4"
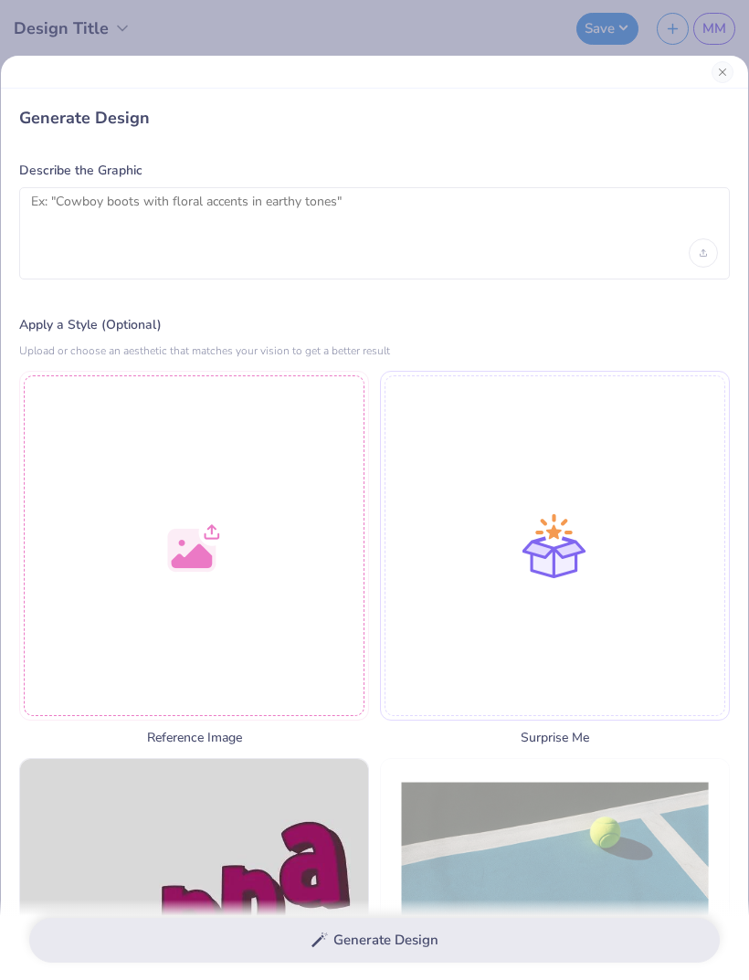
scroll to position [0, 0]
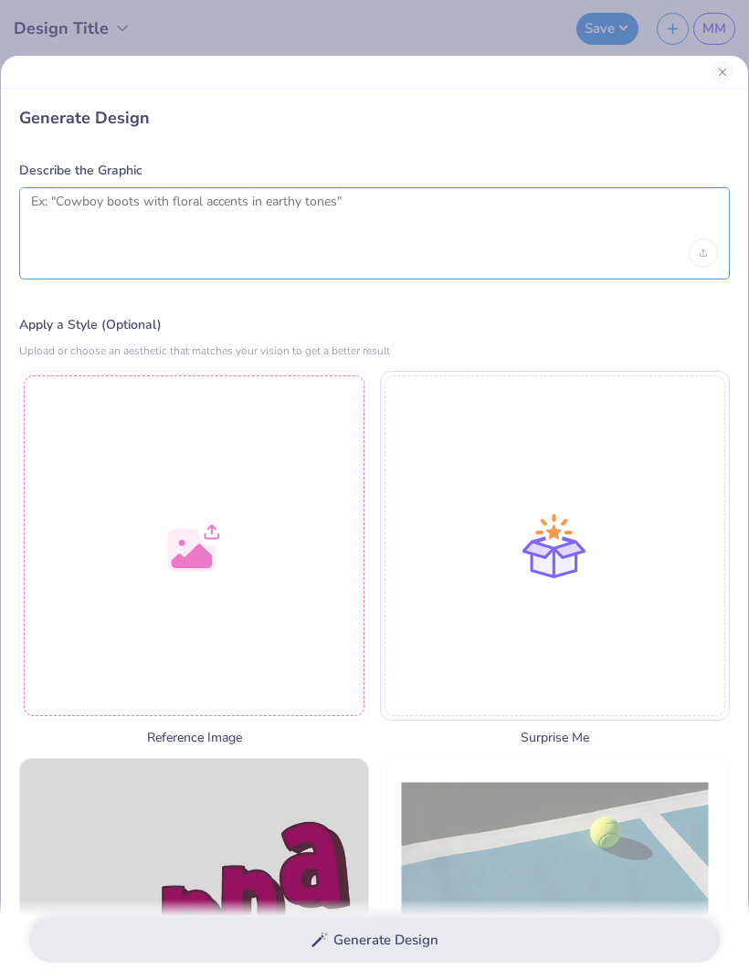
click at [445, 218] on textarea at bounding box center [374, 217] width 687 height 46
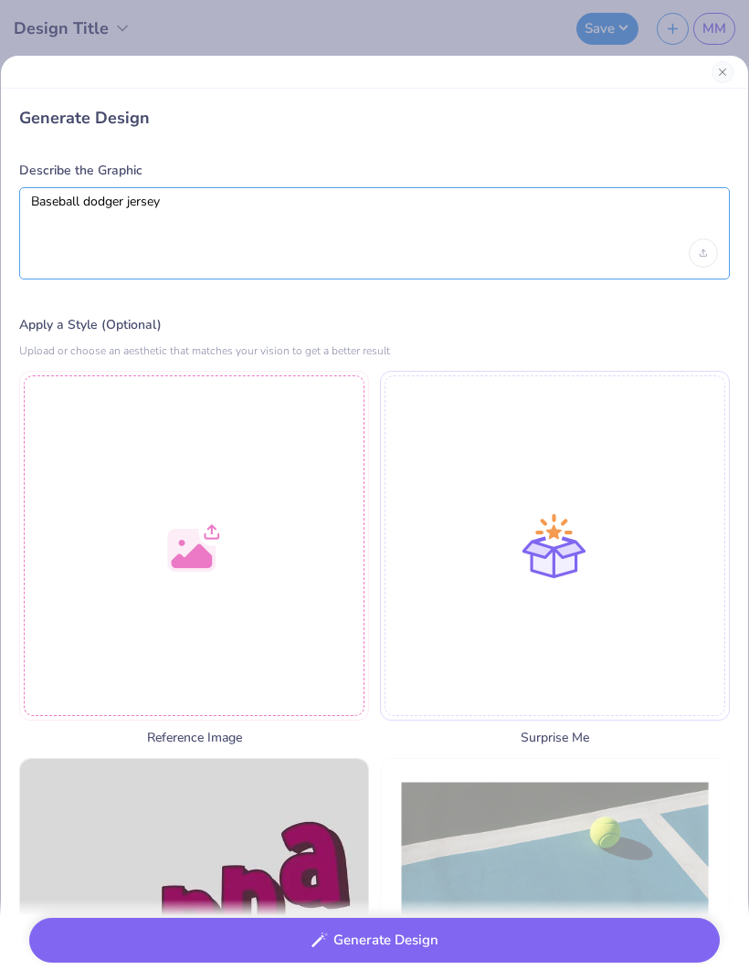
click at [455, 214] on textarea "Baseball dodger jersey" at bounding box center [374, 217] width 687 height 46
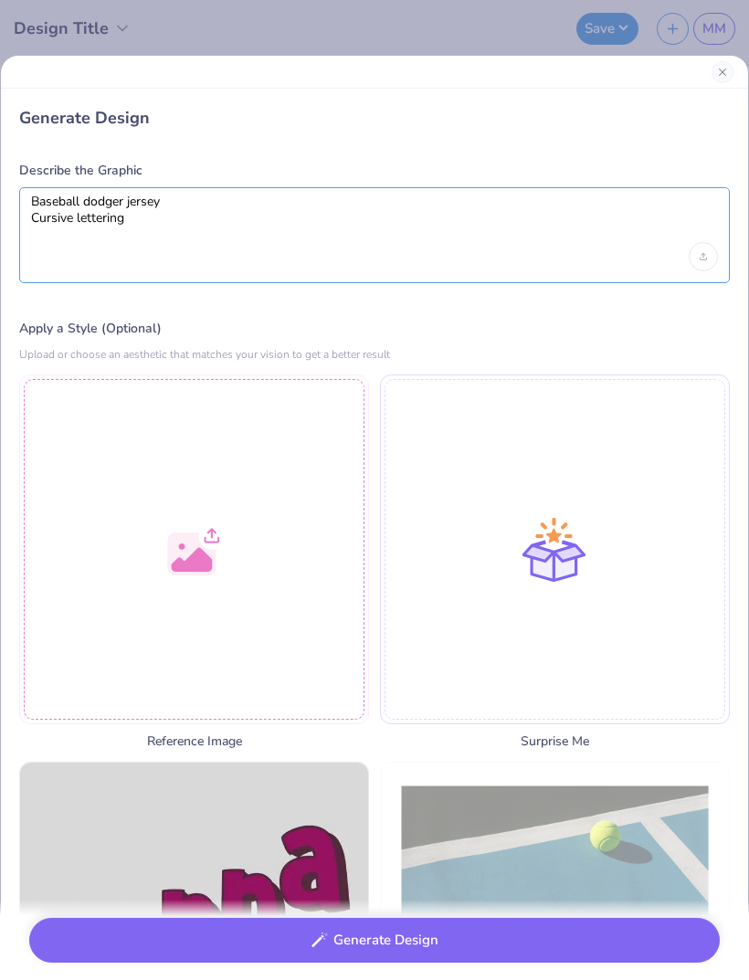
type textarea "Baseball dodger jersey Cursive lettering"
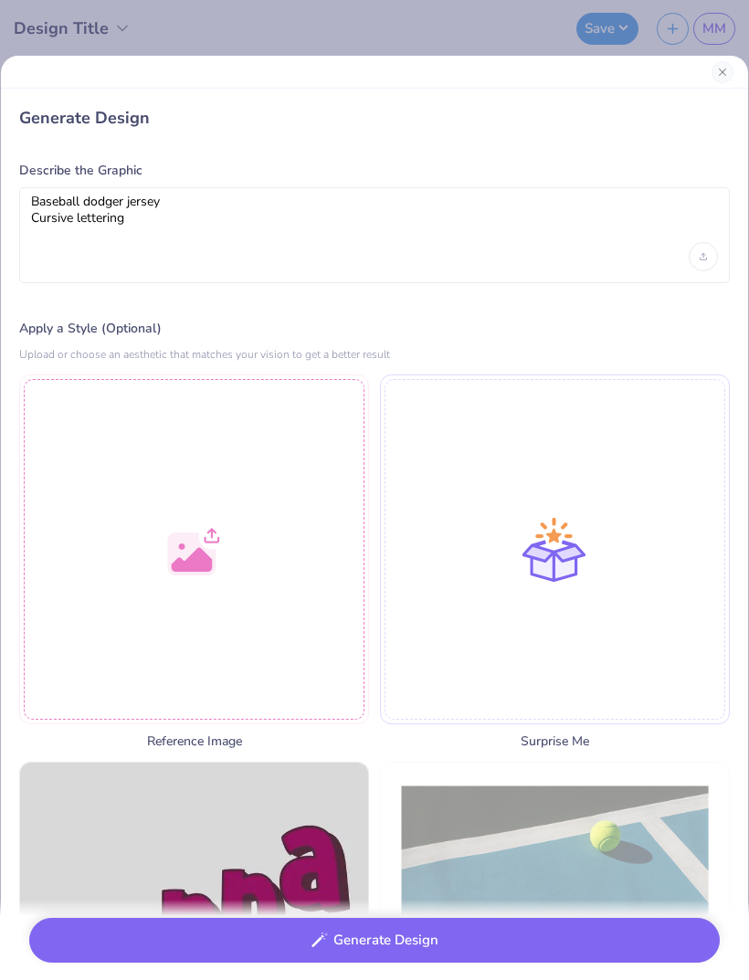
click at [331, 677] on div at bounding box center [194, 549] width 350 height 350
click at [385, 935] on button "Generate Design" at bounding box center [374, 940] width 690 height 45
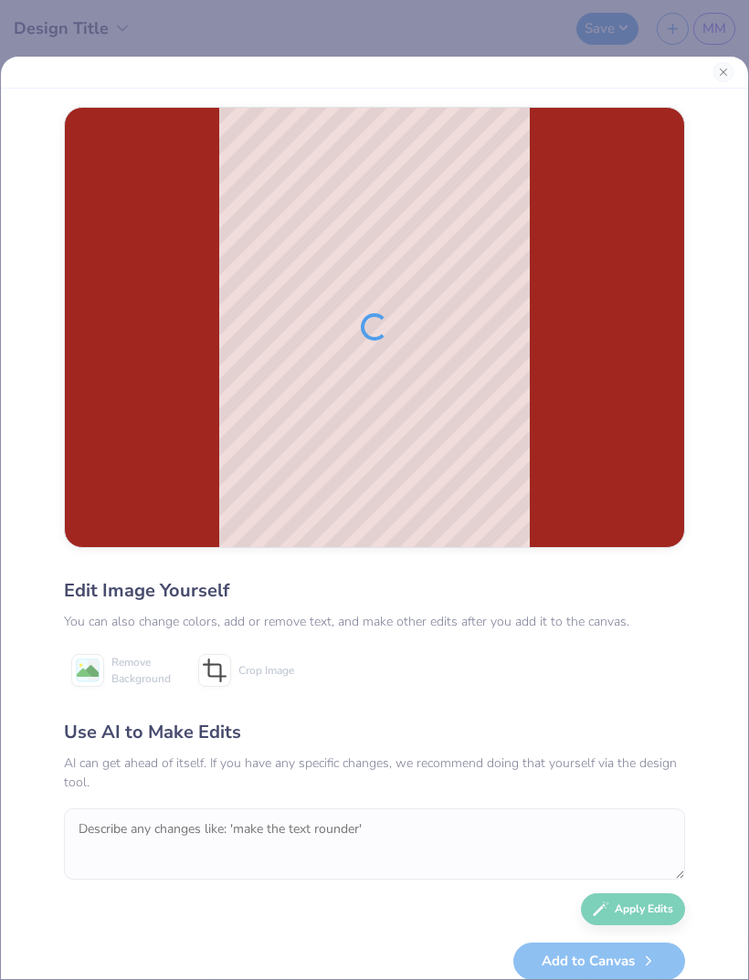
click at [729, 65] on button "Close" at bounding box center [723, 72] width 20 height 20
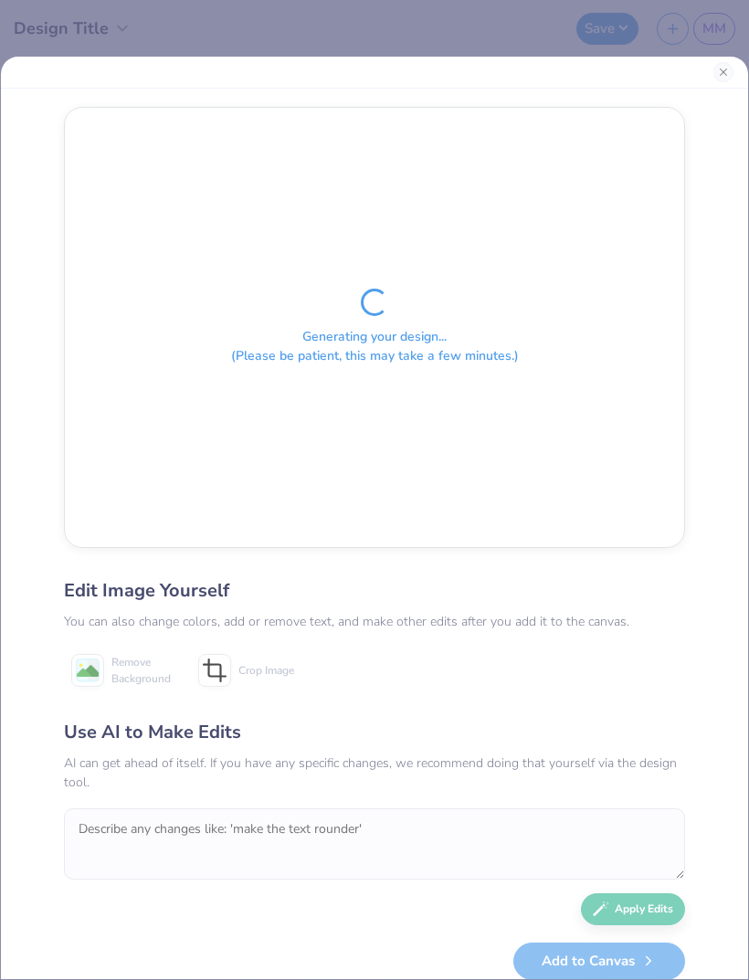
click at [721, 76] on button "Close" at bounding box center [723, 72] width 20 height 20
click at [719, 78] on button "Close" at bounding box center [723, 72] width 20 height 20
click at [720, 73] on button "Close" at bounding box center [723, 72] width 20 height 20
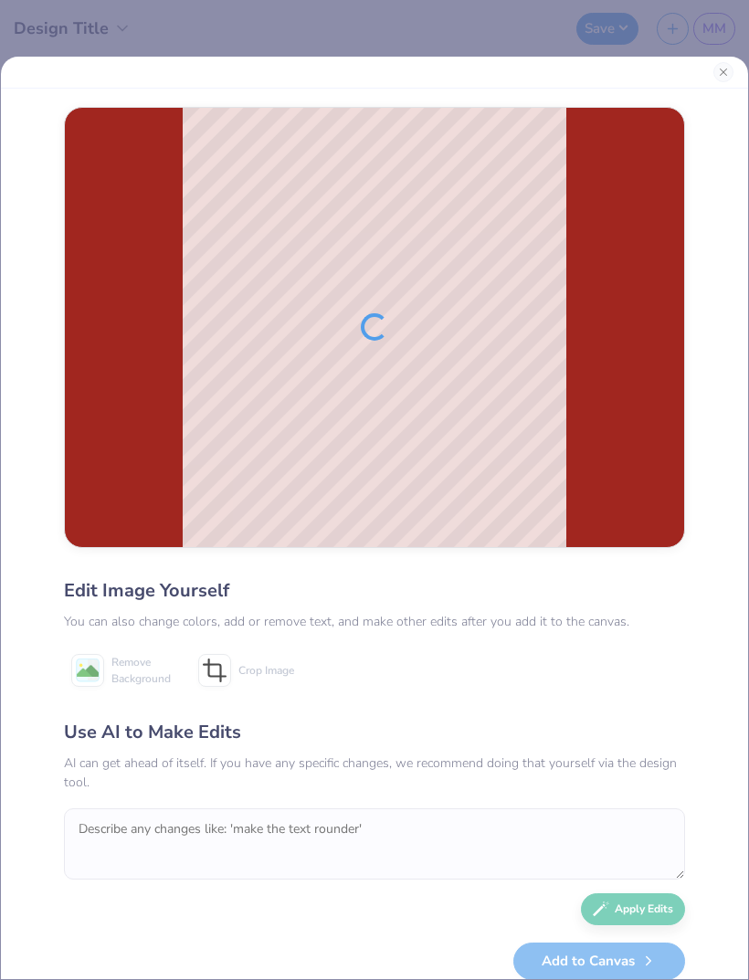
click at [717, 75] on button "Close" at bounding box center [723, 72] width 20 height 20
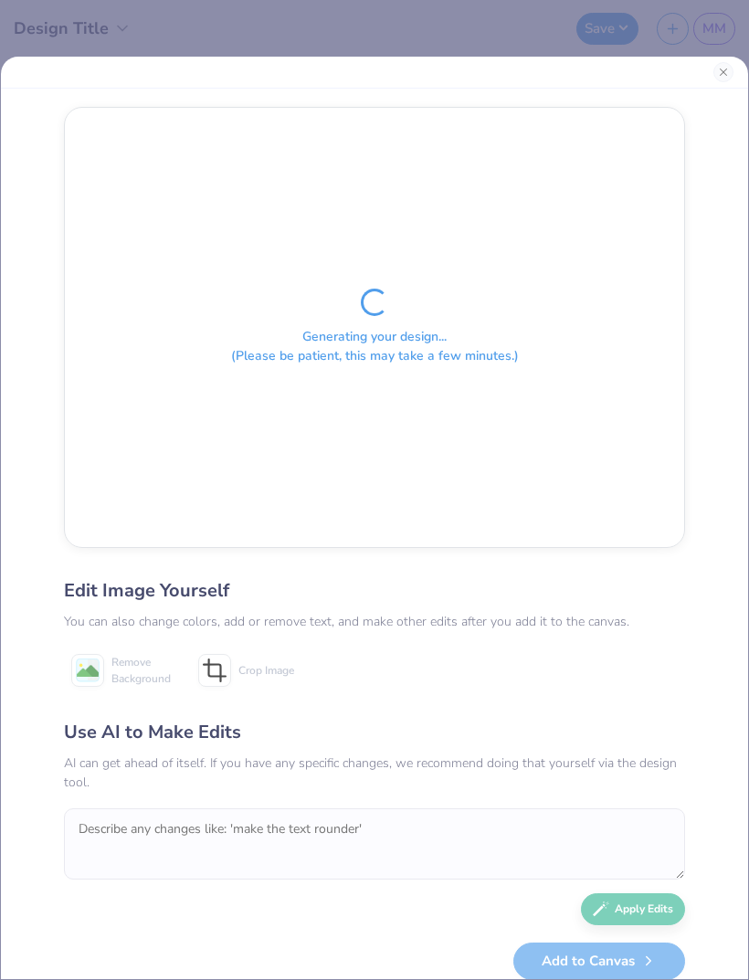
click at [717, 78] on button "Close" at bounding box center [723, 72] width 20 height 20
click at [717, 77] on button "Close" at bounding box center [723, 72] width 20 height 20
click at [720, 74] on button "Close" at bounding box center [723, 72] width 20 height 20
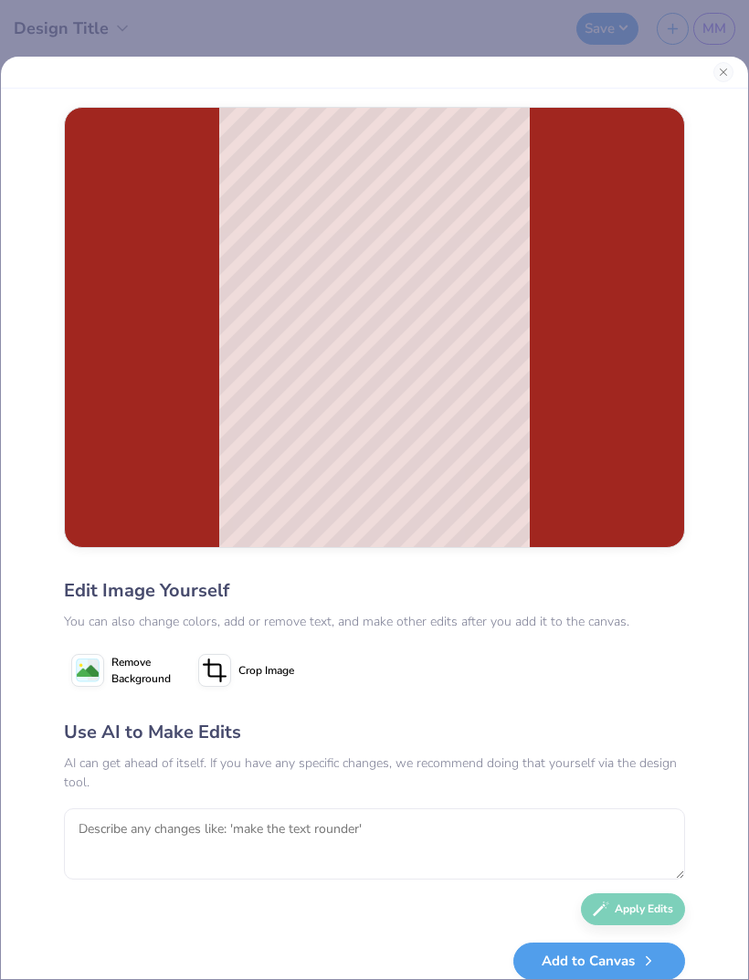
click at [712, 79] on div at bounding box center [374, 73] width 747 height 32
click at [726, 69] on button "Close" at bounding box center [723, 72] width 20 height 20
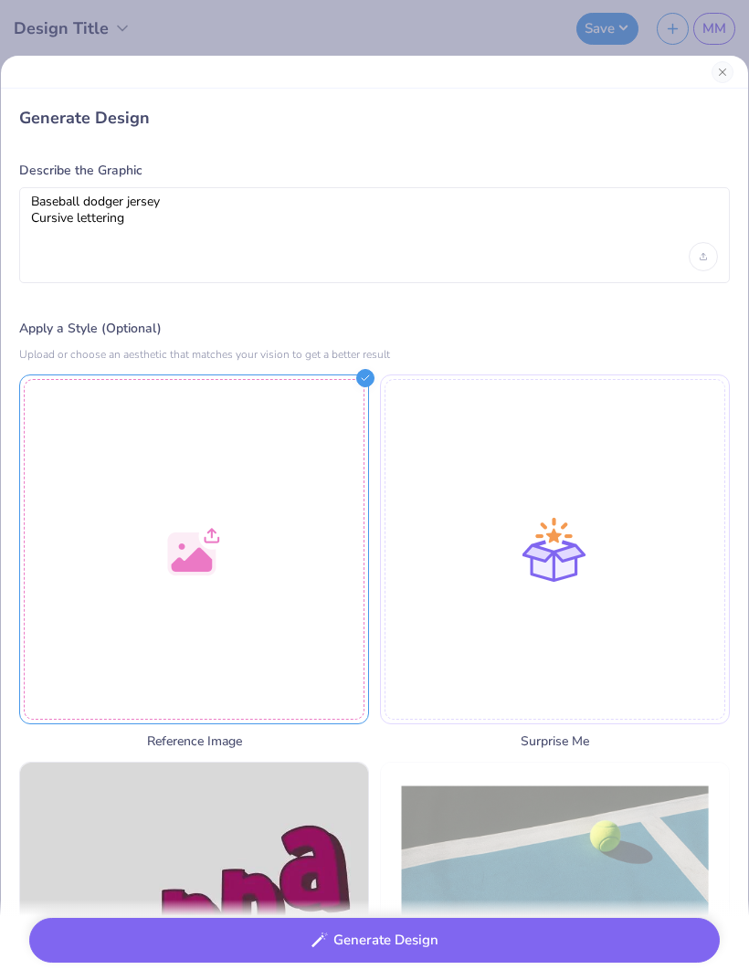
click at [714, 79] on button "Close" at bounding box center [722, 72] width 22 height 22
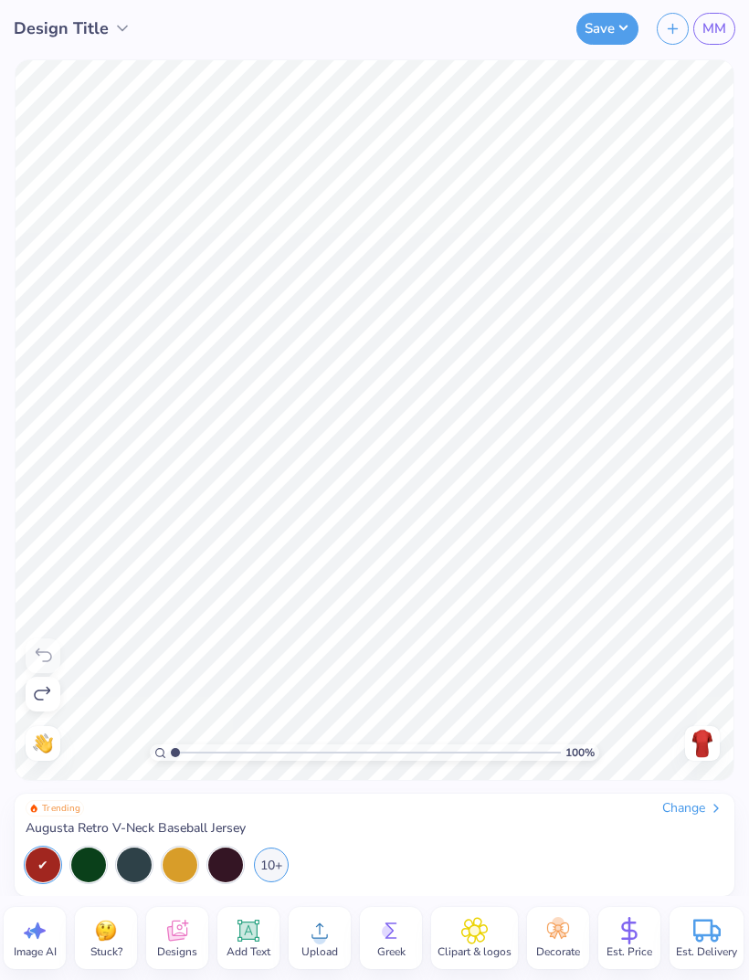
click at [181, 939] on icon at bounding box center [177, 930] width 20 height 21
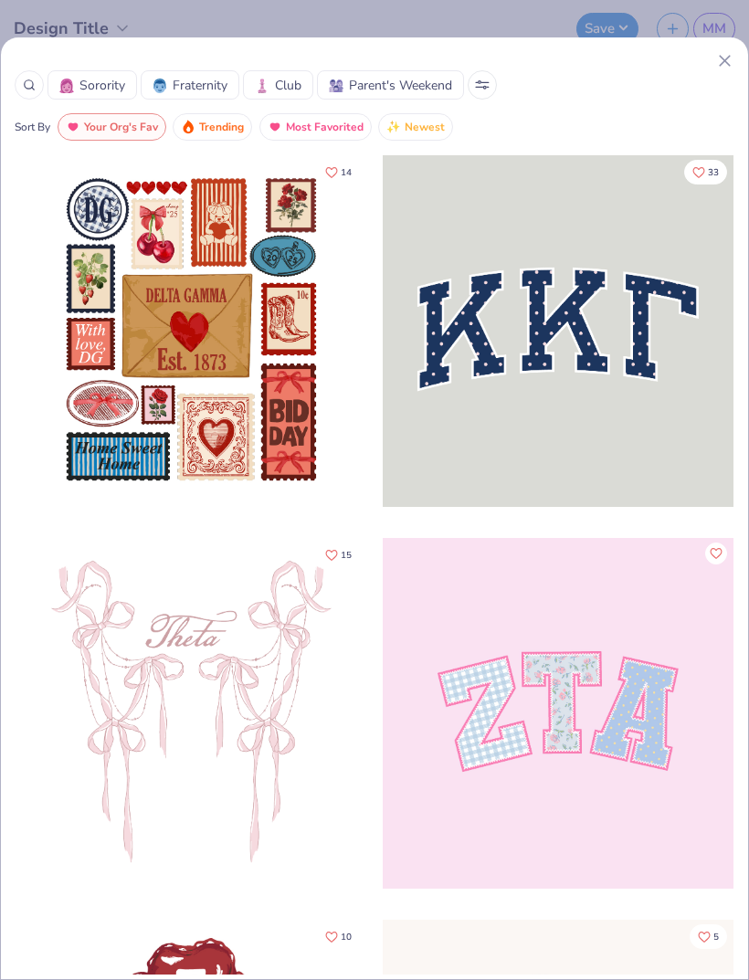
click at [100, 93] on span "Sorority" at bounding box center [102, 85] width 46 height 19
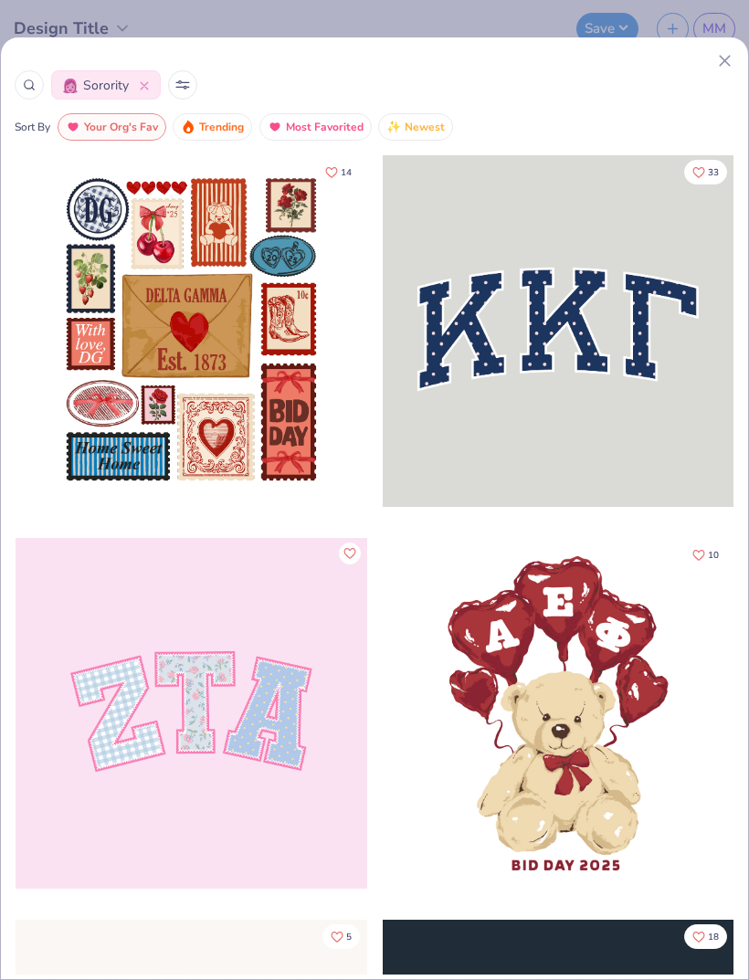
click at [189, 84] on icon at bounding box center [182, 84] width 15 height 9
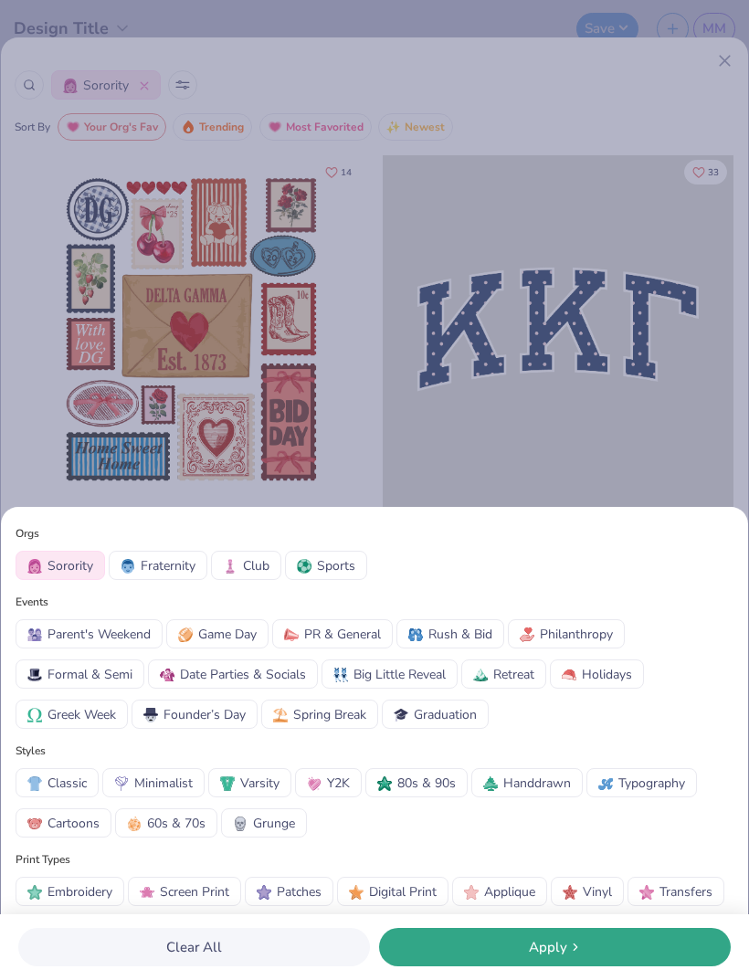
click at [342, 568] on span "Sports" at bounding box center [336, 565] width 38 height 19
click at [337, 565] on span "Sports" at bounding box center [336, 565] width 38 height 19
click at [341, 571] on span "Sports" at bounding box center [336, 565] width 38 height 19
click at [244, 637] on span "Game Day" at bounding box center [227, 634] width 58 height 19
click at [552, 943] on span "Apply" at bounding box center [548, 947] width 38 height 21
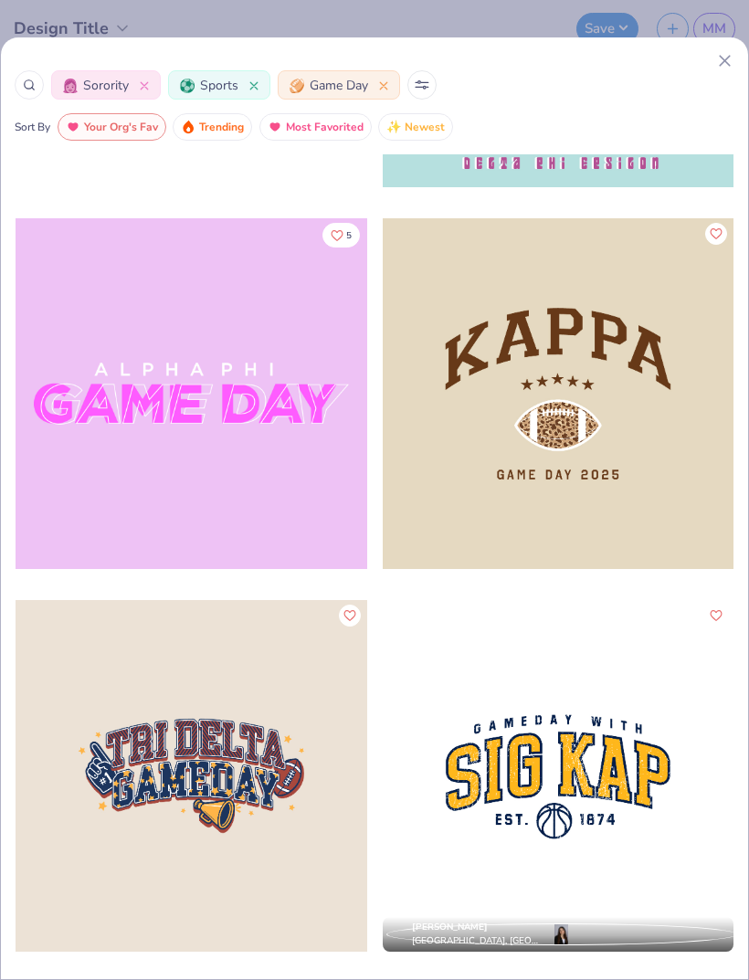
scroll to position [23156, 0]
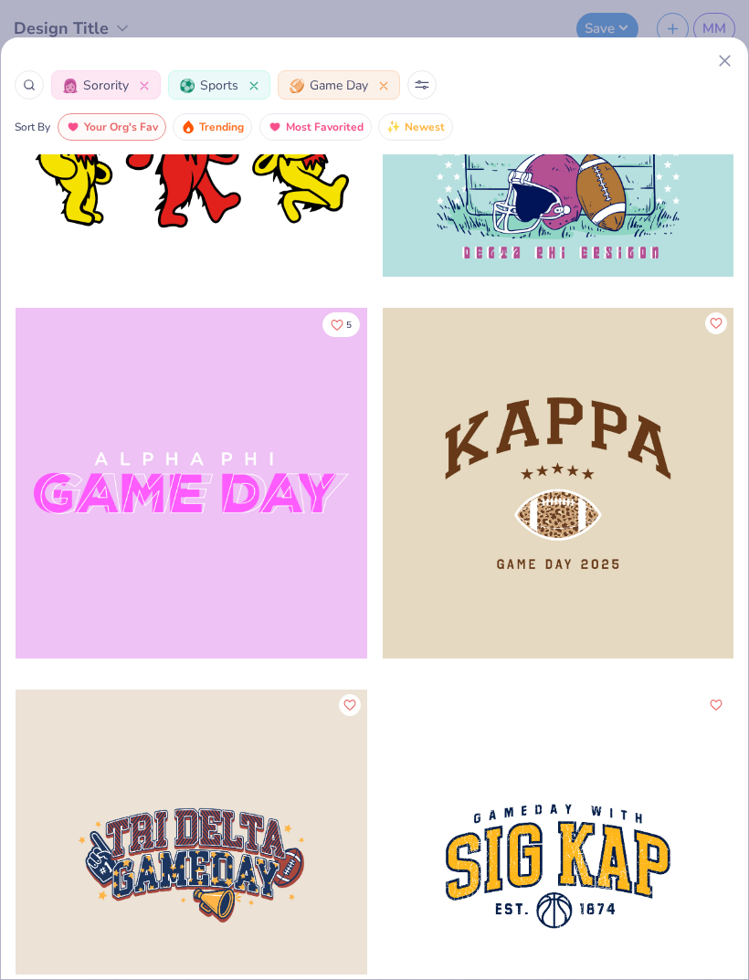
click at [254, 88] on icon at bounding box center [253, 85] width 7 height 7
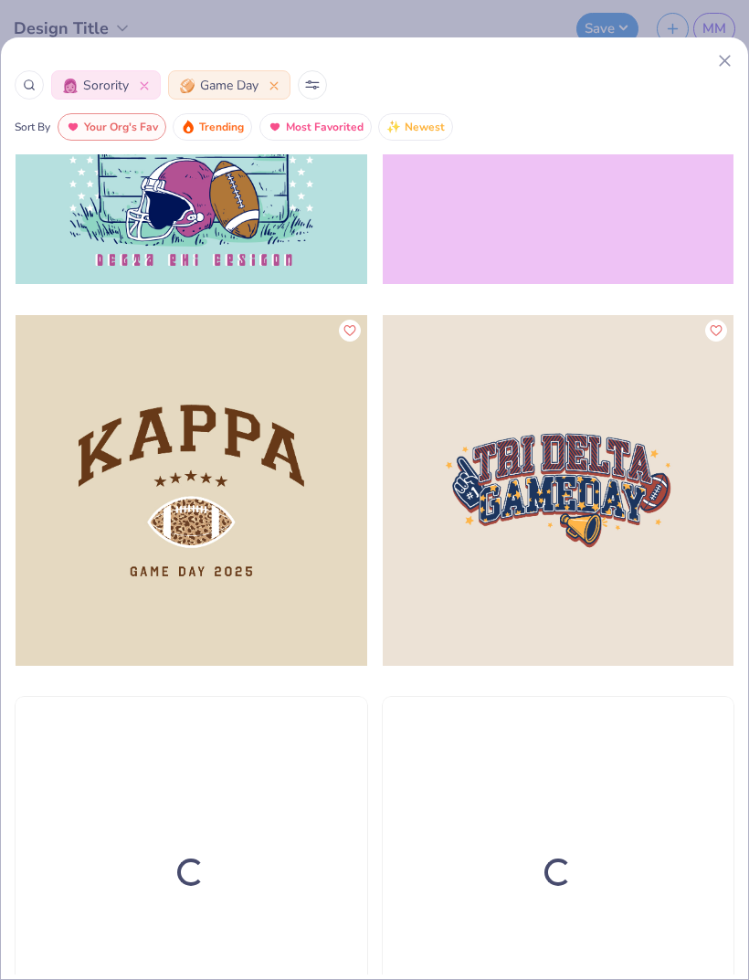
scroll to position [22384, 0]
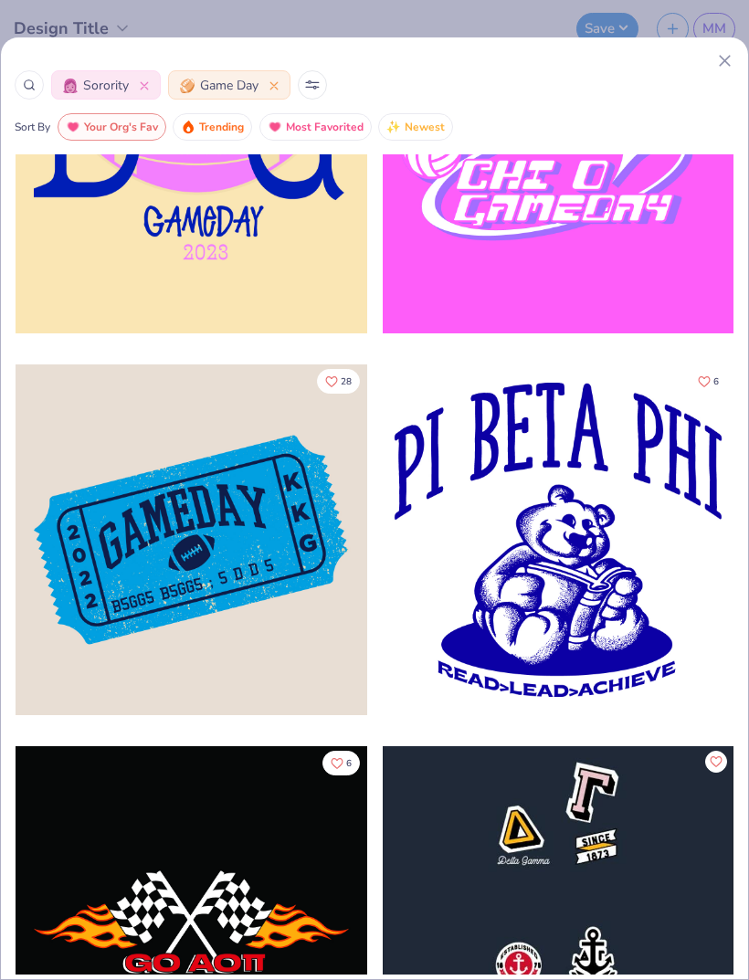
click at [302, 85] on button at bounding box center [312, 84] width 29 height 29
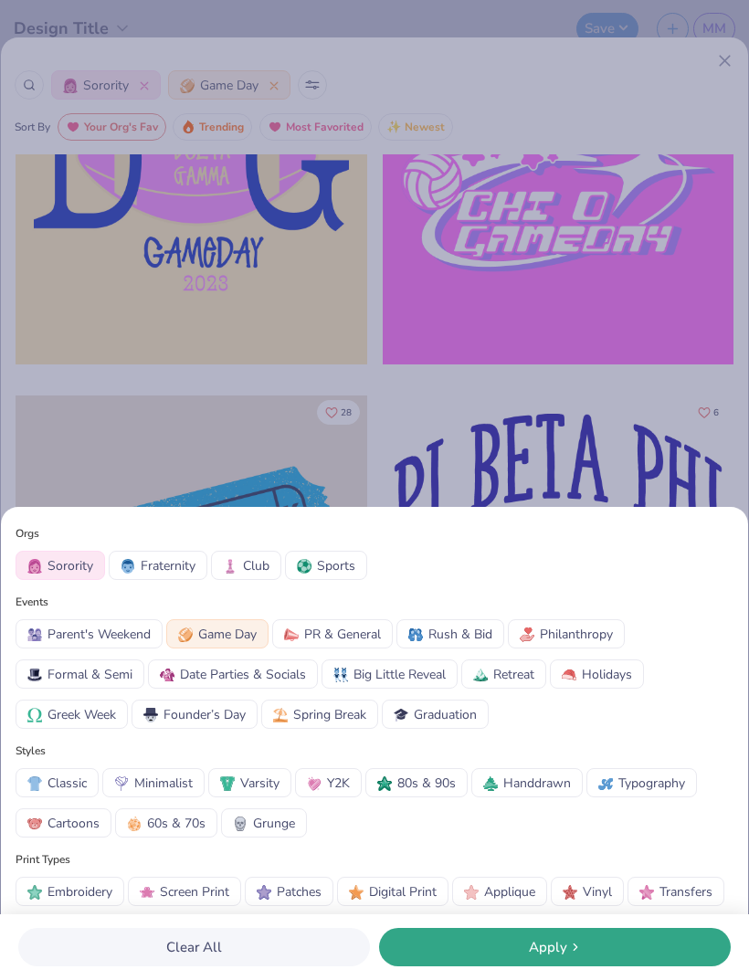
scroll to position [16953, 0]
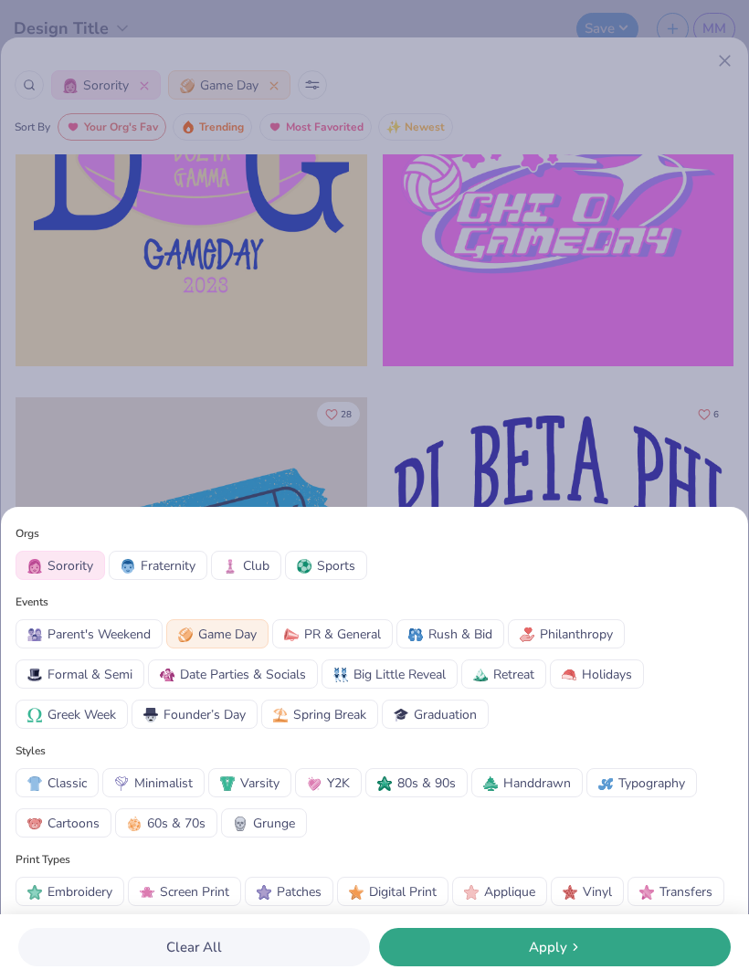
click at [247, 633] on span "Game Day" at bounding box center [227, 634] width 58 height 19
click at [329, 572] on span "Sports" at bounding box center [336, 565] width 38 height 19
click at [471, 948] on div "Apply" at bounding box center [554, 947] width 341 height 21
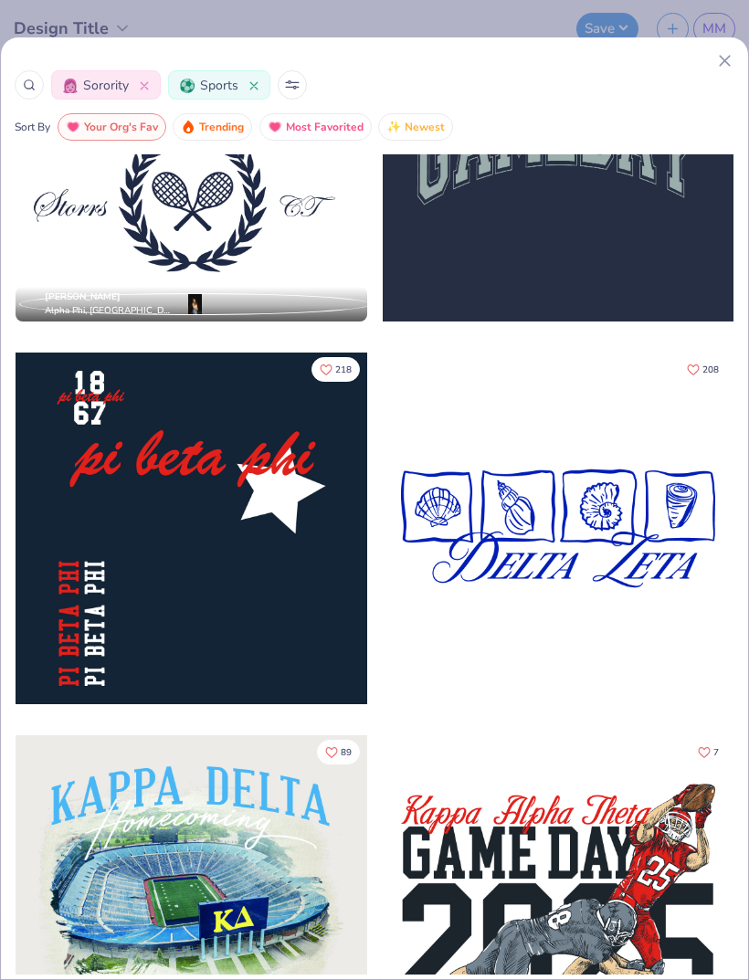
scroll to position [5883, 0]
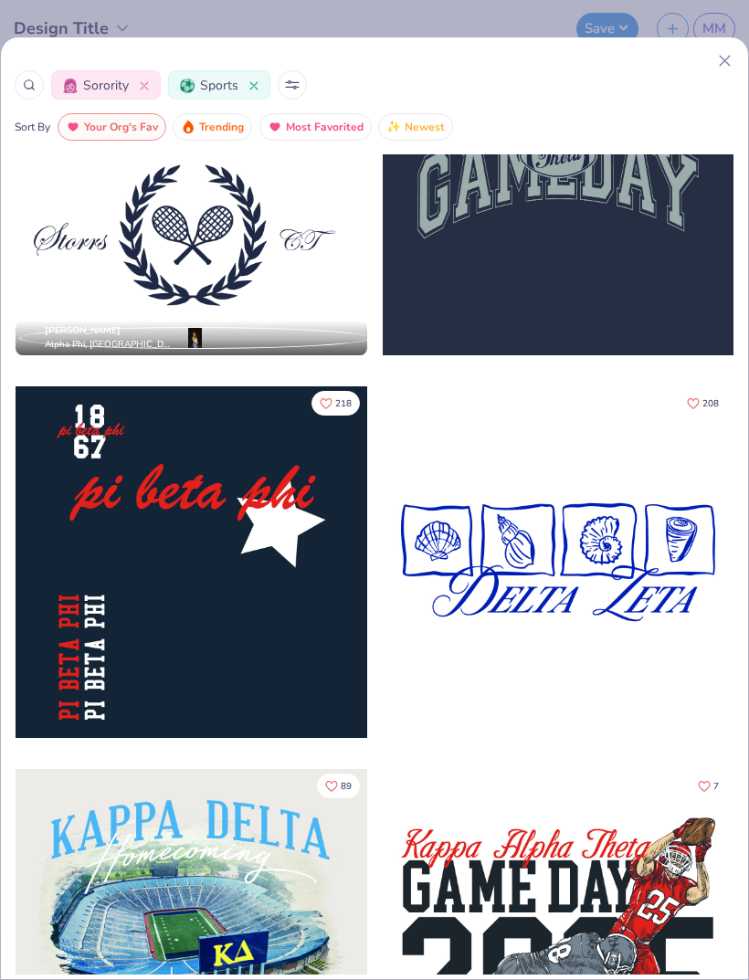
click at [290, 558] on div at bounding box center [192, 562] width 352 height 352
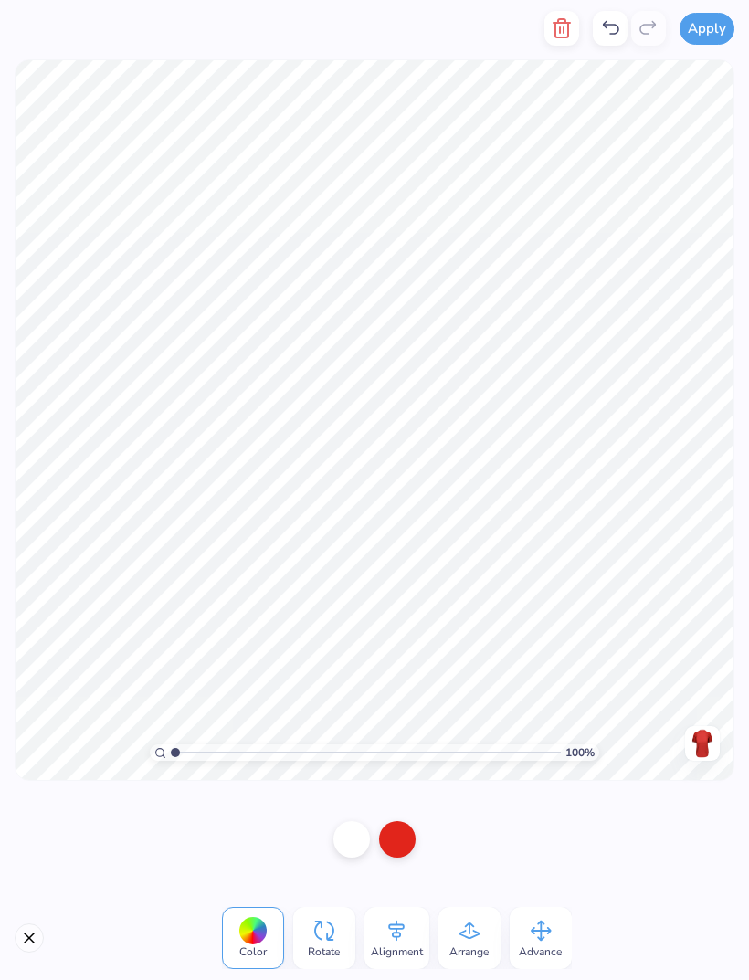
scroll to position [0, 0]
click at [351, 832] on div at bounding box center [351, 839] width 37 height 37
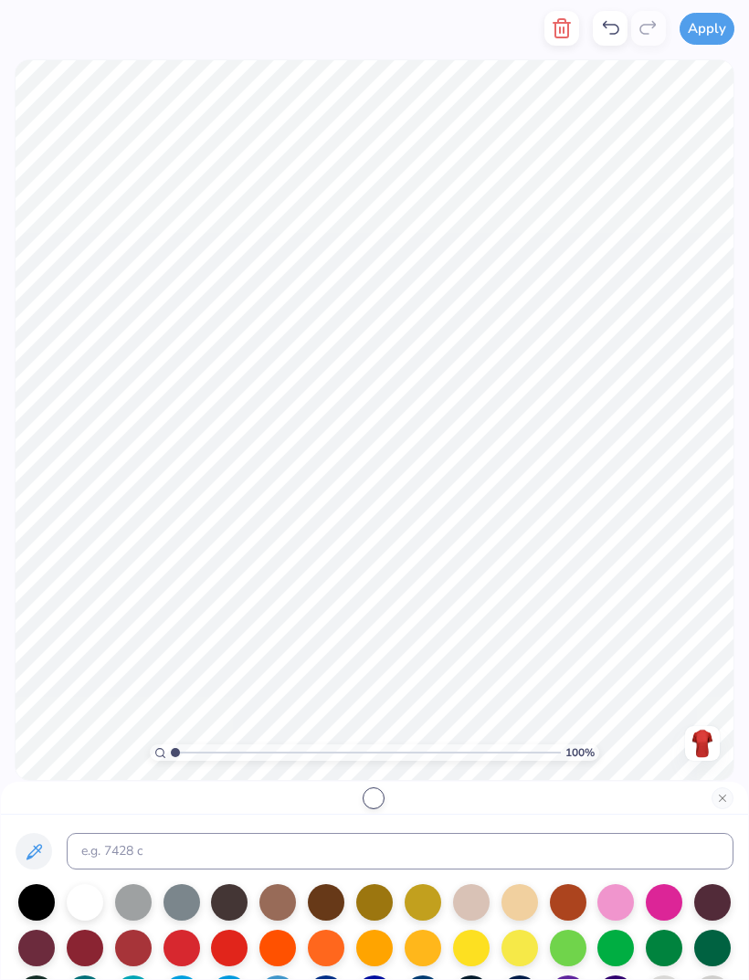
click at [614, 904] on div at bounding box center [615, 902] width 37 height 37
click at [93, 908] on div at bounding box center [85, 902] width 37 height 37
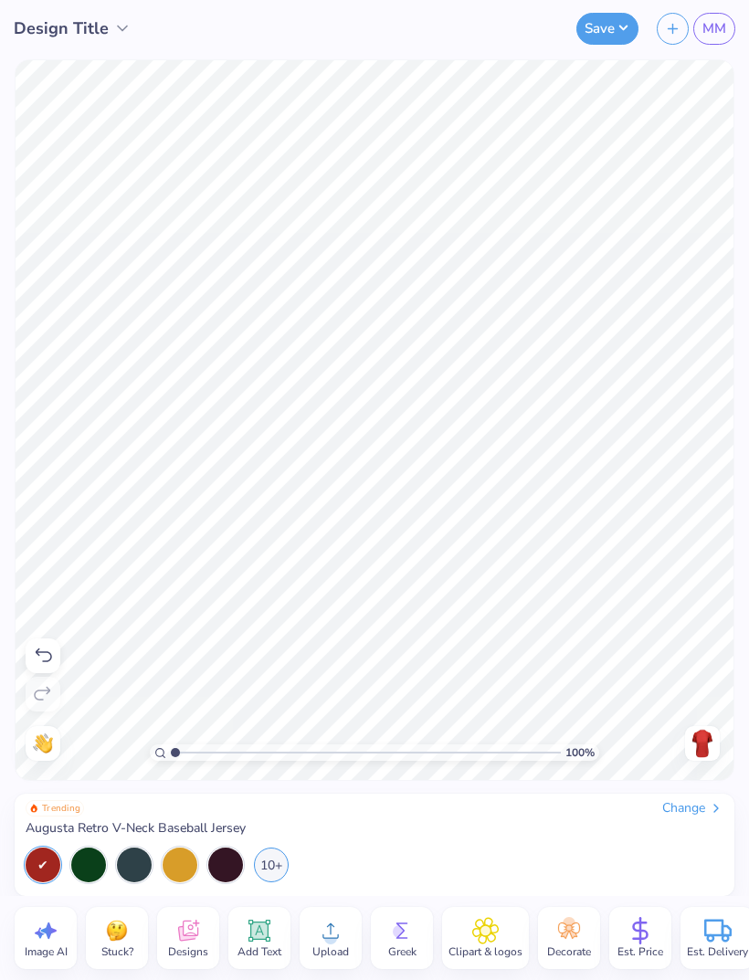
click at [274, 871] on div "10+" at bounding box center [271, 864] width 35 height 35
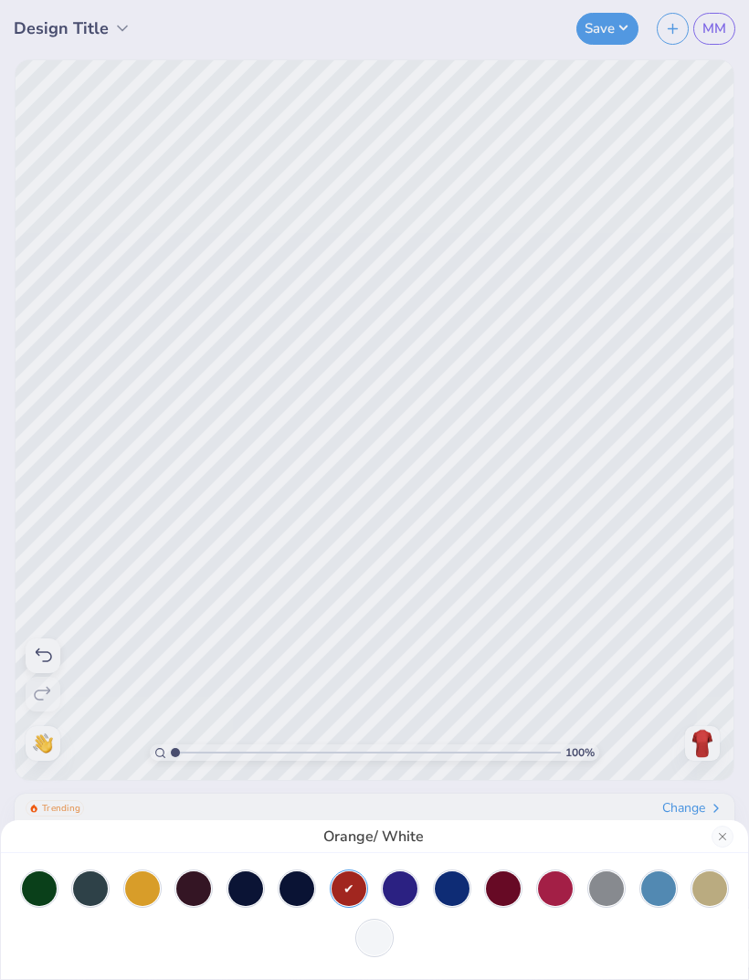
click at [377, 945] on div at bounding box center [374, 937] width 35 height 35
click at [557, 884] on div at bounding box center [555, 888] width 35 height 35
click at [355, 885] on div at bounding box center [348, 888] width 35 height 35
click at [379, 938] on div at bounding box center [374, 937] width 35 height 35
click at [668, 564] on div "White/ Navy/ Scarlet" at bounding box center [374, 490] width 749 height 980
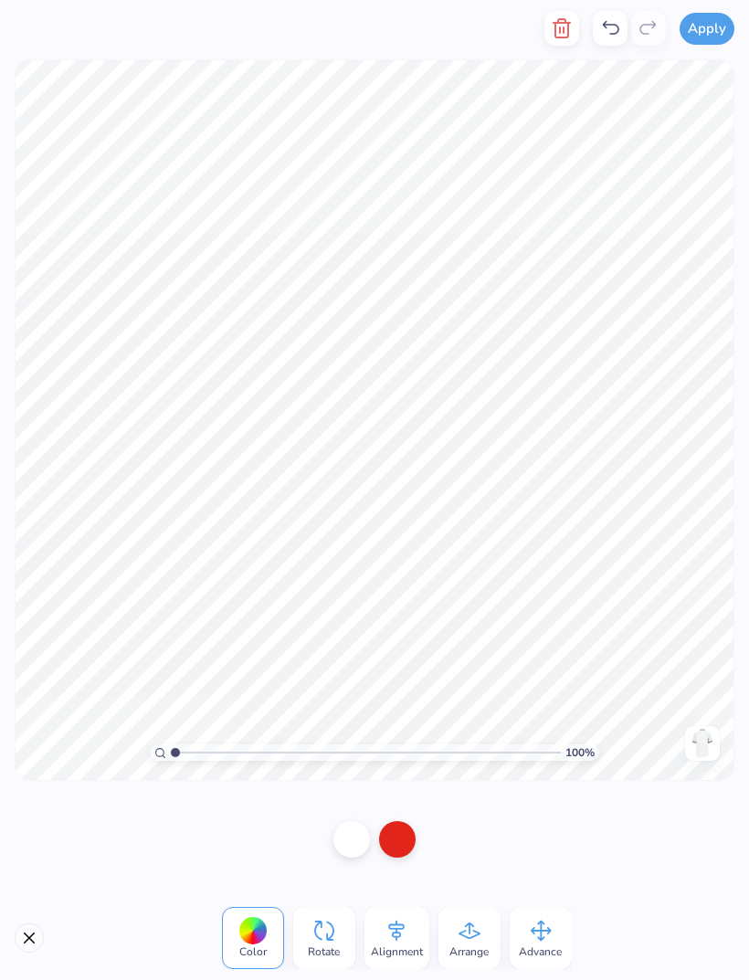
click at [258, 936] on div at bounding box center [252, 931] width 28 height 28
click at [255, 939] on div at bounding box center [252, 931] width 28 height 28
click at [250, 942] on div at bounding box center [252, 931] width 28 height 28
click at [261, 927] on div at bounding box center [252, 931] width 28 height 28
click at [260, 937] on div at bounding box center [252, 931] width 28 height 28
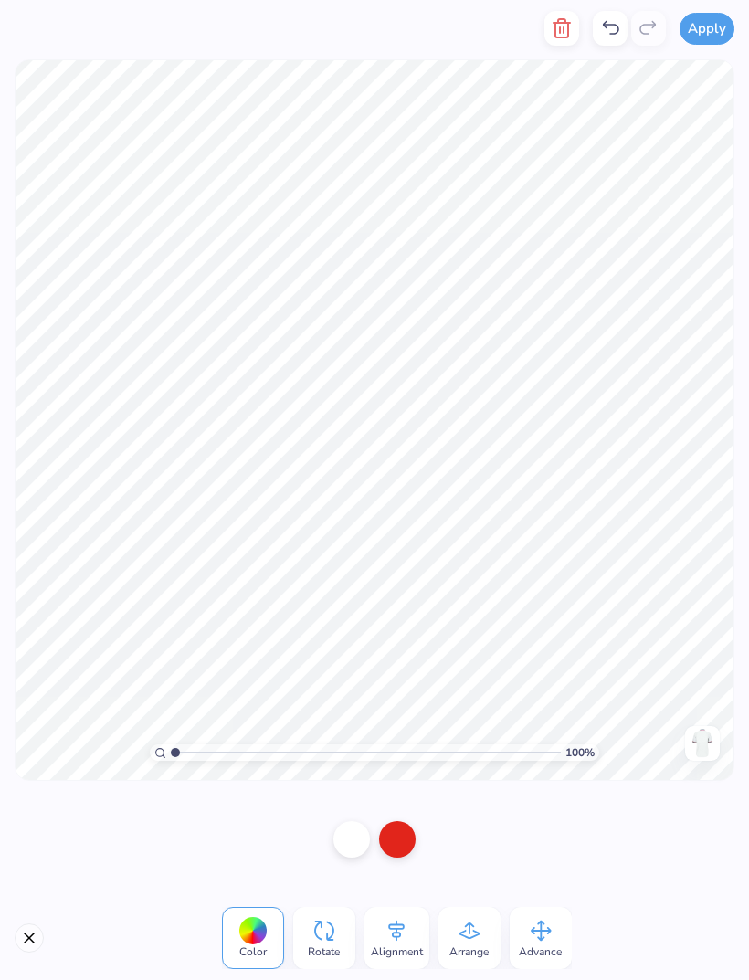
click at [260, 936] on div at bounding box center [252, 931] width 28 height 28
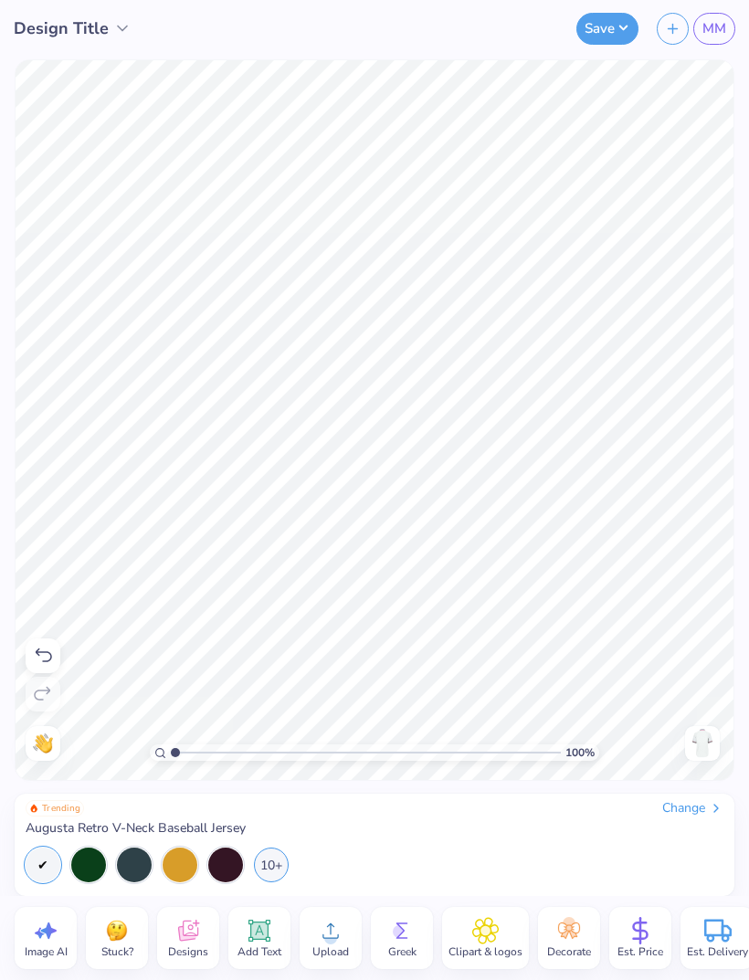
click at [226, 862] on div at bounding box center [225, 864] width 35 height 35
click at [275, 858] on div "10+" at bounding box center [271, 864] width 35 height 35
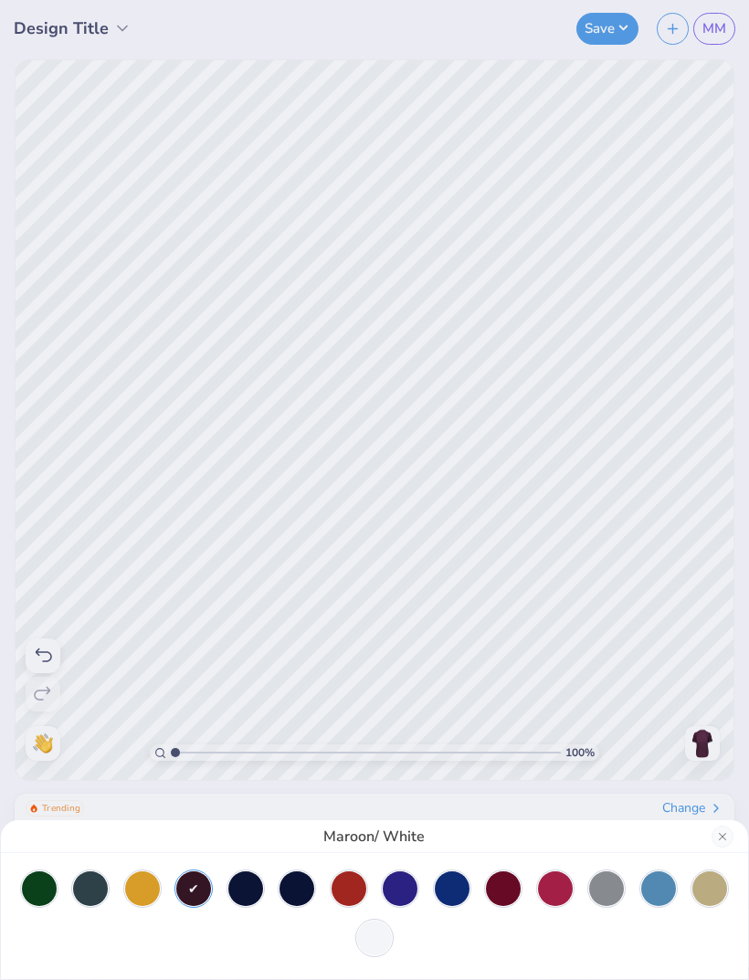
click at [250, 897] on div at bounding box center [245, 888] width 35 height 35
click at [310, 889] on div at bounding box center [296, 888] width 35 height 35
click at [652, 889] on div at bounding box center [658, 888] width 35 height 35
click at [556, 888] on div at bounding box center [555, 888] width 35 height 35
click at [346, 887] on div at bounding box center [348, 888] width 35 height 35
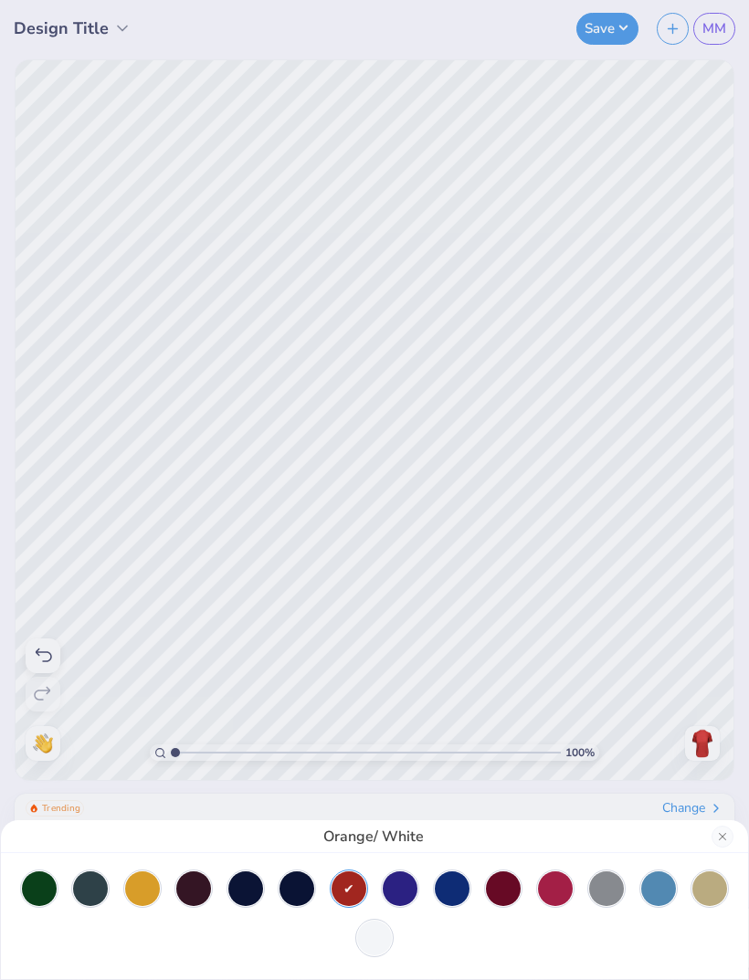
click at [555, 888] on div at bounding box center [555, 888] width 35 height 35
click at [498, 891] on div at bounding box center [503, 888] width 35 height 35
click at [398, 890] on div at bounding box center [400, 888] width 35 height 35
click at [449, 889] on div at bounding box center [452, 888] width 35 height 35
click at [701, 743] on div "Royal/ White" at bounding box center [374, 490] width 749 height 980
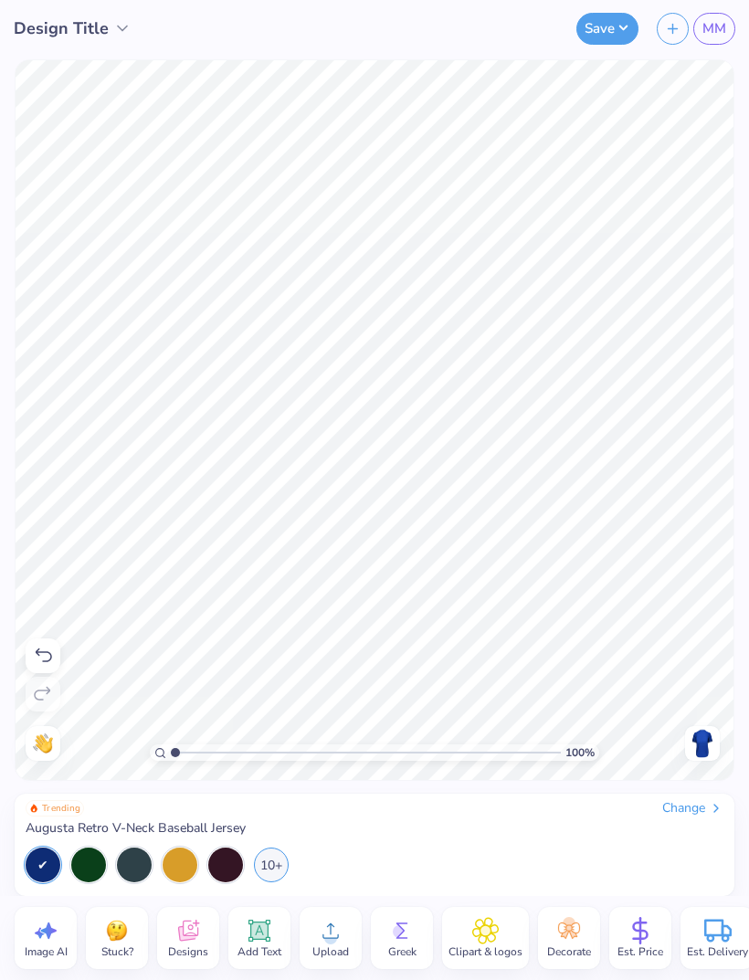
click at [698, 742] on img at bounding box center [701, 743] width 29 height 29
click at [702, 740] on img at bounding box center [701, 743] width 29 height 29
click at [677, 814] on div "Change" at bounding box center [692, 808] width 61 height 16
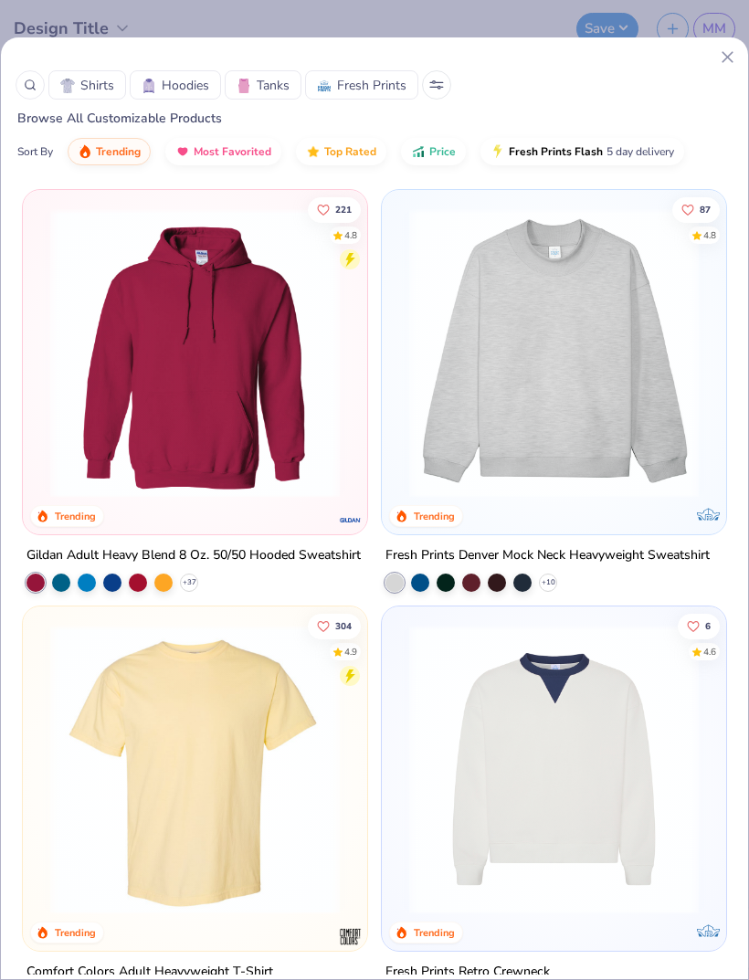
click at [440, 87] on icon at bounding box center [436, 87] width 13 height 0
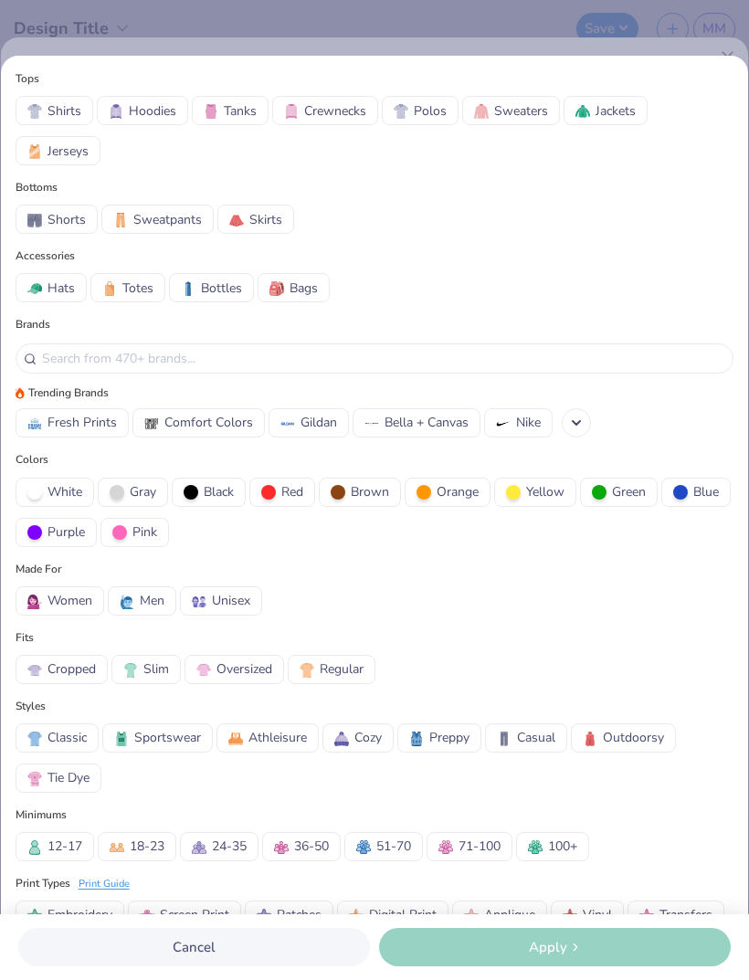
click at [82, 161] on button "Jerseys" at bounding box center [58, 150] width 85 height 29
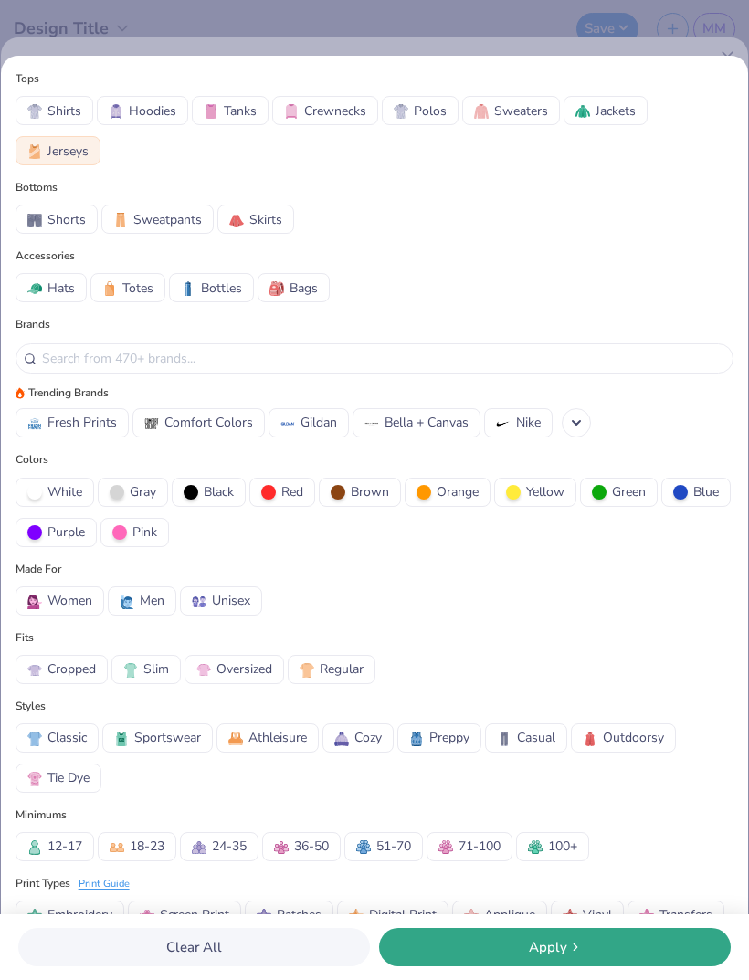
click at [495, 952] on div "Apply" at bounding box center [554, 947] width 341 height 21
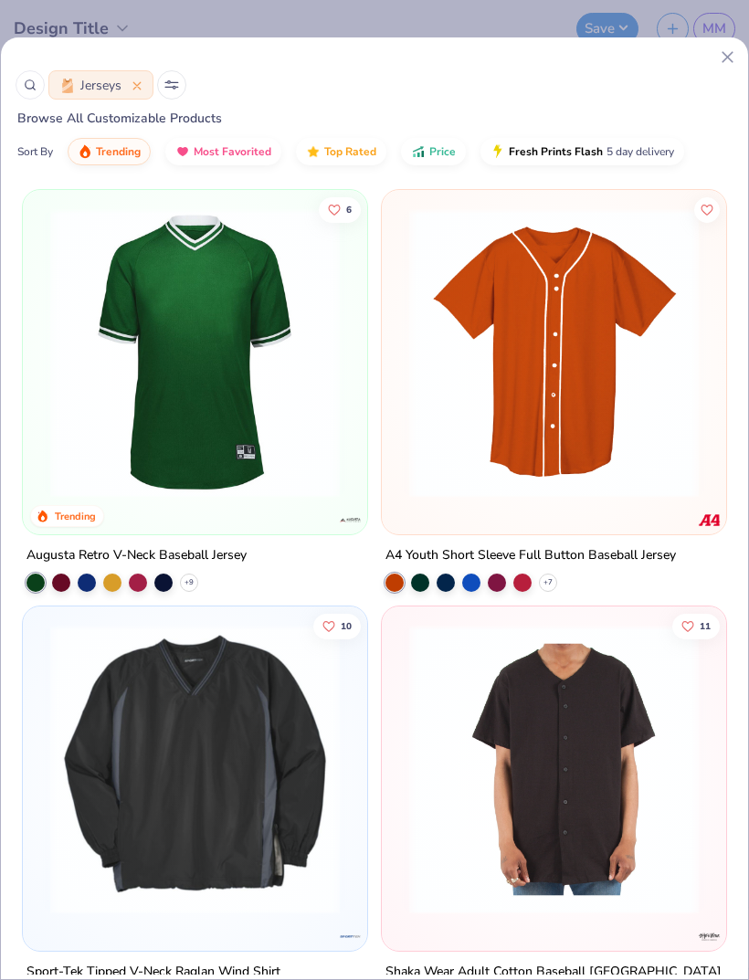
scroll to position [-2, 0]
click at [171, 85] on icon at bounding box center [171, 84] width 15 height 9
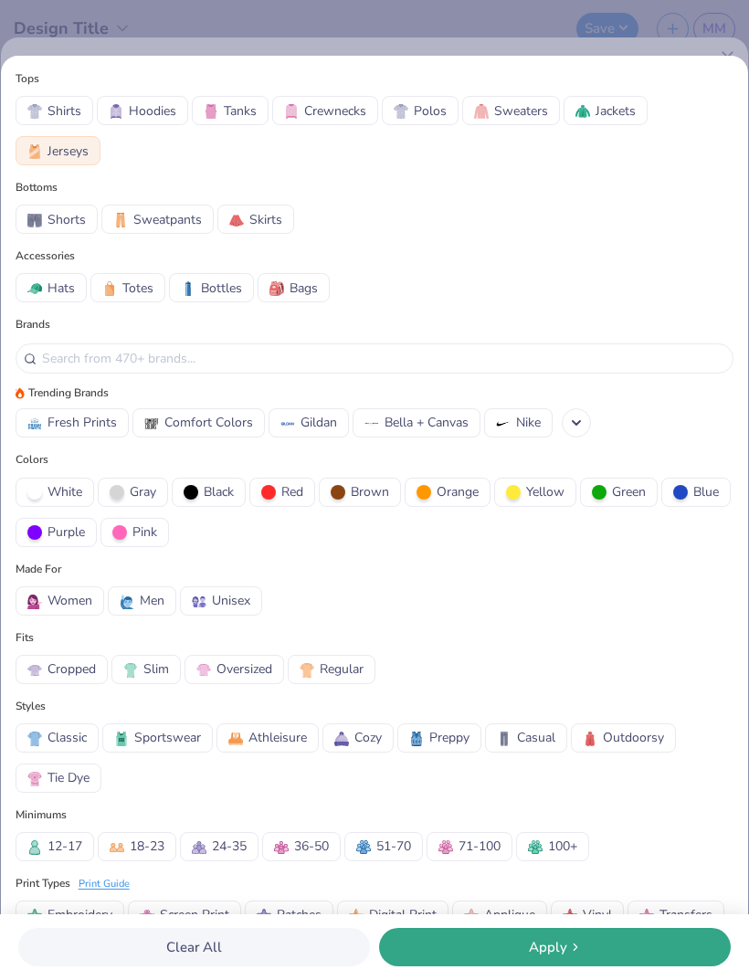
click at [78, 603] on span "Women" at bounding box center [69, 600] width 45 height 19
click at [482, 947] on div "Apply" at bounding box center [554, 947] width 341 height 21
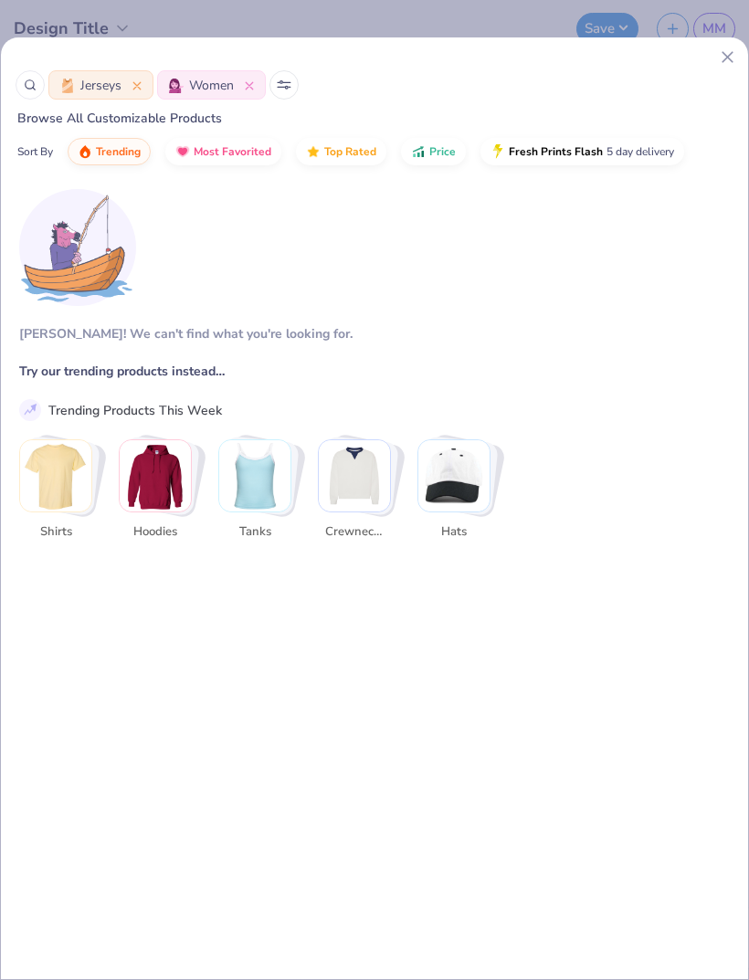
click at [251, 88] on icon at bounding box center [249, 85] width 7 height 7
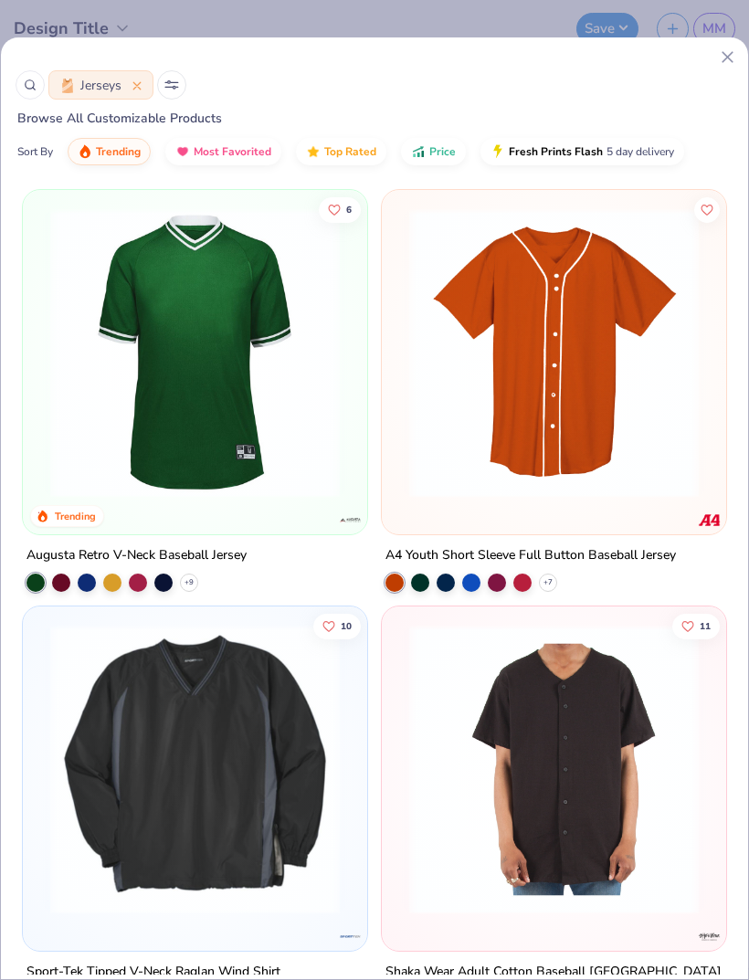
click at [179, 85] on button at bounding box center [171, 84] width 29 height 29
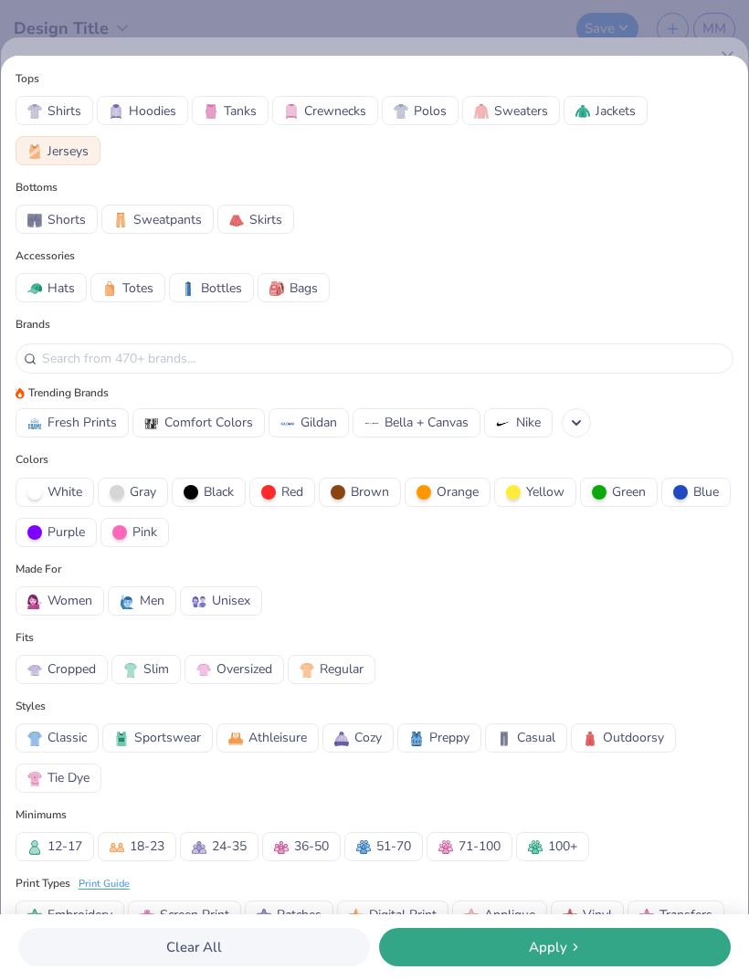
click at [59, 112] on span "Shirts" at bounding box center [64, 110] width 34 height 19
click at [495, 940] on div "Apply" at bounding box center [554, 947] width 341 height 21
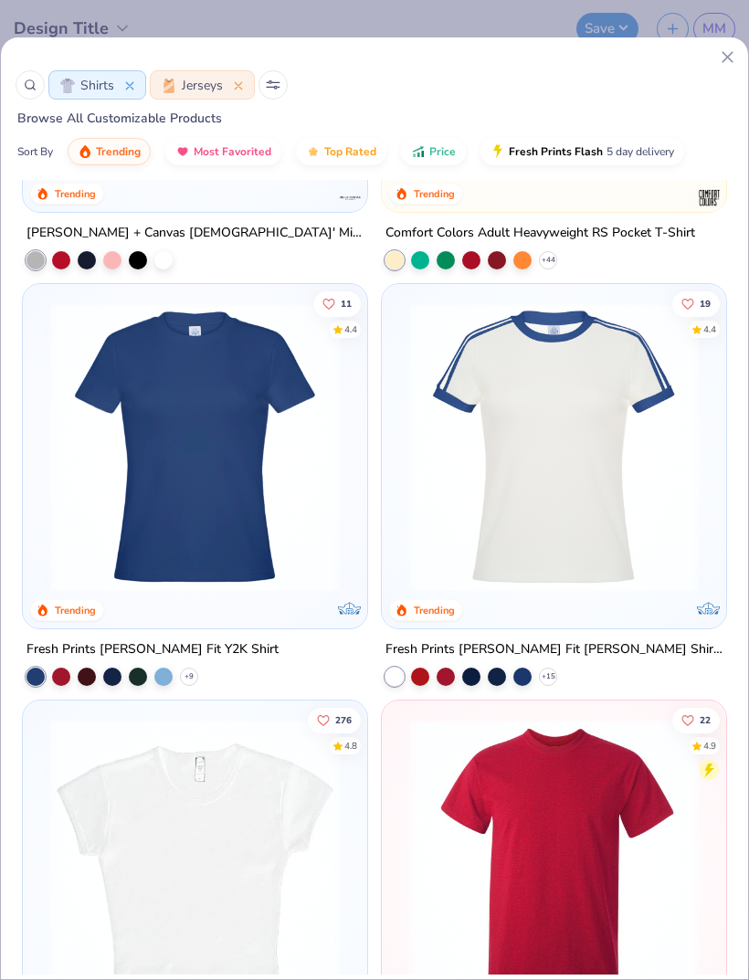
scroll to position [714, 0]
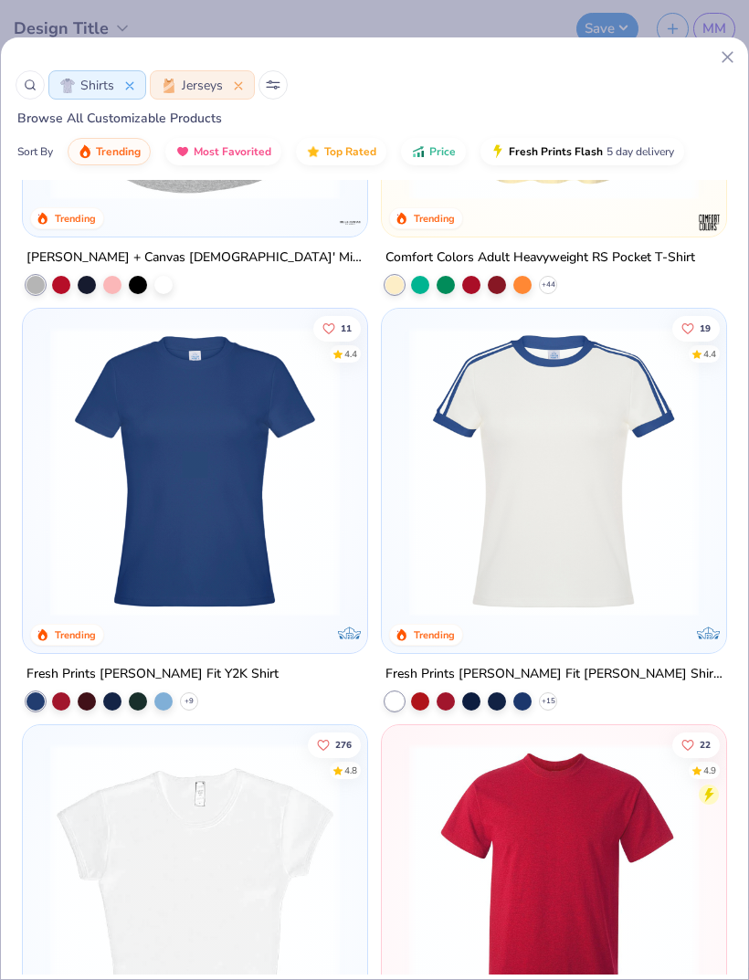
click at [566, 534] on img at bounding box center [554, 471] width 308 height 289
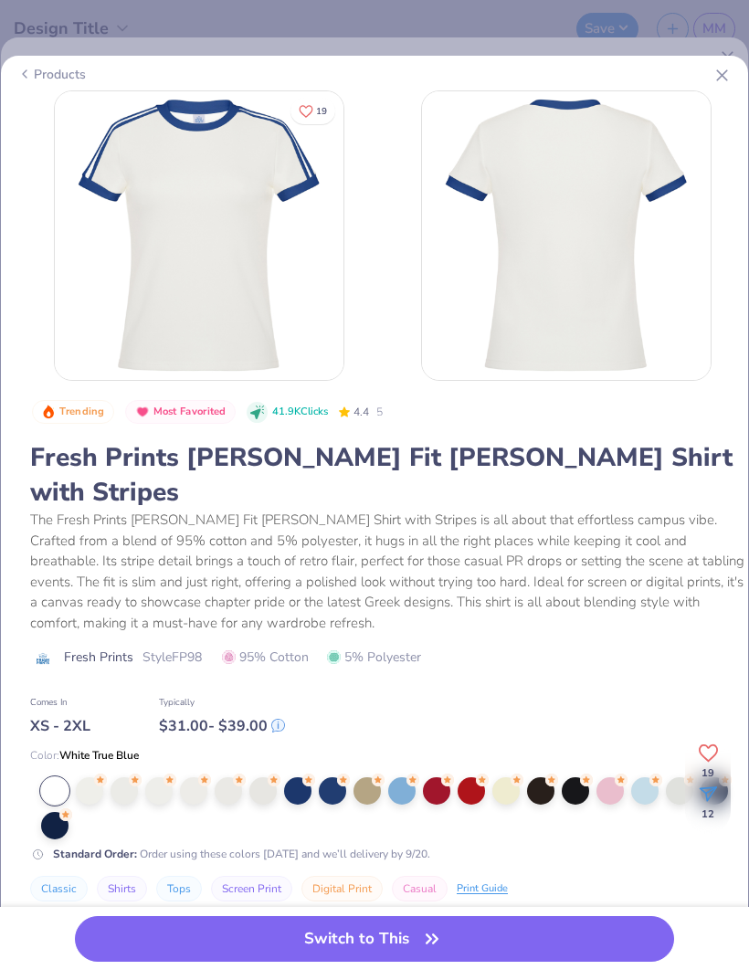
click at [614, 777] on div at bounding box center [609, 790] width 27 height 27
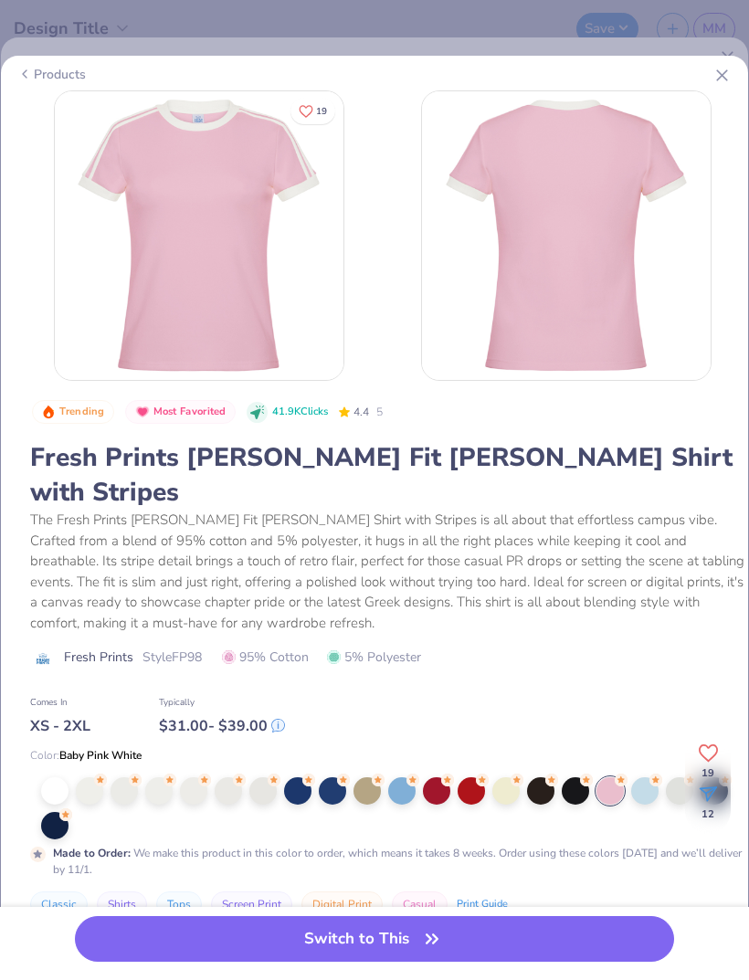
click at [473, 777] on div at bounding box center [470, 790] width 27 height 27
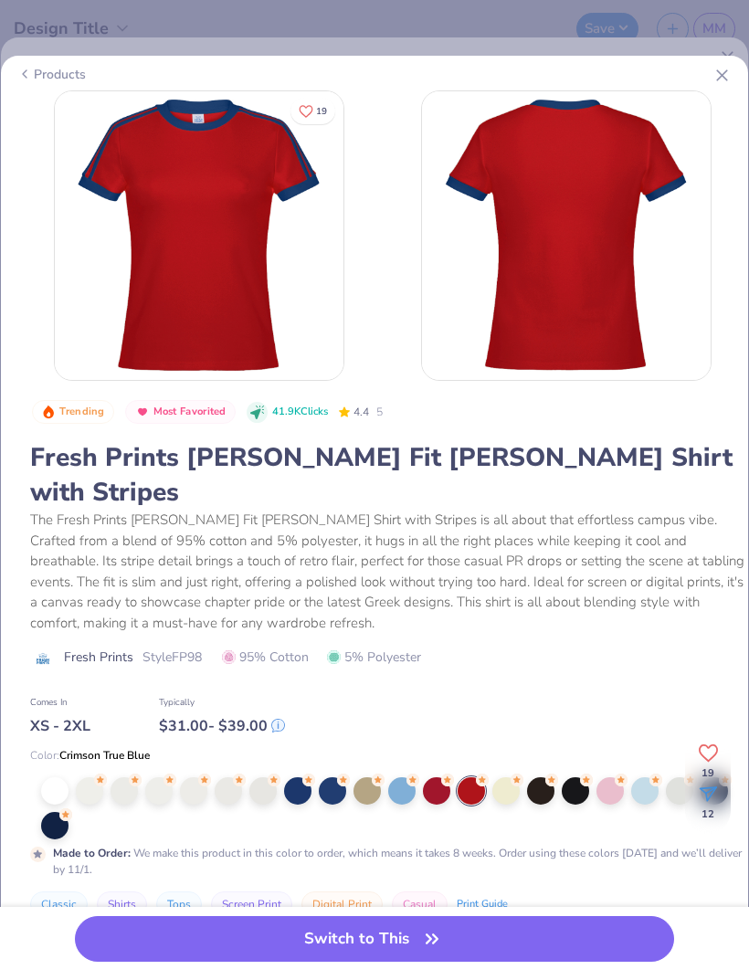
click at [444, 777] on div at bounding box center [436, 790] width 27 height 27
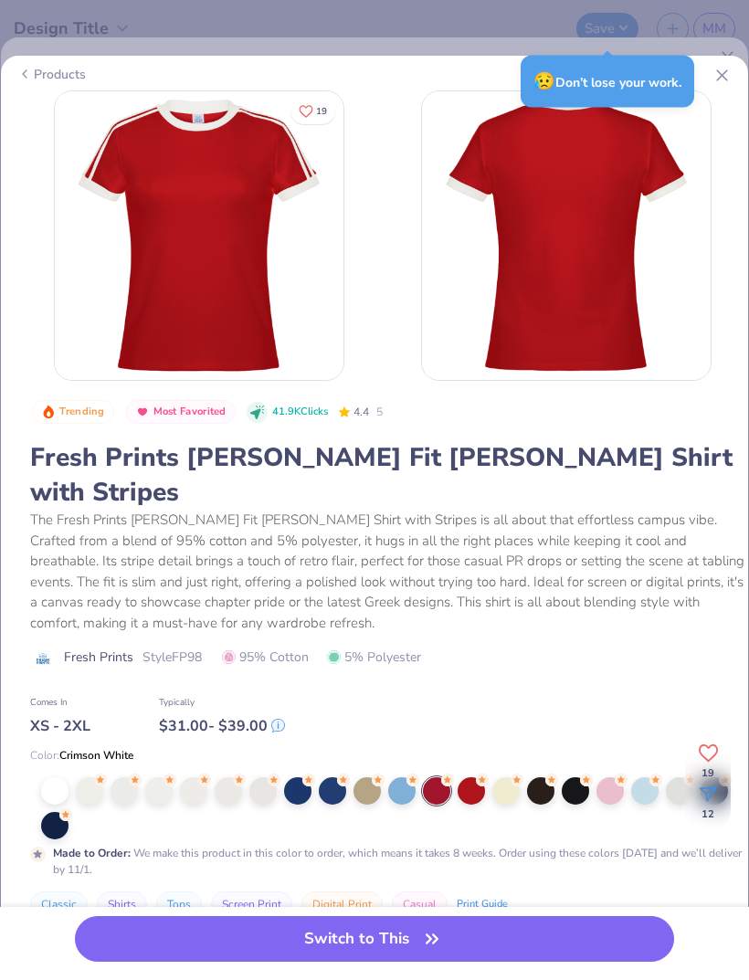
click at [612, 777] on div at bounding box center [609, 790] width 27 height 27
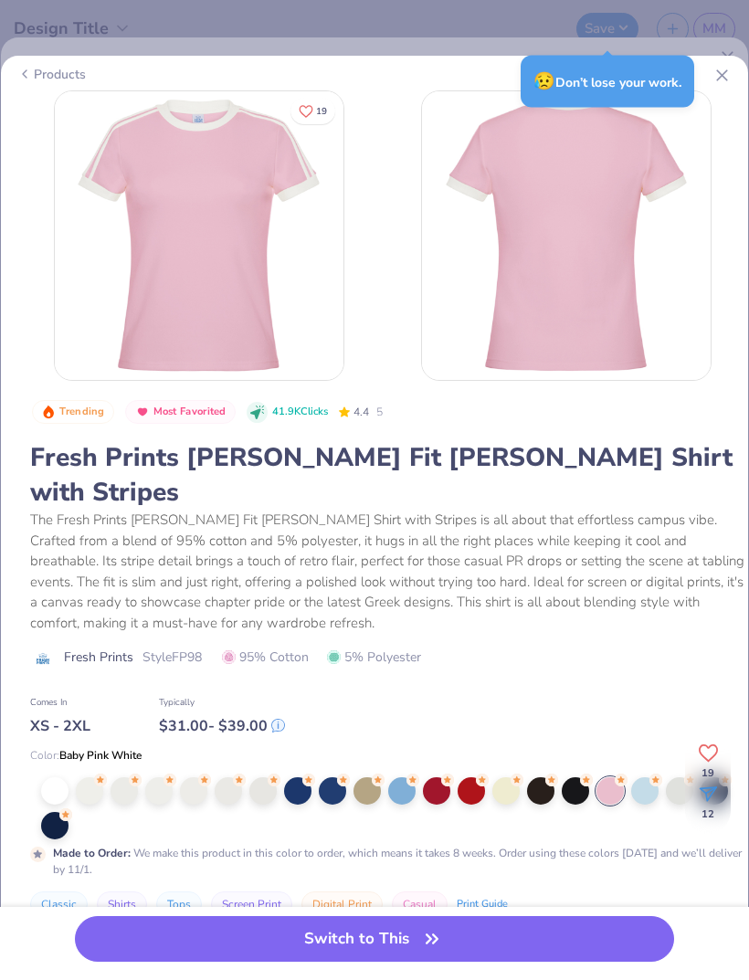
click at [436, 777] on div at bounding box center [436, 790] width 27 height 27
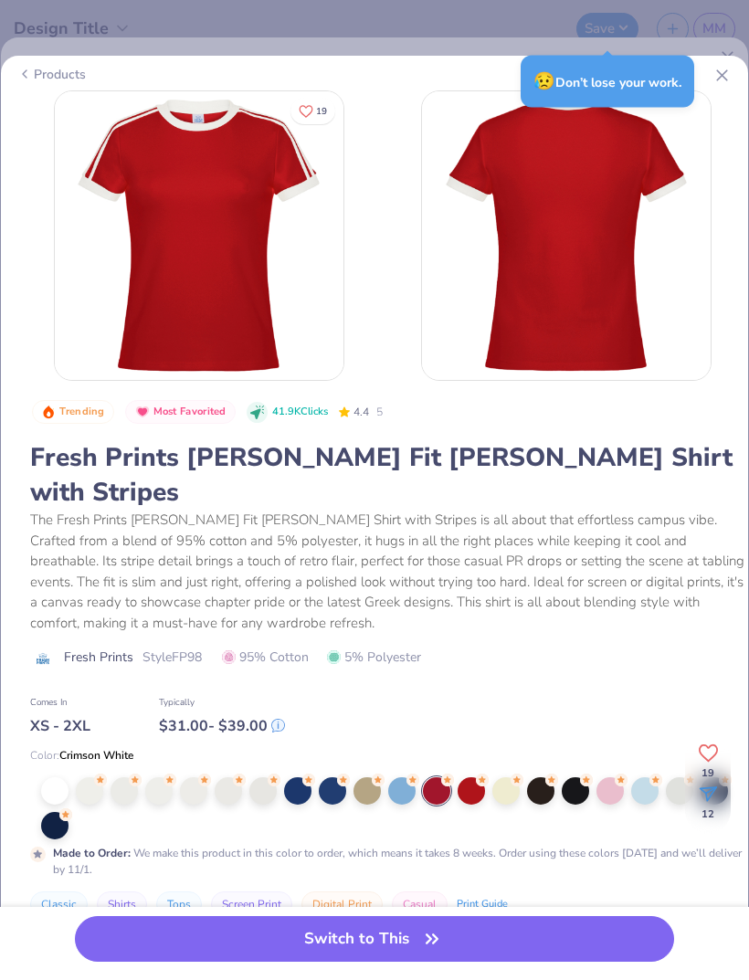
click at [441, 943] on icon "button" at bounding box center [432, 939] width 26 height 26
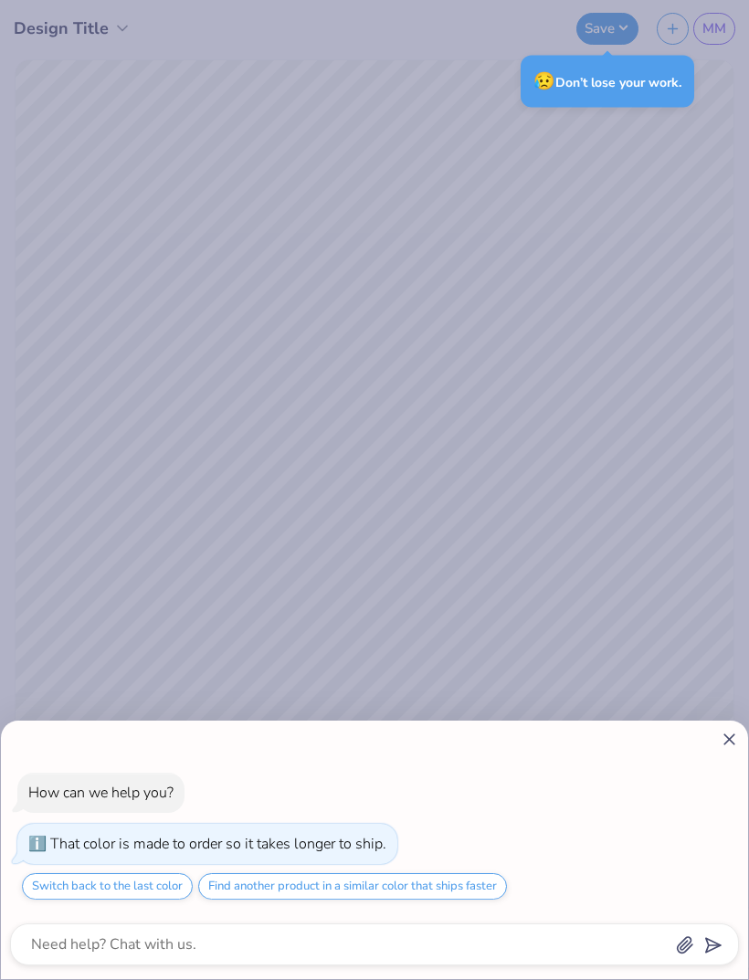
click at [689, 471] on div "How can we help you? That color is made to order so it takes longer to ship. Sw…" at bounding box center [374, 490] width 749 height 980
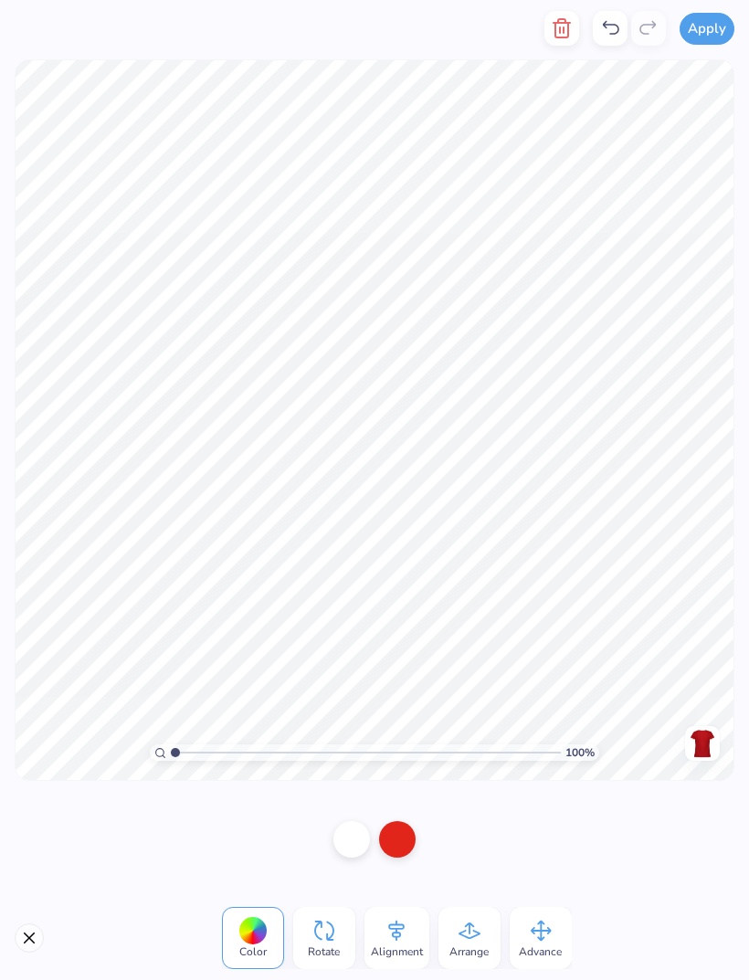
click at [403, 842] on div at bounding box center [397, 839] width 37 height 37
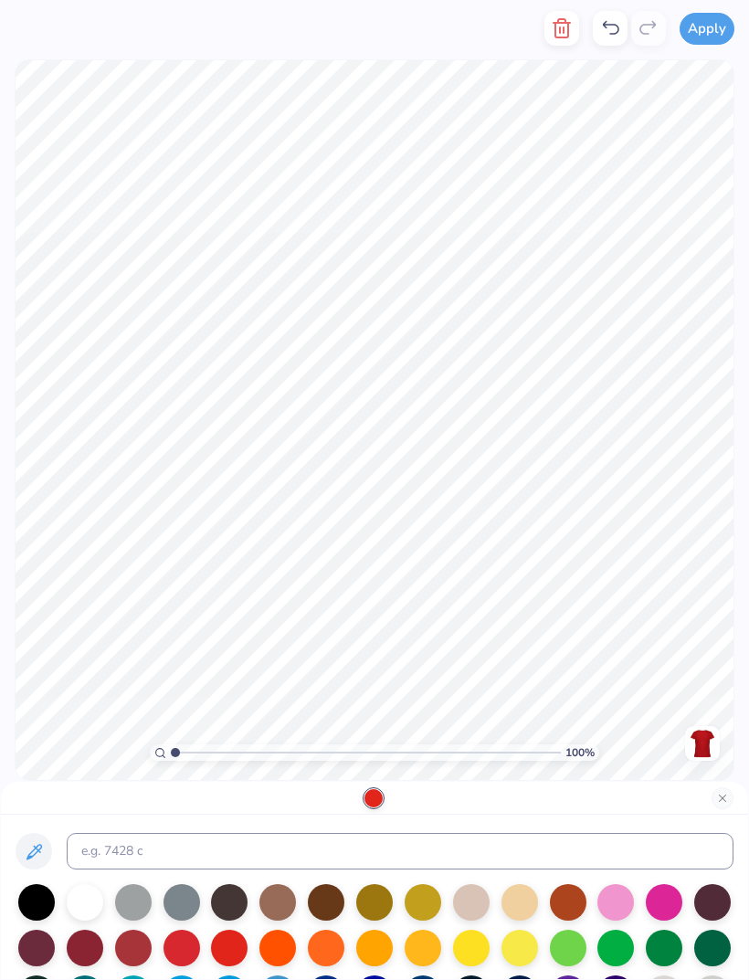
click at [664, 907] on div at bounding box center [663, 902] width 37 height 37
click at [613, 907] on div at bounding box center [615, 902] width 37 height 37
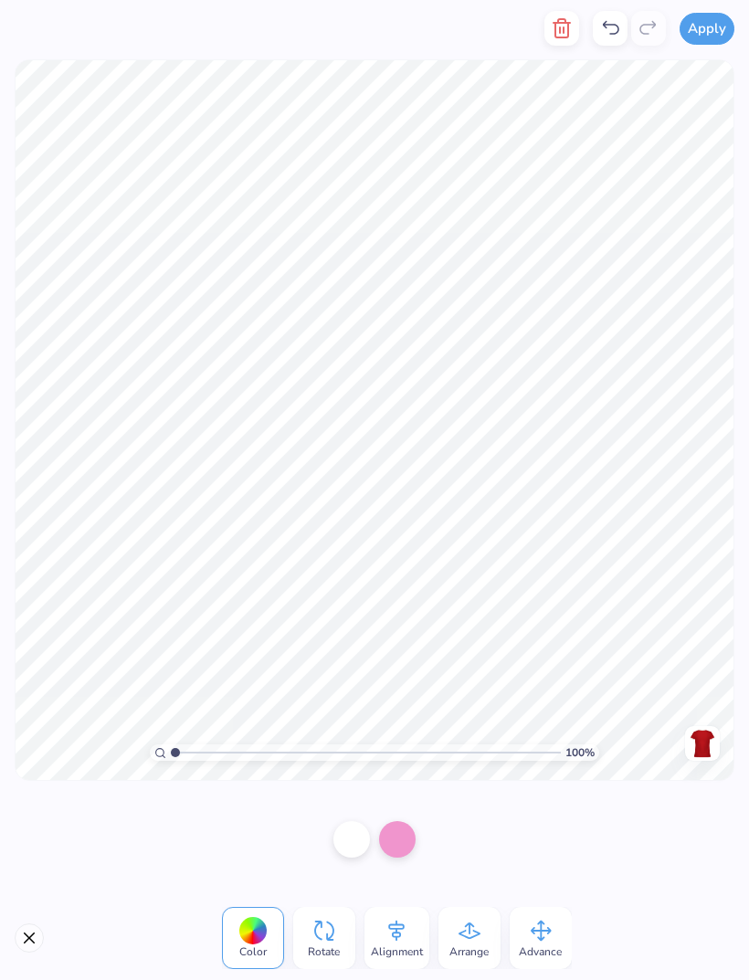
click at [352, 847] on div at bounding box center [351, 839] width 37 height 37
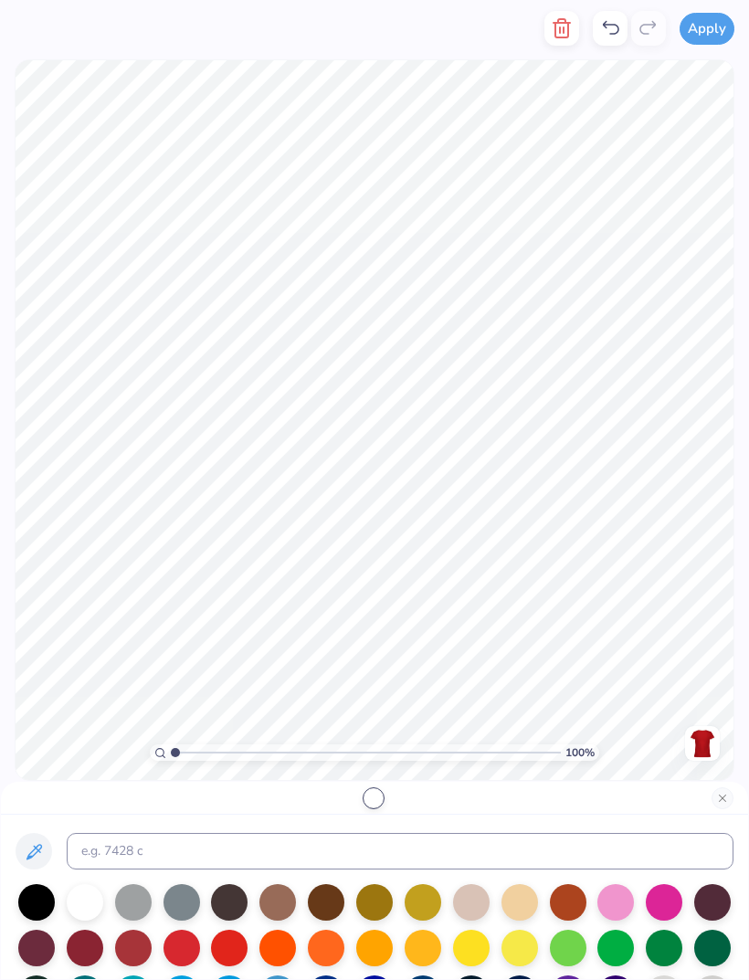
click at [667, 905] on div at bounding box center [663, 902] width 37 height 37
click at [92, 895] on div at bounding box center [85, 902] width 37 height 37
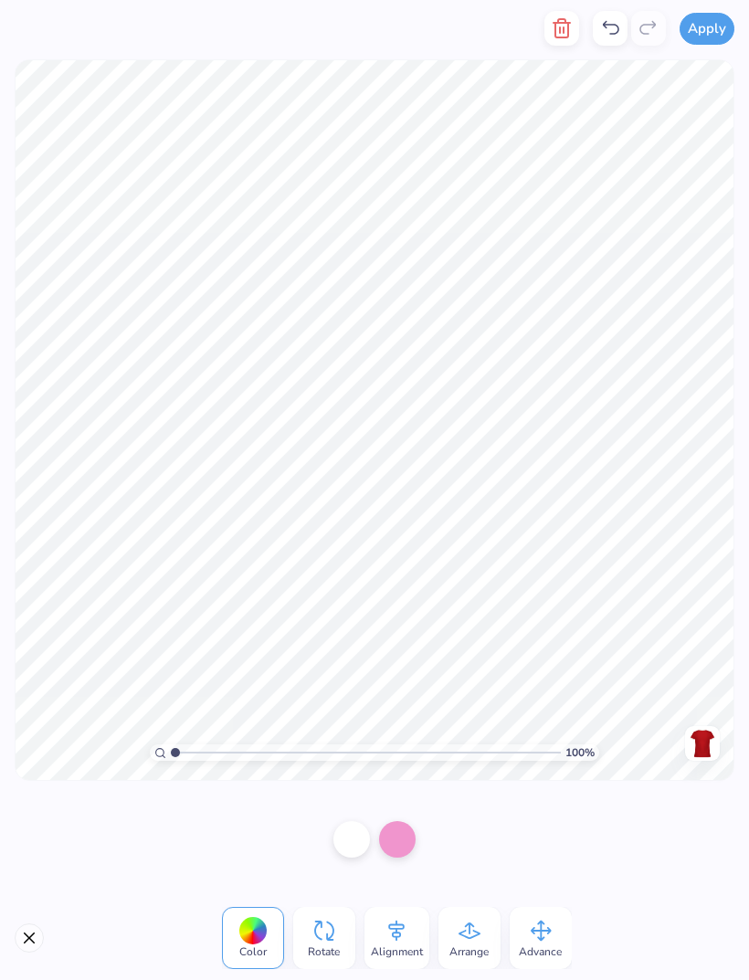
click at [412, 834] on div at bounding box center [397, 839] width 37 height 37
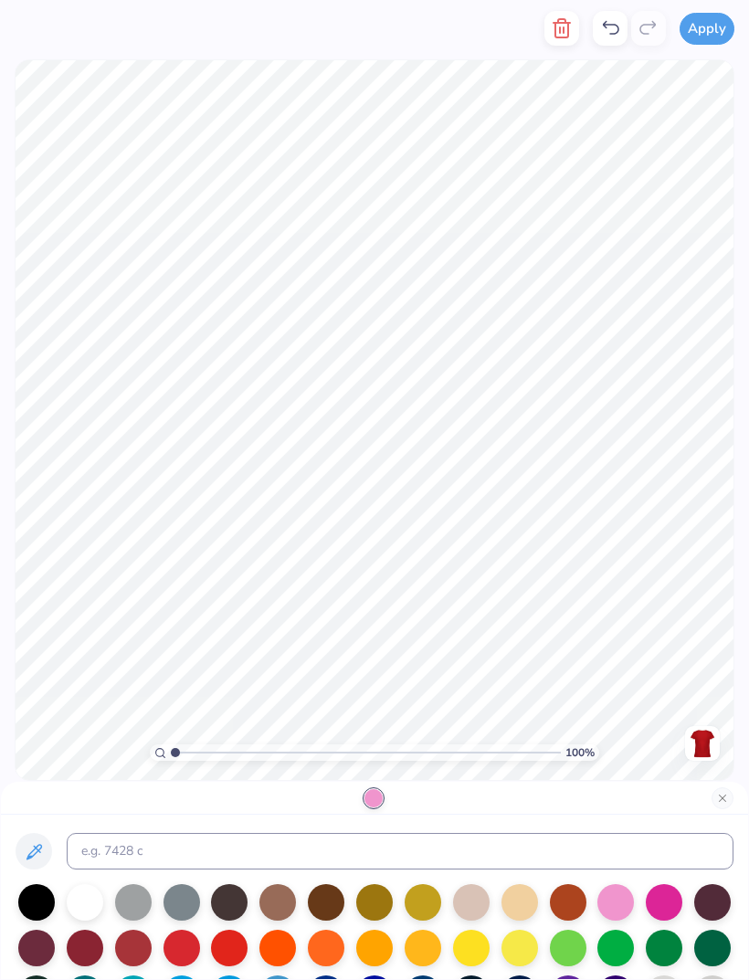
click at [216, 951] on div at bounding box center [229, 947] width 37 height 37
click at [52, 905] on div at bounding box center [36, 902] width 37 height 37
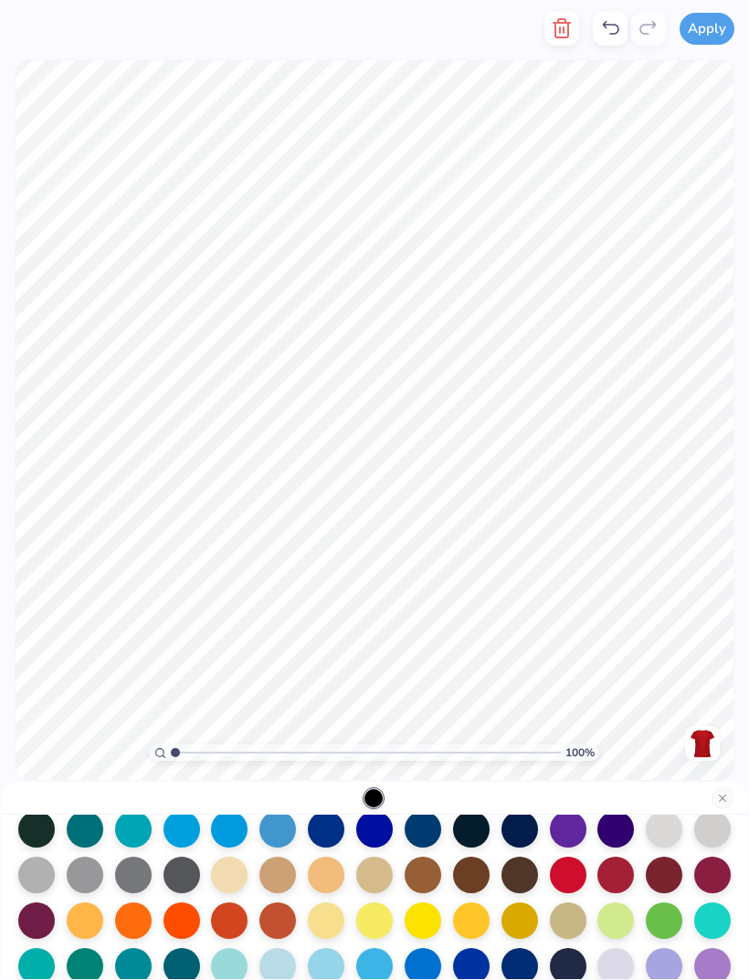
scroll to position [142, 0]
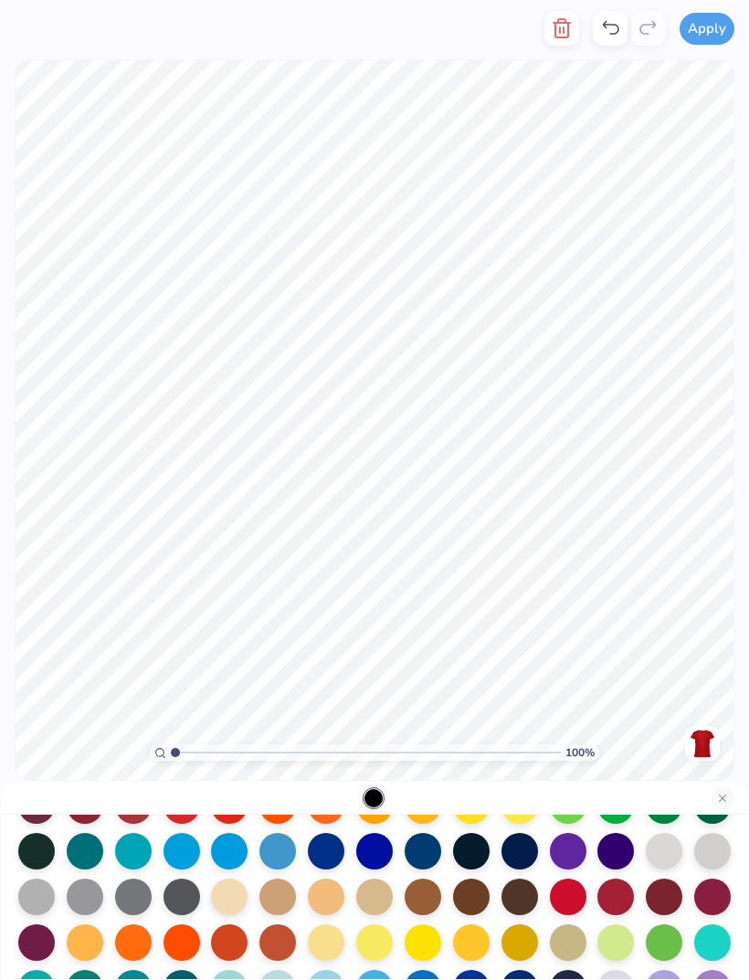
click at [278, 858] on div at bounding box center [277, 851] width 37 height 37
click at [235, 853] on div at bounding box center [229, 851] width 37 height 37
click at [188, 850] on div at bounding box center [181, 851] width 37 height 37
click at [329, 854] on div at bounding box center [326, 851] width 37 height 37
click at [135, 851] on div at bounding box center [133, 851] width 37 height 37
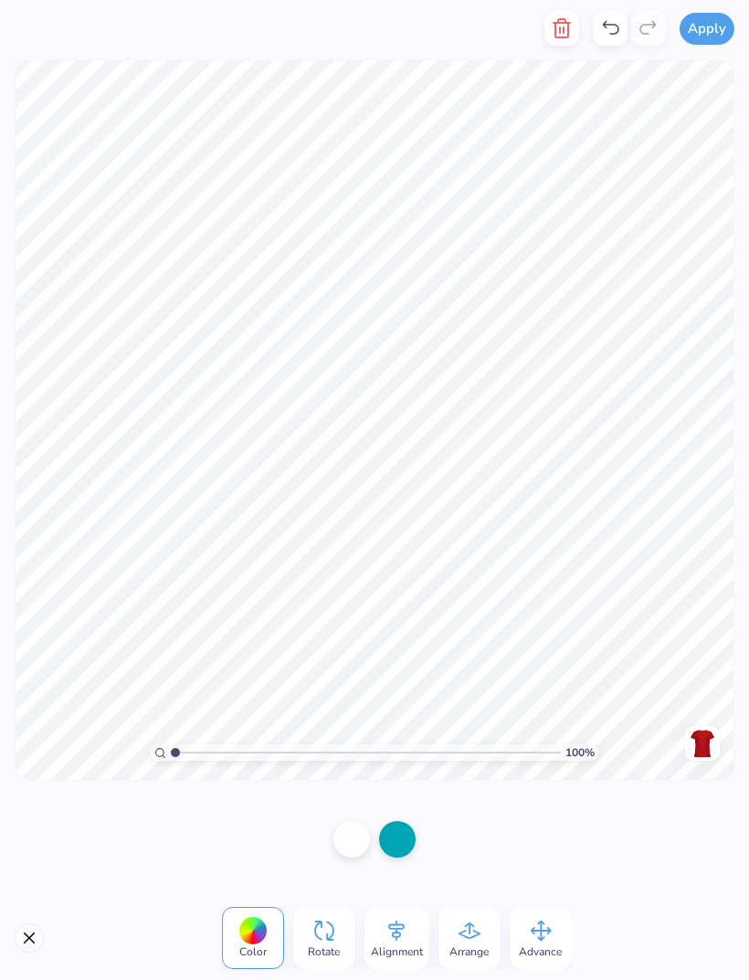
click at [357, 837] on div at bounding box center [351, 839] width 37 height 37
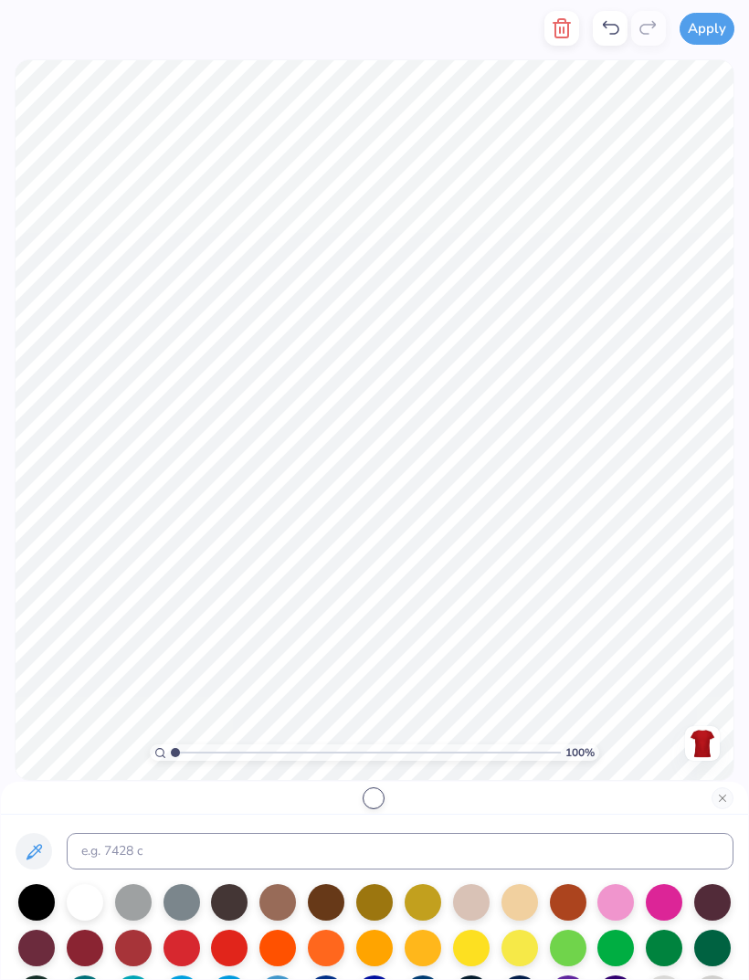
click at [612, 907] on div at bounding box center [615, 902] width 37 height 37
click at [664, 907] on div at bounding box center [663, 902] width 37 height 37
click at [231, 942] on div at bounding box center [229, 947] width 37 height 37
click at [93, 898] on div at bounding box center [85, 902] width 37 height 37
click at [53, 896] on div at bounding box center [36, 902] width 37 height 37
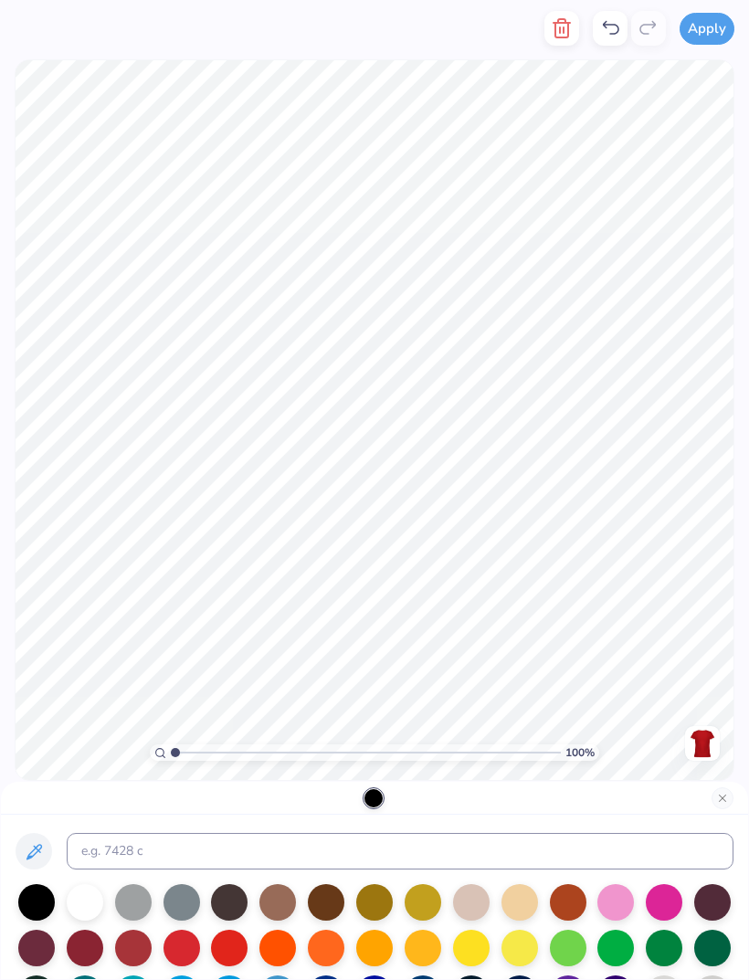
click at [93, 908] on div at bounding box center [85, 902] width 37 height 37
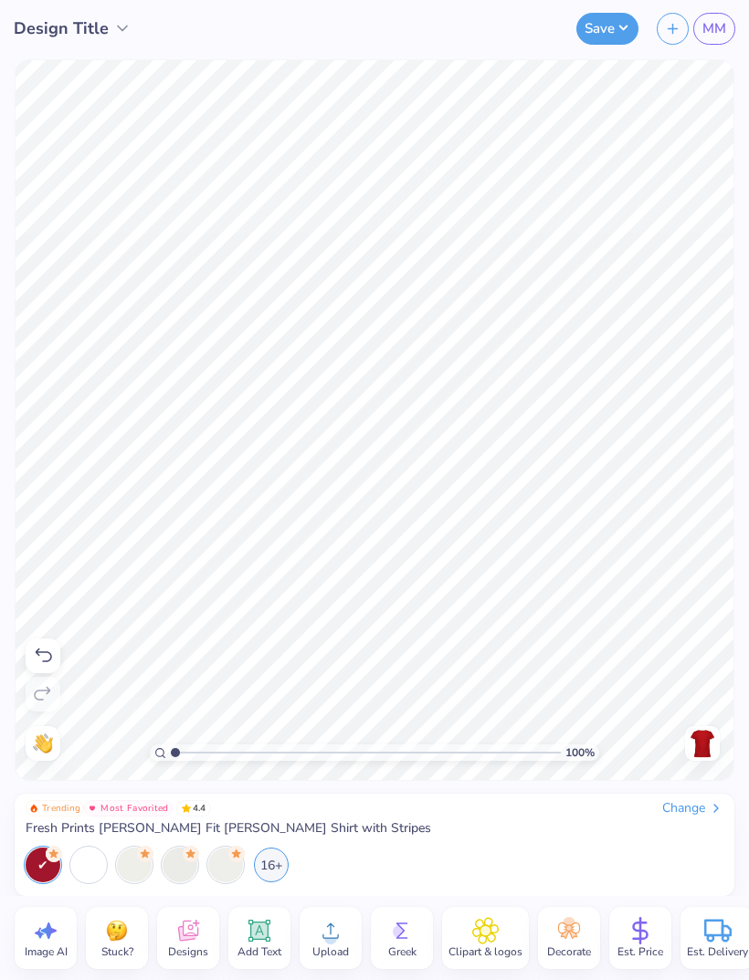
click at [47, 865] on div at bounding box center [43, 864] width 35 height 35
click at [270, 867] on div "16+" at bounding box center [271, 864] width 35 height 35
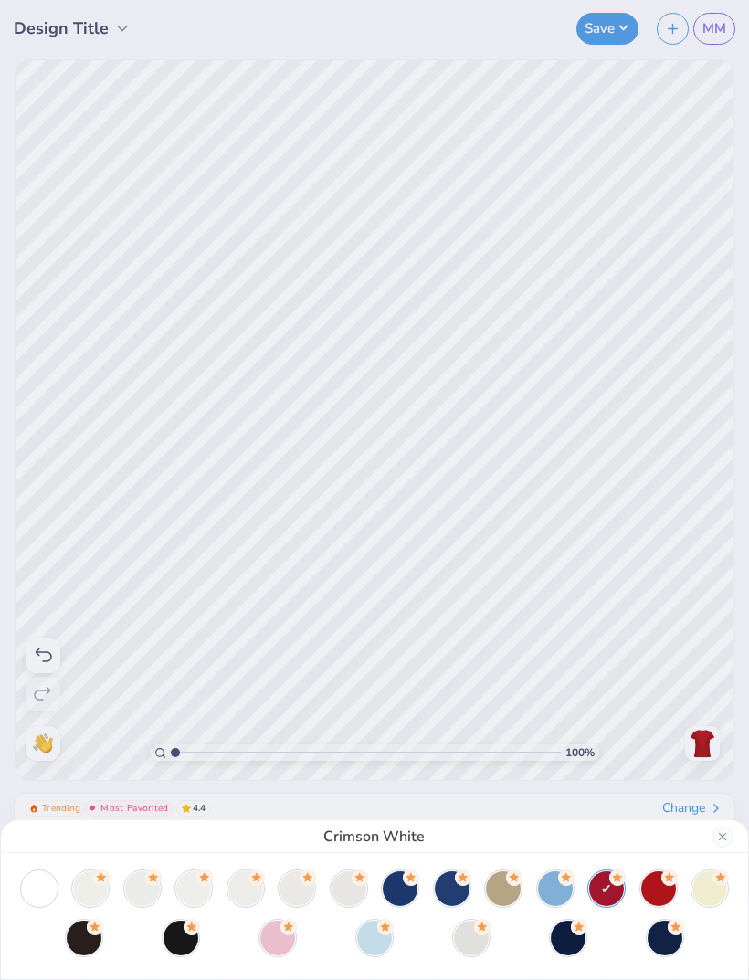
click at [700, 889] on div at bounding box center [709, 888] width 35 height 35
click at [280, 943] on div at bounding box center [277, 937] width 35 height 35
click at [446, 900] on div at bounding box center [452, 888] width 35 height 35
click at [405, 899] on div at bounding box center [400, 888] width 35 height 35
click at [665, 883] on icon at bounding box center [669, 877] width 16 height 16
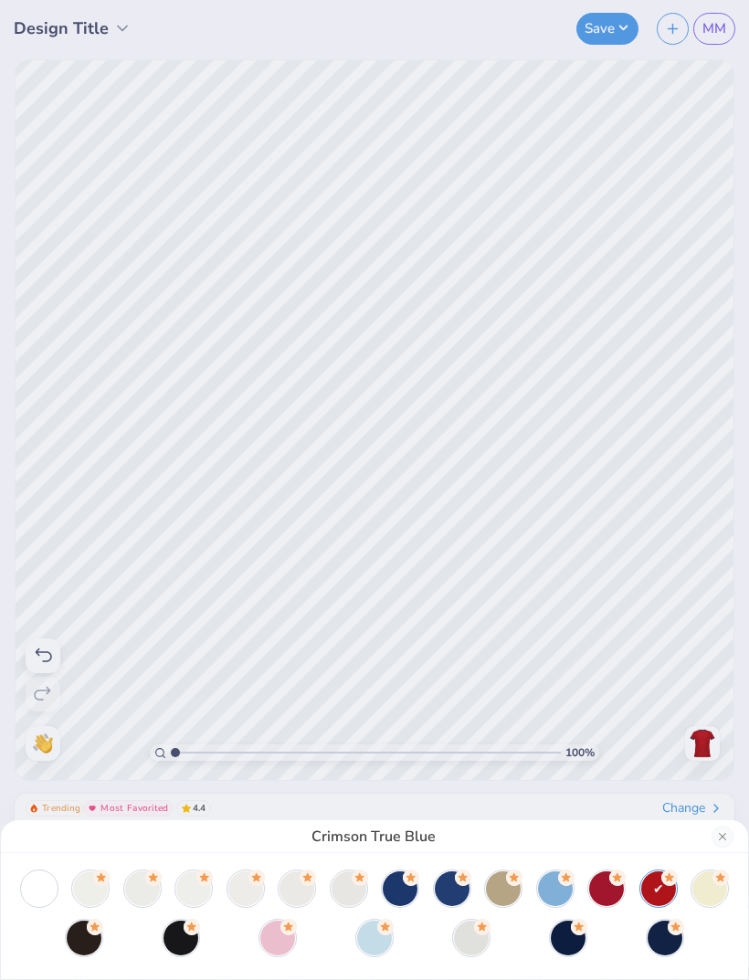
click at [605, 892] on div at bounding box center [606, 888] width 35 height 35
click at [446, 895] on div at bounding box center [452, 888] width 35 height 35
click at [398, 893] on div at bounding box center [400, 888] width 35 height 35
click at [712, 501] on div "True Blue White" at bounding box center [374, 490] width 749 height 980
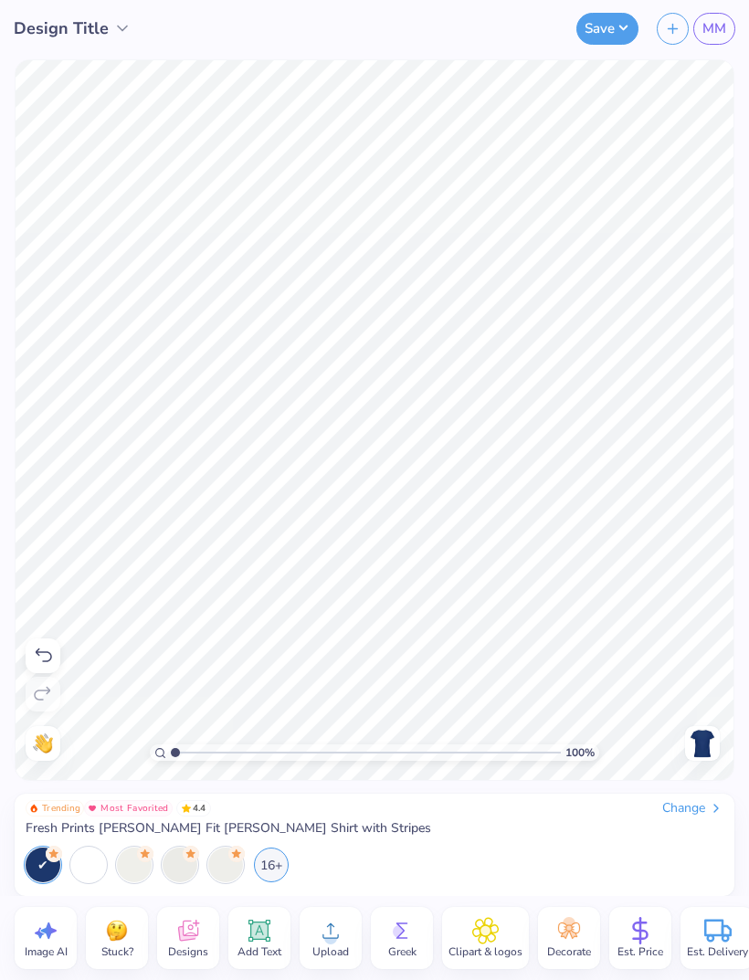
click at [47, 869] on div at bounding box center [43, 864] width 35 height 35
click at [271, 864] on div "16+" at bounding box center [271, 864] width 35 height 35
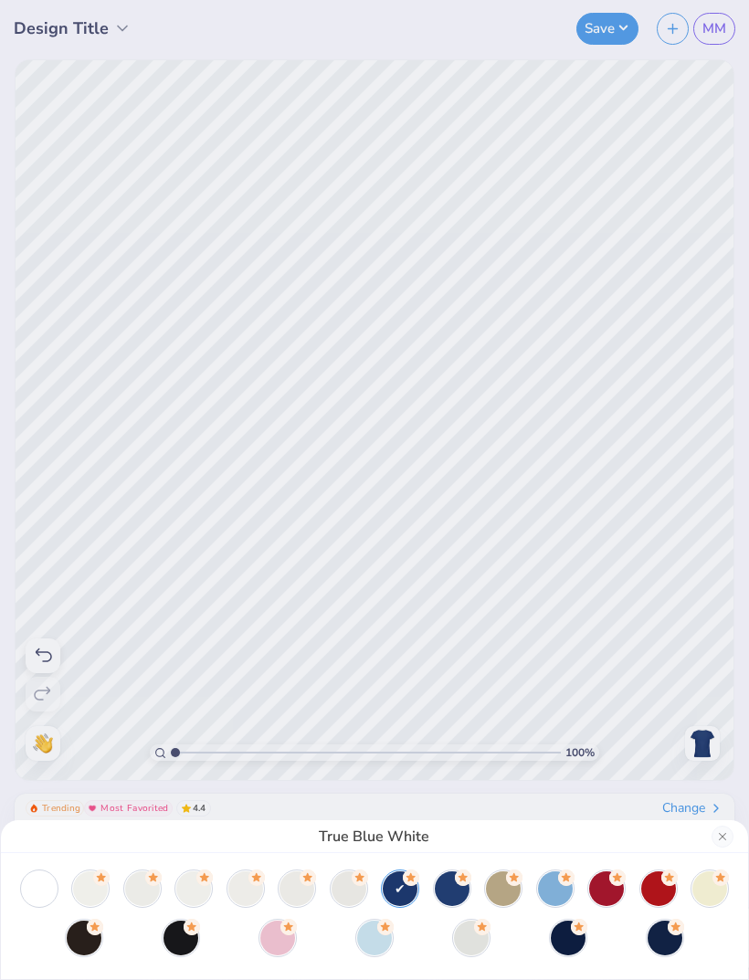
click at [40, 888] on div at bounding box center [39, 888] width 35 height 35
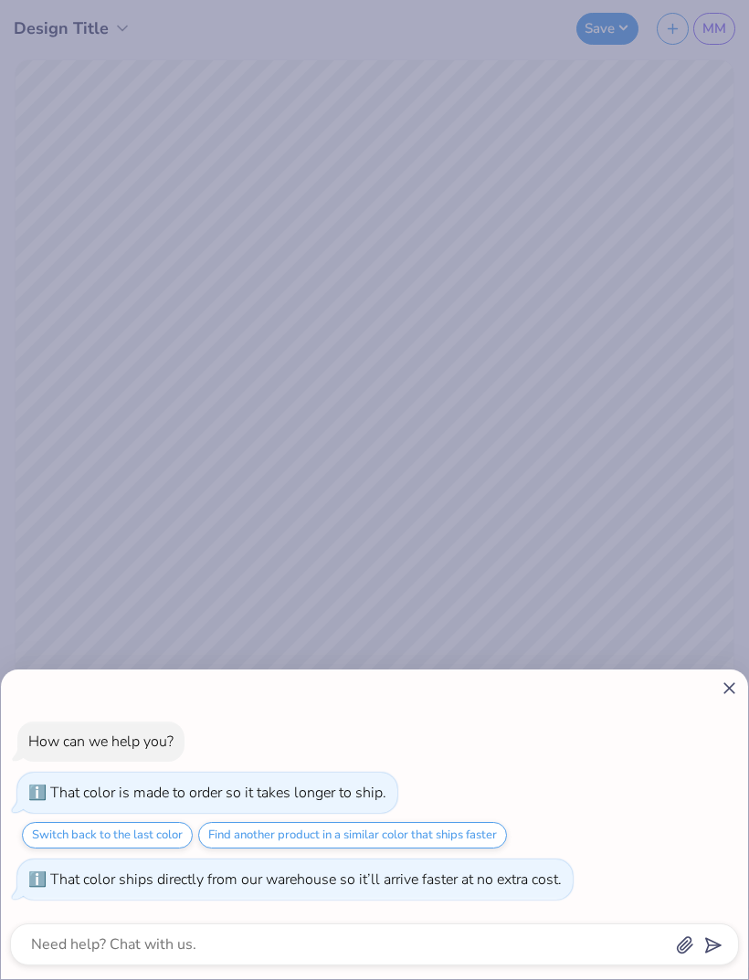
click at [698, 458] on div "How can we help you? That color is made to order so it takes longer to ship. Sw…" at bounding box center [374, 490] width 749 height 980
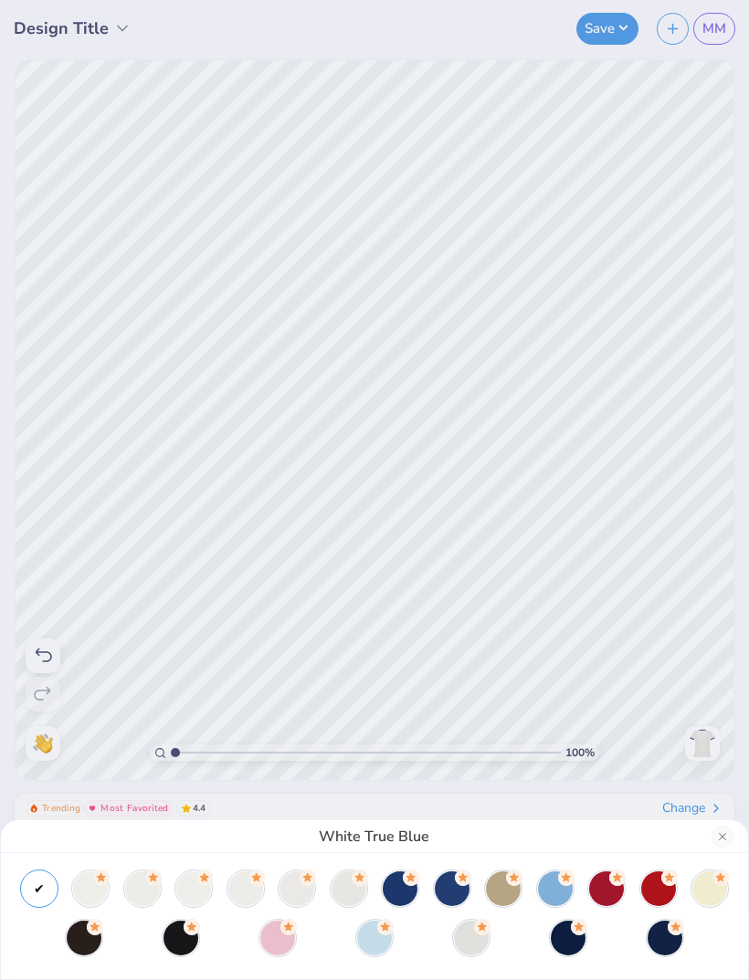
click at [674, 531] on div "White True Blue" at bounding box center [374, 490] width 749 height 980
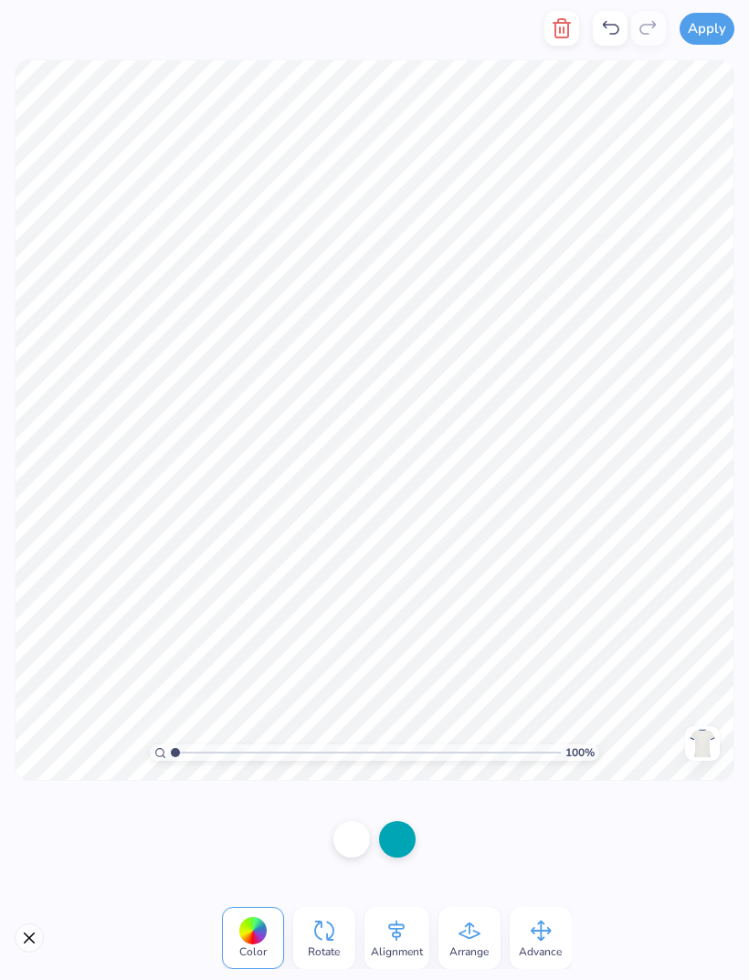
click at [354, 840] on div at bounding box center [351, 839] width 37 height 37
click at [258, 933] on div at bounding box center [252, 931] width 28 height 28
click at [261, 934] on div at bounding box center [252, 931] width 28 height 28
click at [249, 931] on div at bounding box center [252, 931] width 28 height 28
click at [252, 934] on div at bounding box center [252, 931] width 28 height 28
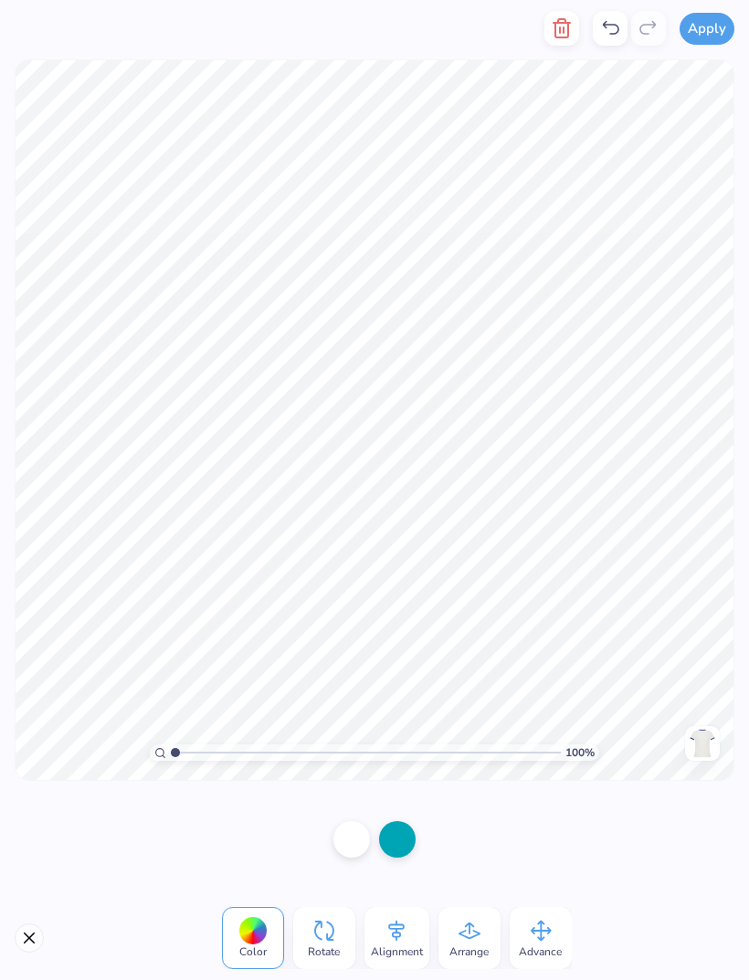
click at [258, 940] on div at bounding box center [252, 931] width 28 height 28
click at [404, 837] on div at bounding box center [397, 839] width 37 height 37
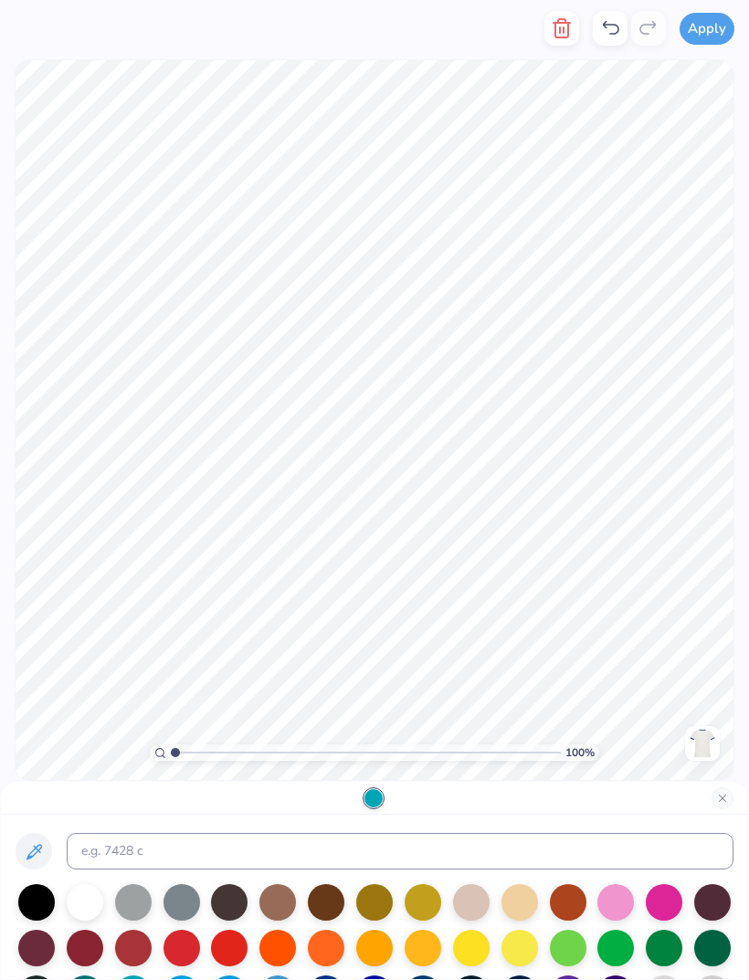
click at [665, 897] on div at bounding box center [663, 902] width 37 height 37
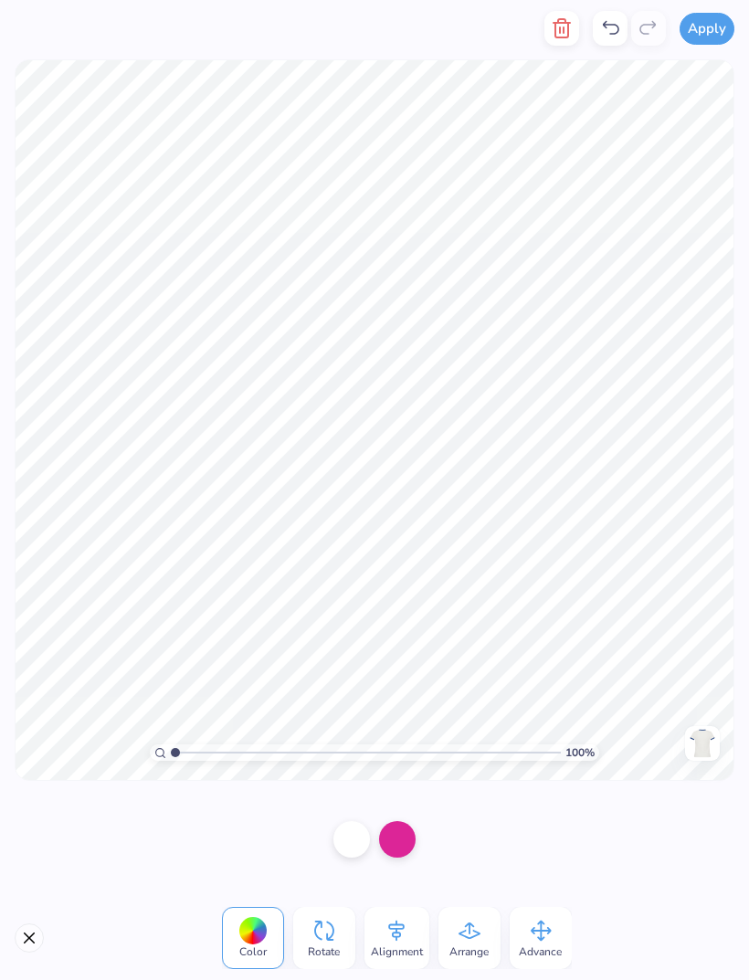
click at [355, 838] on div at bounding box center [351, 839] width 37 height 37
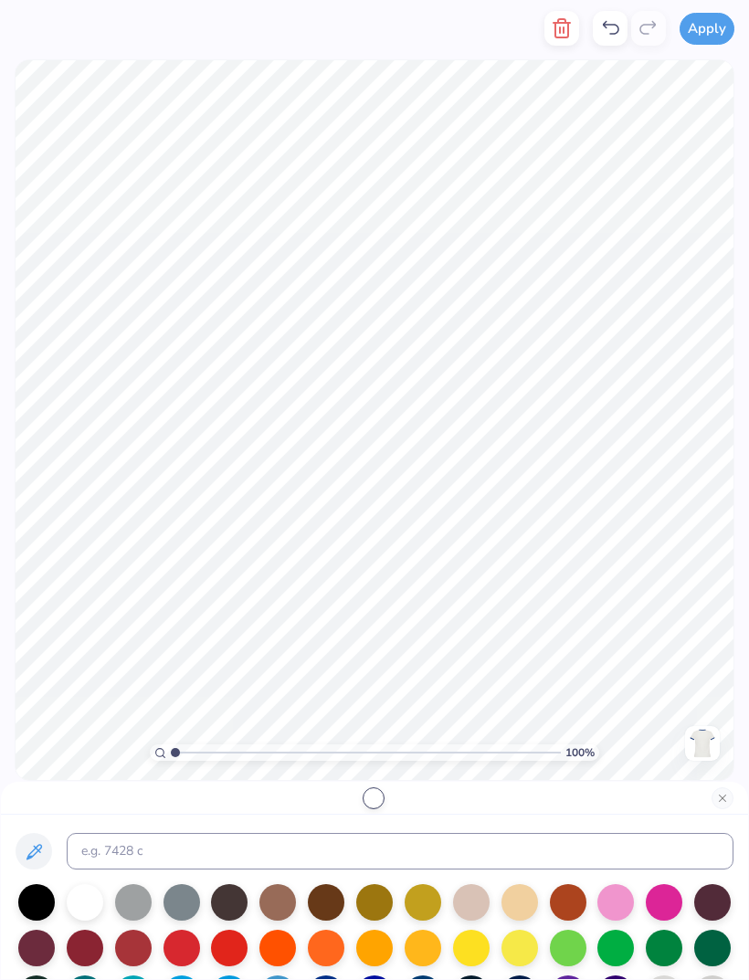
click at [623, 897] on div at bounding box center [615, 902] width 37 height 37
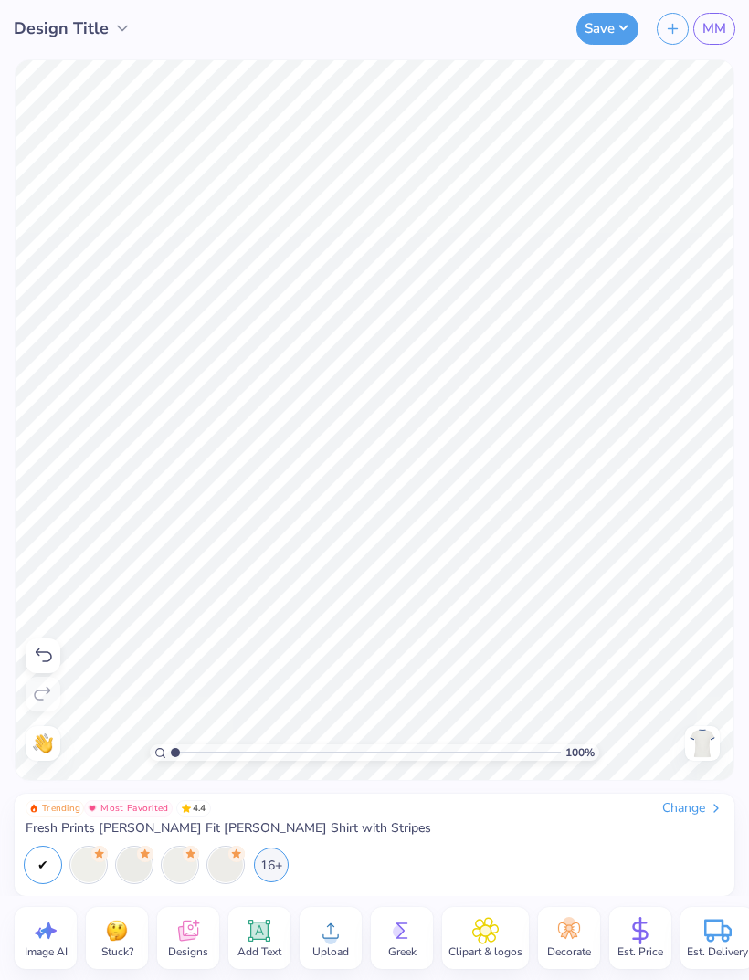
click at [269, 861] on div "16+" at bounding box center [271, 864] width 35 height 35
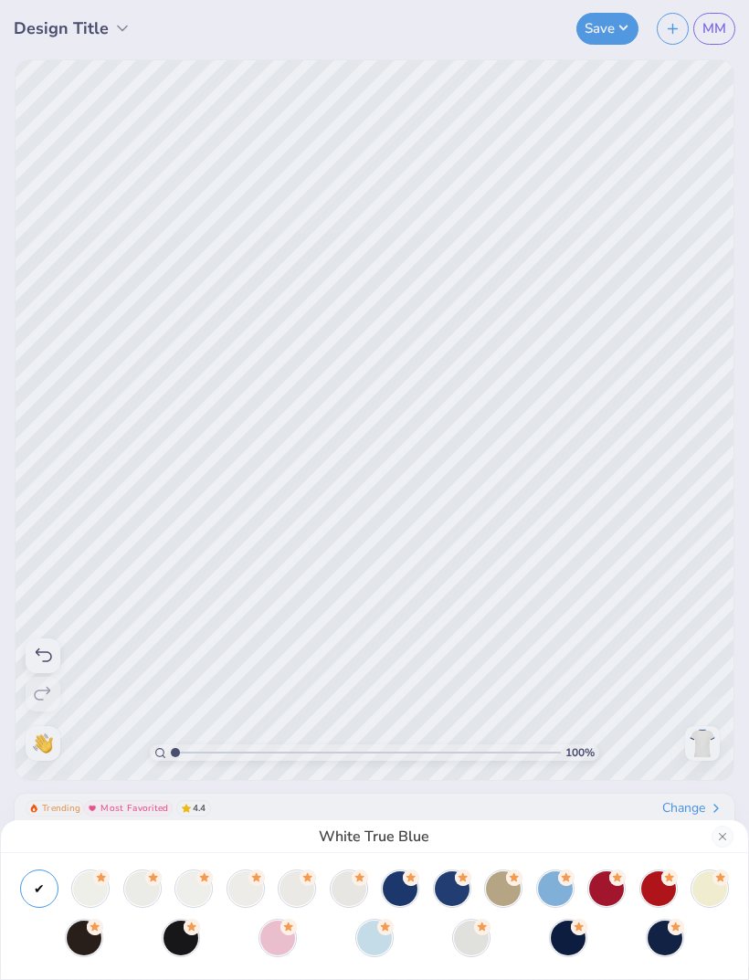
click at [277, 940] on div at bounding box center [277, 937] width 35 height 35
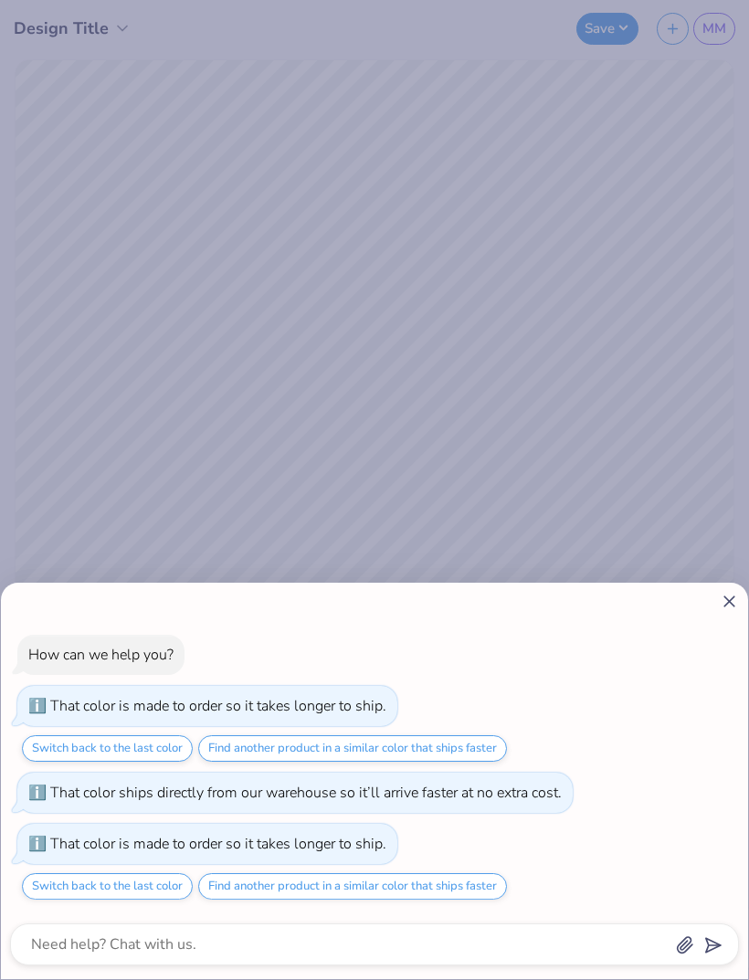
click at [724, 604] on icon at bounding box center [728, 601] width 19 height 19
type textarea "x"
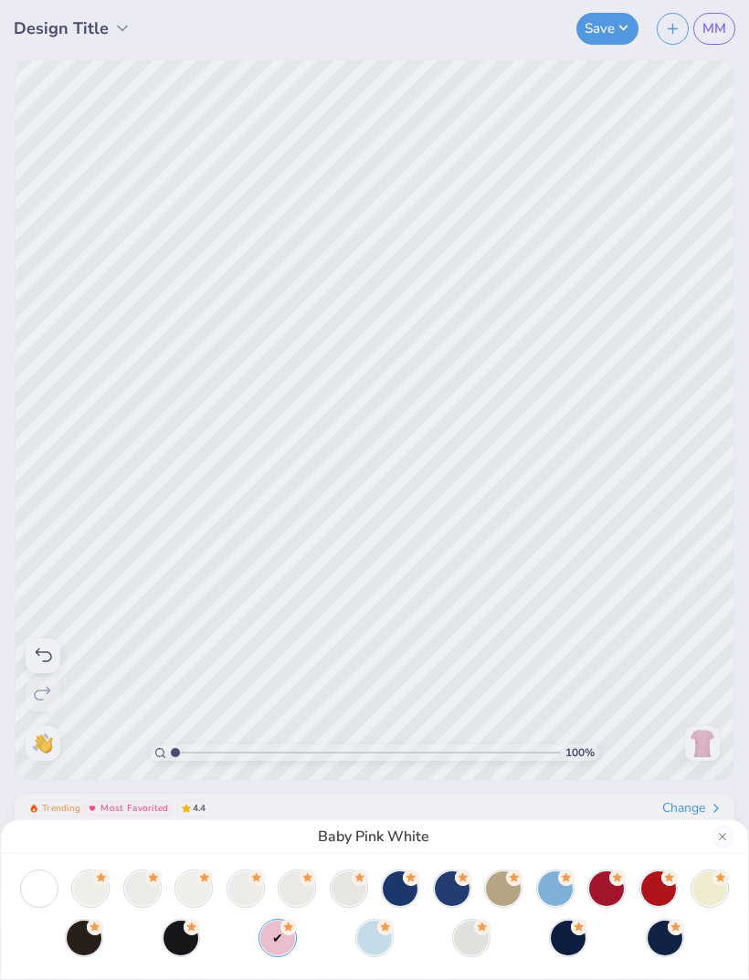
click at [658, 506] on div "Baby Pink White" at bounding box center [374, 490] width 749 height 980
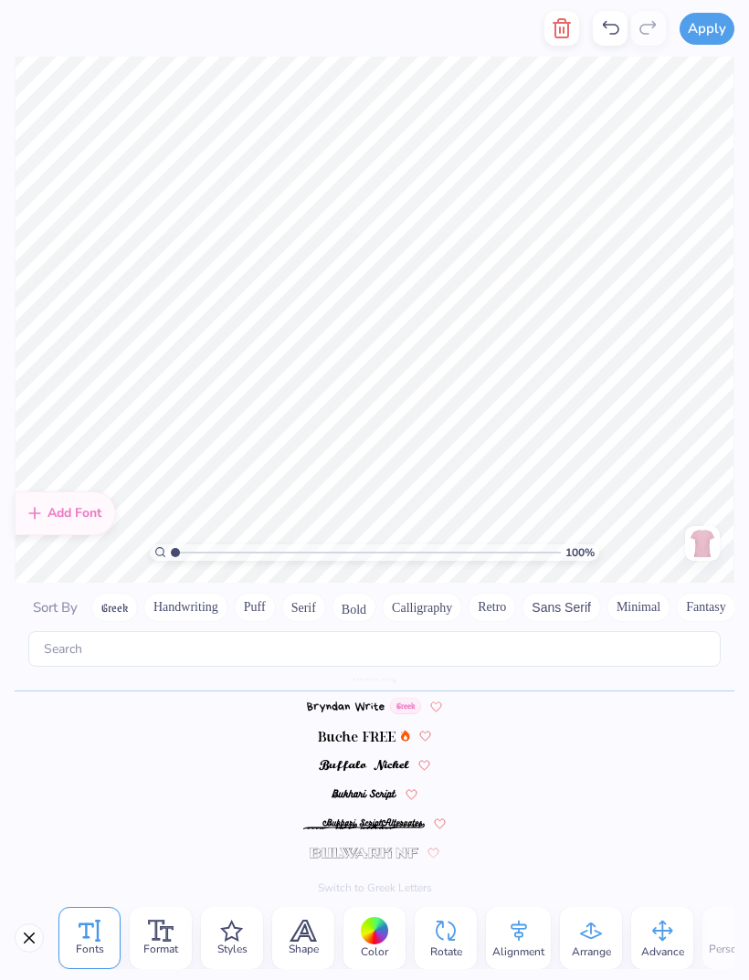
scroll to position [1, 0]
type textarea "p"
type textarea "D"
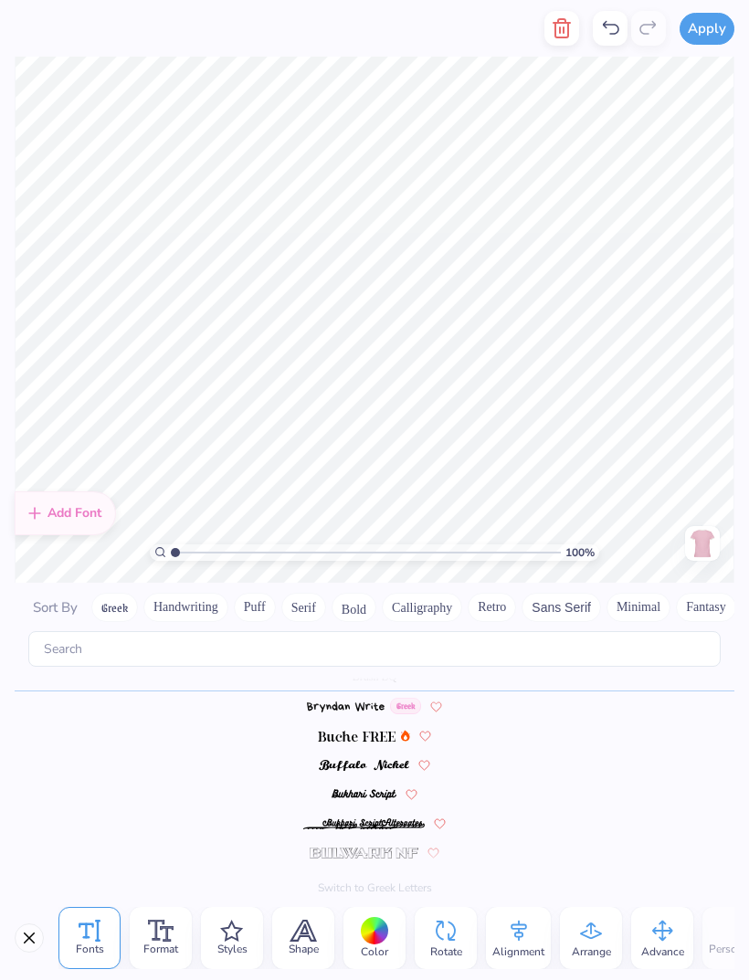
type textarea "T"
type textarea "Tri Delta"
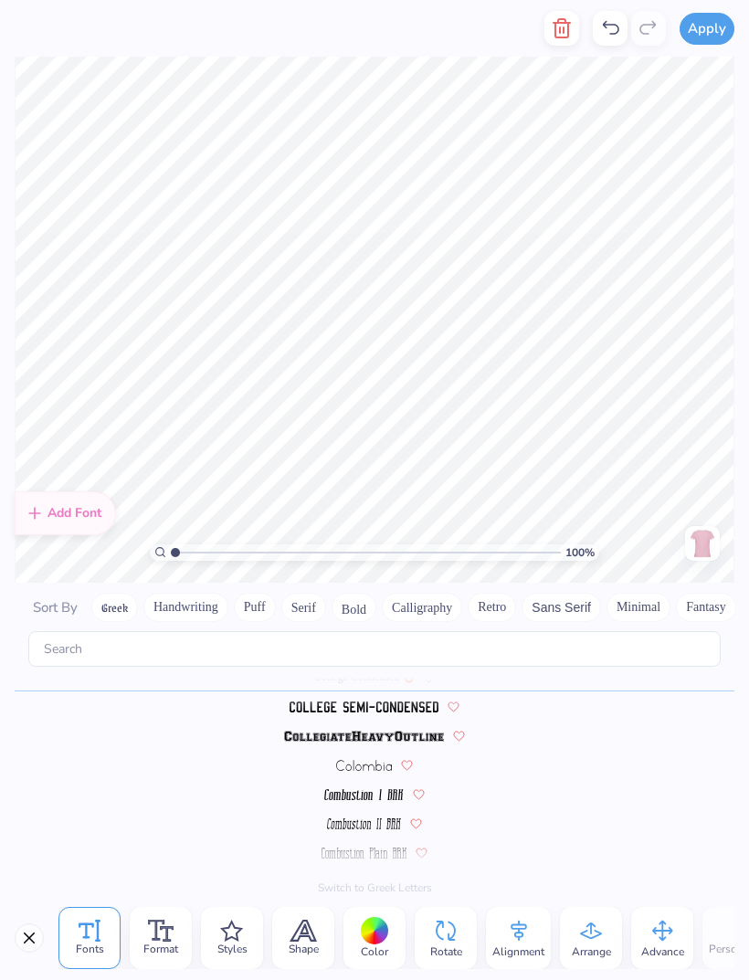
scroll to position [1, 0]
type textarea "P"
type textarea "delta delta delta"
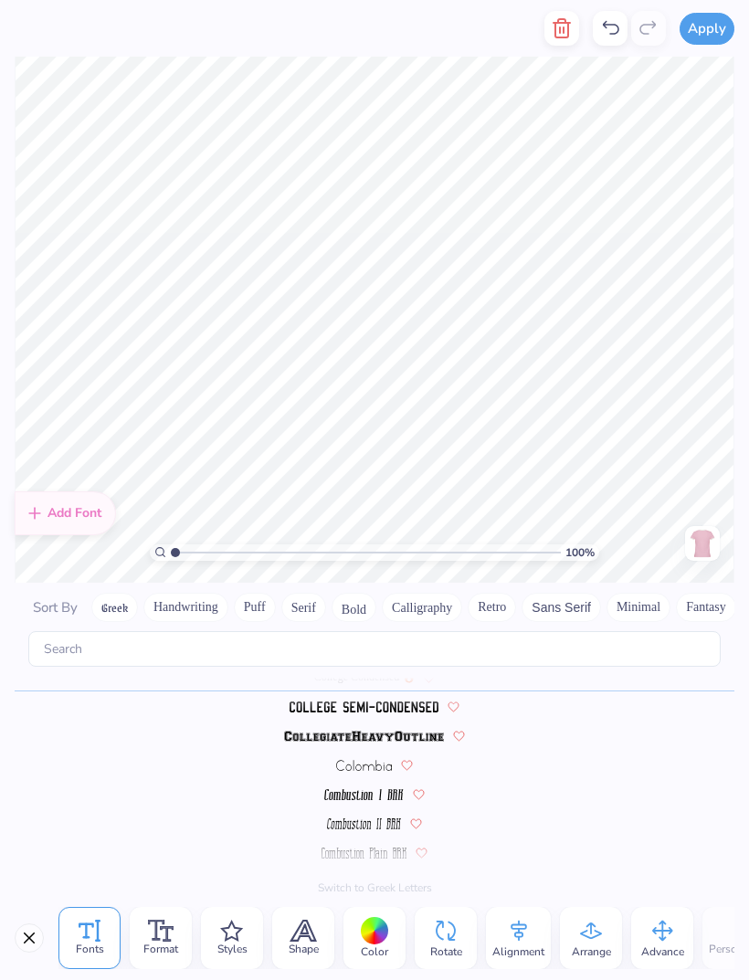
type textarea "P"
type textarea "delta delta delta"
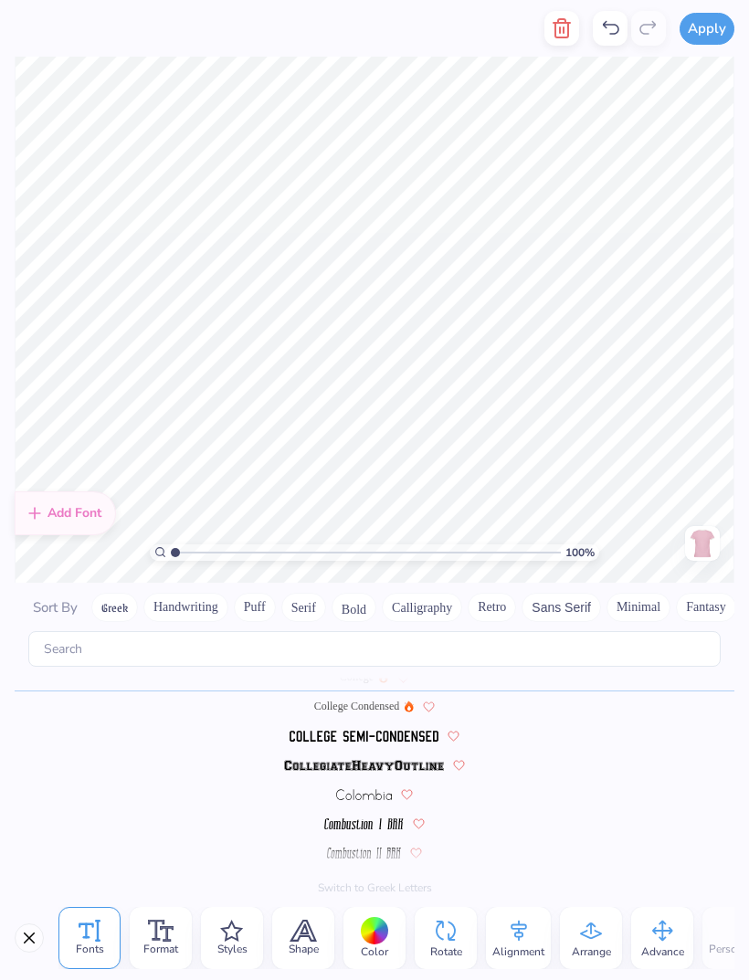
scroll to position [1, 0]
type textarea "88"
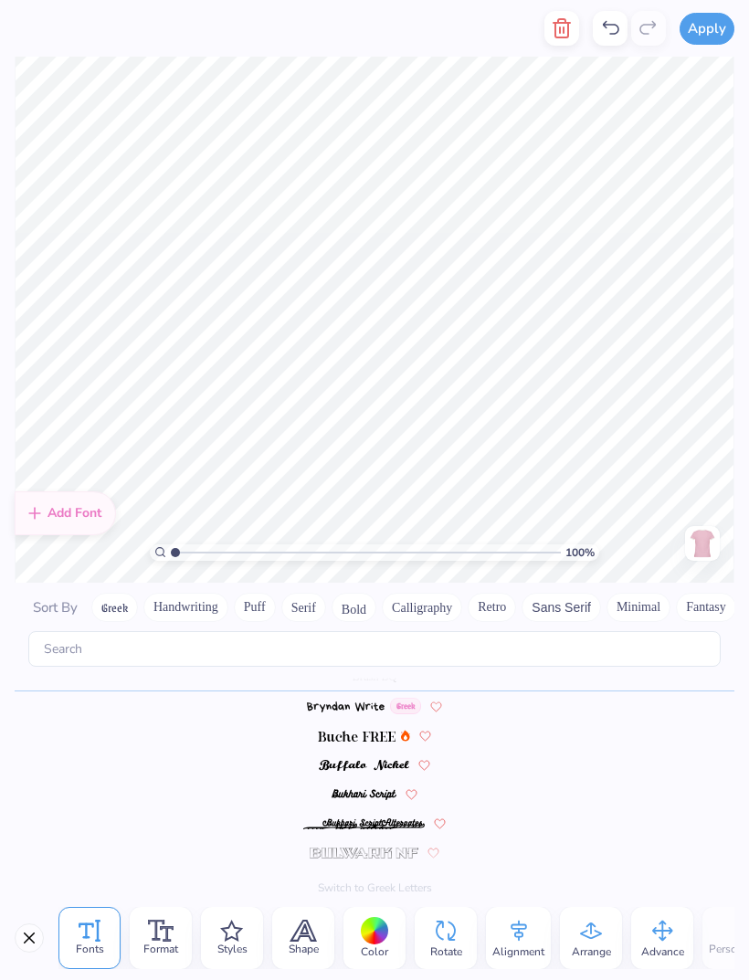
type textarea "p"
type textarea "d"
type textarea "f"
type textarea "t"
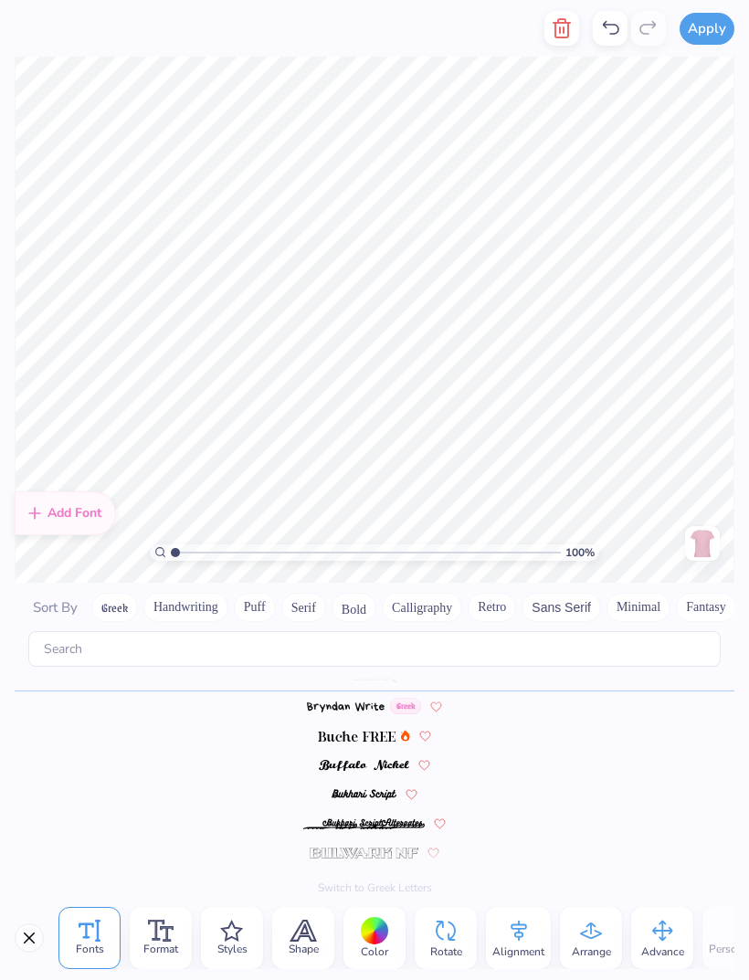
type textarea "Tri Delta"
type textarea "T"
type textarea "F"
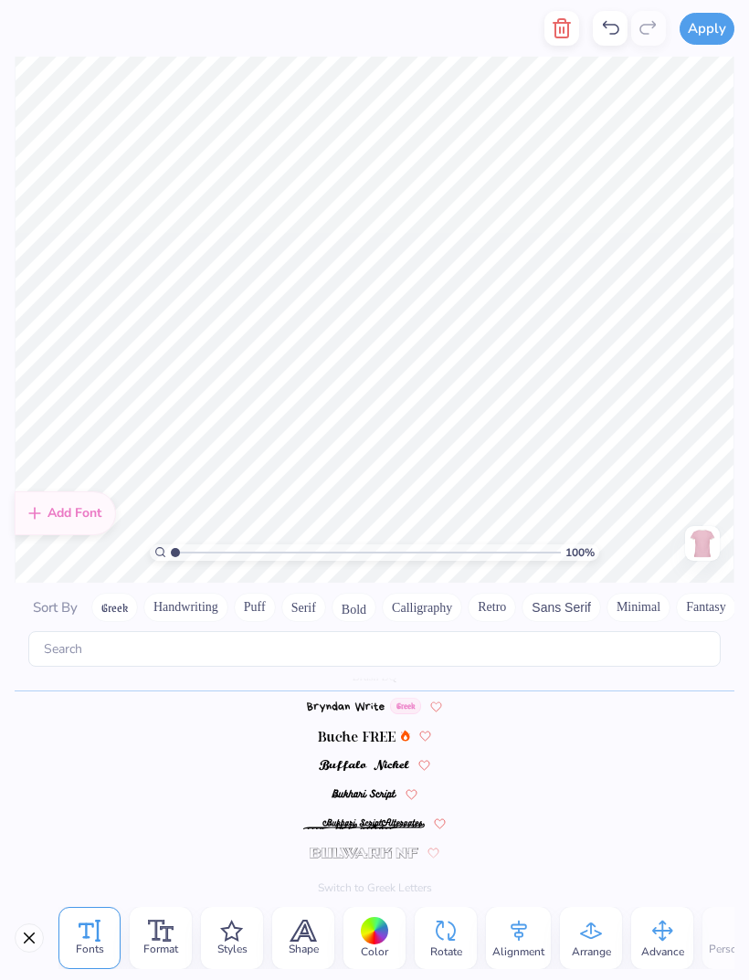
type textarea "Fall Philo 25"
click at [364, 847] on img at bounding box center [364, 852] width 109 height 11
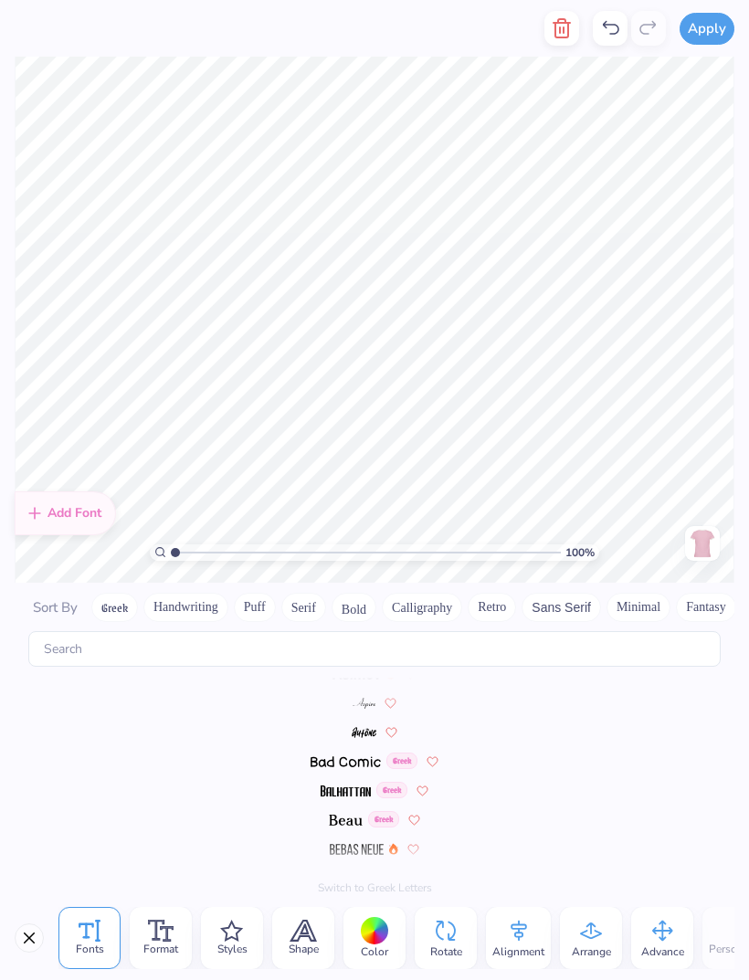
scroll to position [610, 0]
click at [350, 778] on img at bounding box center [345, 783] width 51 height 11
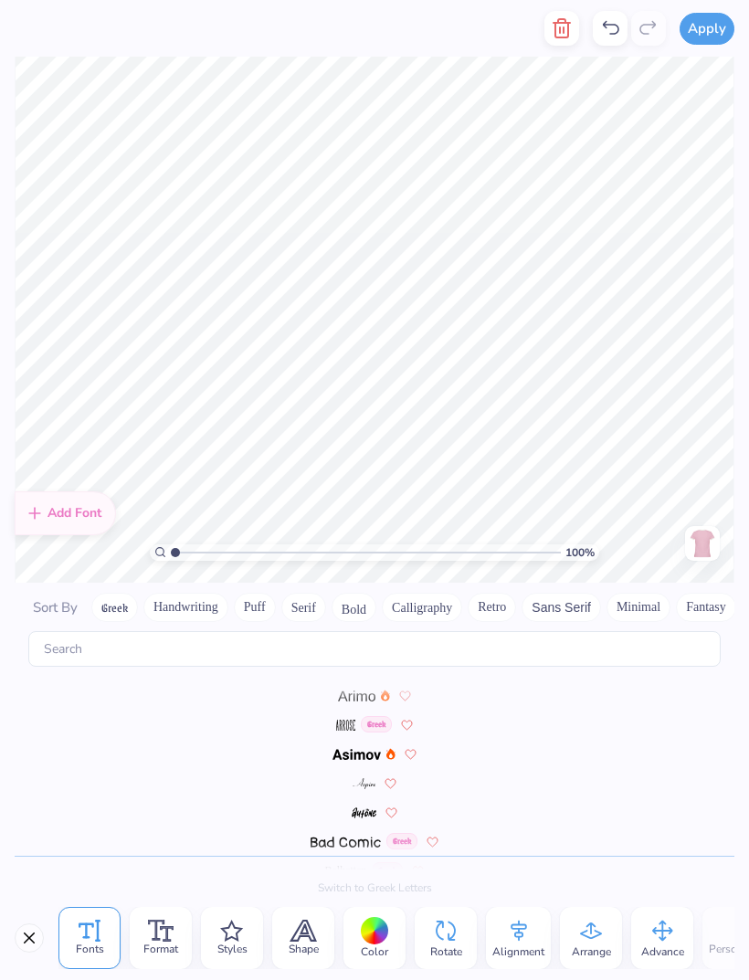
scroll to position [522, 0]
click at [343, 719] on img at bounding box center [345, 724] width 19 height 11
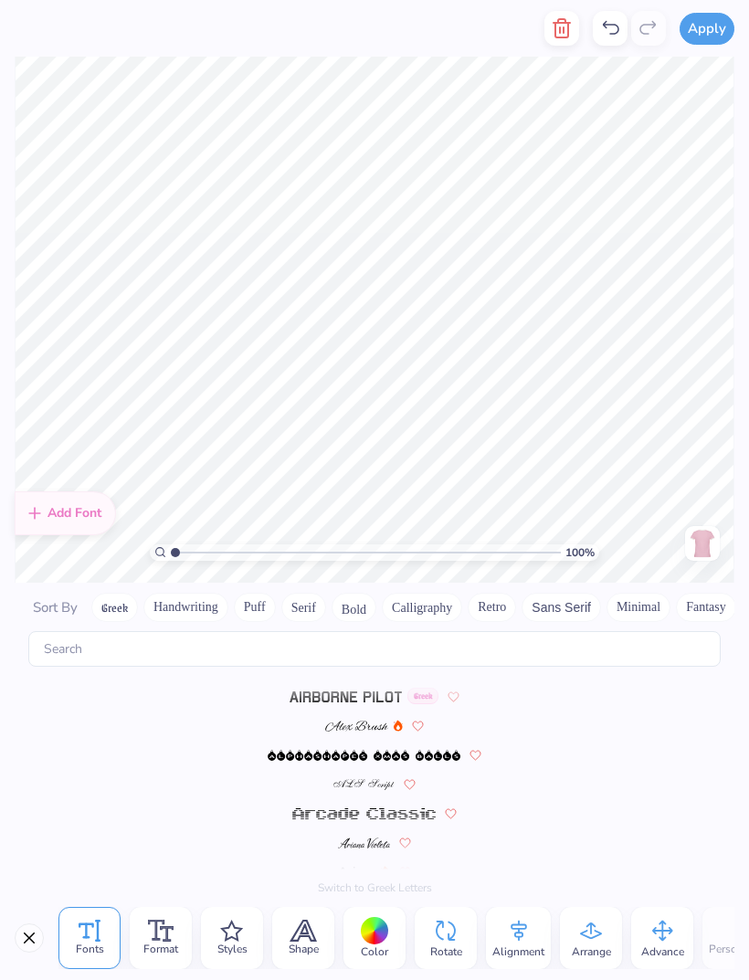
scroll to position [347, 0]
click at [350, 690] on img at bounding box center [345, 695] width 113 height 11
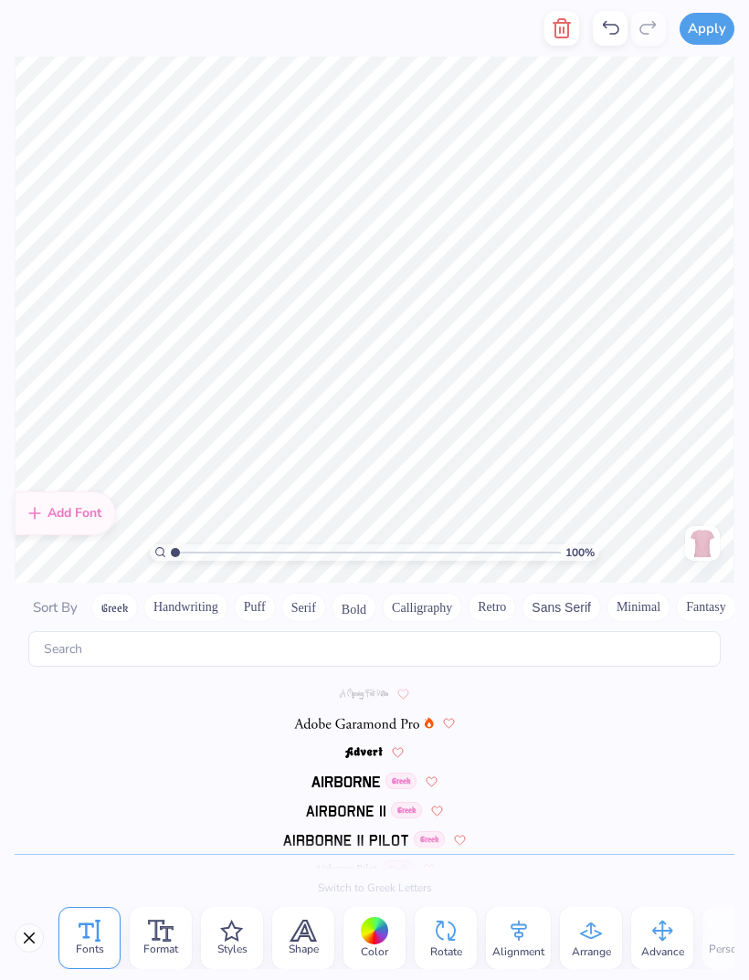
scroll to position [172, 0]
click at [355, 778] on img at bounding box center [345, 783] width 68 height 11
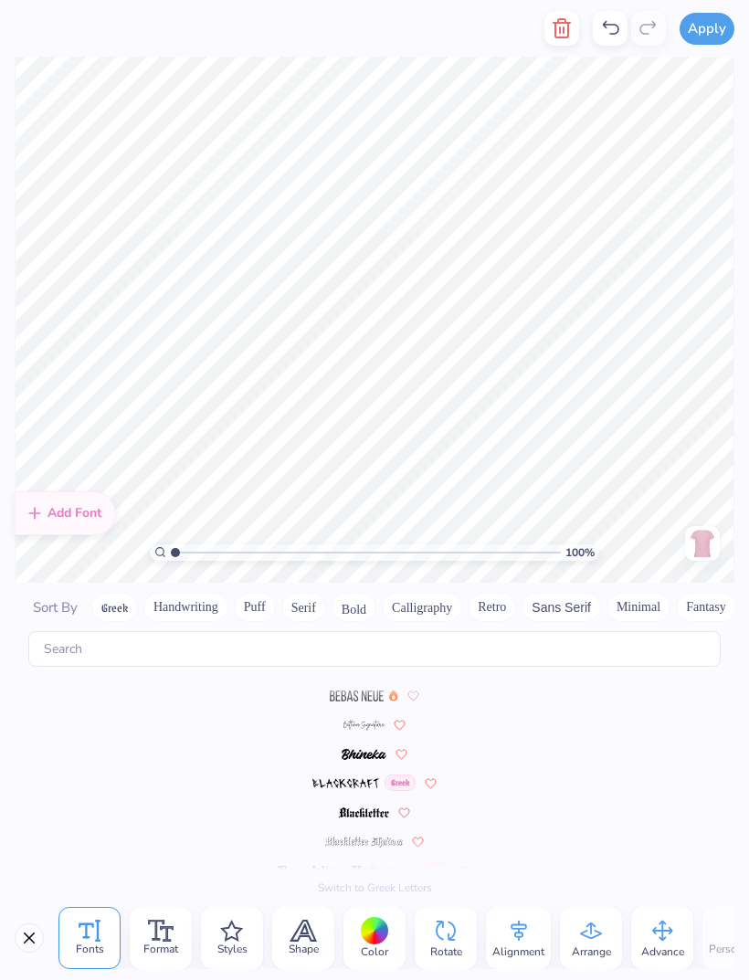
scroll to position [756, 0]
click at [257, 593] on button "Puff" at bounding box center [255, 607] width 42 height 29
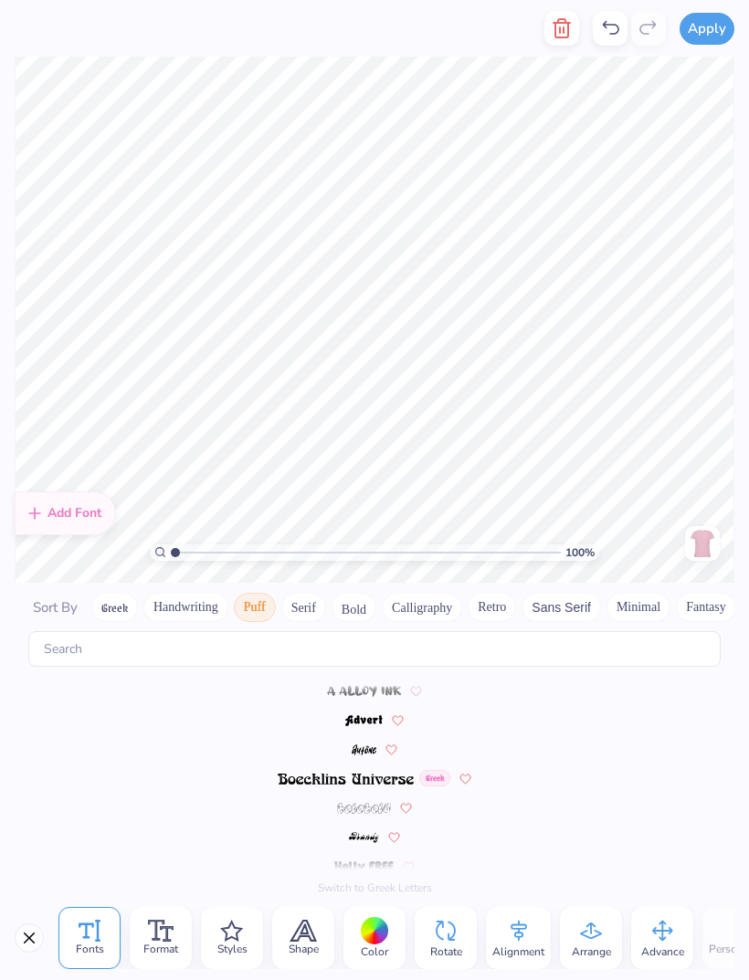
scroll to position [0, 0]
click at [331, 774] on img at bounding box center [346, 779] width 136 height 11
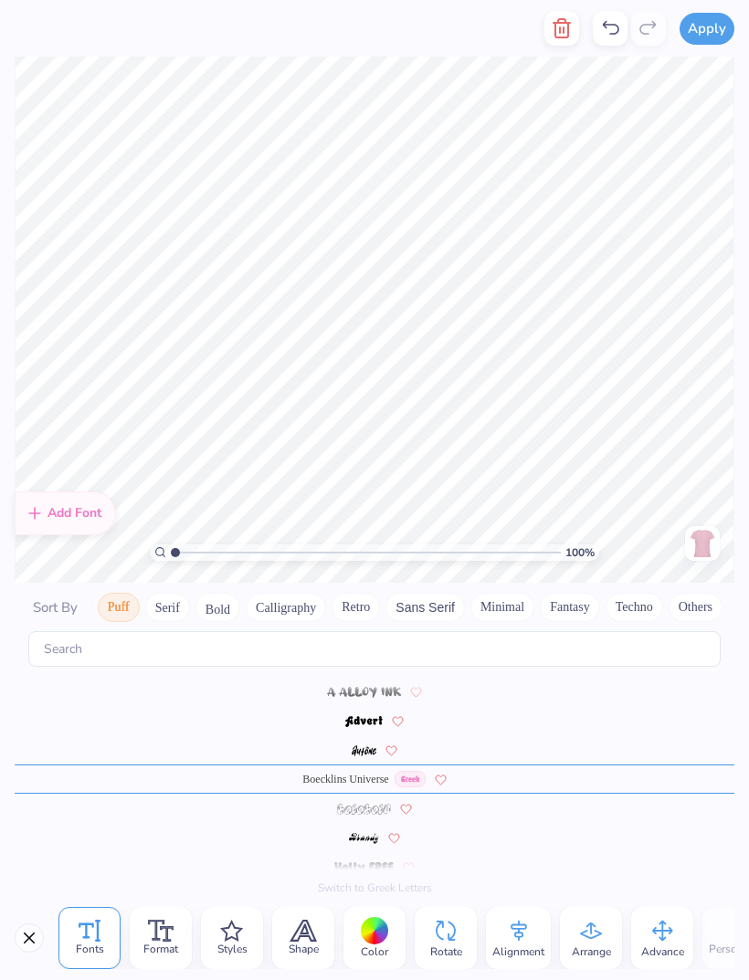
scroll to position [0, 136]
click at [688, 593] on button "Others" at bounding box center [695, 607] width 54 height 29
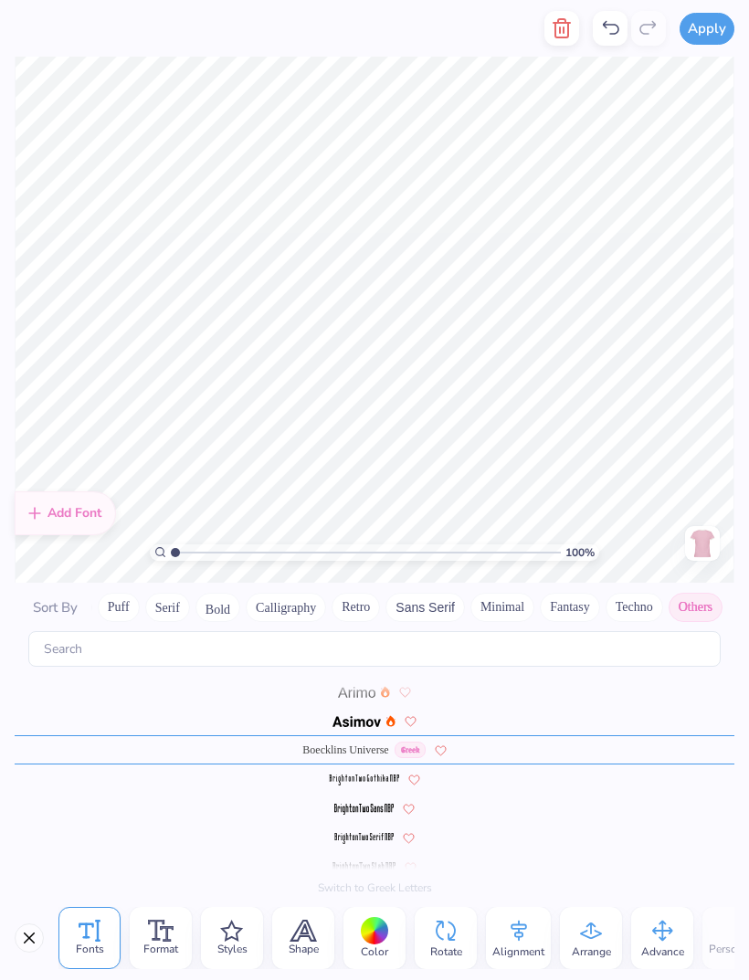
click at [363, 741] on span "Boecklins Universe" at bounding box center [345, 749] width 86 height 16
click at [633, 593] on button "Techno" at bounding box center [634, 607] width 58 height 29
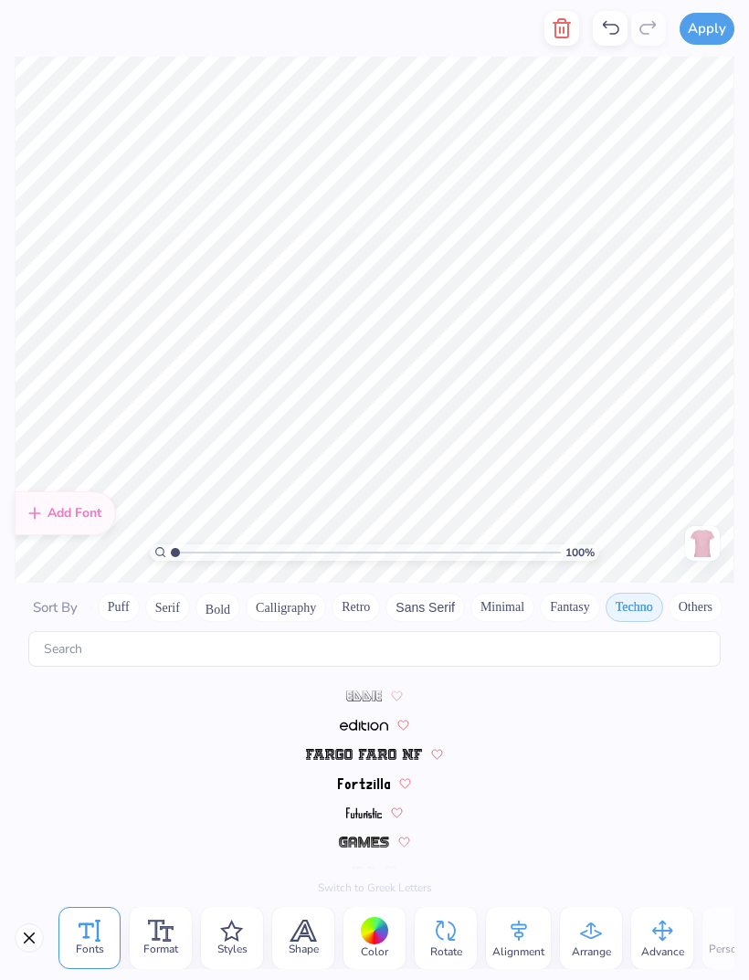
scroll to position [172, 0]
type input "^"
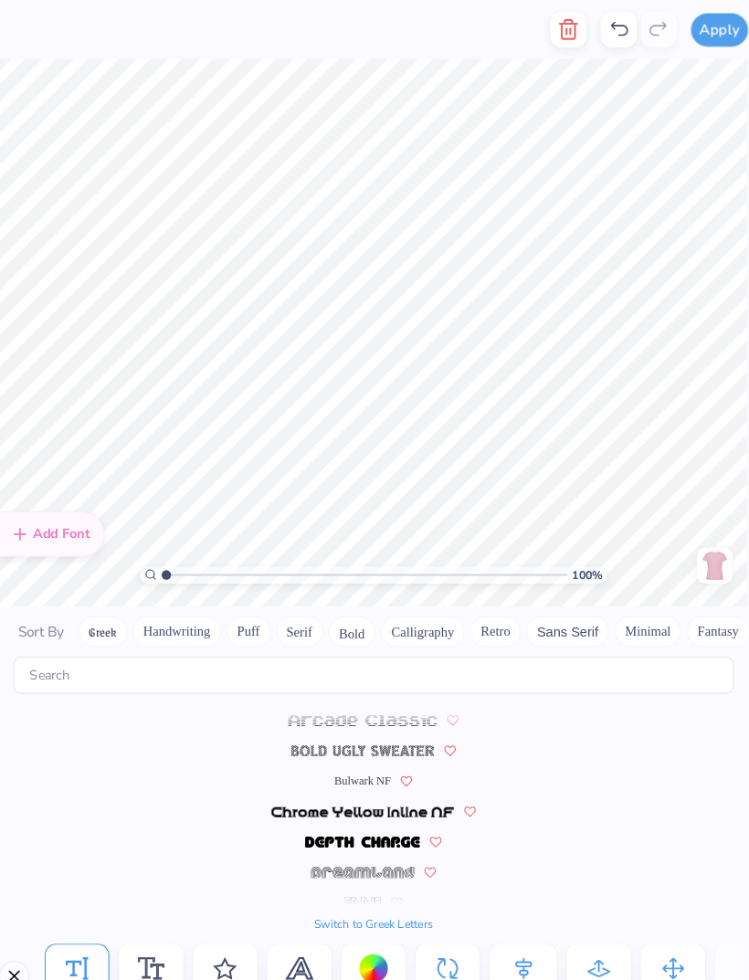
scroll to position [1, 1]
type textarea "F"
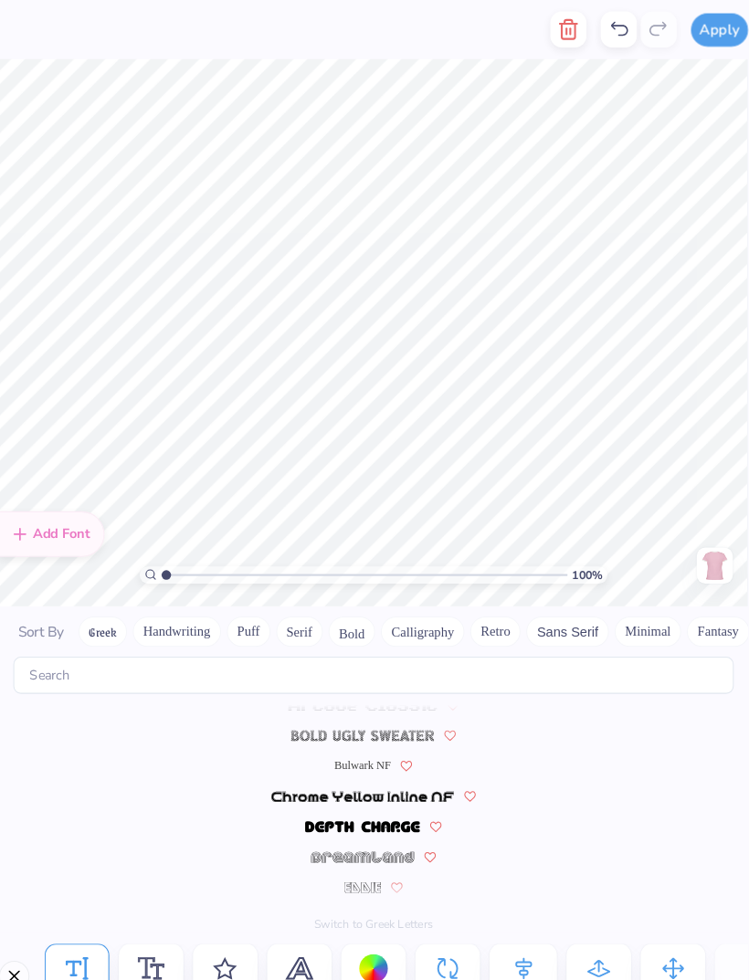
scroll to position [0, 0]
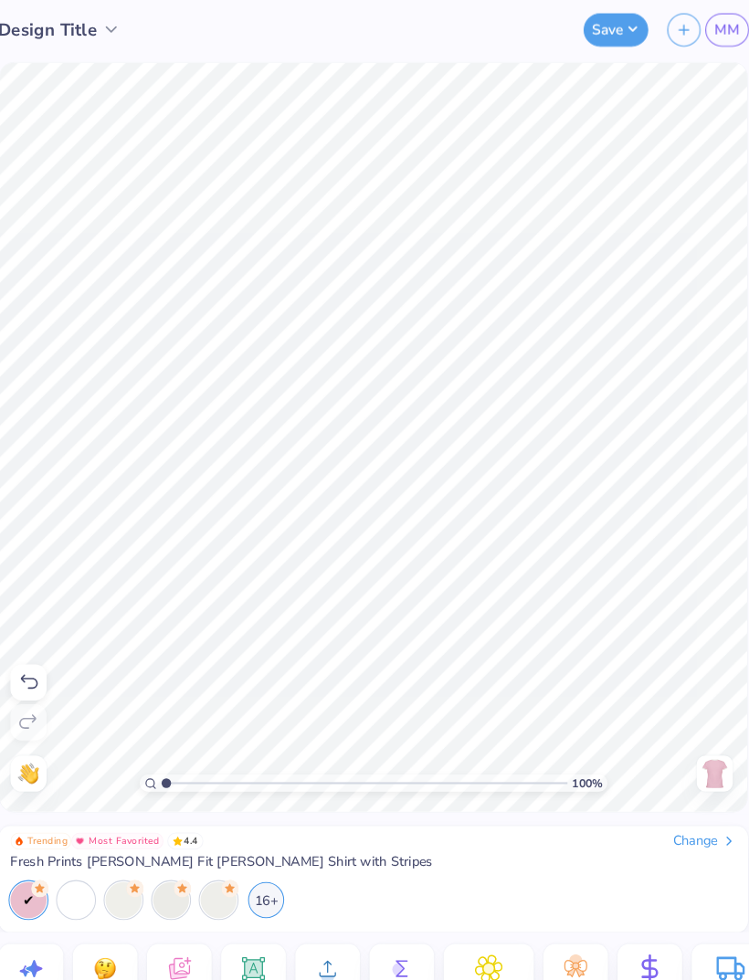
click at [32, 865] on div at bounding box center [43, 864] width 35 height 35
click at [254, 861] on div "16+" at bounding box center [271, 864] width 35 height 35
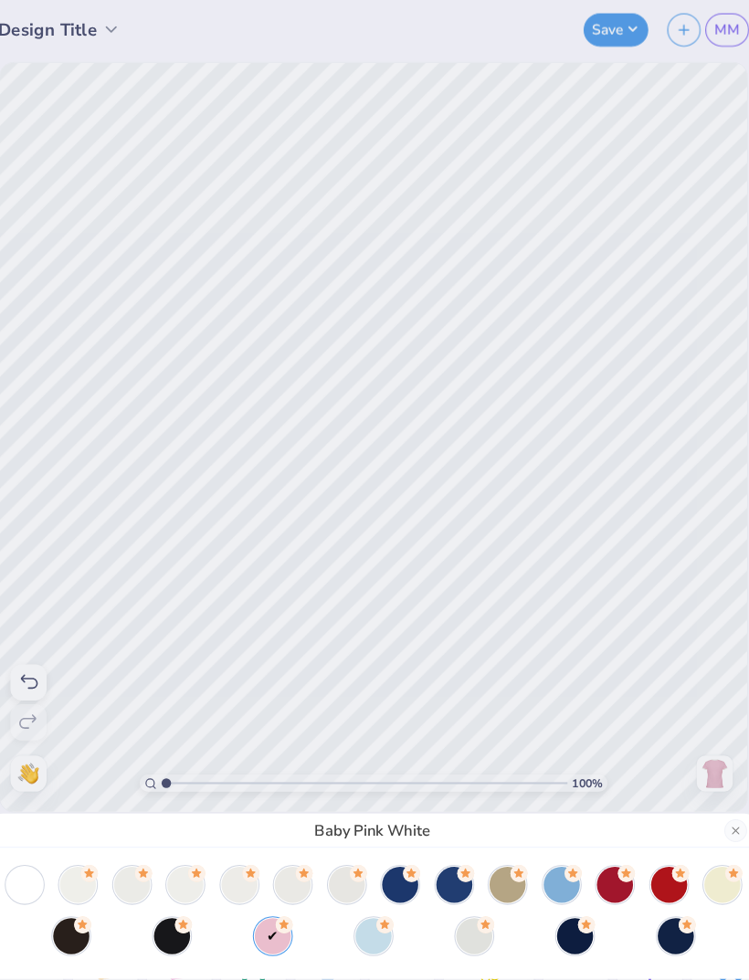
click at [641, 854] on div at bounding box center [658, 850] width 35 height 35
click at [589, 851] on div at bounding box center [606, 850] width 35 height 35
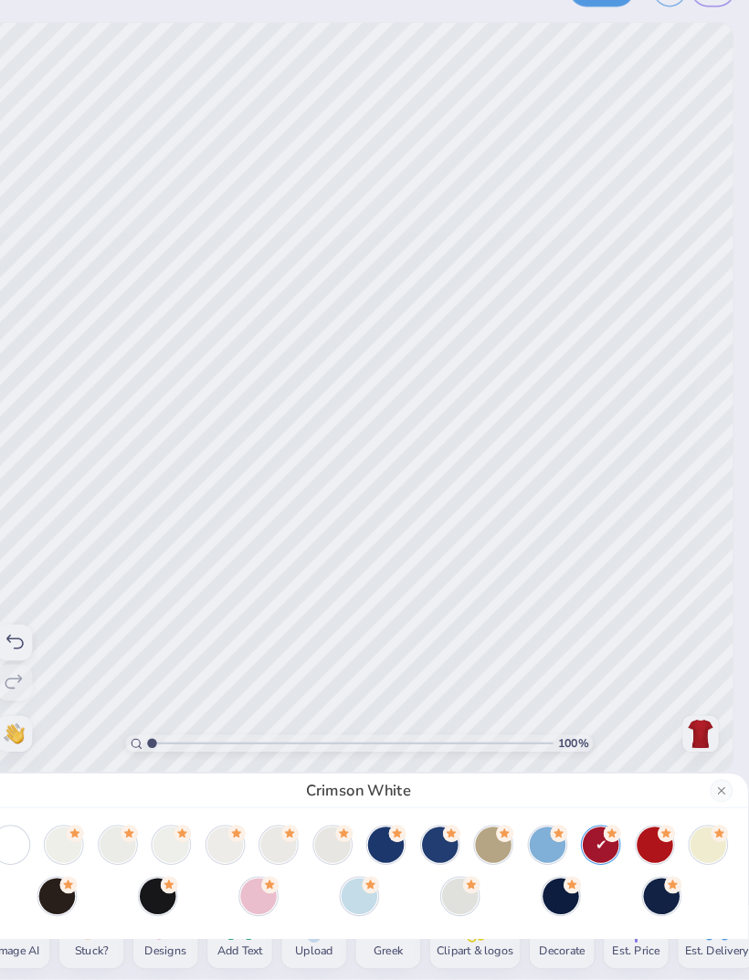
click at [647, 882] on div at bounding box center [664, 899] width 35 height 35
click at [551, 882] on div at bounding box center [568, 899] width 35 height 35
click at [673, 531] on div "Navy White" at bounding box center [374, 490] width 749 height 980
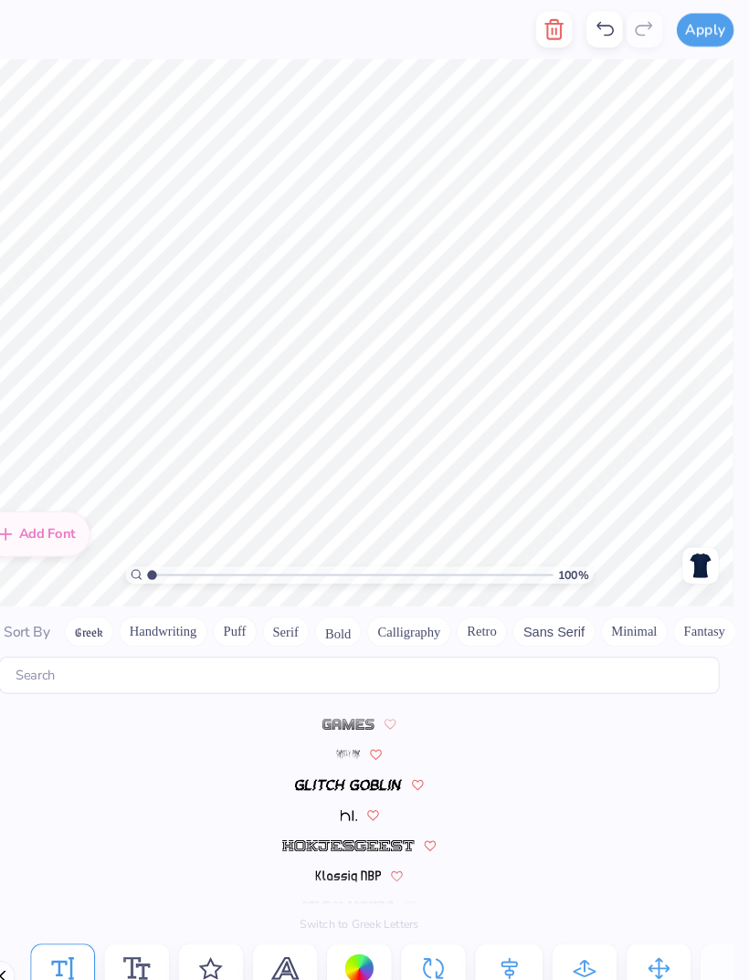
click at [100, 593] on button "Greek" at bounding box center [114, 607] width 47 height 29
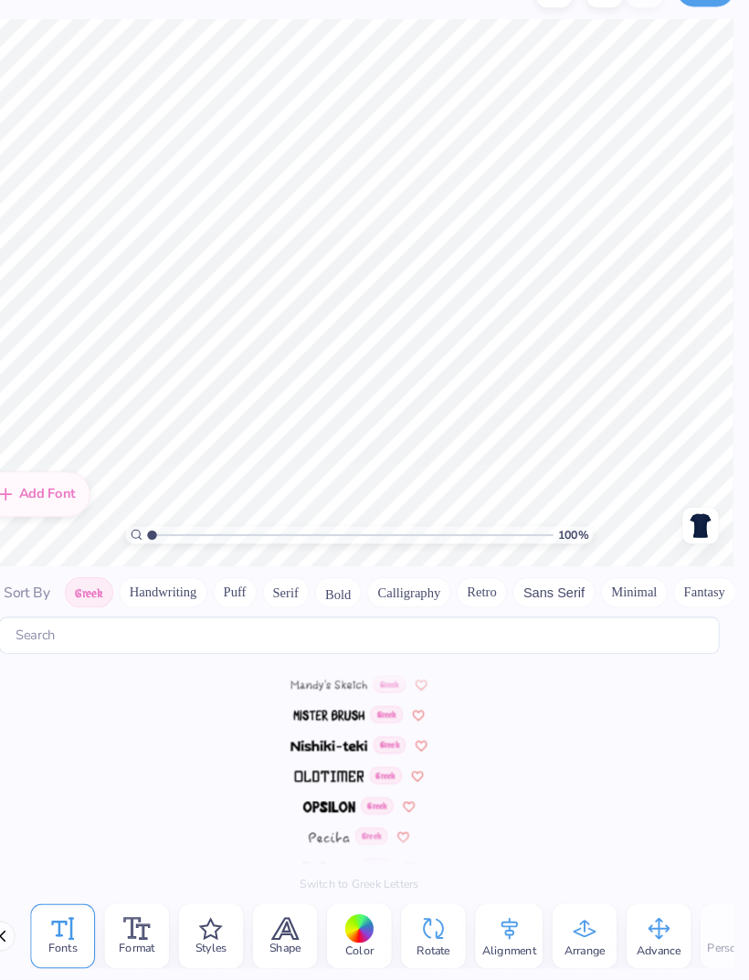
click at [160, 593] on button "Handwriting" at bounding box center [185, 607] width 85 height 29
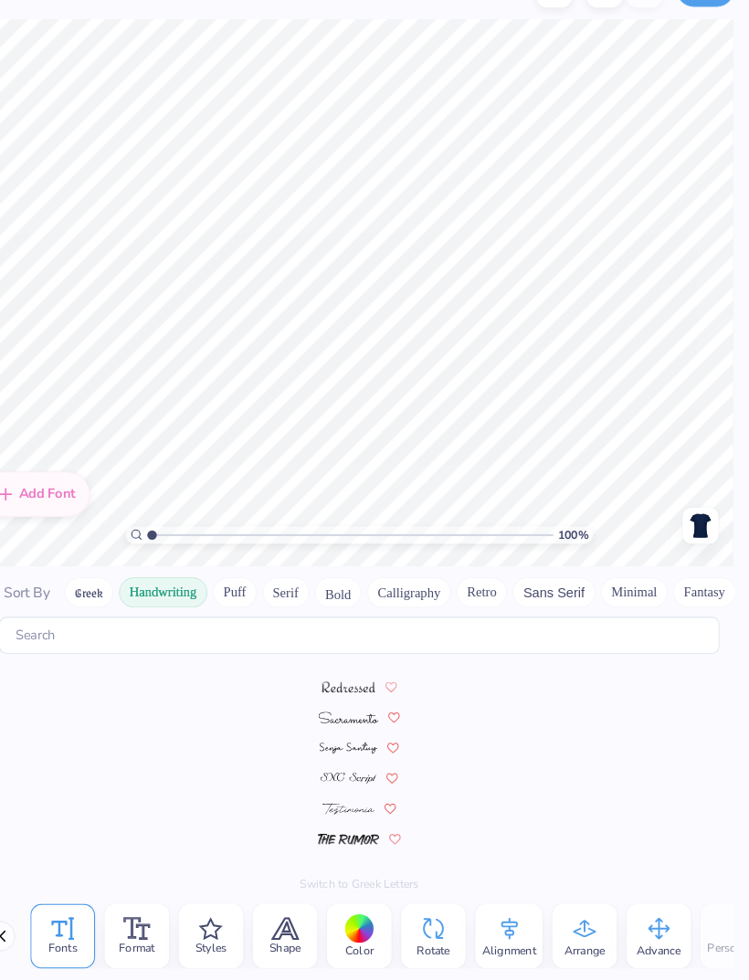
scroll to position [607, 0]
click at [392, 593] on button "Calligraphy" at bounding box center [422, 607] width 80 height 29
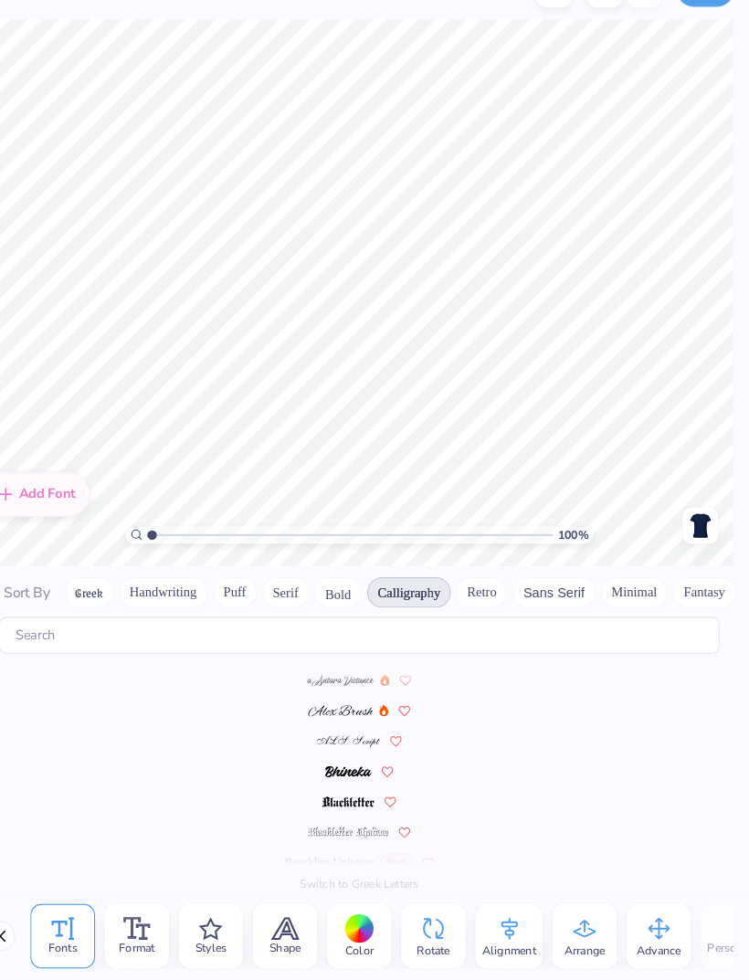
scroll to position [0, 0]
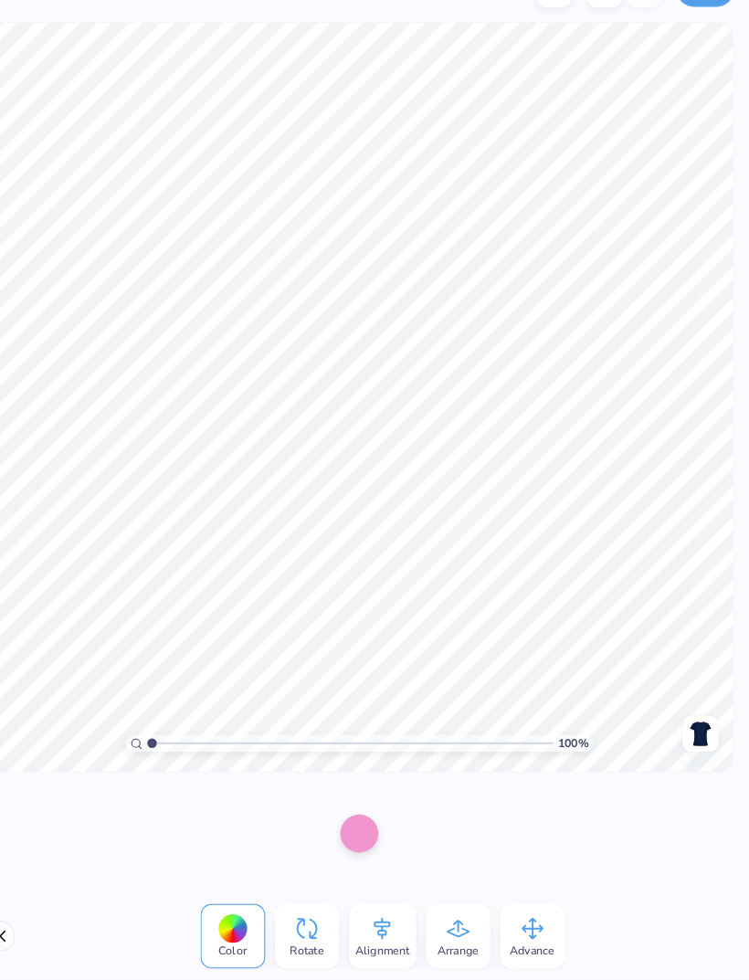
click at [356, 821] on div at bounding box center [374, 839] width 37 height 37
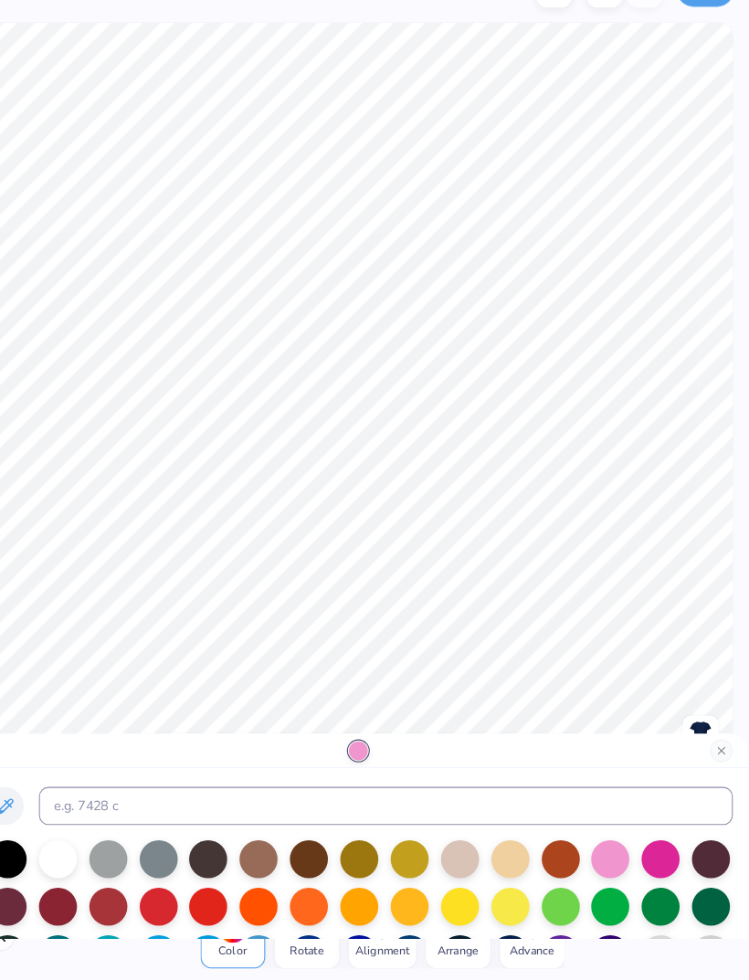
click at [70, 845] on div at bounding box center [85, 863] width 37 height 37
click at [67, 845] on div at bounding box center [85, 863] width 37 height 37
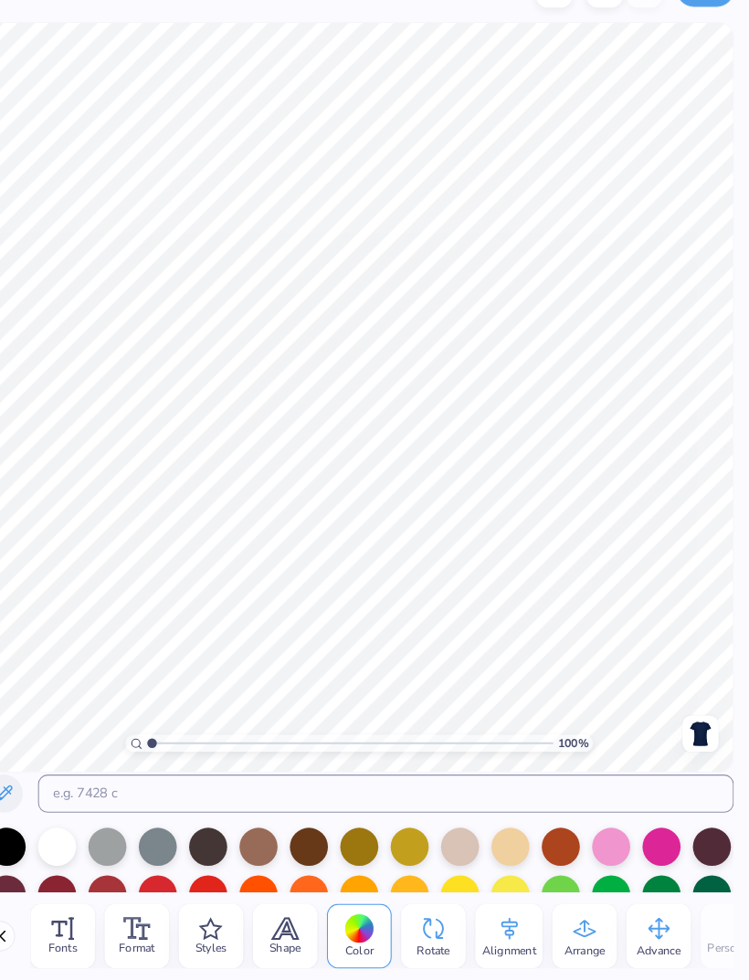
click at [66, 834] on div at bounding box center [84, 852] width 37 height 37
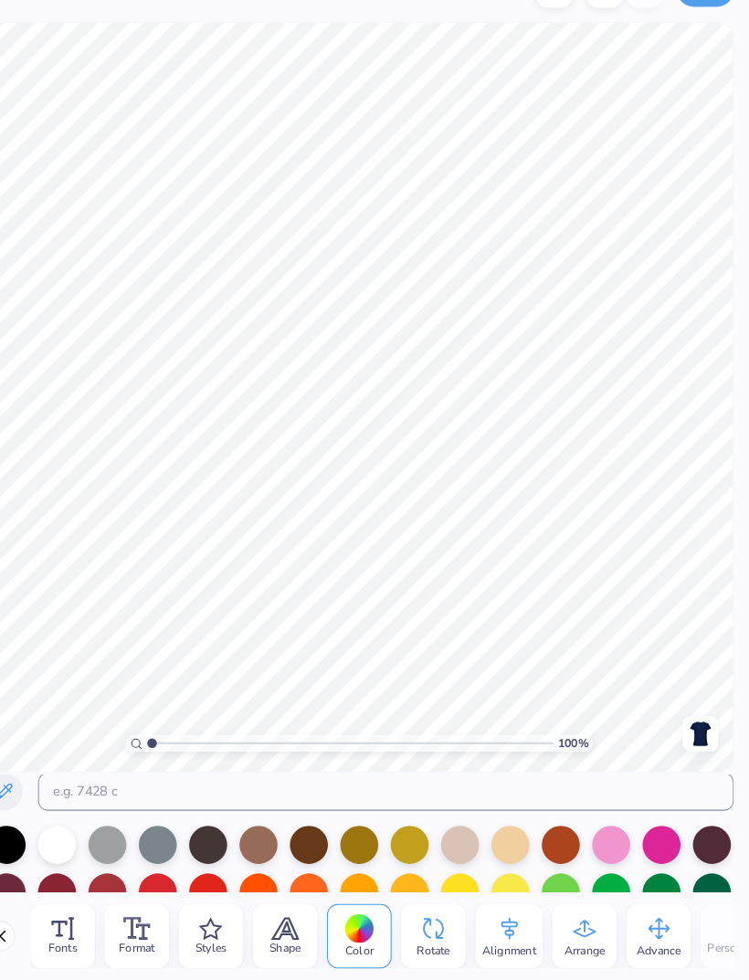
click at [66, 832] on div at bounding box center [84, 850] width 37 height 37
type input "."
click at [66, 832] on div at bounding box center [84, 850] width 37 height 37
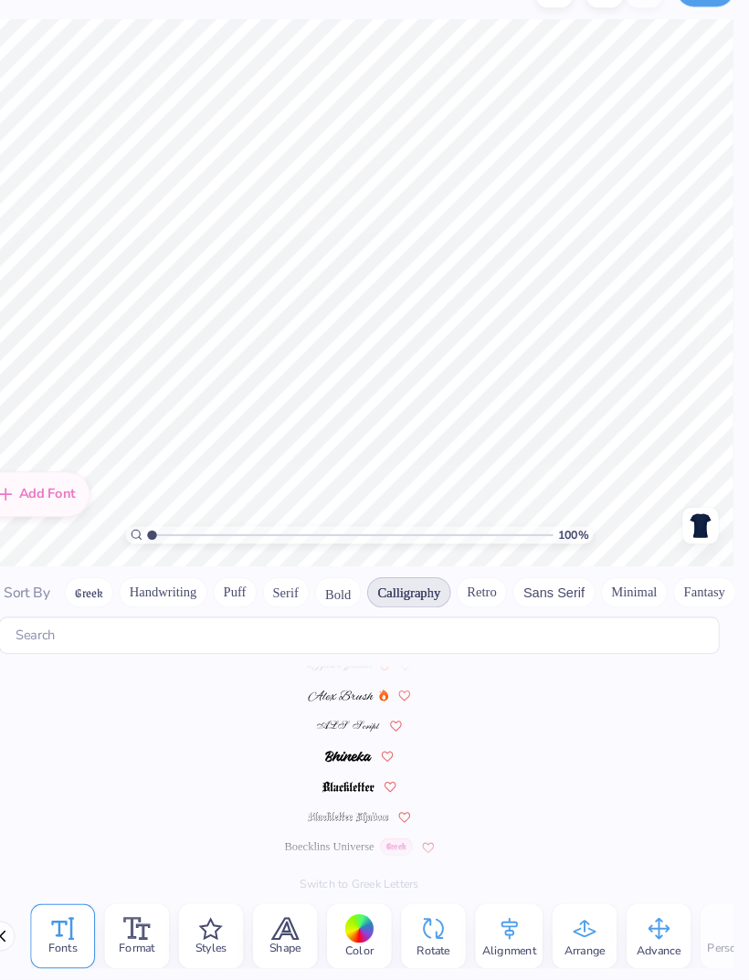
scroll to position [0, 0]
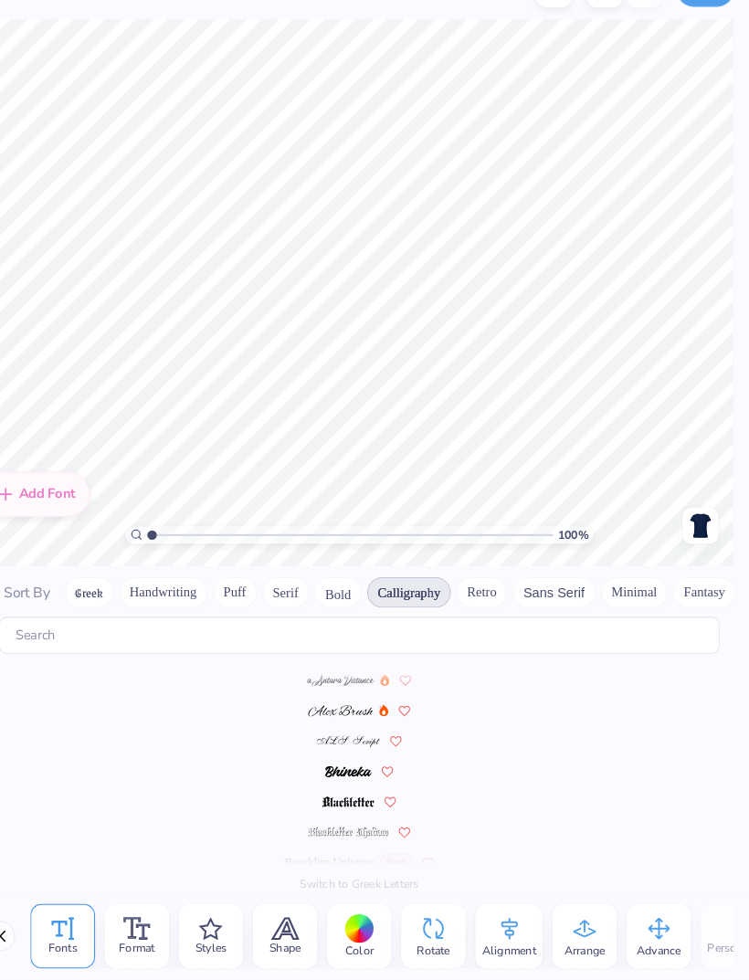
click at [361, 917] on div at bounding box center [375, 931] width 28 height 28
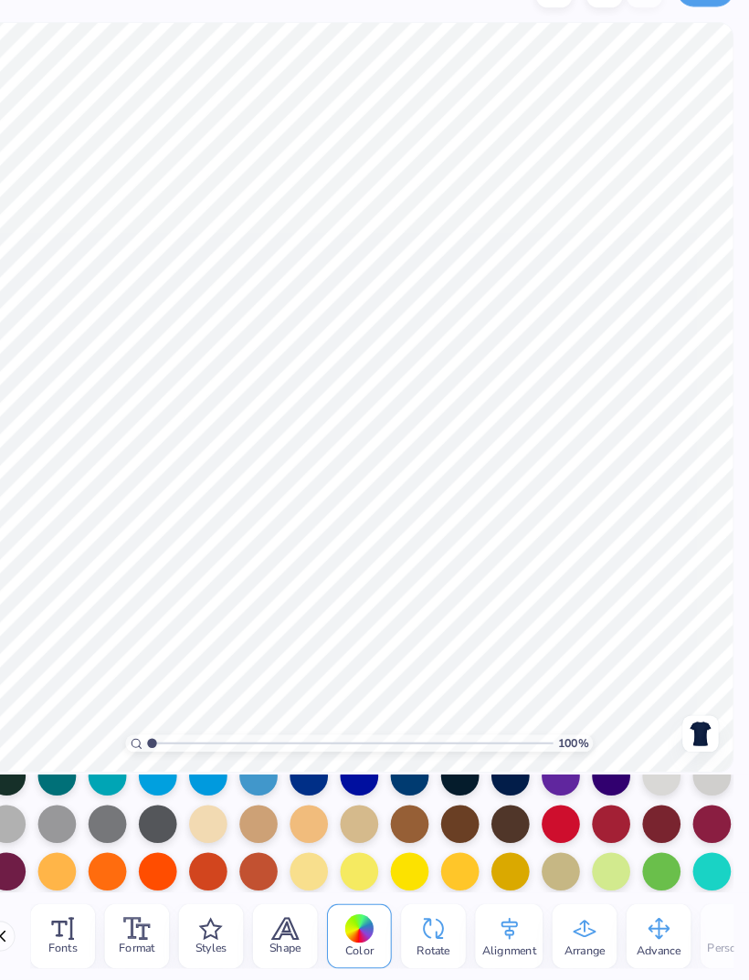
scroll to position [138, 0]
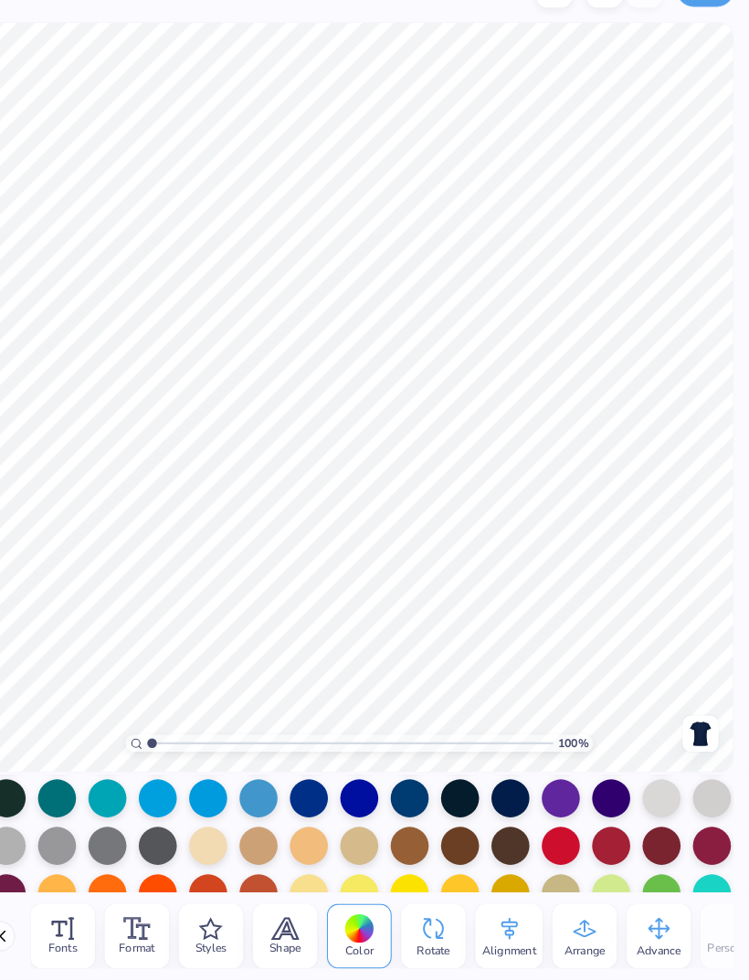
click at [211, 787] on div at bounding box center [229, 805] width 37 height 37
click at [356, 787] on div at bounding box center [374, 805] width 37 height 37
click at [308, 787] on div at bounding box center [326, 805] width 37 height 37
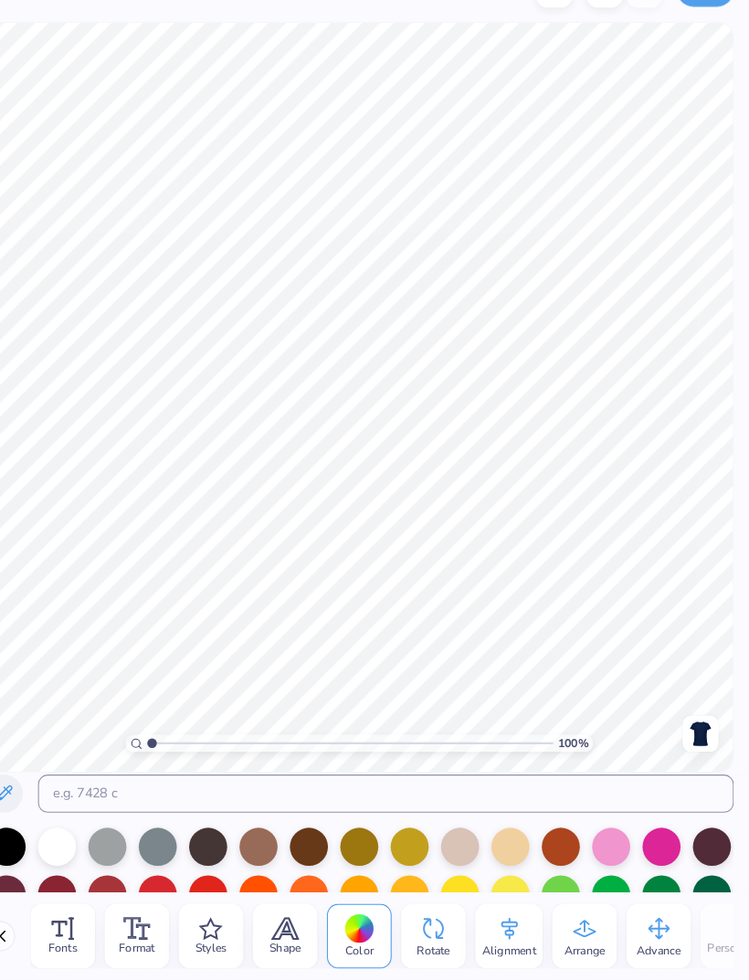
scroll to position [0, 0]
click at [21, 834] on div at bounding box center [35, 852] width 37 height 37
click at [69, 834] on div at bounding box center [84, 852] width 37 height 37
click at [646, 834] on div at bounding box center [664, 852] width 37 height 37
click at [598, 834] on div at bounding box center [616, 852] width 37 height 37
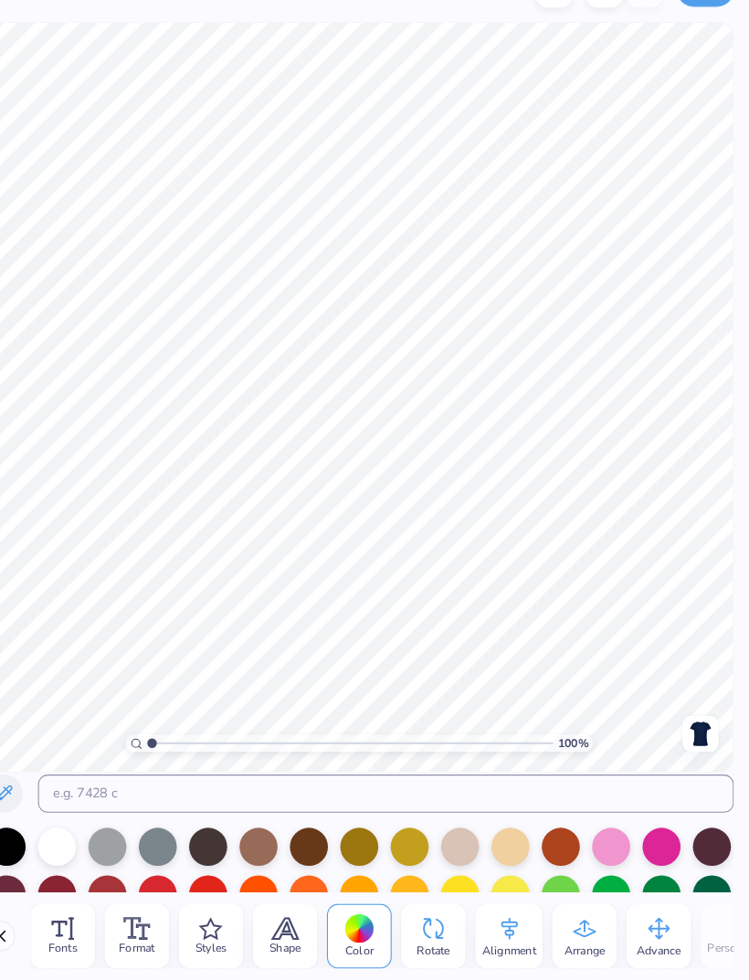
click at [598, 834] on div at bounding box center [616, 852] width 37 height 37
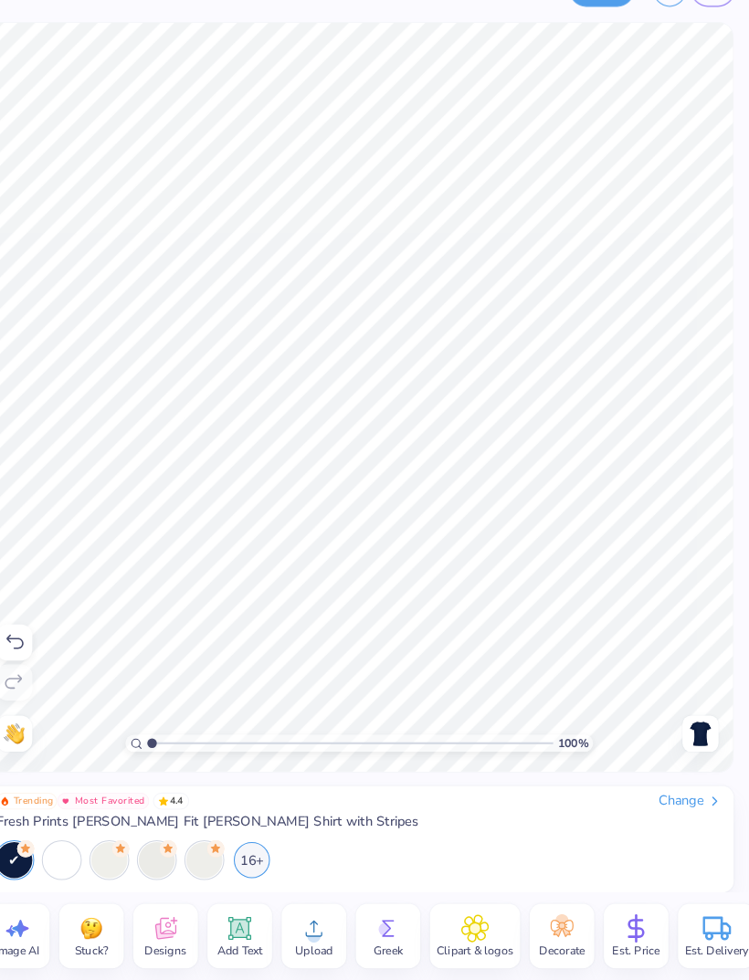
click at [569, 930] on icon at bounding box center [573, 934] width 8 height 8
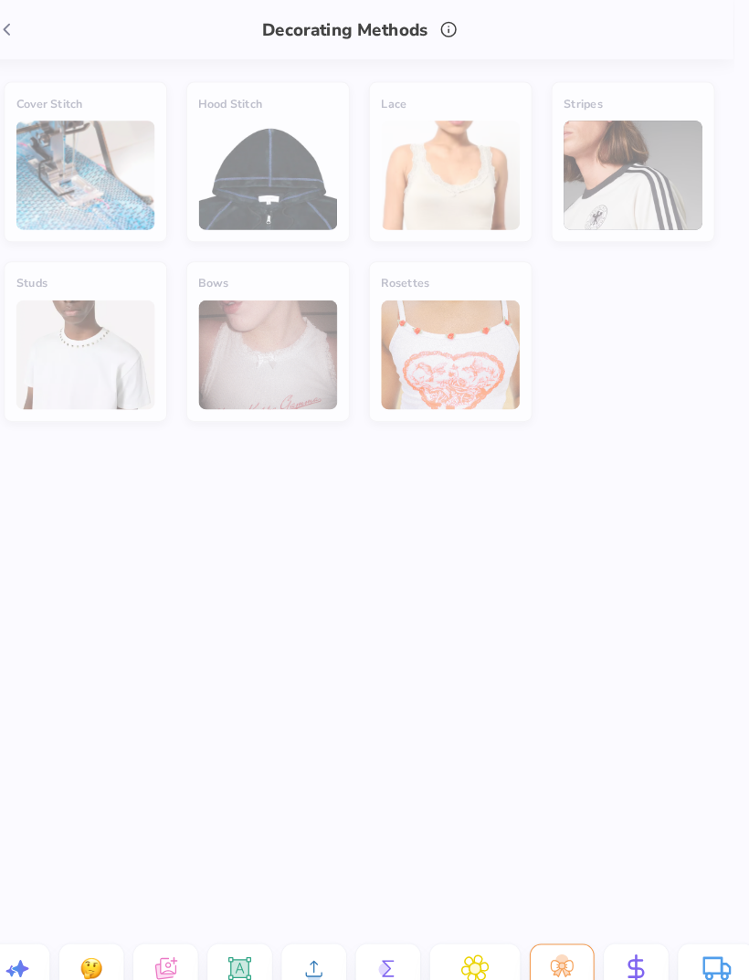
click at [26, 31] on icon at bounding box center [36, 28] width 20 height 20
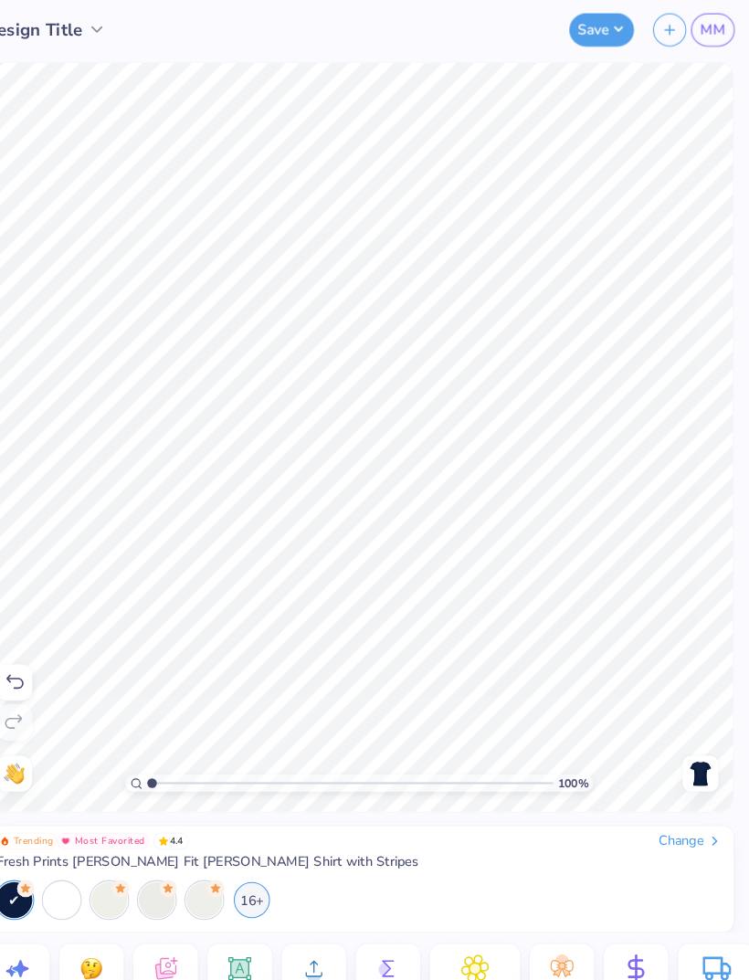
click at [687, 732] on img at bounding box center [701, 743] width 29 height 29
click at [687, 736] on img at bounding box center [701, 743] width 29 height 29
click at [246, 928] on icon at bounding box center [259, 930] width 27 height 27
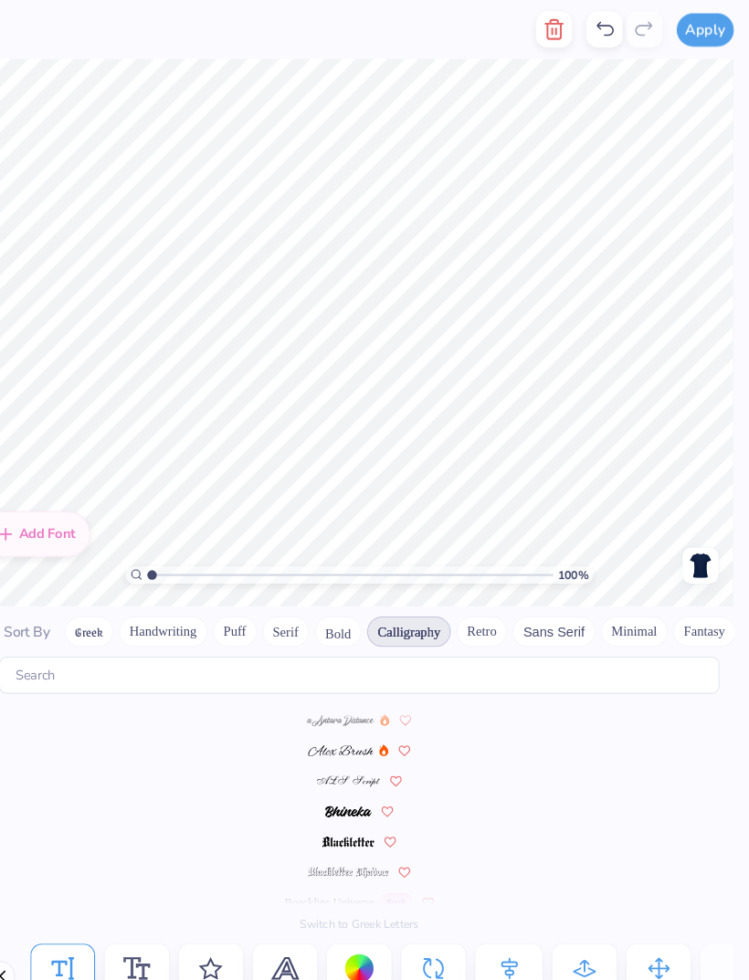
scroll to position [0, 3]
type textarea "philo '25"
click at [176, 593] on button "Handwriting" at bounding box center [185, 607] width 85 height 29
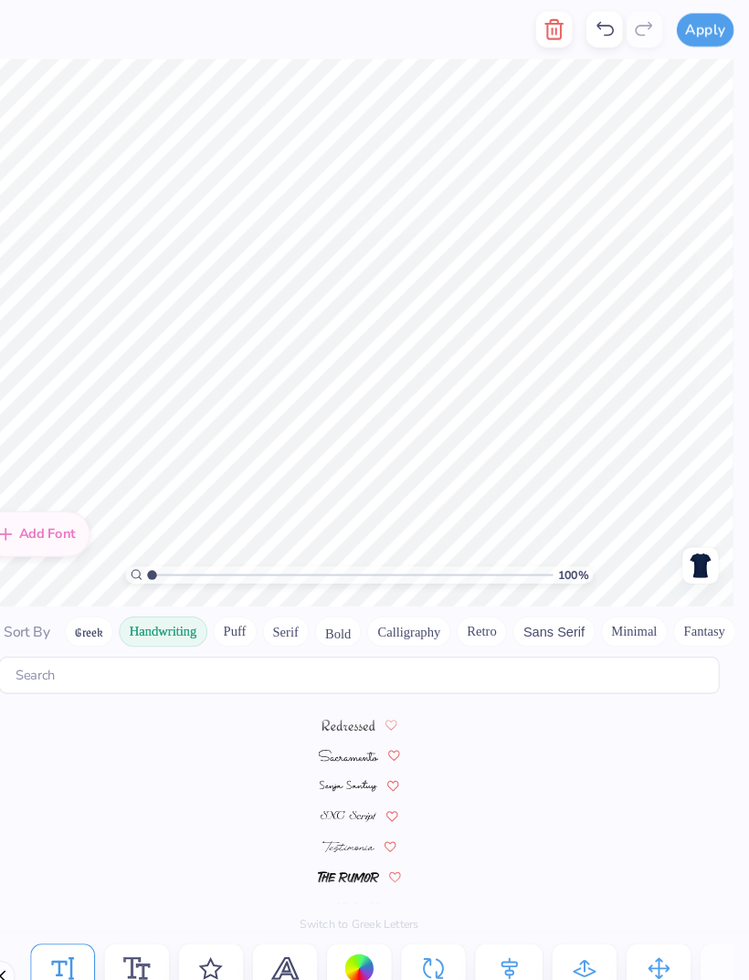
scroll to position [607, 0]
click at [334, 835] on span at bounding box center [363, 843] width 59 height 16
click at [467, 593] on button "Retro" at bounding box center [491, 607] width 48 height 29
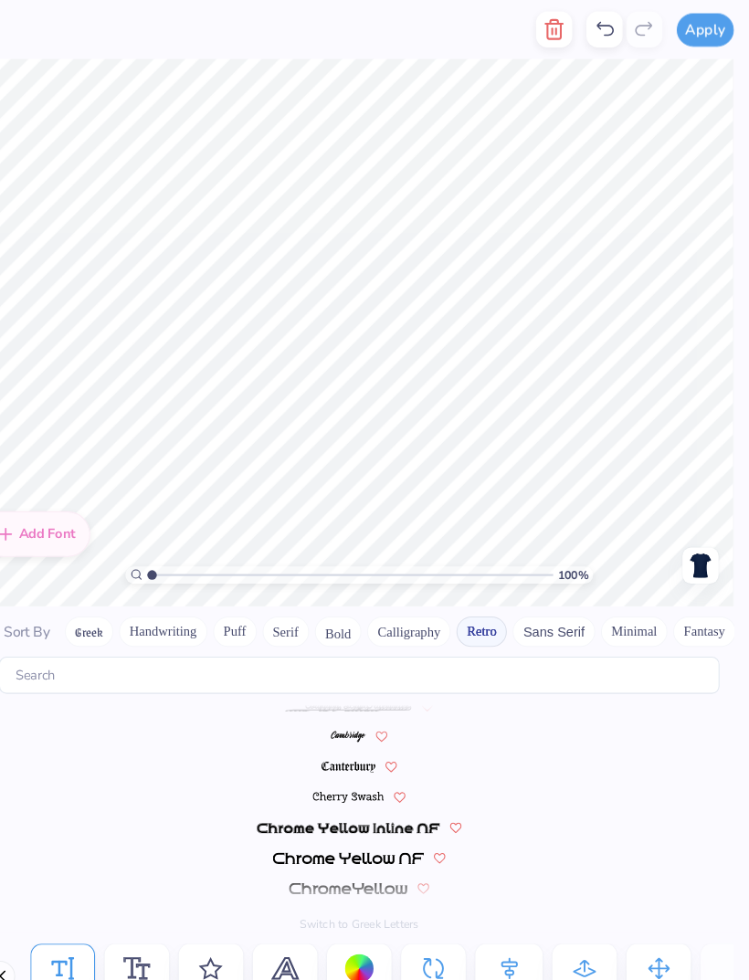
scroll to position [0, 0]
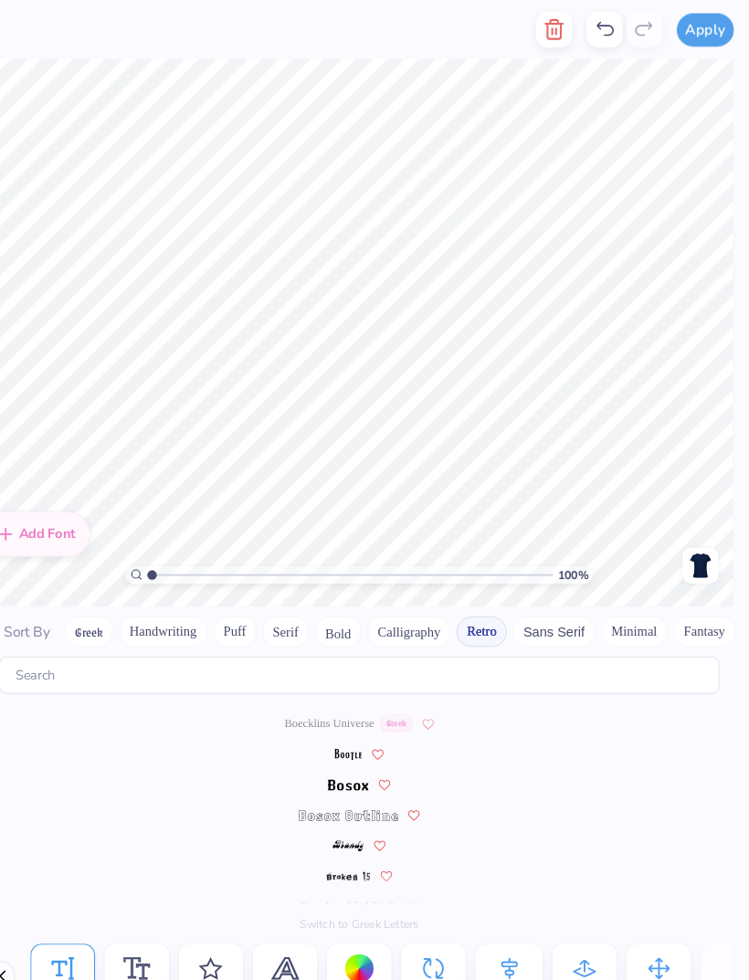
click at [96, 593] on button "Greek" at bounding box center [114, 607] width 47 height 29
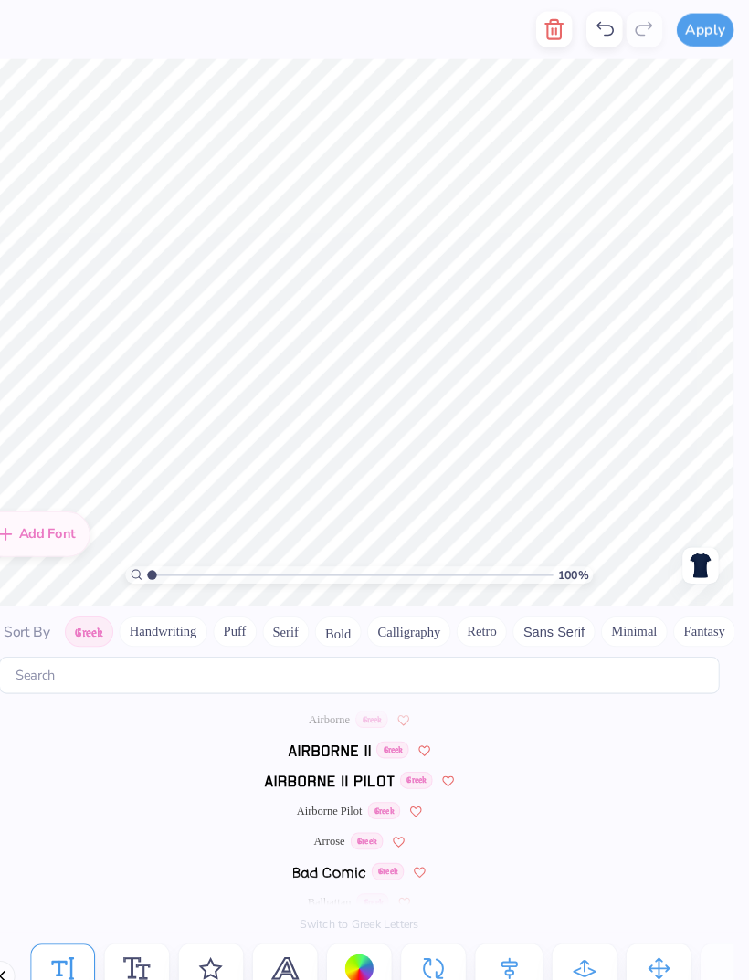
click at [315, 712] on span at bounding box center [346, 720] width 80 height 16
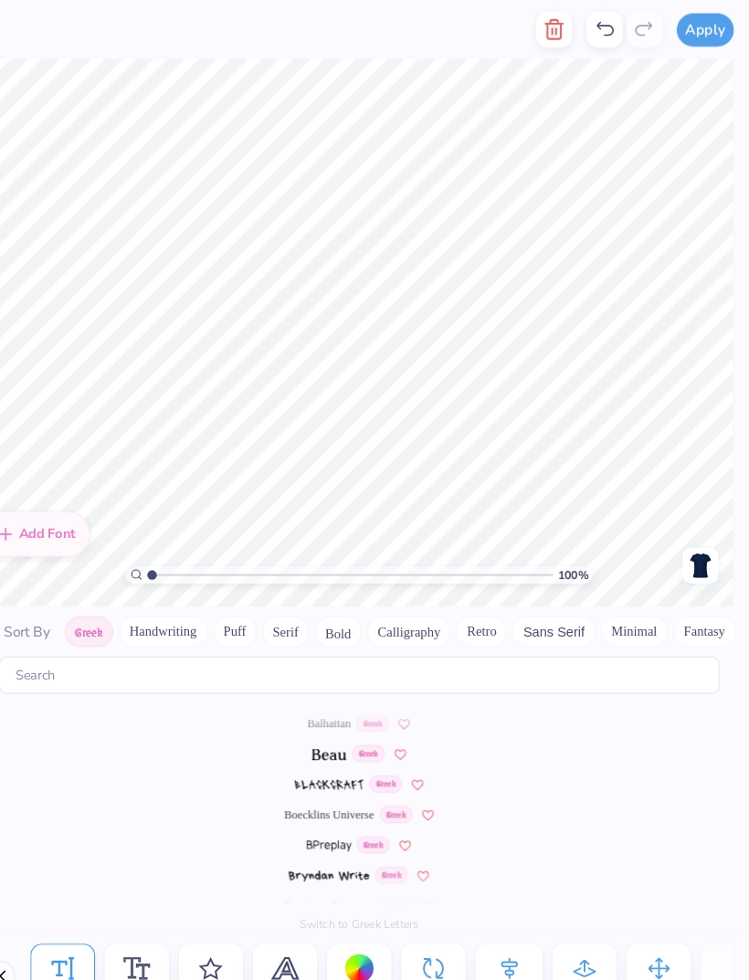
click at [329, 719] on img at bounding box center [345, 724] width 33 height 11
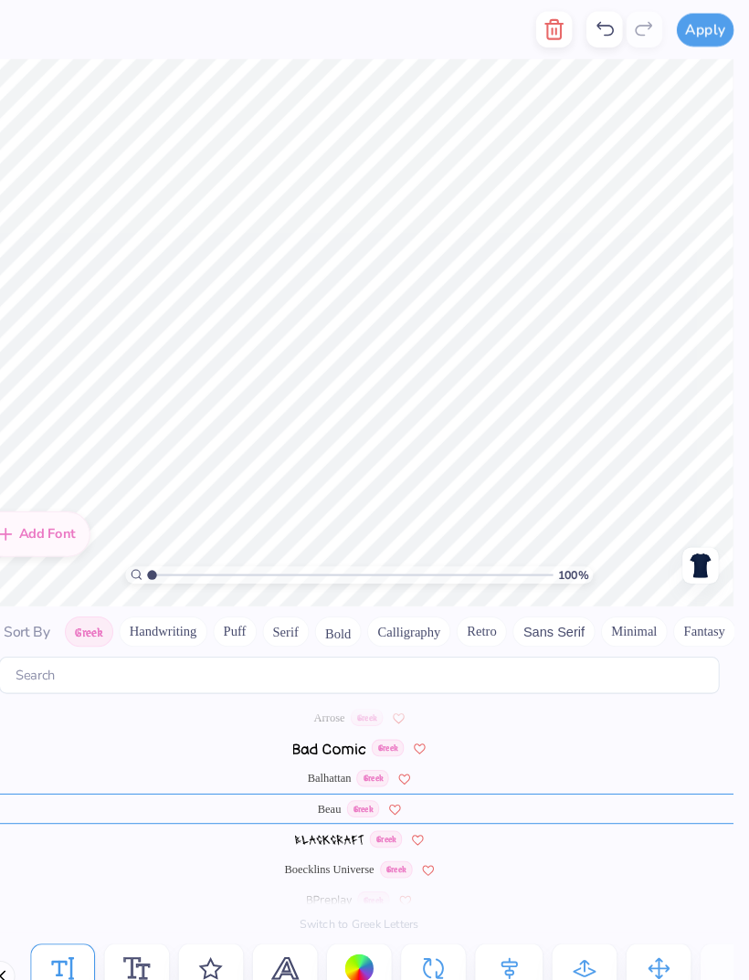
scroll to position [113, 0]
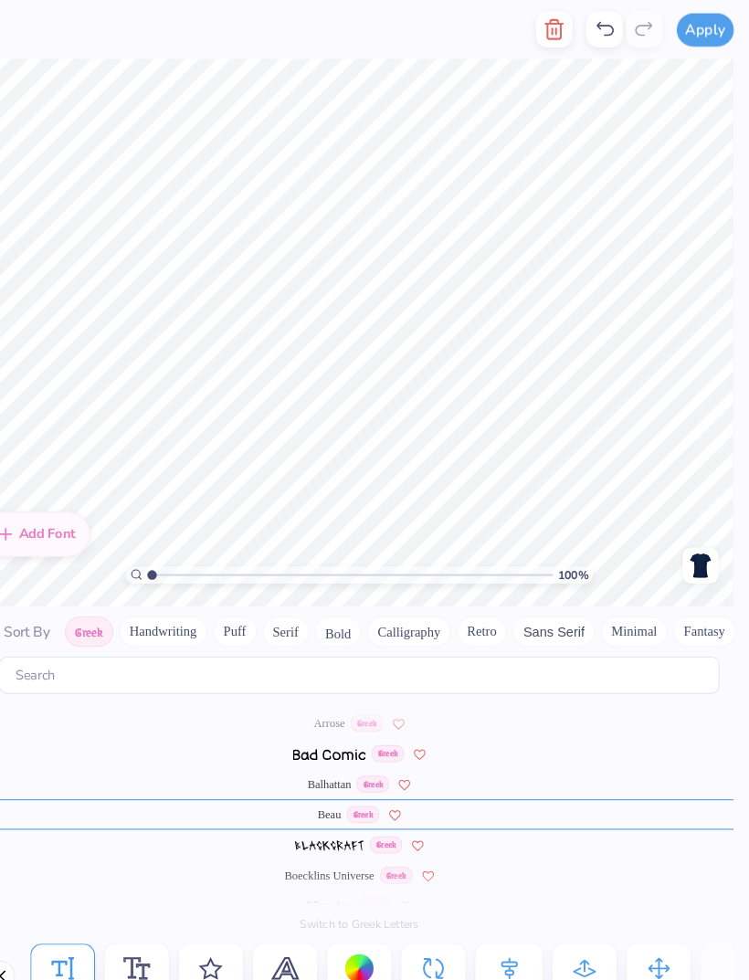
click at [325, 745] on span "Balhattan" at bounding box center [346, 753] width 42 height 16
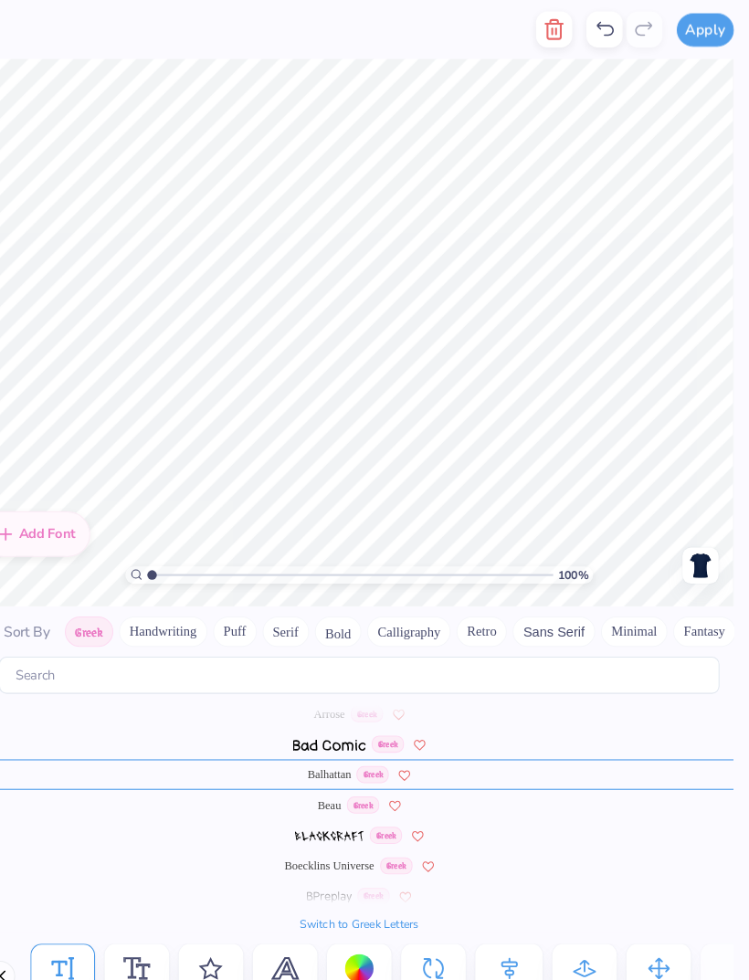
scroll to position [190, 0]
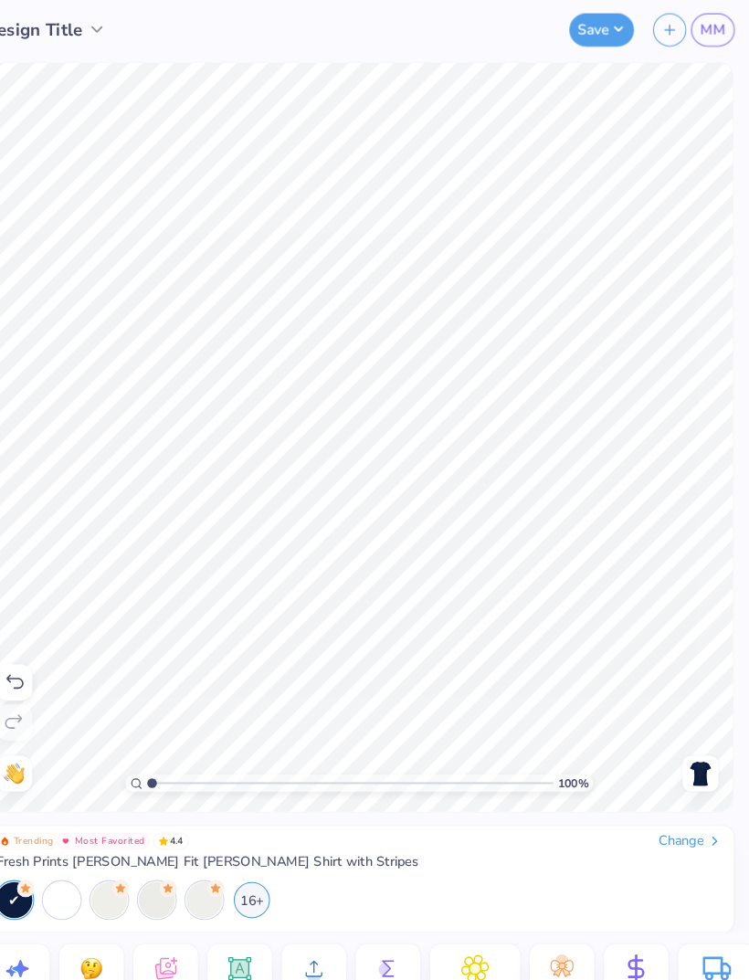
click at [687, 748] on img at bounding box center [701, 743] width 29 height 29
click at [687, 745] on img at bounding box center [701, 743] width 29 height 29
click at [687, 730] on img at bounding box center [701, 743] width 29 height 29
click at [687, 741] on img at bounding box center [701, 743] width 29 height 29
click at [662, 809] on div "Change" at bounding box center [692, 808] width 61 height 16
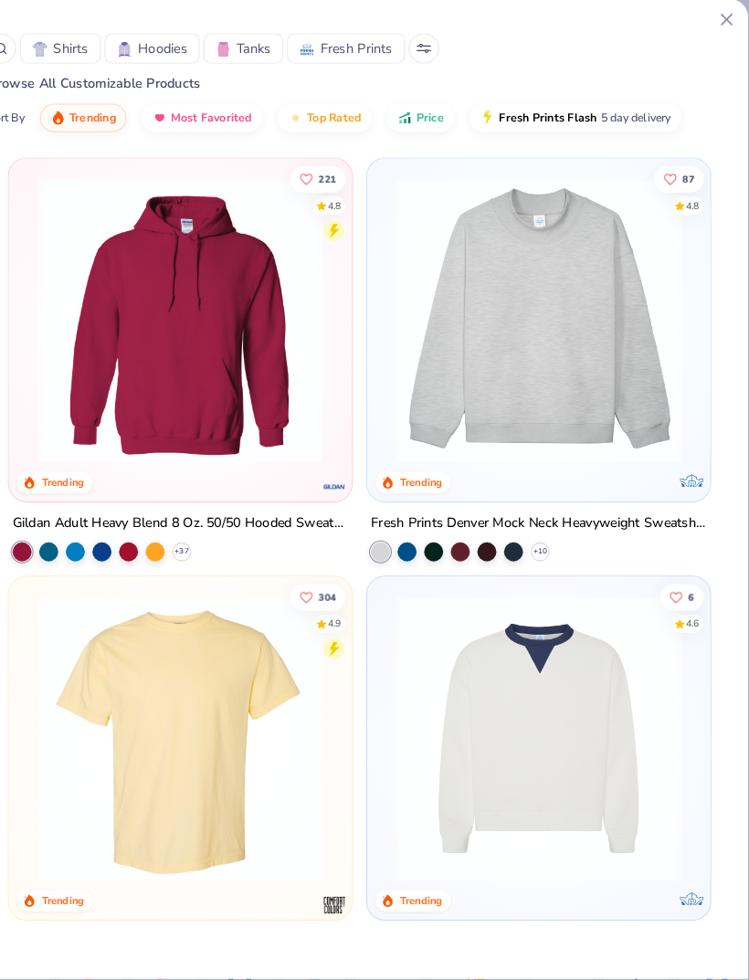
click at [425, 37] on div "Shirts Hoodies Tanks Fresh Prints" at bounding box center [375, 46] width 718 height 29
click at [429, 45] on icon at bounding box center [436, 46] width 15 height 9
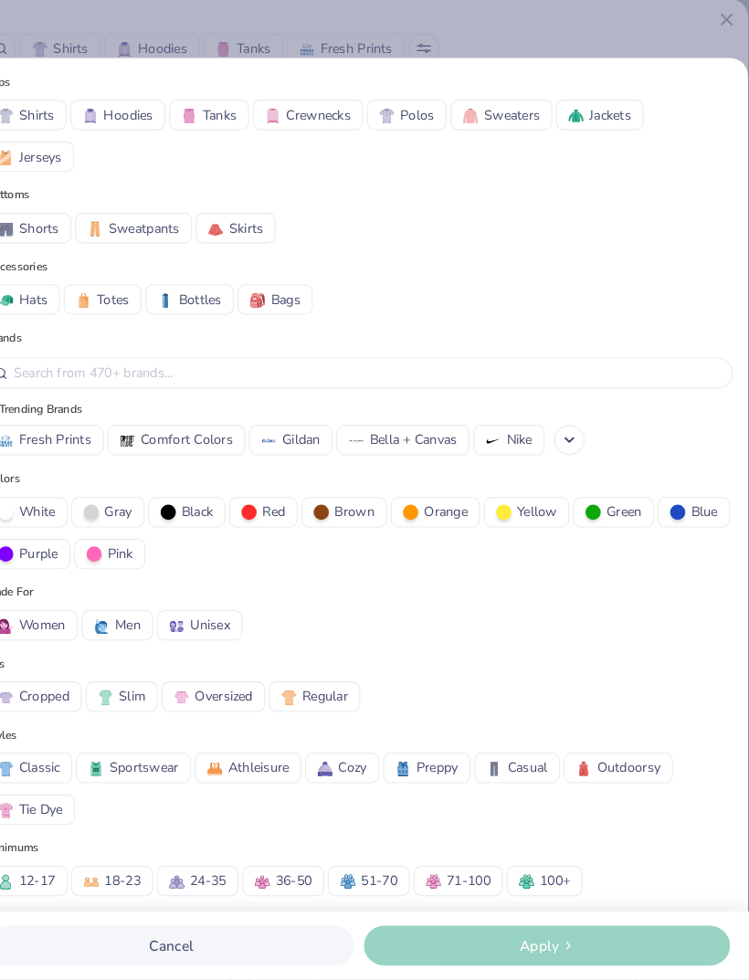
click at [47, 148] on span "Jerseys" at bounding box center [67, 151] width 41 height 19
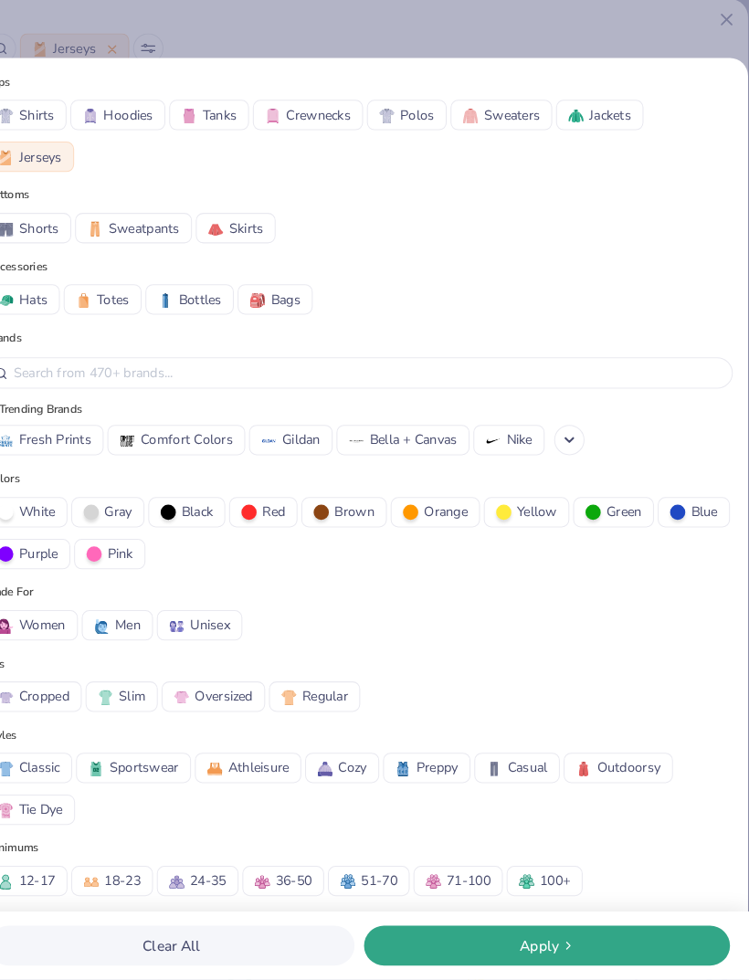
click at [569, 428] on icon at bounding box center [576, 422] width 15 height 15
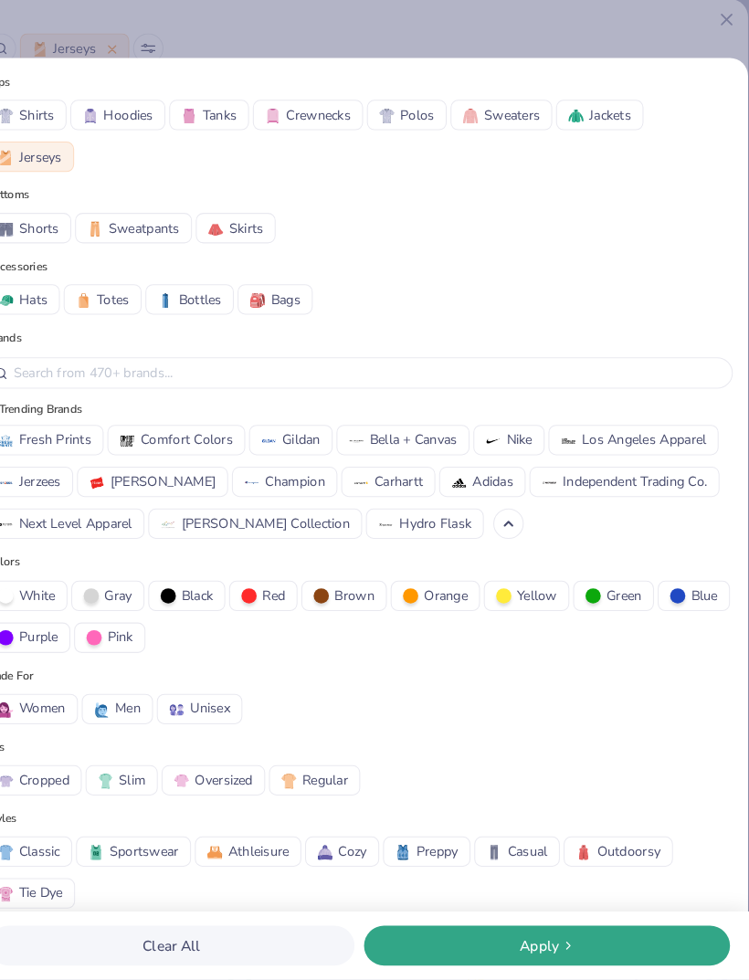
click at [483, 468] on span "Adidas" at bounding box center [502, 462] width 39 height 19
click at [529, 904] on span "Apply" at bounding box center [548, 908] width 38 height 21
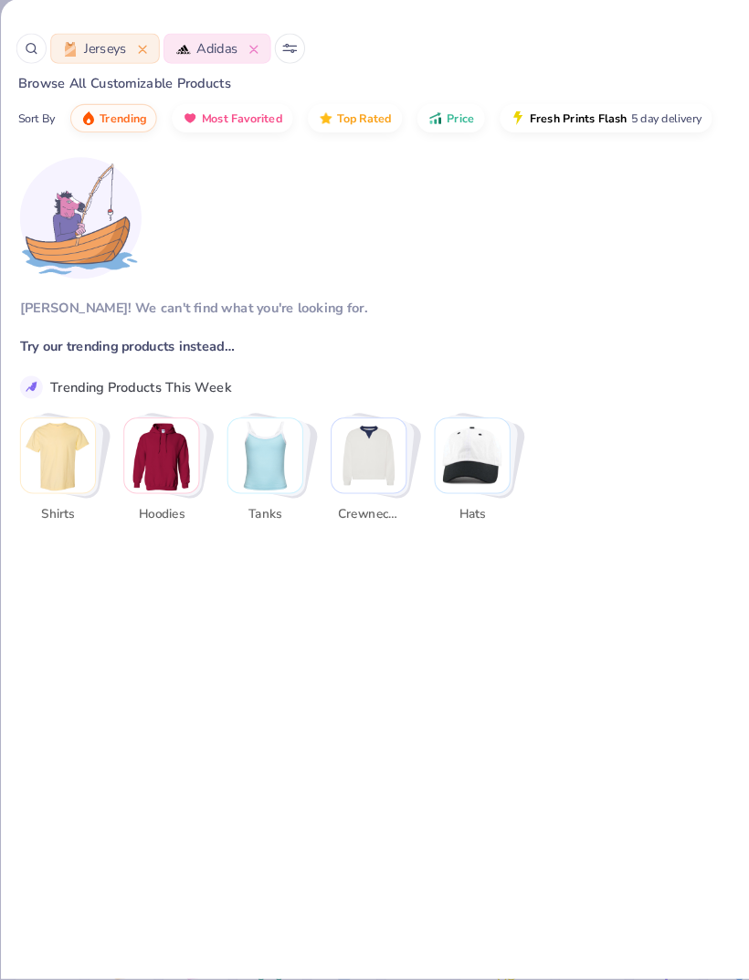
click at [246, 47] on icon at bounding box center [243, 47] width 7 height 7
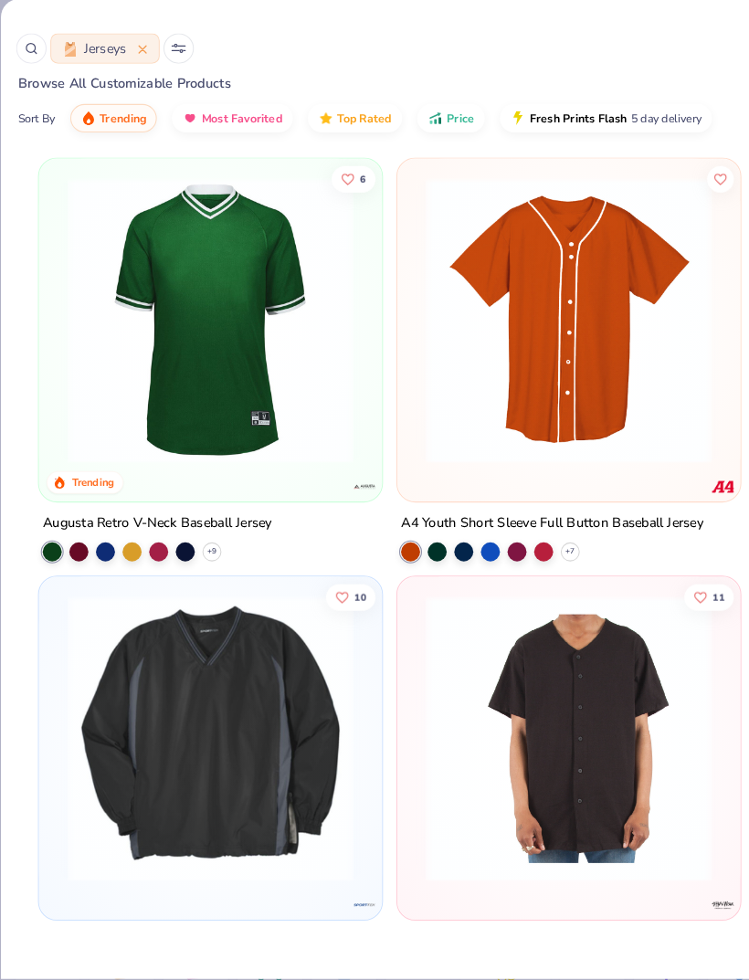
click at [289, 271] on img at bounding box center [202, 307] width 293 height 275
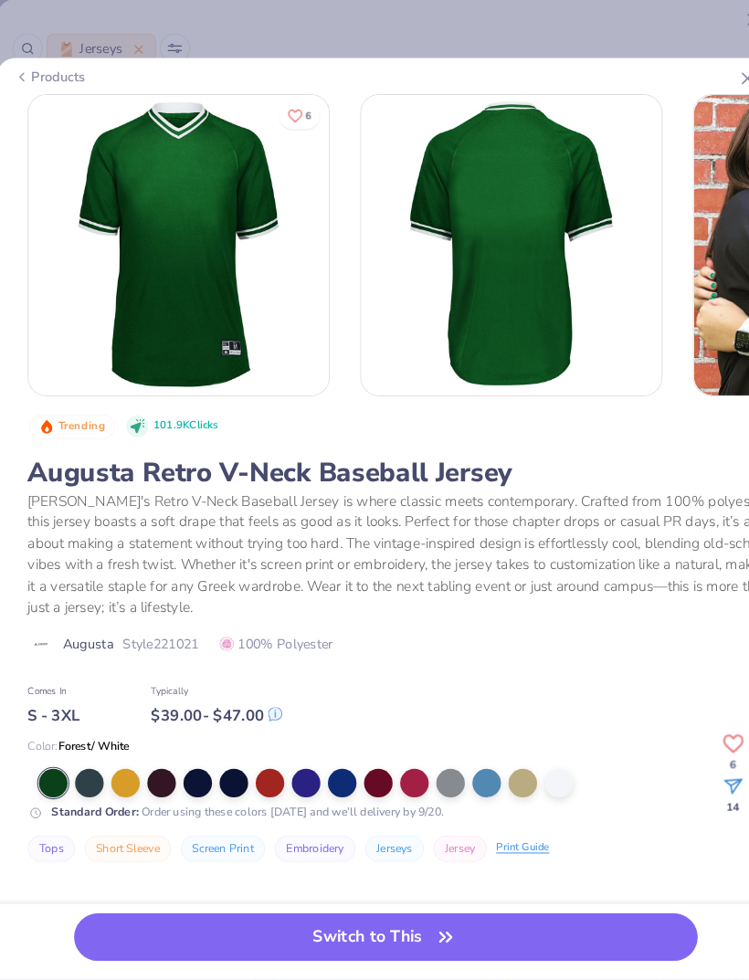
click at [331, 741] on div at bounding box center [332, 752] width 27 height 27
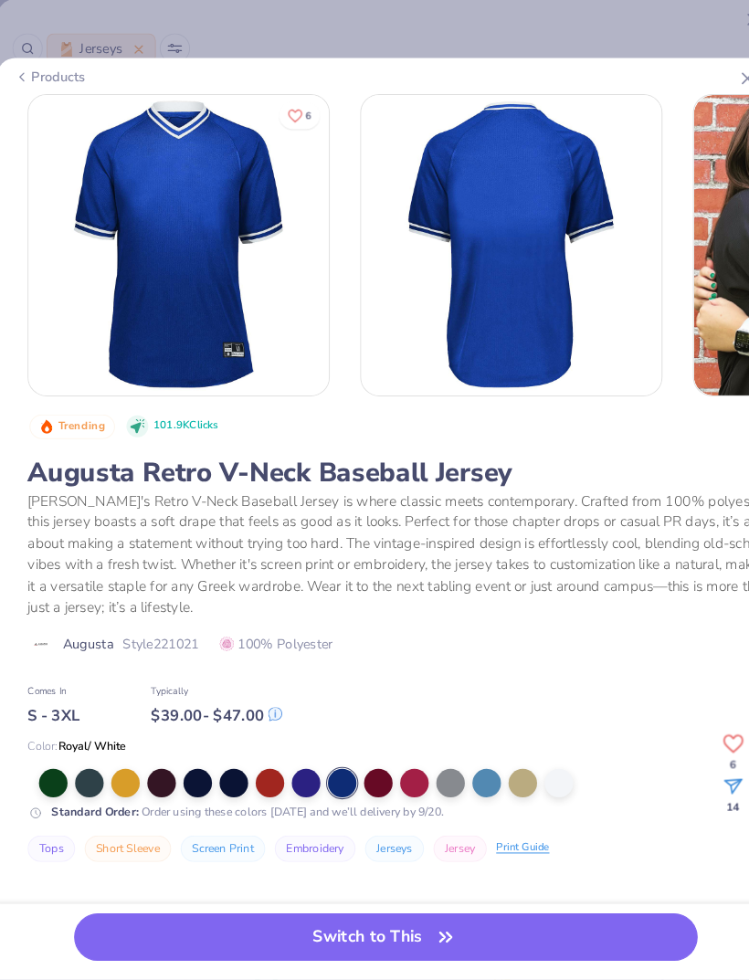
click at [264, 749] on div at bounding box center [262, 752] width 27 height 27
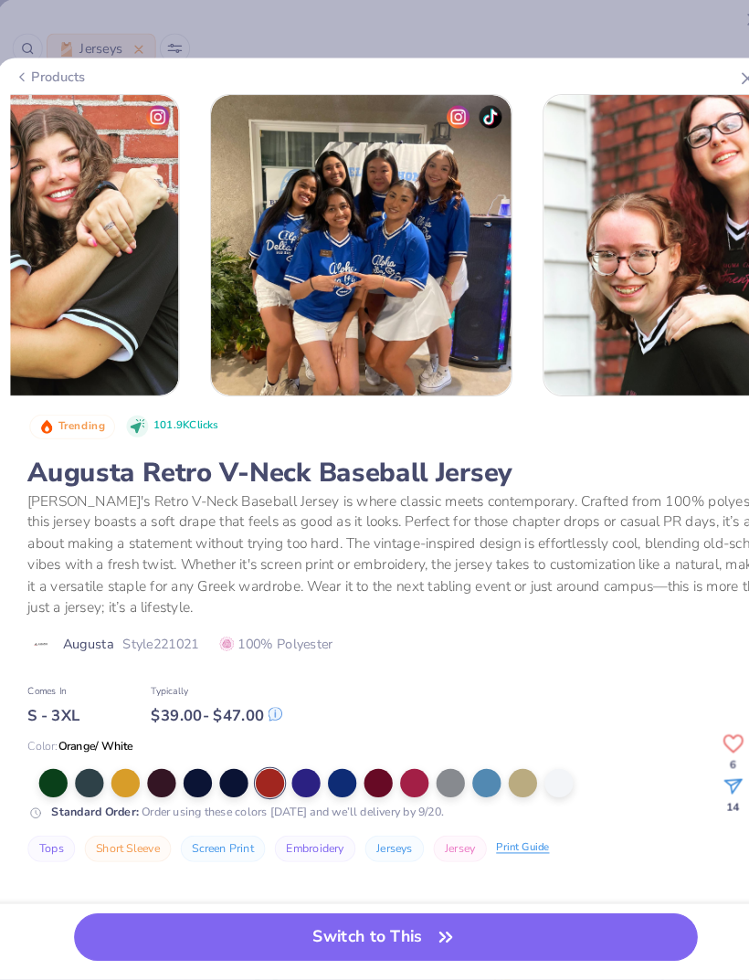
scroll to position [0, 748]
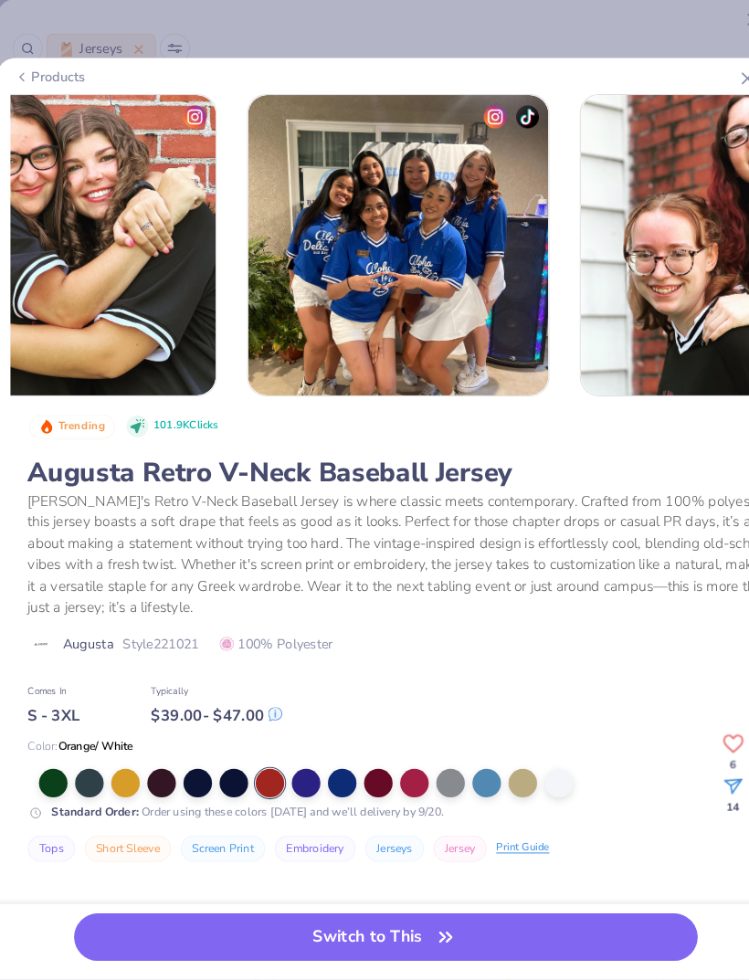
click at [323, 755] on div at bounding box center [332, 752] width 27 height 27
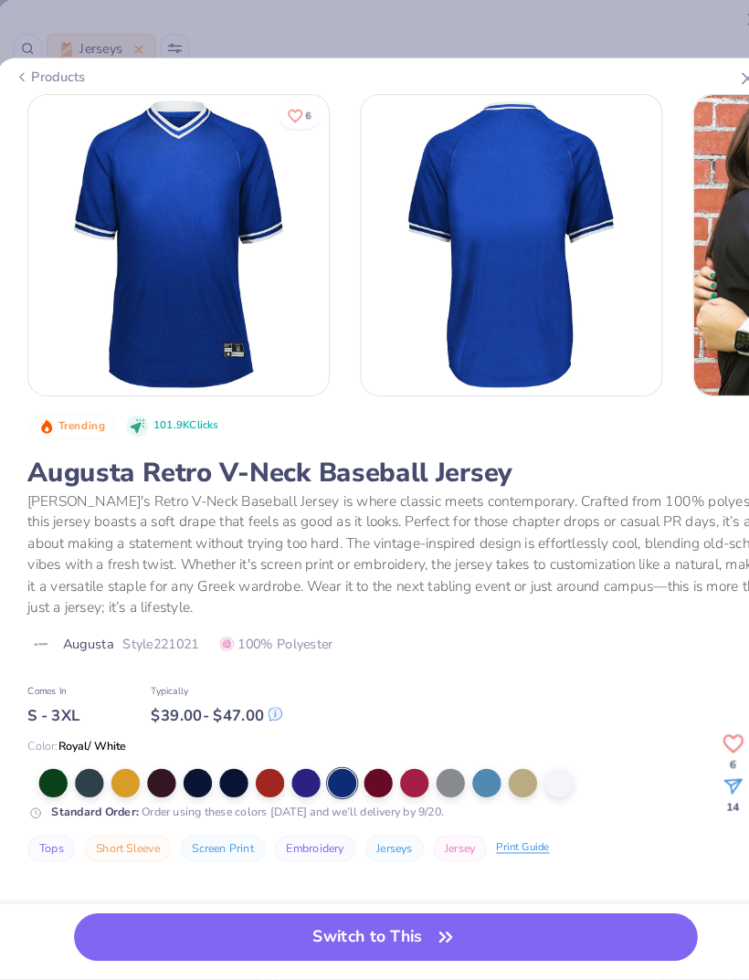
click at [419, 910] on icon "button" at bounding box center [432, 900] width 26 height 26
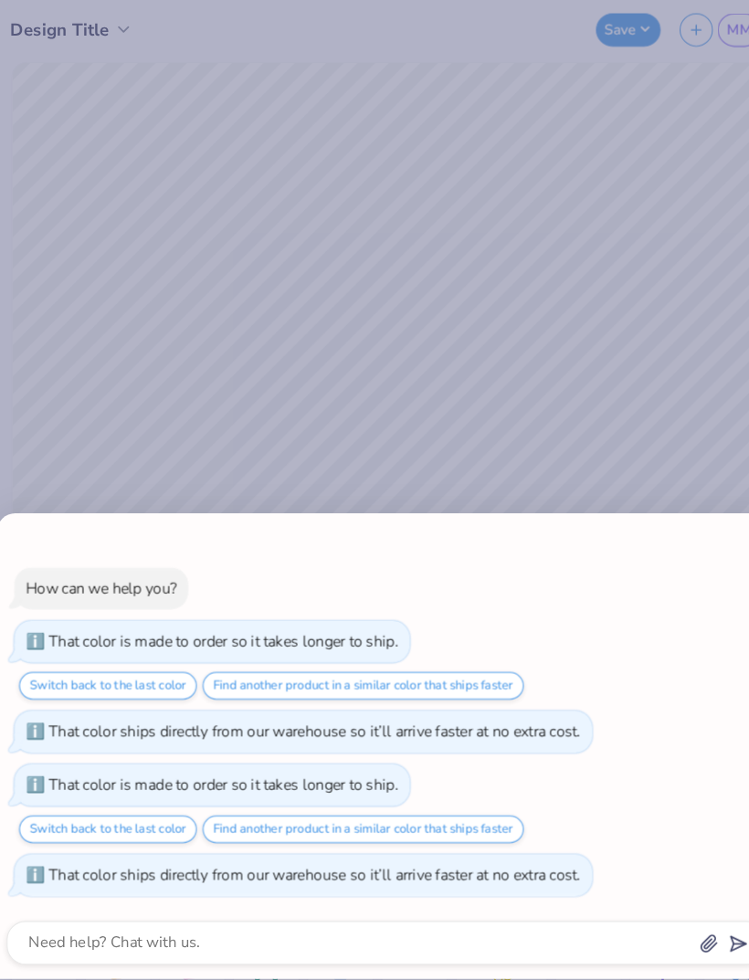
click at [666, 180] on div "How can we help you? That color is made to order so it takes longer to ship. Sw…" at bounding box center [374, 490] width 749 height 980
type textarea "x"
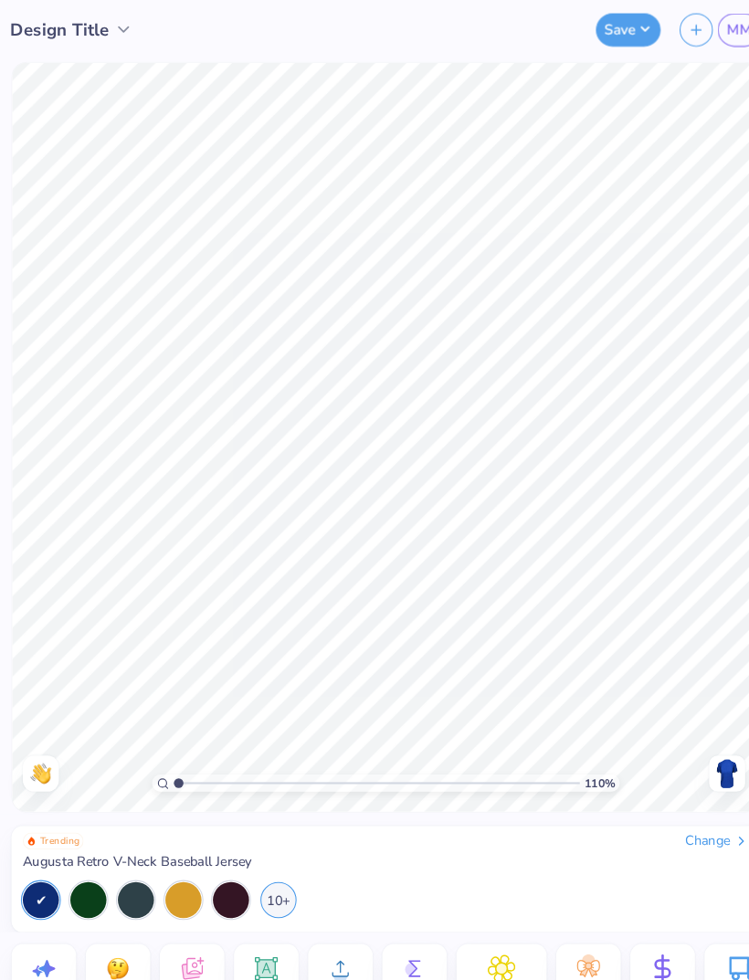
type input "1"
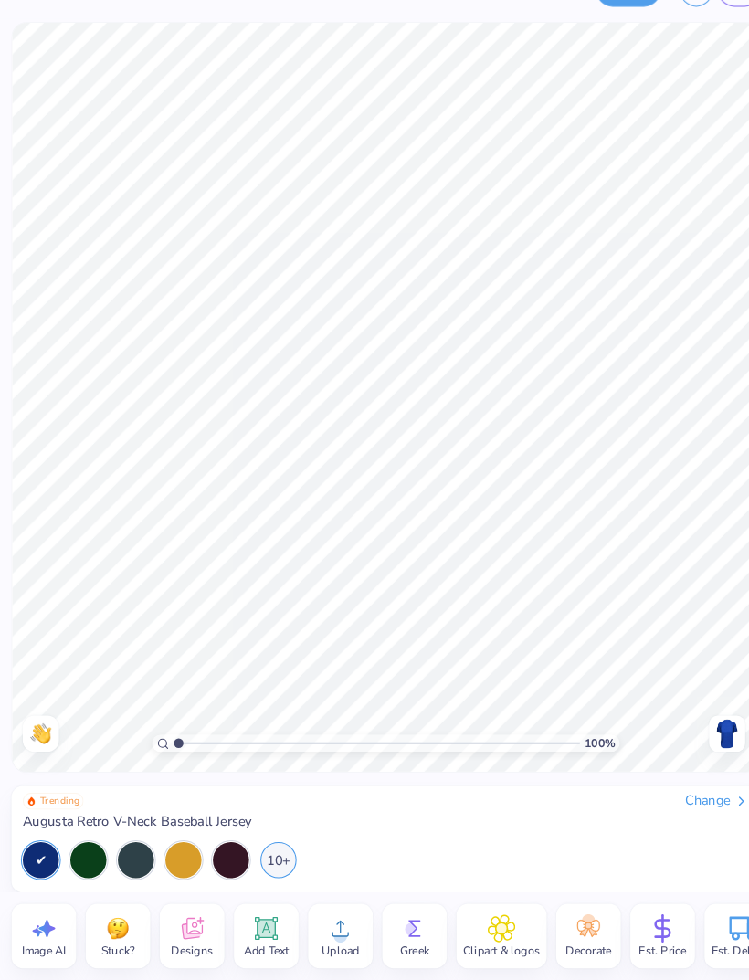
click at [186, 917] on icon at bounding box center [187, 930] width 27 height 27
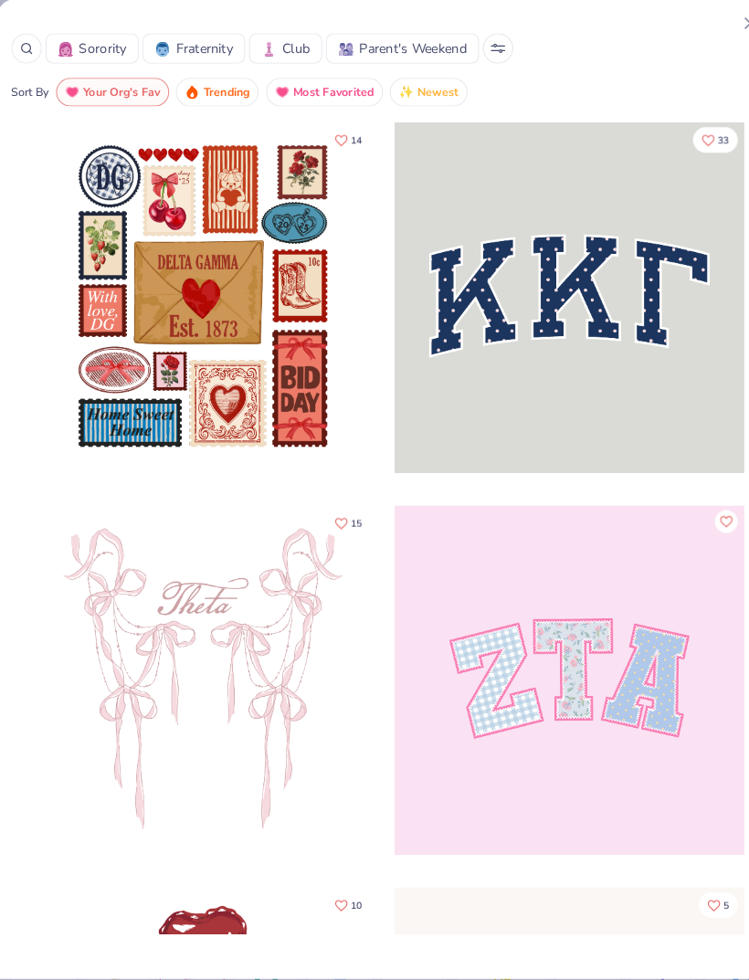
click at [173, 45] on span "Fraternity" at bounding box center [200, 46] width 55 height 19
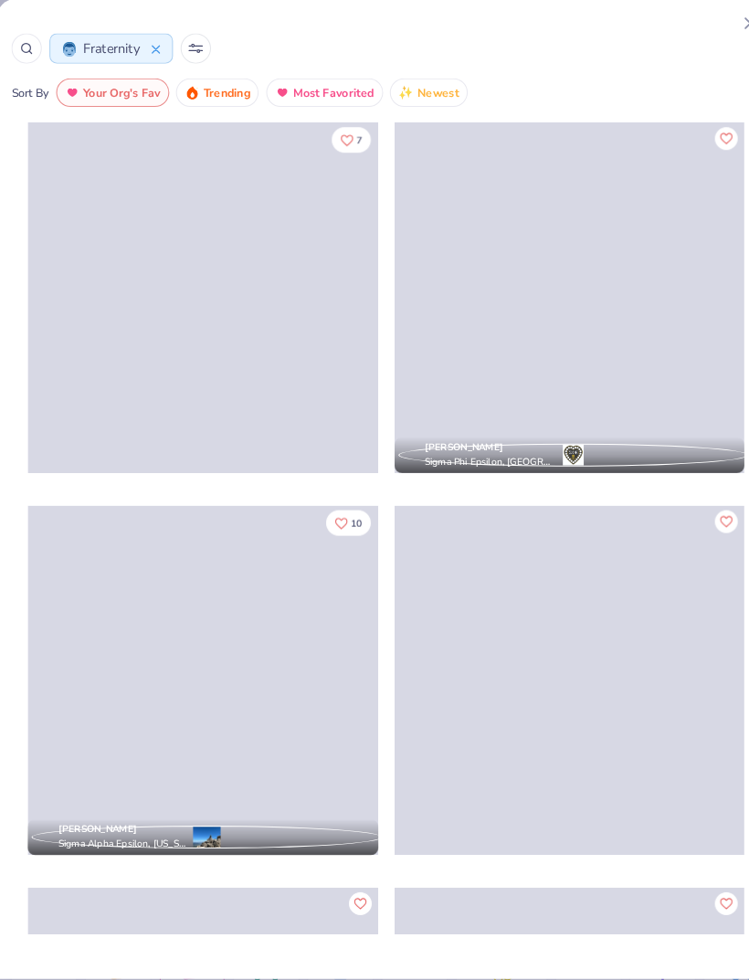
click at [190, 45] on icon at bounding box center [191, 46] width 15 height 9
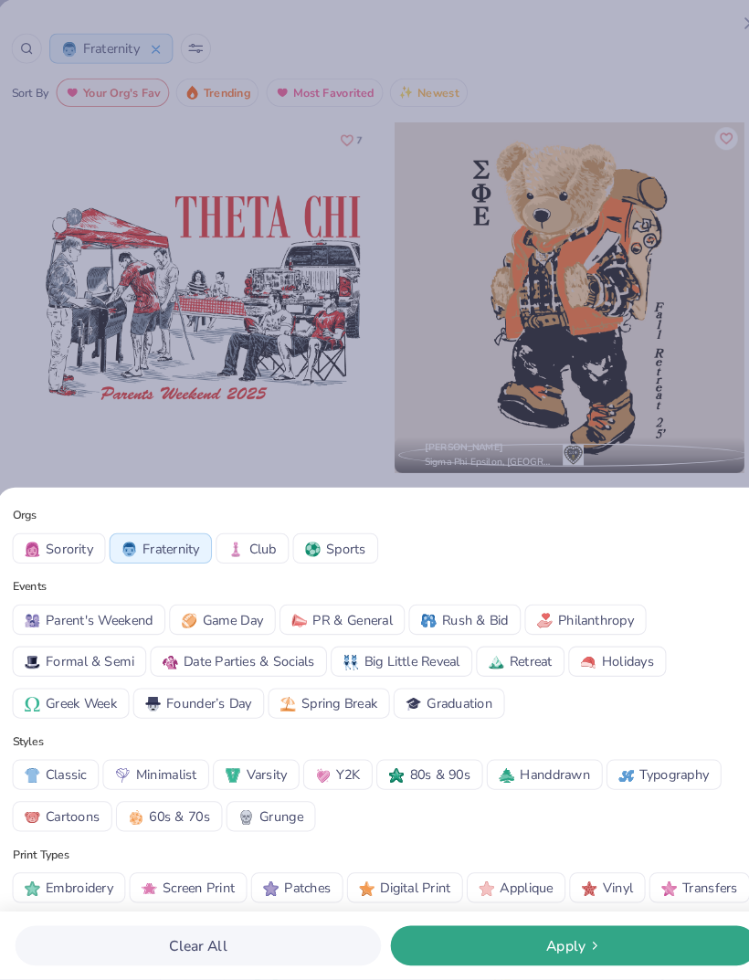
click at [236, 594] on span "Game Day" at bounding box center [227, 595] width 58 height 19
click at [578, 889] on button "Apply" at bounding box center [555, 908] width 352 height 38
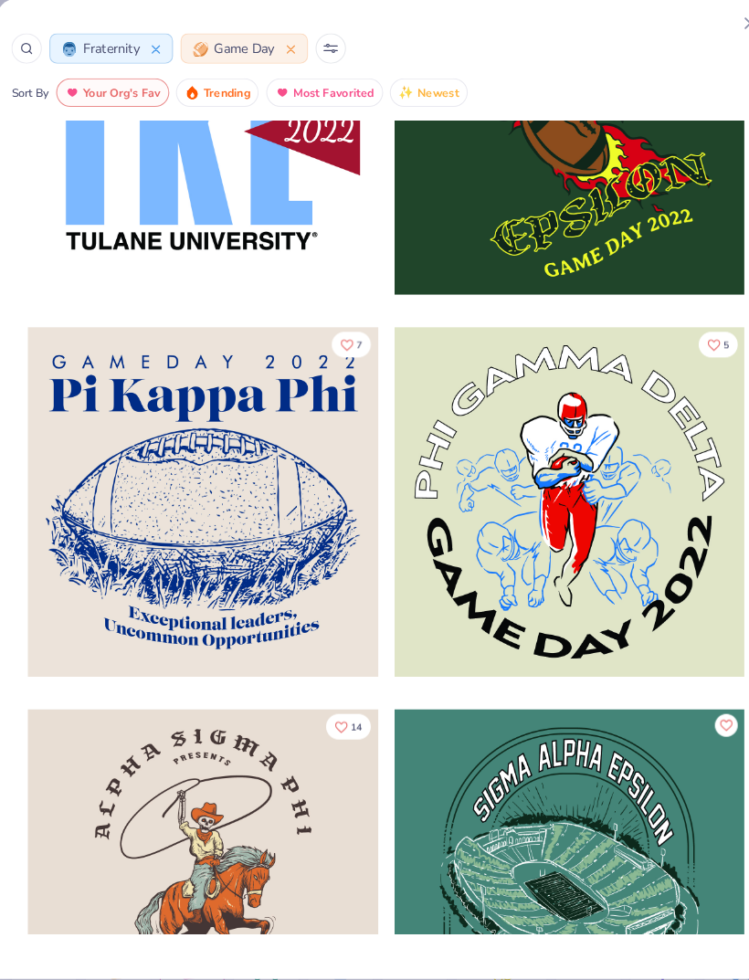
click at [320, 44] on icon at bounding box center [321, 44] width 13 height 0
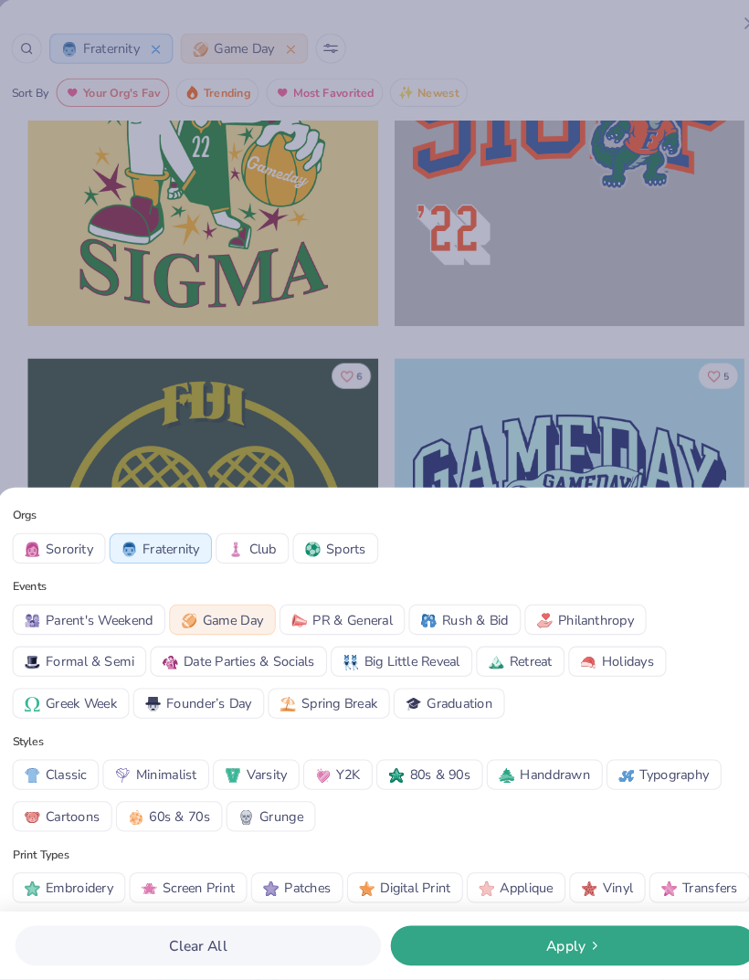
click at [246, 591] on span "Game Day" at bounding box center [227, 595] width 58 height 19
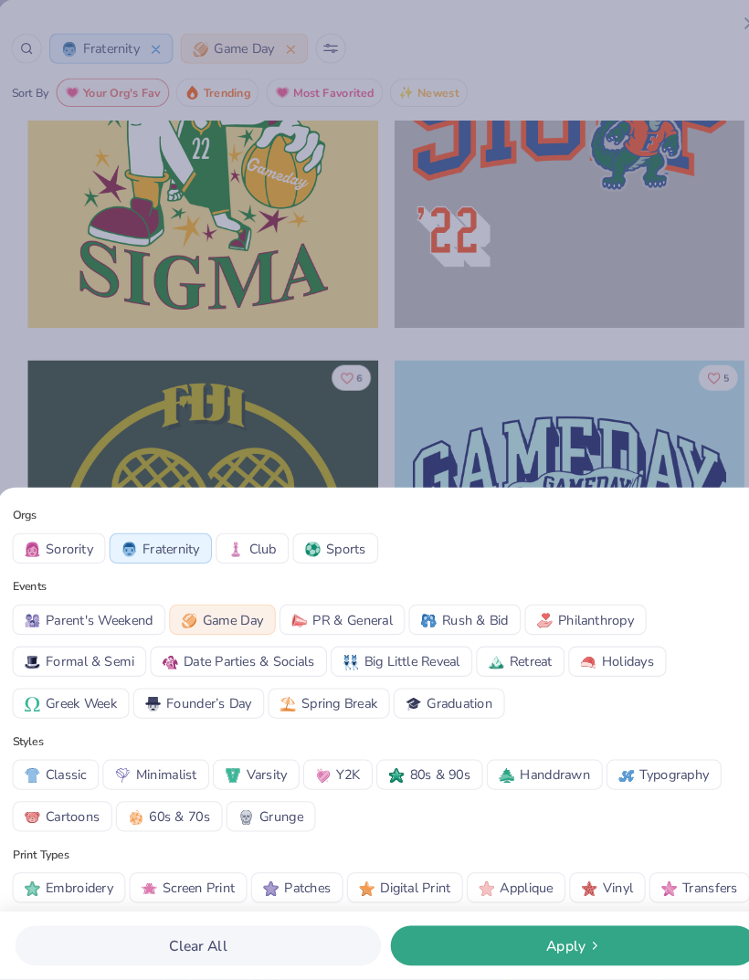
scroll to position [11897, 0]
click at [343, 529] on span "Sports" at bounding box center [336, 527] width 38 height 19
click at [516, 903] on div "Apply" at bounding box center [554, 908] width 341 height 21
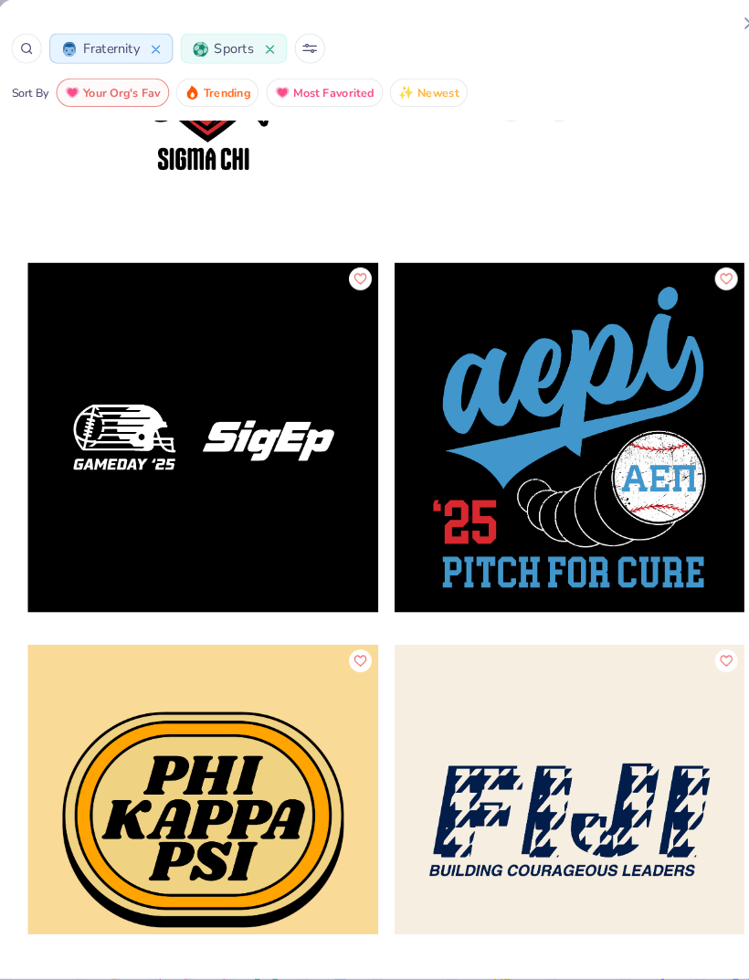
scroll to position [78179, 0]
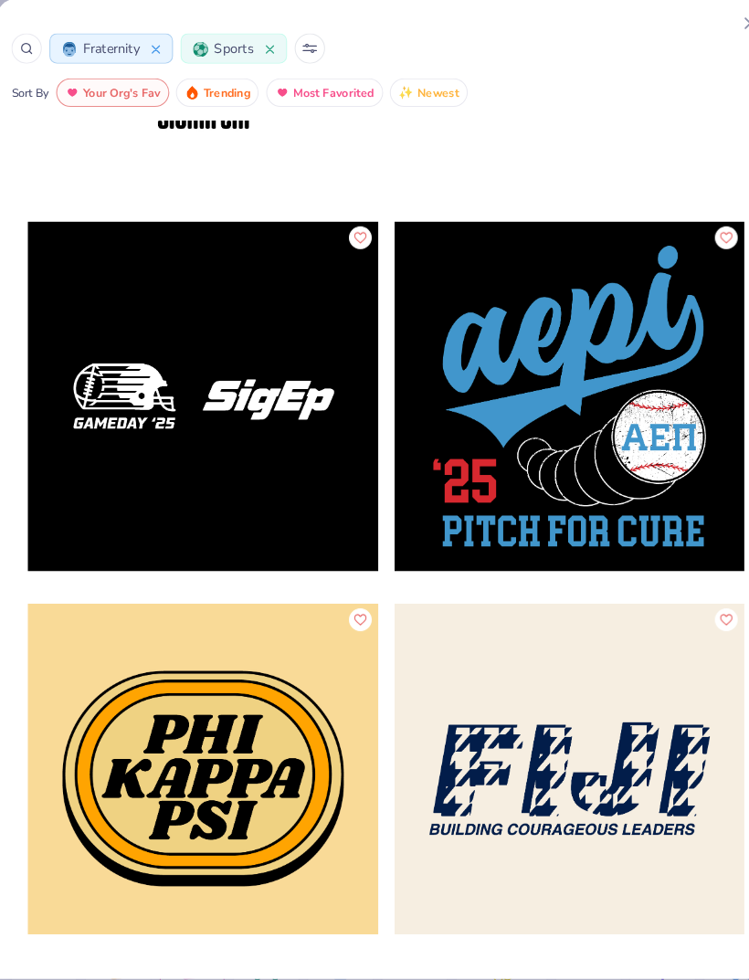
click at [604, 436] on div at bounding box center [551, 381] width 337 height 337
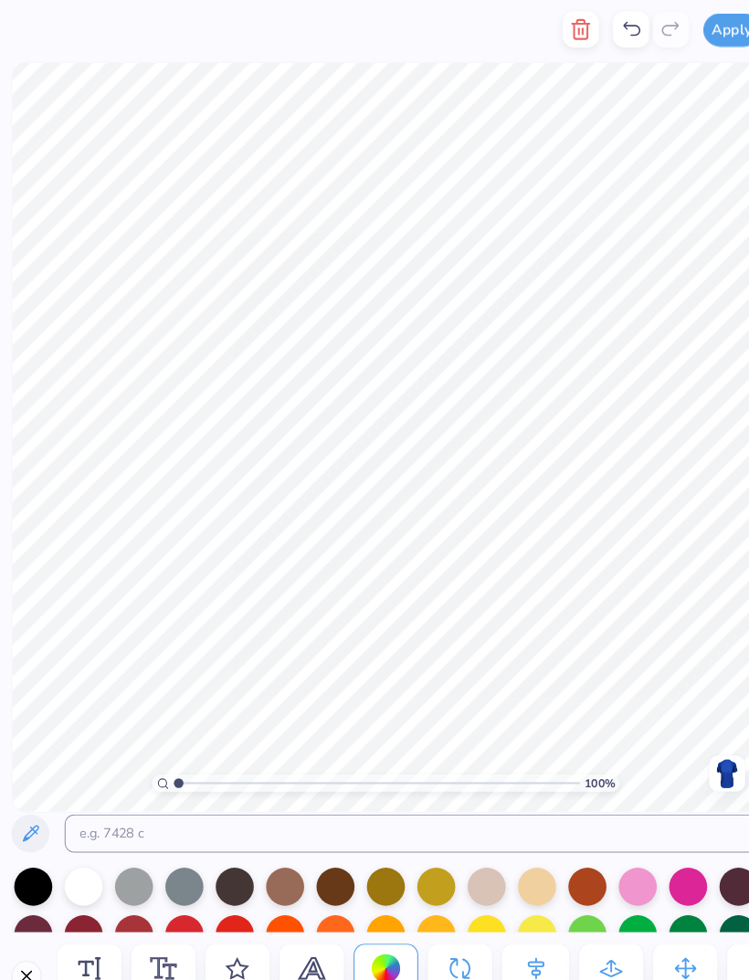
scroll to position [0, 0]
type textarea "elta"
type textarea "m"
type textarea "d"
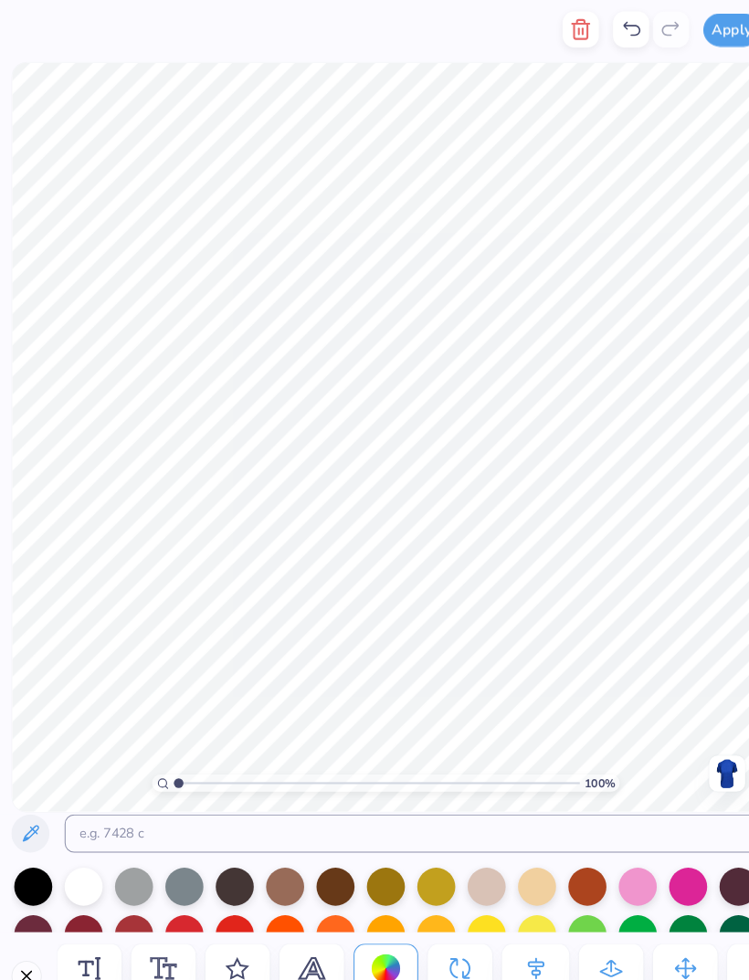
type textarea "d"
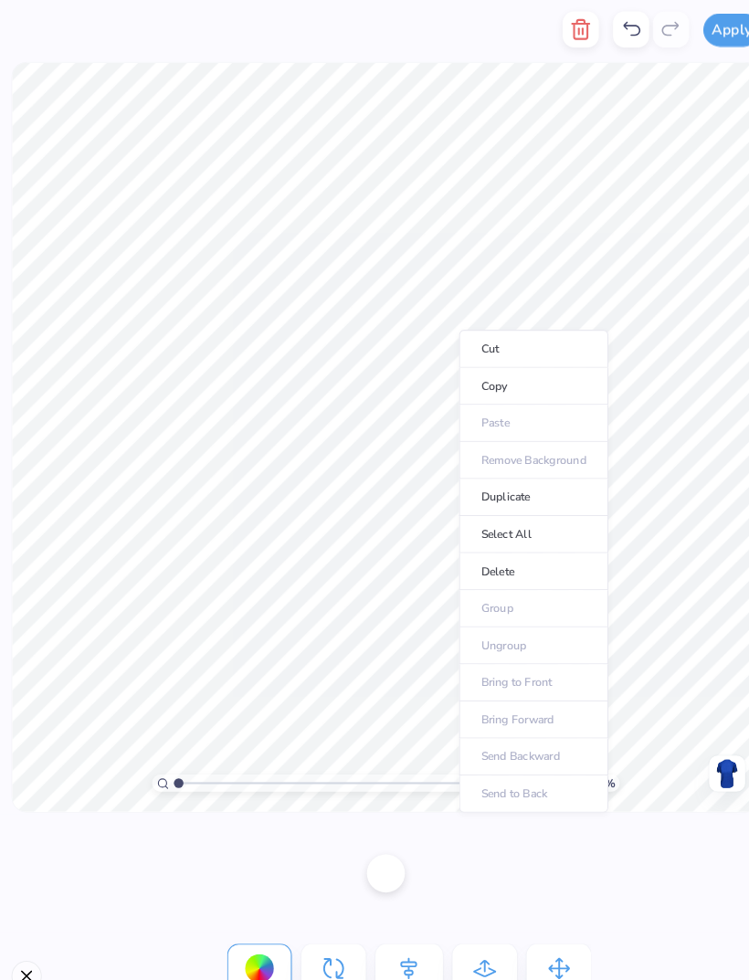
click at [499, 548] on li "Delete" at bounding box center [516, 549] width 143 height 36
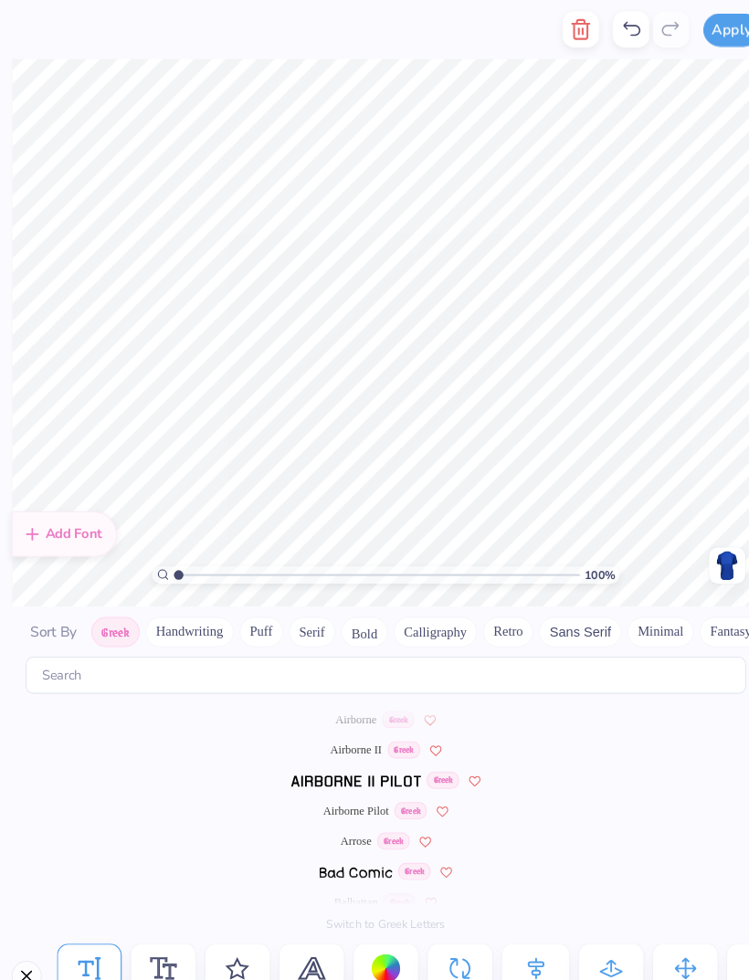
scroll to position [0, 0]
type textarea "t"
type textarea "Tri Delta"
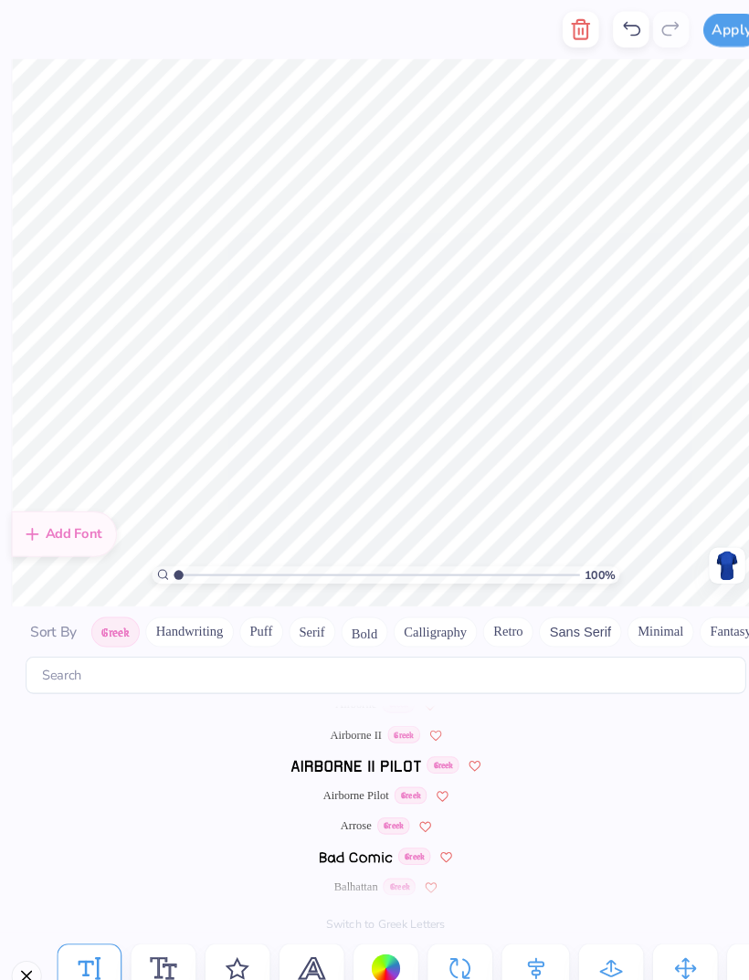
scroll to position [0, 0]
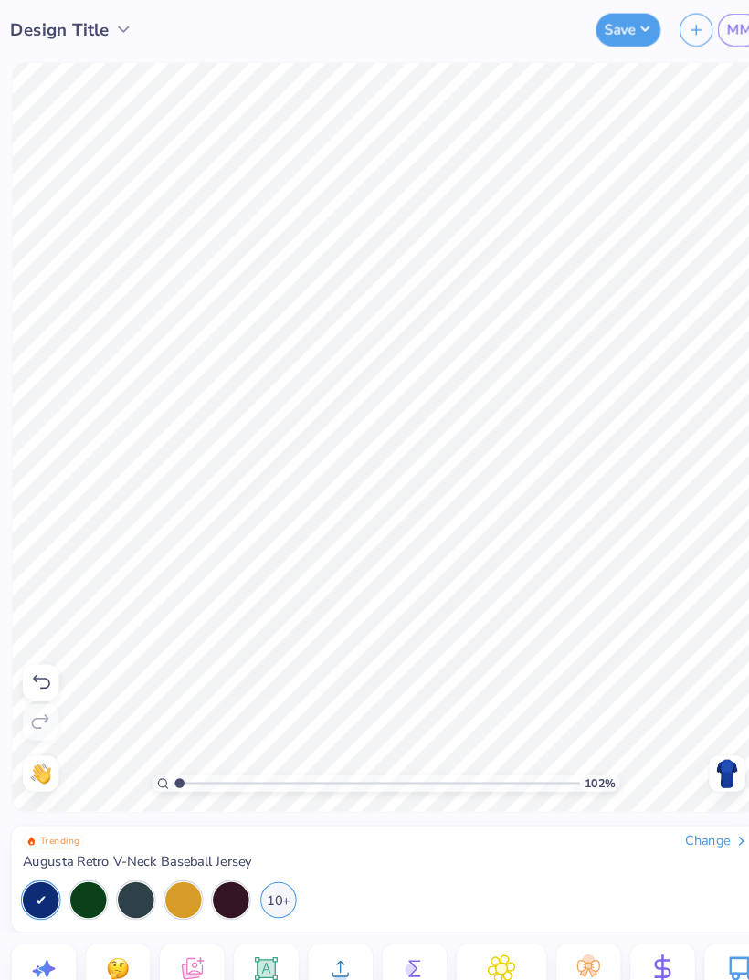
type input "1"
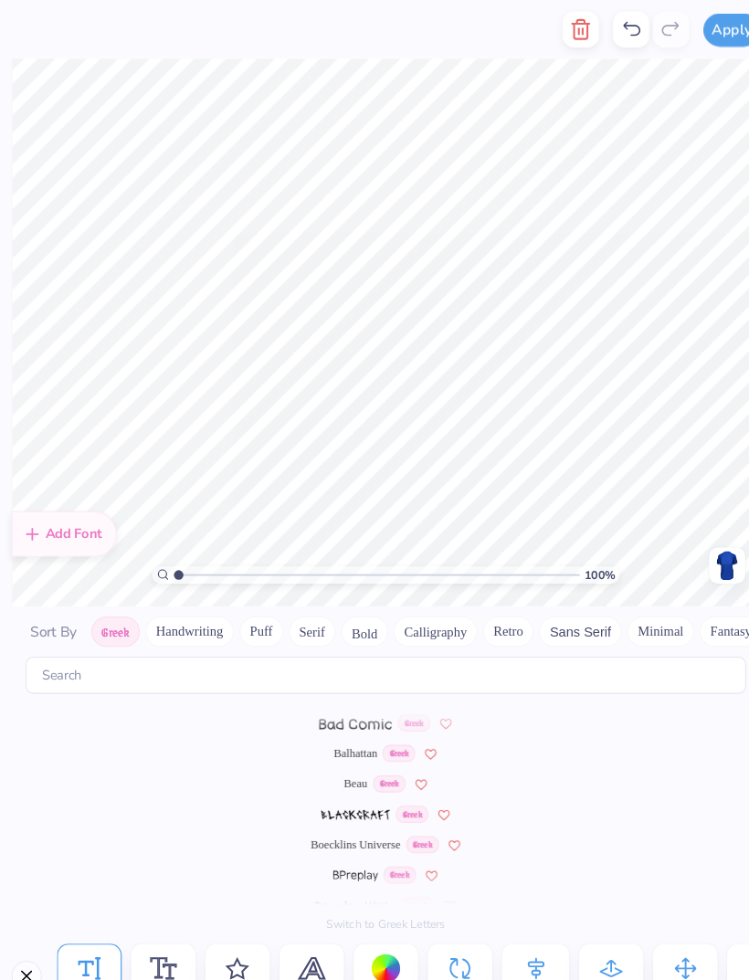
scroll to position [142, 0]
click at [520, 918] on icon at bounding box center [518, 930] width 27 height 27
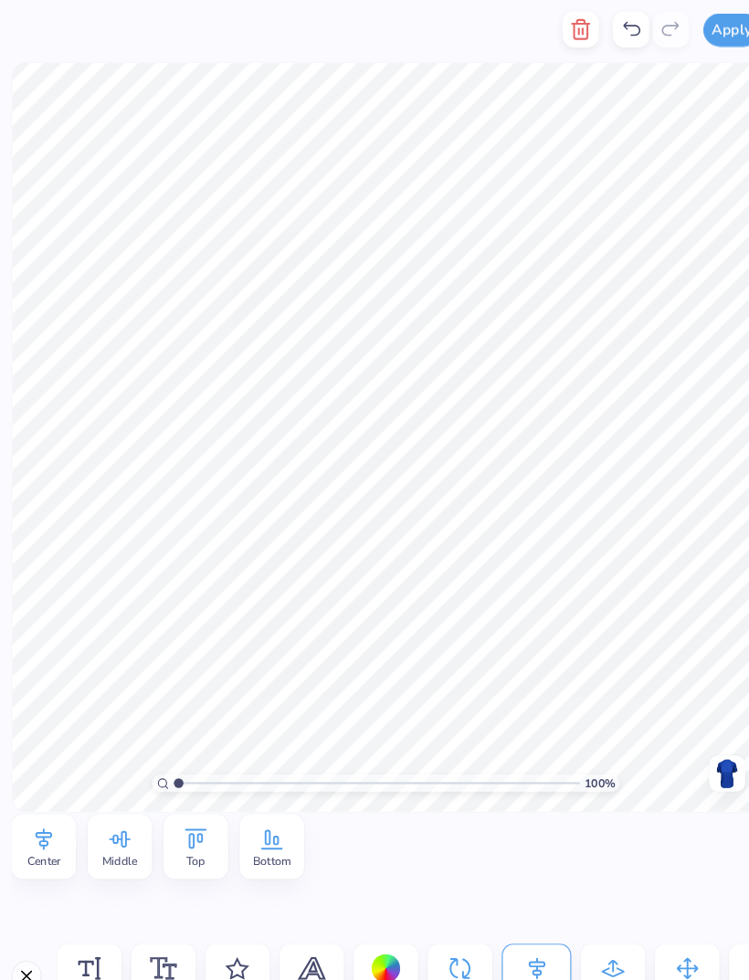
click at [190, 808] on icon at bounding box center [192, 805] width 21 height 19
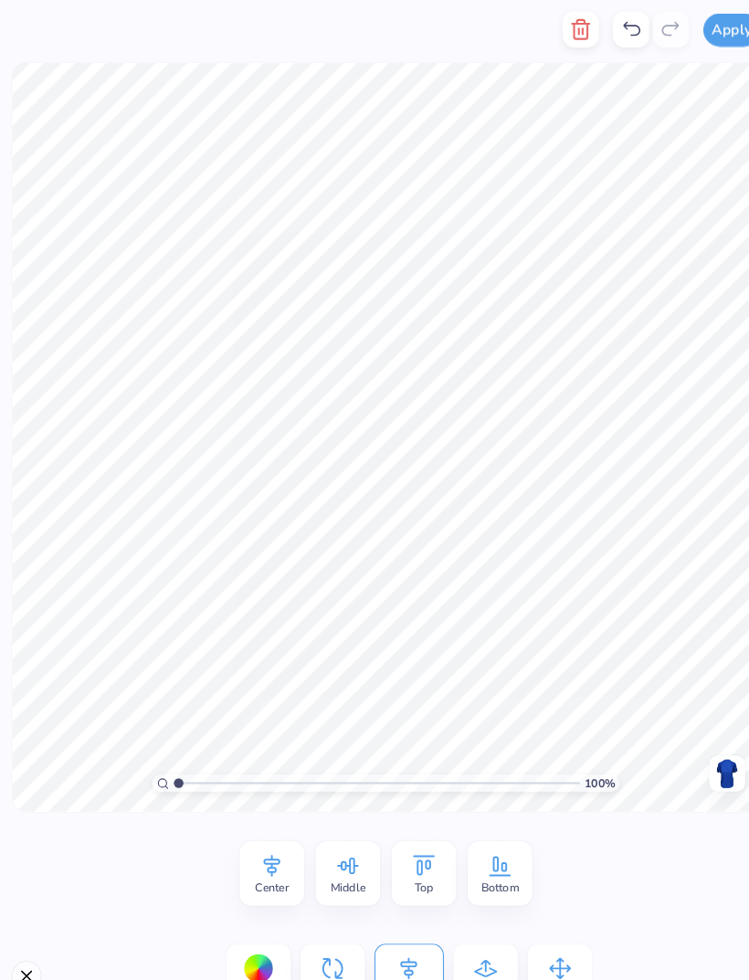
click at [405, 832] on icon at bounding box center [411, 831] width 21 height 19
click at [342, 831] on icon at bounding box center [337, 831] width 27 height 27
click at [599, 38] on icon at bounding box center [610, 28] width 22 height 22
click at [612, 29] on icon at bounding box center [610, 28] width 22 height 22
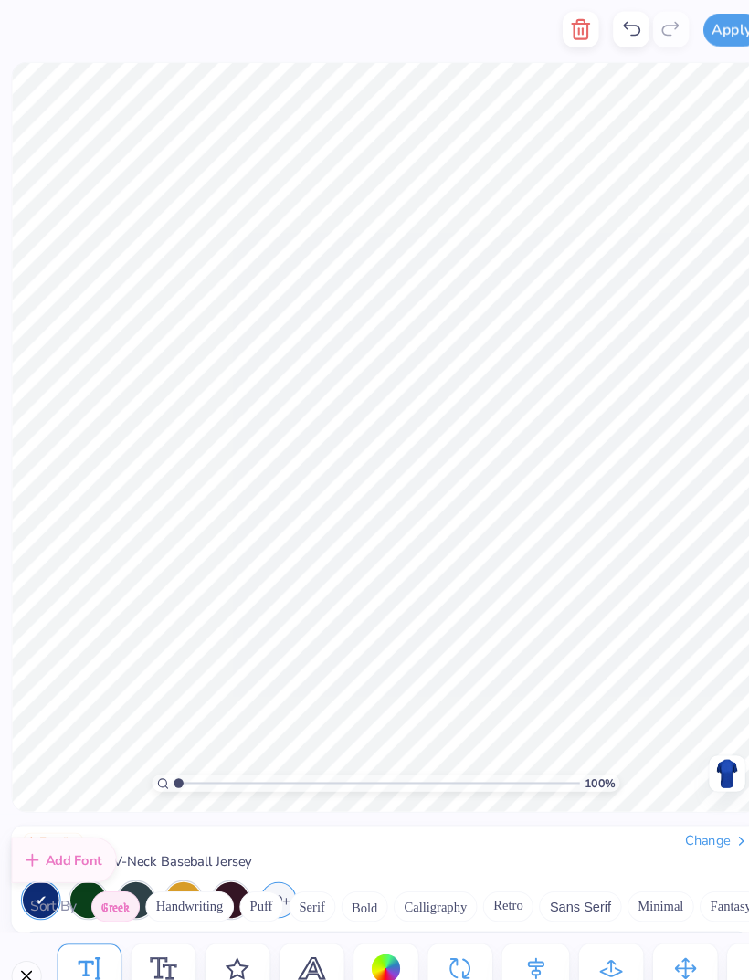
scroll to position [0, 0]
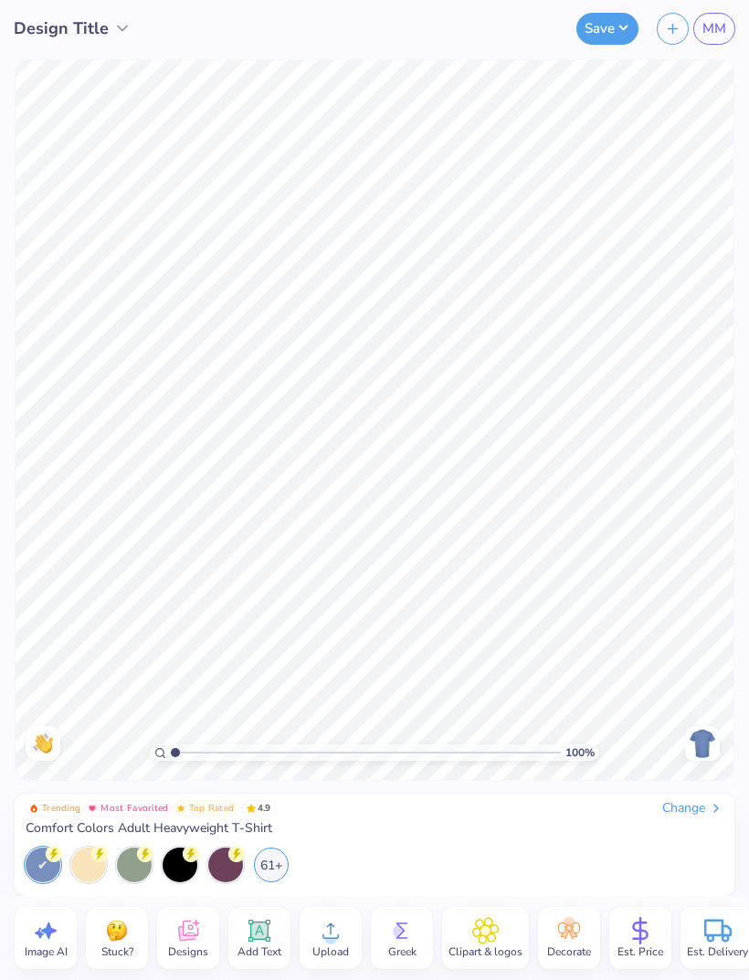
click at [679, 813] on div "Change" at bounding box center [692, 808] width 61 height 16
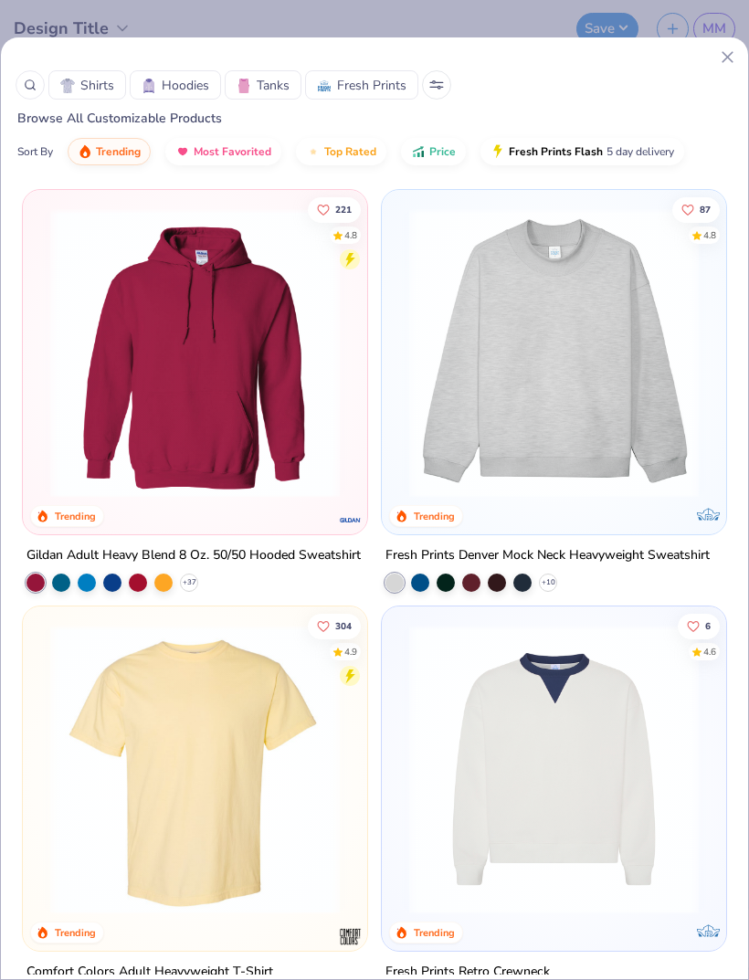
click at [446, 87] on button at bounding box center [436, 84] width 29 height 29
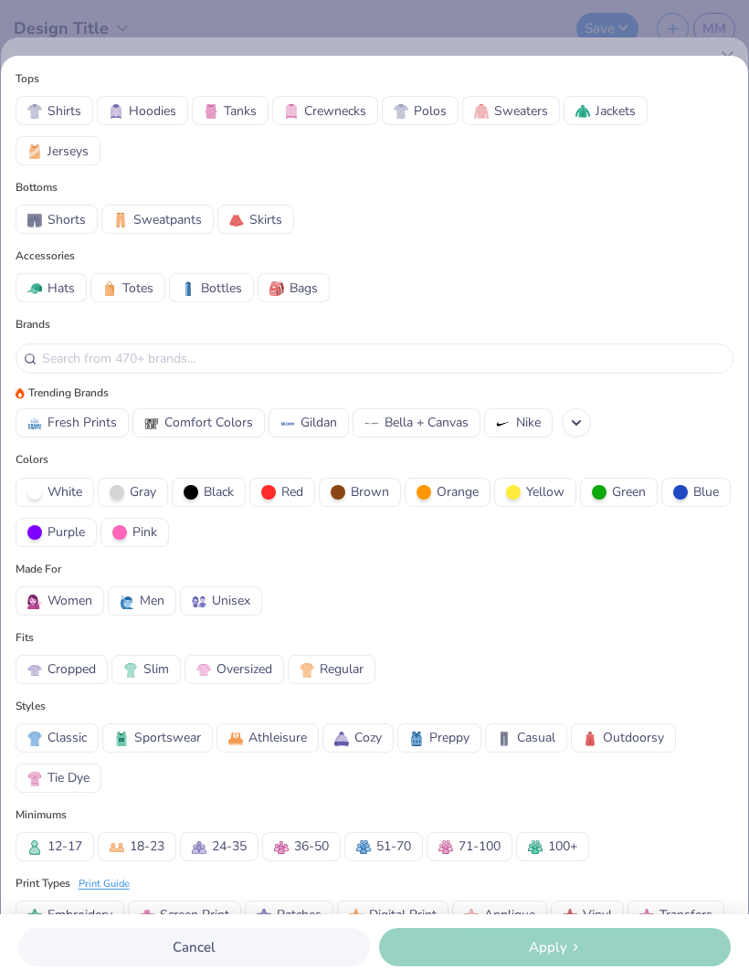
click at [51, 154] on span "Jerseys" at bounding box center [67, 151] width 41 height 19
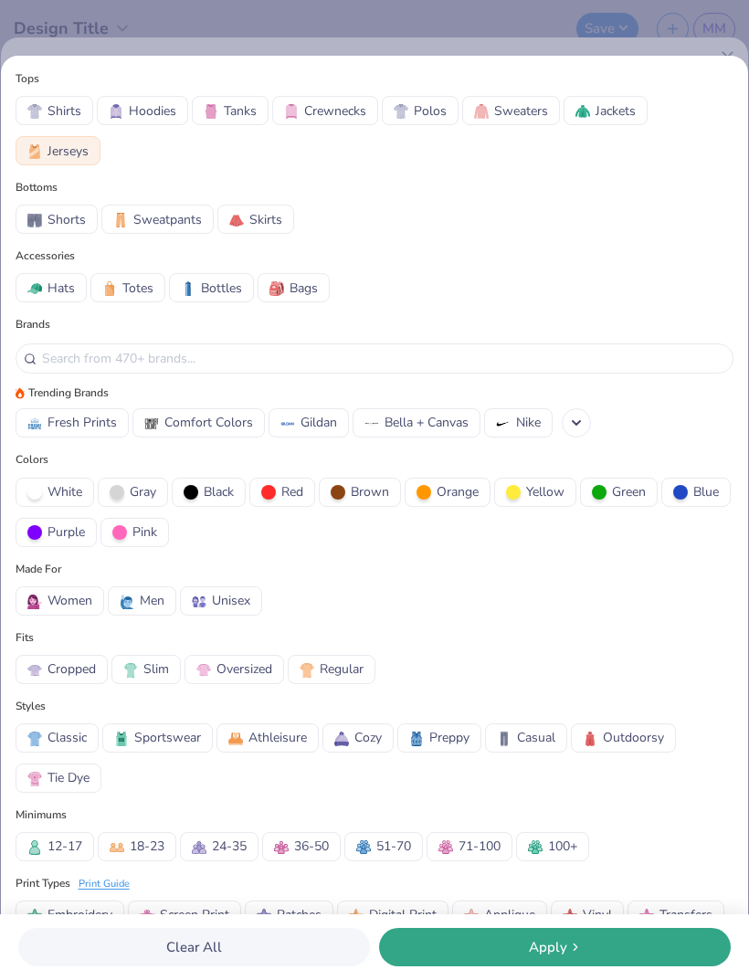
click at [492, 952] on div "Apply" at bounding box center [554, 947] width 341 height 21
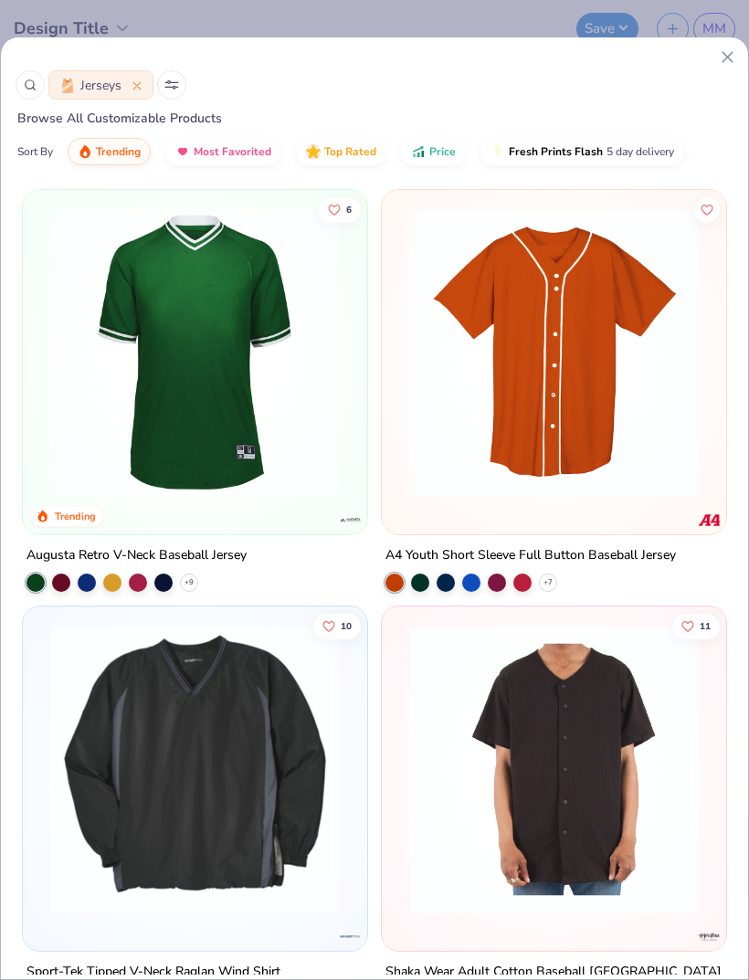
click at [185, 306] on img at bounding box center [195, 352] width 308 height 289
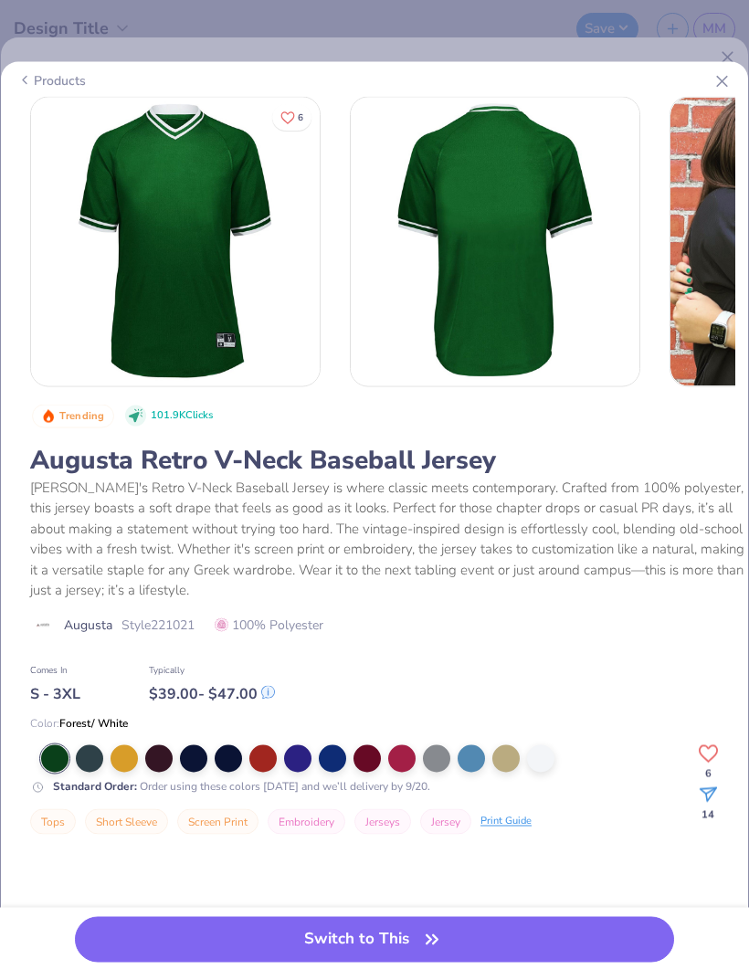
click at [337, 753] on div at bounding box center [332, 757] width 27 height 27
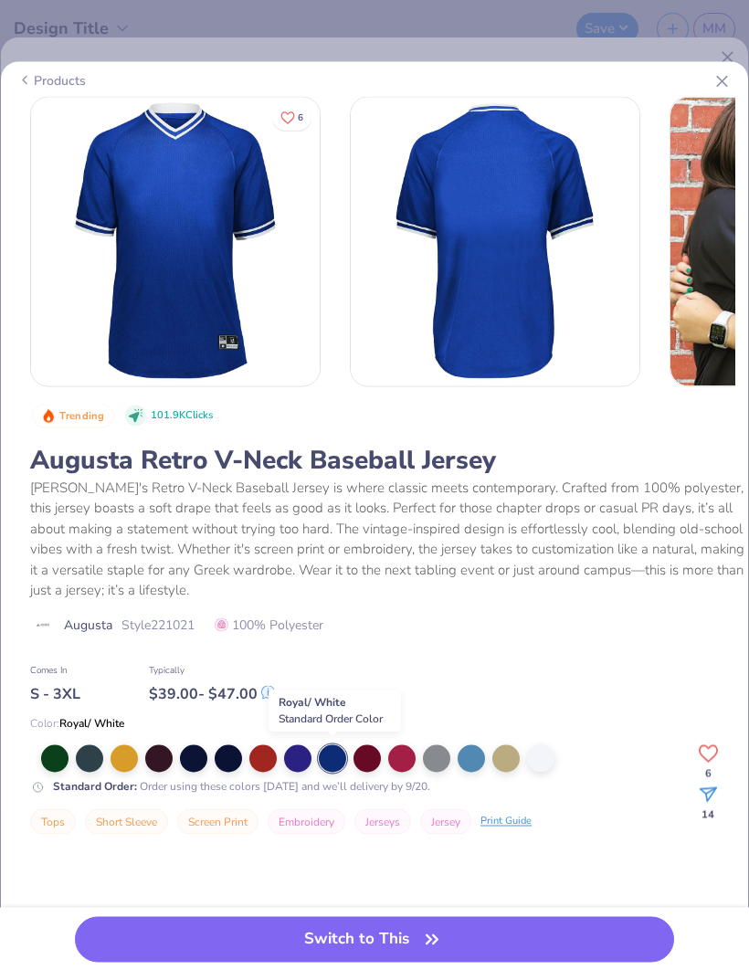
click at [476, 759] on div at bounding box center [470, 757] width 27 height 27
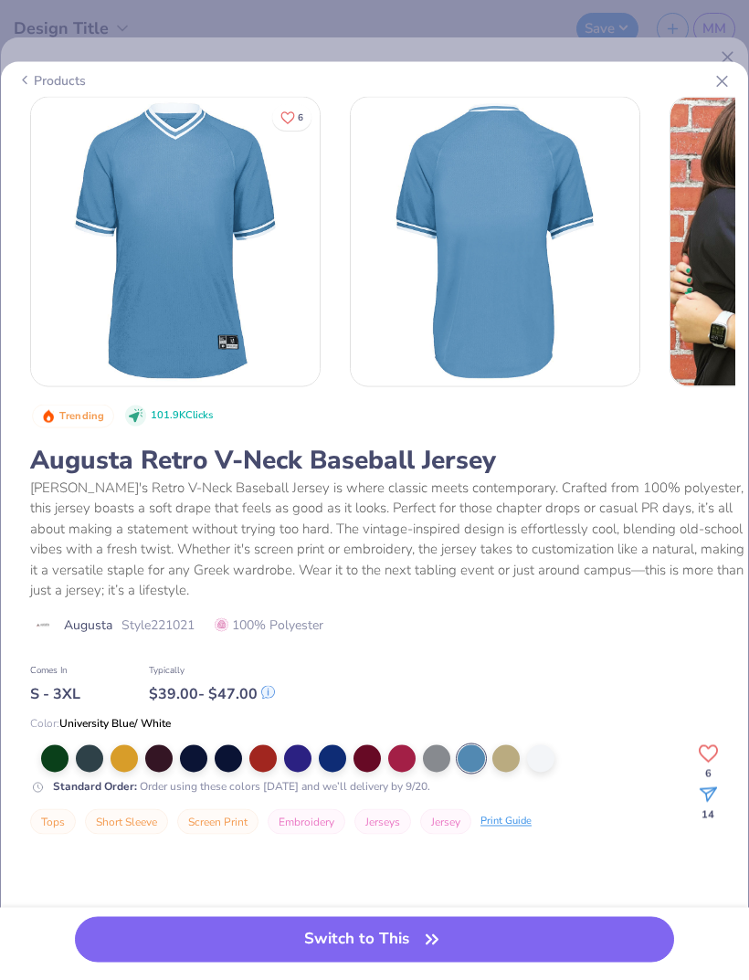
click at [332, 750] on div at bounding box center [332, 757] width 27 height 27
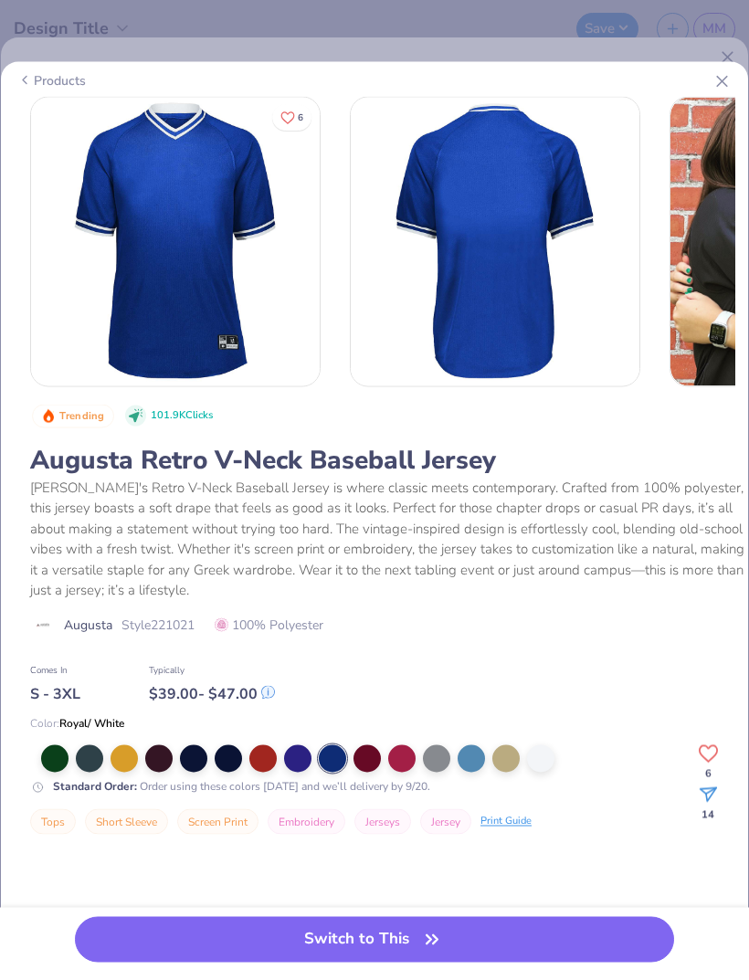
click at [376, 929] on button "Switch to This" at bounding box center [374, 939] width 599 height 46
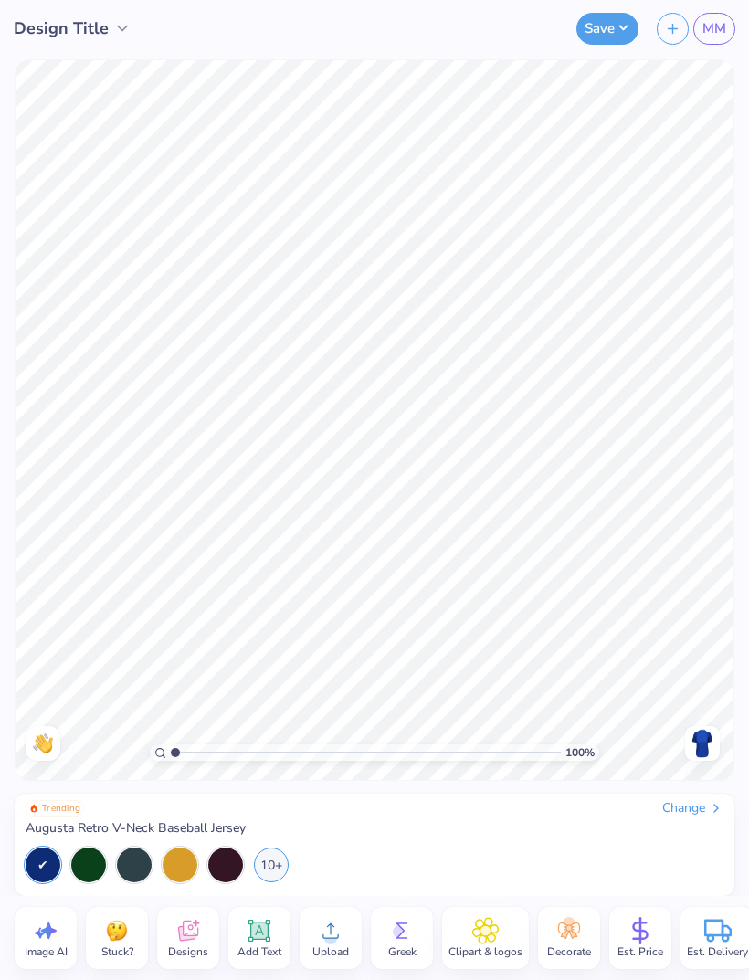
click at [273, 870] on div "10+" at bounding box center [271, 864] width 35 height 35
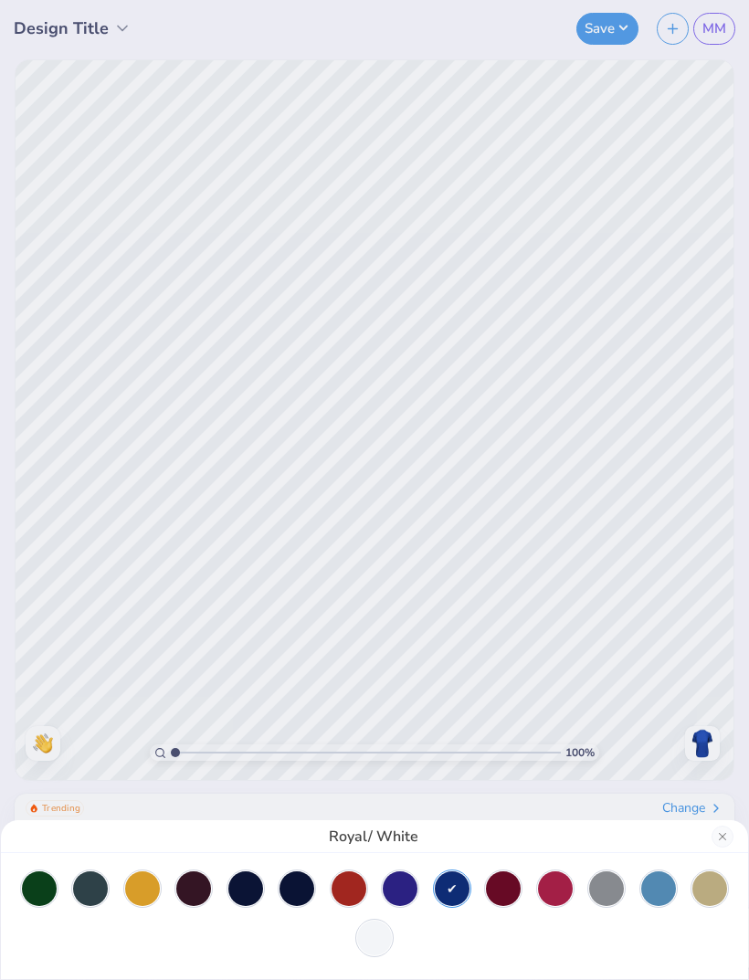
click at [372, 946] on div at bounding box center [374, 937] width 35 height 35
click at [712, 581] on div "White/ Navy/ Scarlet" at bounding box center [374, 490] width 749 height 980
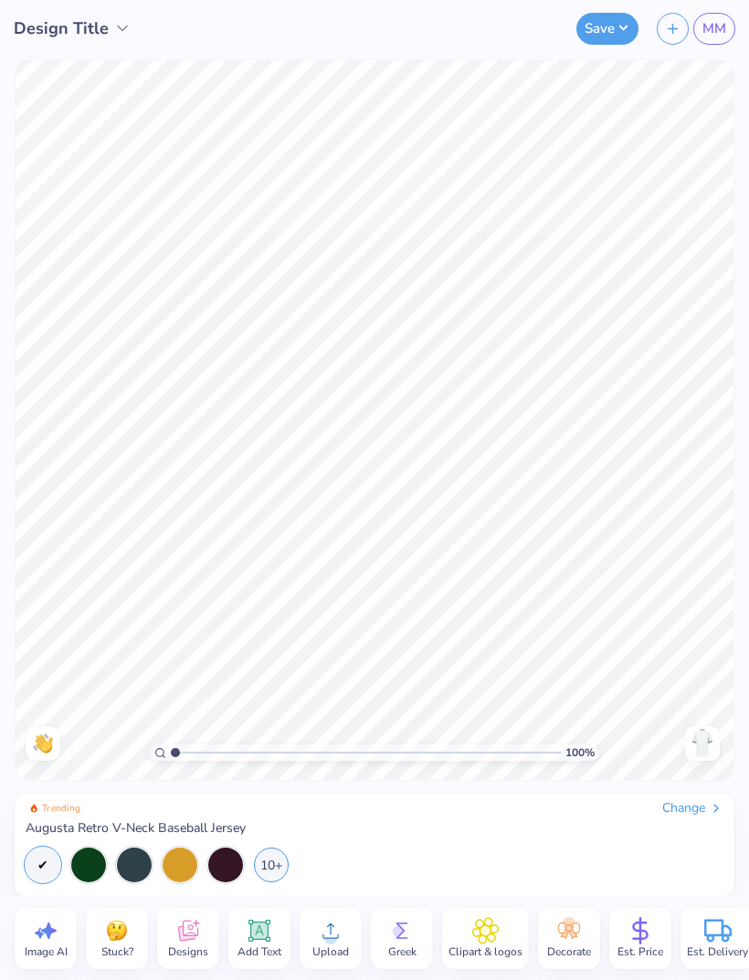
click at [198, 929] on icon at bounding box center [188, 930] width 20 height 21
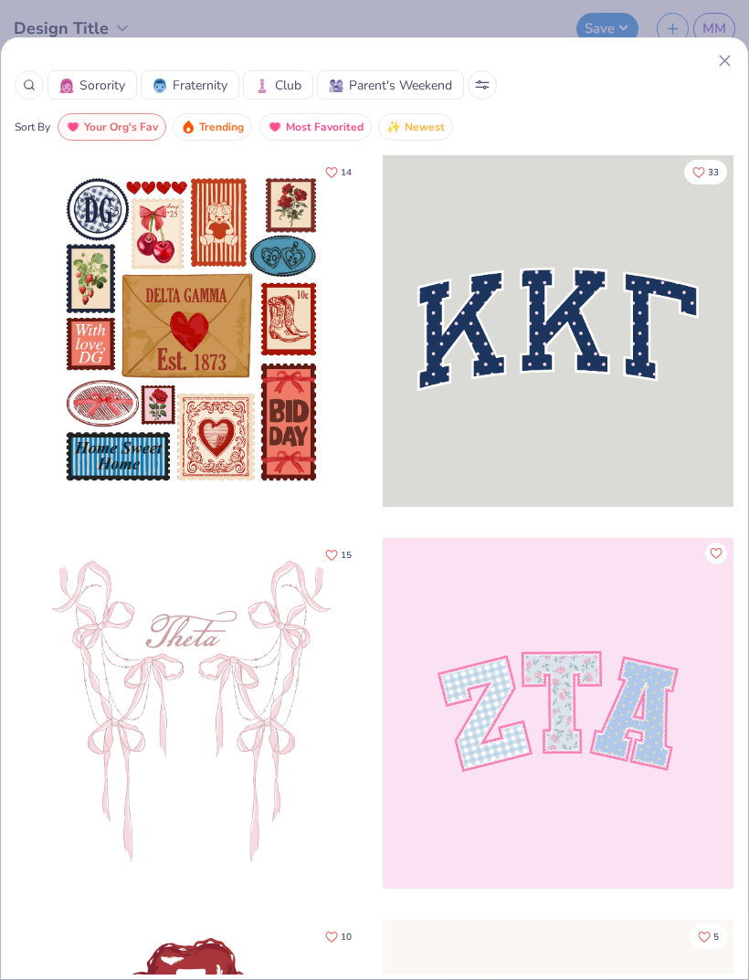
click at [186, 84] on span "Fraternity" at bounding box center [200, 85] width 55 height 19
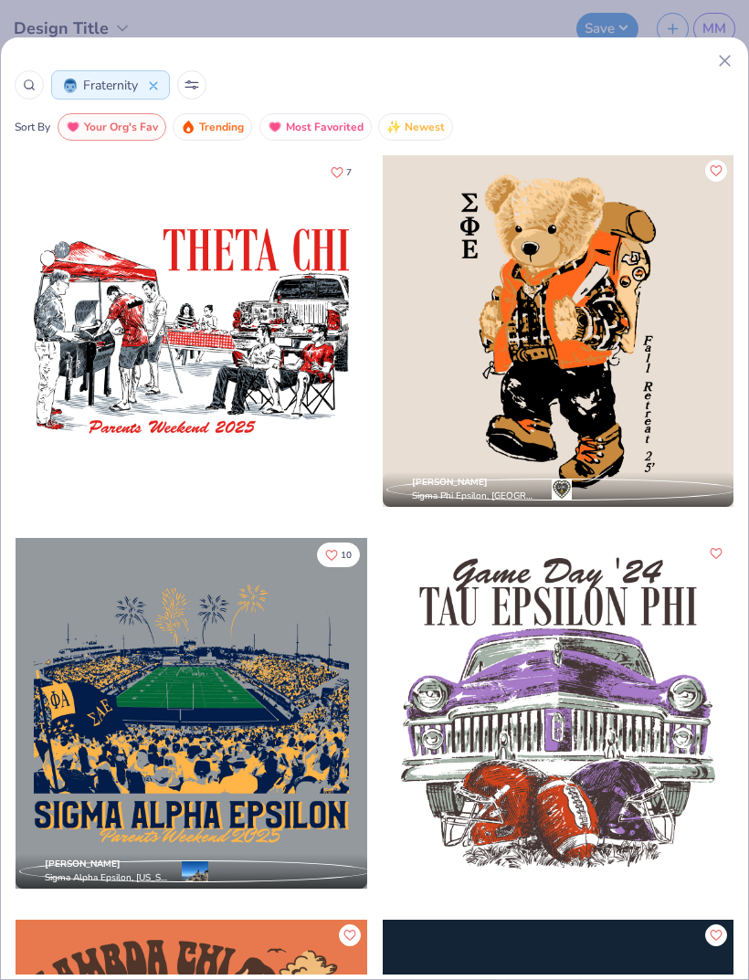
click at [197, 92] on button at bounding box center [191, 84] width 29 height 29
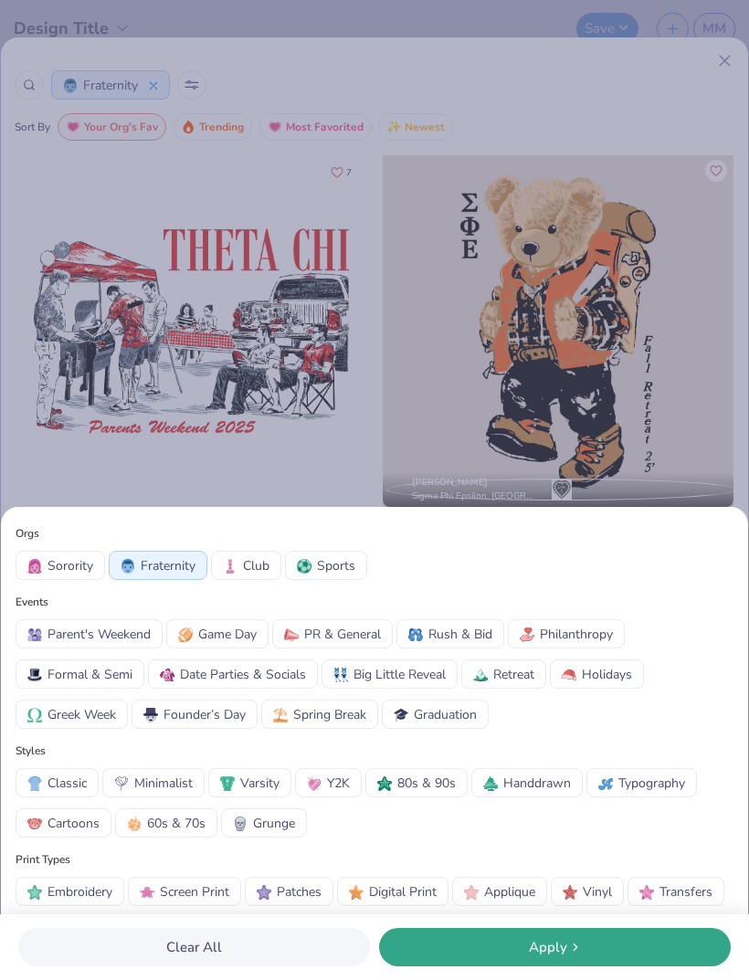
click at [311, 560] on img at bounding box center [304, 566] width 15 height 15
click at [489, 950] on div "Apply" at bounding box center [554, 947] width 341 height 21
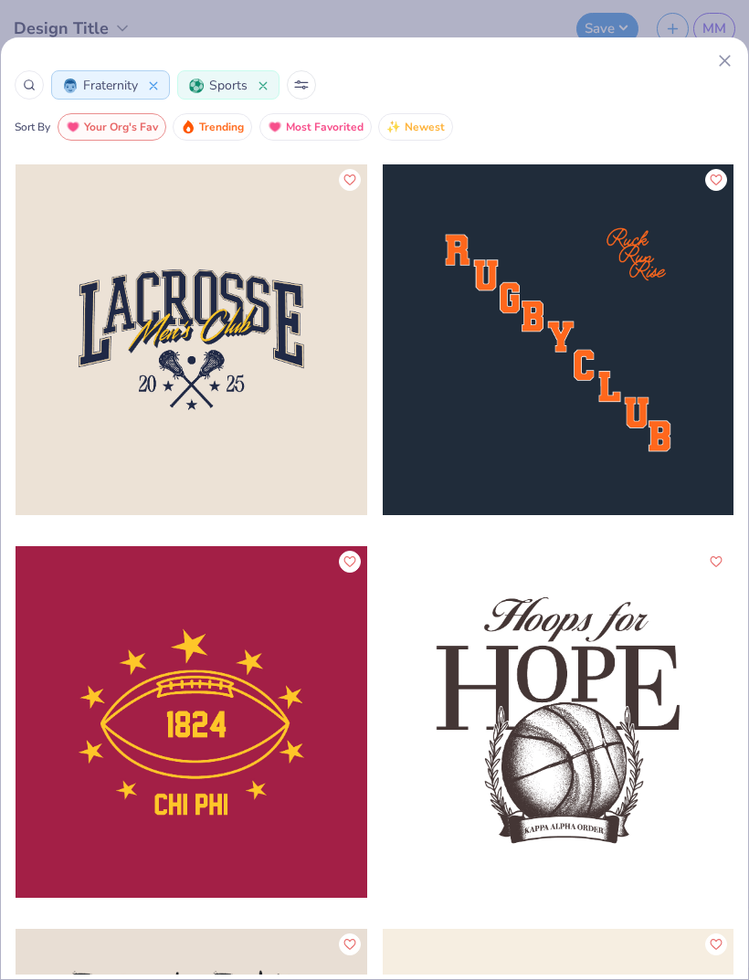
scroll to position [14128, 0]
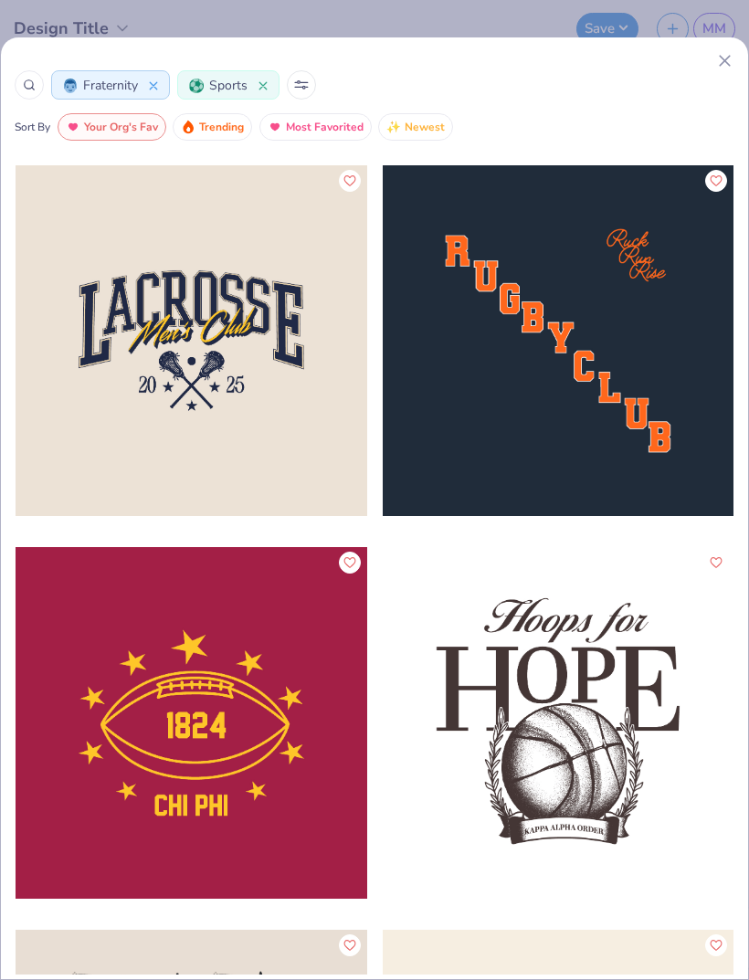
click at [303, 74] on button at bounding box center [301, 84] width 29 height 29
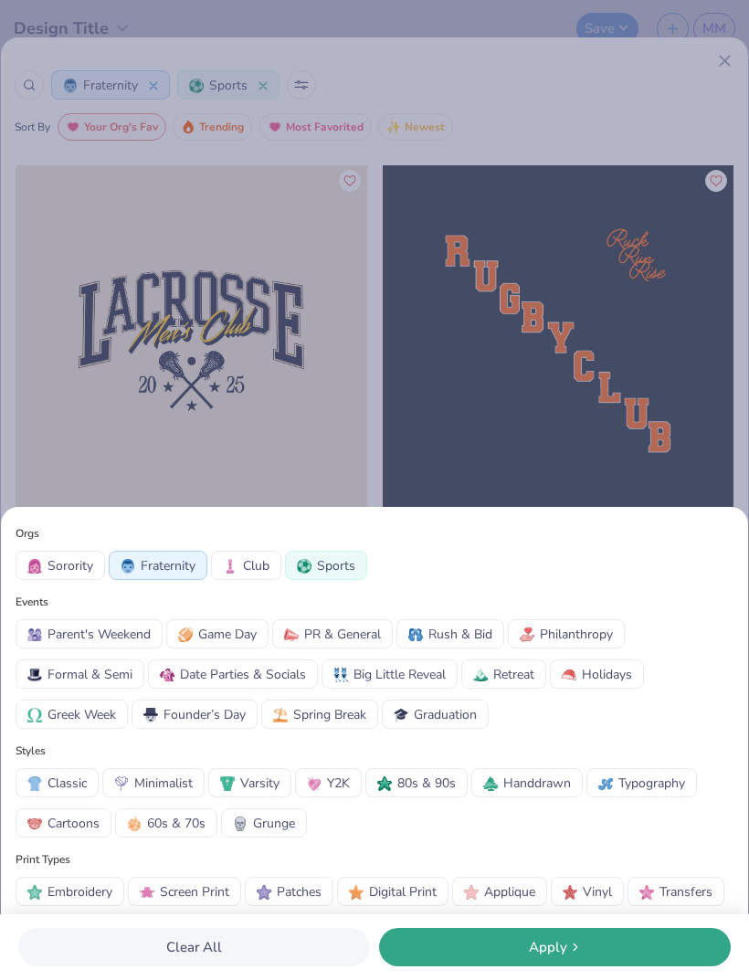
click at [248, 632] on span "Game Day" at bounding box center [227, 634] width 58 height 19
click at [504, 945] on div "Apply" at bounding box center [554, 947] width 341 height 21
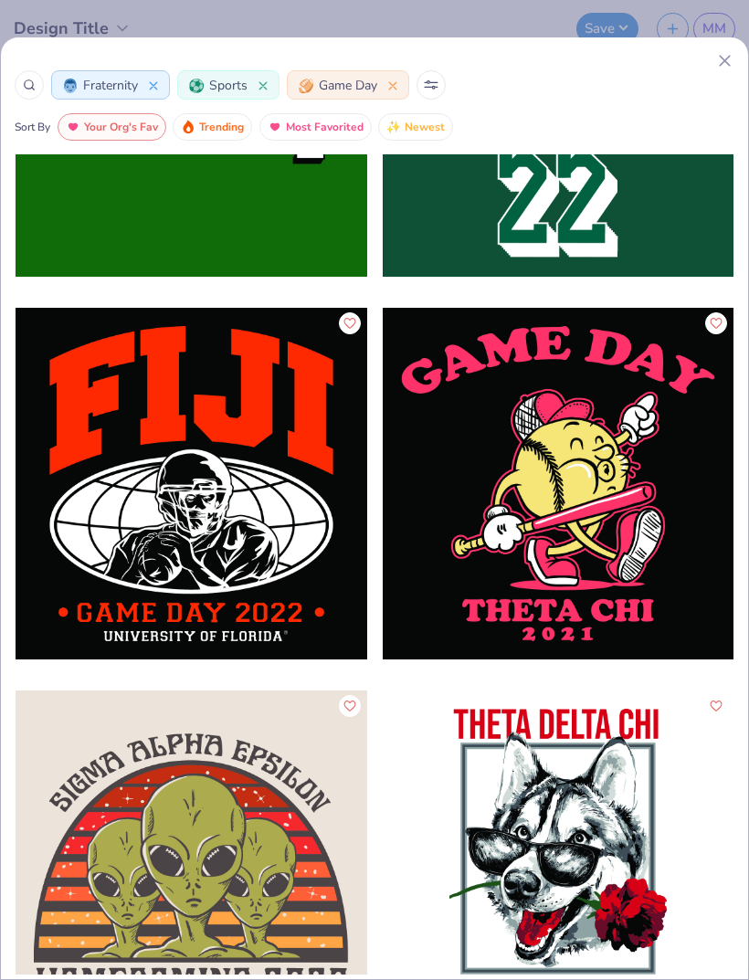
scroll to position [17995, 0]
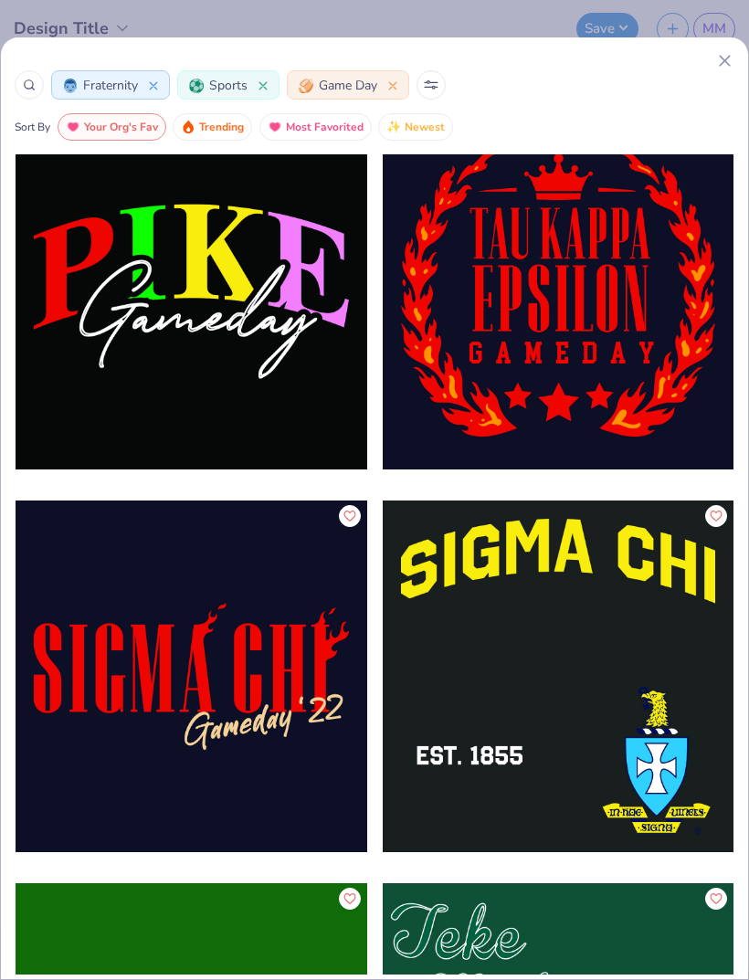
click at [262, 89] on icon at bounding box center [262, 85] width 9 height 9
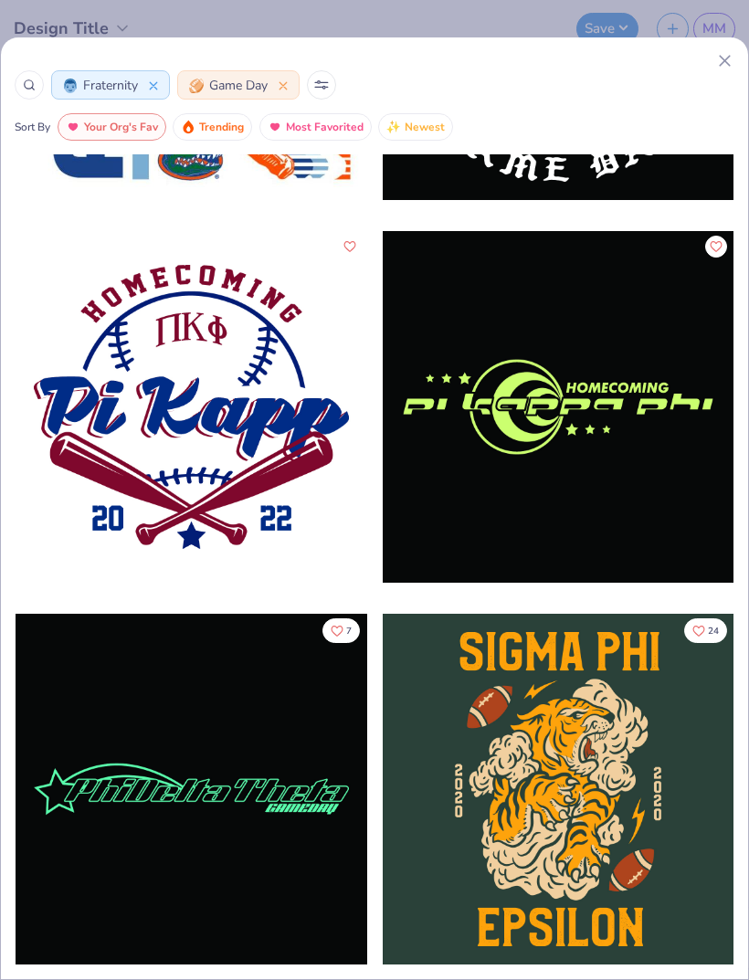
scroll to position [11386, 0]
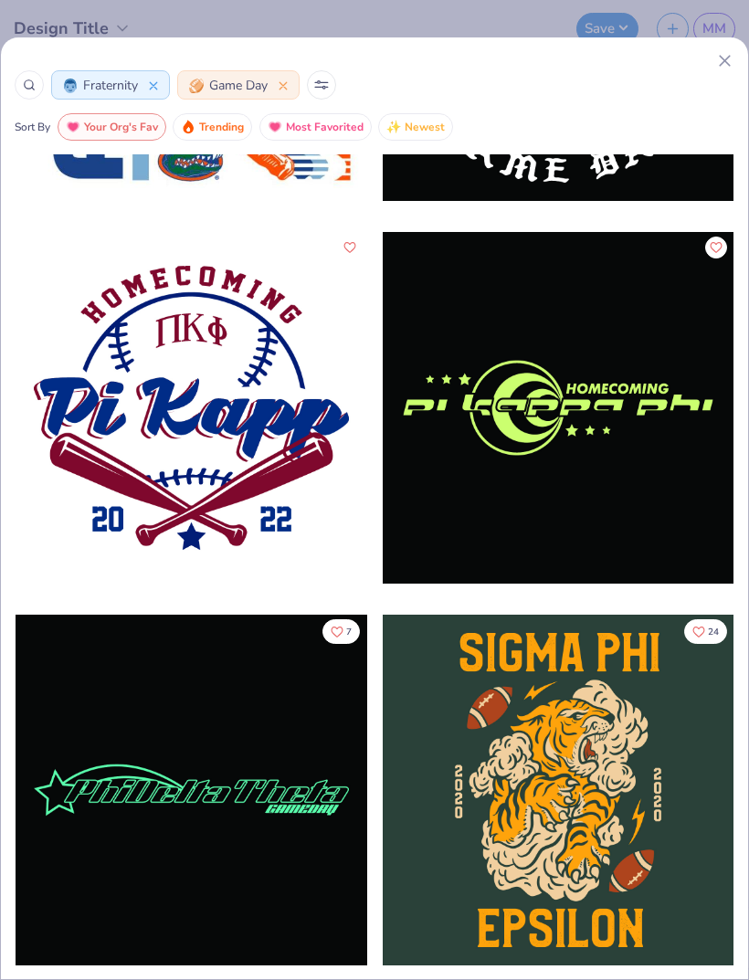
click at [214, 401] on div at bounding box center [192, 408] width 352 height 352
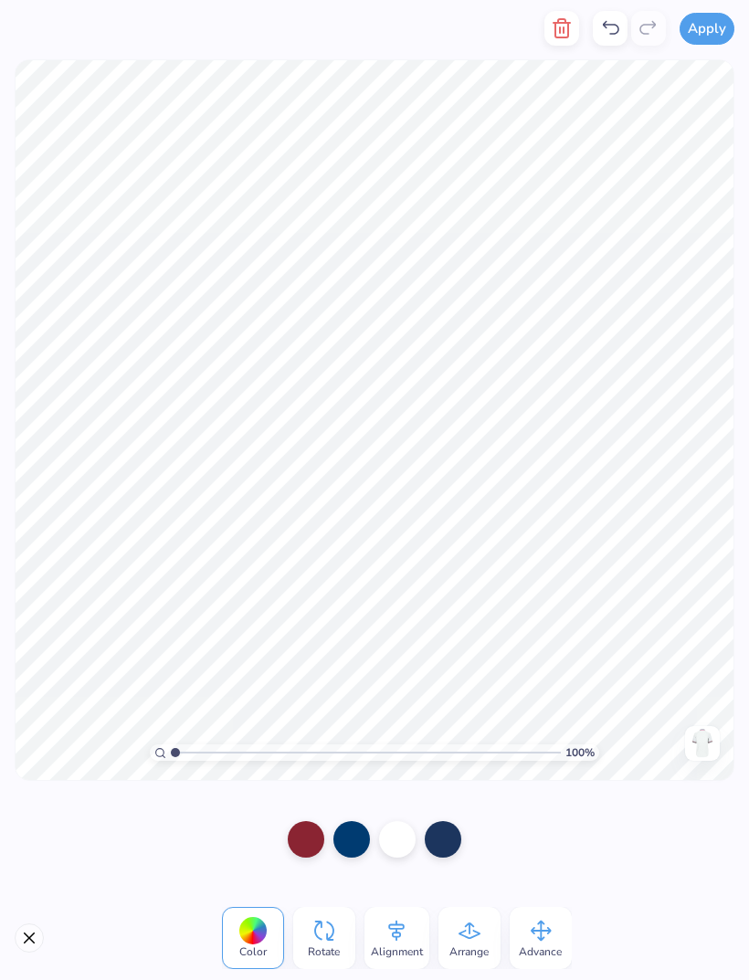
click at [563, 33] on line "button" at bounding box center [563, 29] width 0 height 5
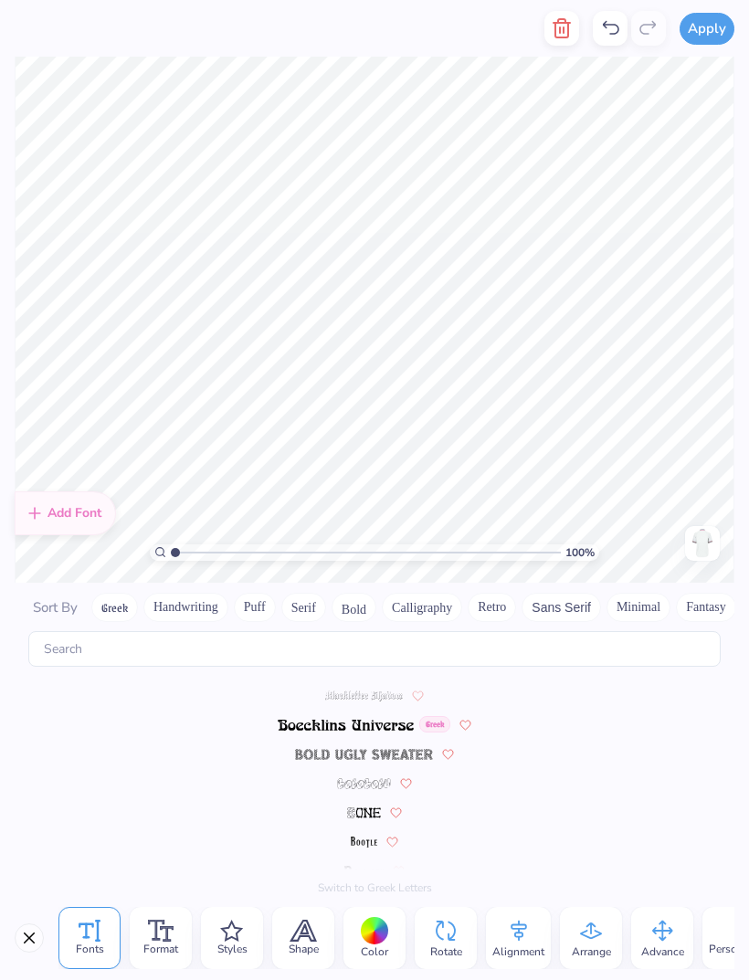
scroll to position [1399, 0]
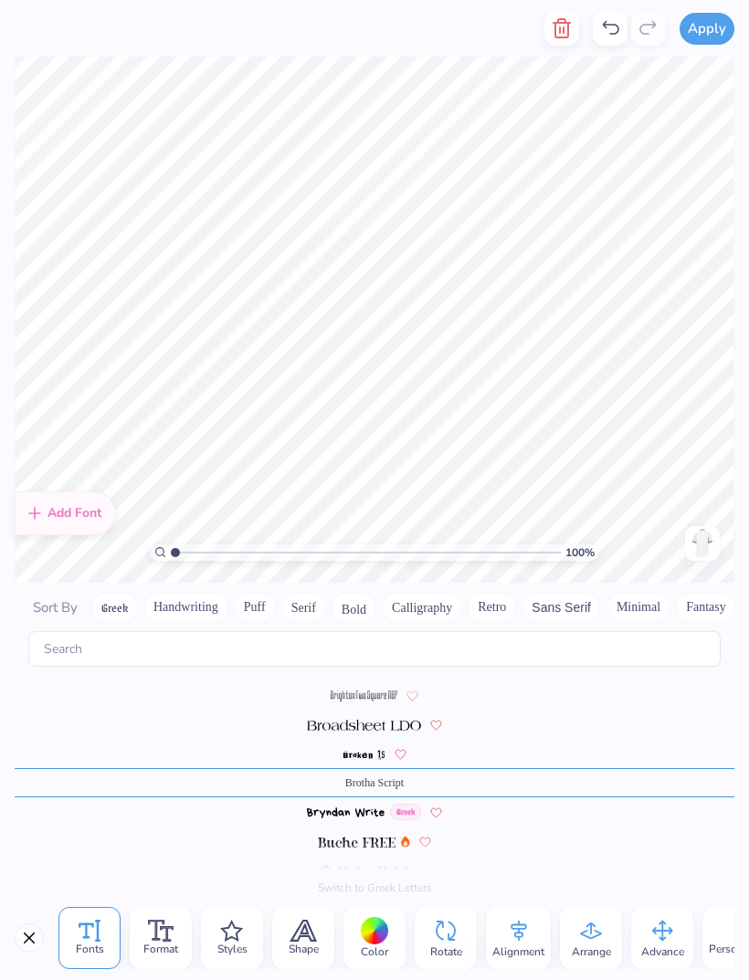
click at [560, 28] on line "button" at bounding box center [560, 29] width 0 height 5
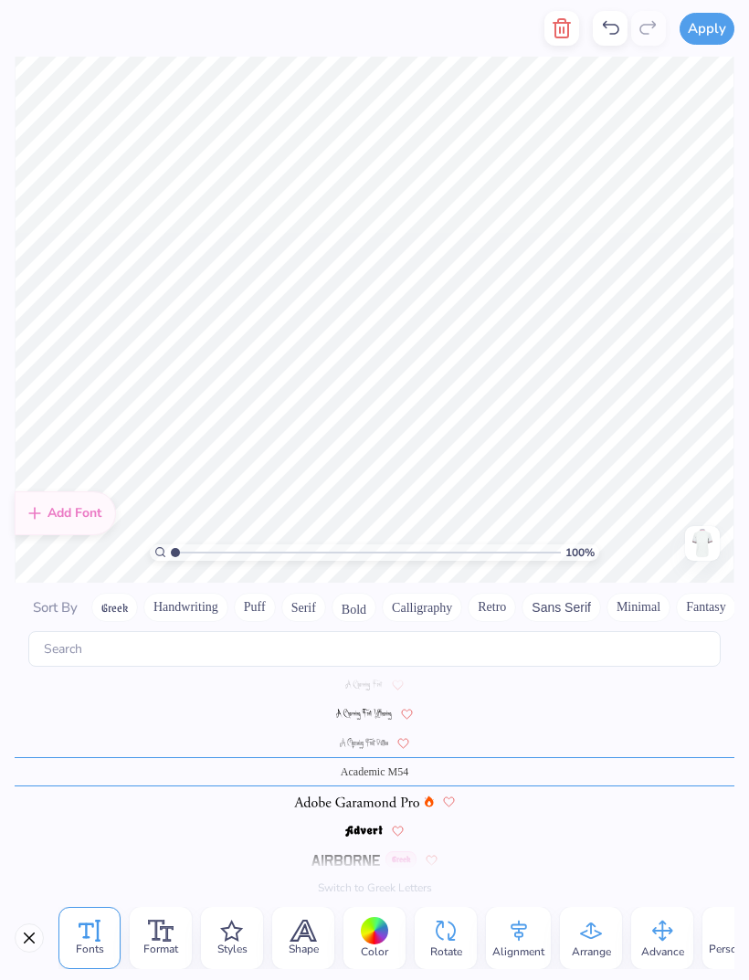
scroll to position [219, 0]
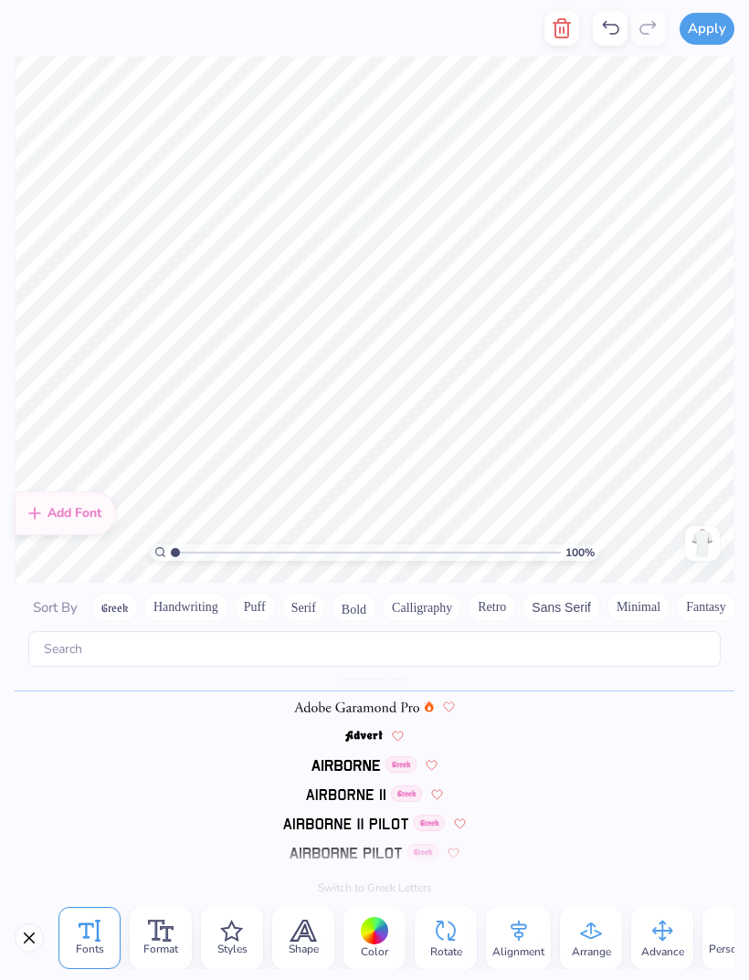
click at [614, 28] on icon at bounding box center [610, 28] width 22 height 22
click at [614, 25] on icon at bounding box center [611, 28] width 16 height 14
click at [614, 24] on icon at bounding box center [610, 28] width 22 height 22
click at [617, 21] on icon at bounding box center [610, 28] width 22 height 22
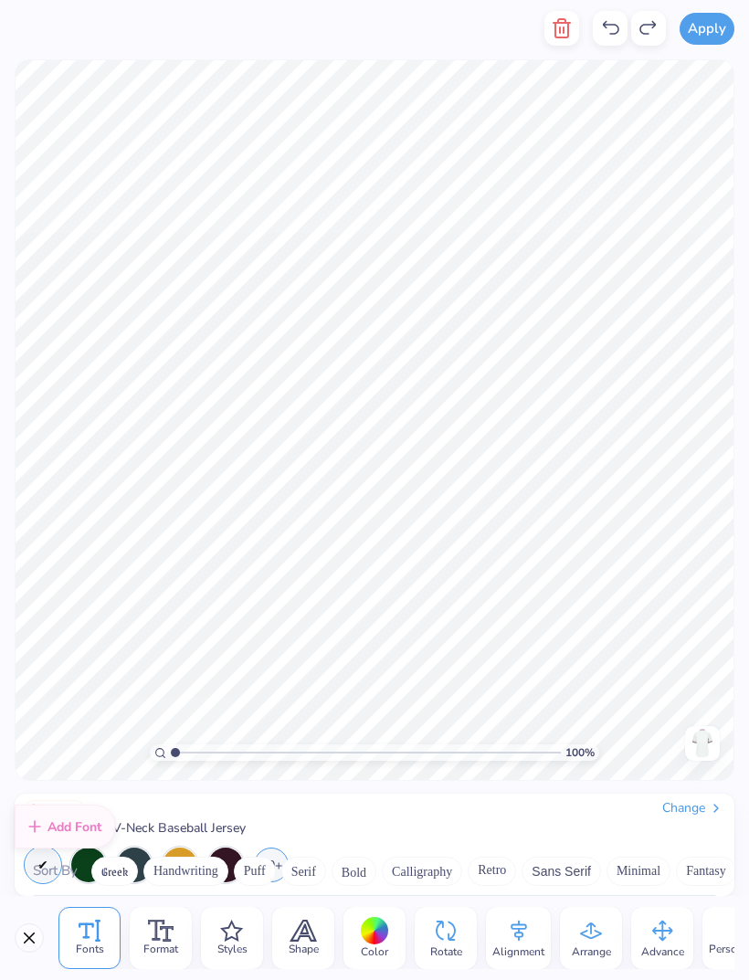
scroll to position [0, 1]
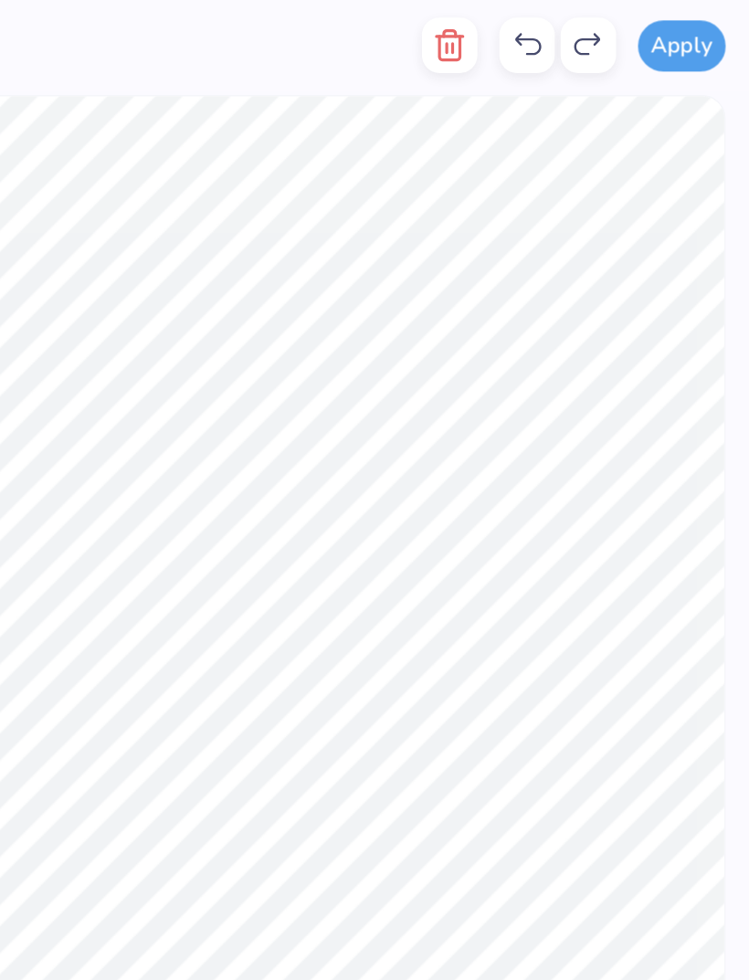
click at [551, 29] on icon "button" at bounding box center [562, 28] width 22 height 22
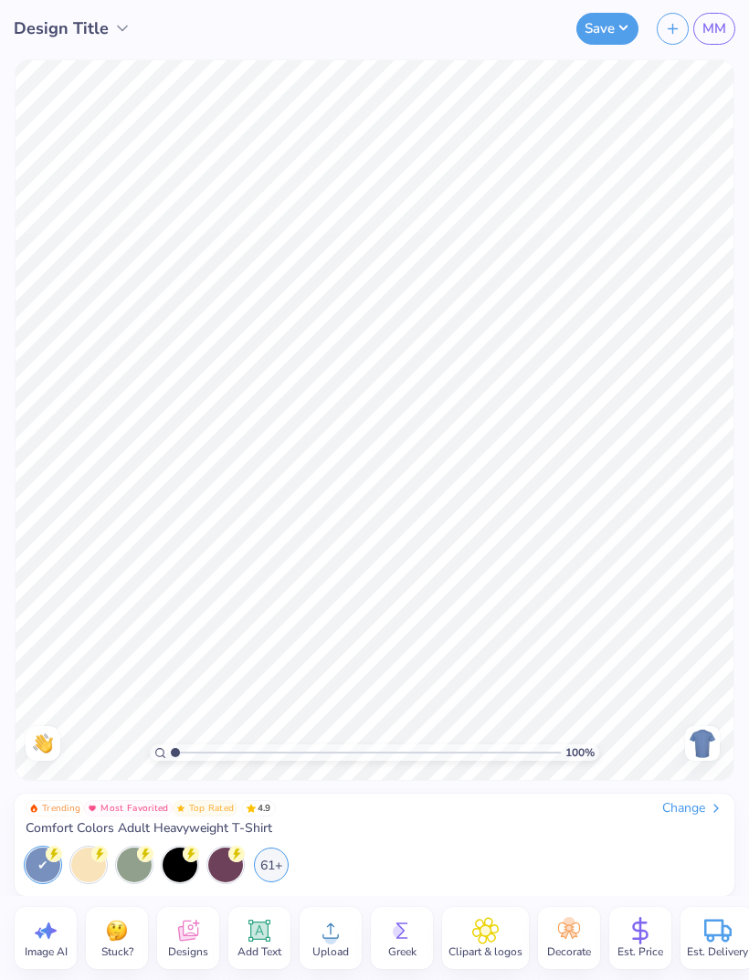
click at [682, 809] on div "Change" at bounding box center [692, 808] width 61 height 16
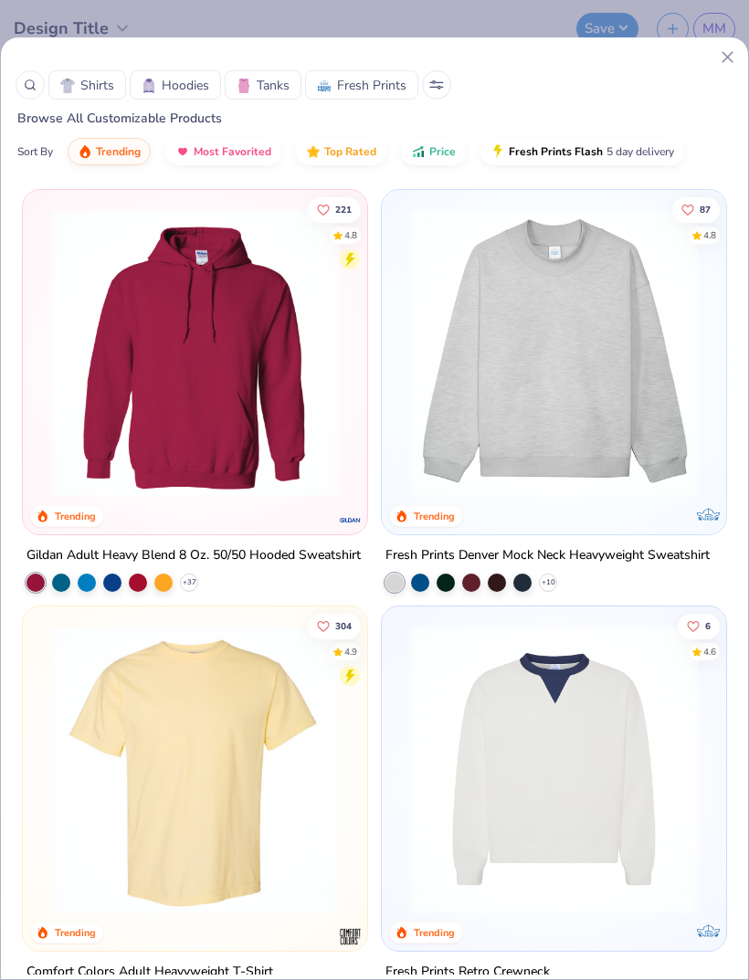
click at [435, 88] on icon at bounding box center [436, 84] width 15 height 9
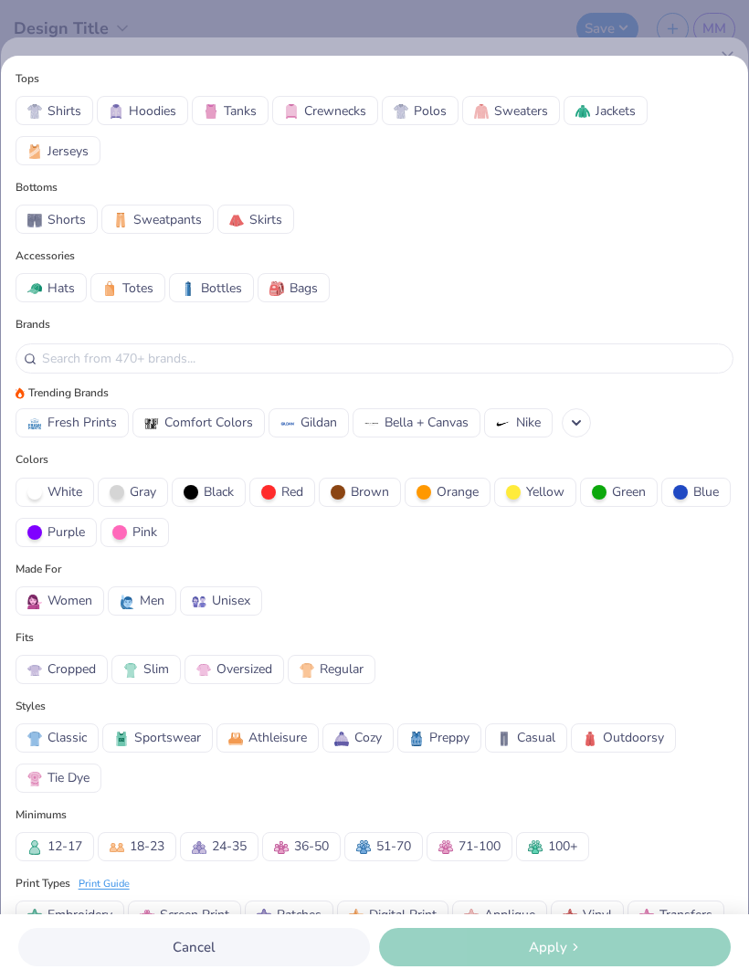
click at [70, 145] on span "Jerseys" at bounding box center [67, 151] width 41 height 19
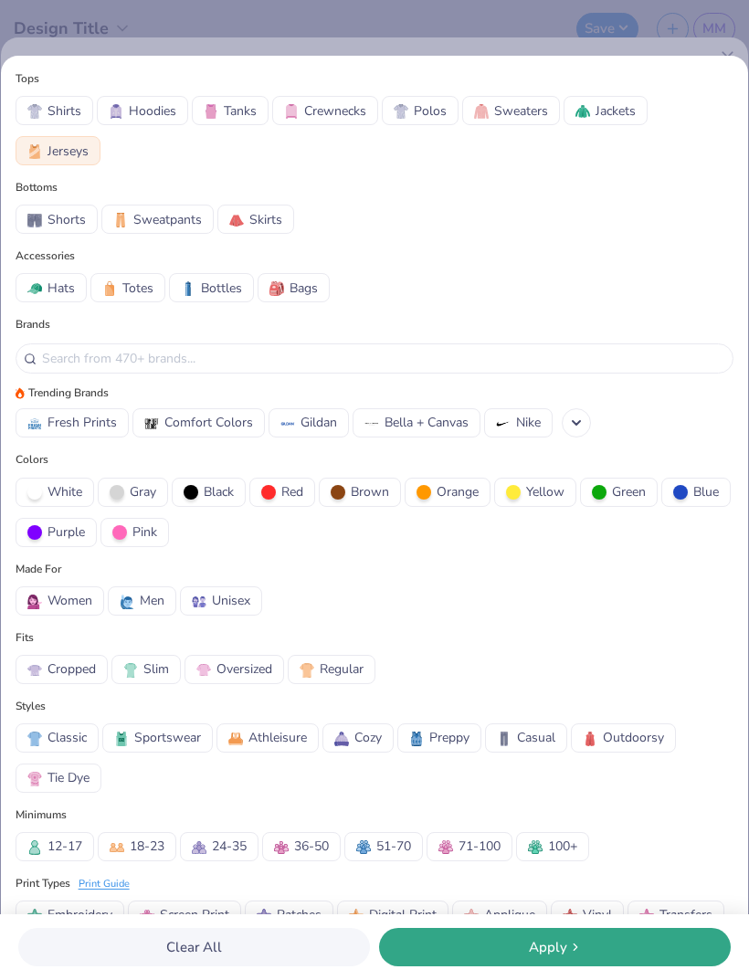
click at [524, 937] on div "Apply" at bounding box center [554, 947] width 341 height 21
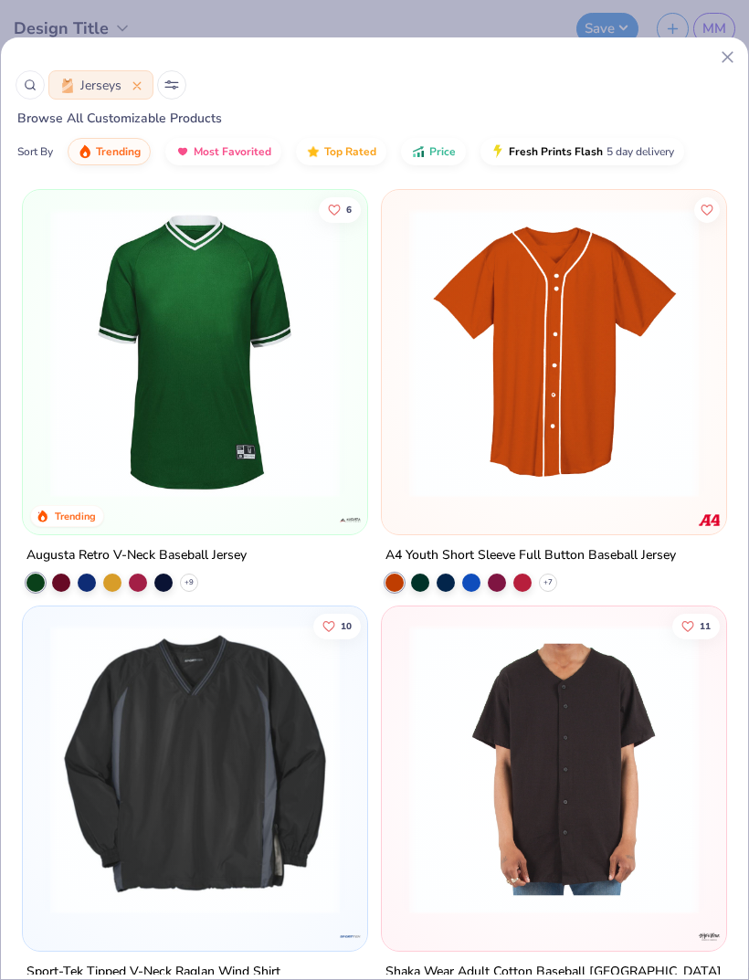
click at [173, 257] on img at bounding box center [195, 352] width 308 height 289
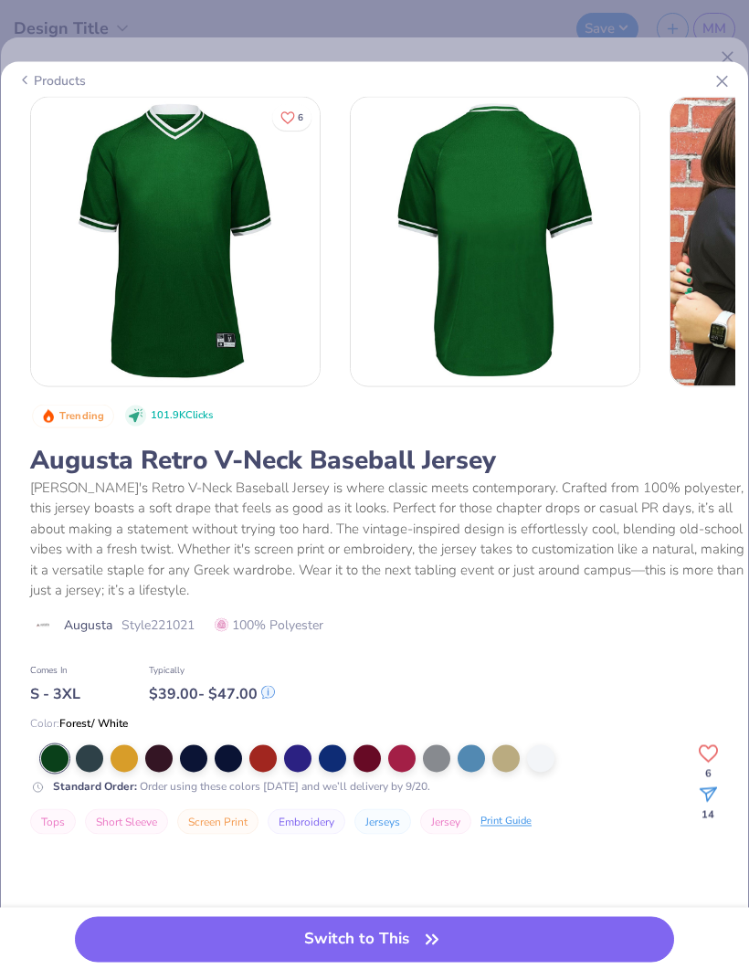
click at [548, 758] on div at bounding box center [540, 757] width 27 height 27
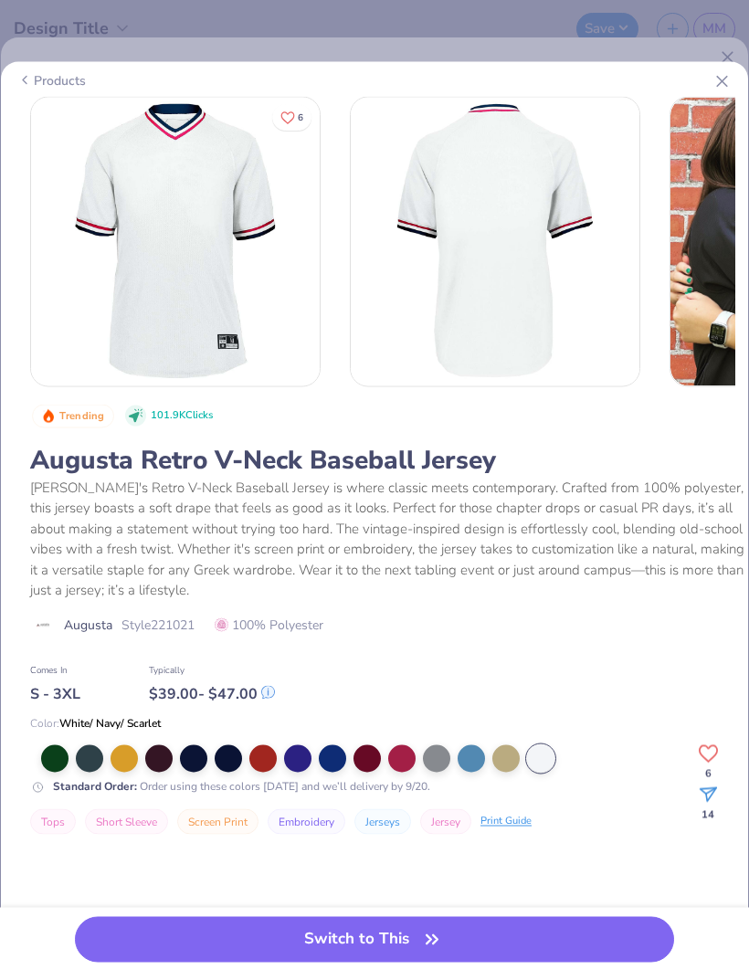
click at [437, 756] on div at bounding box center [436, 757] width 27 height 27
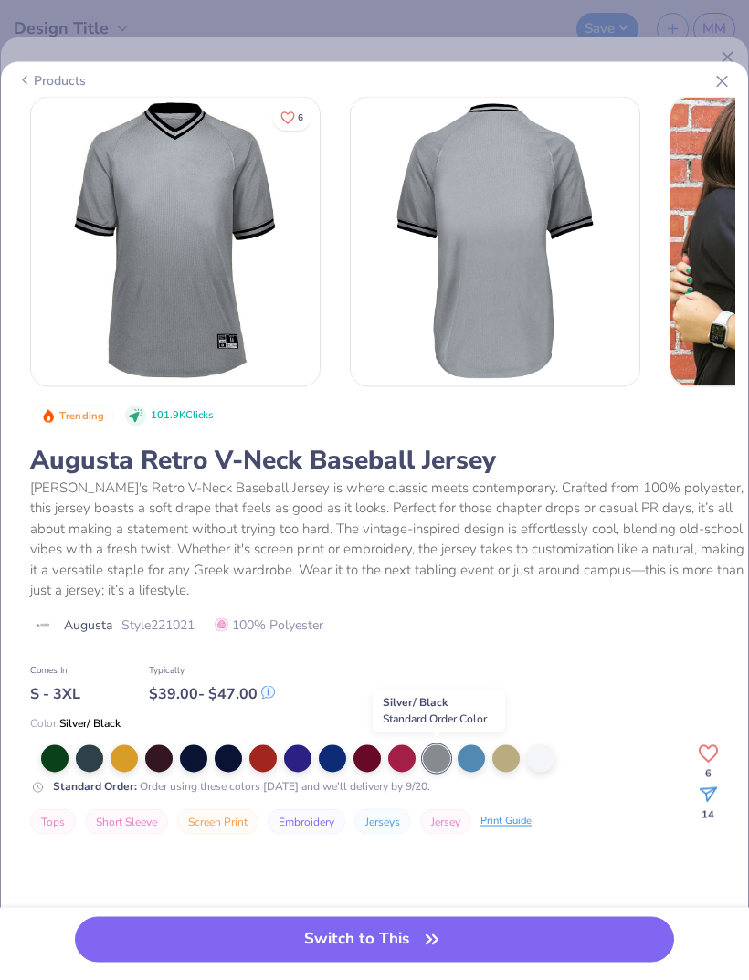
click at [398, 756] on div at bounding box center [401, 757] width 27 height 27
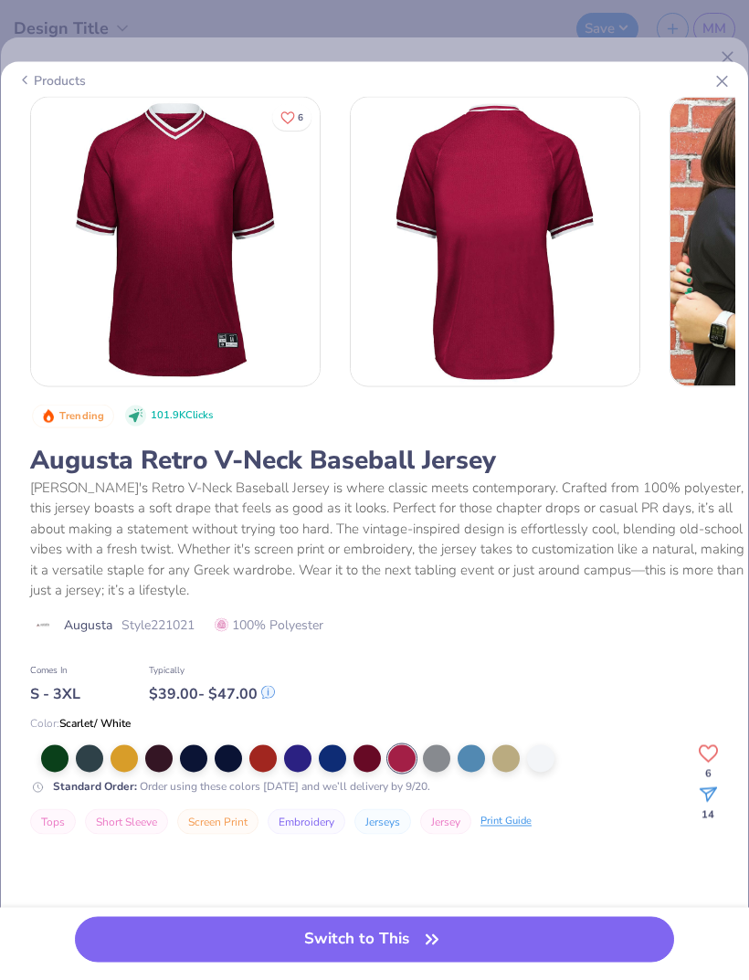
click at [429, 753] on div at bounding box center [436, 757] width 27 height 27
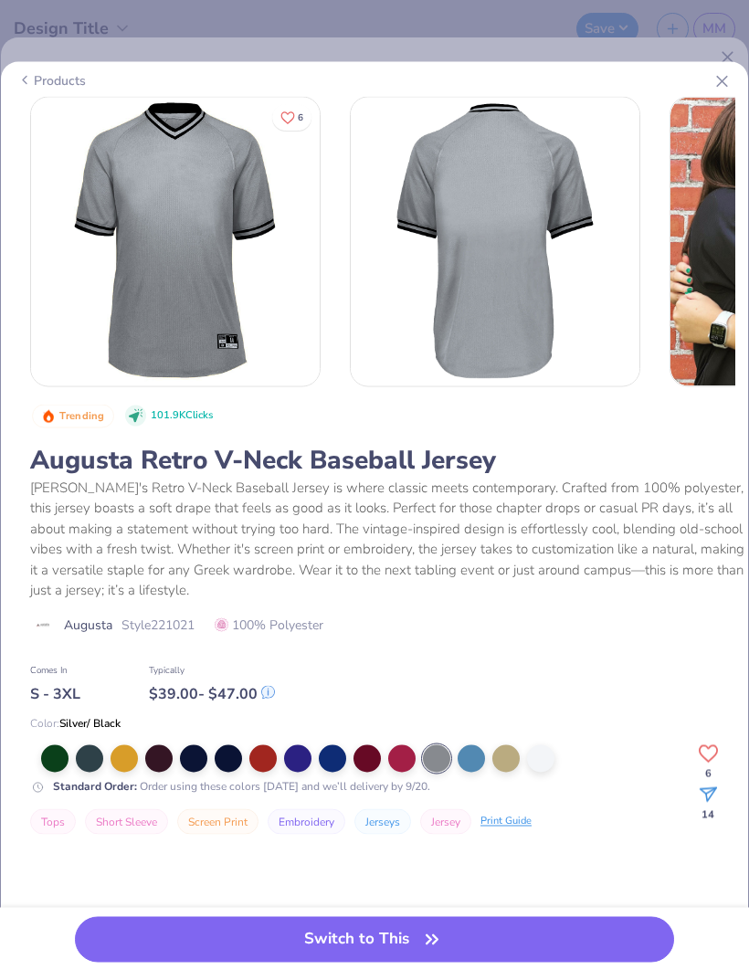
click at [65, 750] on div at bounding box center [54, 757] width 27 height 27
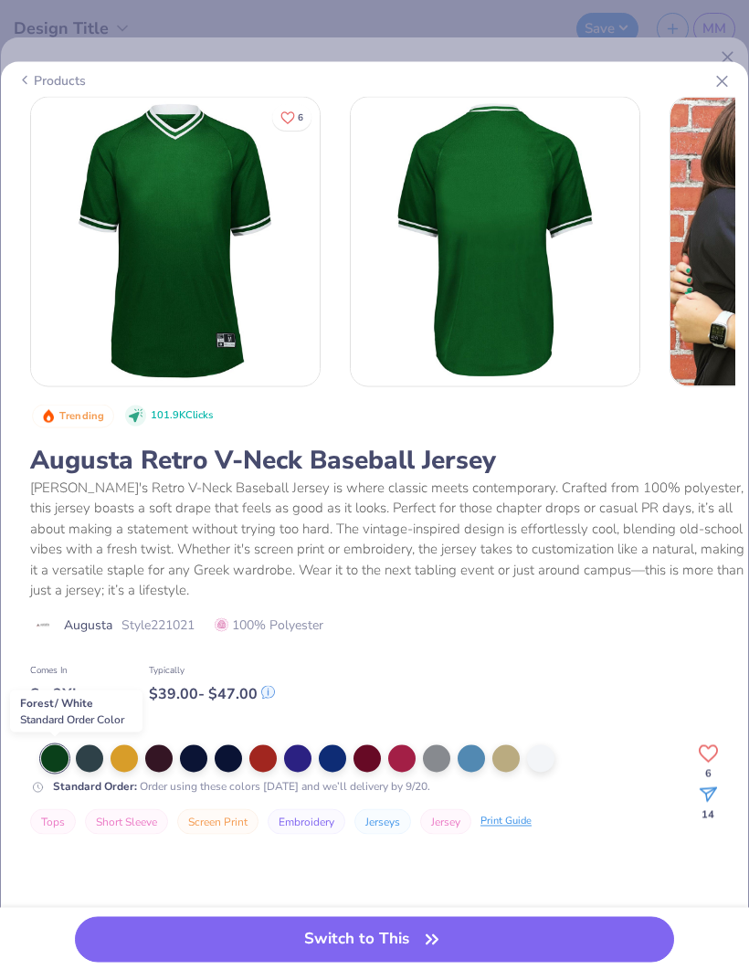
click at [94, 761] on div at bounding box center [89, 757] width 27 height 27
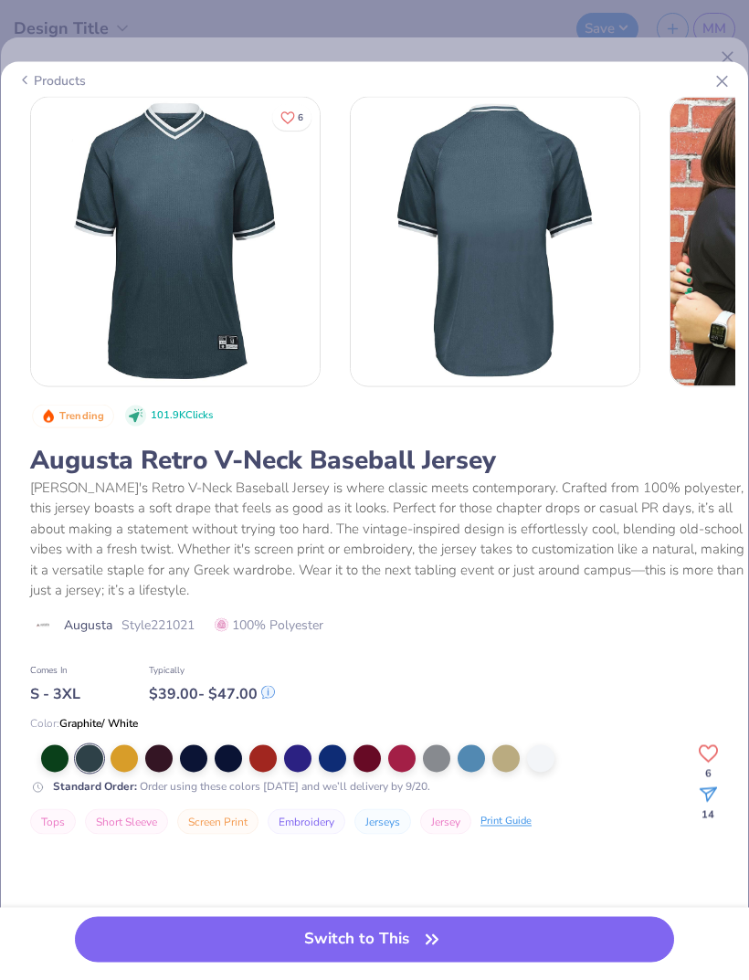
click at [132, 765] on div at bounding box center [123, 757] width 27 height 27
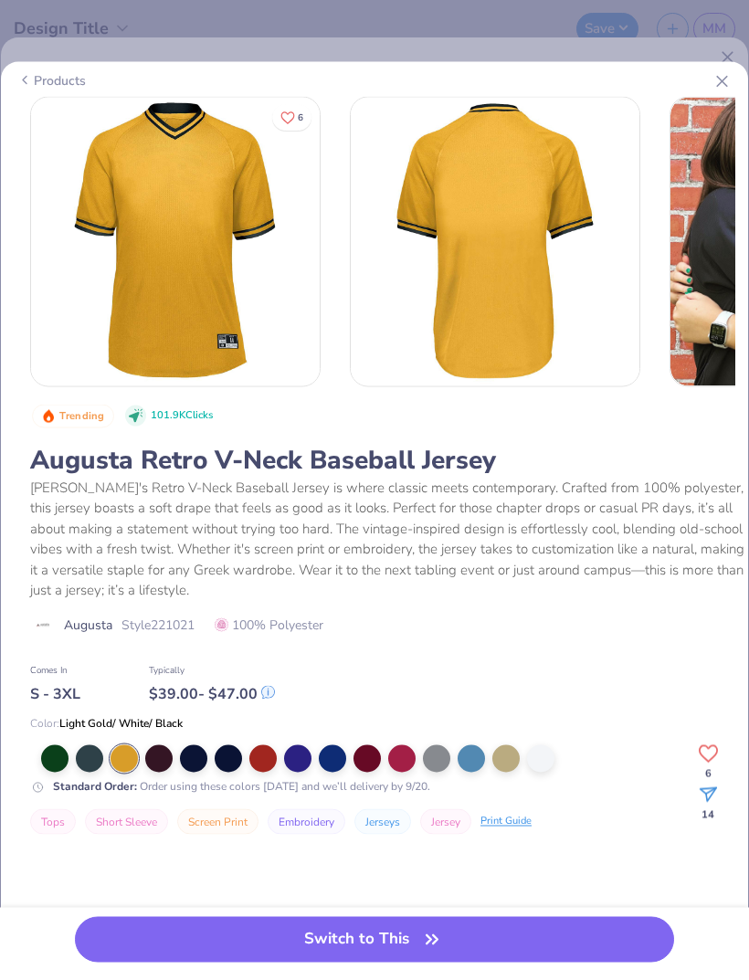
click at [163, 761] on div at bounding box center [158, 757] width 27 height 27
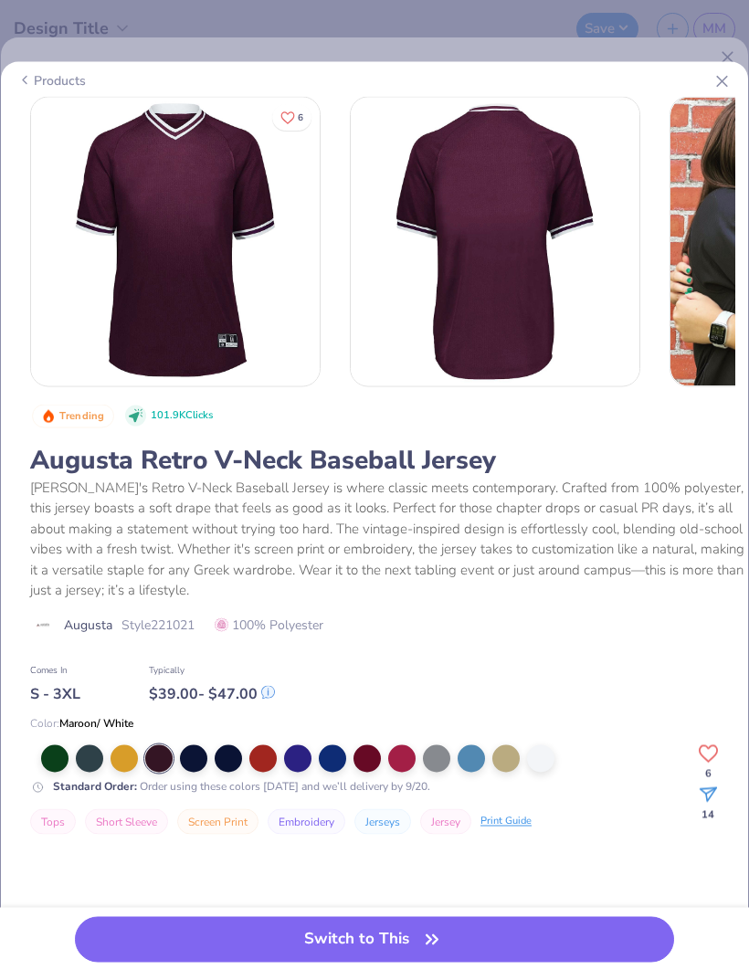
click at [192, 759] on div at bounding box center [193, 757] width 27 height 27
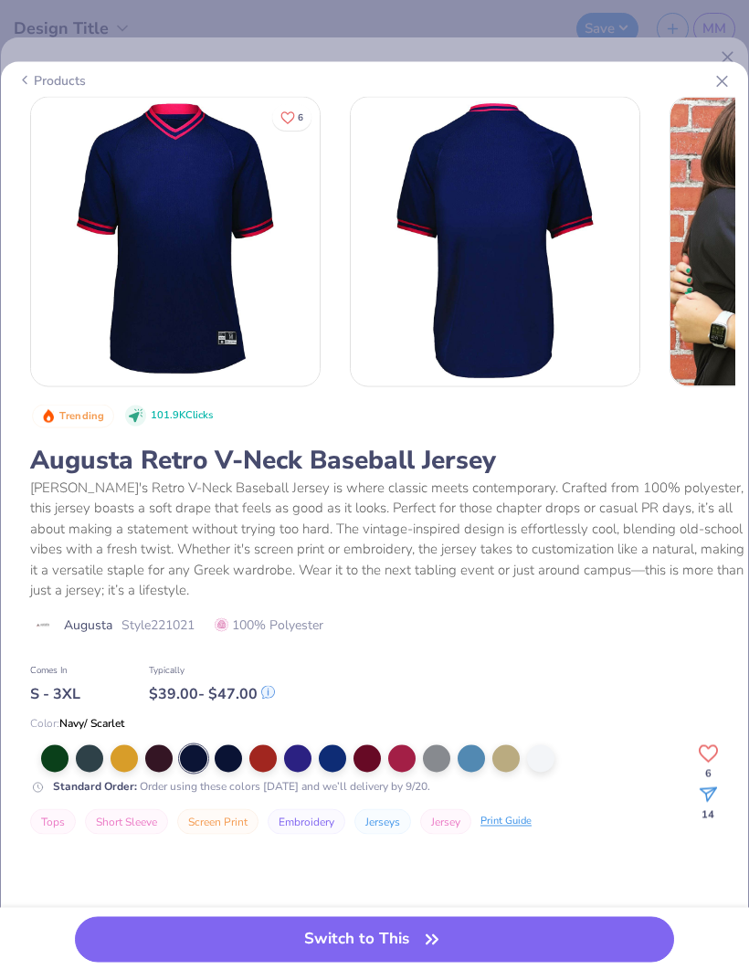
click at [230, 764] on div at bounding box center [228, 757] width 27 height 27
click at [269, 766] on div at bounding box center [262, 757] width 27 height 27
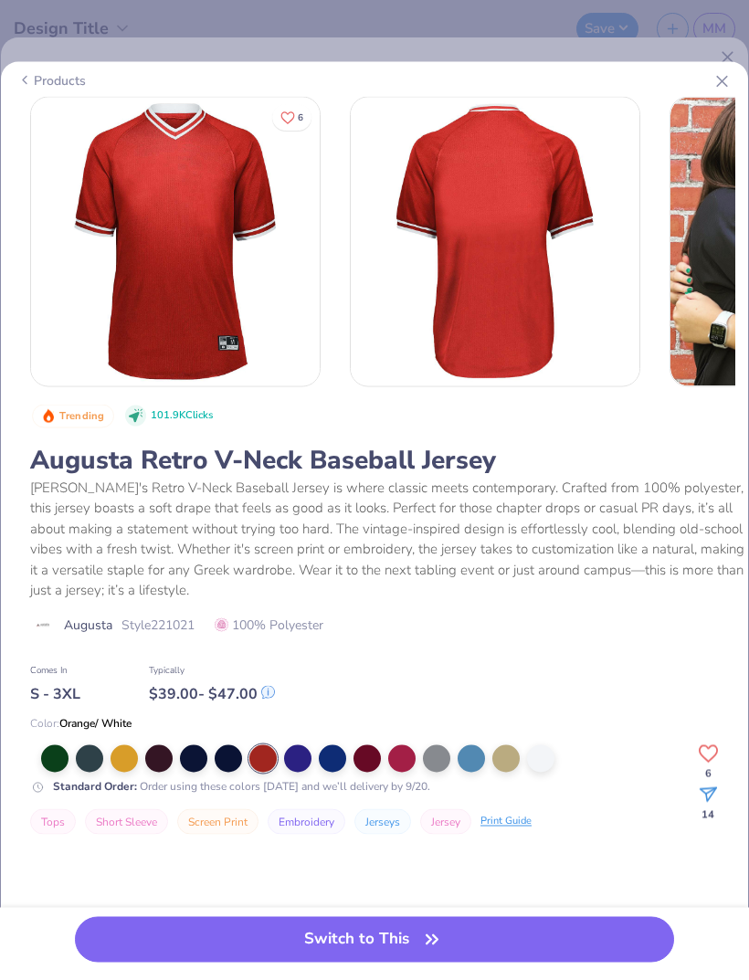
click at [226, 757] on div at bounding box center [228, 757] width 27 height 27
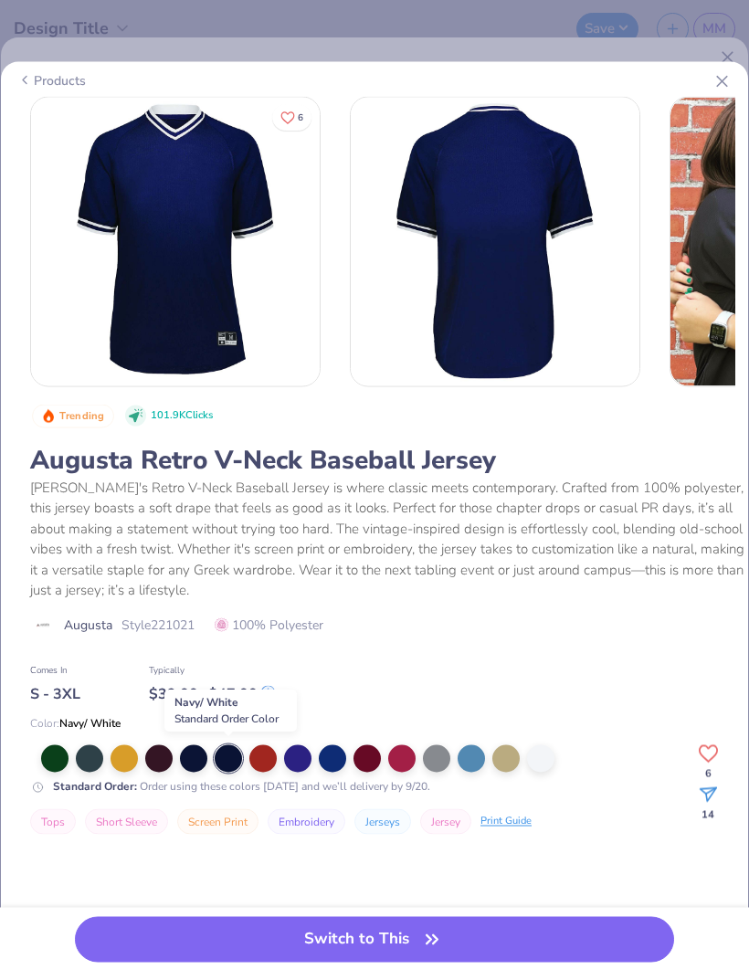
click at [543, 761] on div at bounding box center [540, 757] width 27 height 27
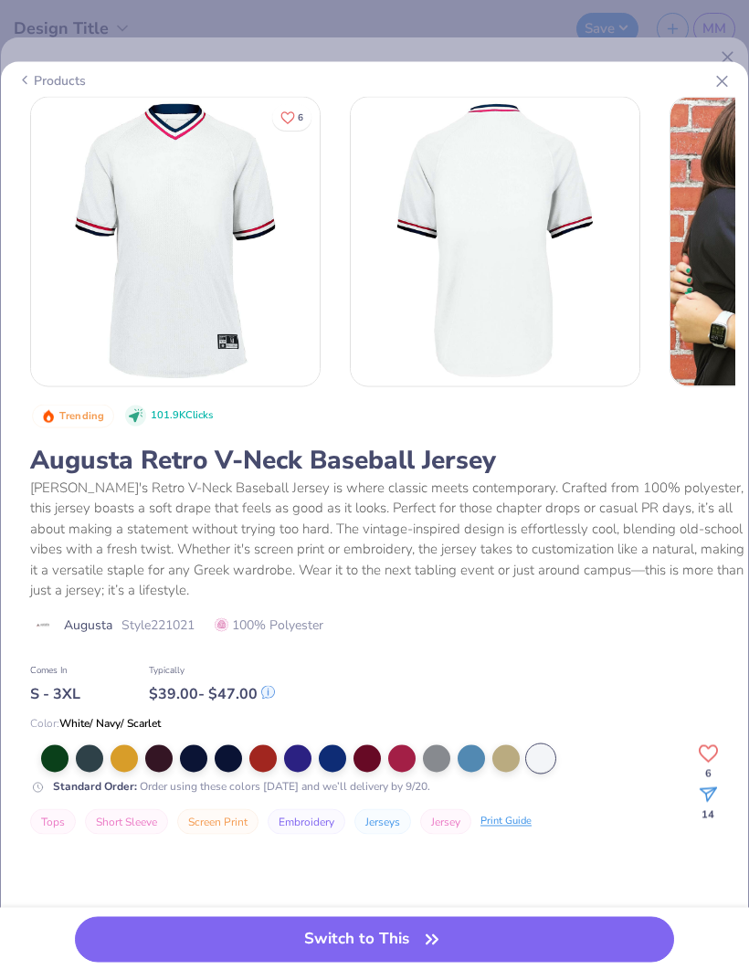
click at [432, 929] on icon "button" at bounding box center [432, 939] width 26 height 26
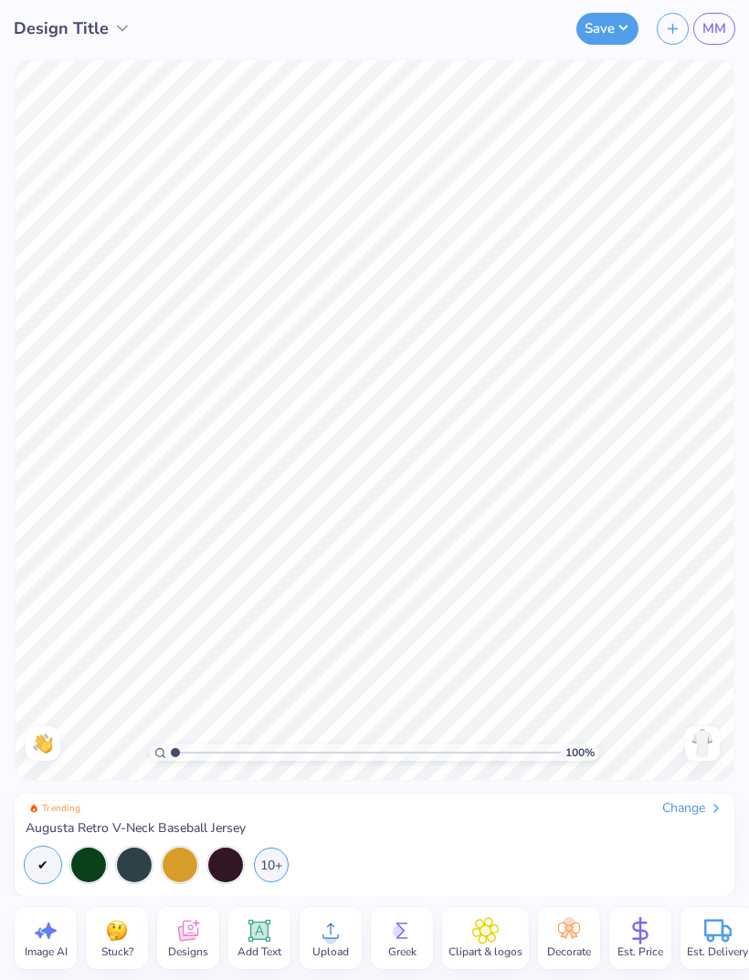
click at [320, 939] on icon at bounding box center [330, 930] width 27 height 27
click at [192, 936] on icon at bounding box center [187, 933] width 17 height 15
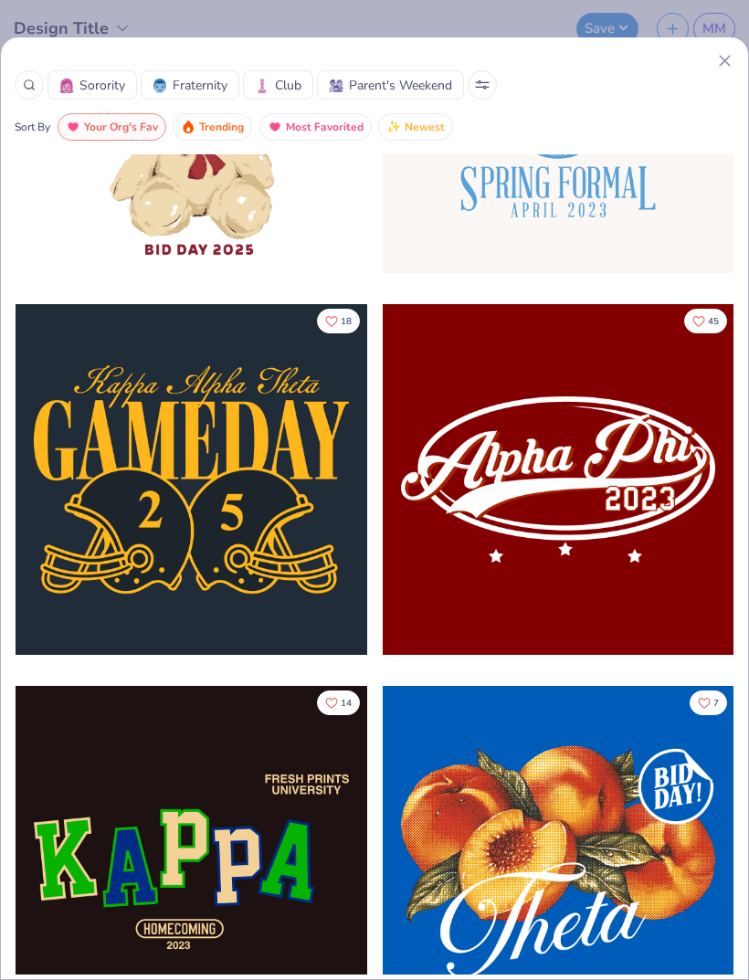
scroll to position [997, 0]
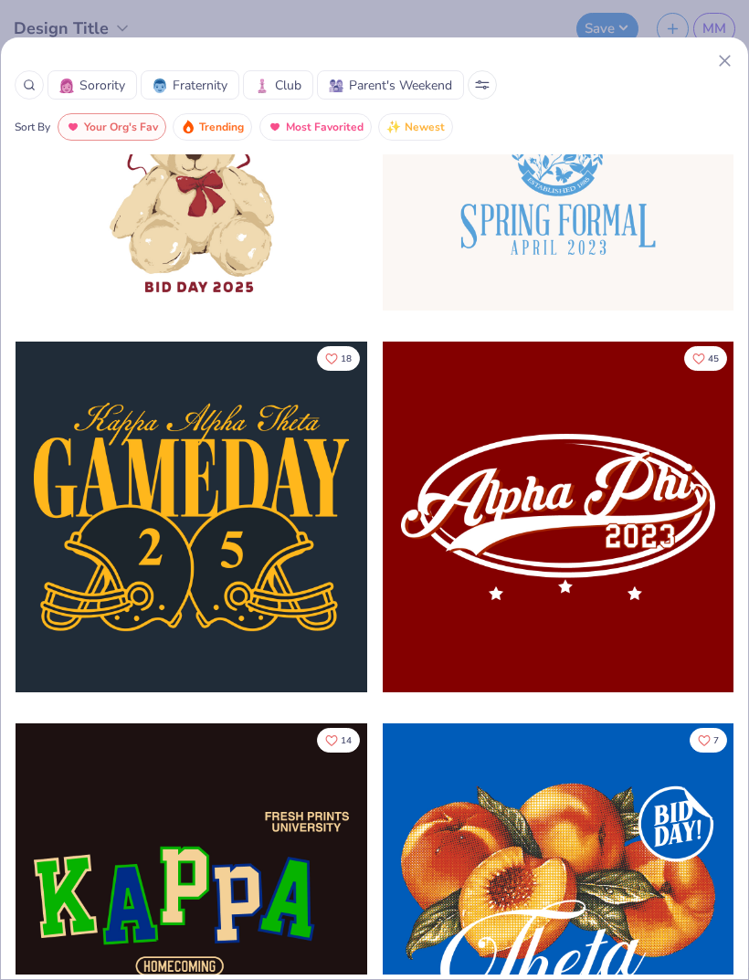
click at [132, 125] on span "Your Org's Fav" at bounding box center [121, 127] width 74 height 21
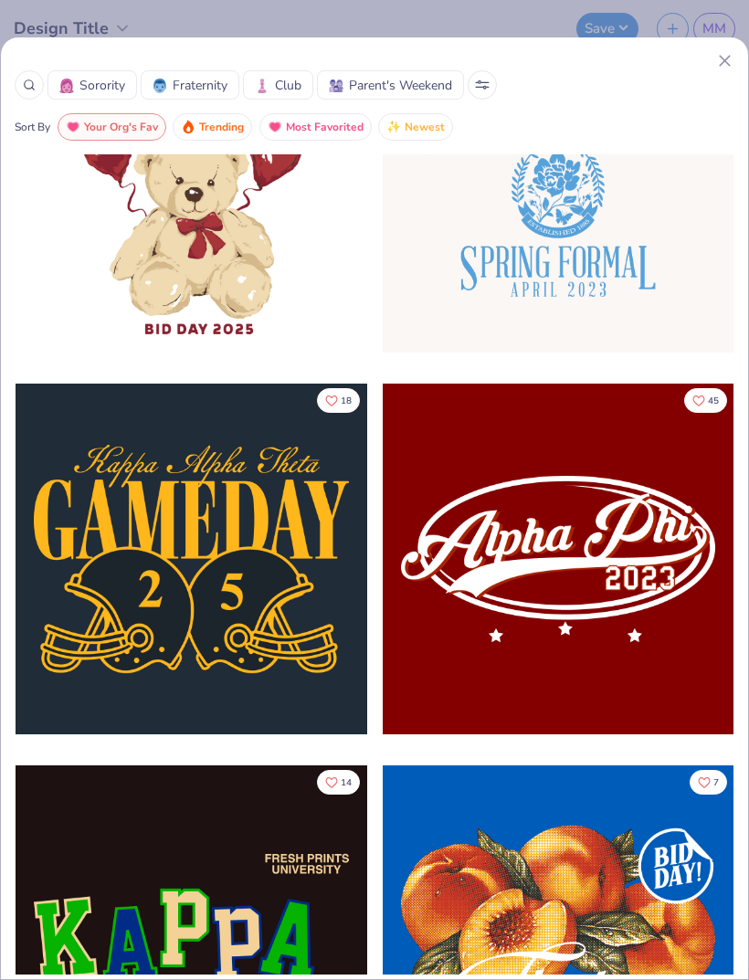
click at [131, 124] on span "Your Org's Fav" at bounding box center [121, 127] width 74 height 21
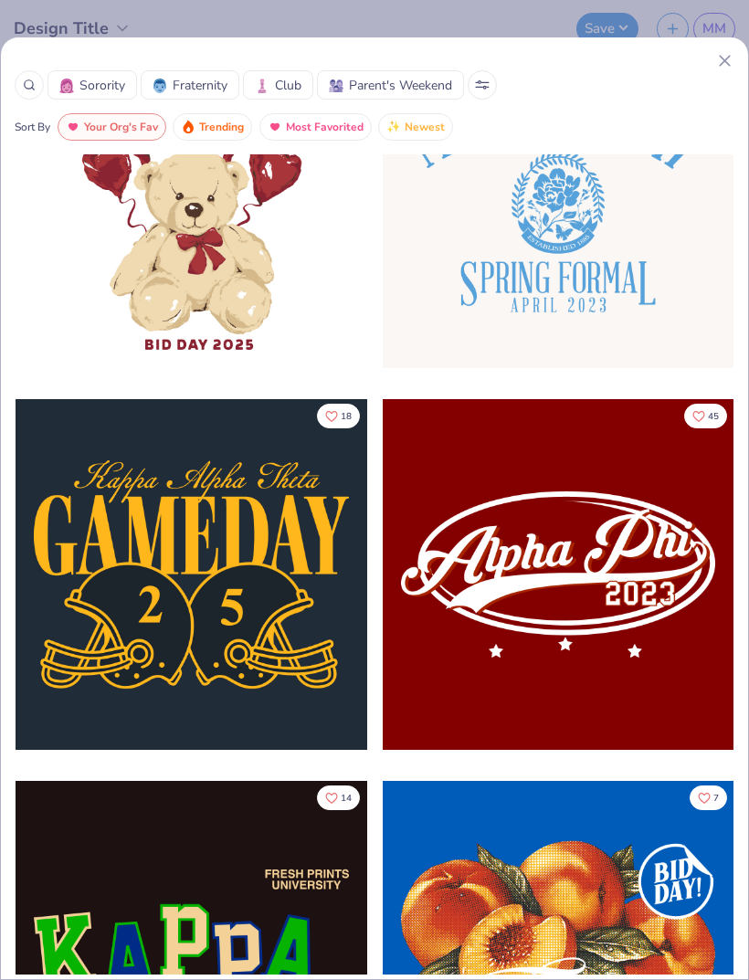
scroll to position [901, 0]
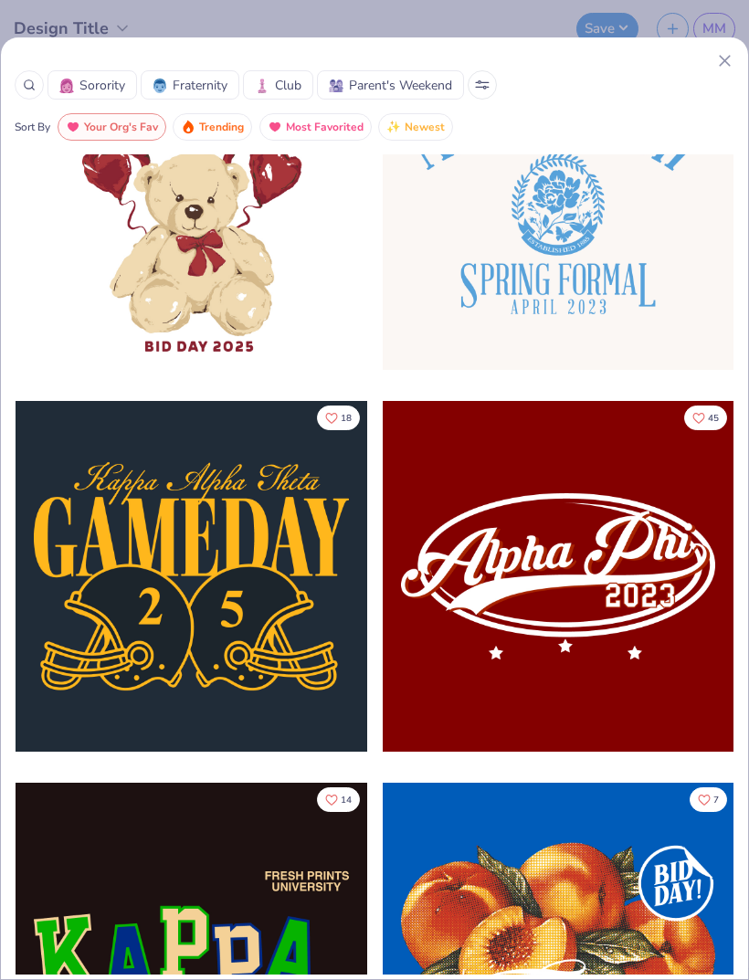
click at [212, 73] on button "Fraternity" at bounding box center [190, 84] width 99 height 29
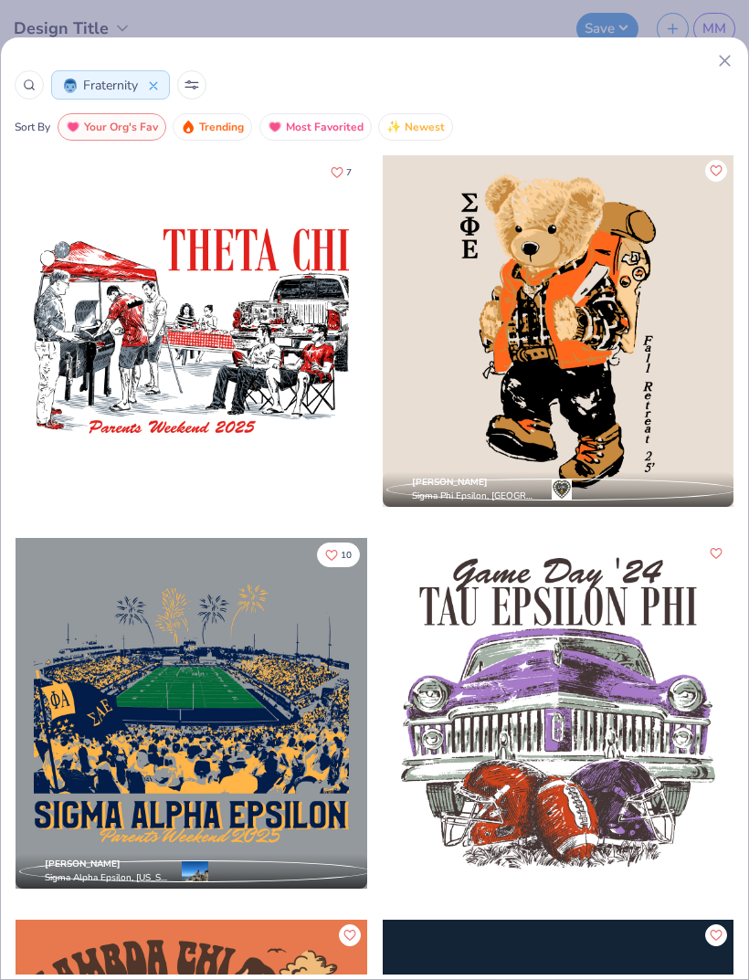
click at [320, 122] on span "Most Favorited" at bounding box center [325, 127] width 78 height 21
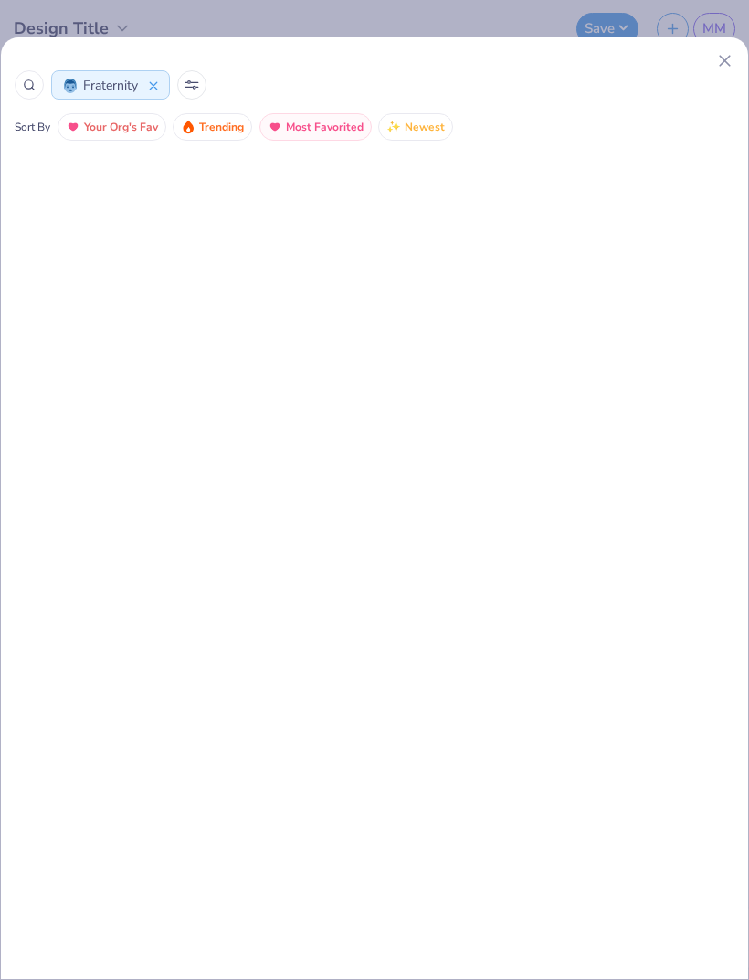
scroll to position [17323, 0]
click at [201, 84] on button at bounding box center [191, 84] width 29 height 29
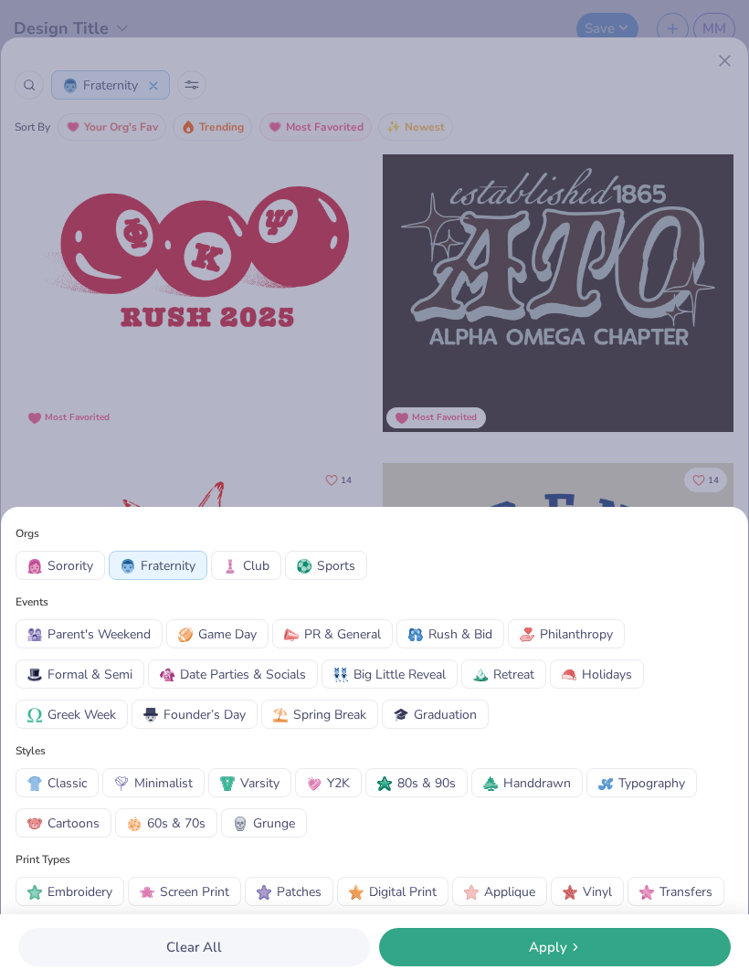
scroll to position [15739, 0]
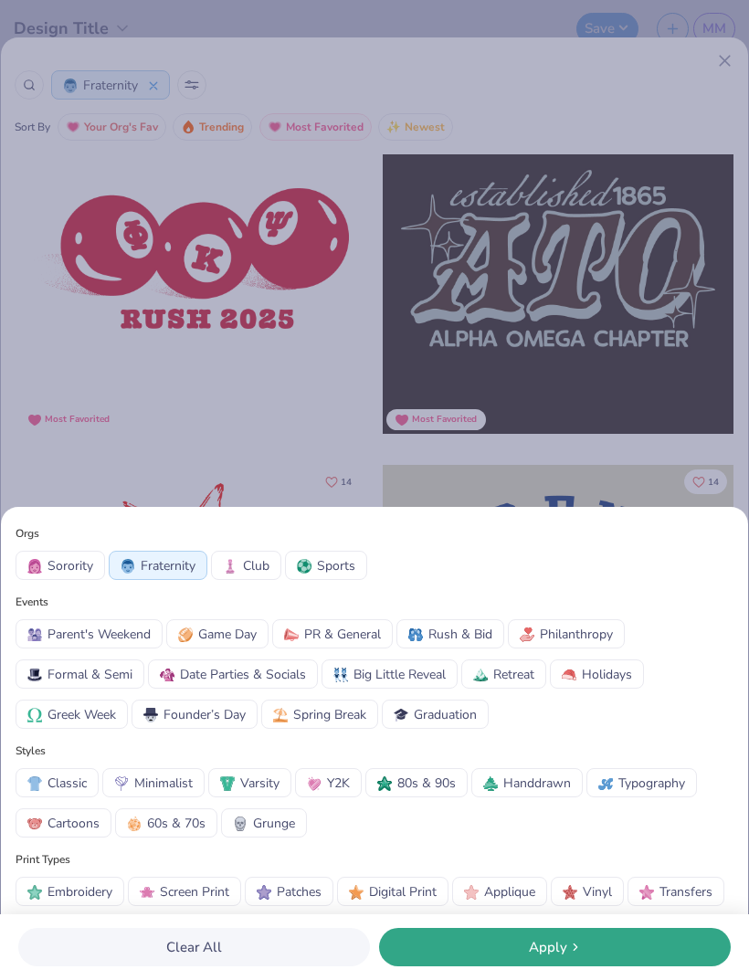
click at [241, 640] on span "Game Day" at bounding box center [227, 634] width 58 height 19
click at [600, 940] on div "Apply" at bounding box center [554, 947] width 341 height 21
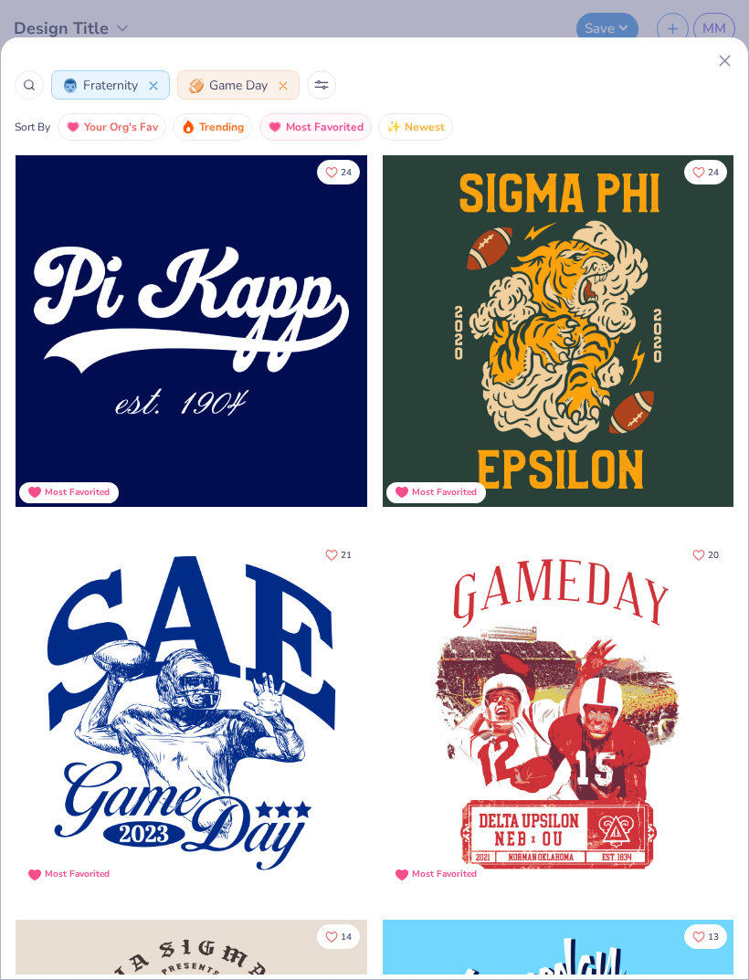
scroll to position [0, 0]
click at [287, 91] on div at bounding box center [280, 85] width 15 height 19
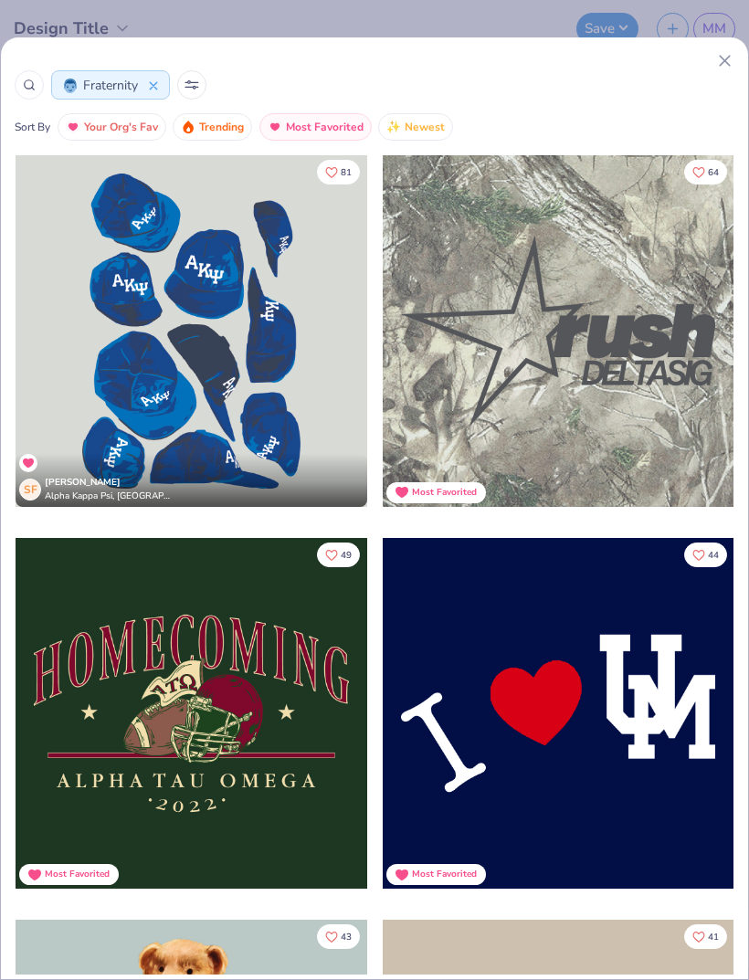
click at [200, 88] on button at bounding box center [191, 84] width 29 height 29
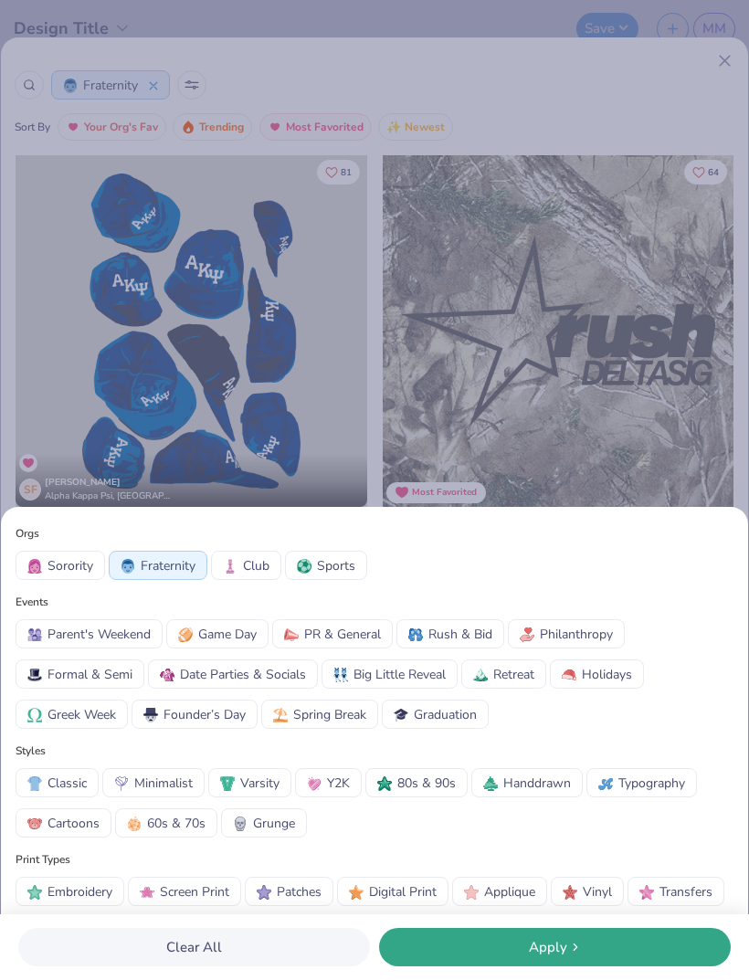
click at [334, 551] on button "Sports" at bounding box center [326, 565] width 82 height 29
click at [536, 954] on span "Apply" at bounding box center [548, 947] width 38 height 21
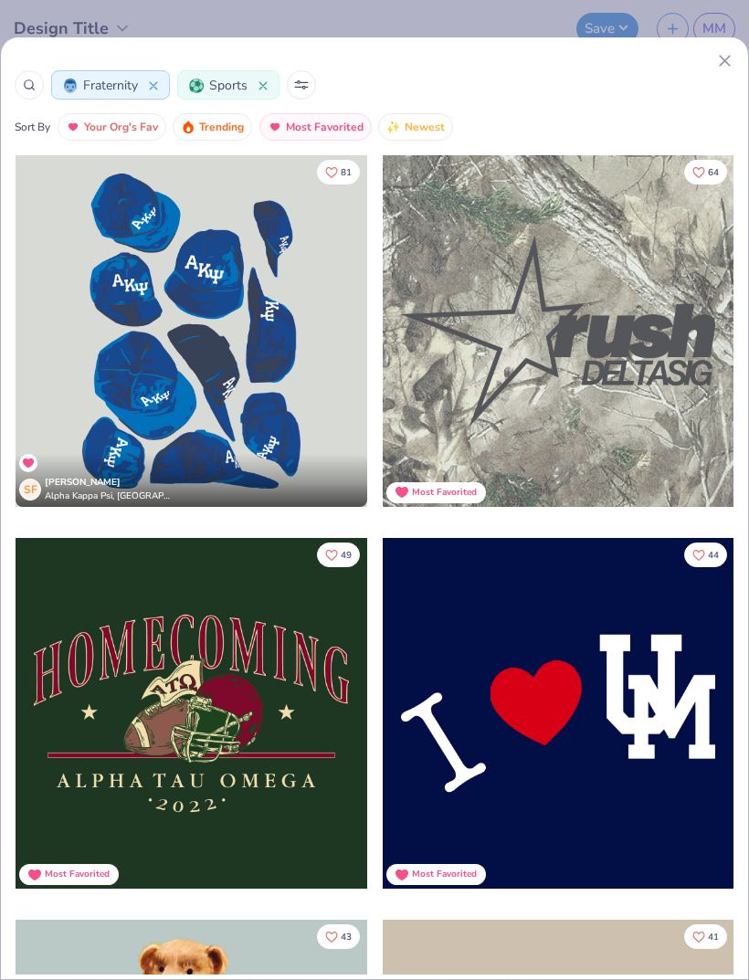
click at [326, 134] on span "Most Favorited" at bounding box center [325, 127] width 78 height 21
click at [315, 130] on span "Most Favorited" at bounding box center [325, 127] width 78 height 21
click at [303, 122] on span "Most Favorited" at bounding box center [325, 127] width 78 height 21
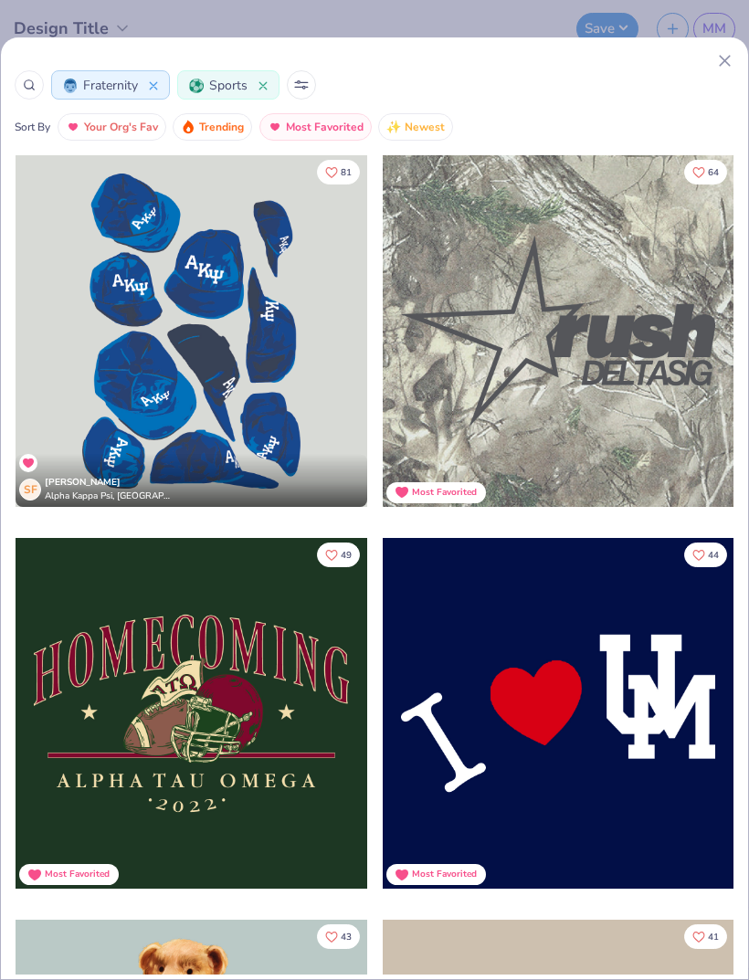
click at [314, 126] on span "Most Favorited" at bounding box center [325, 127] width 78 height 21
click at [314, 125] on span "Most Favorited" at bounding box center [325, 127] width 78 height 21
click at [320, 125] on span "Most Favorited" at bounding box center [325, 127] width 78 height 21
click at [399, 133] on img "button" at bounding box center [393, 127] width 15 height 15
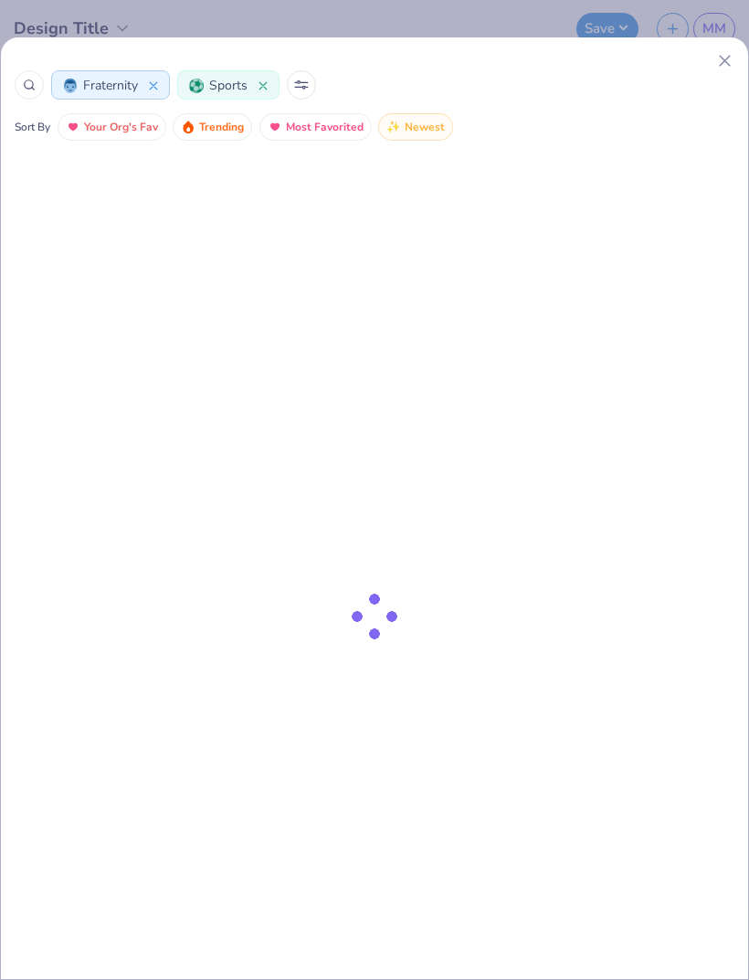
click at [398, 132] on img "button" at bounding box center [393, 127] width 15 height 15
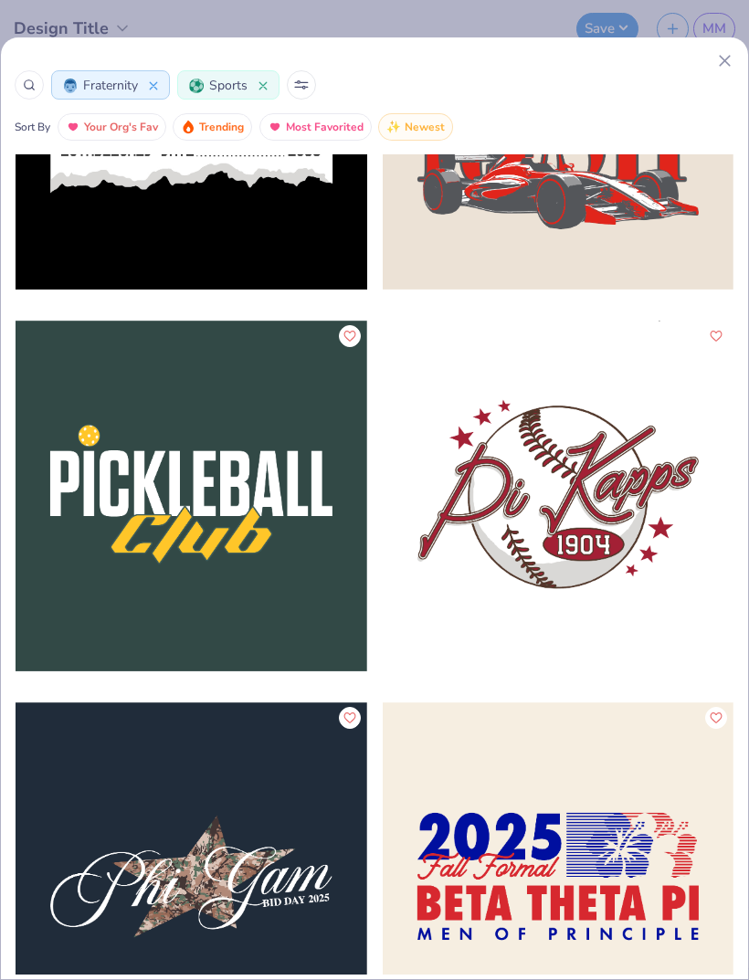
scroll to position [67460, 0]
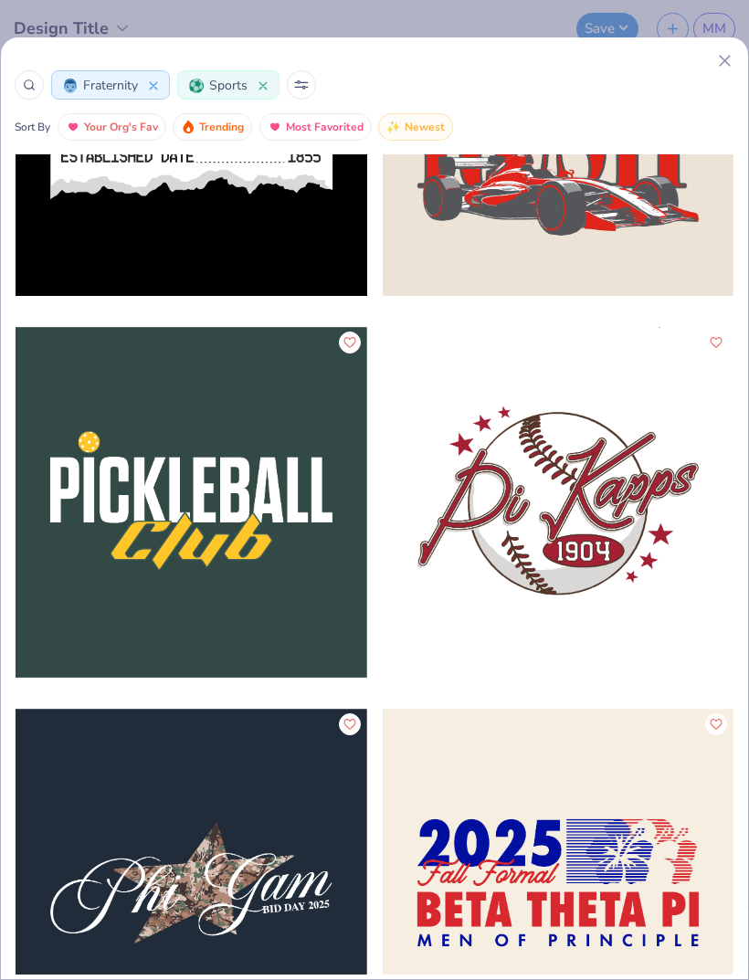
click at [715, 341] on icon "Like" at bounding box center [715, 341] width 13 height 13
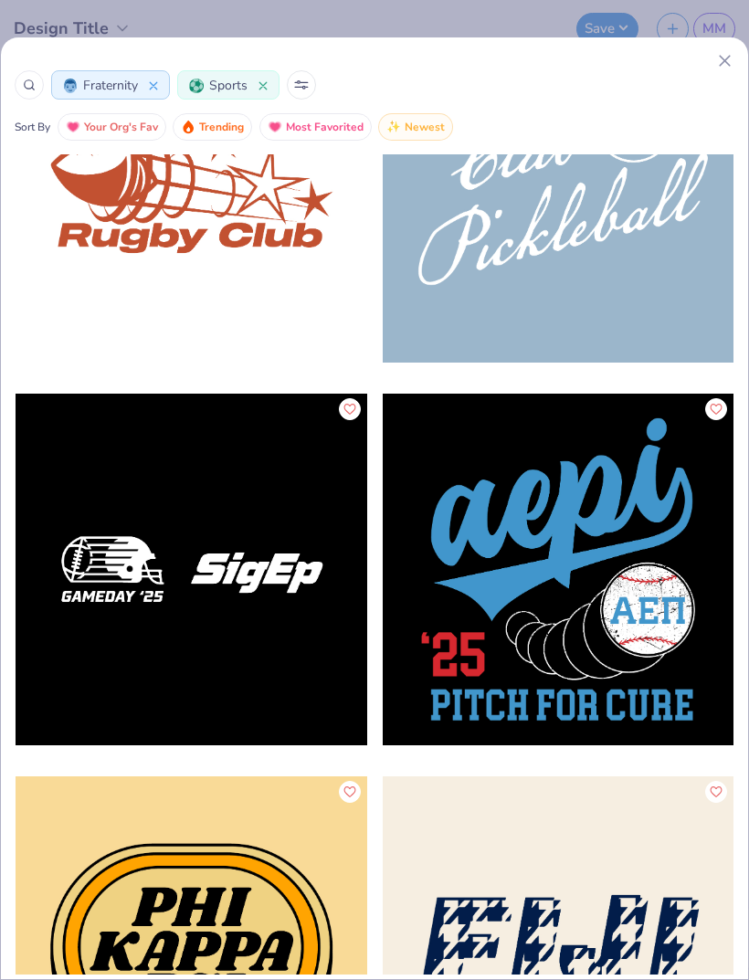
scroll to position [63955, 0]
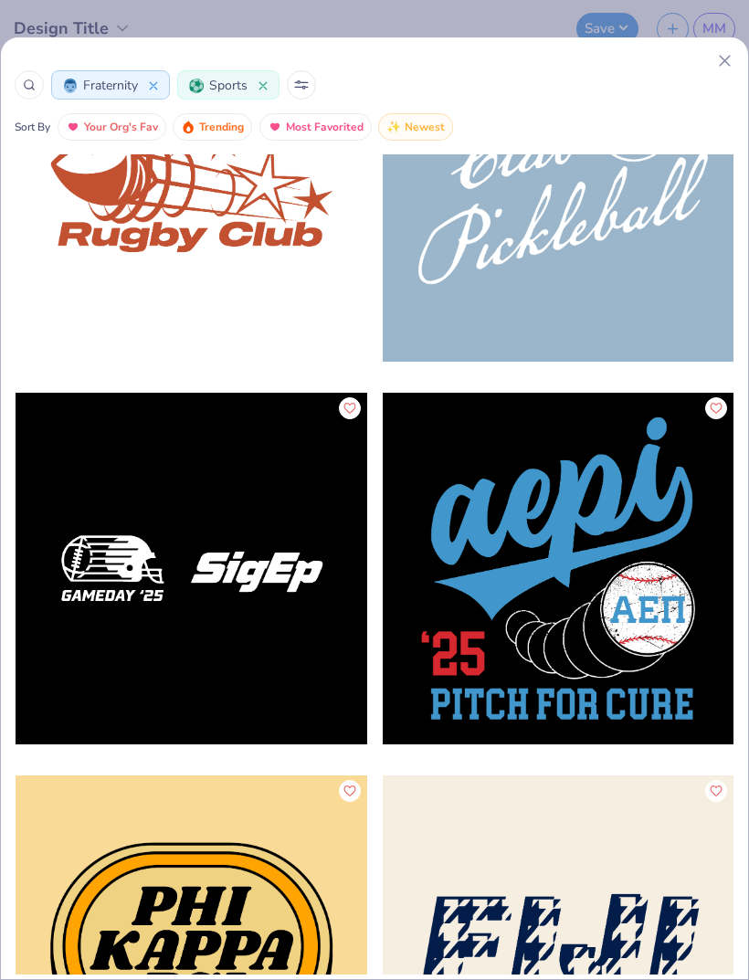
click at [610, 513] on div at bounding box center [559, 569] width 352 height 352
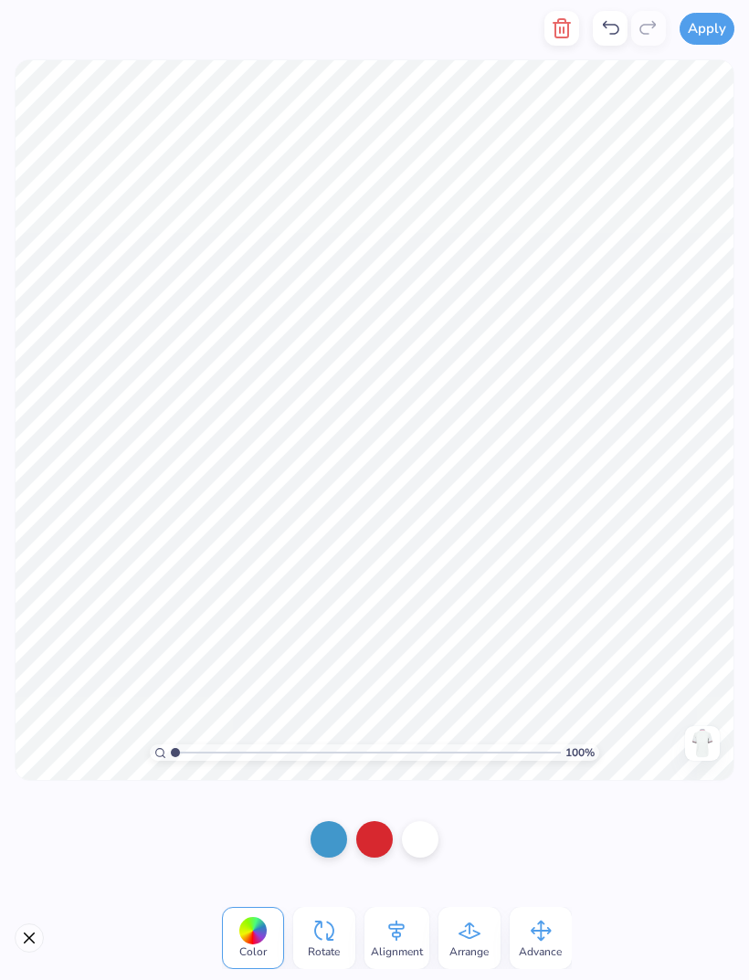
click at [599, 32] on div at bounding box center [610, 28] width 35 height 35
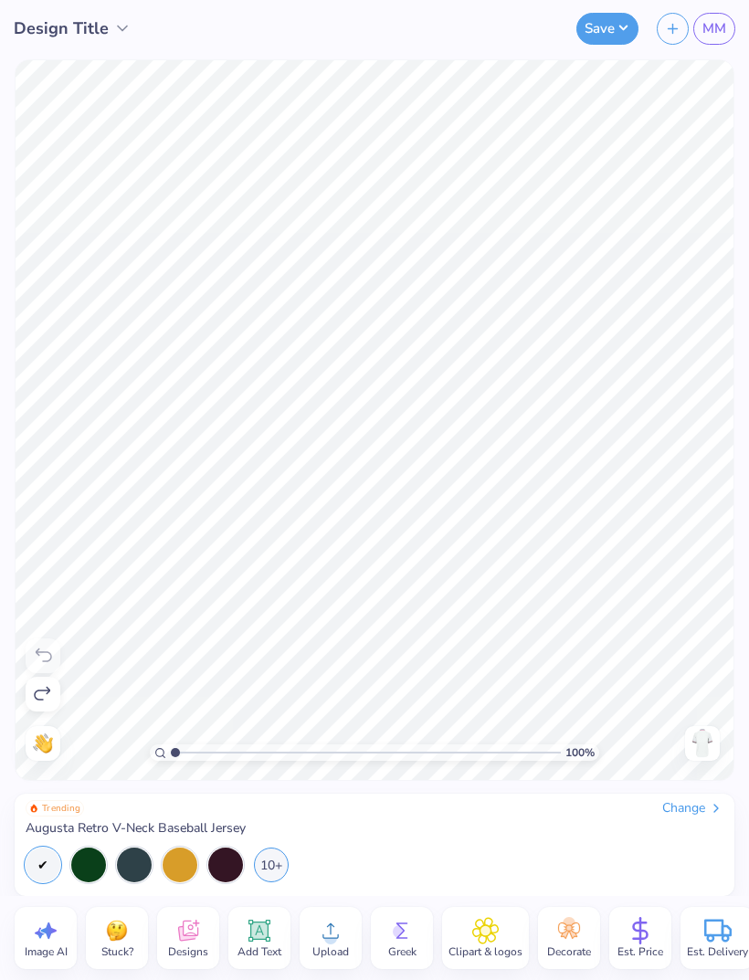
click at [198, 939] on icon at bounding box center [187, 930] width 27 height 27
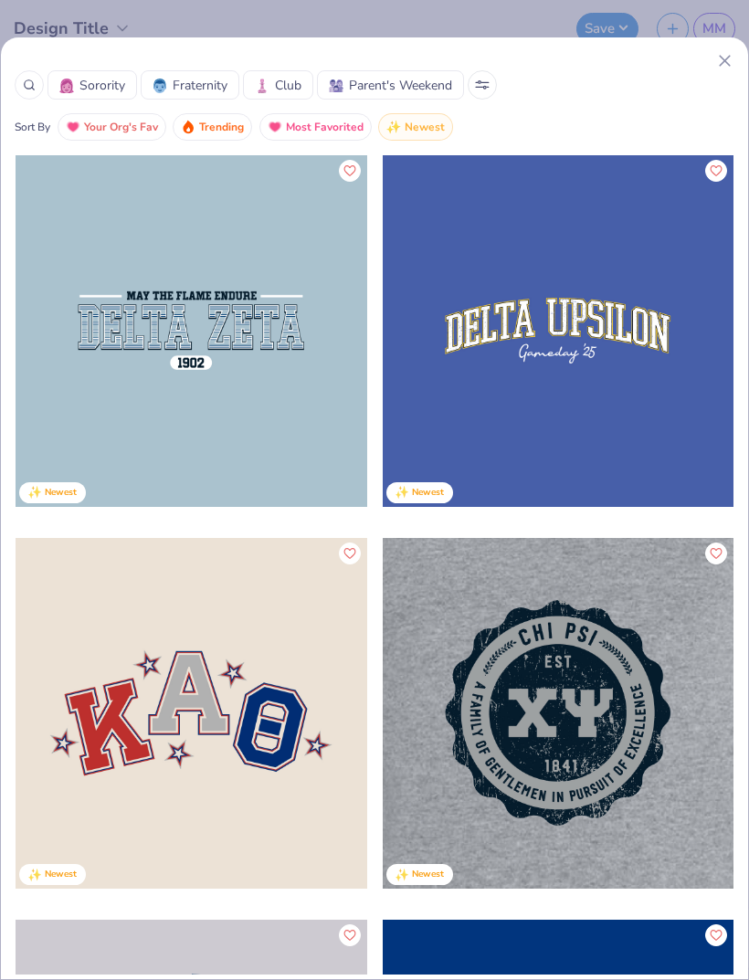
click at [120, 132] on span "Your Org's Fav" at bounding box center [121, 127] width 74 height 21
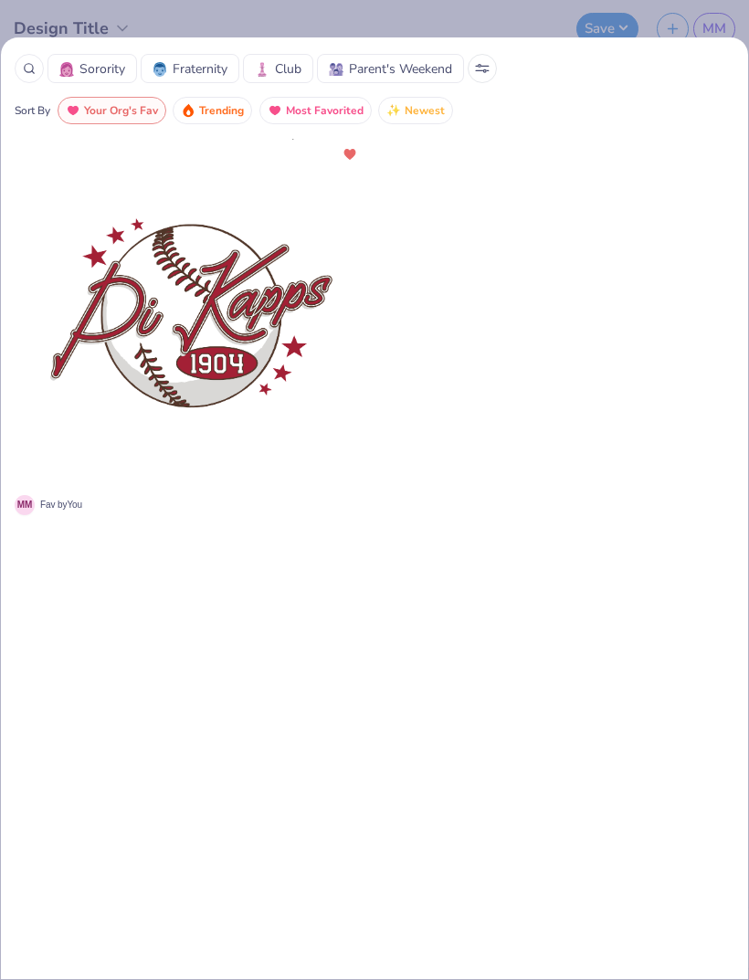
scroll to position [18, 0]
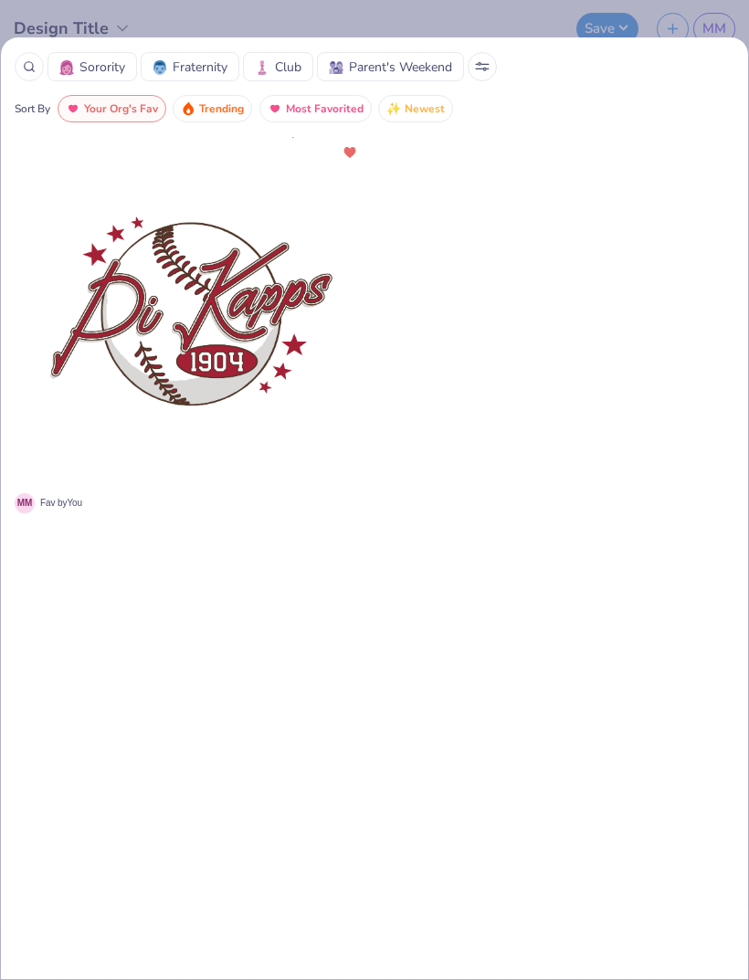
click at [211, 318] on div at bounding box center [192, 313] width 352 height 352
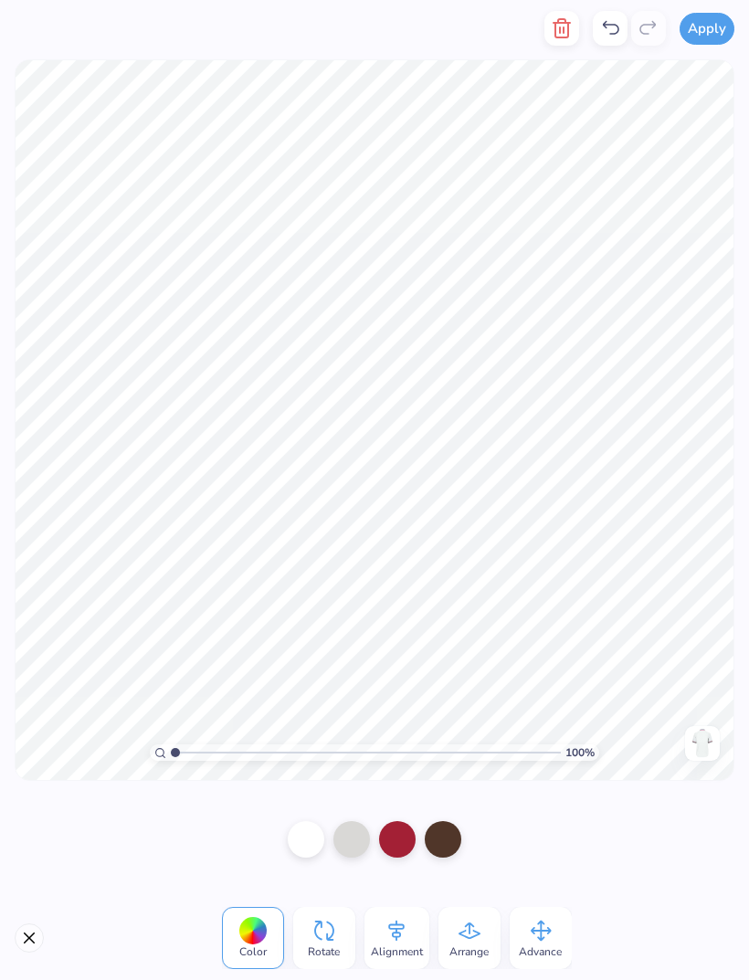
click at [560, 31] on icon "button" at bounding box center [562, 28] width 22 height 22
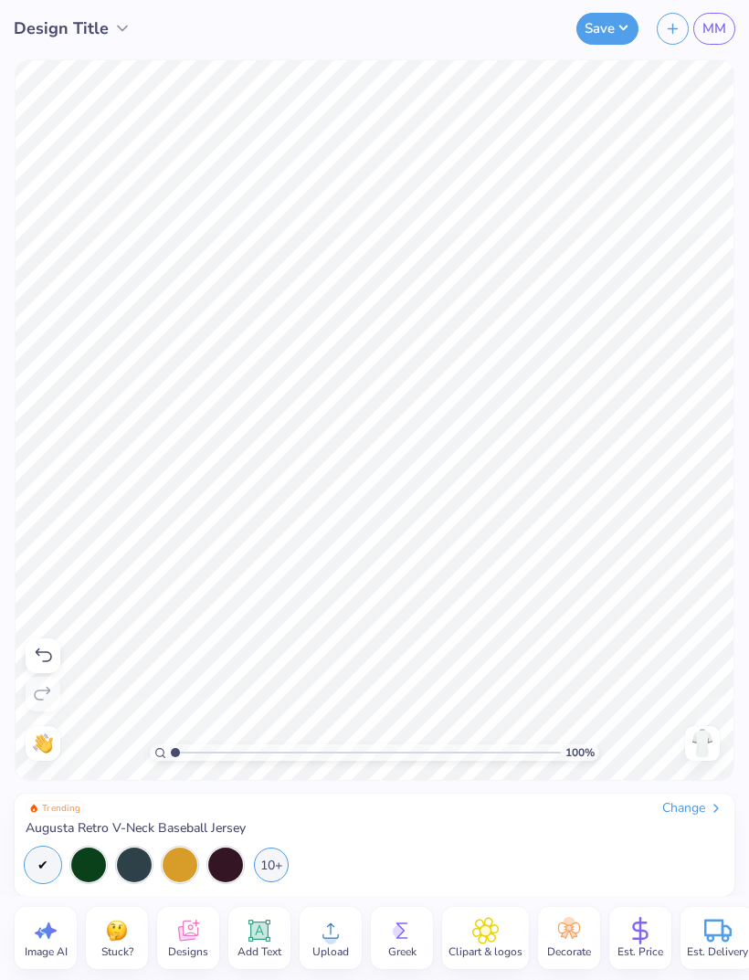
click at [190, 924] on icon at bounding box center [187, 930] width 27 height 27
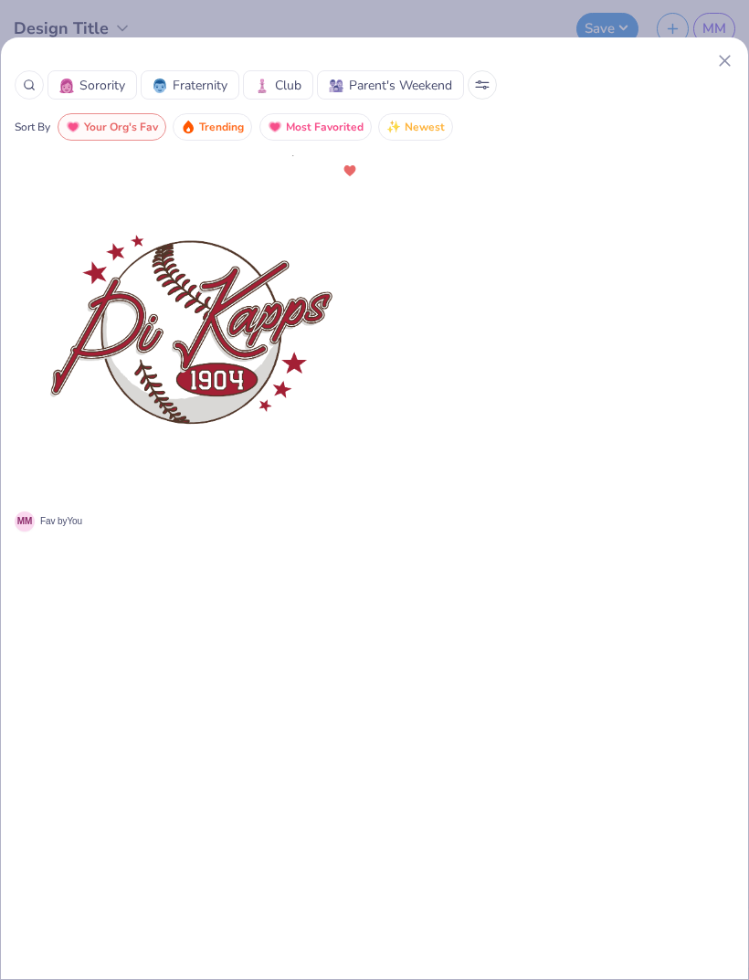
click at [110, 89] on span "Sorority" at bounding box center [102, 85] width 46 height 19
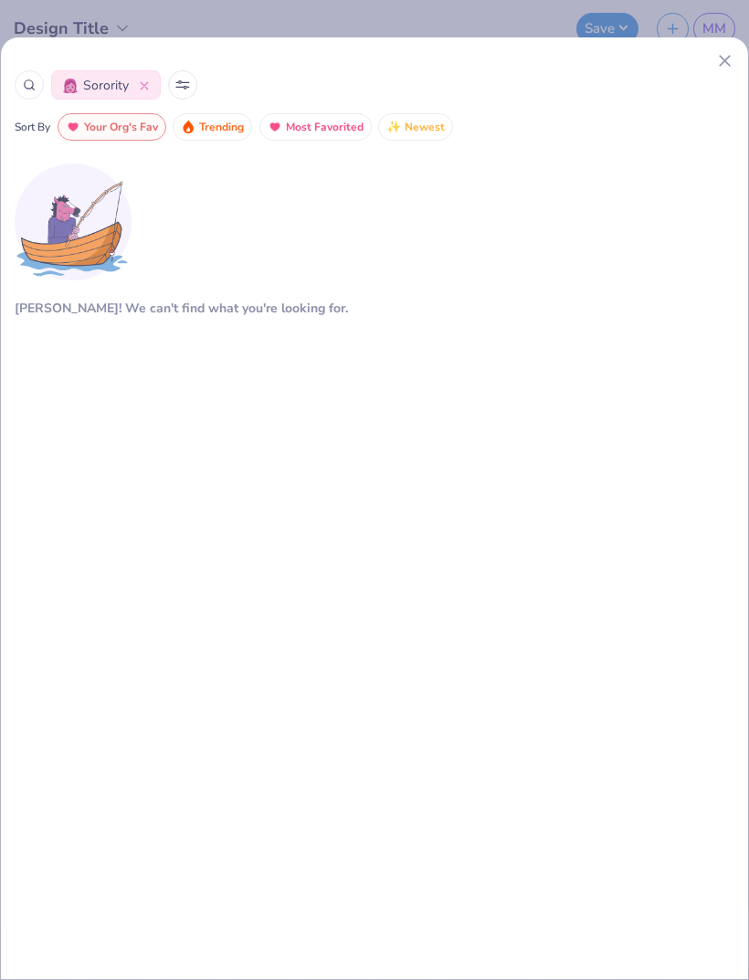
click at [218, 121] on span "Trending" at bounding box center [221, 127] width 45 height 21
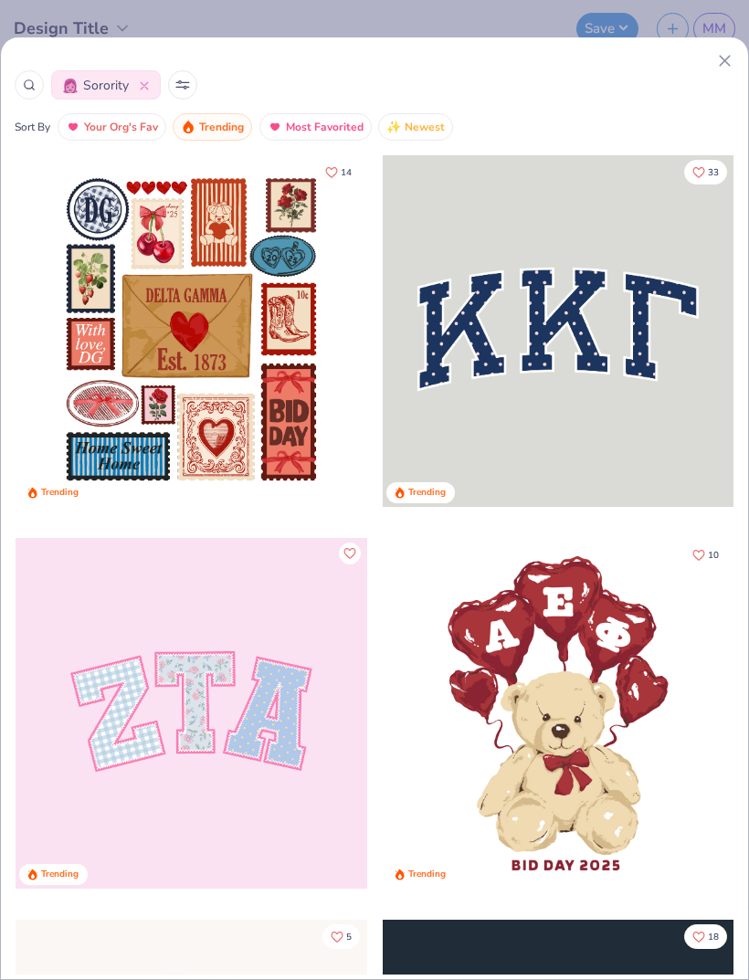
scroll to position [0, 0]
click at [591, 299] on div at bounding box center [559, 331] width 352 height 352
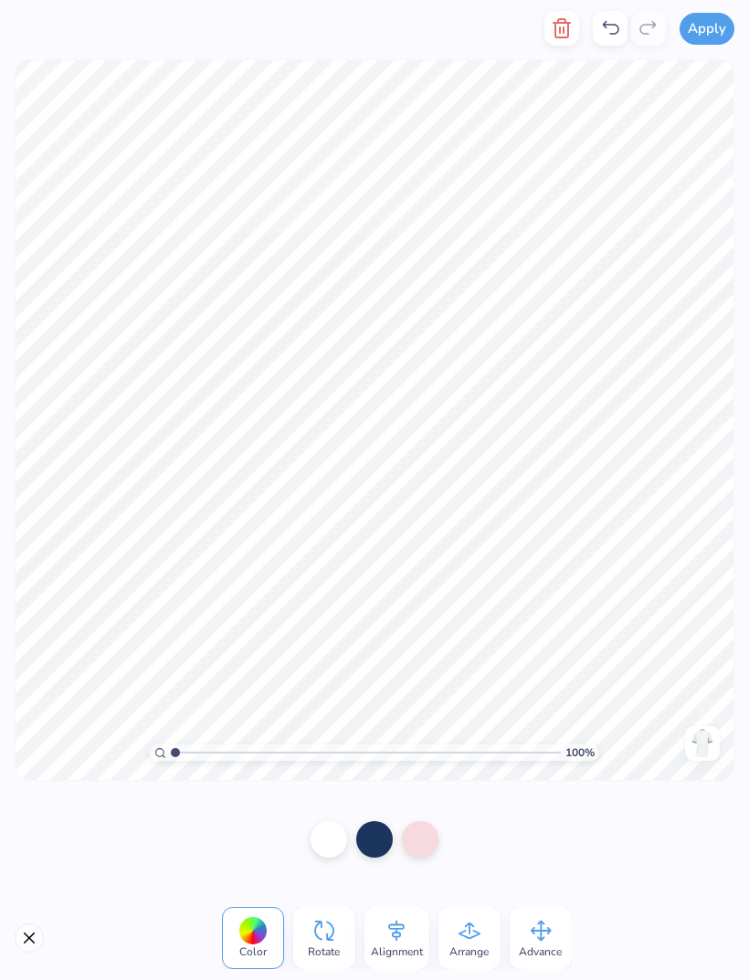
click at [540, 39] on div "Apply" at bounding box center [374, 28] width 749 height 57
click at [560, 29] on icon "button" at bounding box center [562, 28] width 22 height 22
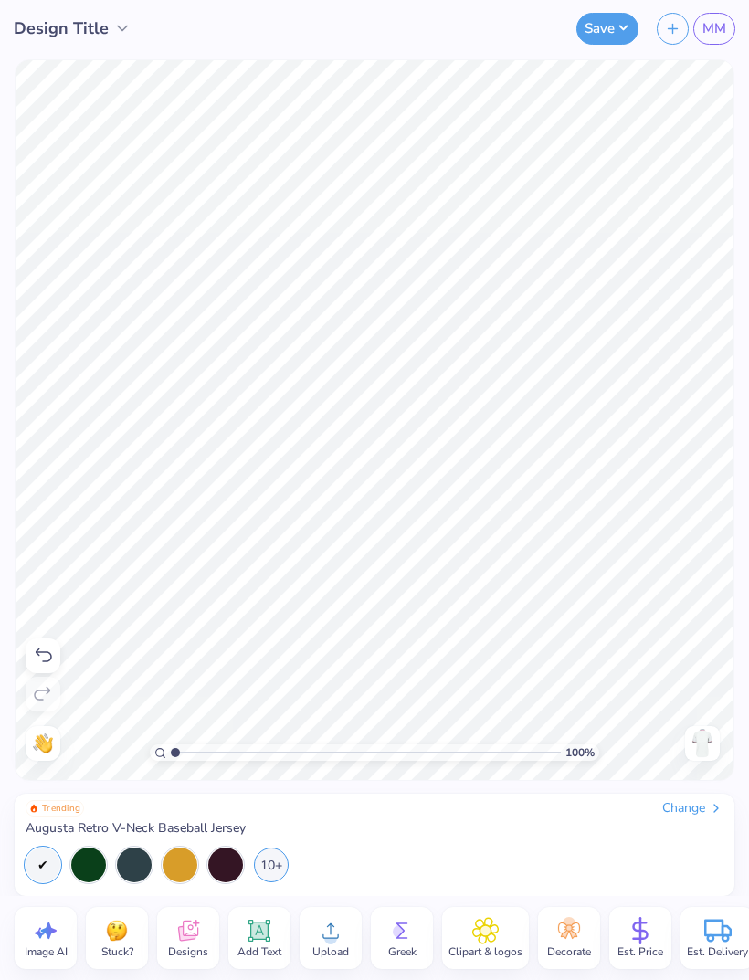
click at [195, 944] on span "Designs" at bounding box center [188, 951] width 40 height 15
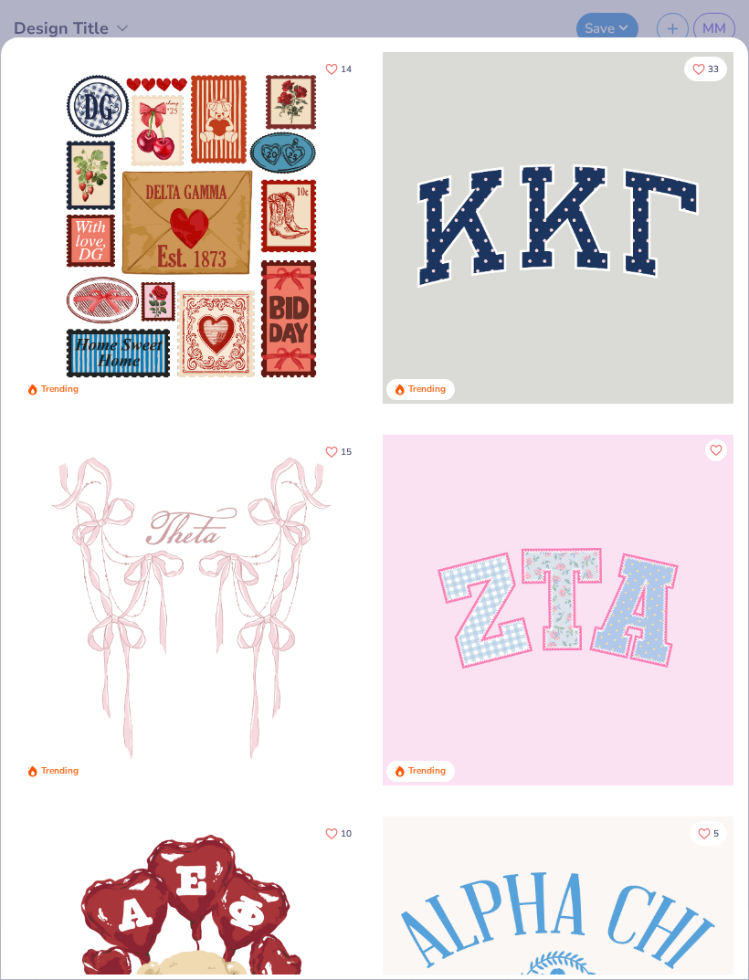
click at [561, 17] on div "Sorority Fraternity Club Parent's Weekend Sort By Your Org's Fav Trending Most …" at bounding box center [374, 490] width 749 height 980
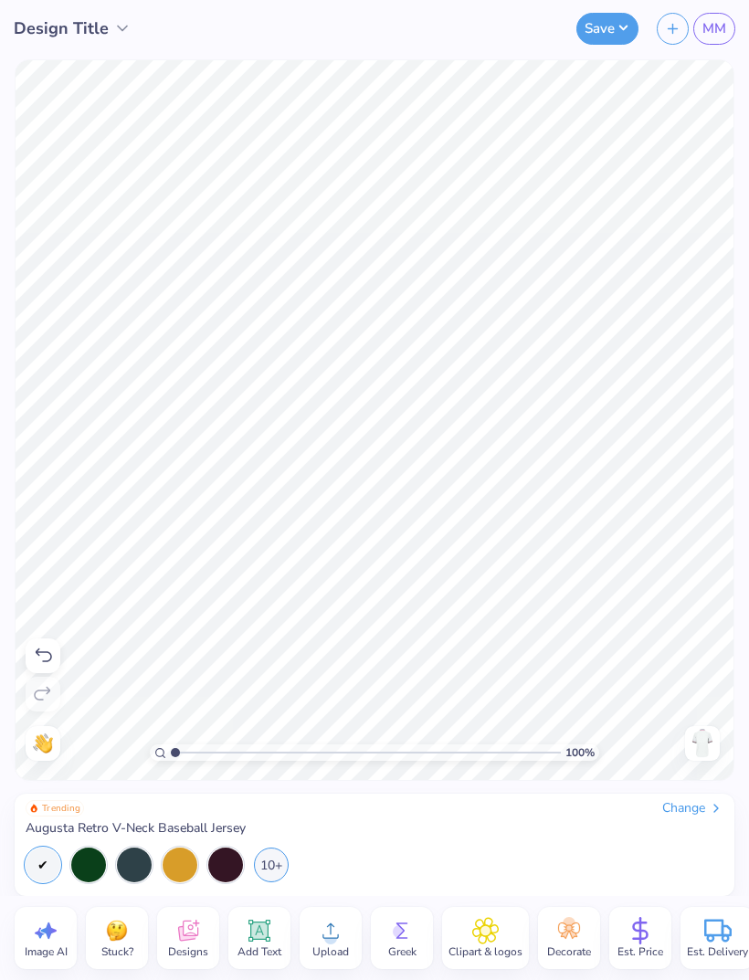
click at [189, 934] on icon at bounding box center [187, 930] width 27 height 27
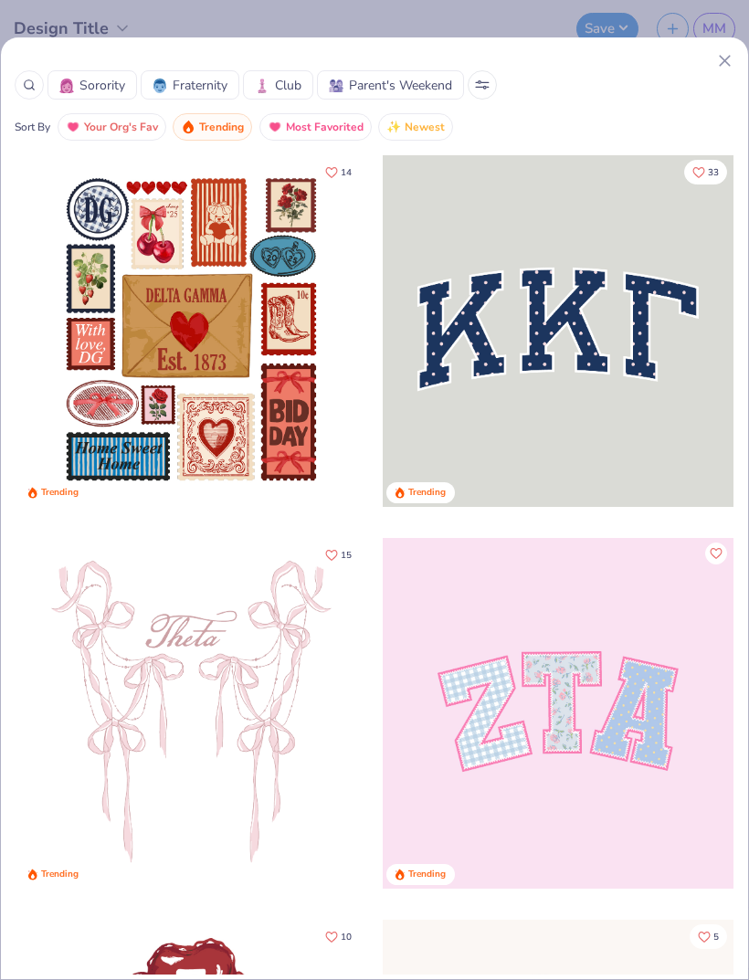
click at [97, 81] on span "Sorority" at bounding box center [102, 85] width 46 height 19
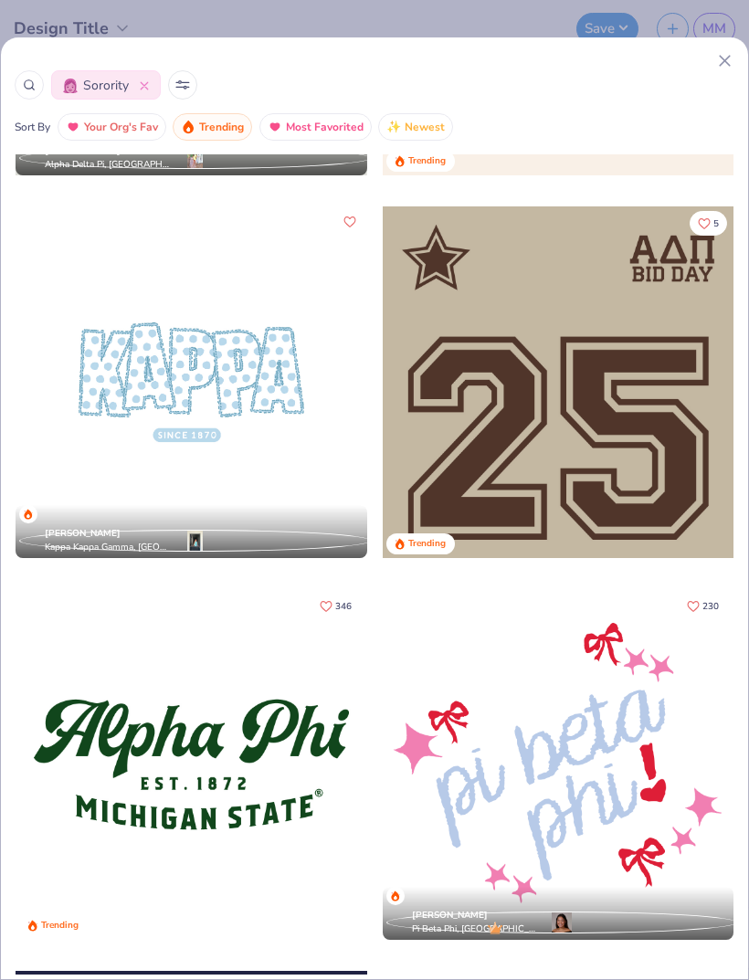
scroll to position [3001, 0]
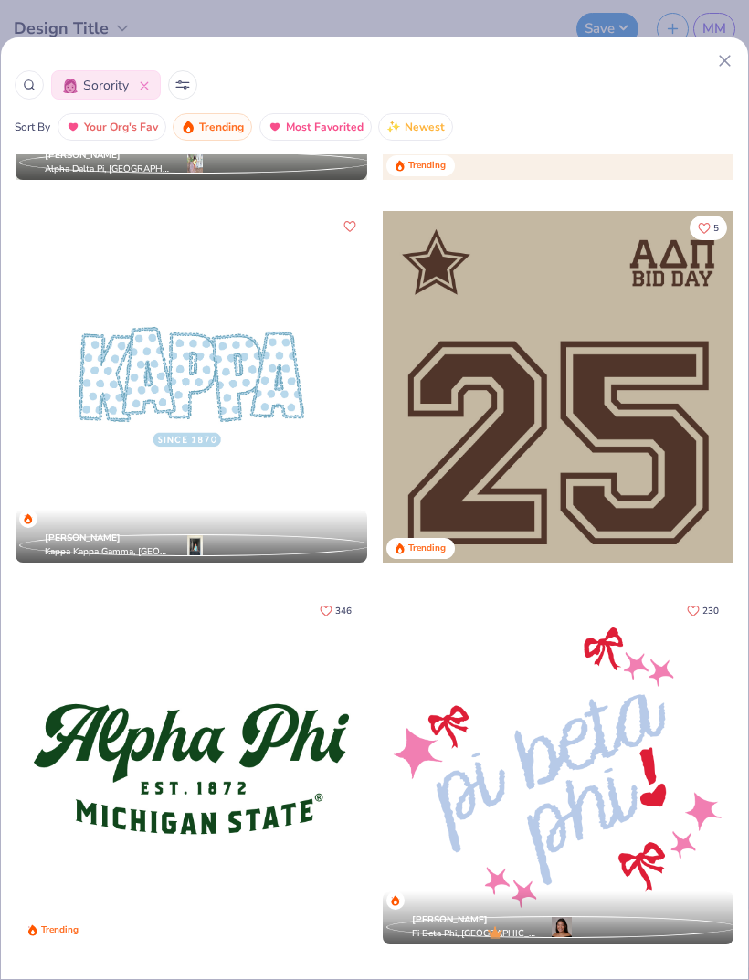
click at [645, 425] on div at bounding box center [559, 387] width 352 height 352
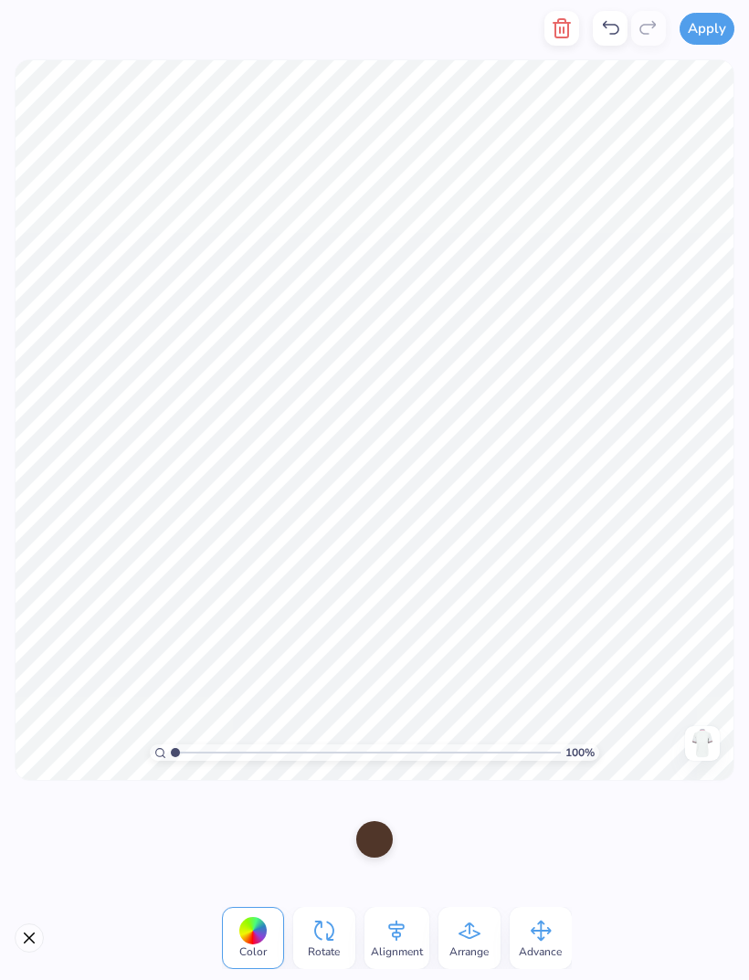
click at [562, 39] on button "button" at bounding box center [561, 28] width 35 height 35
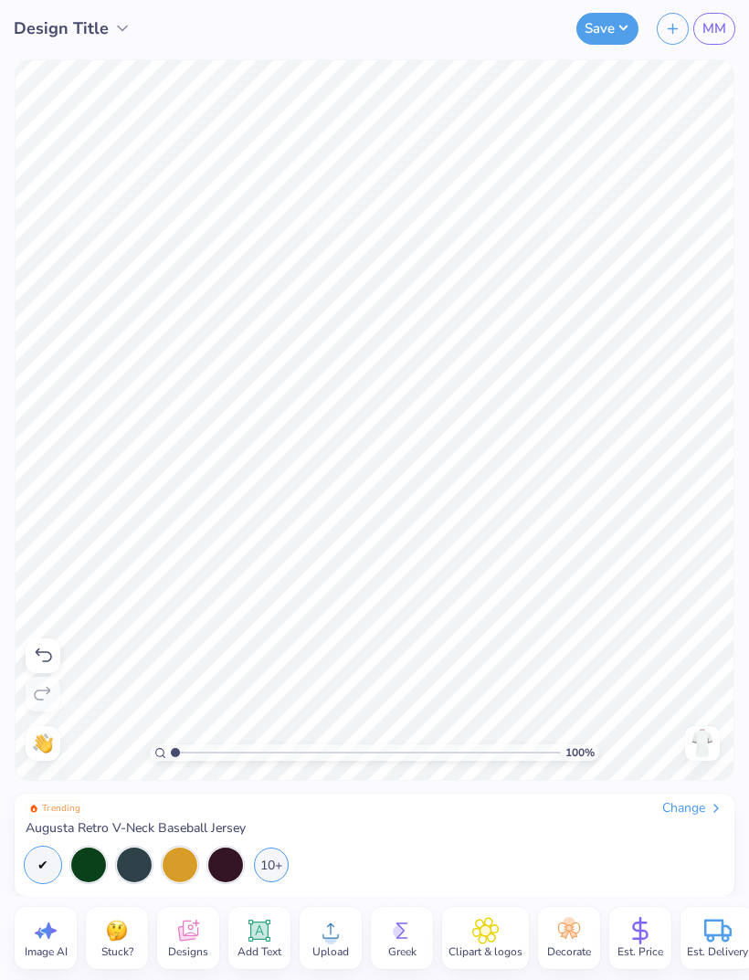
click at [190, 926] on icon at bounding box center [187, 930] width 27 height 27
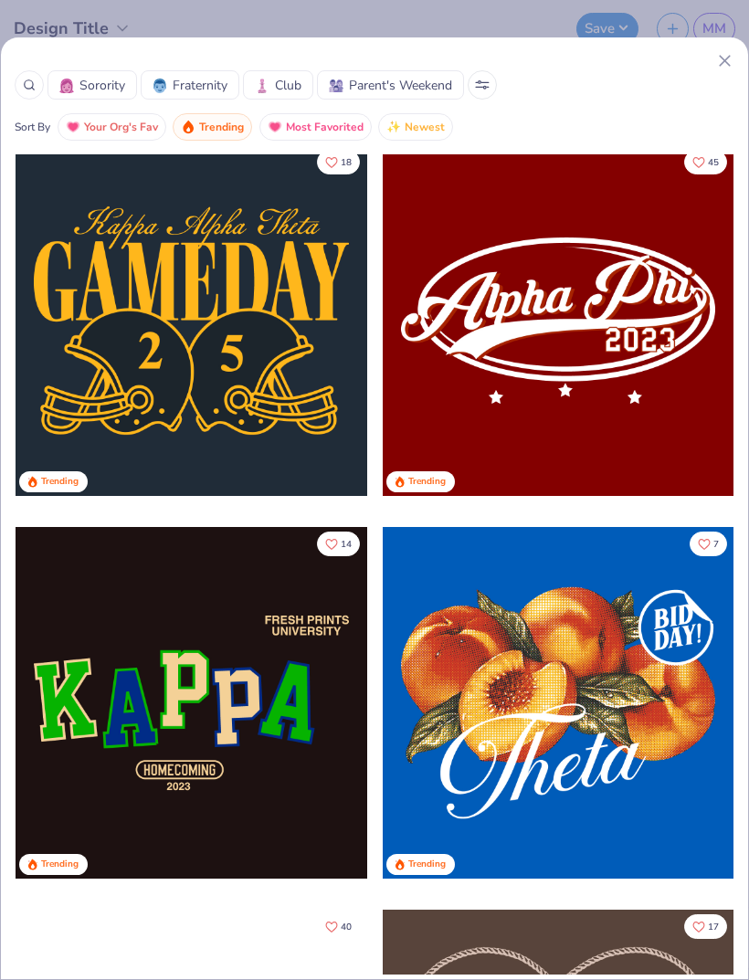
scroll to position [1155, 0]
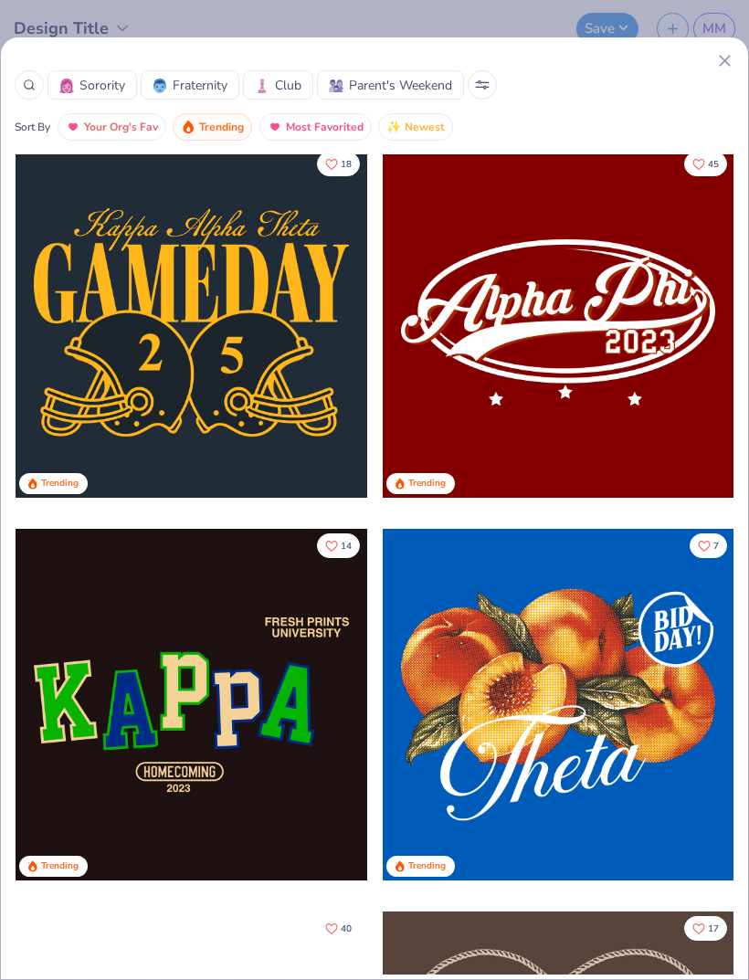
click at [626, 364] on div at bounding box center [559, 323] width 352 height 352
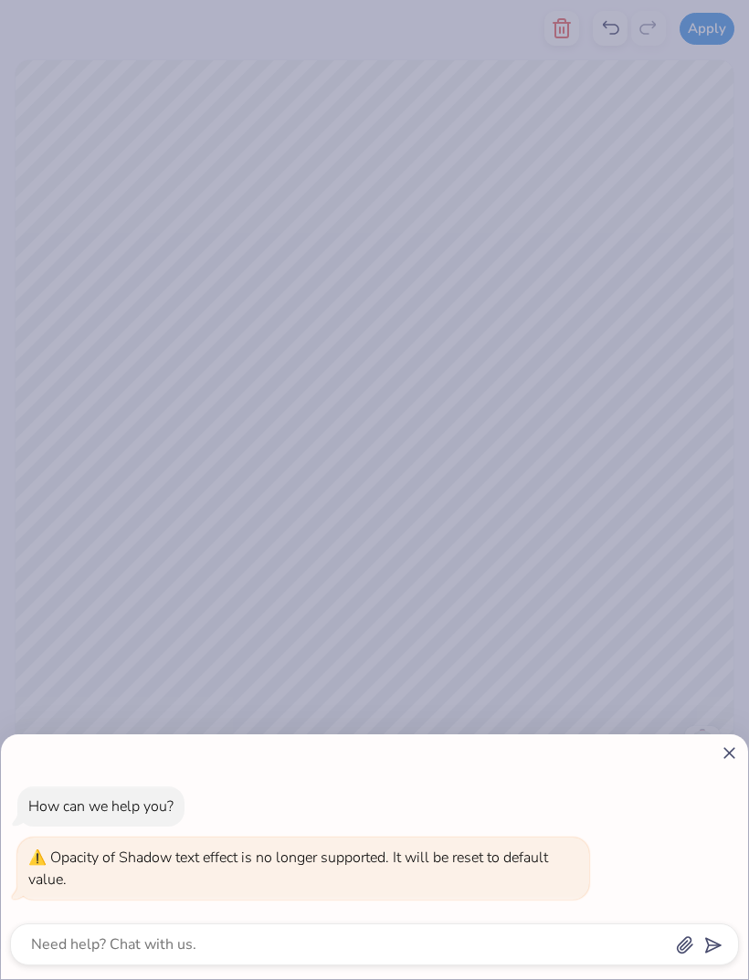
click at [588, 592] on div "How can we help you? Opacity of Shadow text effect is no longer supported. It w…" at bounding box center [374, 490] width 749 height 980
type textarea "x"
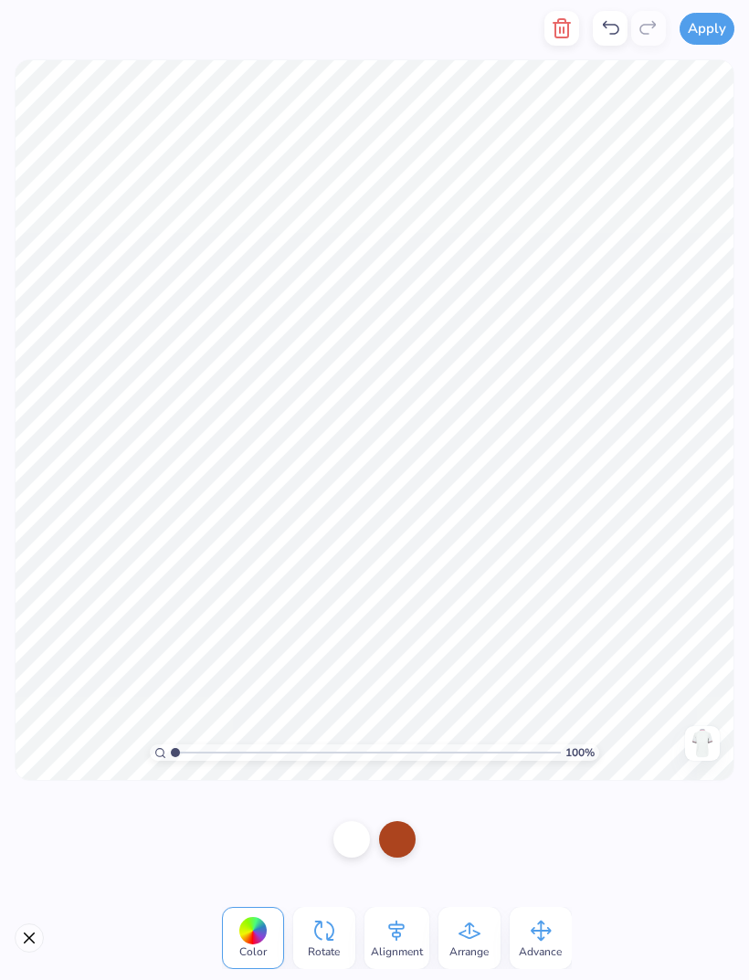
click at [556, 35] on icon "button" at bounding box center [561, 28] width 13 height 18
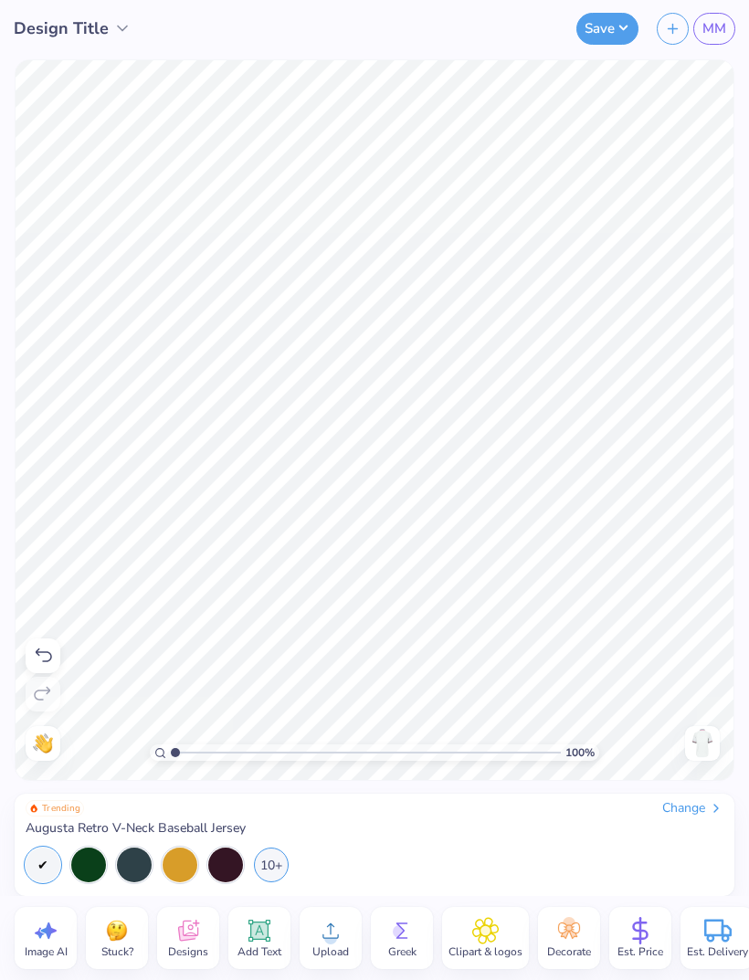
click at [188, 939] on icon at bounding box center [188, 930] width 20 height 21
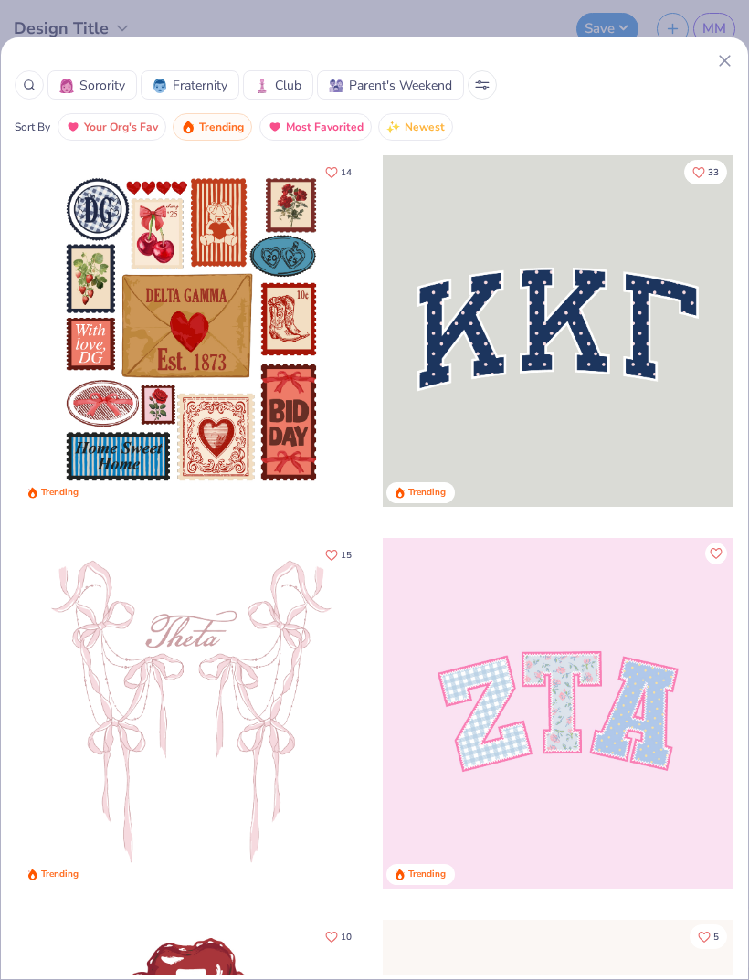
click at [92, 88] on span "Sorority" at bounding box center [102, 85] width 46 height 19
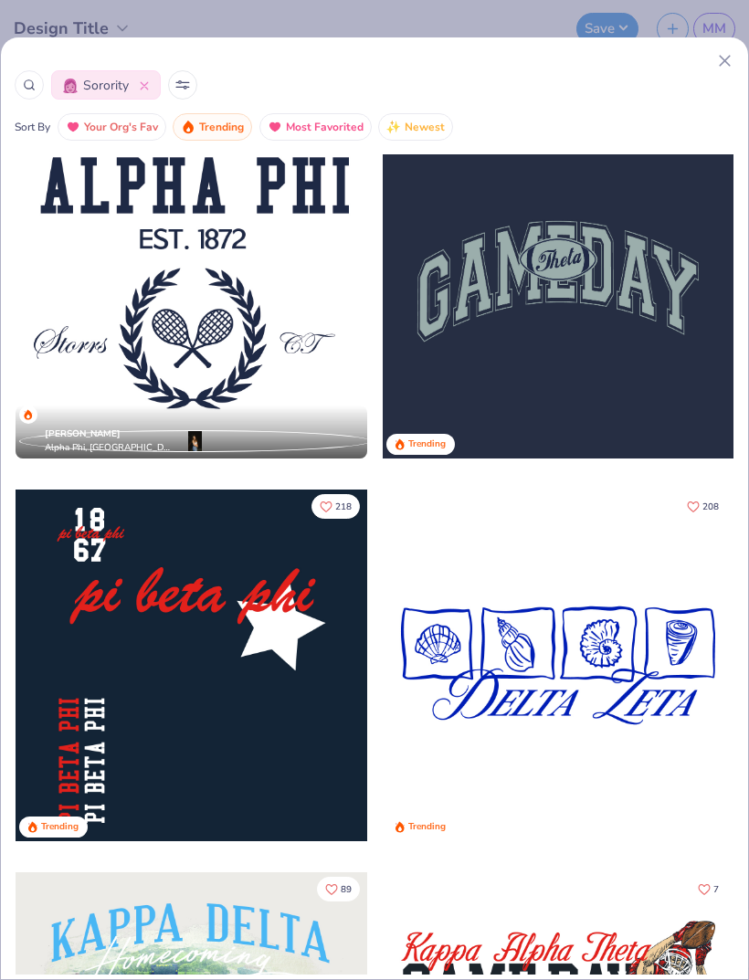
scroll to position [5785, 0]
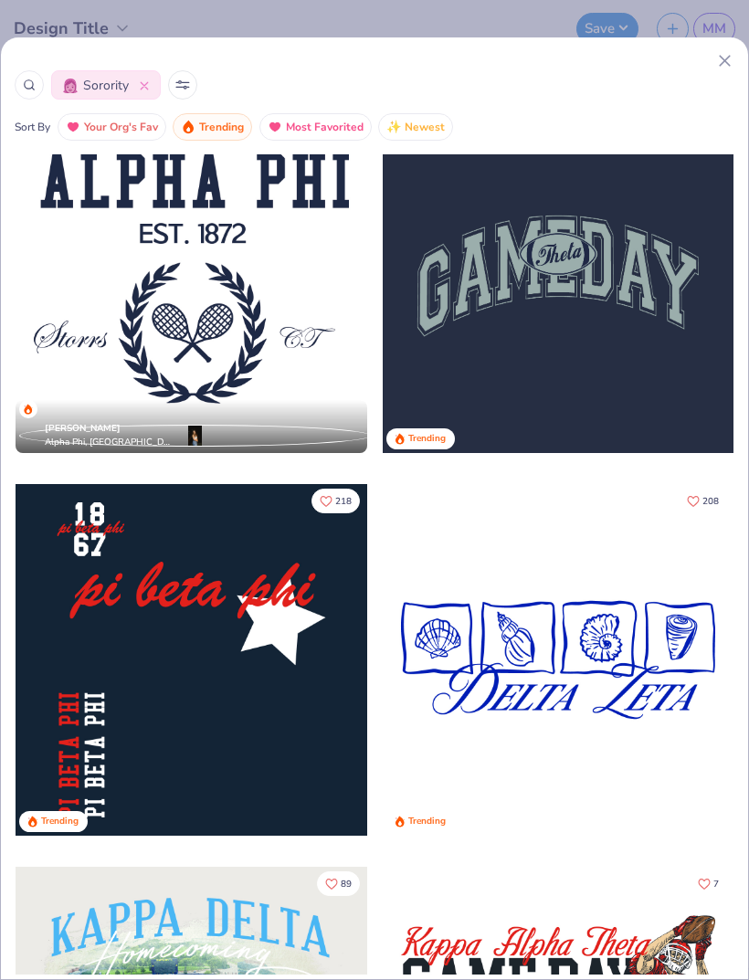
click at [273, 656] on div at bounding box center [192, 660] width 352 height 352
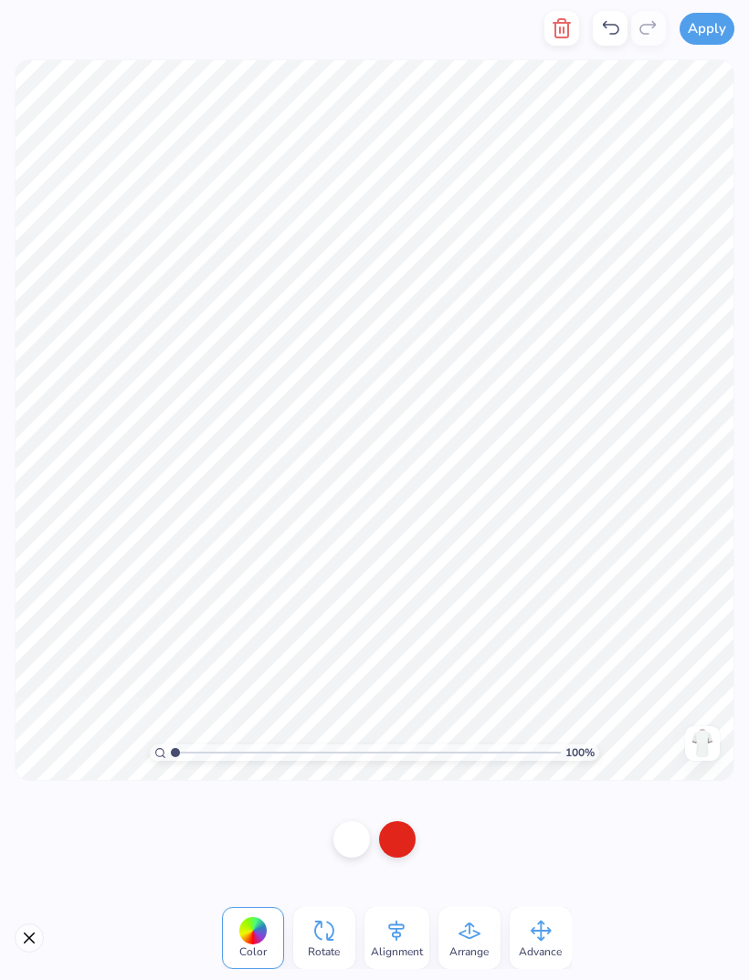
click at [560, 29] on line "button" at bounding box center [560, 29] width 0 height 5
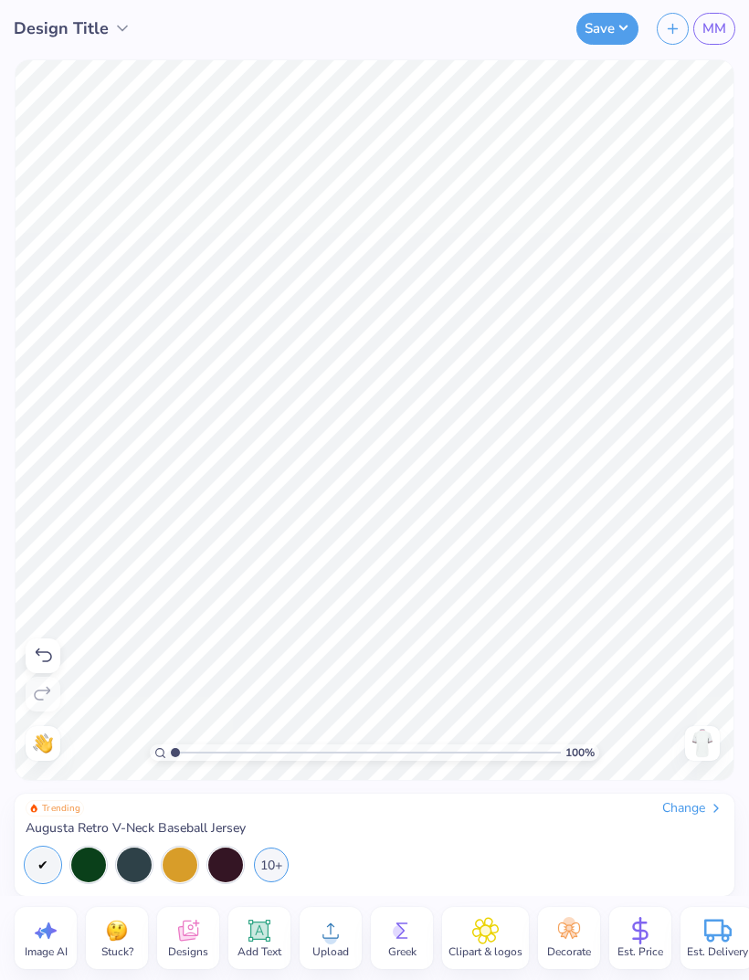
click at [201, 929] on icon at bounding box center [187, 930] width 27 height 27
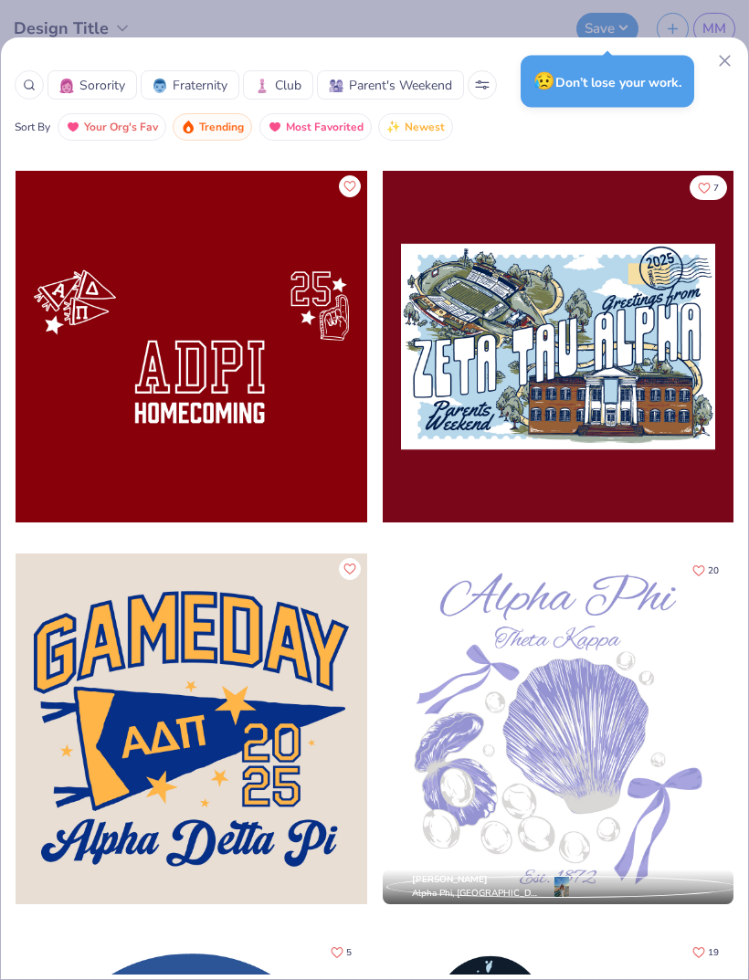
scroll to position [22141, 0]
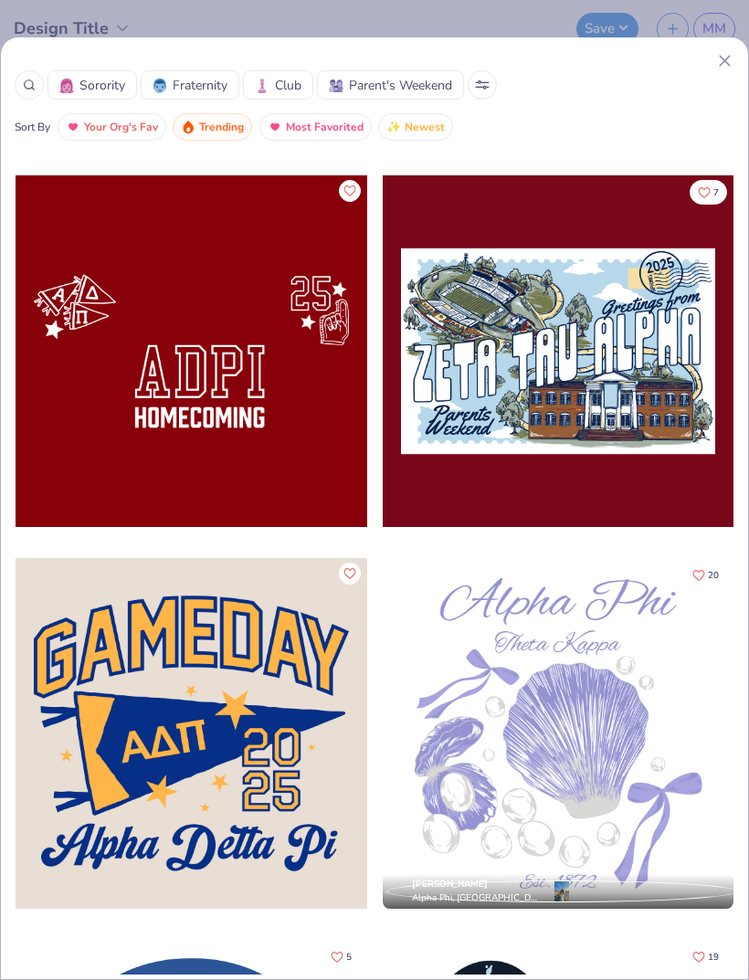
click at [314, 371] on div at bounding box center [192, 351] width 352 height 352
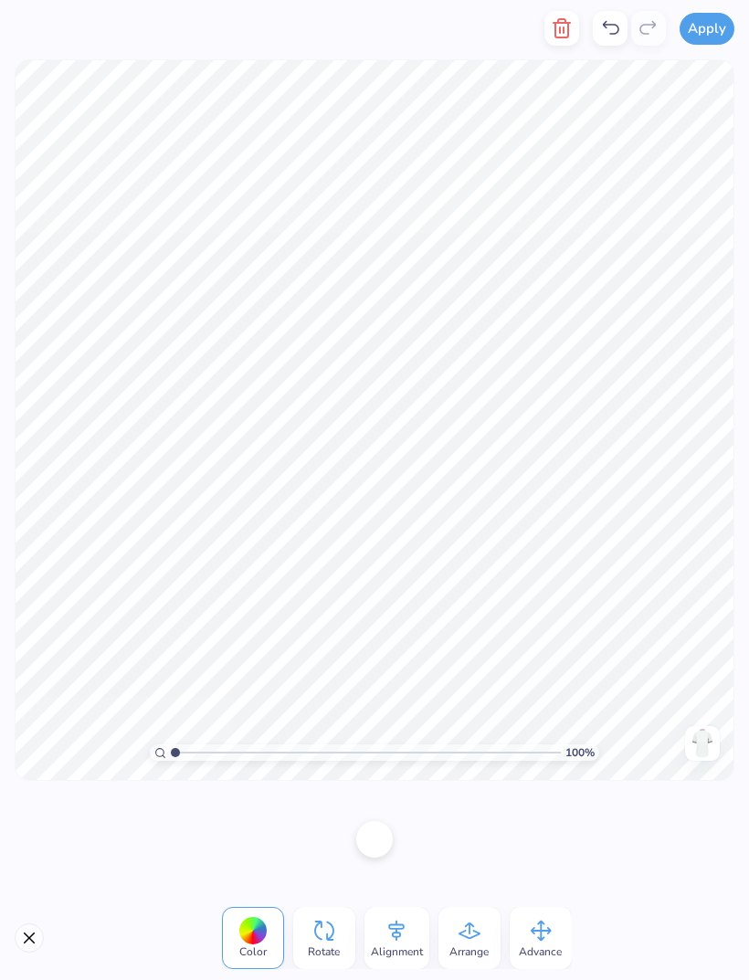
click at [557, 36] on icon "button" at bounding box center [561, 28] width 13 height 18
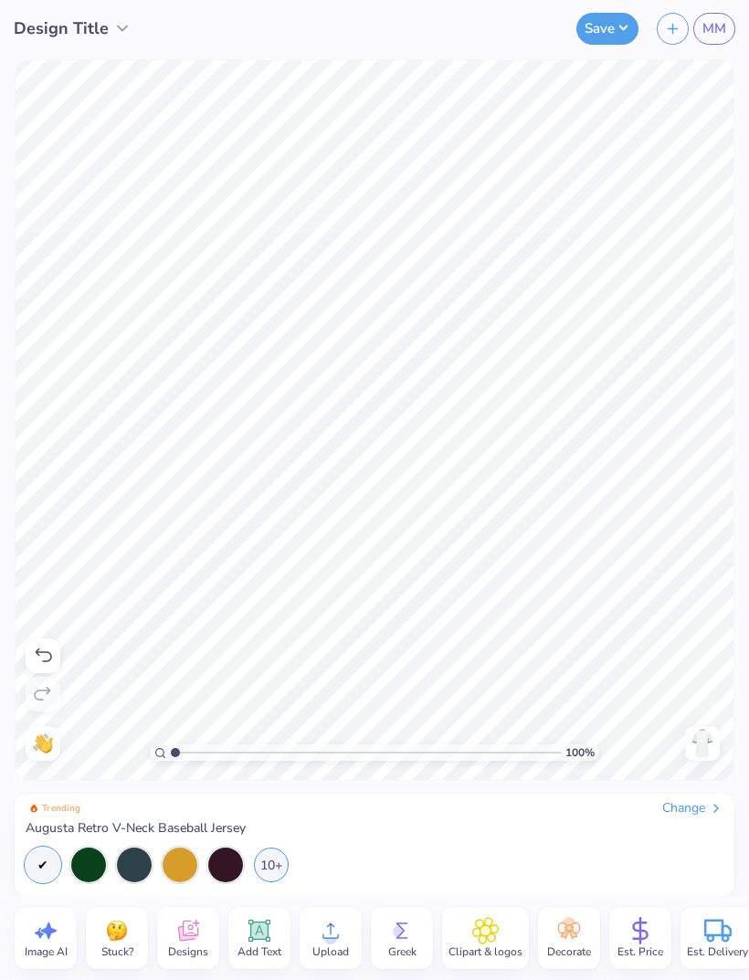
click at [192, 931] on icon at bounding box center [187, 930] width 27 height 27
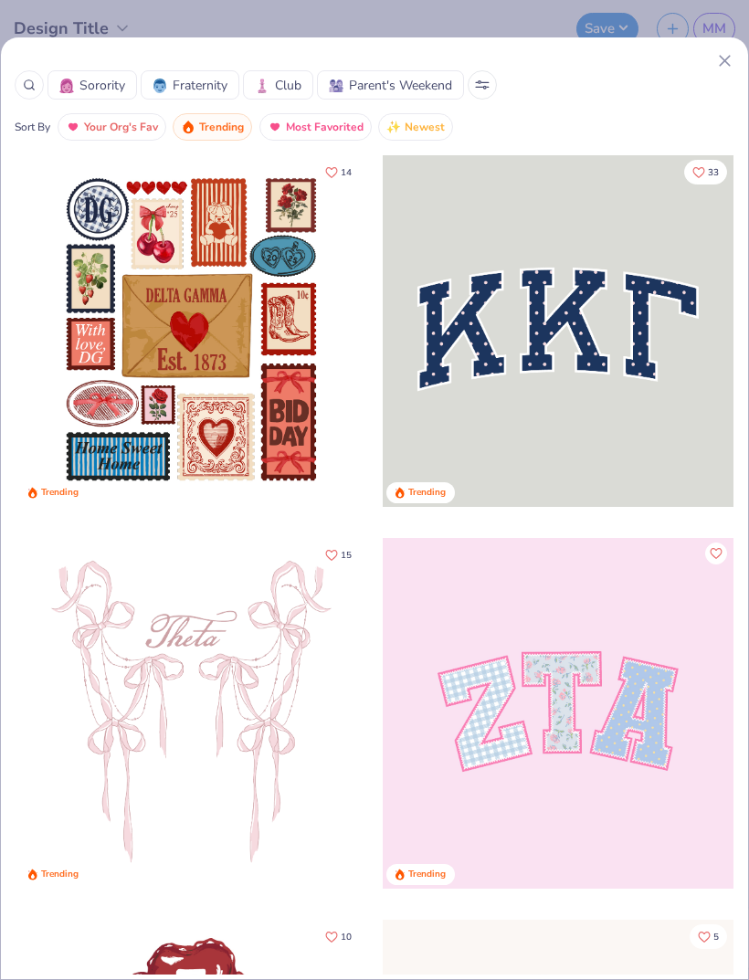
click at [94, 92] on span "Sorority" at bounding box center [102, 85] width 46 height 19
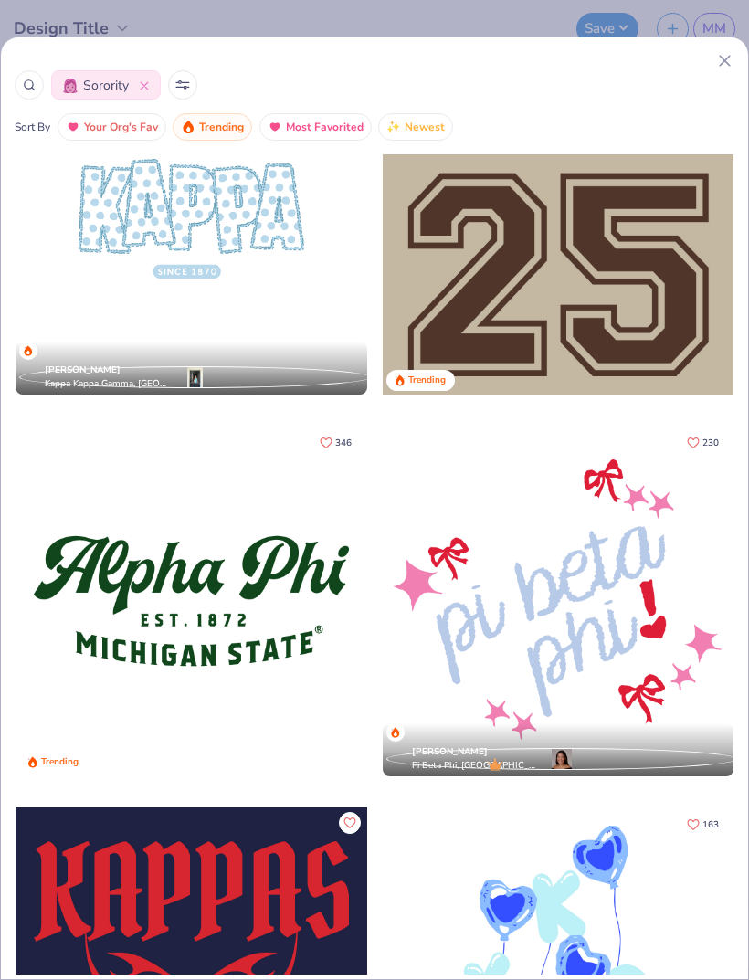
scroll to position [3074, 0]
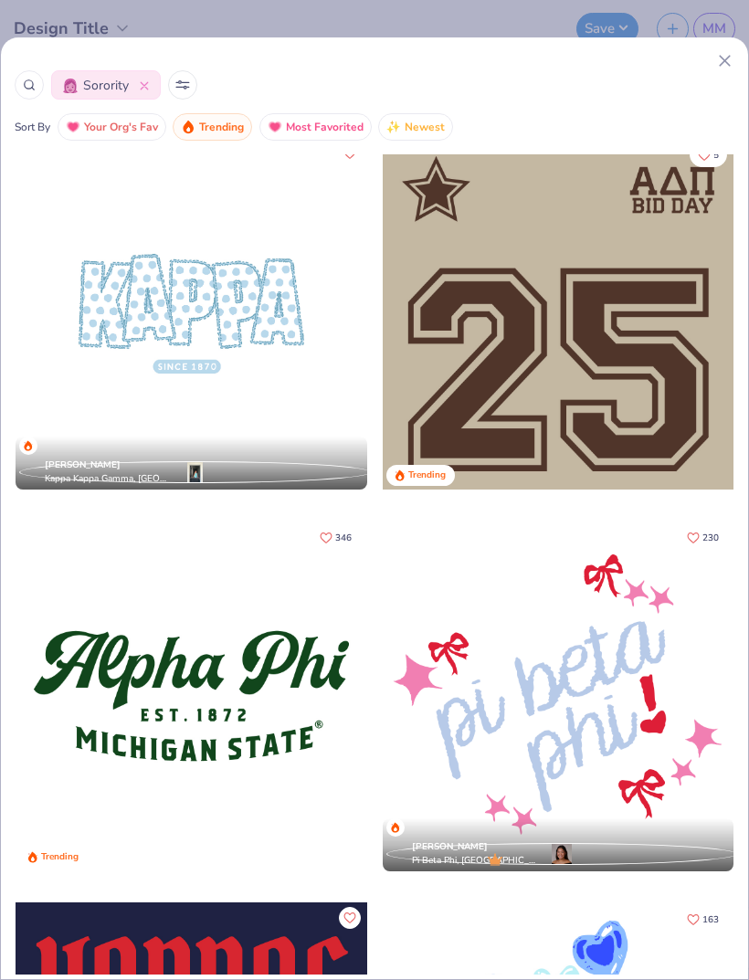
click at [184, 88] on icon at bounding box center [185, 87] width 3 height 3
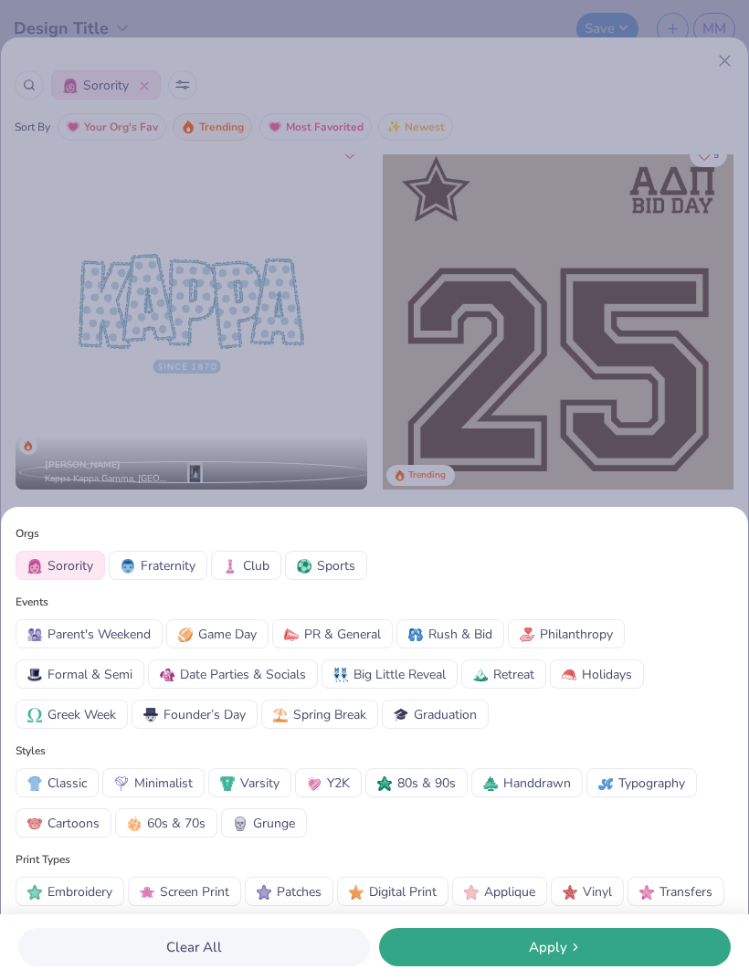
click at [325, 556] on span "Sports" at bounding box center [336, 565] width 38 height 19
click at [568, 944] on icon at bounding box center [574, 946] width 15 height 15
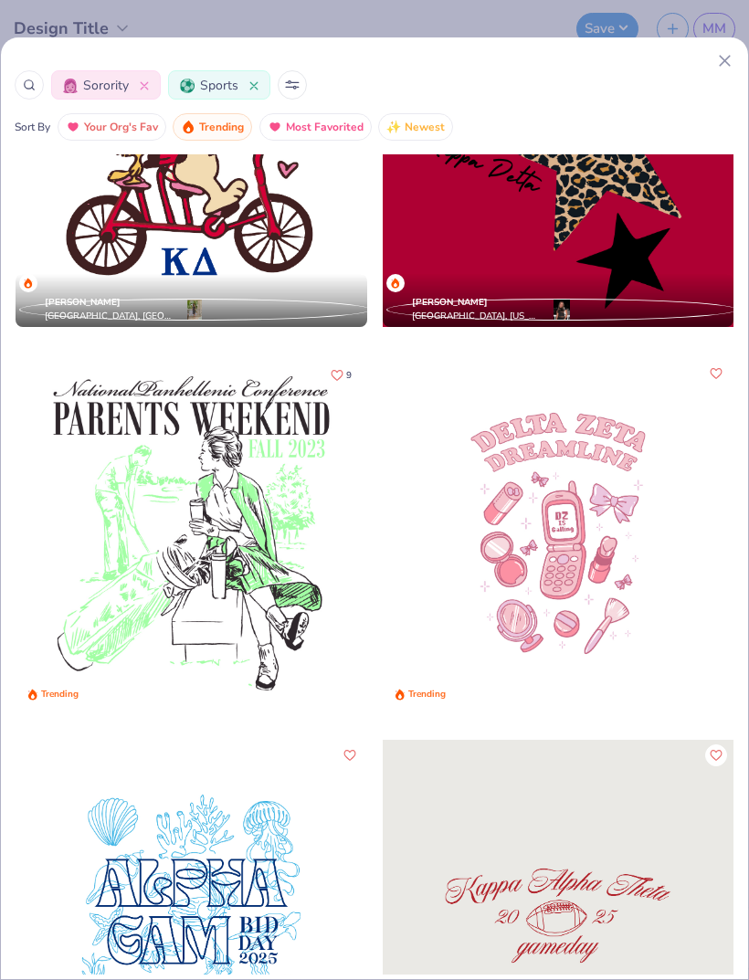
scroll to position [13356, 0]
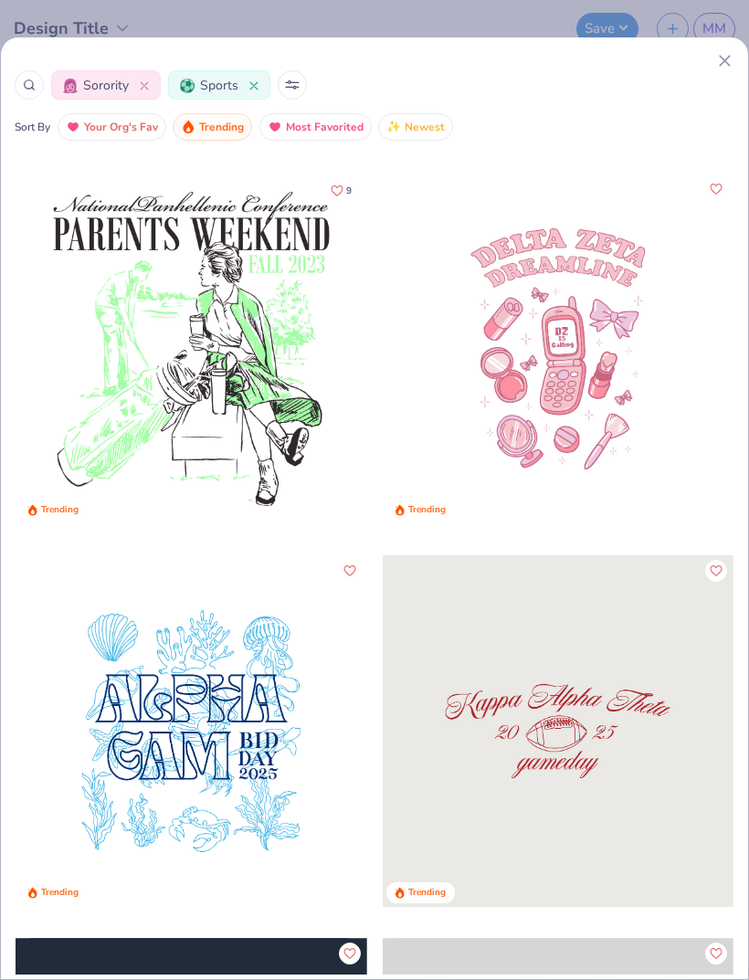
click at [281, 73] on button at bounding box center [292, 84] width 29 height 29
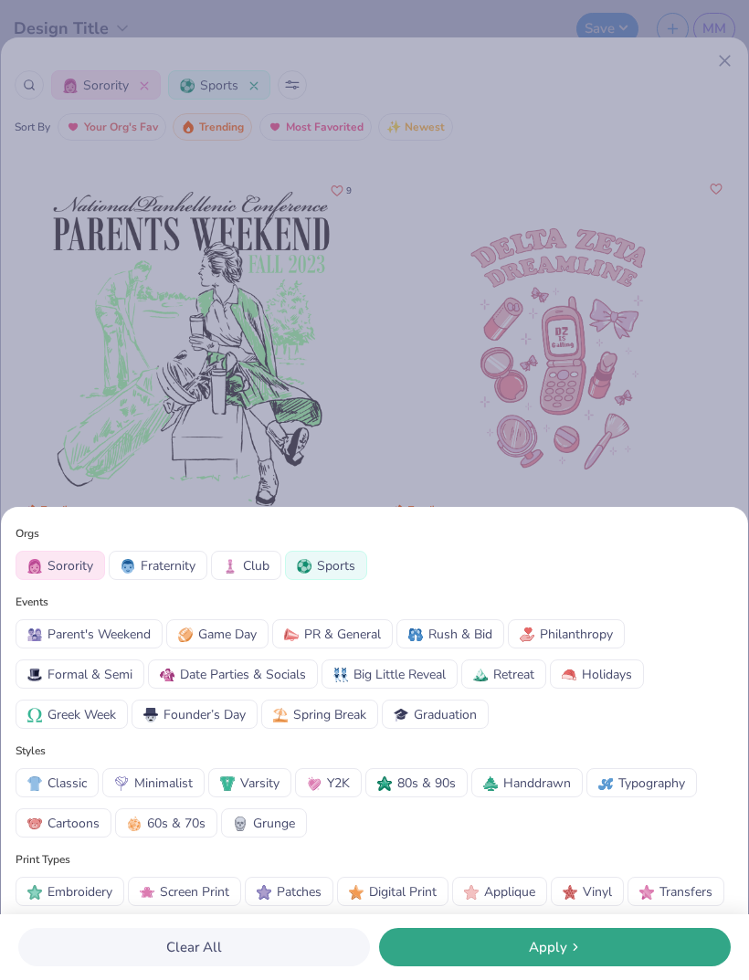
click at [321, 563] on span "Sports" at bounding box center [336, 565] width 38 height 19
click at [582, 635] on span "Philanthropy" at bounding box center [576, 634] width 73 height 19
click at [602, 950] on div "Apply" at bounding box center [554, 947] width 341 height 21
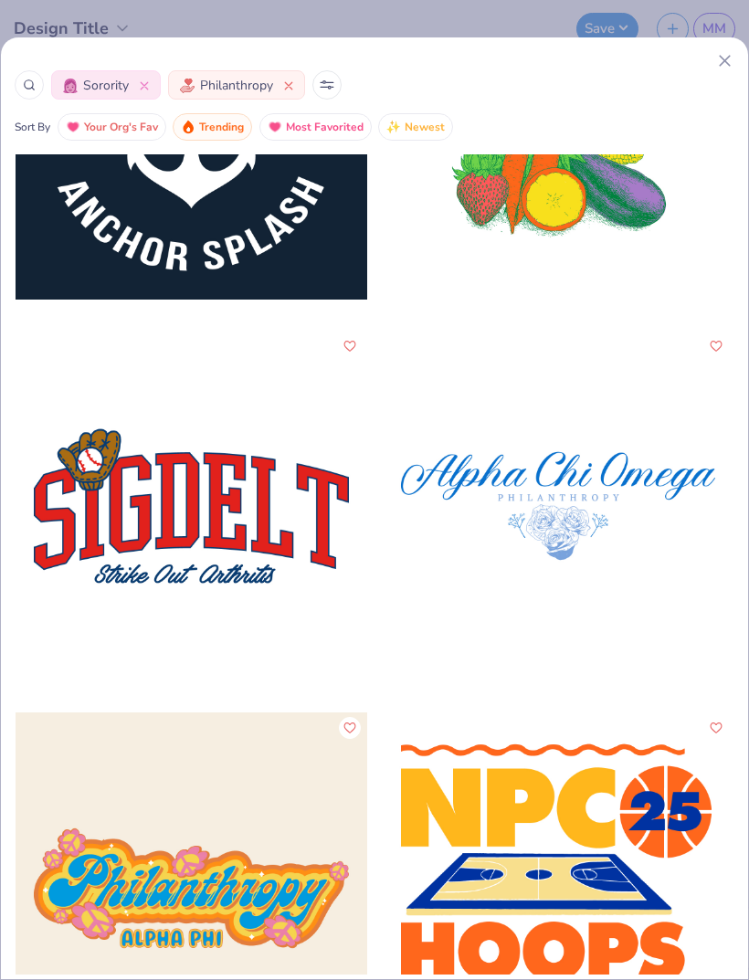
scroll to position [23903, 0]
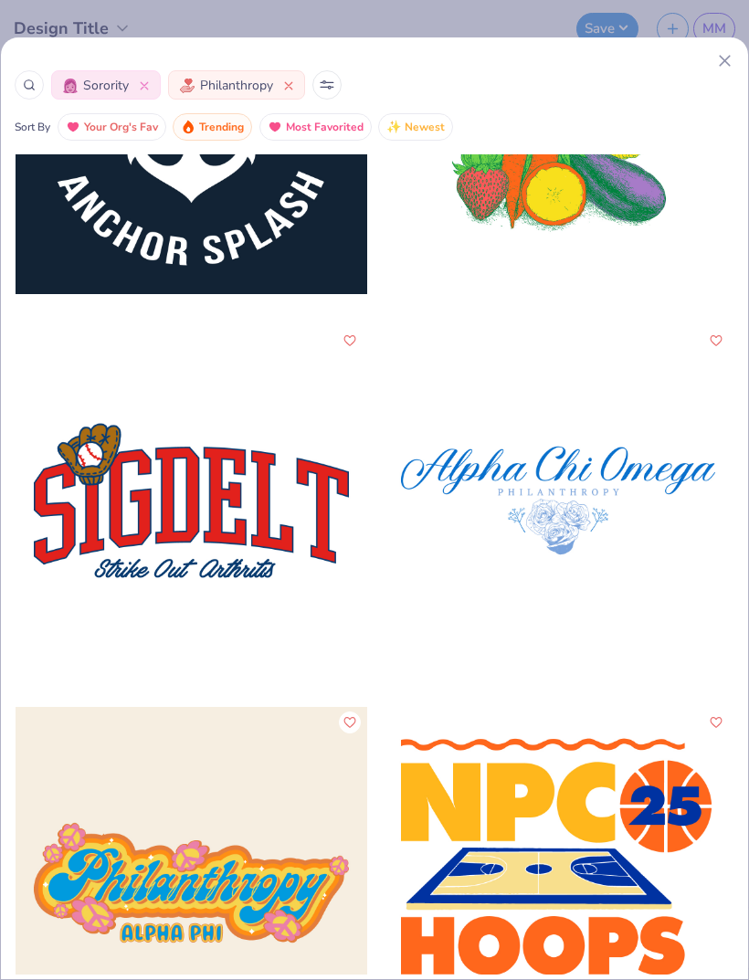
click at [278, 507] on div at bounding box center [192, 501] width 352 height 352
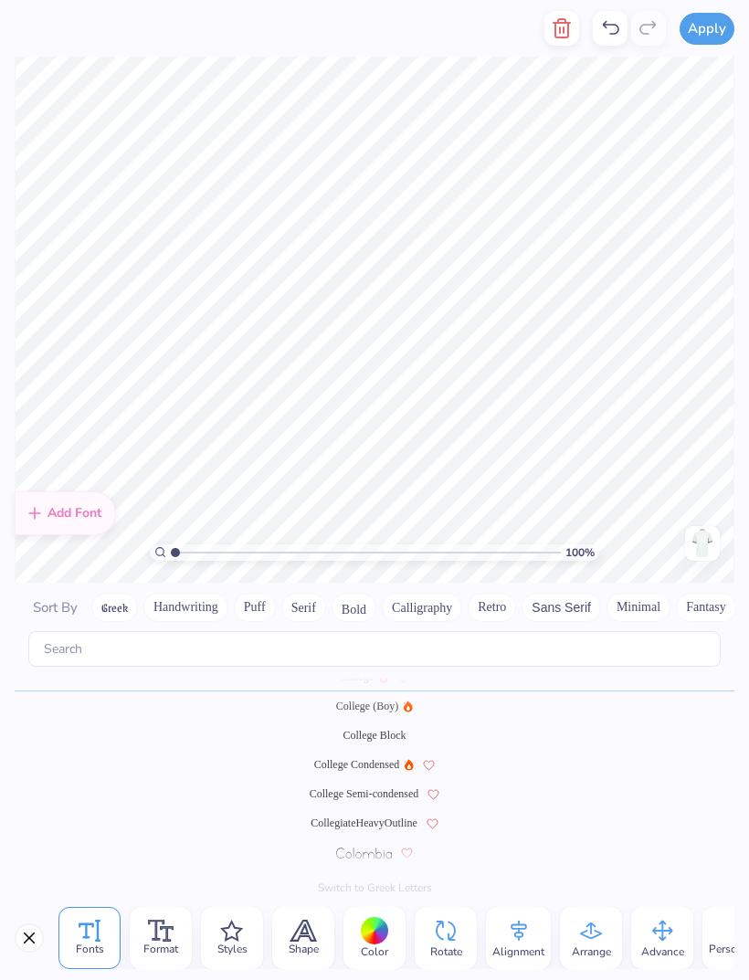
scroll to position [1, 1]
type textarea "tri delta"
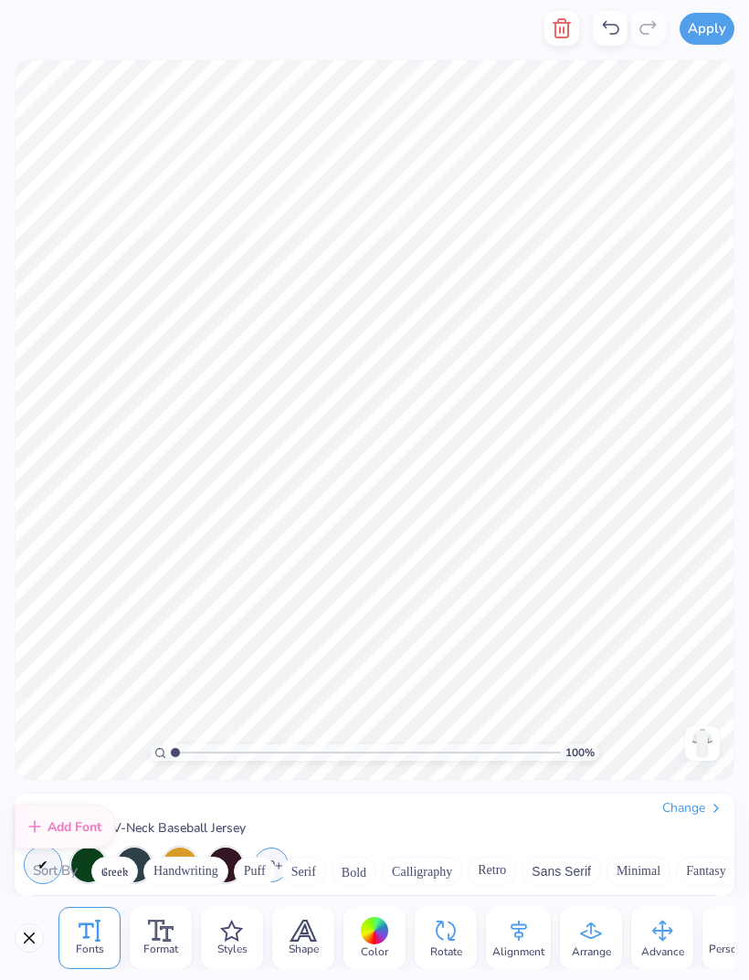
scroll to position [0, 0]
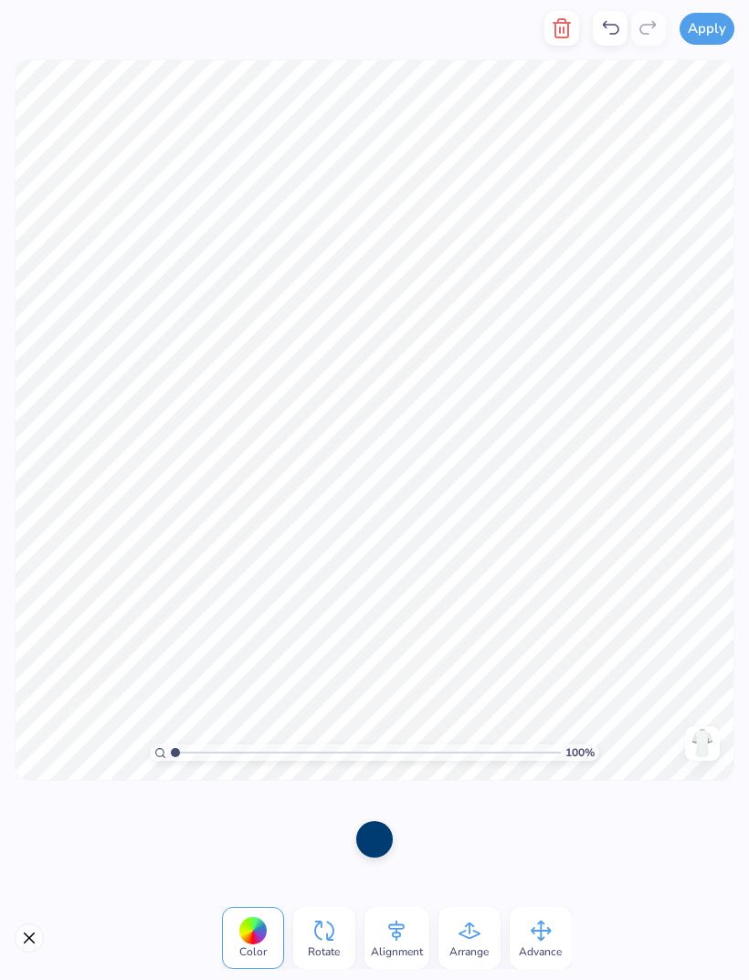
click at [615, 22] on icon at bounding box center [610, 28] width 22 height 22
click at [606, 28] on icon at bounding box center [610, 28] width 22 height 22
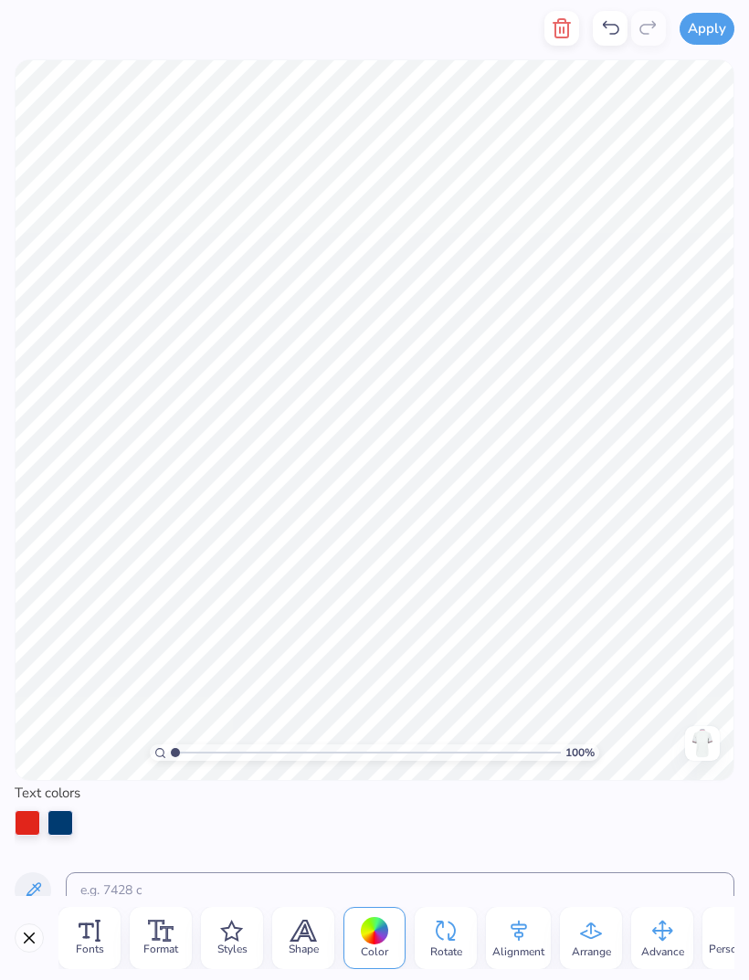
click at [599, 37] on div at bounding box center [610, 28] width 35 height 35
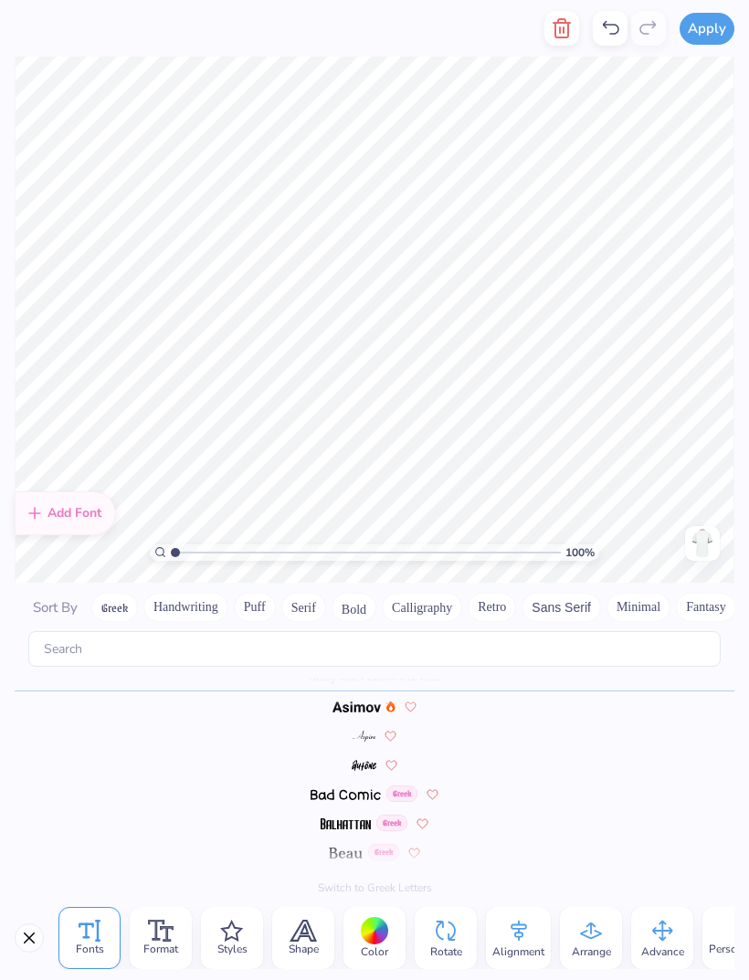
type textarea "S"
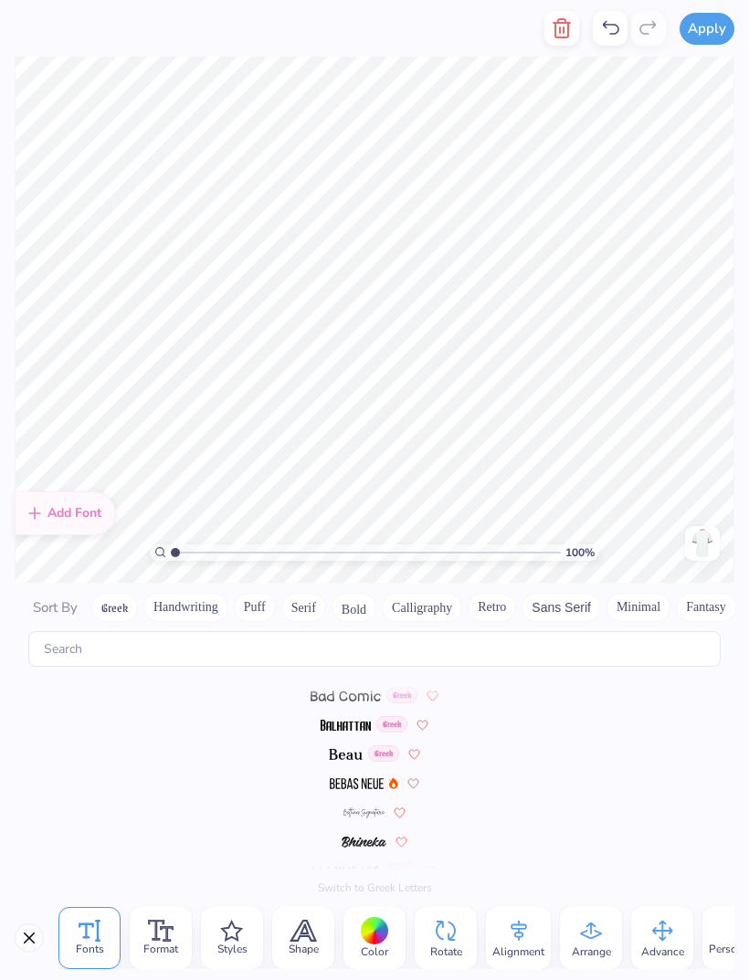
scroll to position [698, 0]
type textarea "Fall Philo"
click at [342, 739] on div "Greek" at bounding box center [374, 753] width 719 height 29
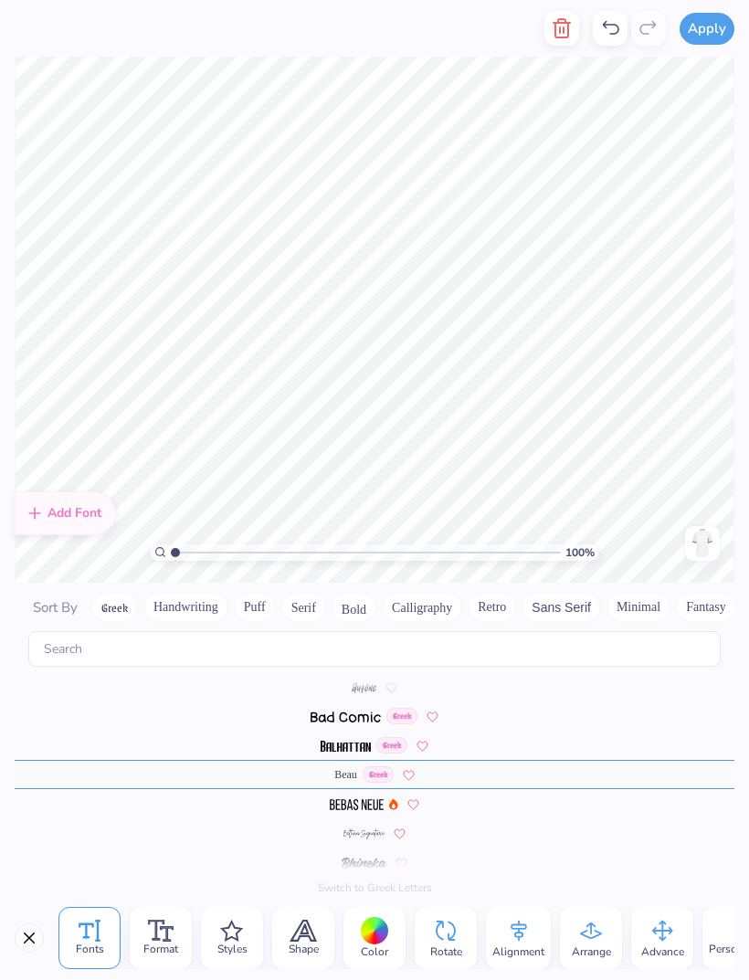
scroll to position [668, 0]
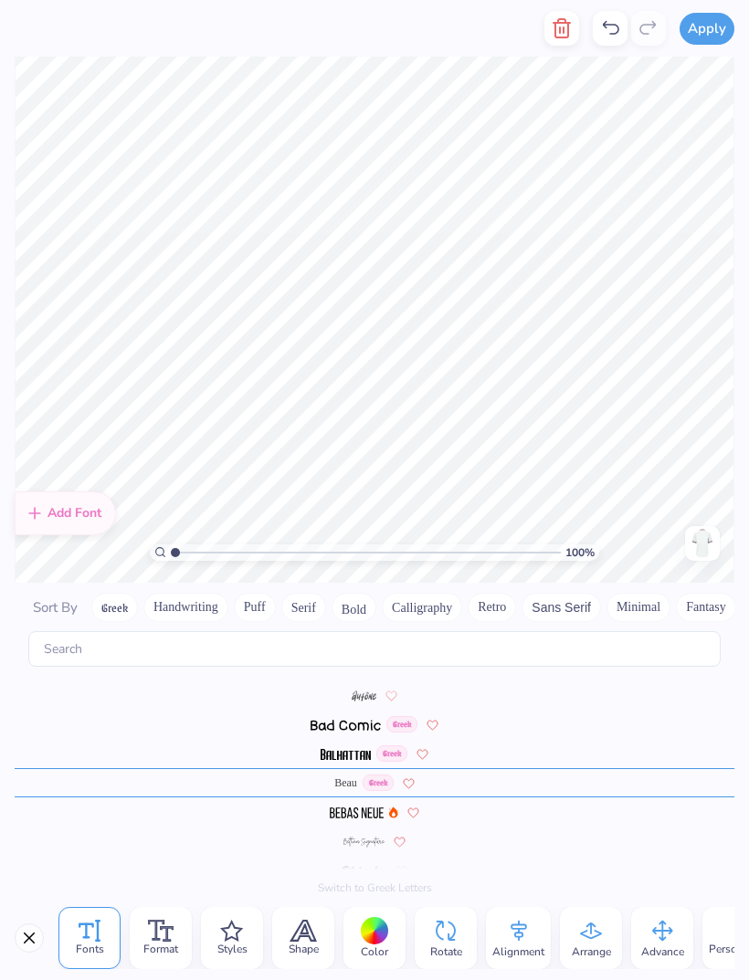
click at [349, 807] on img at bounding box center [357, 812] width 54 height 11
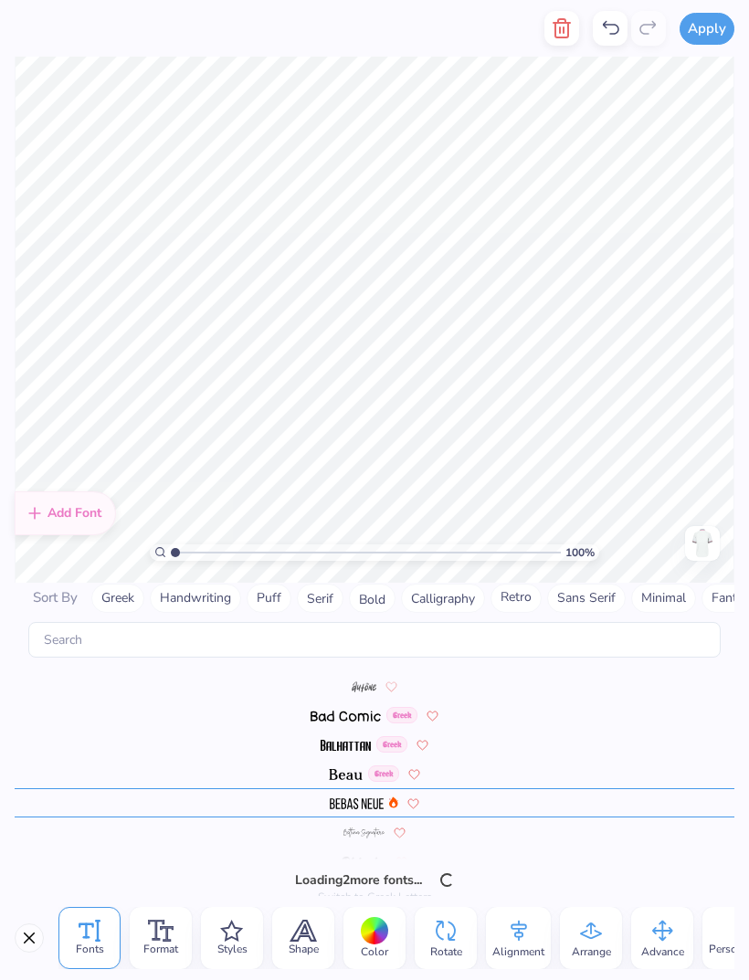
click at [436, 584] on button "Calligraphy" at bounding box center [443, 597] width 84 height 29
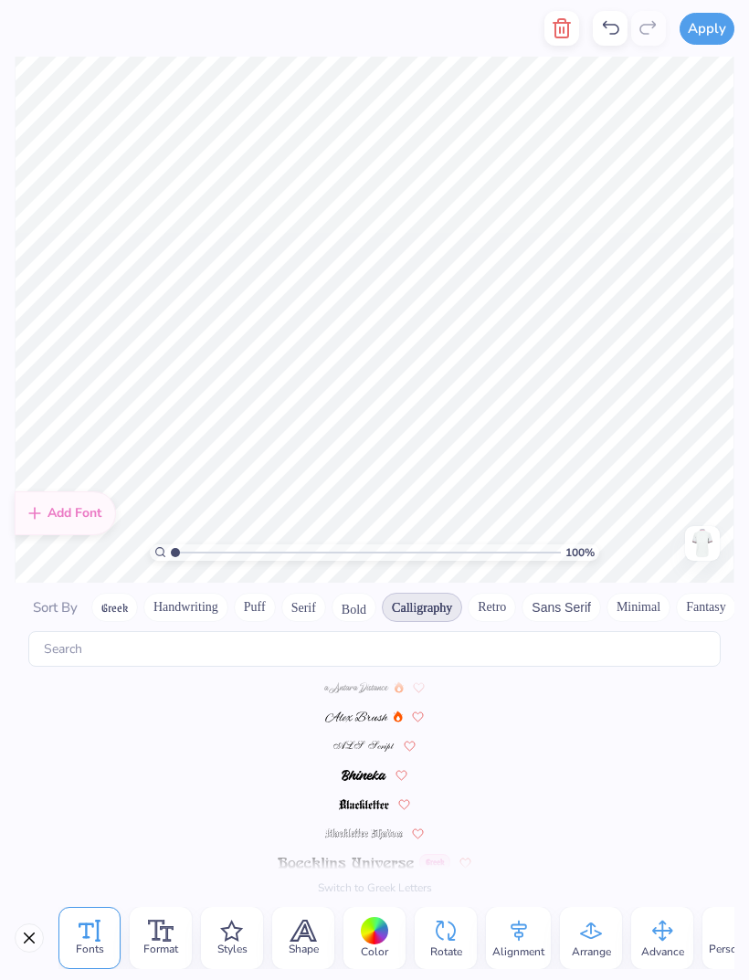
scroll to position [0, 0]
click at [352, 716] on img at bounding box center [356, 721] width 62 height 11
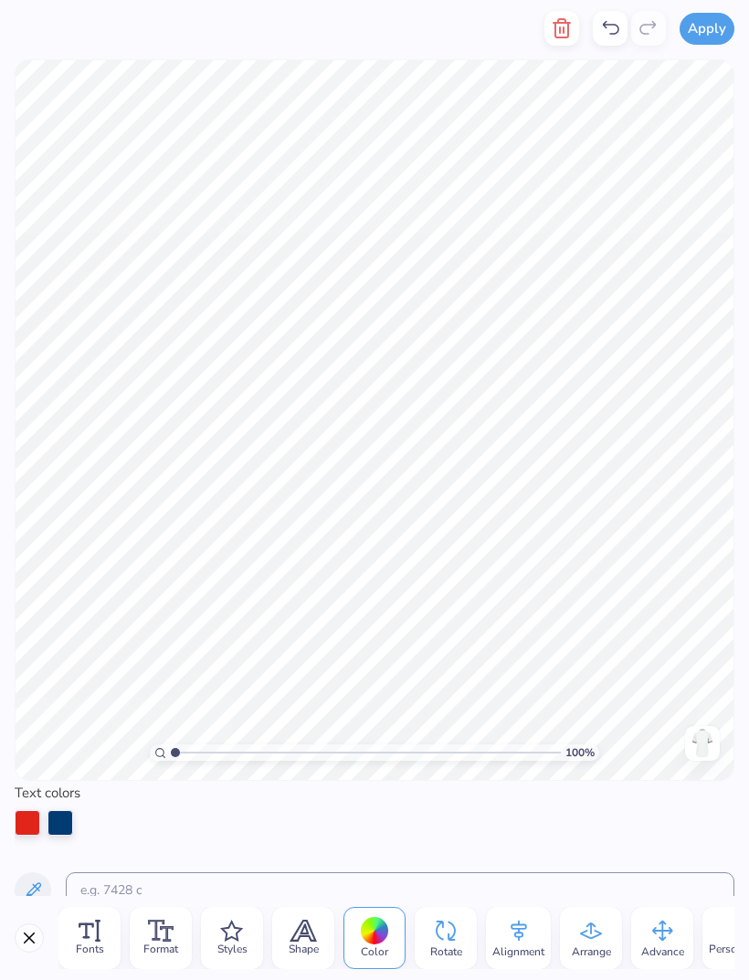
click at [608, 27] on icon at bounding box center [610, 28] width 22 height 22
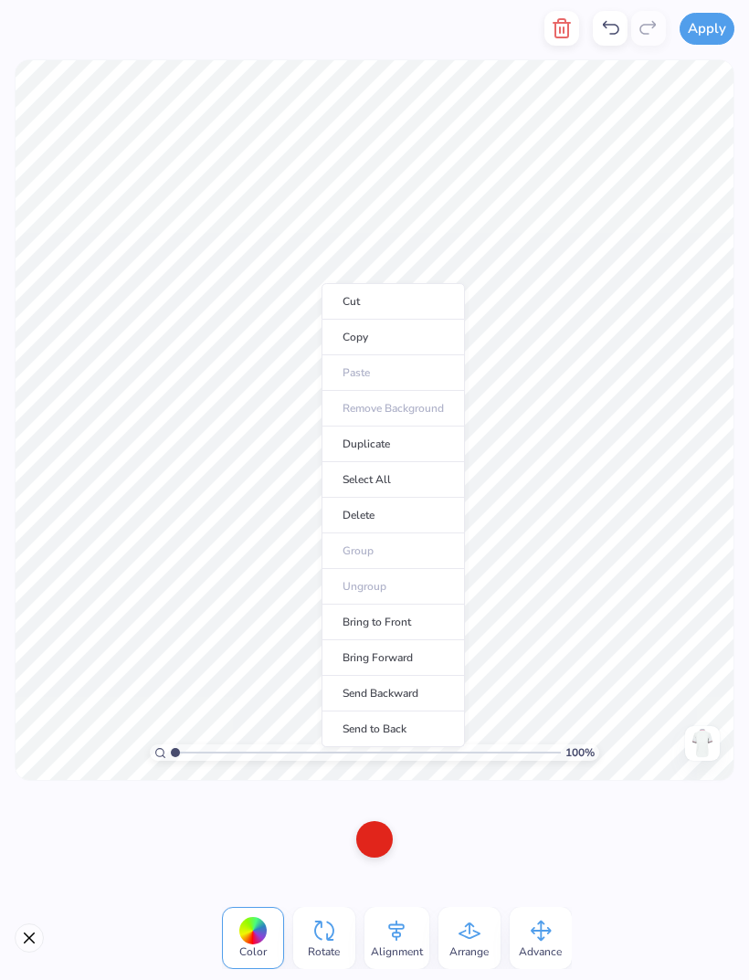
click at [369, 341] on li "Copy" at bounding box center [392, 338] width 143 height 36
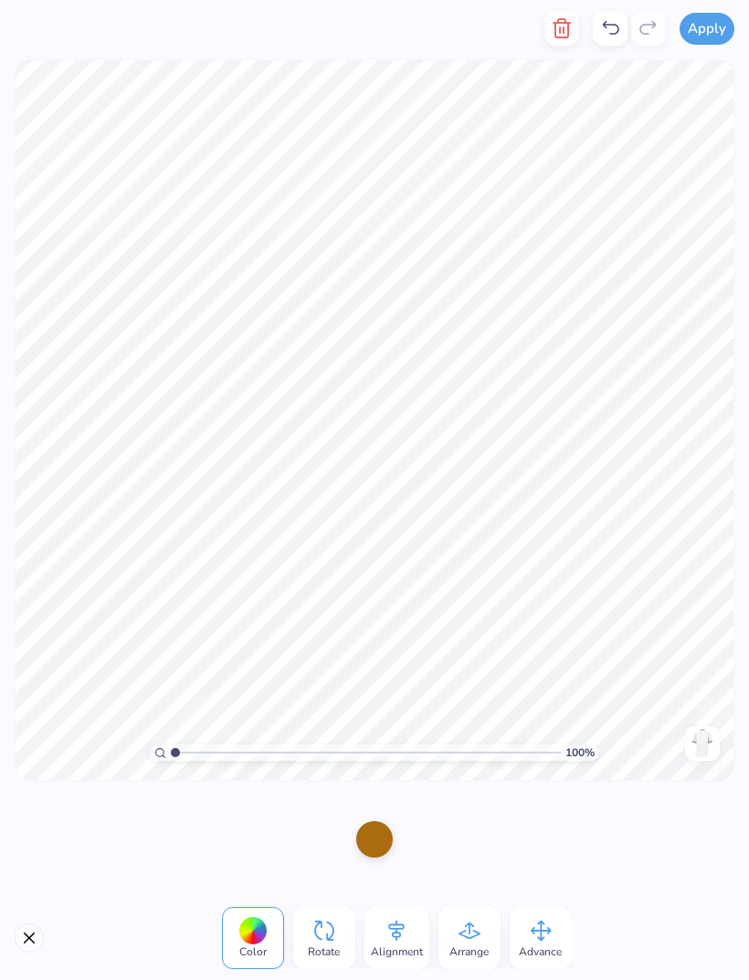
click at [604, 33] on icon at bounding box center [610, 28] width 22 height 22
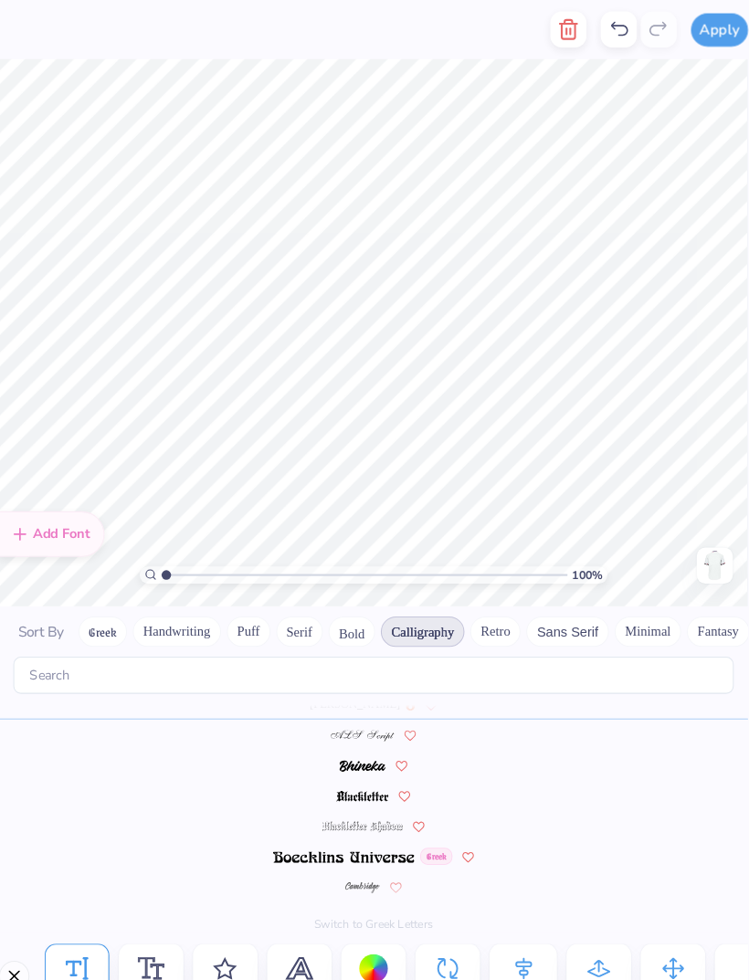
scroll to position [0, 4]
type textarea "Fall [PERSON_NAME] '25"
